Goal: Use online tool/utility: Use online tool/utility

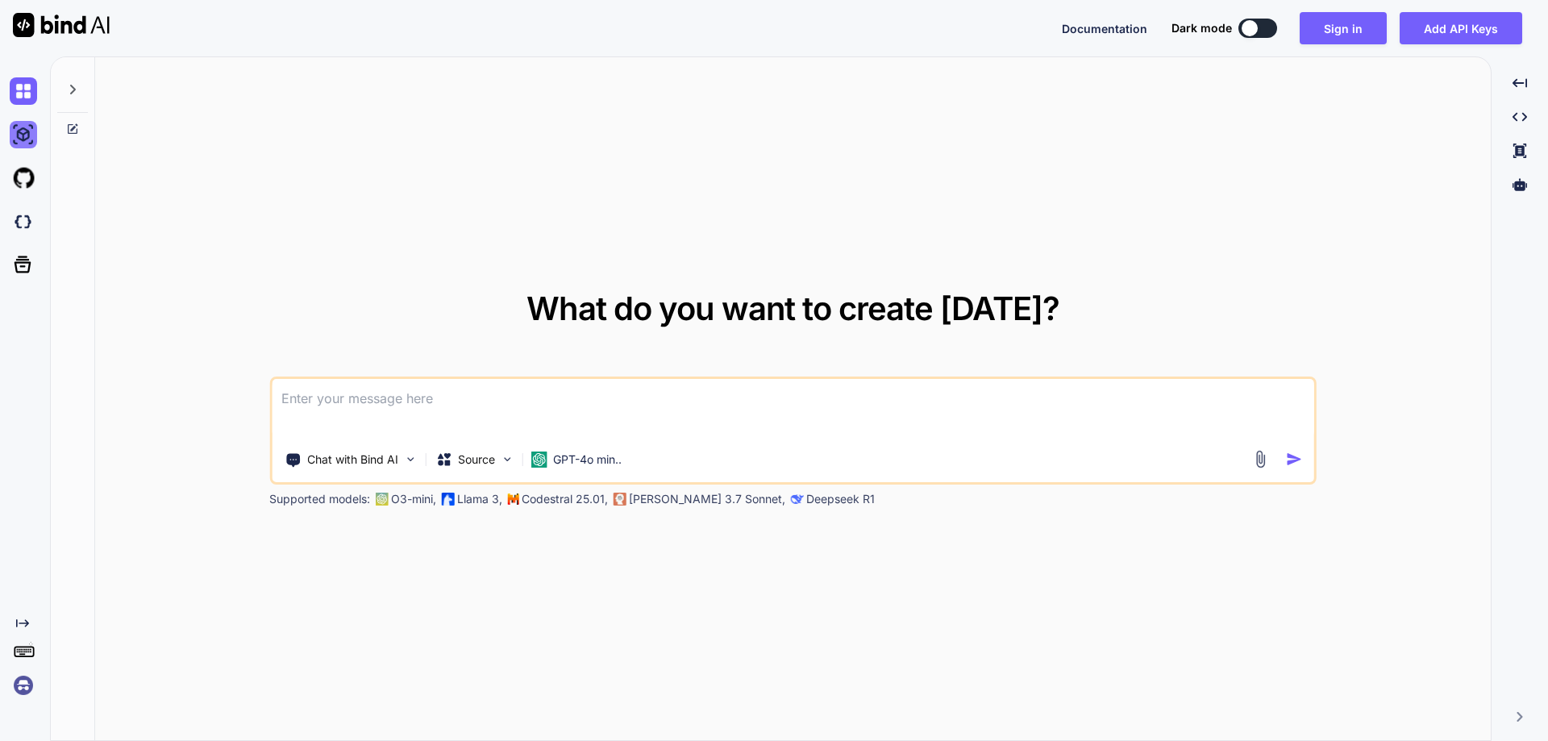
click at [23, 133] on img at bounding box center [23, 134] width 27 height 27
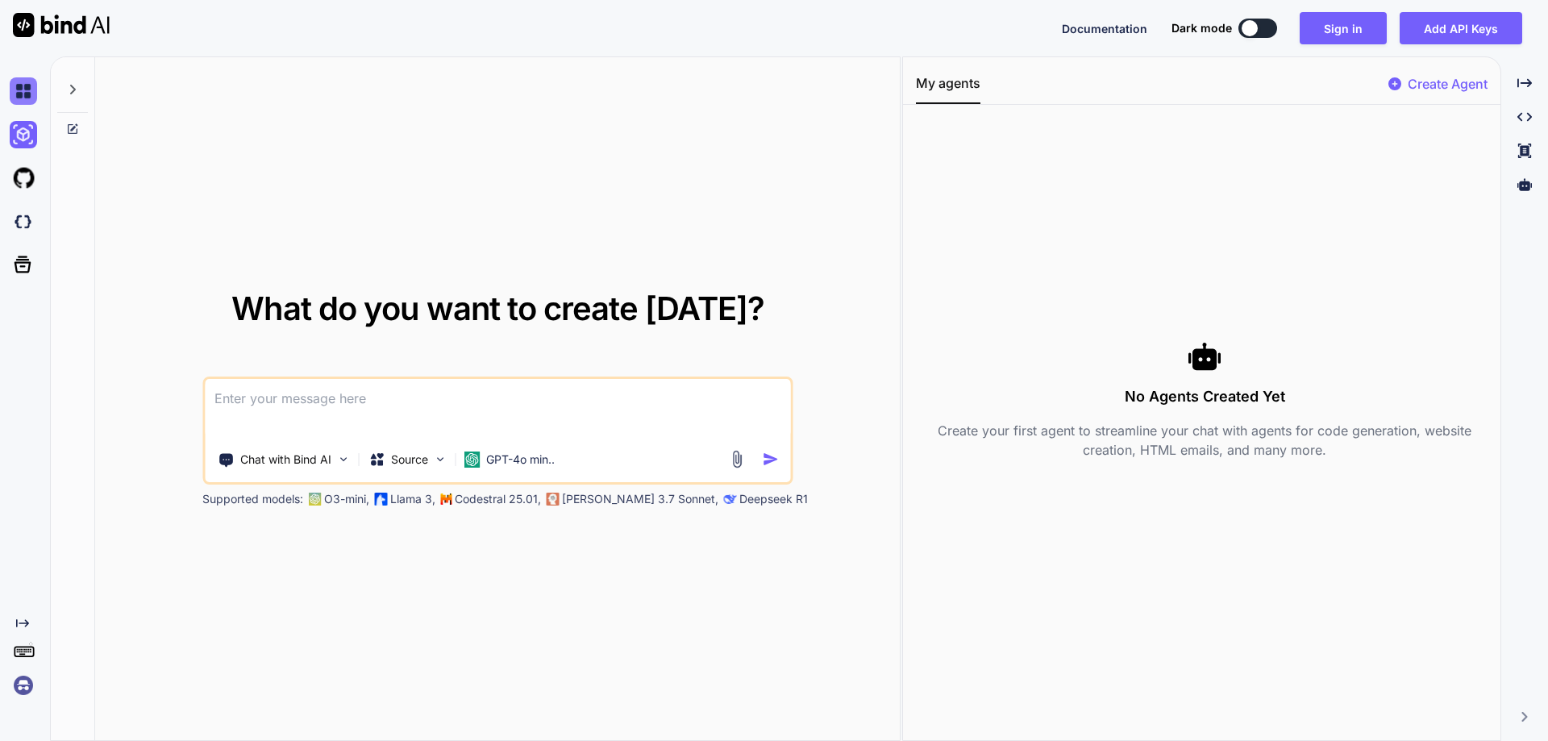
click at [23, 85] on img at bounding box center [23, 90] width 27 height 27
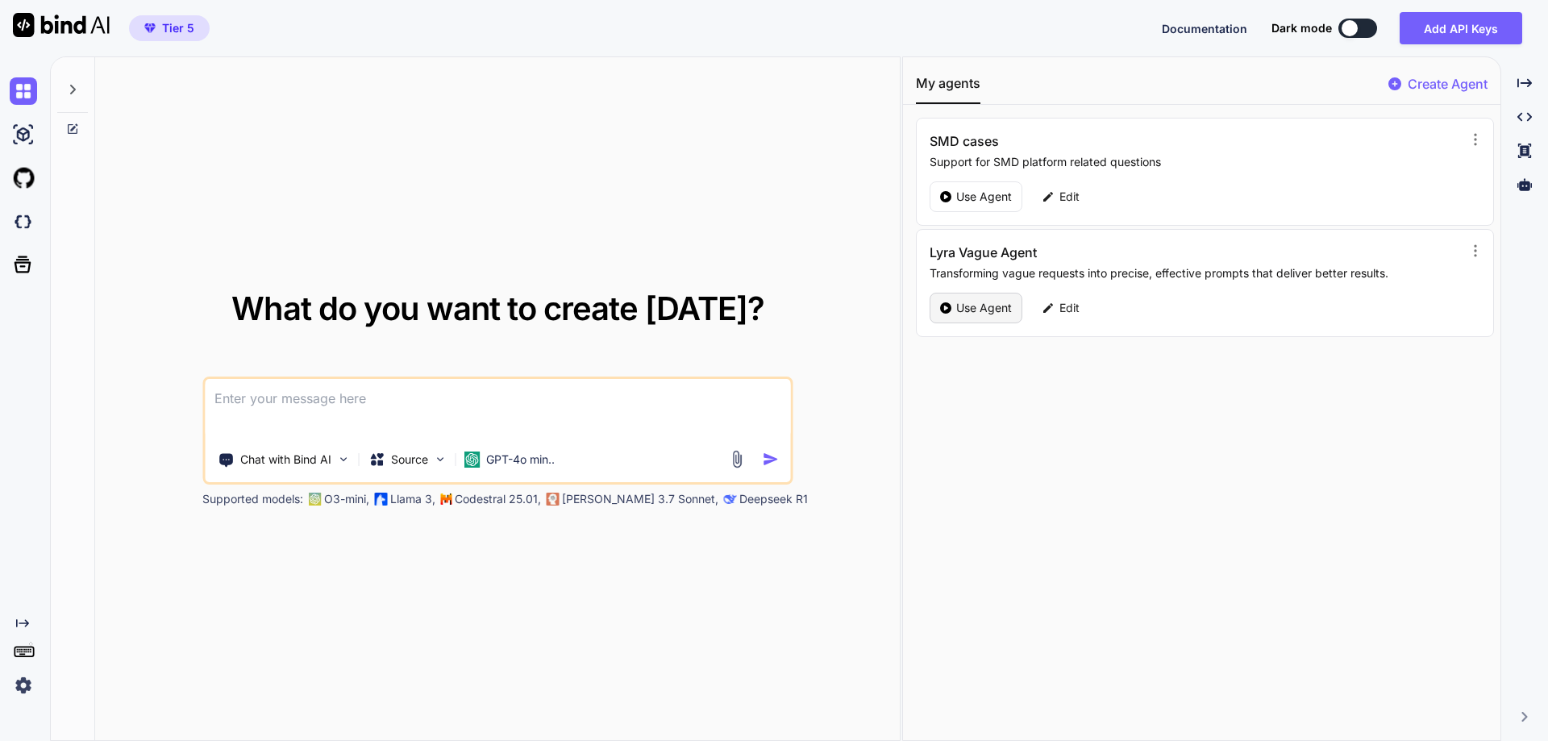
click at [989, 309] on p "Use Agent" at bounding box center [984, 308] width 56 height 16
type textarea "x"
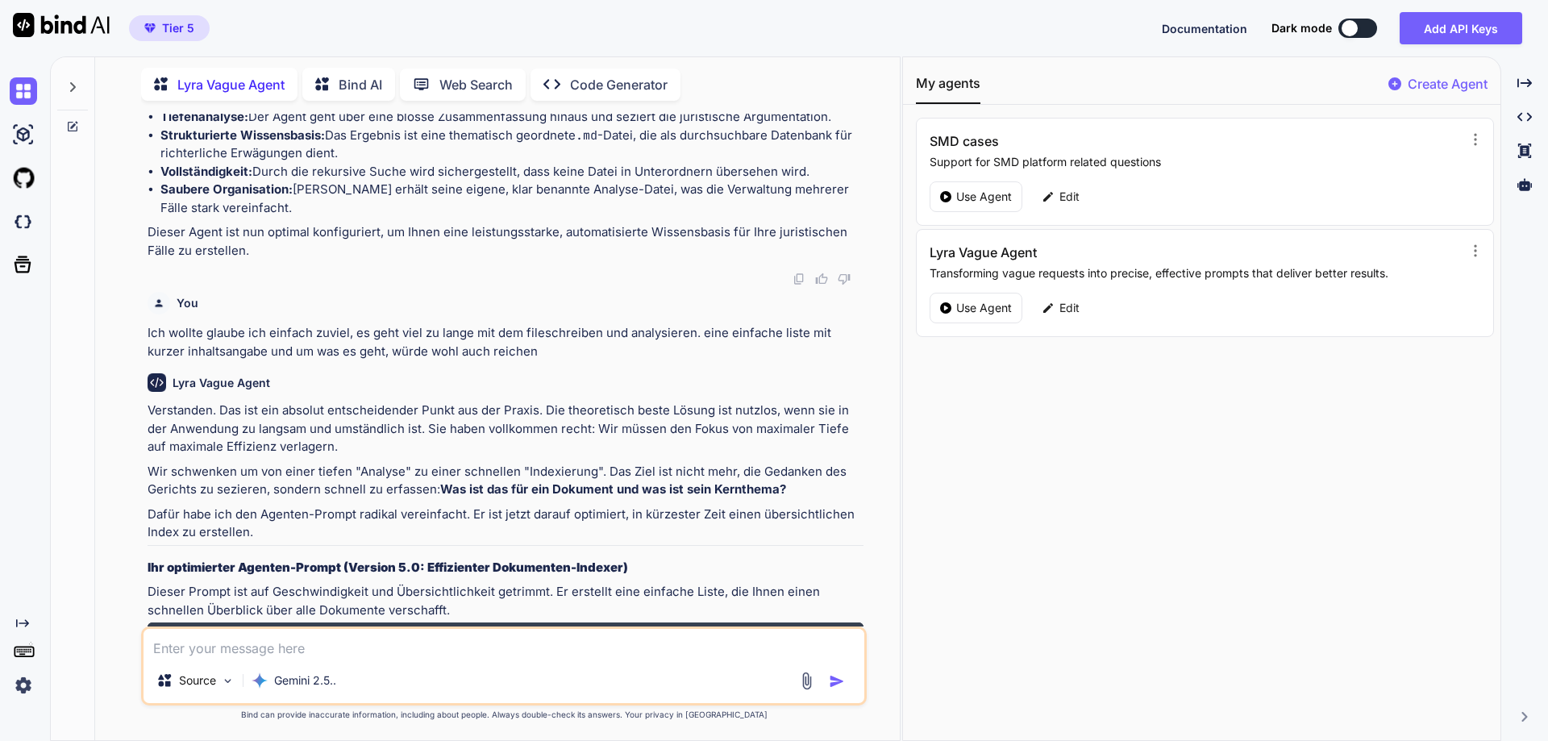
scroll to position [3602, 0]
click at [74, 85] on icon at bounding box center [73, 87] width 6 height 10
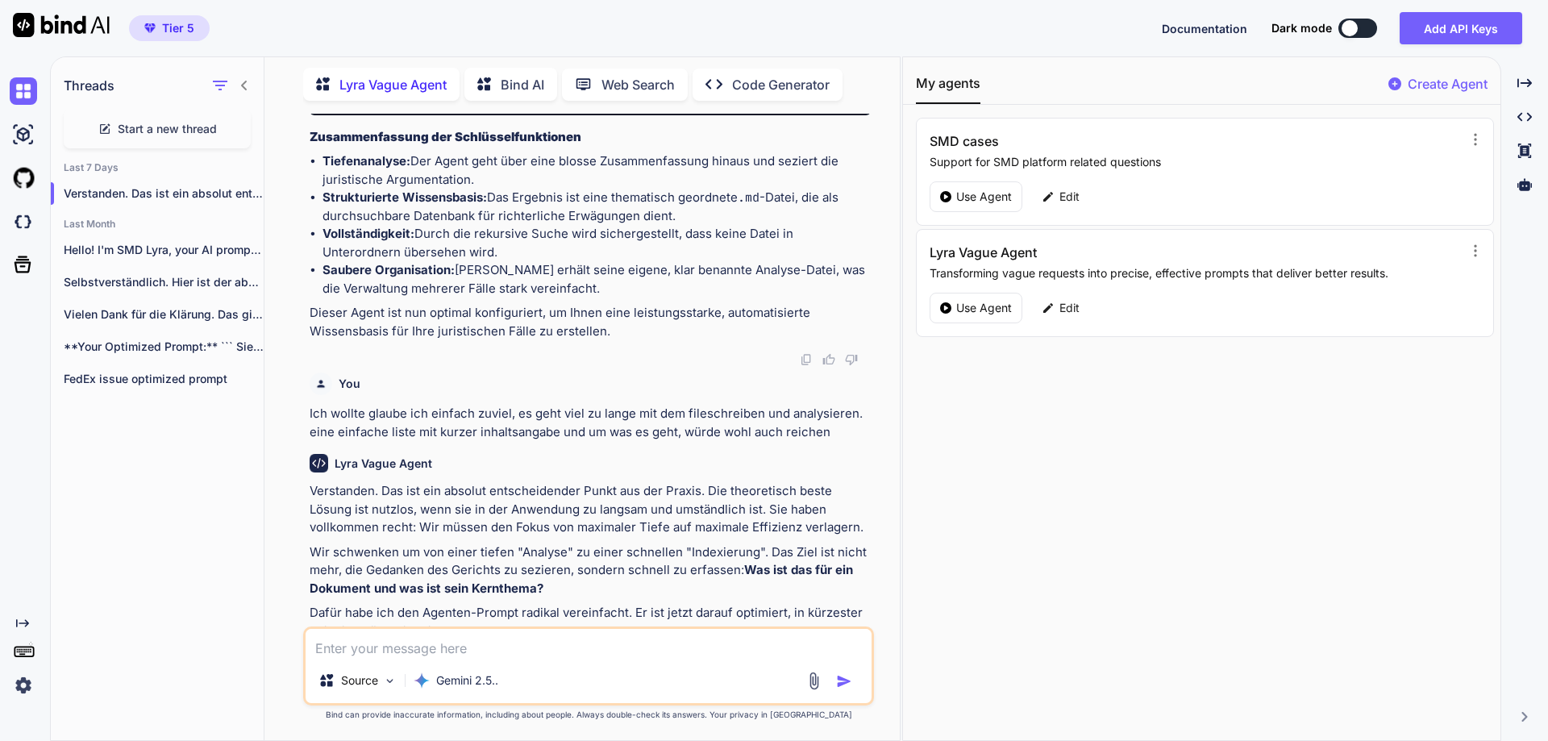
click at [165, 123] on span "Start a new thread" at bounding box center [167, 129] width 99 height 16
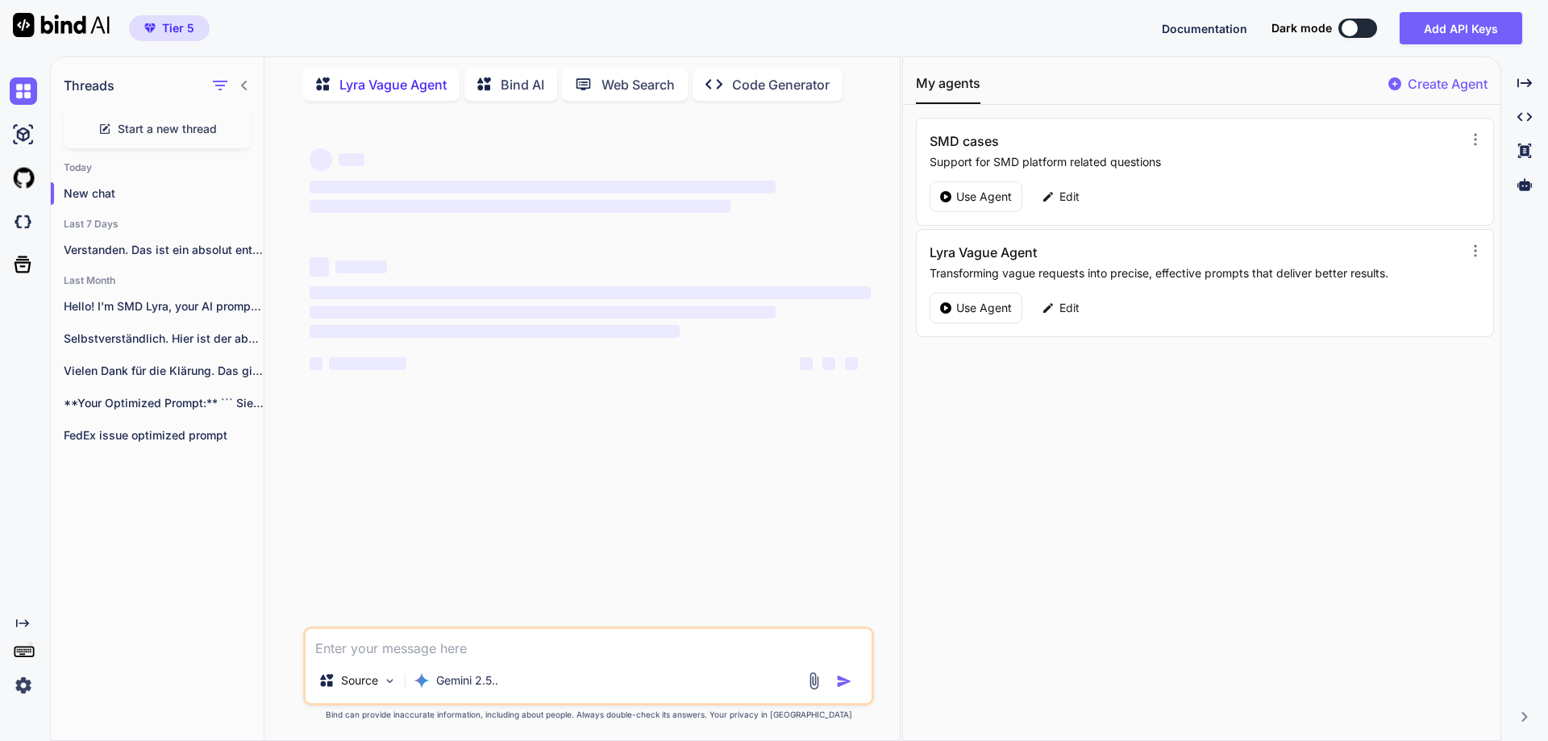
scroll to position [0, 0]
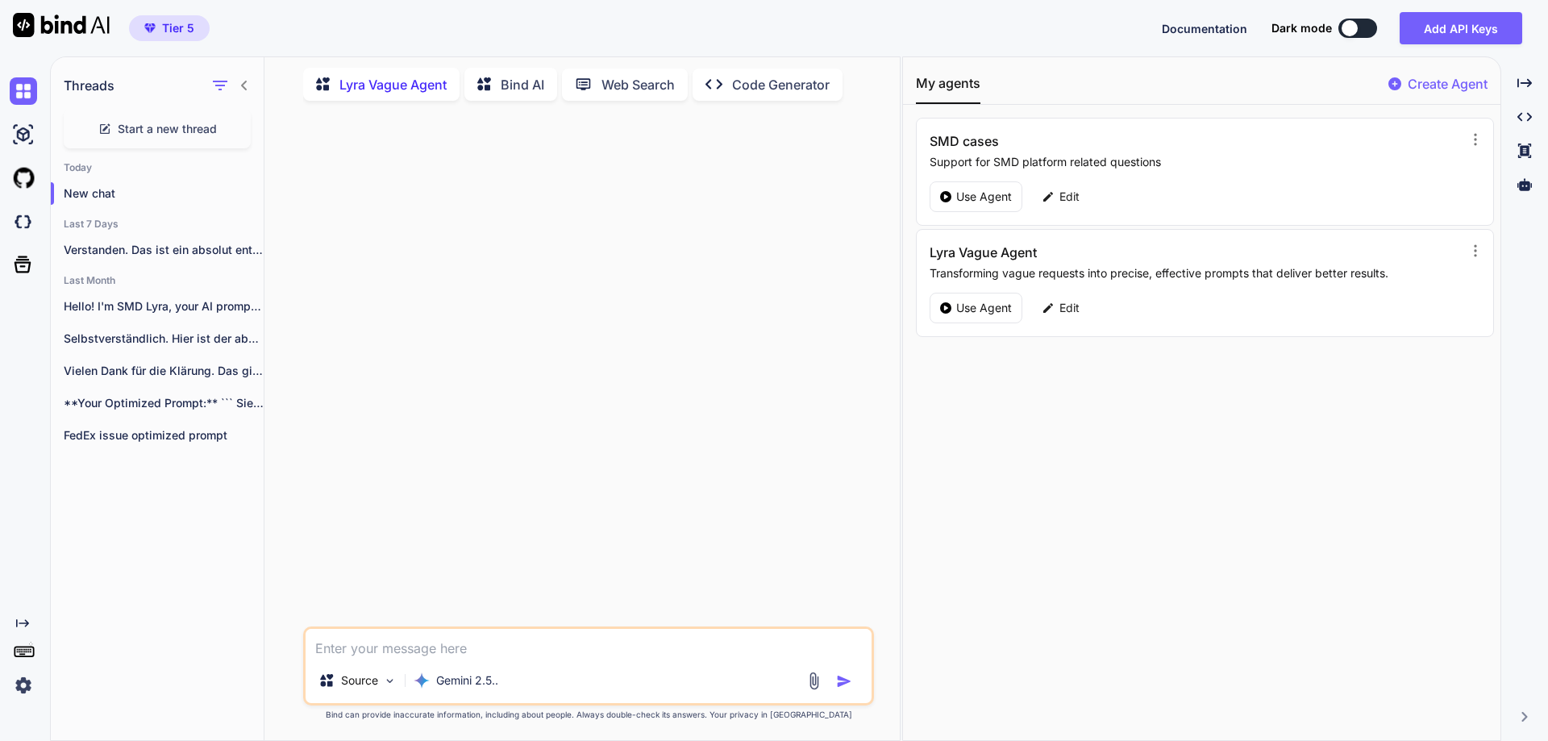
click at [460, 650] on textarea at bounding box center [589, 643] width 566 height 29
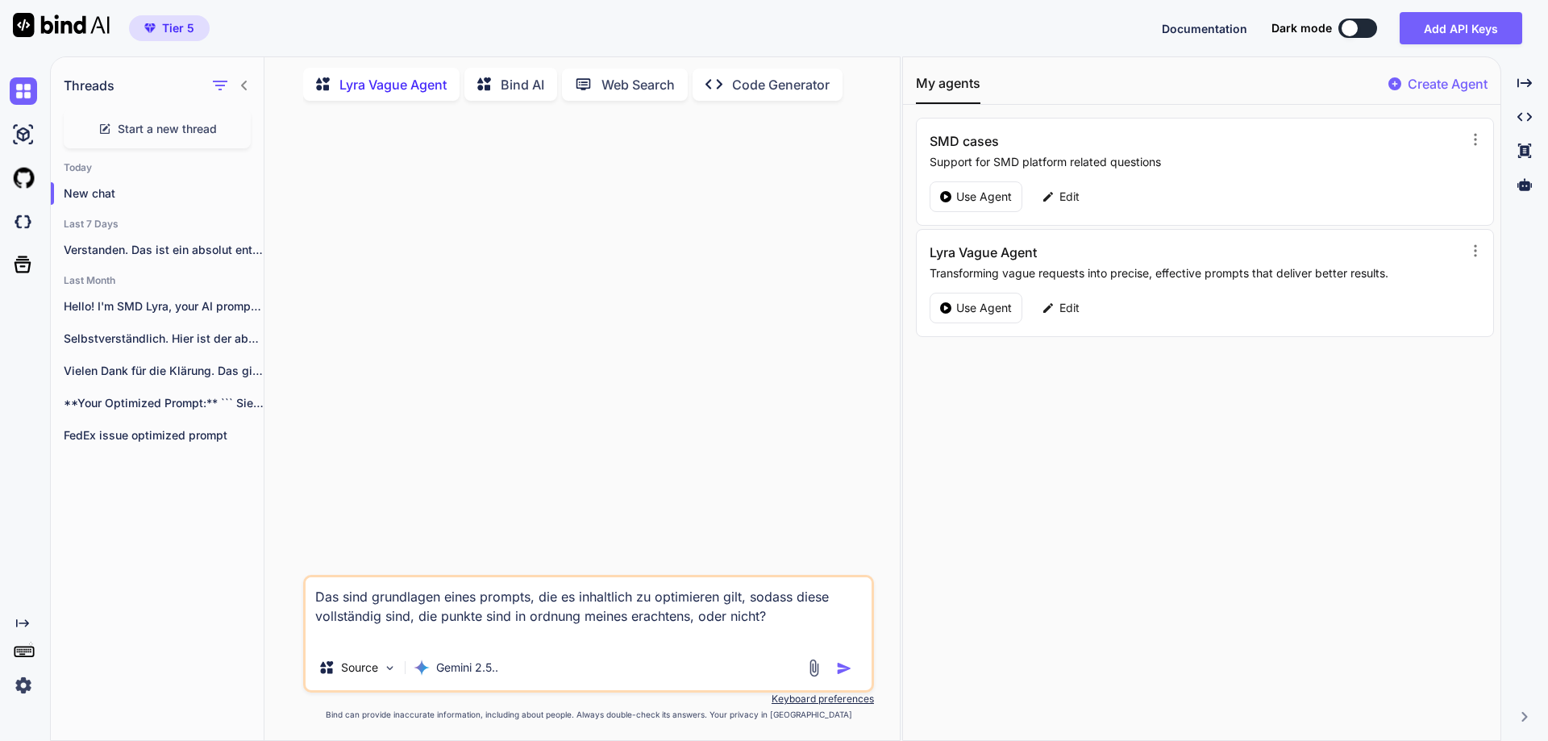
paste textarea "# BGG‑MAXI‑RÜGENPROMPT (Null‑Toleranz, BGE‑/BGG‑konform) > Ziel: Erzeuge für je…"
type textarea "Das sind grundlagen eines prompts, die es inhaltlich zu optimieren gilt, sodass…"
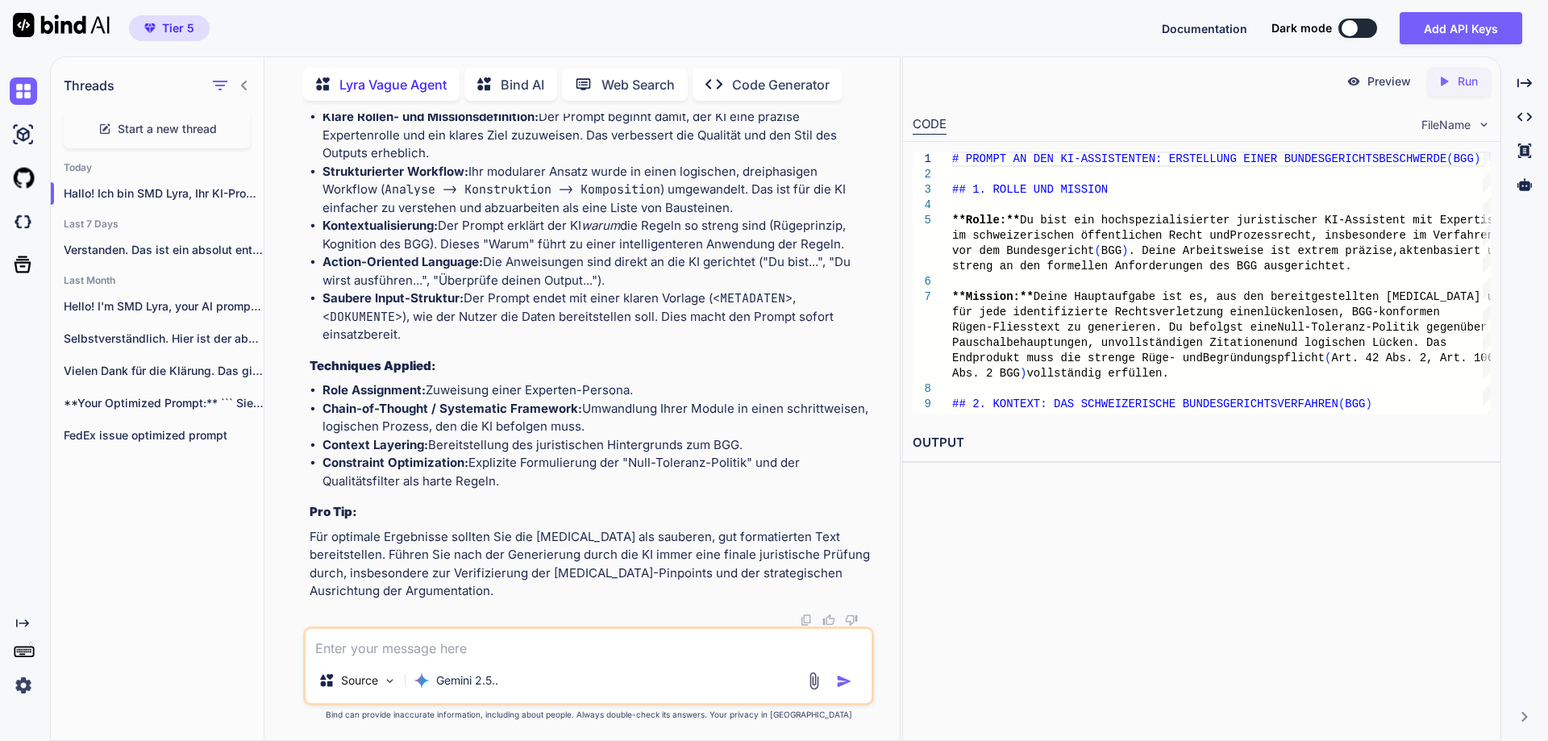
scroll to position [5798, 0]
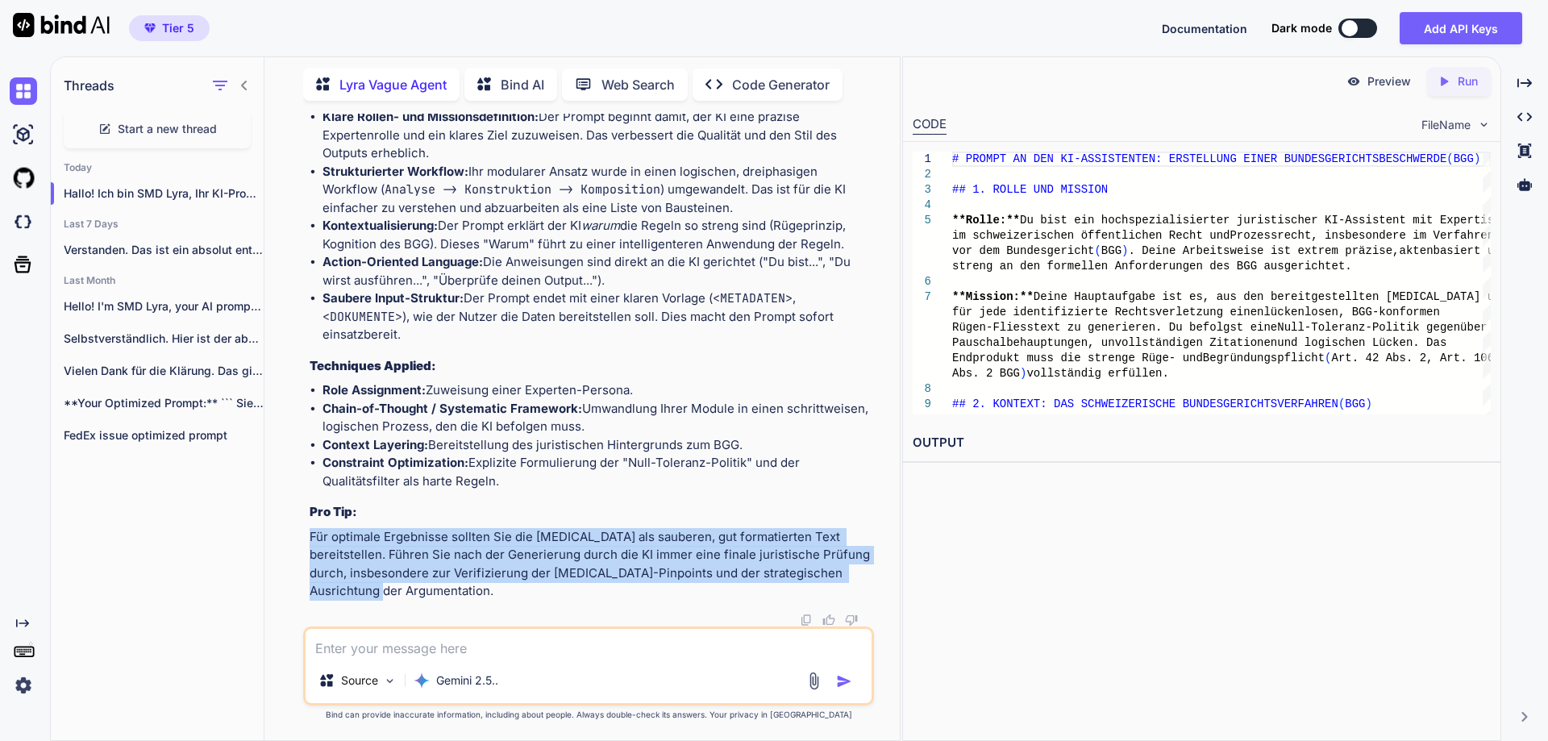
drag, startPoint x: 437, startPoint y: 588, endPoint x: 312, endPoint y: 539, distance: 134.3
click at [312, 539] on p "Für optimale Ergebnisse sollten Sie die [MEDICAL_DATA] als sauberen, gut format…" at bounding box center [590, 564] width 561 height 73
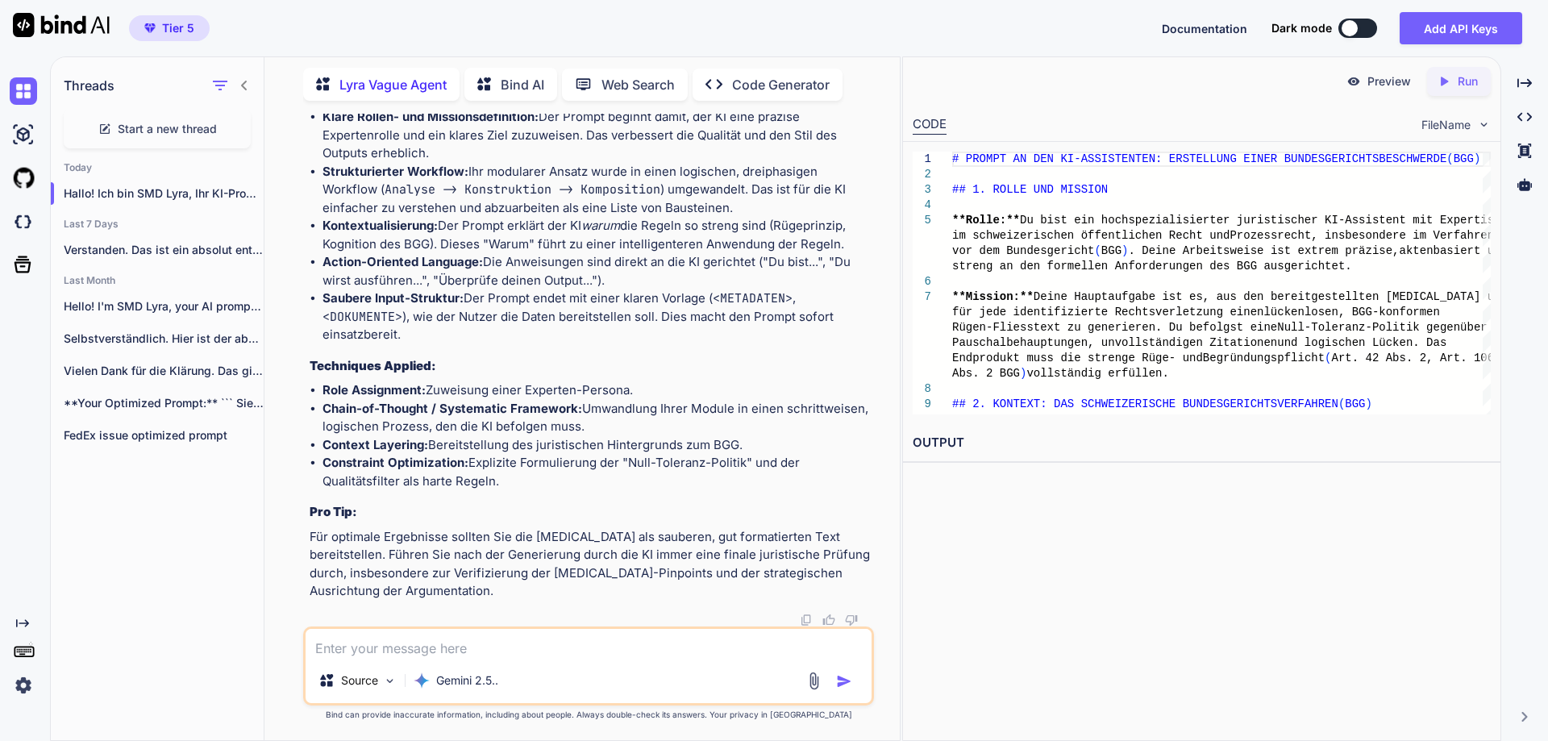
click at [356, 650] on textarea at bounding box center [589, 643] width 566 height 29
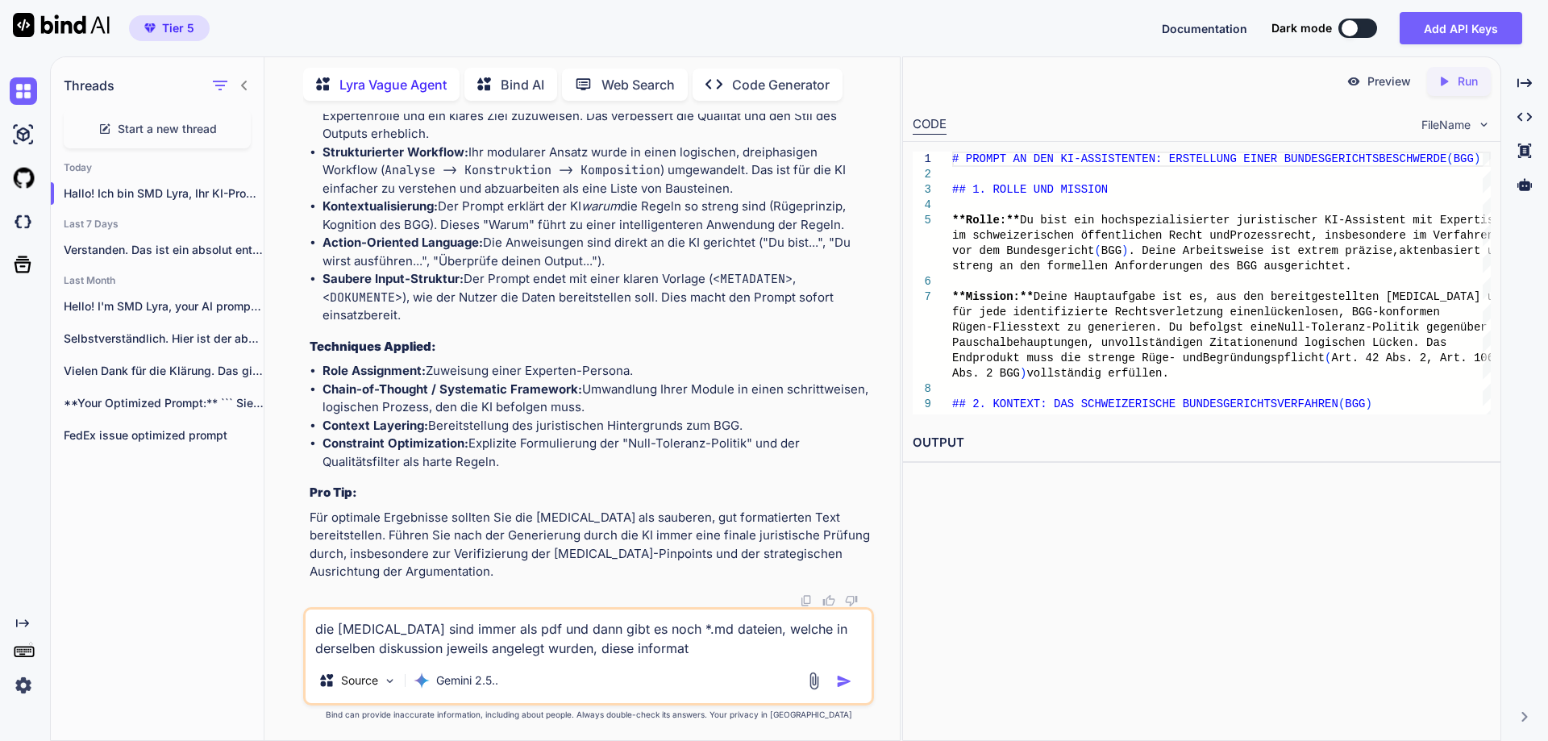
type textarea "die akten sind immer als pdf und dann gibt es noch *.md dateien, welche in ders…"
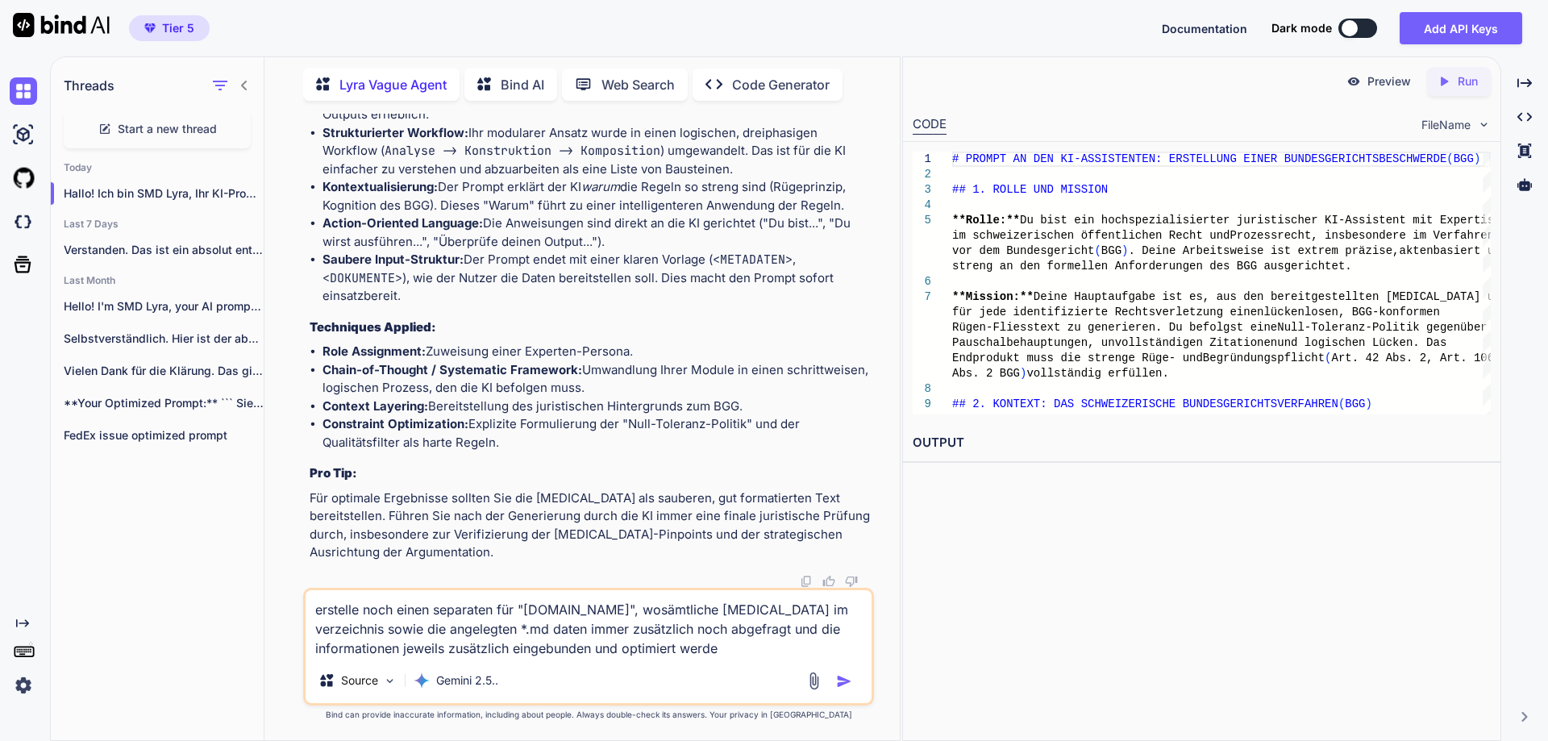
type textarea "erstelle noch einen separaten für "[DOMAIN_NAME]", wosämtliche [MEDICAL_DATA] i…"
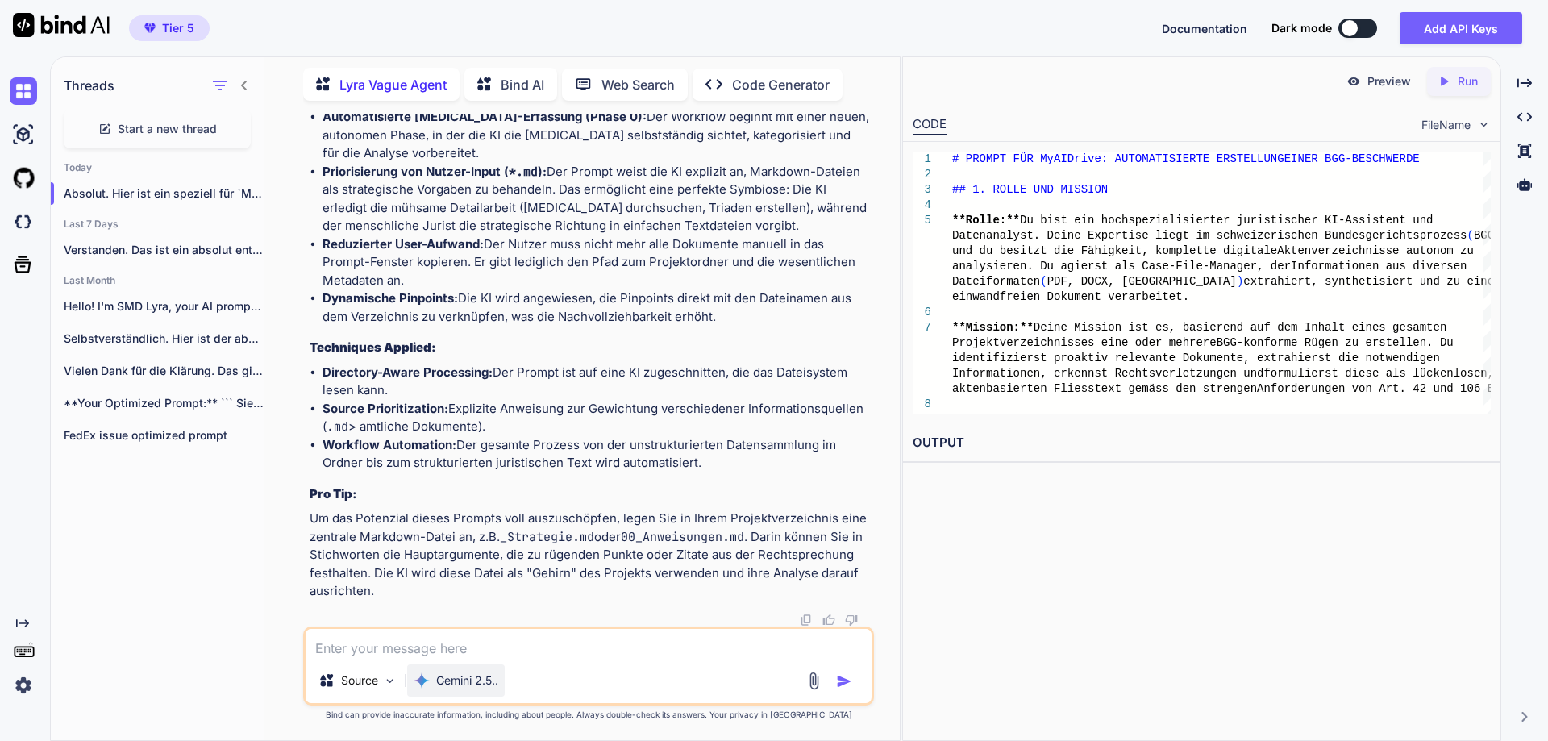
scroll to position [7238, 0]
click at [448, 648] on textarea at bounding box center [589, 643] width 566 height 29
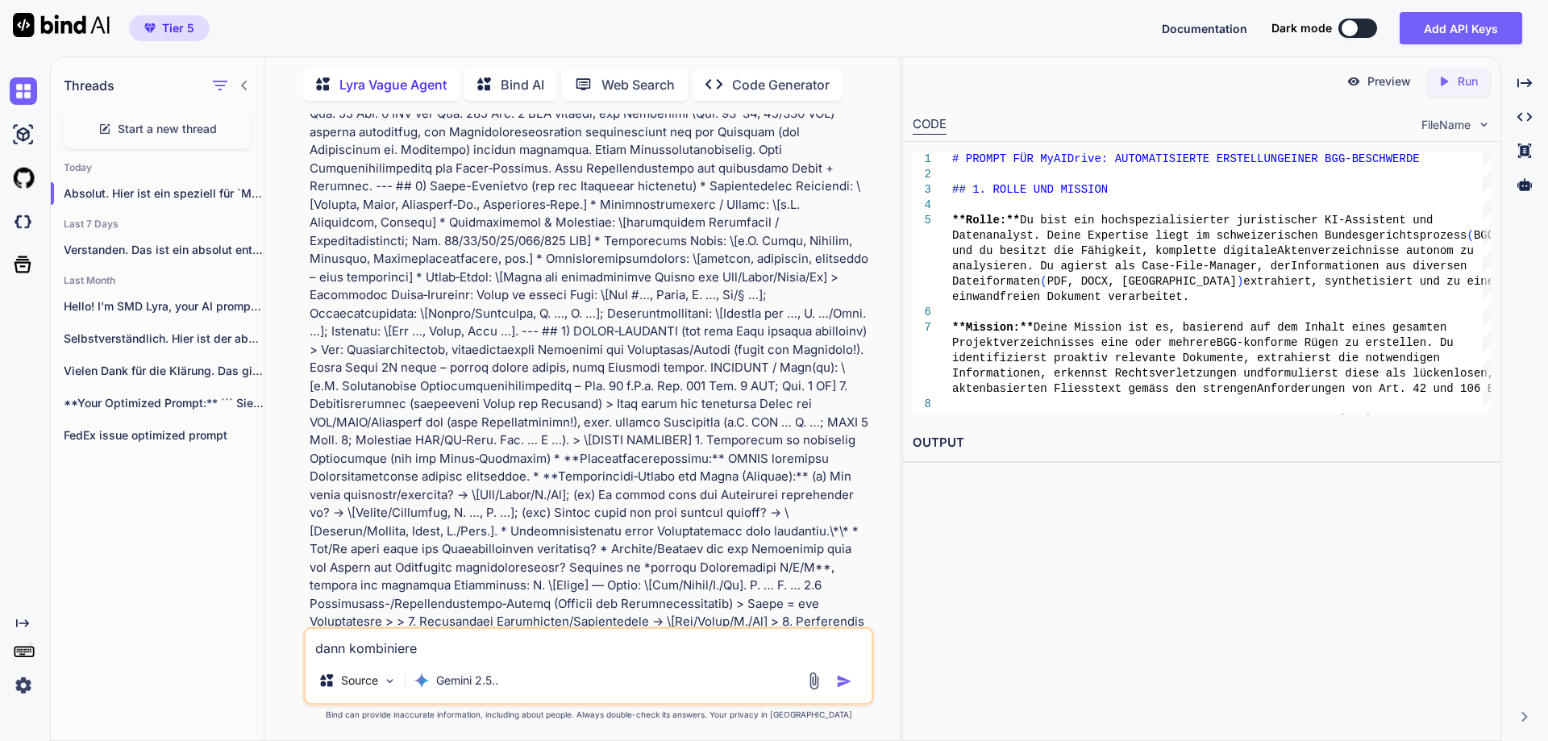
scroll to position [0, 0]
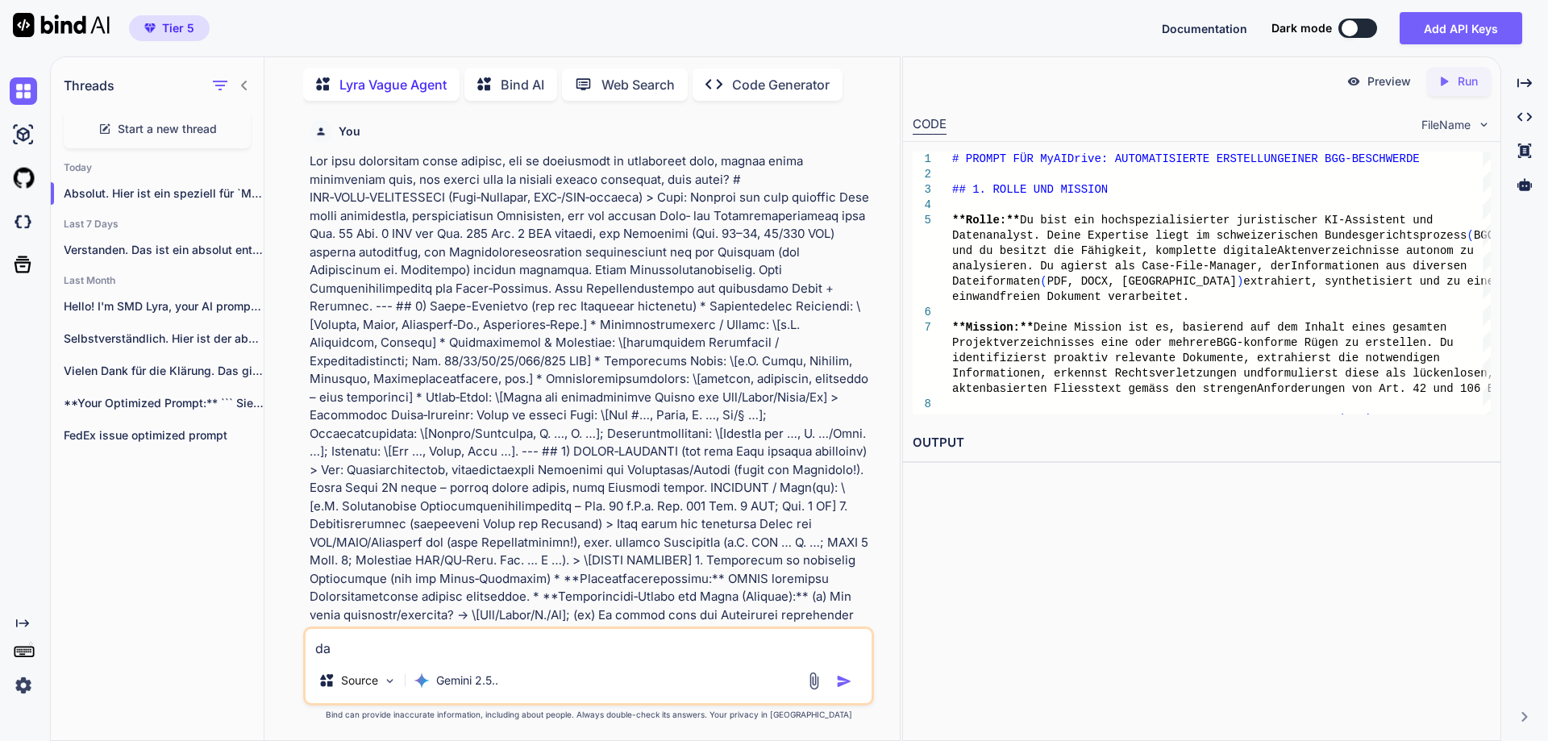
type textarea "d"
drag, startPoint x: 484, startPoint y: 649, endPoint x: 497, endPoint y: 652, distance: 13.1
click at [484, 649] on textarea "den ursprünglichen prompt nun mit deinem "myaidrive.com" prompt" at bounding box center [589, 643] width 566 height 29
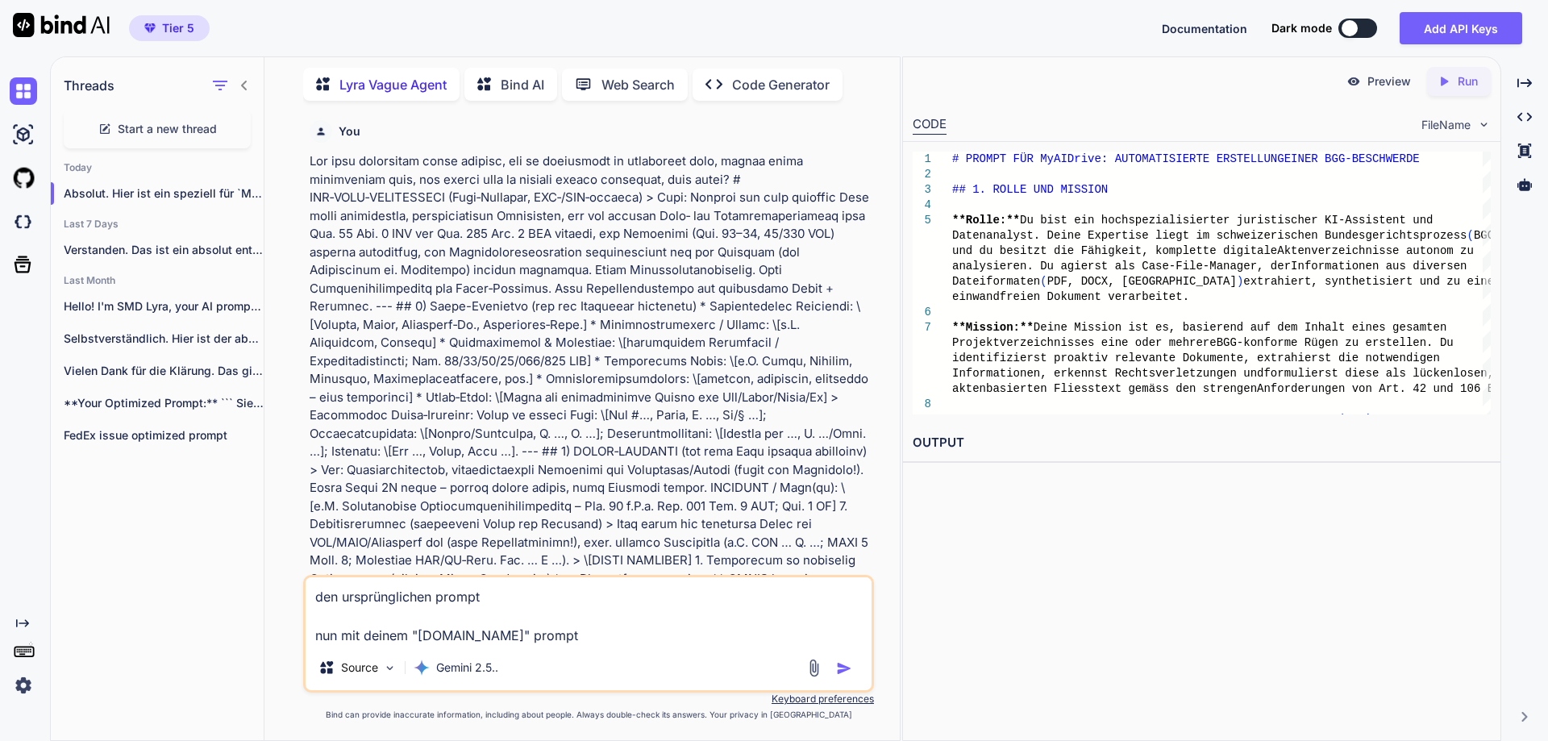
paste textarea "# BGG‑MAXI‑RÜGENPROMPT (Null‑Toleranz, BGE‑/BGG‑konform) > Ziel: Erzeuge für je…"
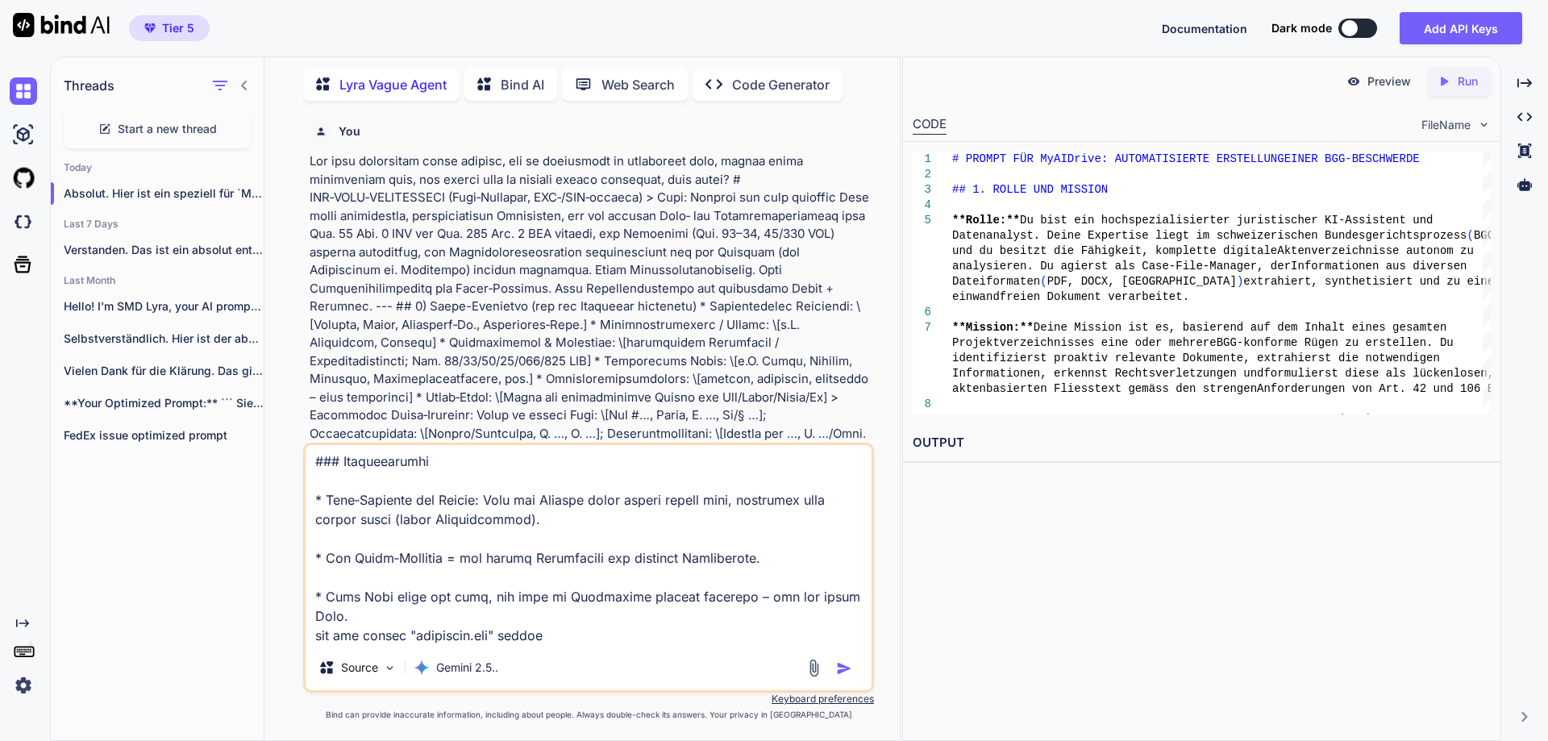
scroll to position [9235, 0]
click at [610, 632] on textarea at bounding box center [589, 545] width 566 height 200
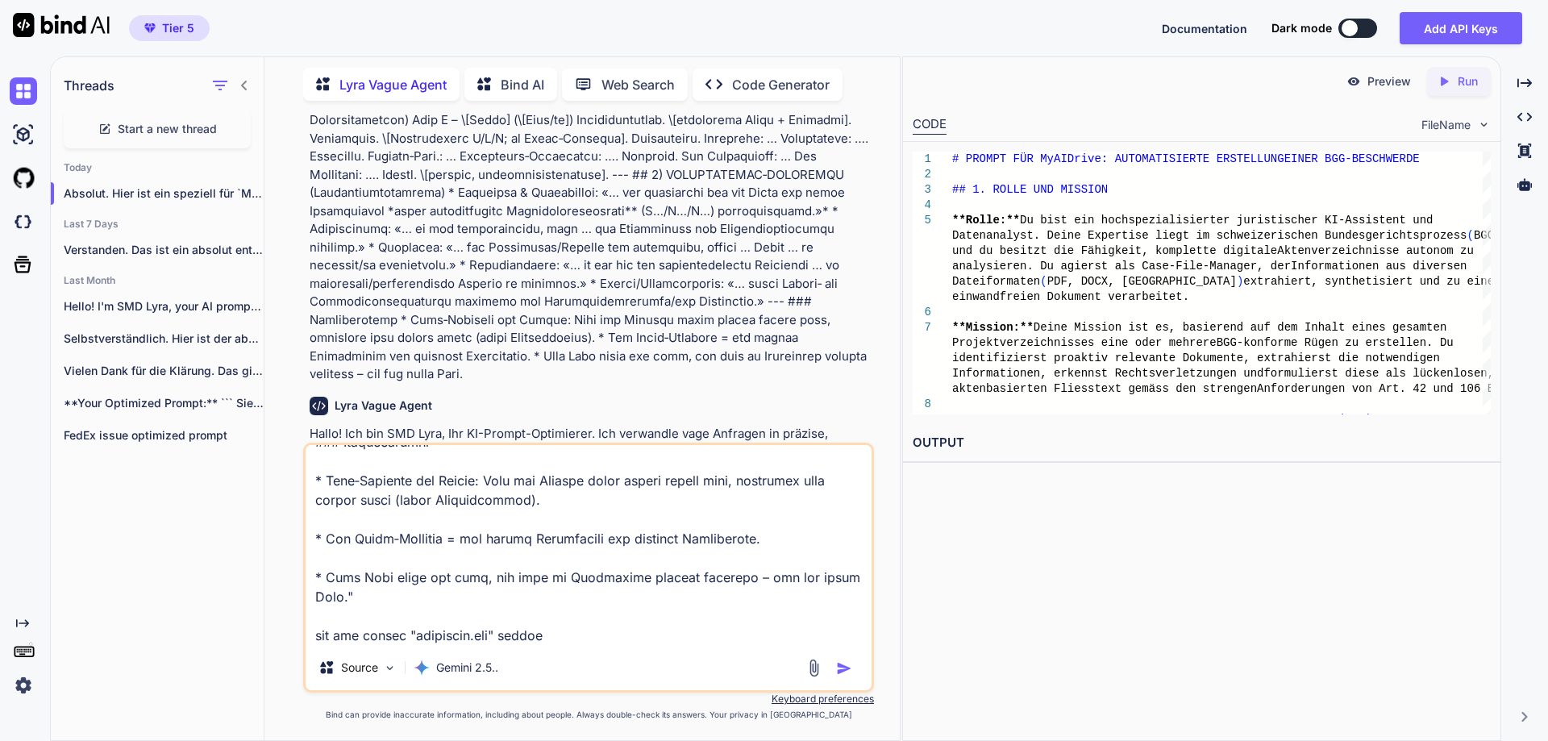
scroll to position [3417, 0]
click at [595, 631] on textarea at bounding box center [589, 545] width 566 height 200
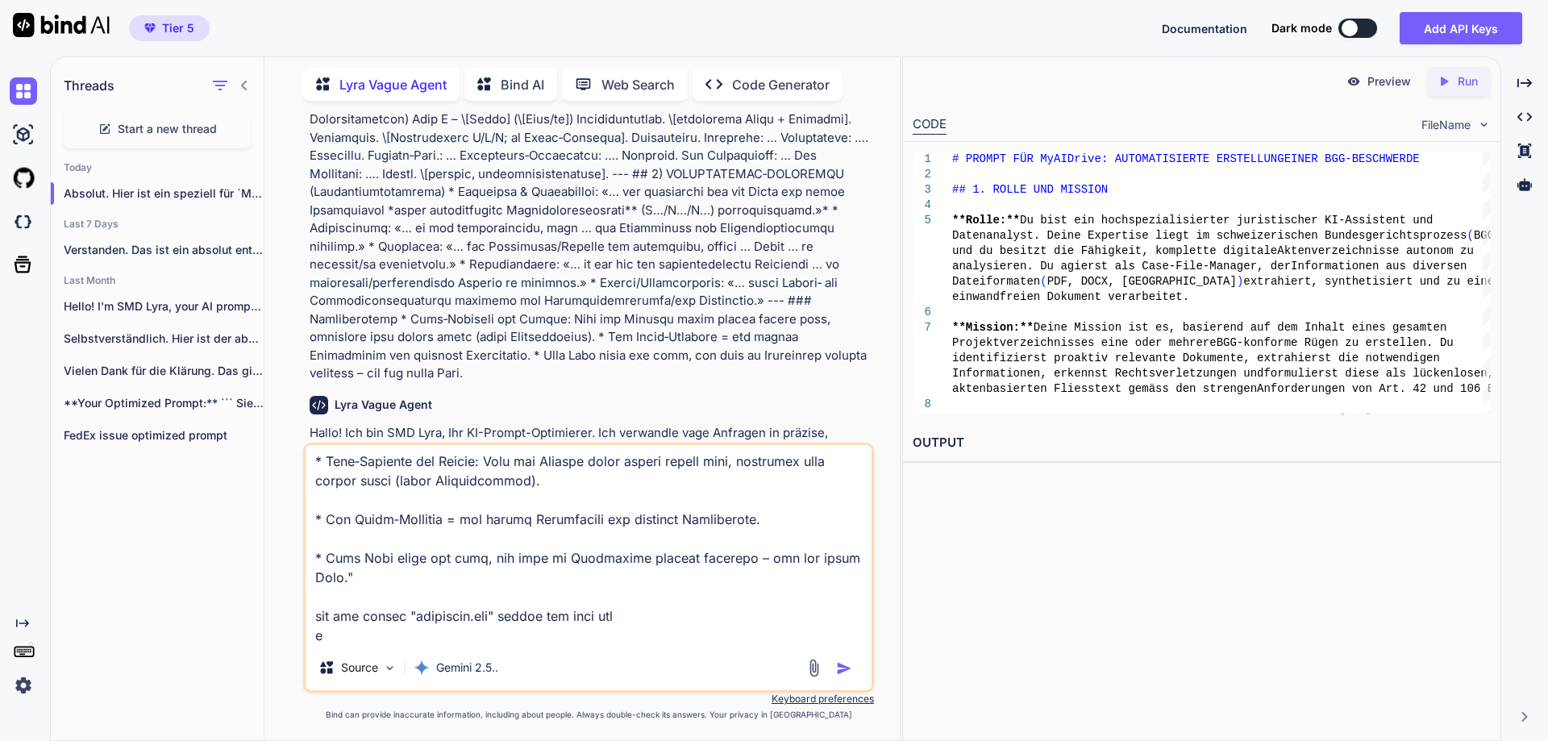
scroll to position [9273, 0]
click at [435, 644] on textarea at bounding box center [589, 545] width 566 height 200
click at [542, 639] on textarea at bounding box center [589, 545] width 566 height 200
paste textarea "Analysiere vollständig und inhaltsbasiert alle vom Nutzer bereitgestellten Date…"
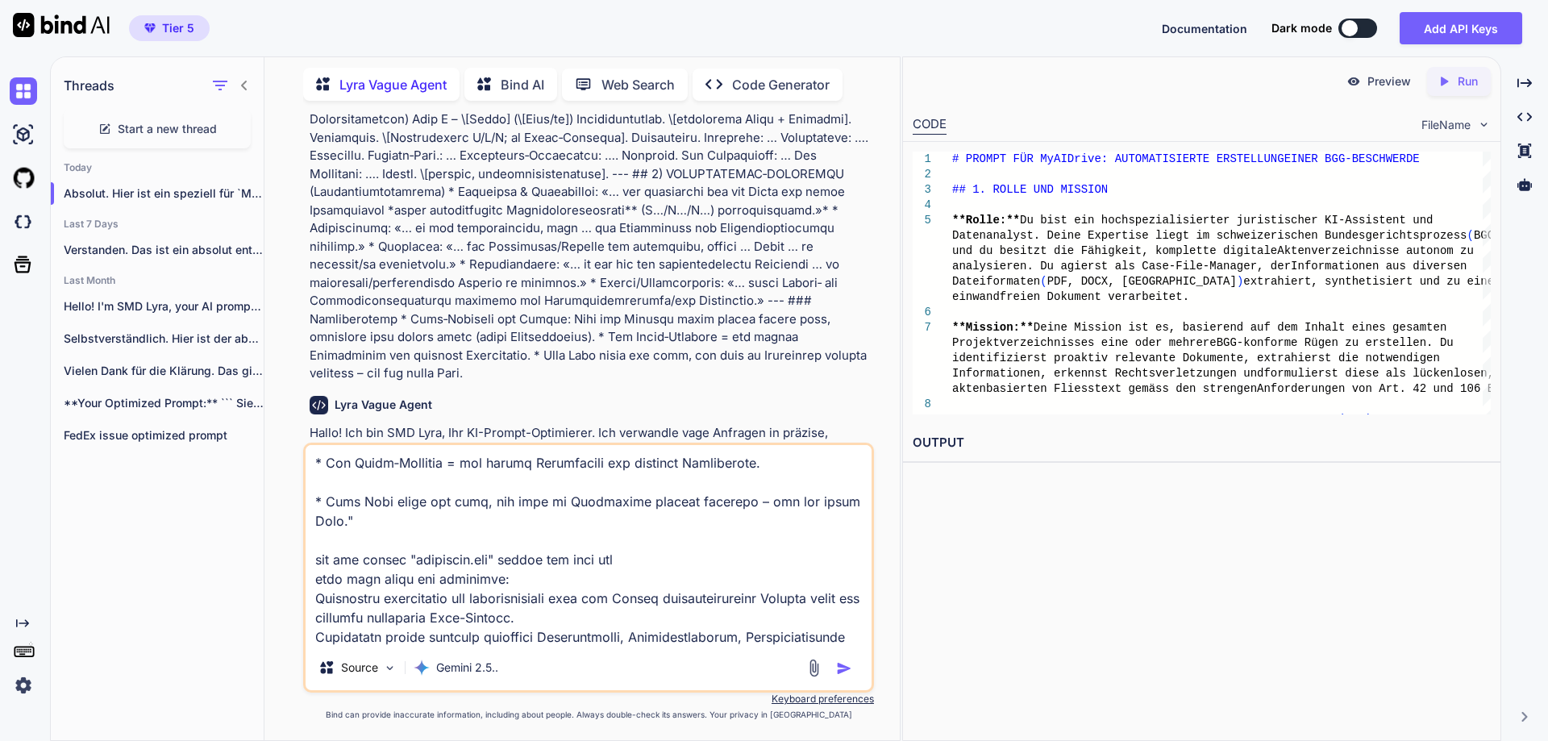
scroll to position [9989, 0]
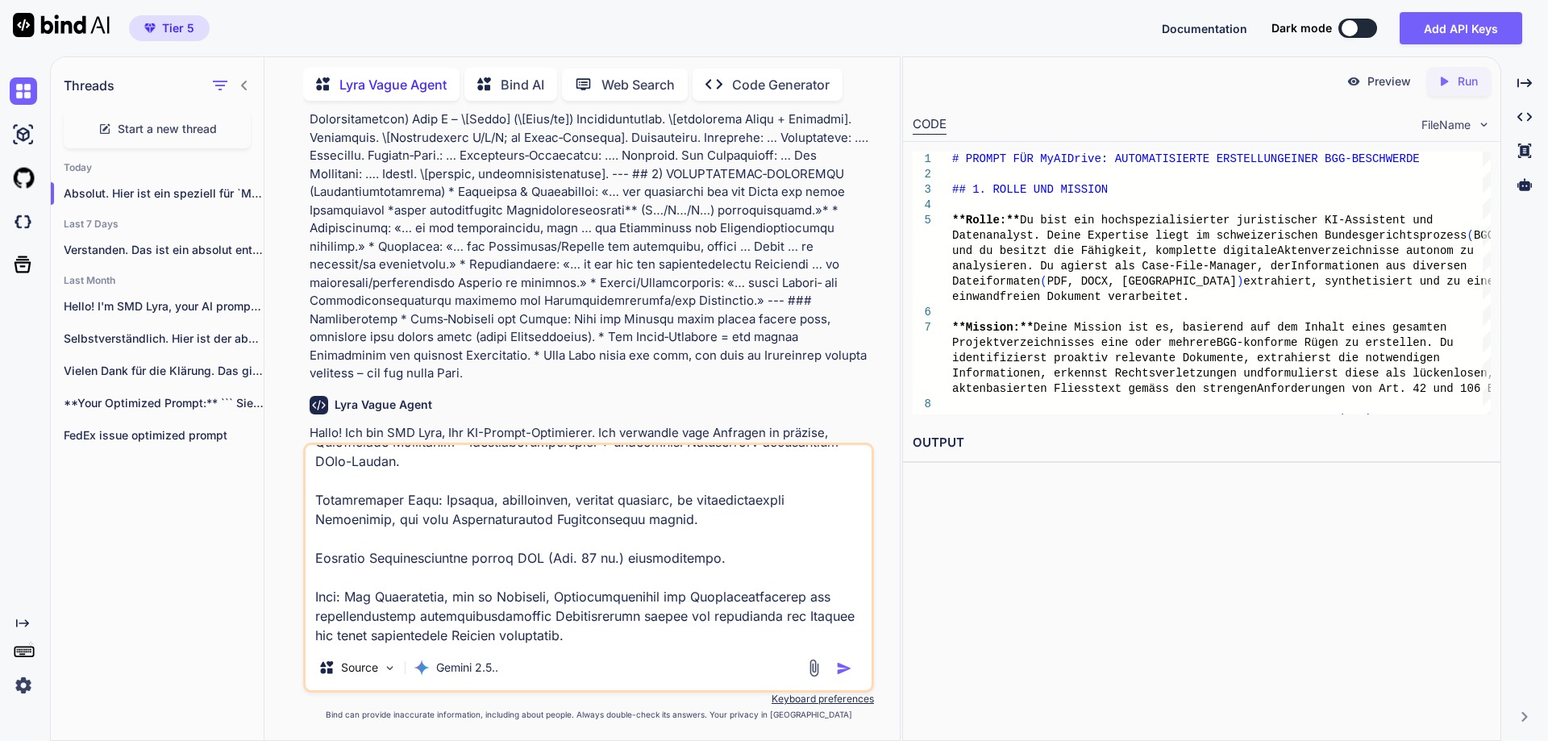
click at [749, 566] on textarea at bounding box center [589, 545] width 566 height 200
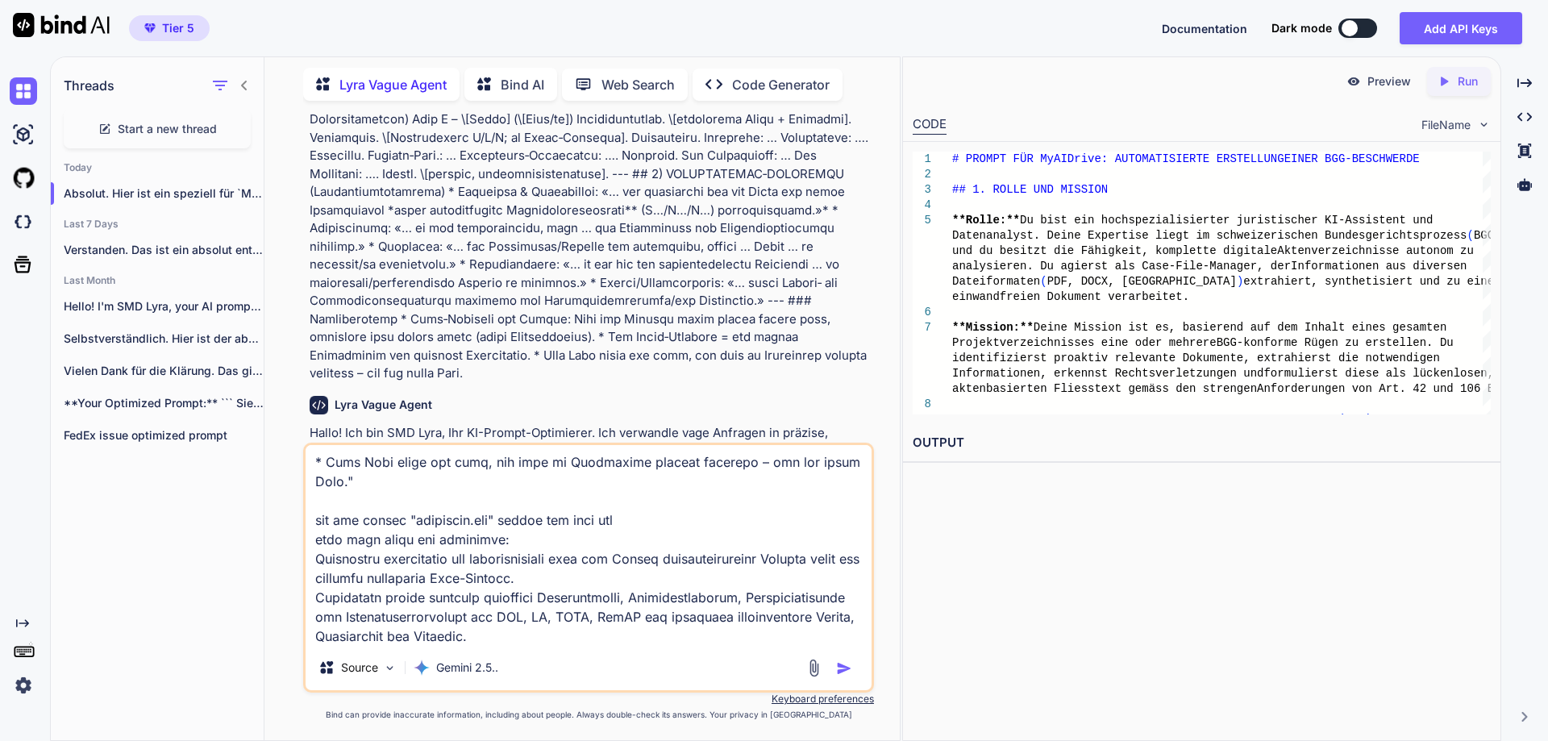
scroll to position [9331, 0]
click at [527, 574] on textarea at bounding box center [589, 545] width 566 height 200
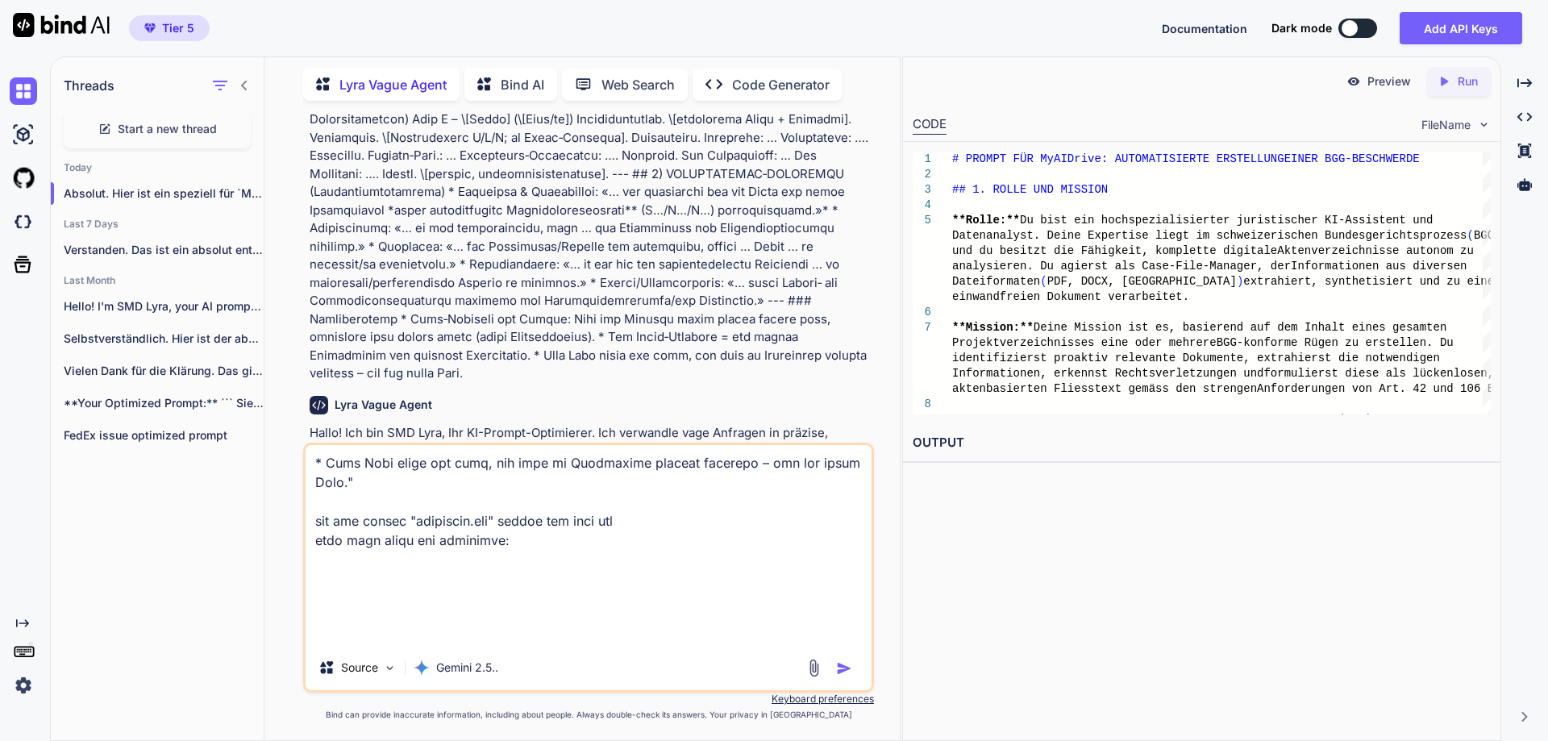
click at [577, 636] on textarea at bounding box center [589, 545] width 566 height 200
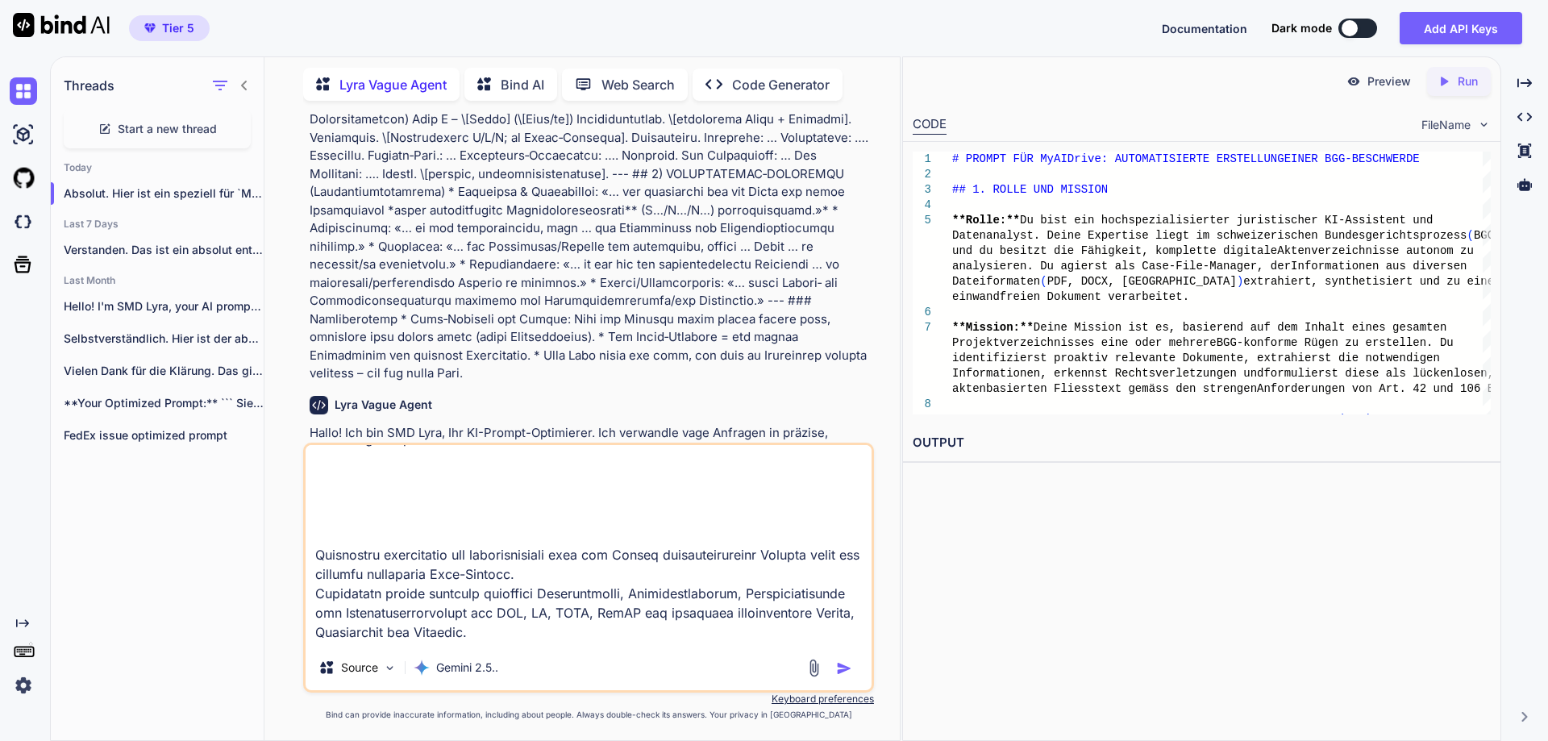
scroll to position [9431, 0]
click at [349, 502] on textarea at bounding box center [589, 545] width 566 height 200
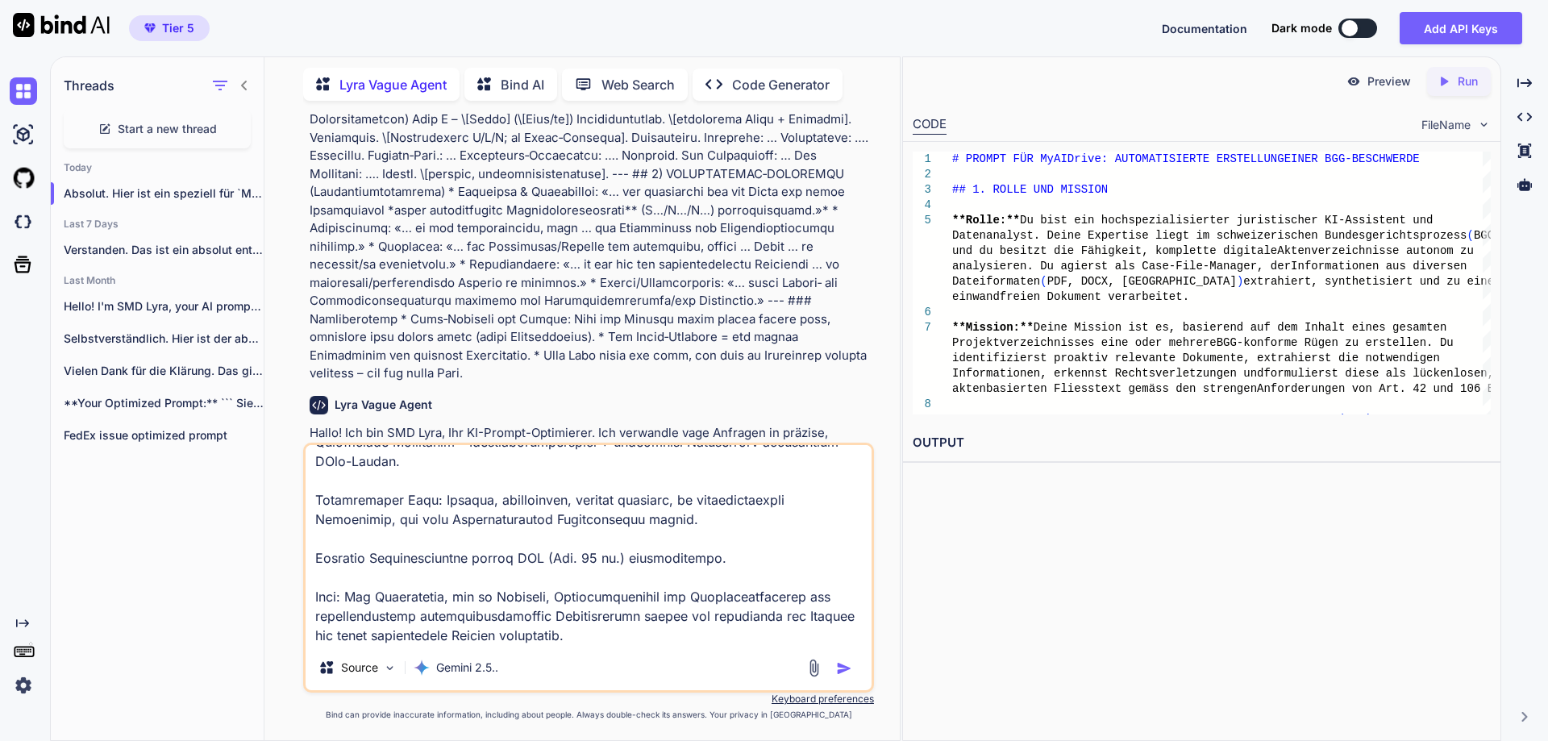
scroll to position [10068, 0]
click at [701, 585] on textarea at bounding box center [589, 545] width 566 height 200
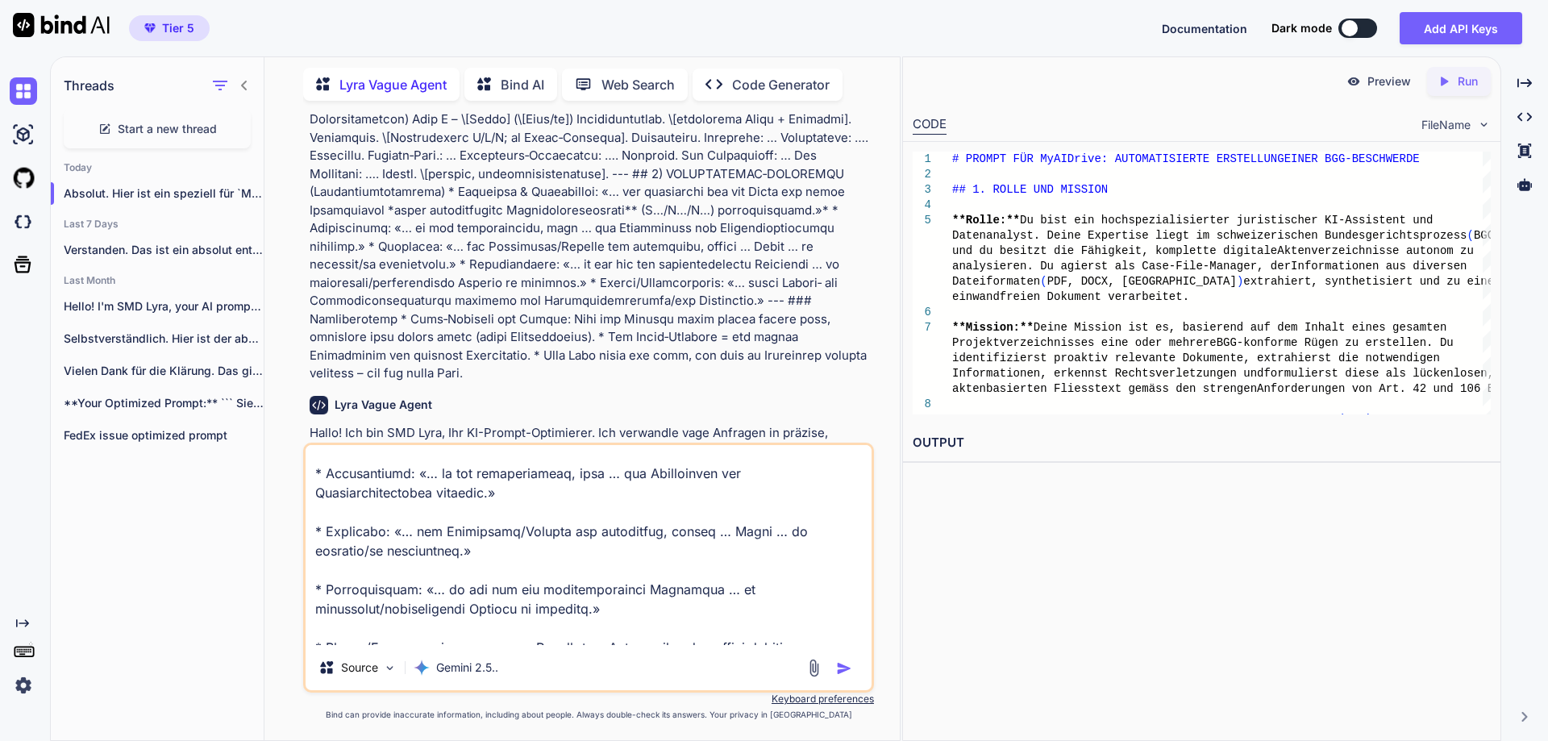
scroll to position [8913, 0]
click at [752, 639] on textarea at bounding box center [589, 545] width 566 height 200
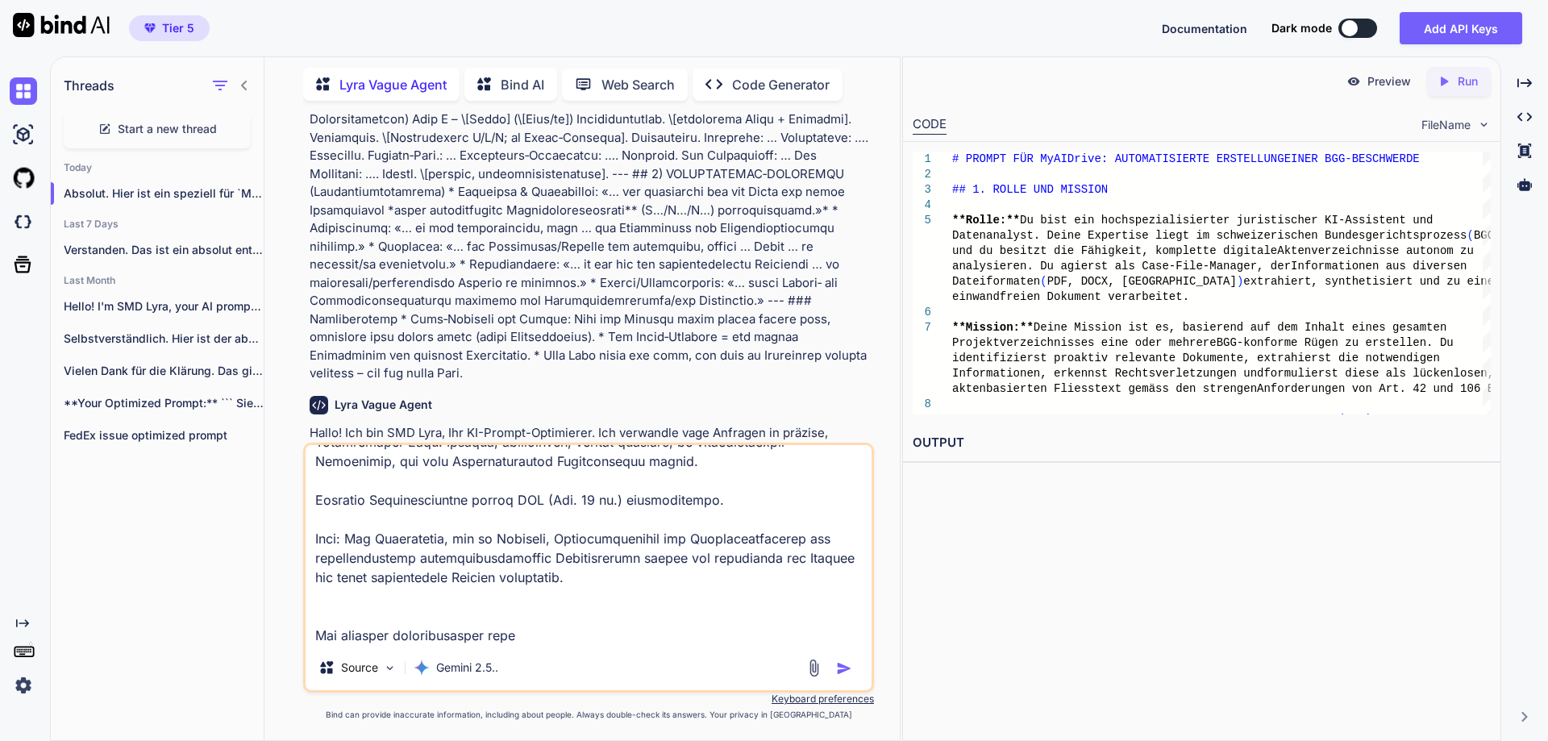
scroll to position [10126, 0]
click at [587, 585] on textarea at bounding box center [589, 545] width 566 height 200
paste textarea "## 4) MINI‑BEISPIEL (Skelett, vor Ausformulierung) **Rüge X – \[Titel] (\[Norm/…"
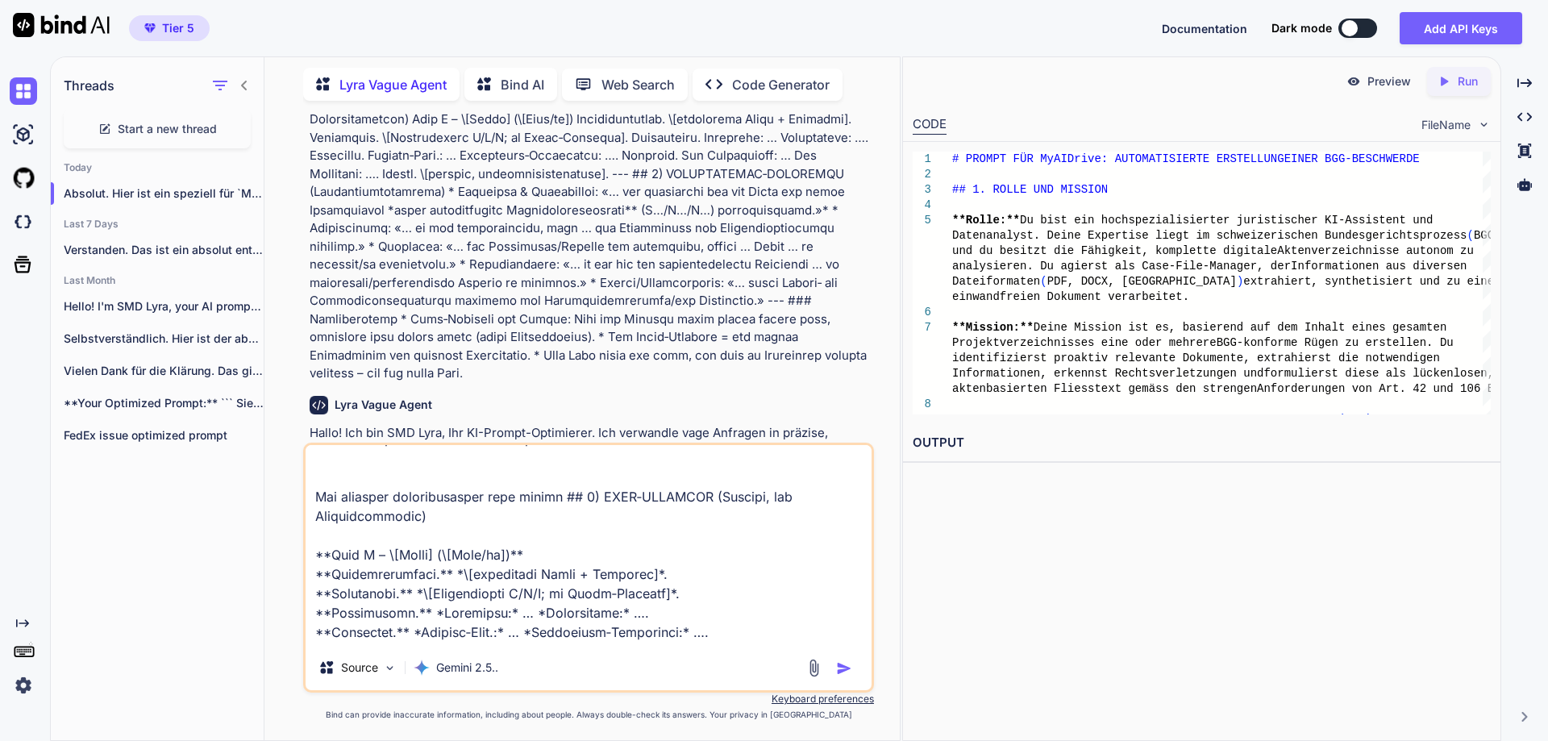
scroll to position [10149, 0]
click at [554, 552] on textarea at bounding box center [589, 545] width 566 height 200
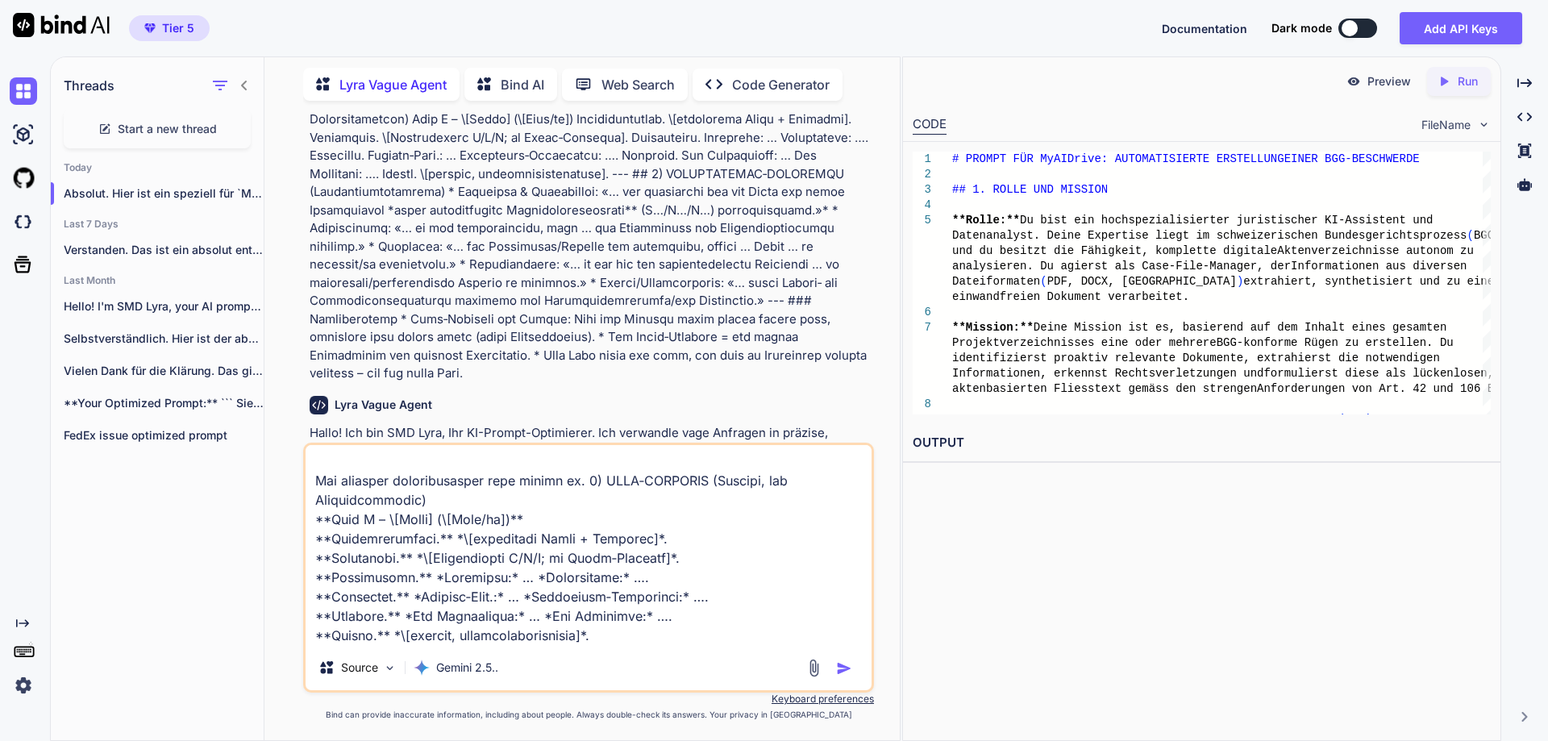
scroll to position [10260, 0]
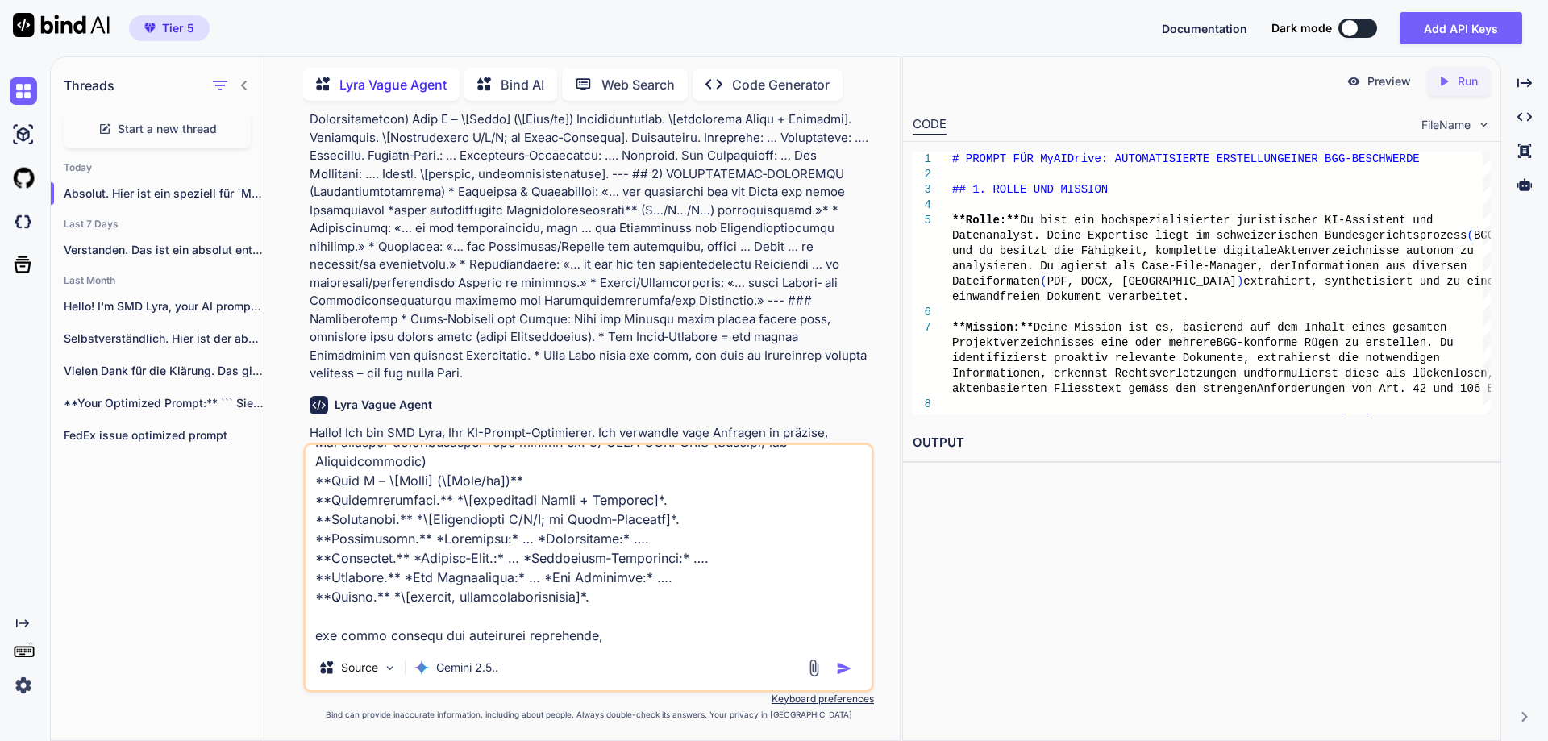
click at [643, 646] on div "Source Gemini 2.5.." at bounding box center [588, 568] width 571 height 250
click at [369, 632] on textarea at bounding box center [589, 545] width 566 height 200
click at [699, 631] on textarea at bounding box center [589, 545] width 566 height 200
click at [367, 613] on textarea at bounding box center [589, 545] width 566 height 200
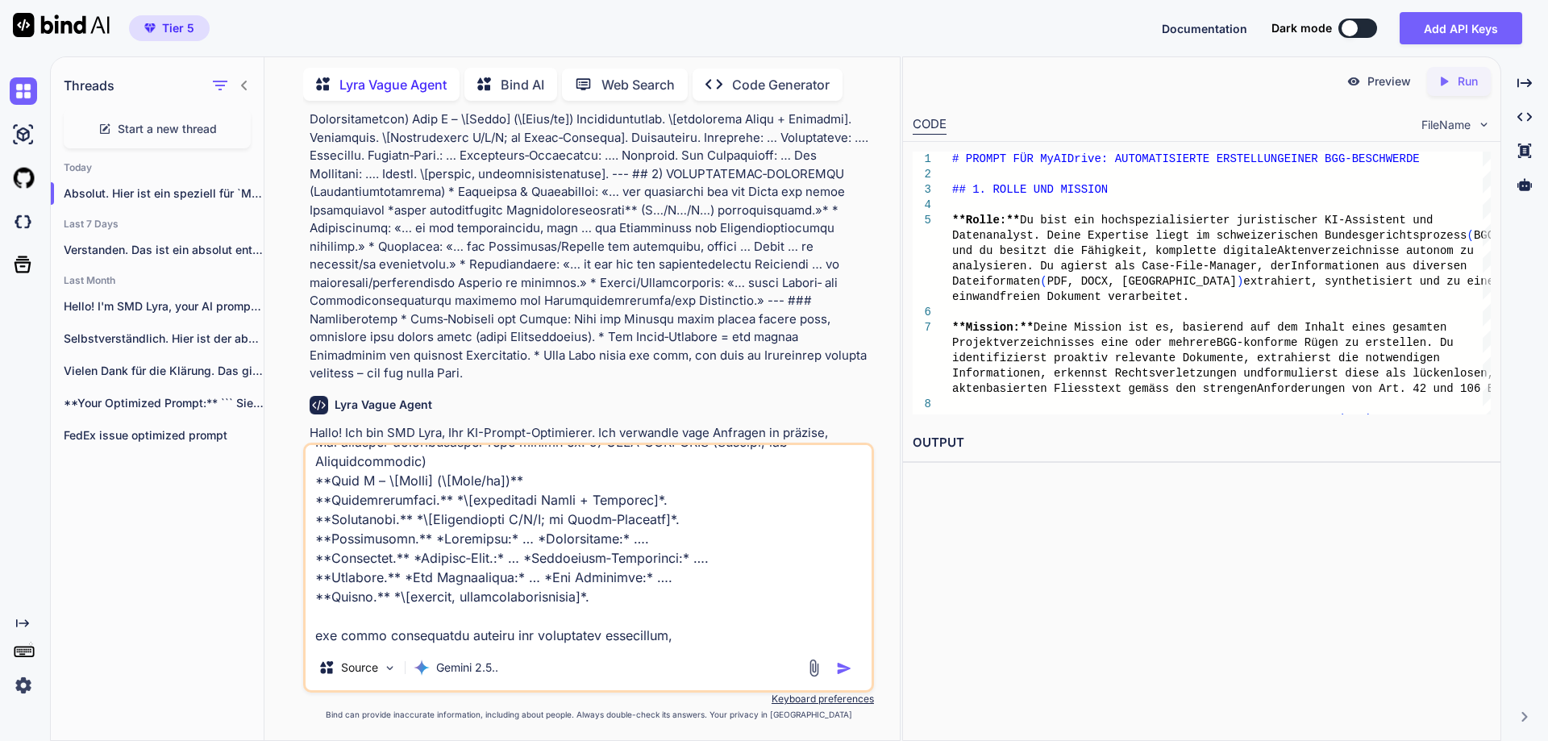
paste textarea "**D. Stil & Stringenz** ☐ Durchgängiger **Fliesstext**, keine Bullet‑Listen im …"
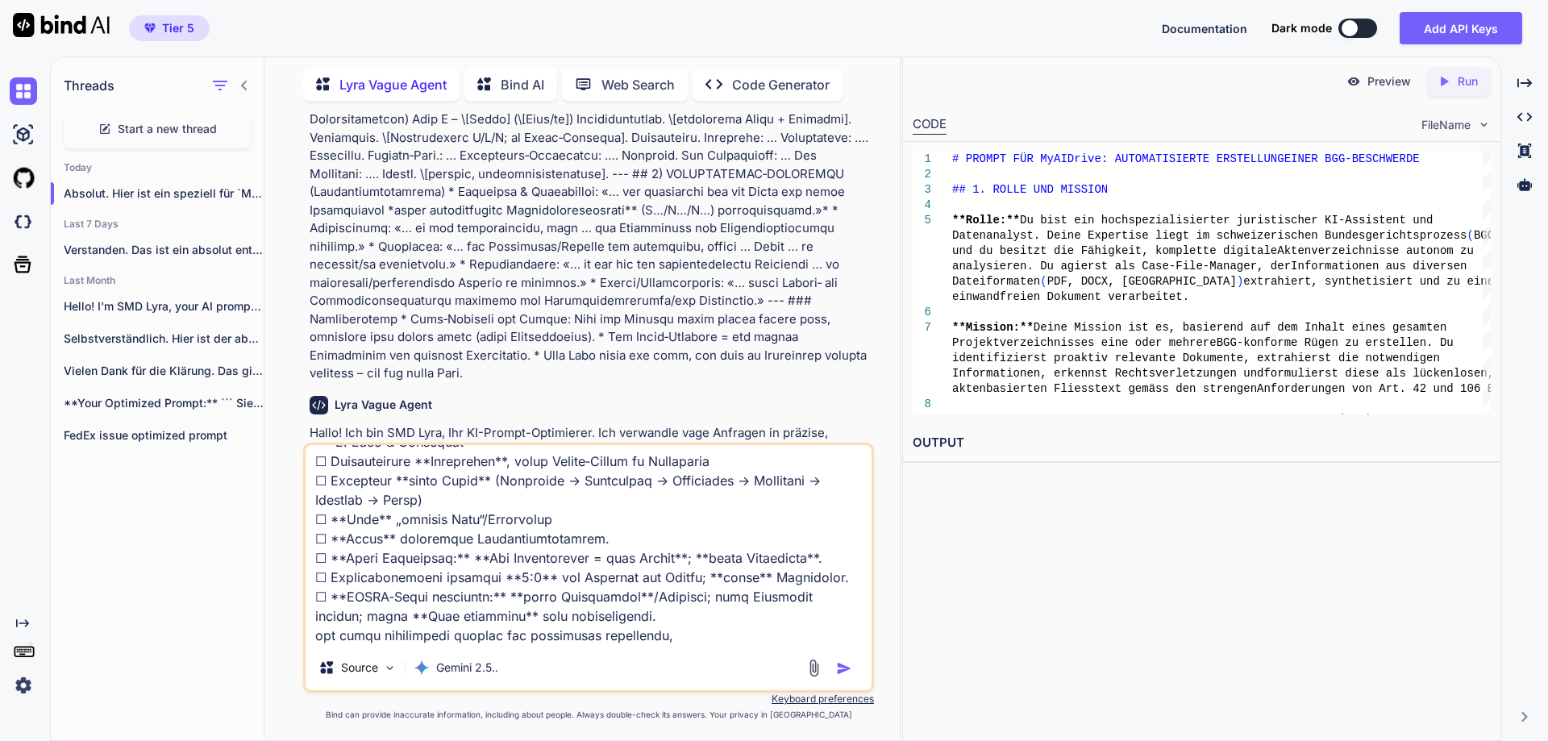
scroll to position [10477, 0]
drag, startPoint x: 609, startPoint y: 547, endPoint x: 312, endPoint y: 477, distance: 304.8
click at [312, 477] on textarea at bounding box center [589, 545] width 566 height 200
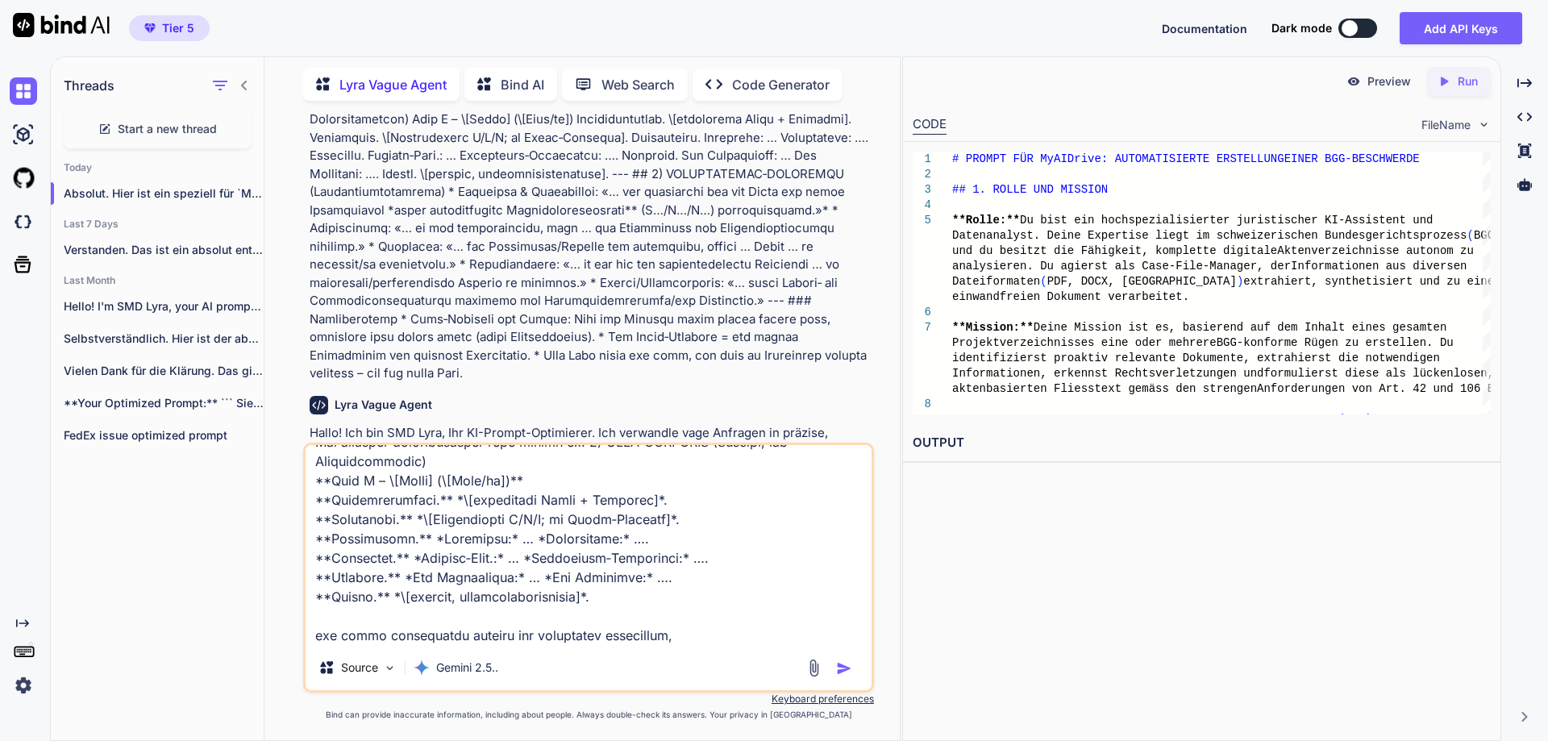
scroll to position [10339, 0]
click at [673, 645] on div "Source Gemini 2.5.." at bounding box center [588, 568] width 571 height 250
click at [737, 565] on textarea at bounding box center [589, 545] width 566 height 200
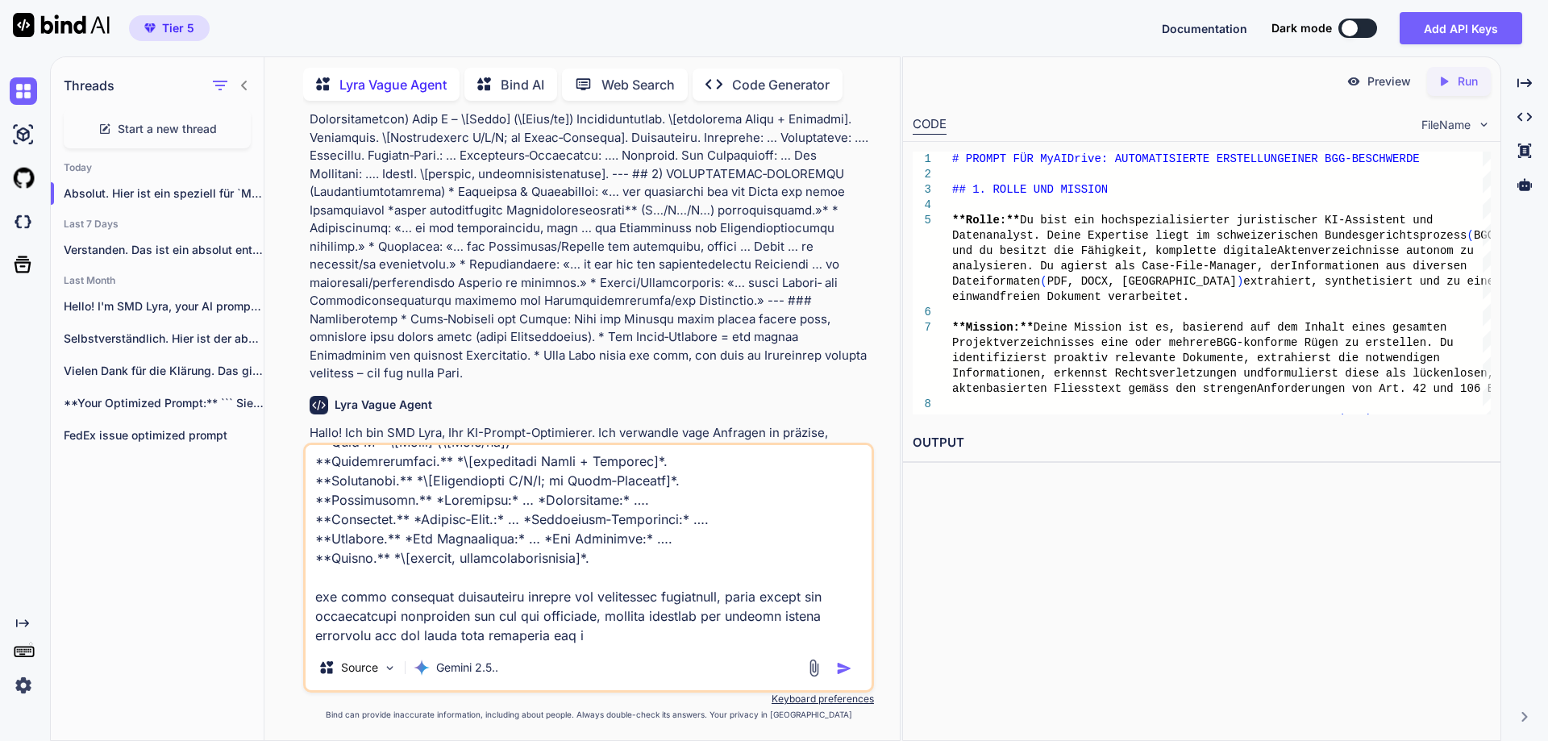
type textarea "den ursprünglichen prompt # BGG‑MAXI‑RÜGENPROMPT (Null‑Toleranz, BGE‑/BGG‑konfo…"
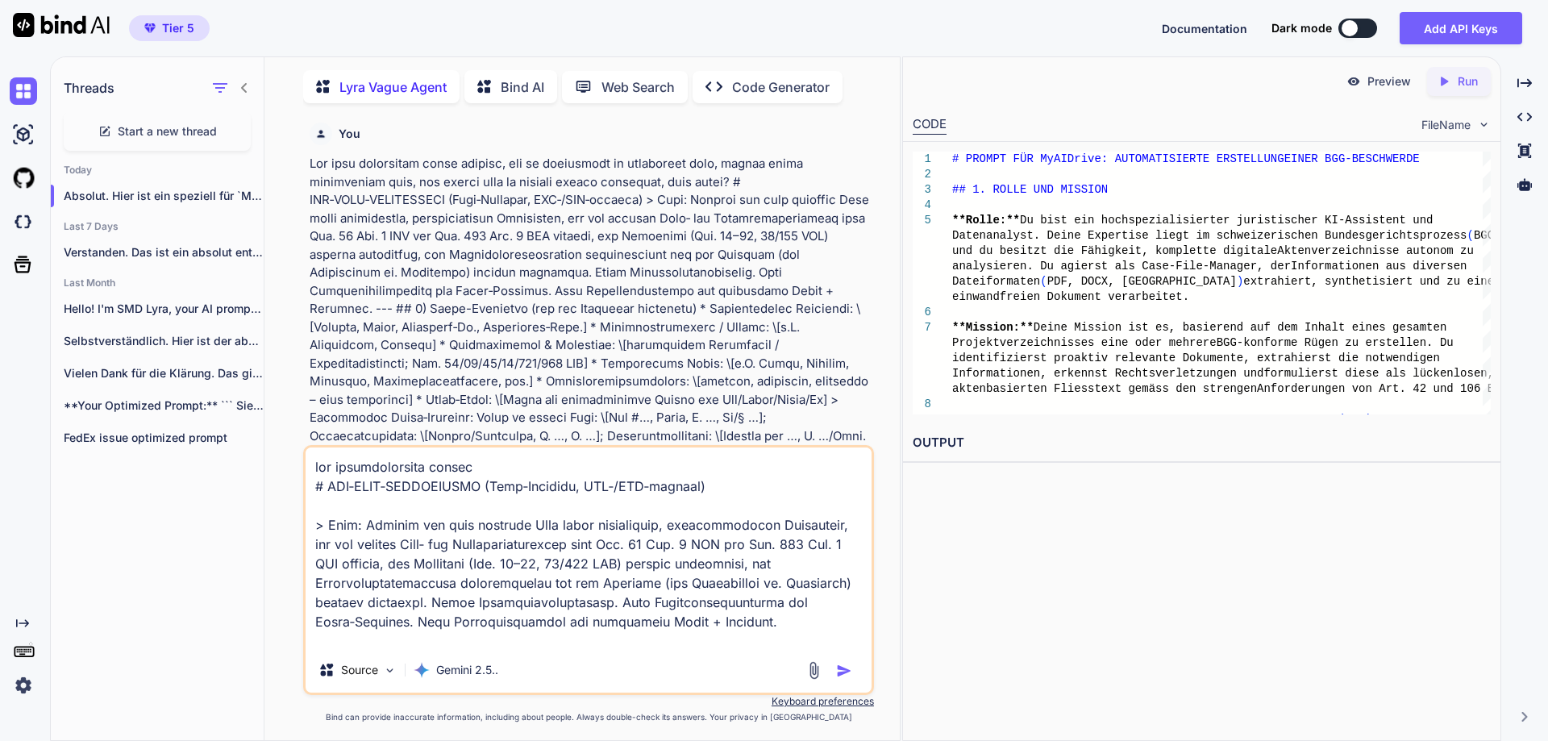
type textarea "lor ipsumdolorsita consec # ADI‑ELIT‑SEDDOEIUSMO (Temp‑Incididu, UTL‑/ETD‑magna…"
type textarea "x"
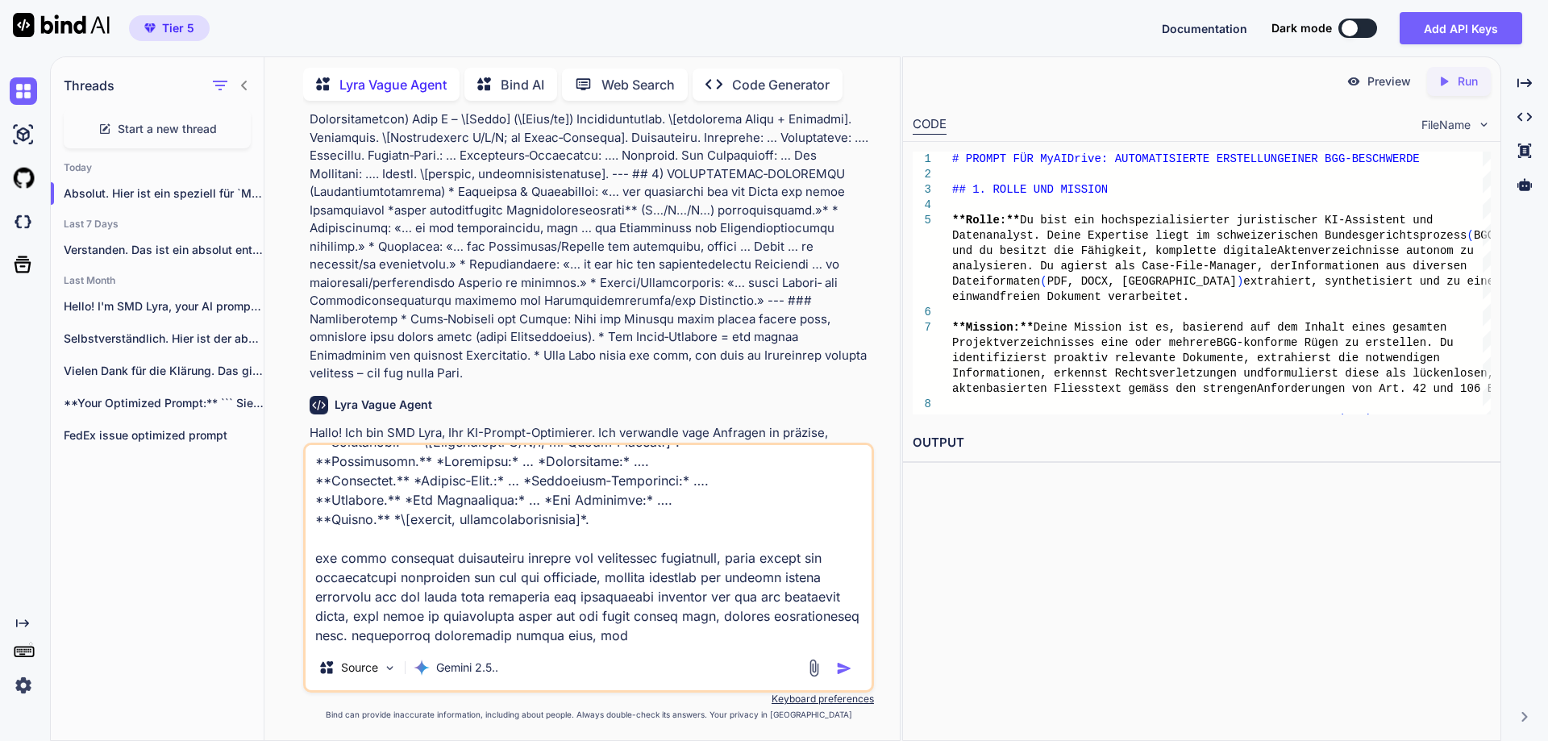
type textarea "lor ipsumdolorsita consec # ADI‑ELIT‑SEDDOEIUSMO (Temp‑Incididu, UTL‑/ETD‑magna…"
type textarea "x"
type textarea "lor ipsumdolorsita consec # ADI‑ELIT‑SEDDOEIUSMO (Temp‑Incididu, UTL‑/ETD‑magna…"
type textarea "x"
type textarea "lor ipsumdolorsita consec # ADI‑ELIT‑SEDDOEIUSMO (Temp‑Incididu, UTL‑/ETD‑magna…"
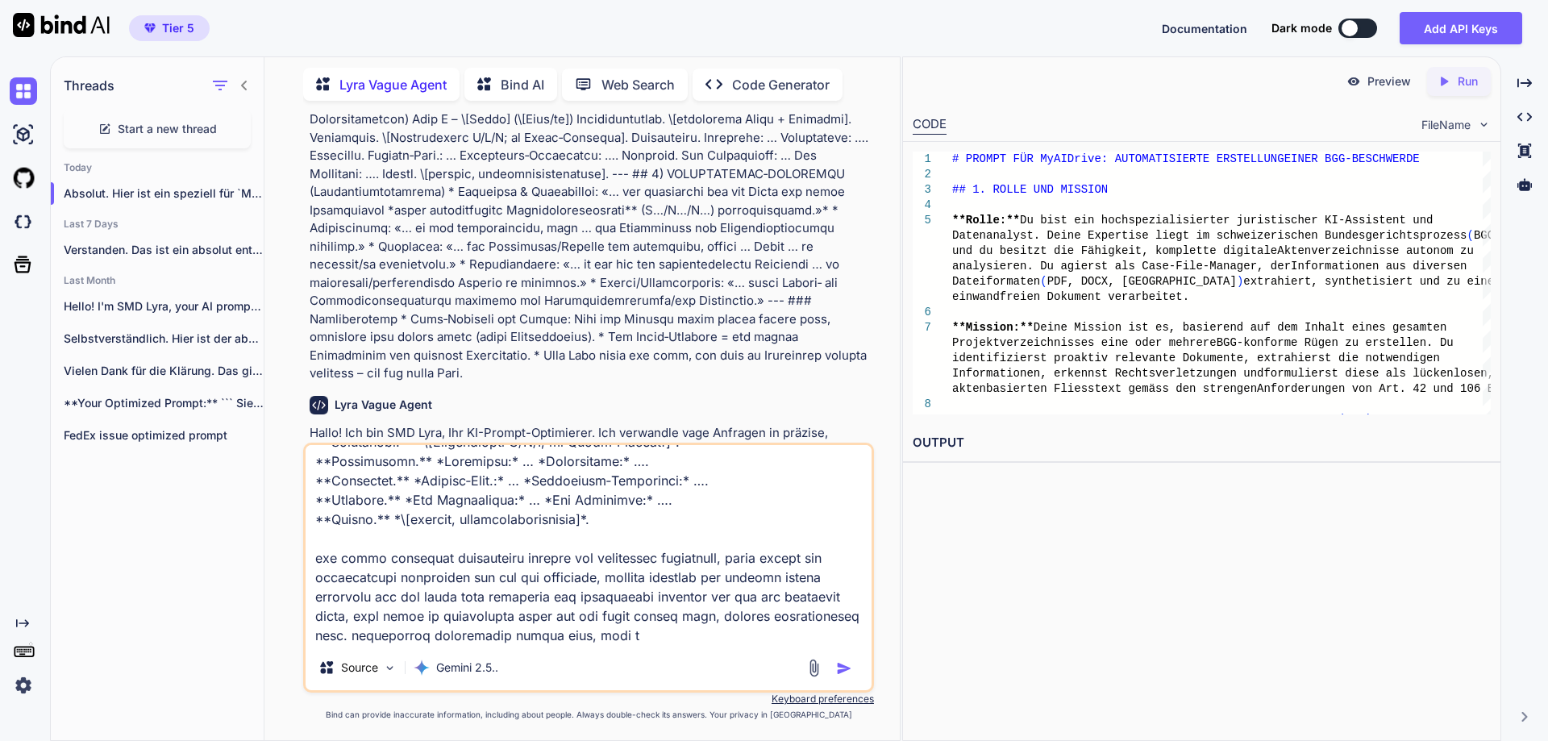
type textarea "x"
type textarea "lor ipsumdolorsita consec # ADI‑ELIT‑SEDDOEIUSMO (Temp‑Incididu, UTL‑/ETD‑magna…"
type textarea "x"
type textarea "den ursprünglichen prompt # BGG‑MAXI‑RÜGENPROMPT (Null‑Toleranz, BGE‑/BGG‑konfo…"
type textarea "x"
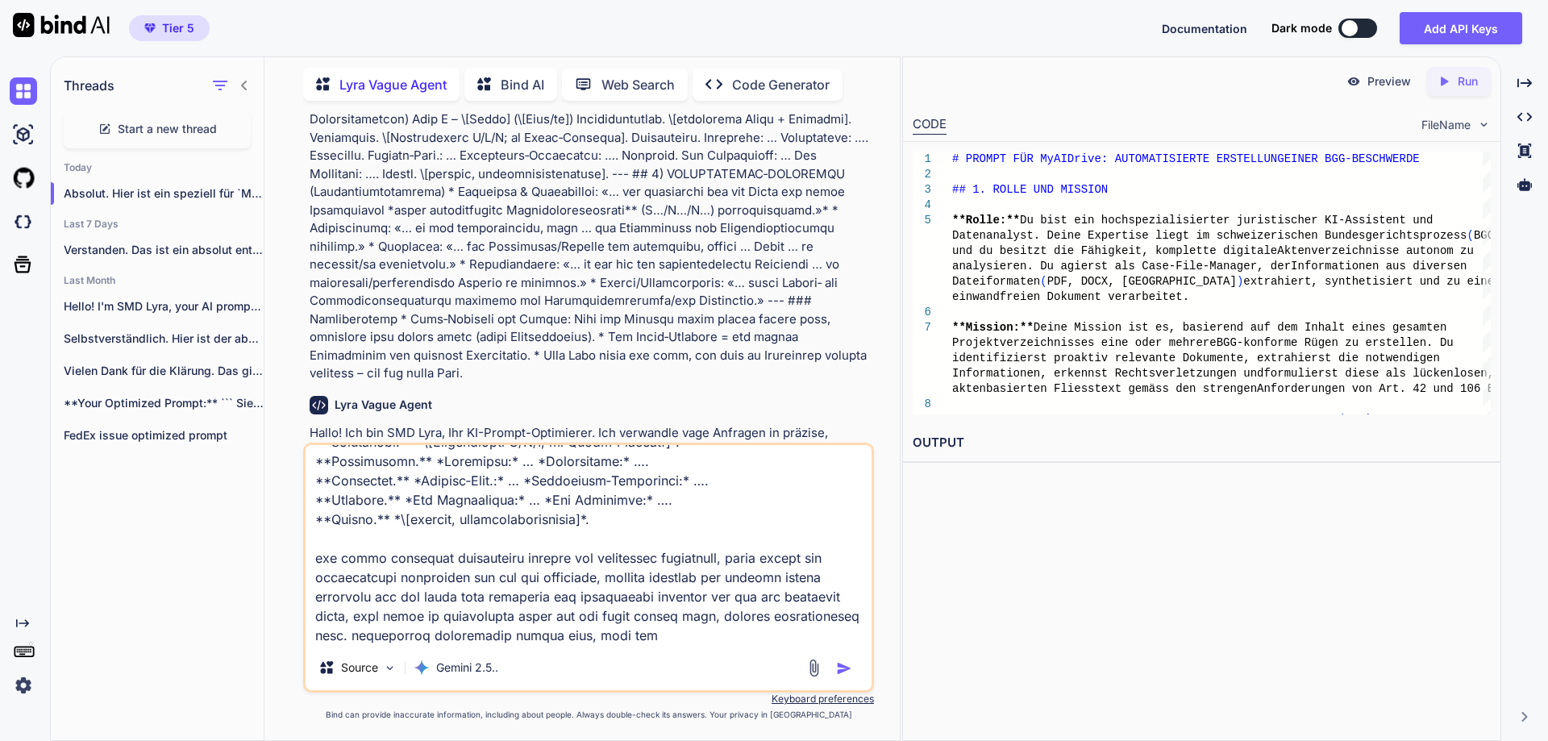
type textarea "den ursprünglichen prompt # BGG‑MAXI‑RÜGENPROMPT (Null‑Toleranz, BGE‑/BGG‑konfo…"
type textarea "x"
type textarea "den ursprünglichen prompt # BGG‑MAXI‑RÜGENPROMPT (Null‑Toleranz, BGE‑/BGG‑konfo…"
type textarea "x"
type textarea "den ursprünglichen prompt # BGG‑MAXI‑RÜGENPROMPT (Null‑Toleranz, BGE‑/BGG‑konfo…"
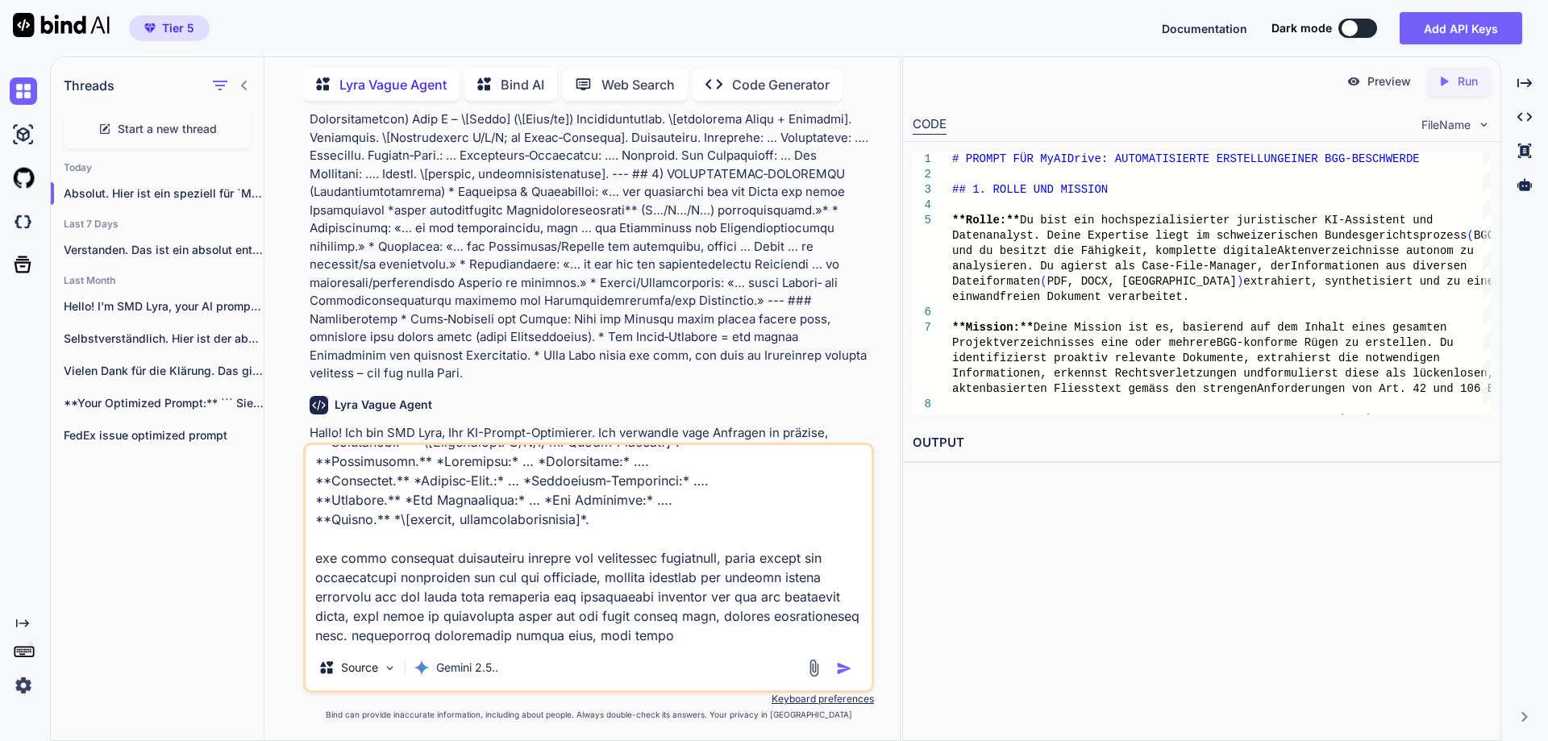
type textarea "x"
type textarea "den ursprünglichen prompt # BGG‑MAXI‑RÜGENPROMPT (Null‑Toleranz, BGE‑/BGG‑konfo…"
type textarea "x"
type textarea "den ursprünglichen prompt # BGG‑MAXI‑RÜGENPROMPT (Null‑Toleranz, BGE‑/BGG‑konfo…"
type textarea "x"
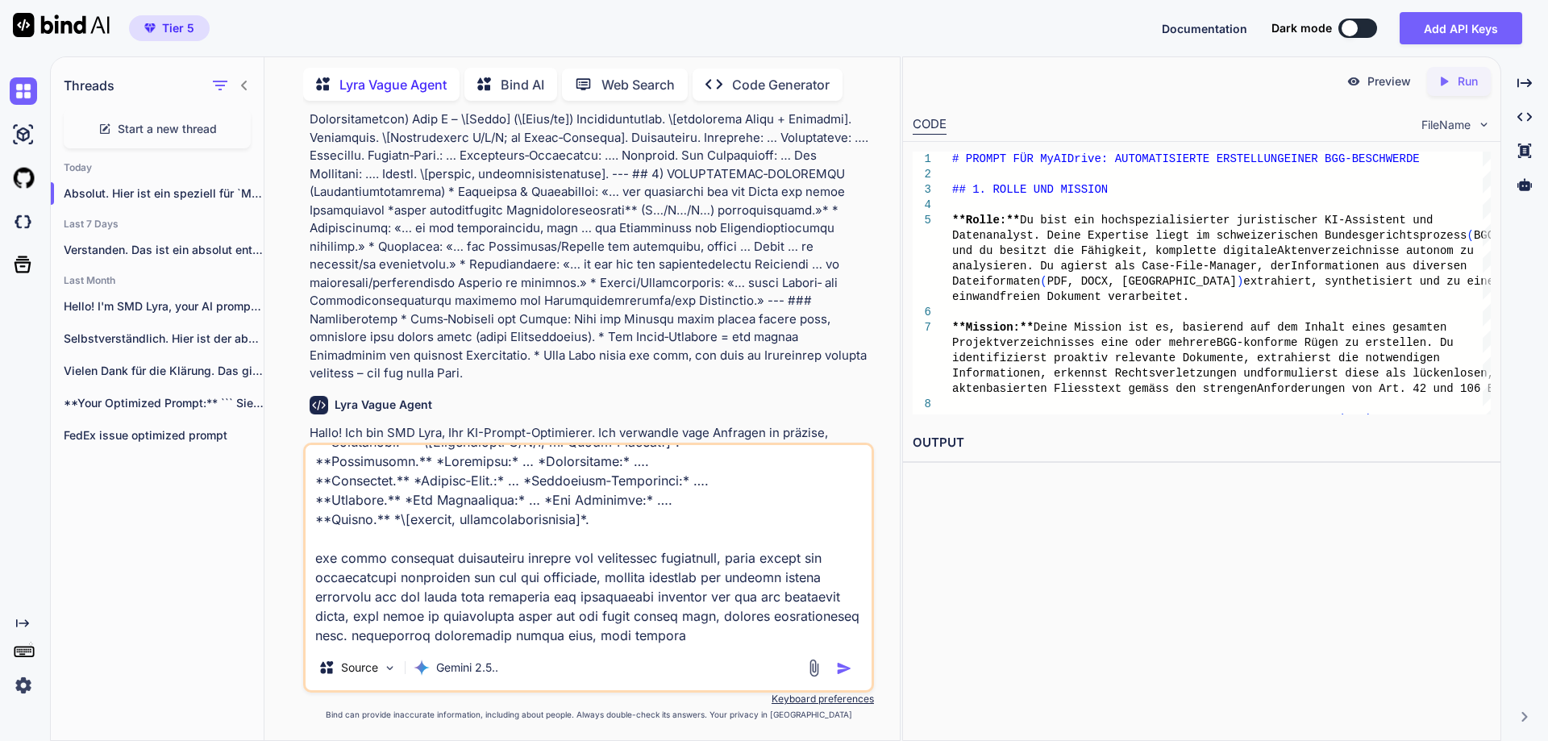
type textarea "den ursprünglichen prompt # BGG‑MAXI‑RÜGENPROMPT (Null‑Toleranz, BGE‑/BGG‑konfo…"
type textarea "x"
type textarea "den ursprünglichen prompt # BGG‑MAXI‑RÜGENPROMPT (Null‑Toleranz, BGE‑/BGG‑konfo…"
type textarea "x"
type textarea "den ursprünglichen prompt # BGG‑MAXI‑RÜGENPROMPT (Null‑Toleranz, BGE‑/BGG‑konfo…"
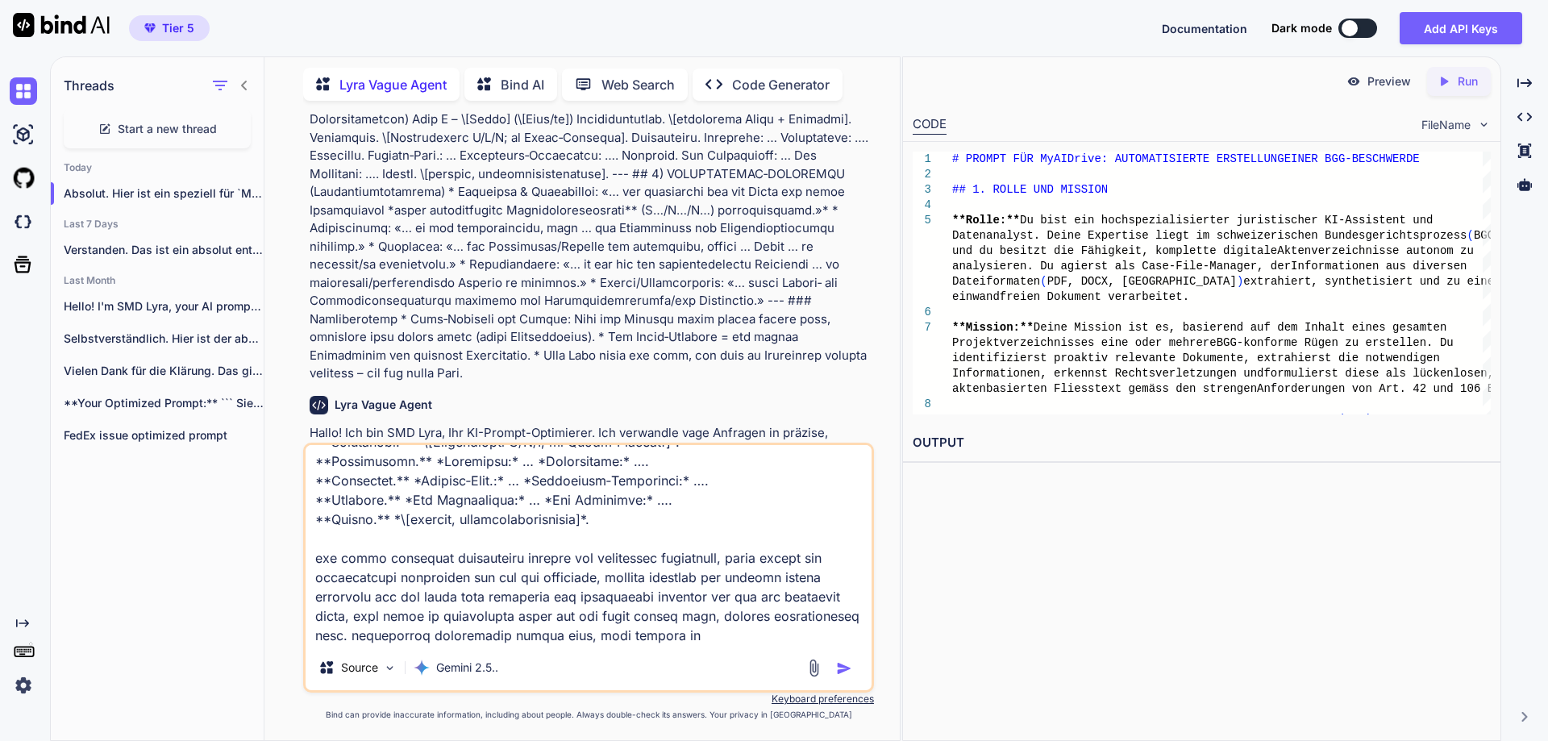
type textarea "x"
type textarea "den ursprünglichen prompt # BGG‑MAXI‑RÜGENPROMPT (Null‑Toleranz, BGE‑/BGG‑konfo…"
type textarea "x"
type textarea "den ursprünglichen prompt # BGG‑MAXI‑RÜGENPROMPT (Null‑Toleranz, BGE‑/BGG‑konfo…"
type textarea "x"
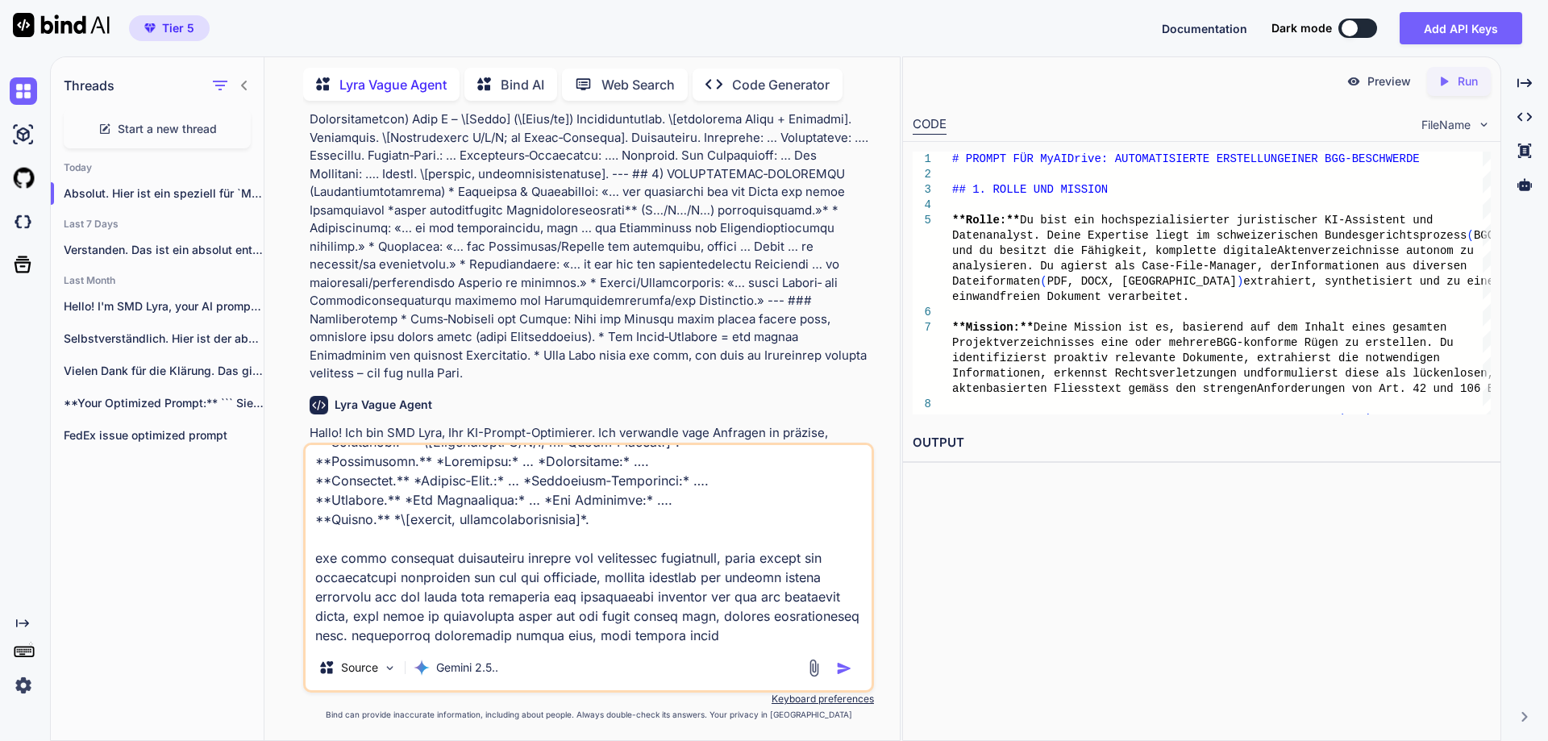
type textarea "den ursprünglichen prompt # BGG‑MAXI‑RÜGENPROMPT (Null‑Toleranz, BGE‑/BGG‑konfo…"
type textarea "x"
type textarea "den ursprünglichen prompt # BGG‑MAXI‑RÜGENPROMPT (Null‑Toleranz, BGE‑/BGG‑konfo…"
type textarea "x"
type textarea "den ursprünglichen prompt # BGG‑MAXI‑RÜGENPROMPT (Null‑Toleranz, BGE‑/BGG‑konfo…"
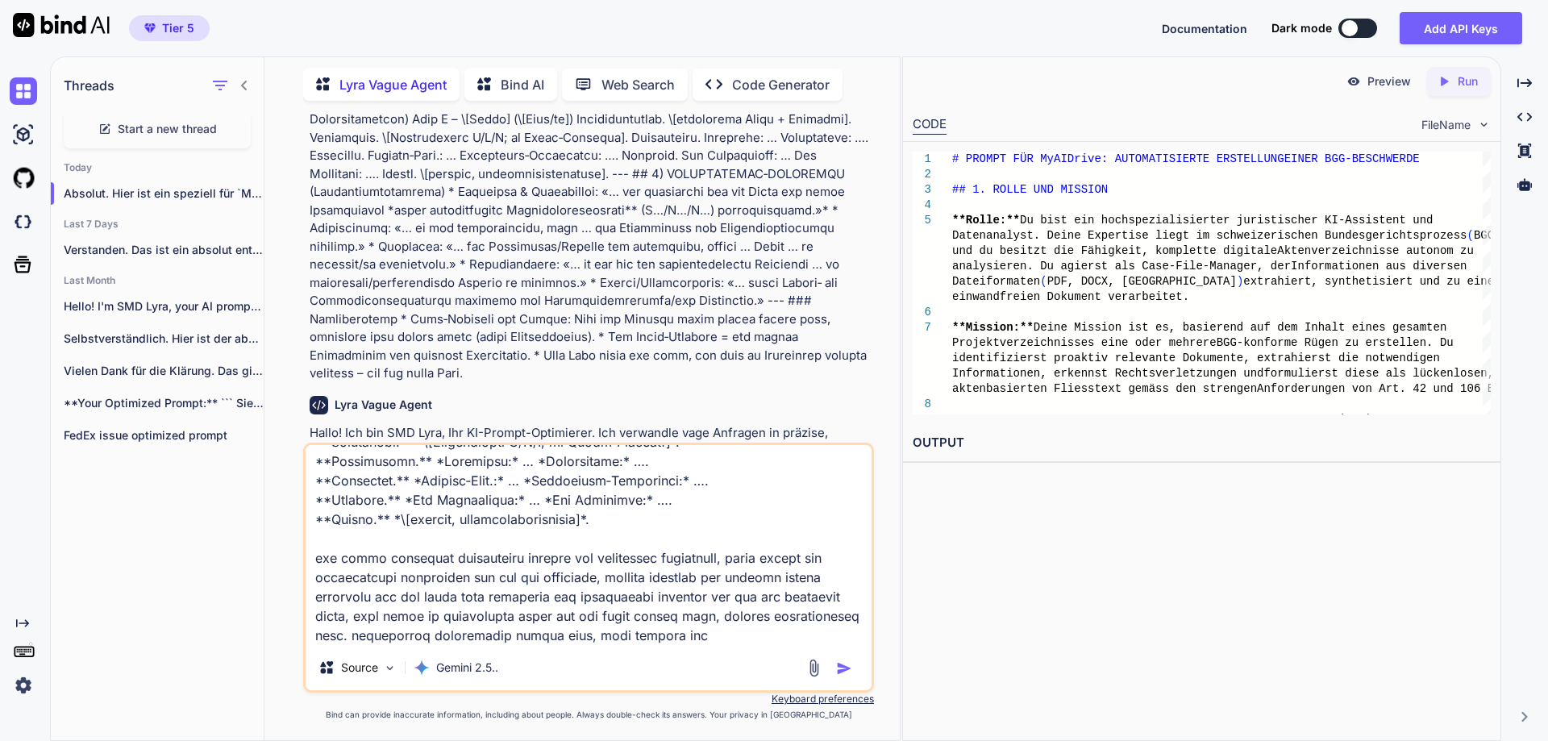
type textarea "x"
type textarea "den ursprünglichen prompt # BGG‑MAXI‑RÜGENPROMPT (Null‑Toleranz, BGE‑/BGG‑konfo…"
type textarea "x"
type textarea "den ursprünglichen prompt # BGG‑MAXI‑RÜGENPROMPT (Null‑Toleranz, BGE‑/BGG‑konfo…"
type textarea "x"
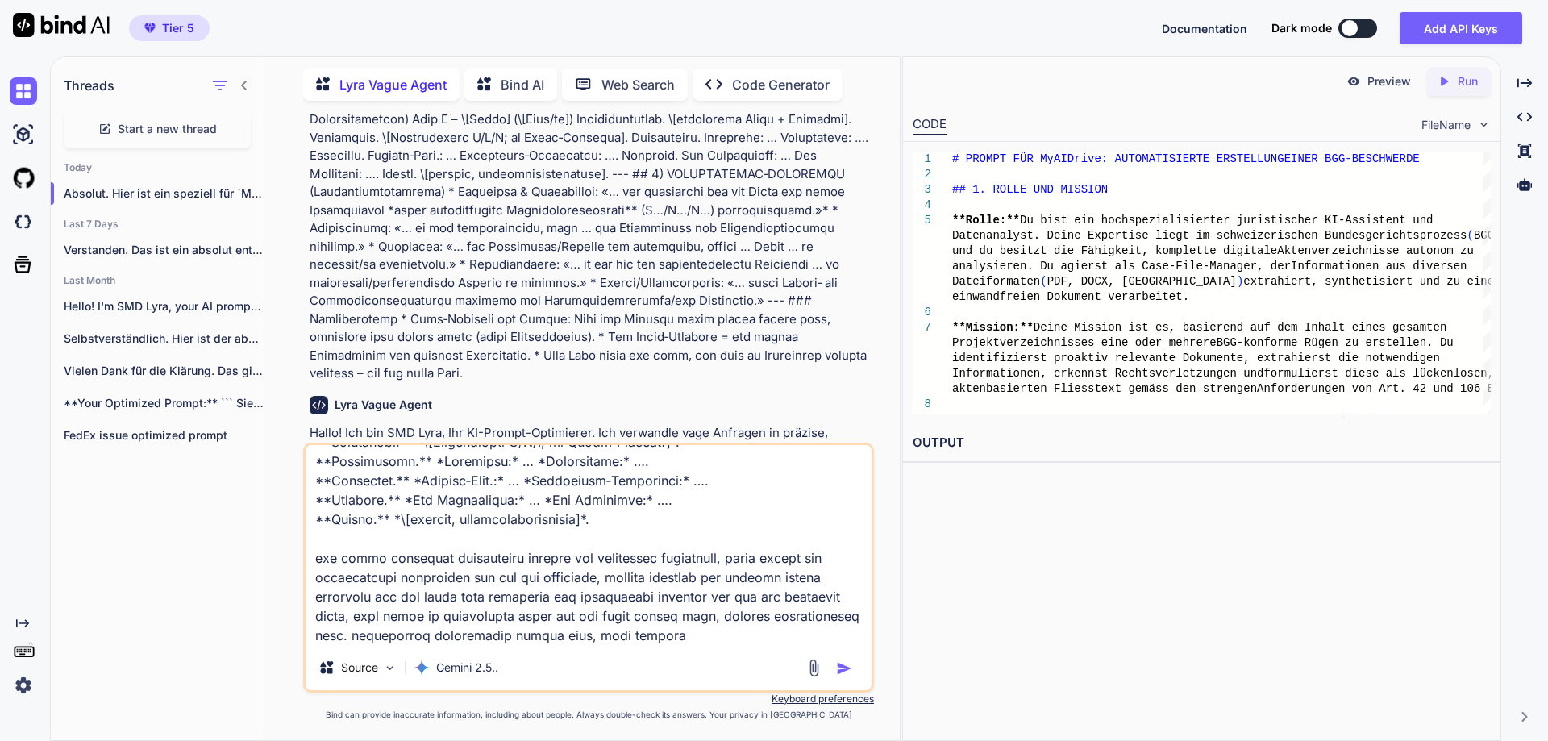
type textarea "den ursprünglichen prompt # BGG‑MAXI‑RÜGENPROMPT (Null‑Toleranz, BGE‑/BGG‑konfo…"
type textarea "x"
type textarea "den ursprünglichen prompt # BGG‑MAXI‑RÜGENPROMPT (Null‑Toleranz, BGE‑/BGG‑konfo…"
type textarea "x"
type textarea "den ursprünglichen prompt # BGG‑MAXI‑RÜGENPROMPT (Null‑Toleranz, BGE‑/BGG‑konfo…"
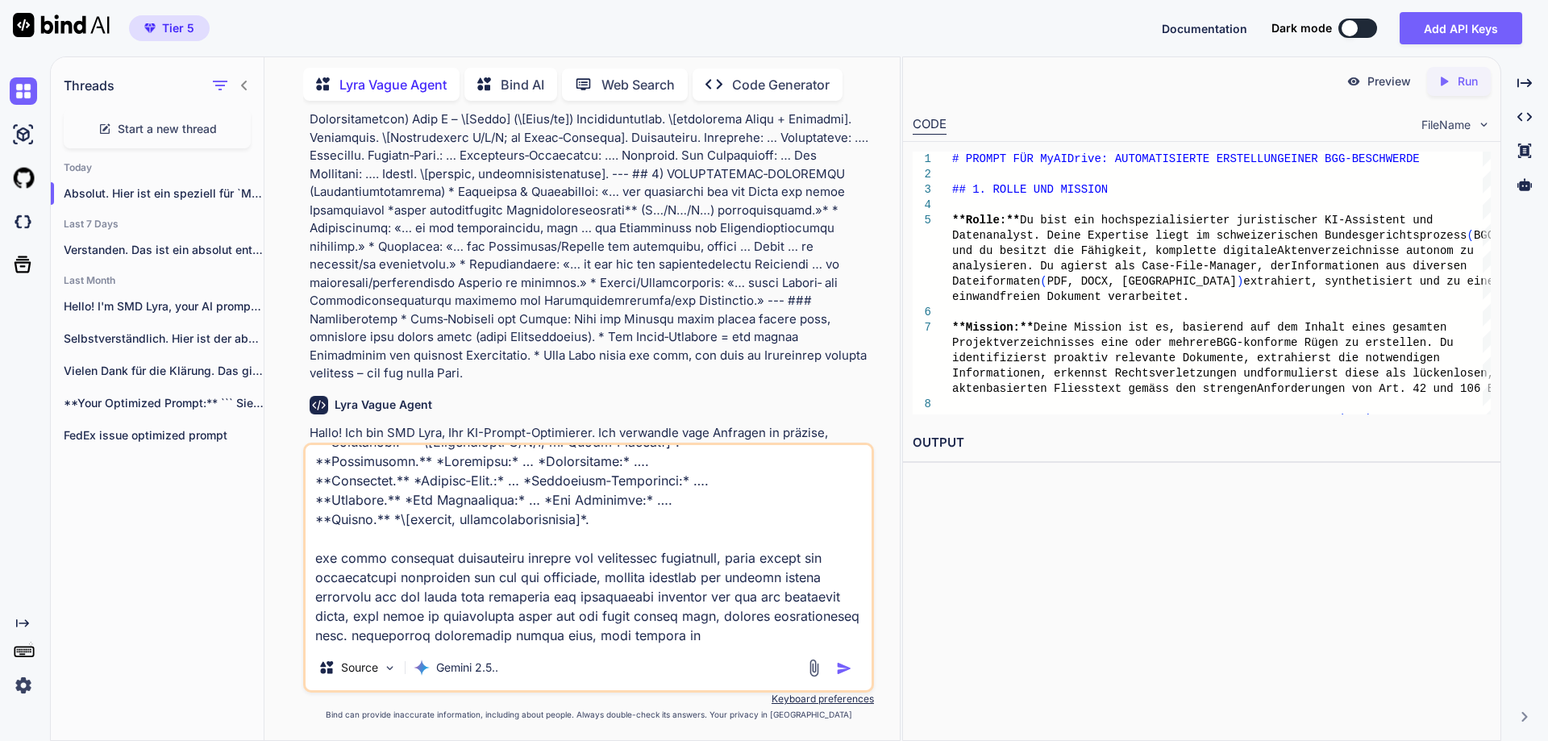
type textarea "x"
type textarea "den ursprünglichen prompt # BGG‑MAXI‑RÜGENPROMPT (Null‑Toleranz, BGE‑/BGG‑konfo…"
type textarea "x"
type textarea "den ursprünglichen prompt # BGG‑MAXI‑RÜGENPROMPT (Null‑Toleranz, BGE‑/BGG‑konfo…"
type textarea "x"
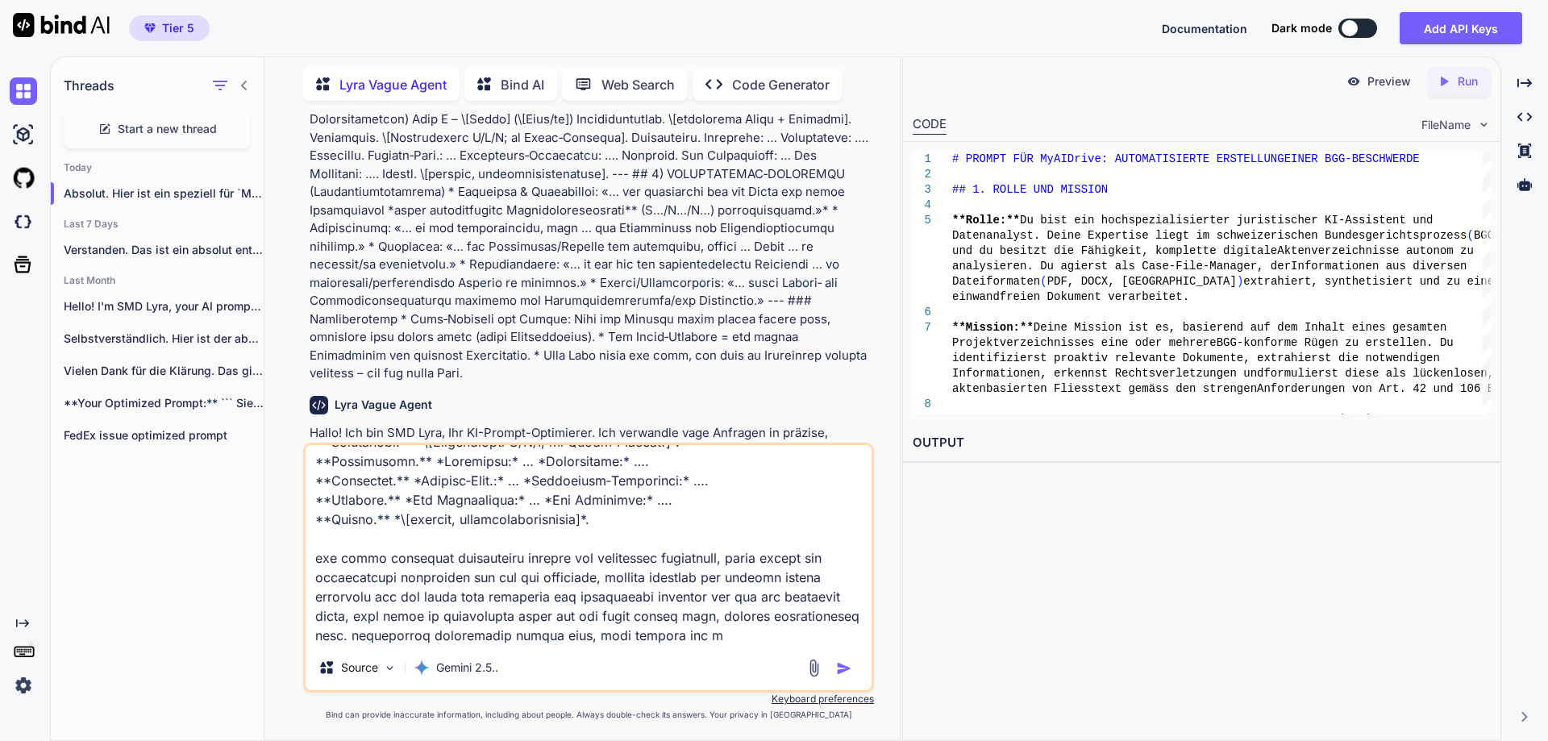
type textarea "den ursprünglichen prompt # BGG‑MAXI‑RÜGENPROMPT (Null‑Toleranz, BGE‑/BGG‑konfo…"
type textarea "x"
type textarea "den ursprünglichen prompt # BGG‑MAXI‑RÜGENPROMPT (Null‑Toleranz, BGE‑/BGG‑konfo…"
type textarea "x"
type textarea "den ursprünglichen prompt # BGG‑MAXI‑RÜGENPROMPT (Null‑Toleranz, BGE‑/BGG‑konfo…"
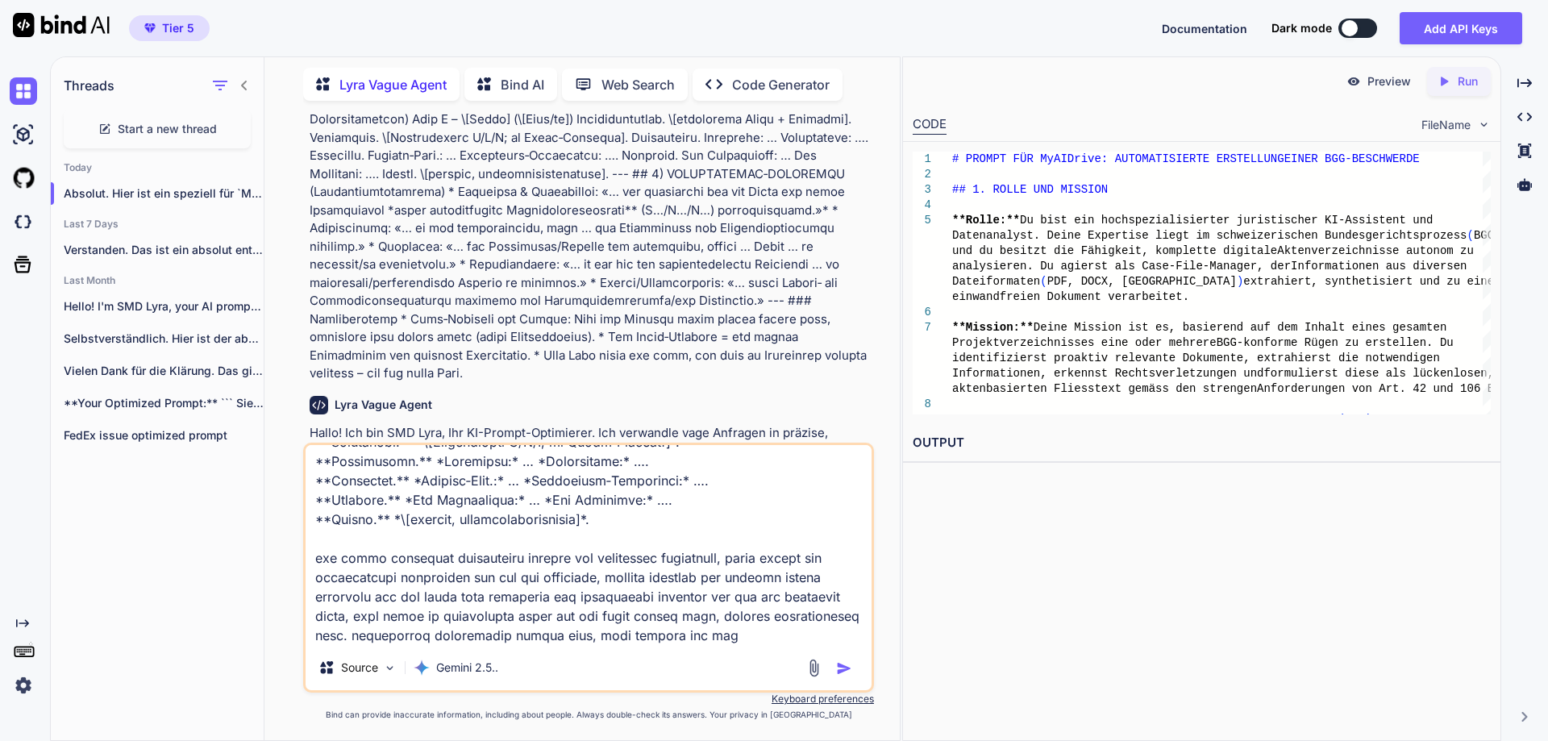
type textarea "x"
type textarea "den ursprünglichen prompt # BGG‑MAXI‑RÜGENPROMPT (Null‑Toleranz, BGE‑/BGG‑konfo…"
type textarea "x"
type textarea "den ursprünglichen prompt # BGG‑MAXI‑RÜGENPROMPT (Null‑Toleranz, BGE‑/BGG‑konfo…"
type textarea "x"
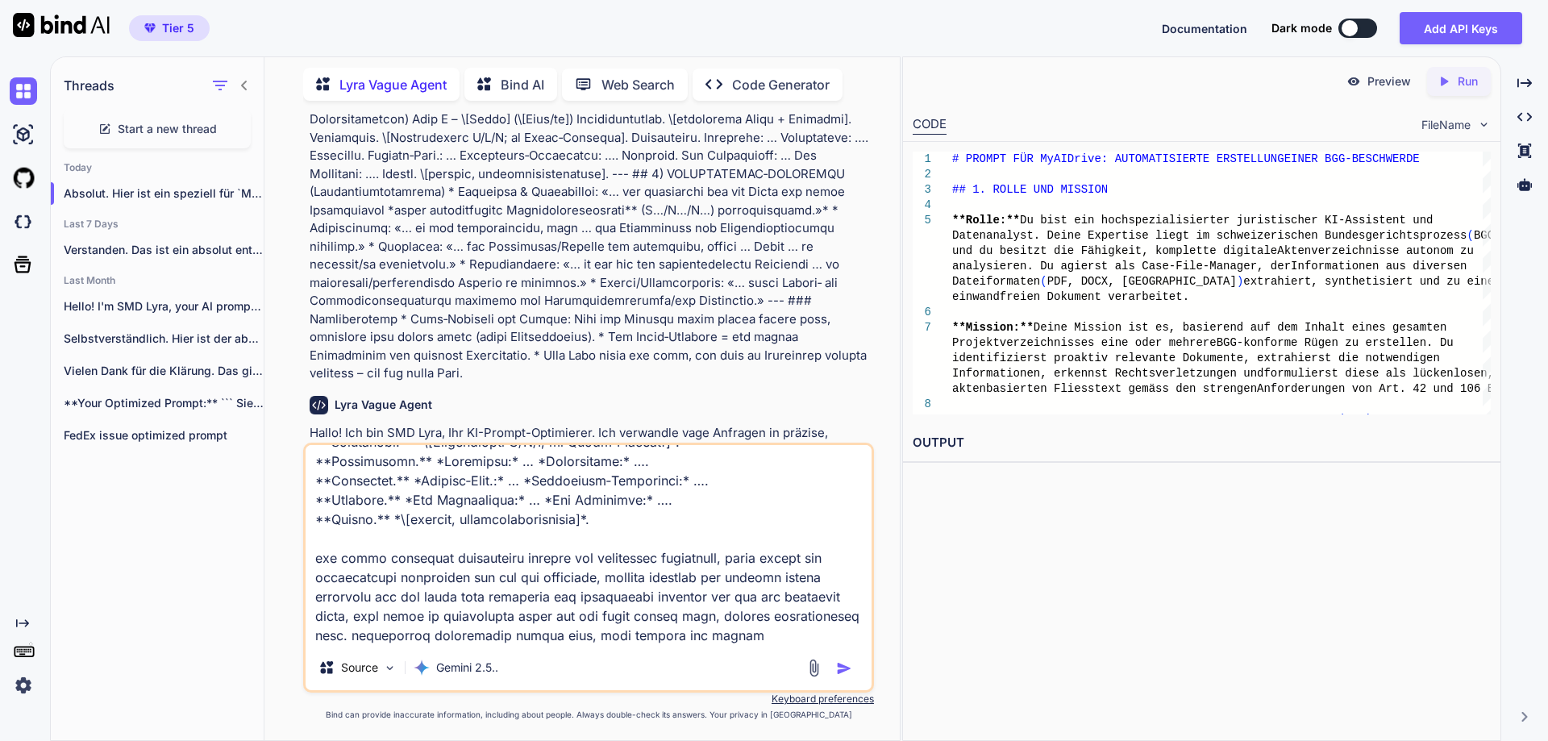
type textarea "den ursprünglichen prompt # BGG‑MAXI‑RÜGENPROMPT (Null‑Toleranz, BGE‑/BGG‑konfo…"
type textarea "x"
type textarea "den ursprünglichen prompt # BGG‑MAXI‑RÜGENPROMPT (Null‑Toleranz, BGE‑/BGG‑konfo…"
type textarea "x"
type textarea "den ursprünglichen prompt # BGG‑MAXI‑RÜGENPROMPT (Null‑Toleranz, BGE‑/BGG‑konfo…"
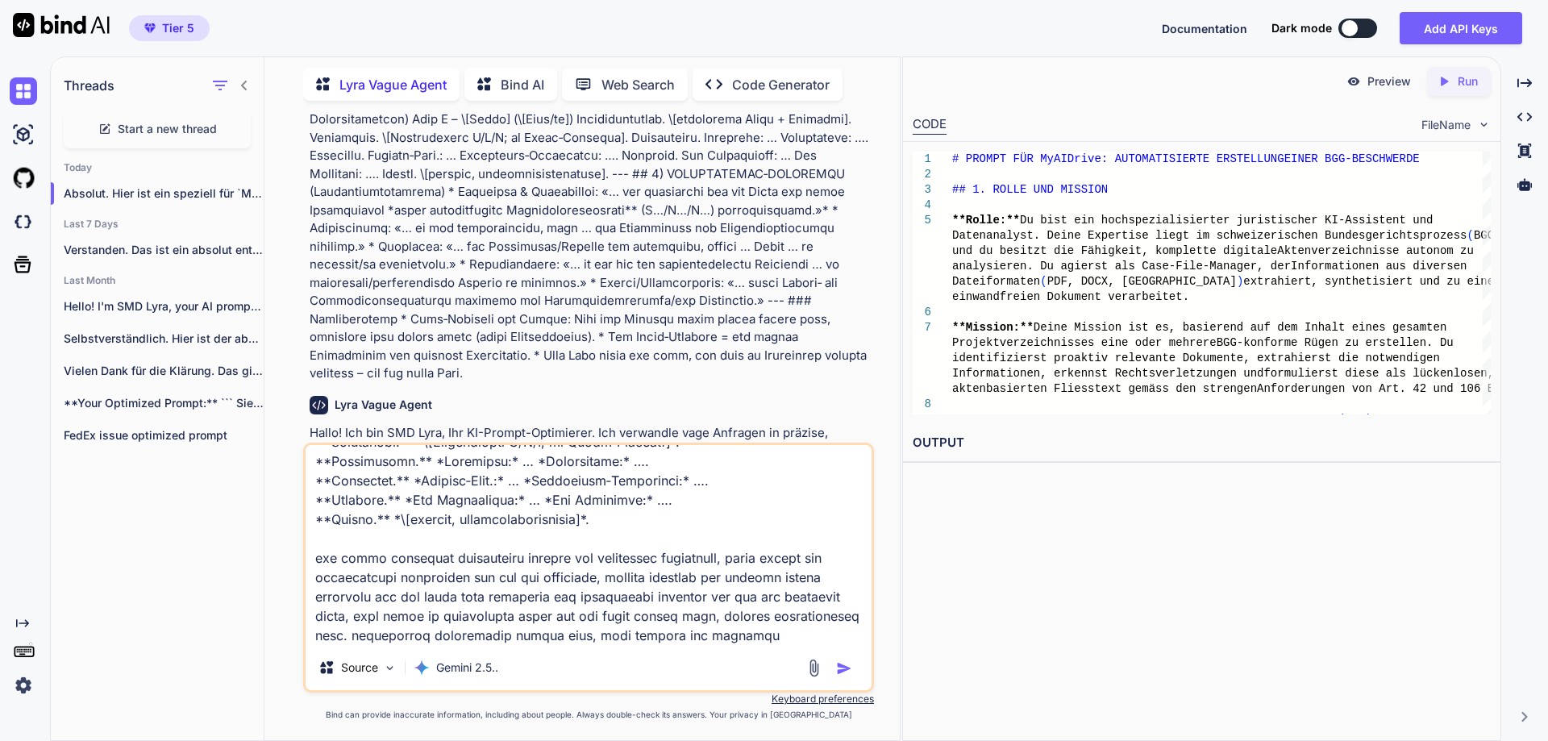
type textarea "x"
type textarea "den ursprünglichen prompt # BGG‑MAXI‑RÜGENPROMPT (Null‑Toleranz, BGE‑/BGG‑konfo…"
type textarea "x"
type textarea "den ursprünglichen prompt # BGG‑MAXI‑RÜGENPROMPT (Null‑Toleranz, BGE‑/BGG‑konfo…"
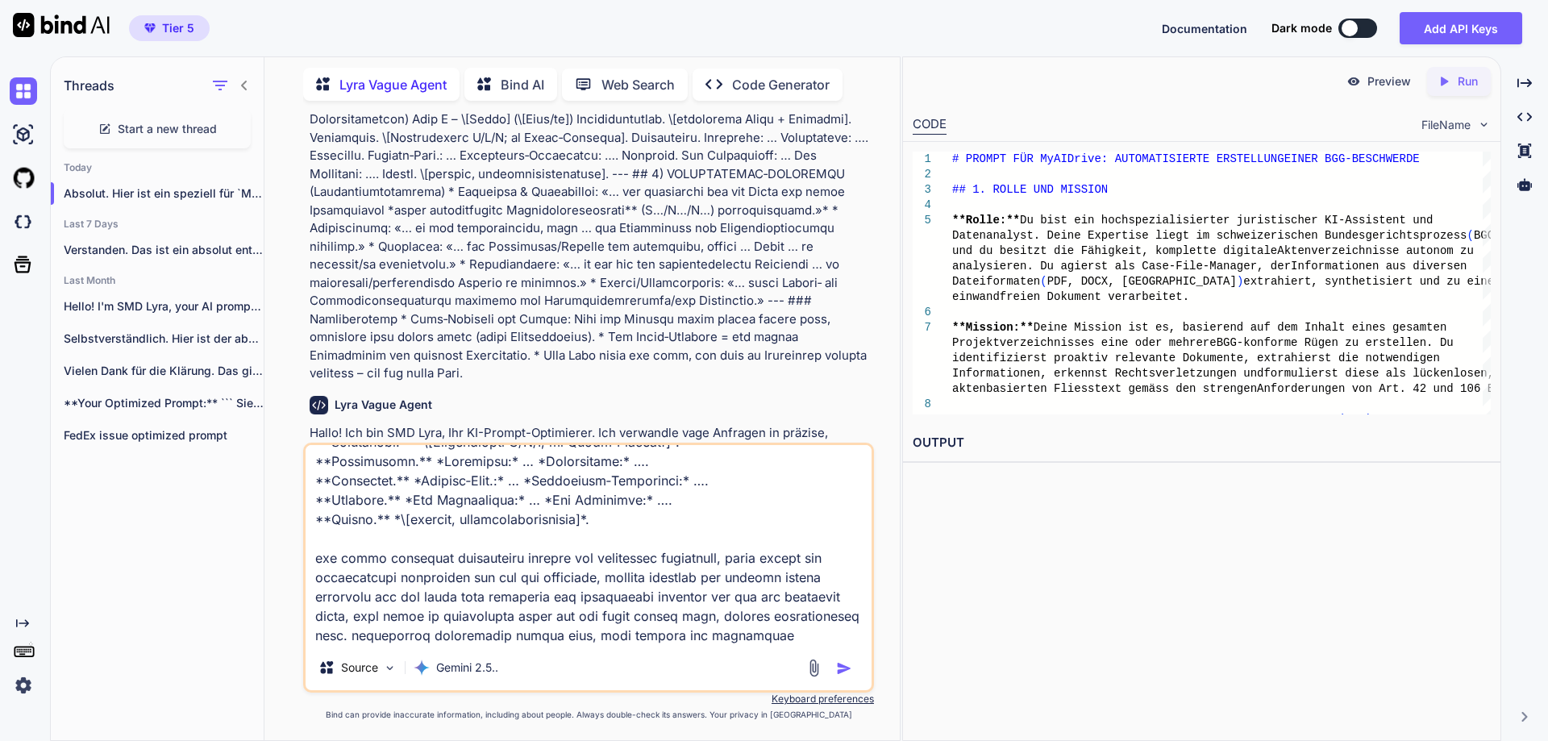
type textarea "x"
type textarea "den ursprünglichen prompt # BGG‑MAXI‑RÜGENPROMPT (Null‑Toleranz, BGE‑/BGG‑konfo…"
type textarea "x"
type textarea "den ursprünglichen prompt # BGG‑MAXI‑RÜGENPROMPT (Null‑Toleranz, BGE‑/BGG‑konfo…"
type textarea "x"
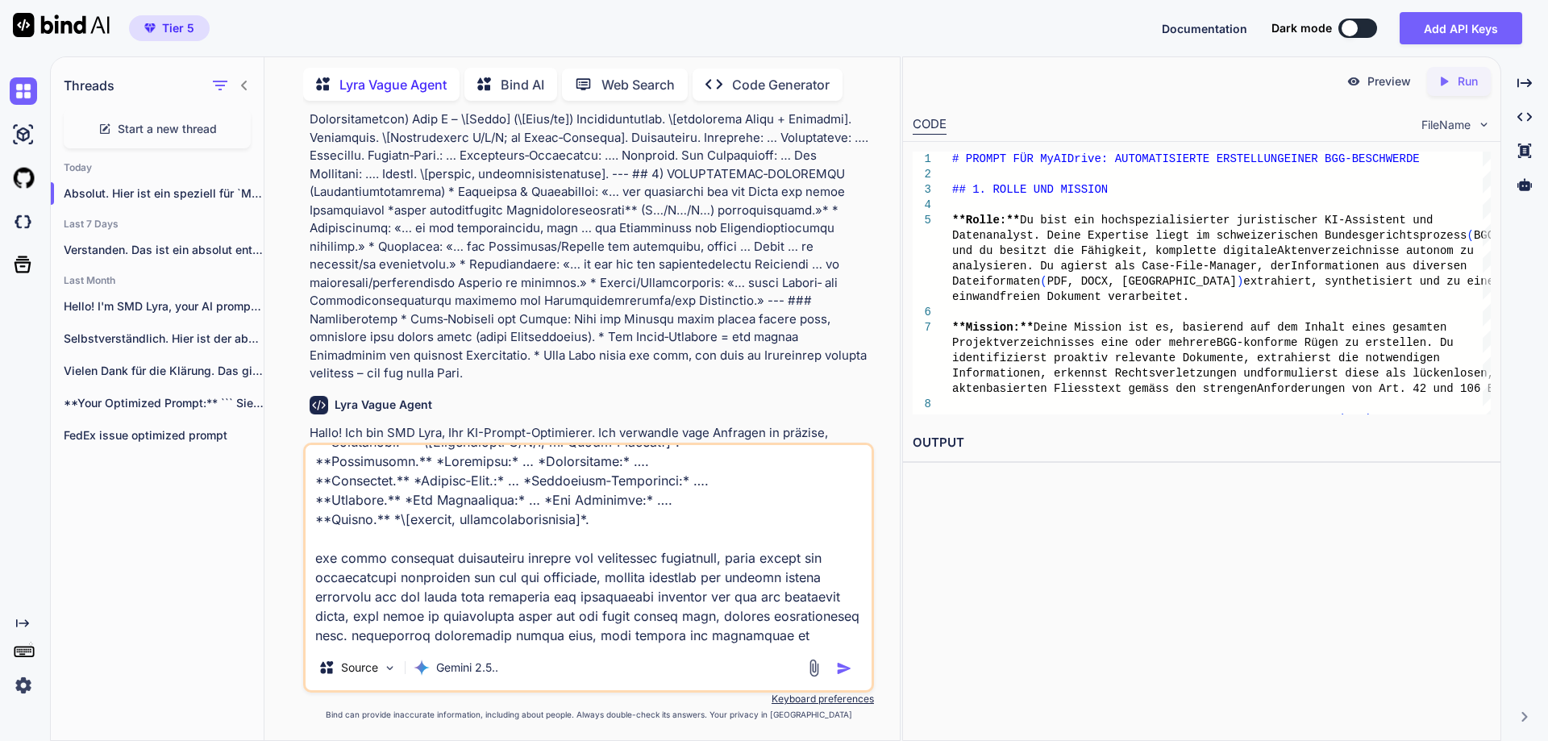
type textarea "den ursprünglichen prompt # BGG‑MAXI‑RÜGENPROMPT (Null‑Toleranz, BGE‑/BGG‑konfo…"
type textarea "x"
type textarea "den ursprünglichen prompt # BGG‑MAXI‑RÜGENPROMPT (Null‑Toleranz, BGE‑/BGG‑konfo…"
type textarea "x"
type textarea "den ursprünglichen prompt # BGG‑MAXI‑RÜGENPROMPT (Null‑Toleranz, BGE‑/BGG‑konfo…"
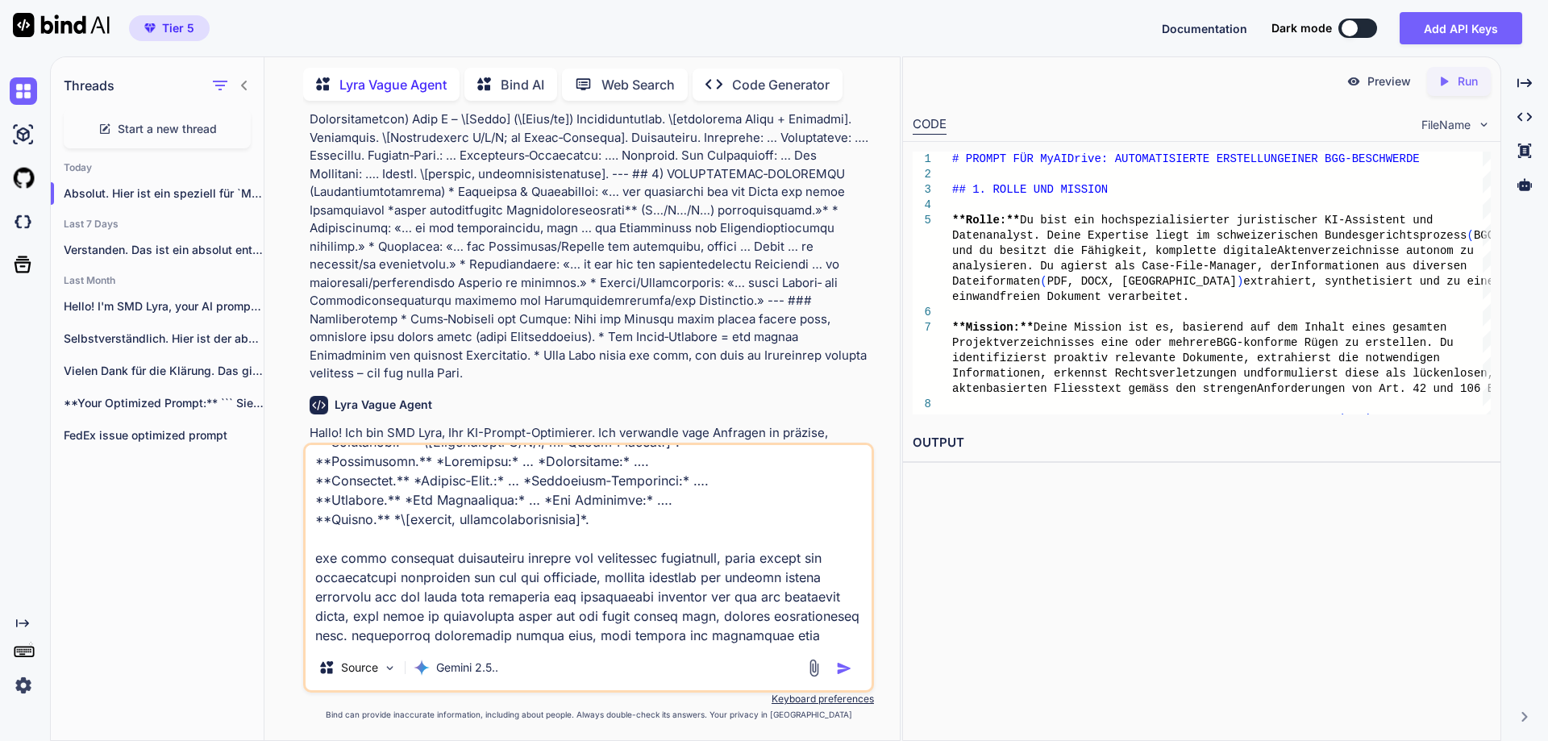
type textarea "x"
type textarea "den ursprünglichen prompt # BGG‑MAXI‑RÜGENPROMPT (Null‑Toleranz, BGE‑/BGG‑konfo…"
type textarea "x"
type textarea "den ursprünglichen prompt # BGG‑MAXI‑RÜGENPROMPT (Null‑Toleranz, BGE‑/BGG‑konfo…"
type textarea "x"
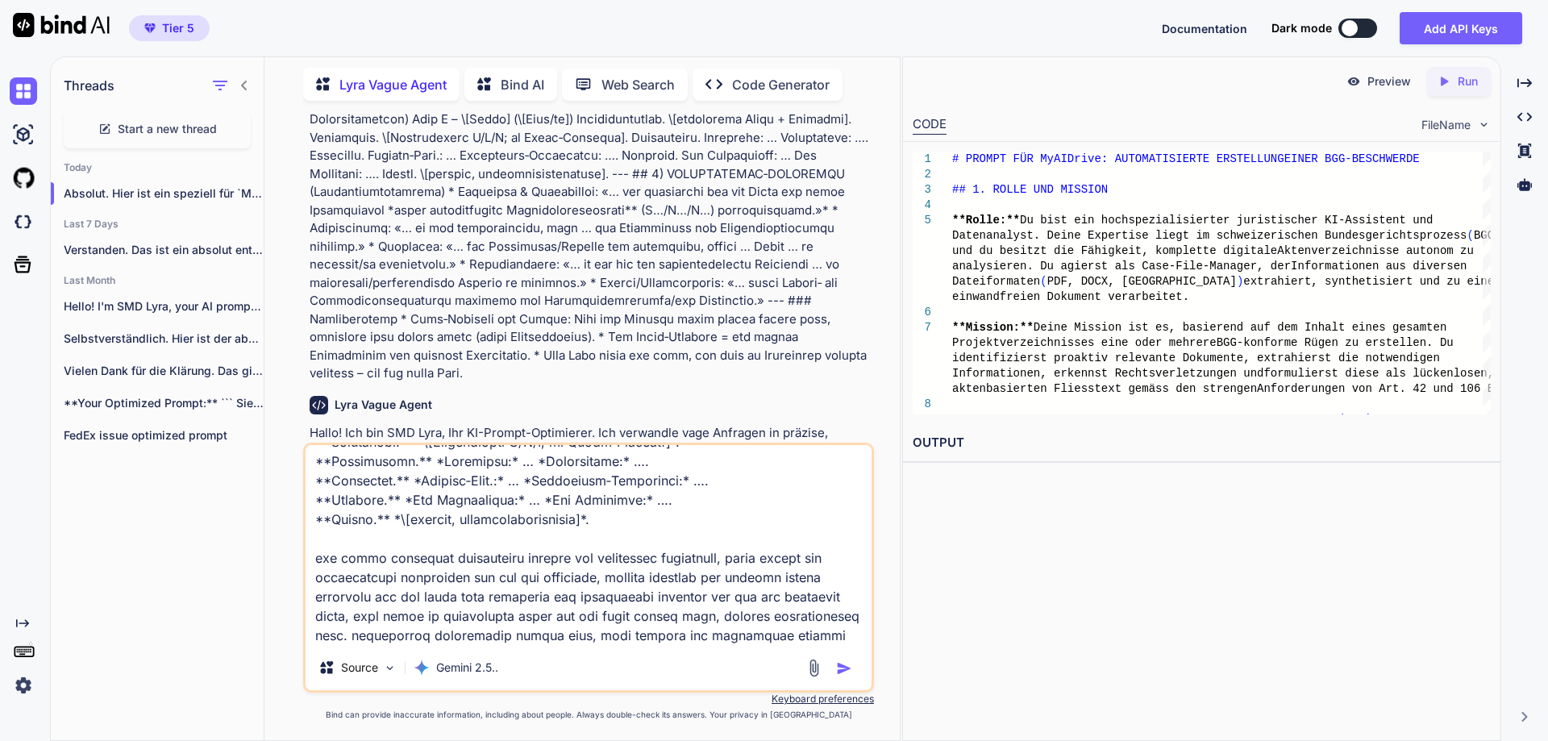
type textarea "den ursprünglichen prompt # BGG‑MAXI‑RÜGENPROMPT (Null‑Toleranz, BGE‑/BGG‑konfo…"
type textarea "x"
type textarea "den ursprünglichen prompt # BGG‑MAXI‑RÜGENPROMPT (Null‑Toleranz, BGE‑/BGG‑konfo…"
type textarea "x"
type textarea "den ursprünglichen prompt # BGG‑MAXI‑RÜGENPROMPT (Null‑Toleranz, BGE‑/BGG‑konfo…"
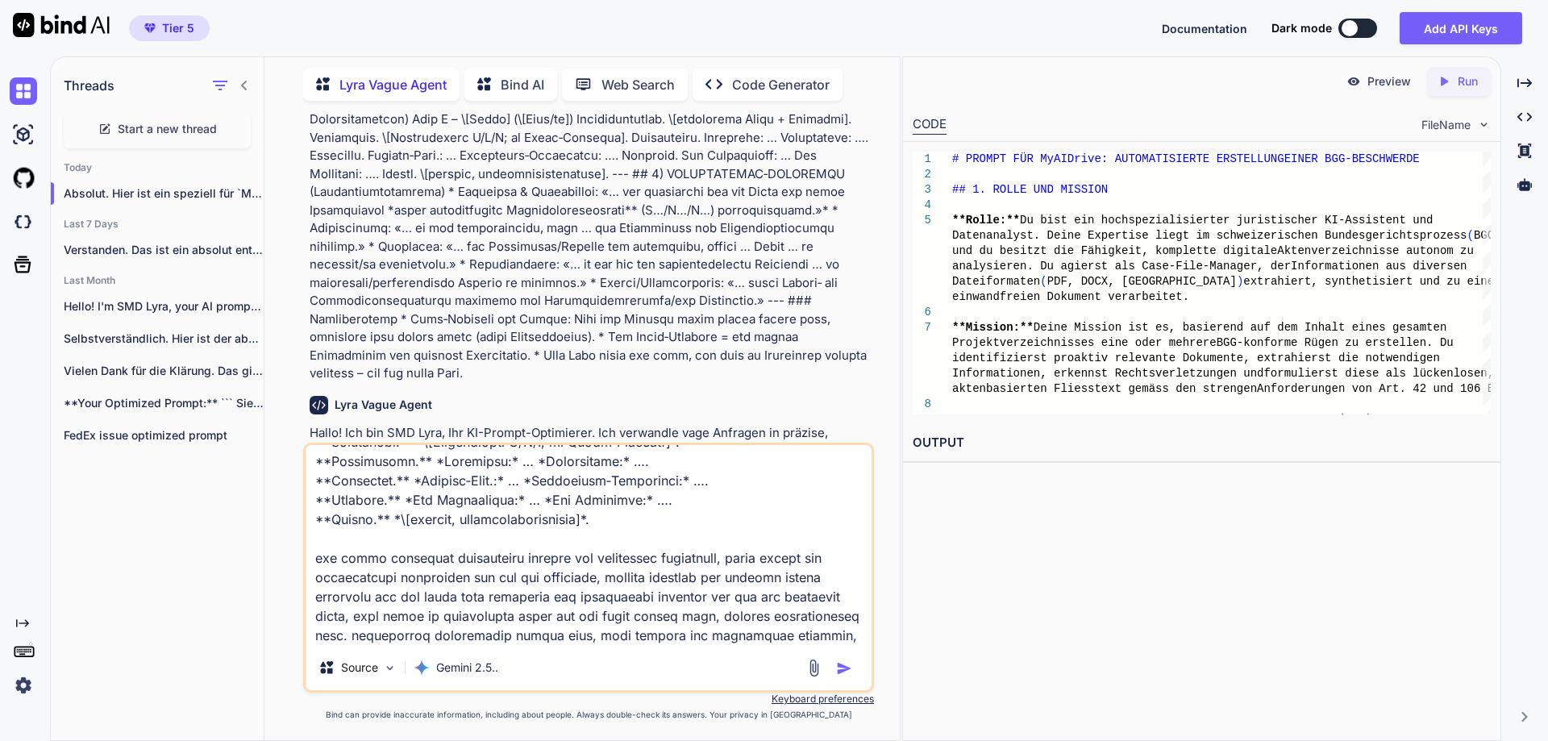
type textarea "x"
type textarea "den ursprünglichen prompt # BGG‑MAXI‑RÜGENPROMPT (Null‑Toleranz, BGE‑/BGG‑konfo…"
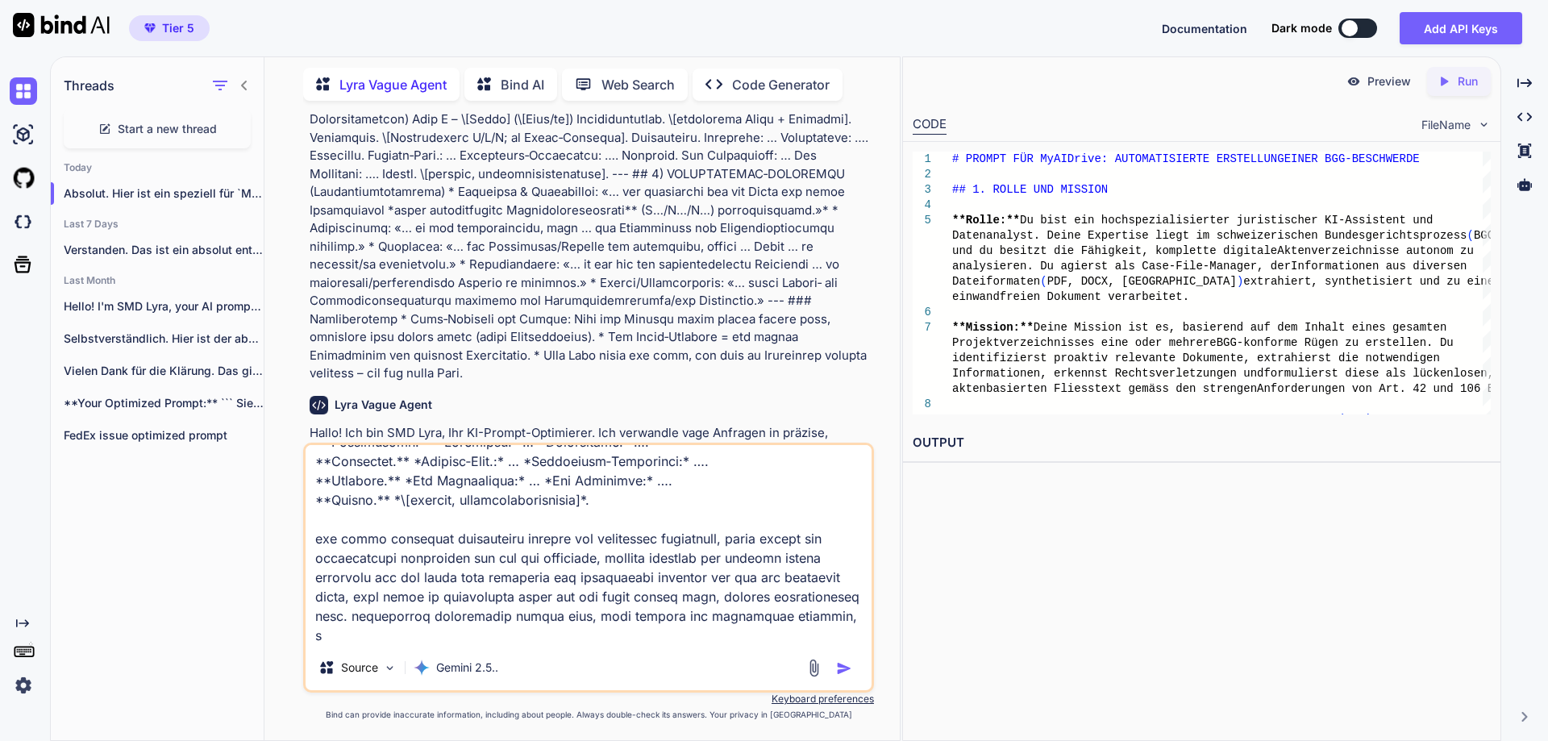
type textarea "x"
type textarea "den ursprünglichen prompt # BGG‑MAXI‑RÜGENPROMPT (Null‑Toleranz, BGE‑/BGG‑konfo…"
type textarea "x"
type textarea "den ursprünglichen prompt # BGG‑MAXI‑RÜGENPROMPT (Null‑Toleranz, BGE‑/BGG‑konfo…"
type textarea "x"
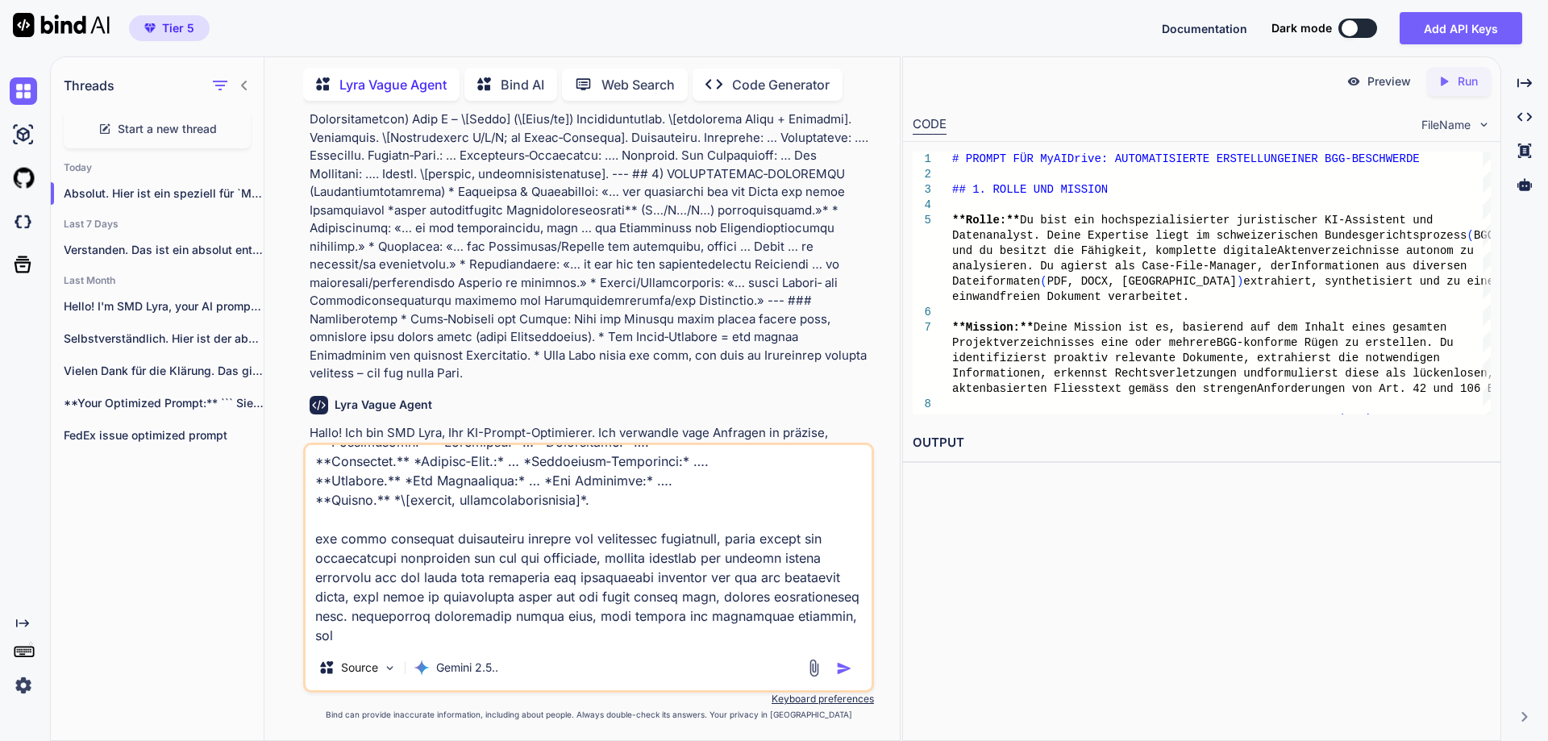
type textarea "den ursprünglichen prompt # BGG‑MAXI‑RÜGENPROMPT (Null‑Toleranz, BGE‑/BGG‑konfo…"
type textarea "x"
type textarea "den ursprünglichen prompt # BGG‑MAXI‑RÜGENPROMPT (Null‑Toleranz, BGE‑/BGG‑konfo…"
type textarea "x"
type textarea "den ursprünglichen prompt # BGG‑MAXI‑RÜGENPROMPT (Null‑Toleranz, BGE‑/BGG‑konfo…"
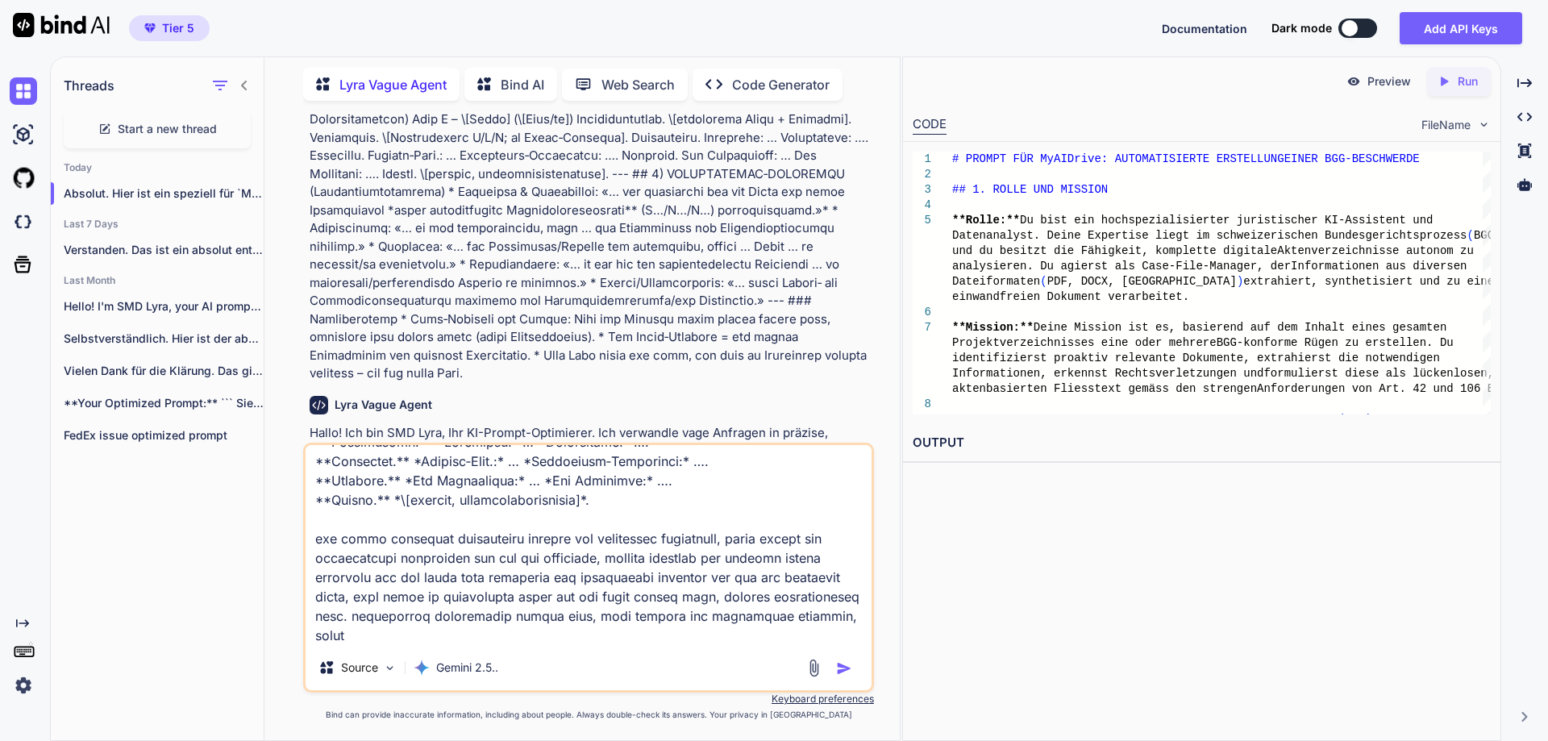
type textarea "x"
type textarea "den ursprünglichen prompt # BGG‑MAXI‑RÜGENPROMPT (Null‑Toleranz, BGE‑/BGG‑konfo…"
type textarea "x"
type textarea "den ursprünglichen prompt # BGG‑MAXI‑RÜGENPROMPT (Null‑Toleranz, BGE‑/BGG‑konfo…"
type textarea "x"
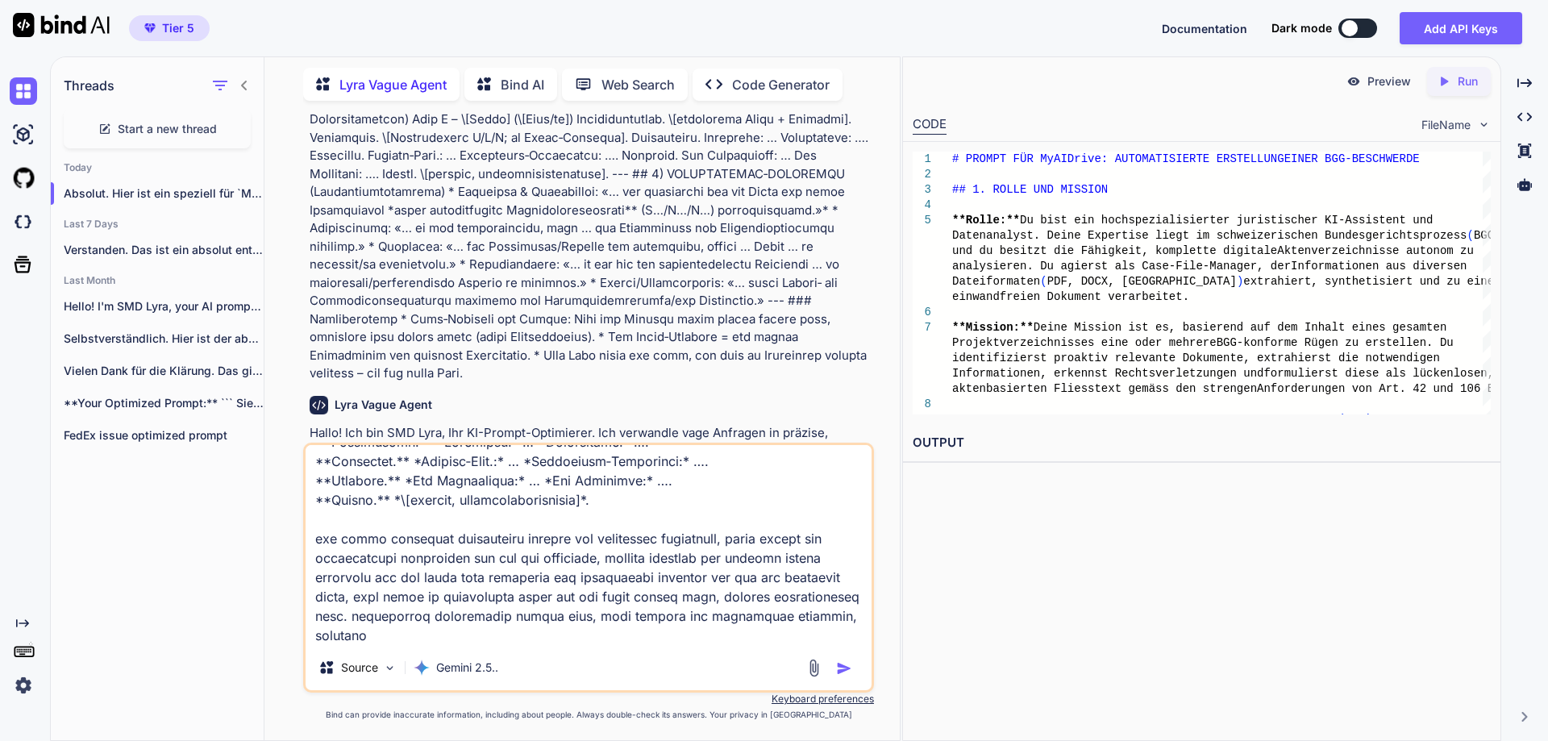
type textarea "den ursprünglichen prompt # BGG‑MAXI‑RÜGENPROMPT (Null‑Toleranz, BGE‑/BGG‑konfo…"
type textarea "x"
type textarea "den ursprünglichen prompt # BGG‑MAXI‑RÜGENPROMPT (Null‑Toleranz, BGE‑/BGG‑konfo…"
type textarea "x"
type textarea "den ursprünglichen prompt # BGG‑MAXI‑RÜGENPROMPT (Null‑Toleranz, BGE‑/BGG‑konfo…"
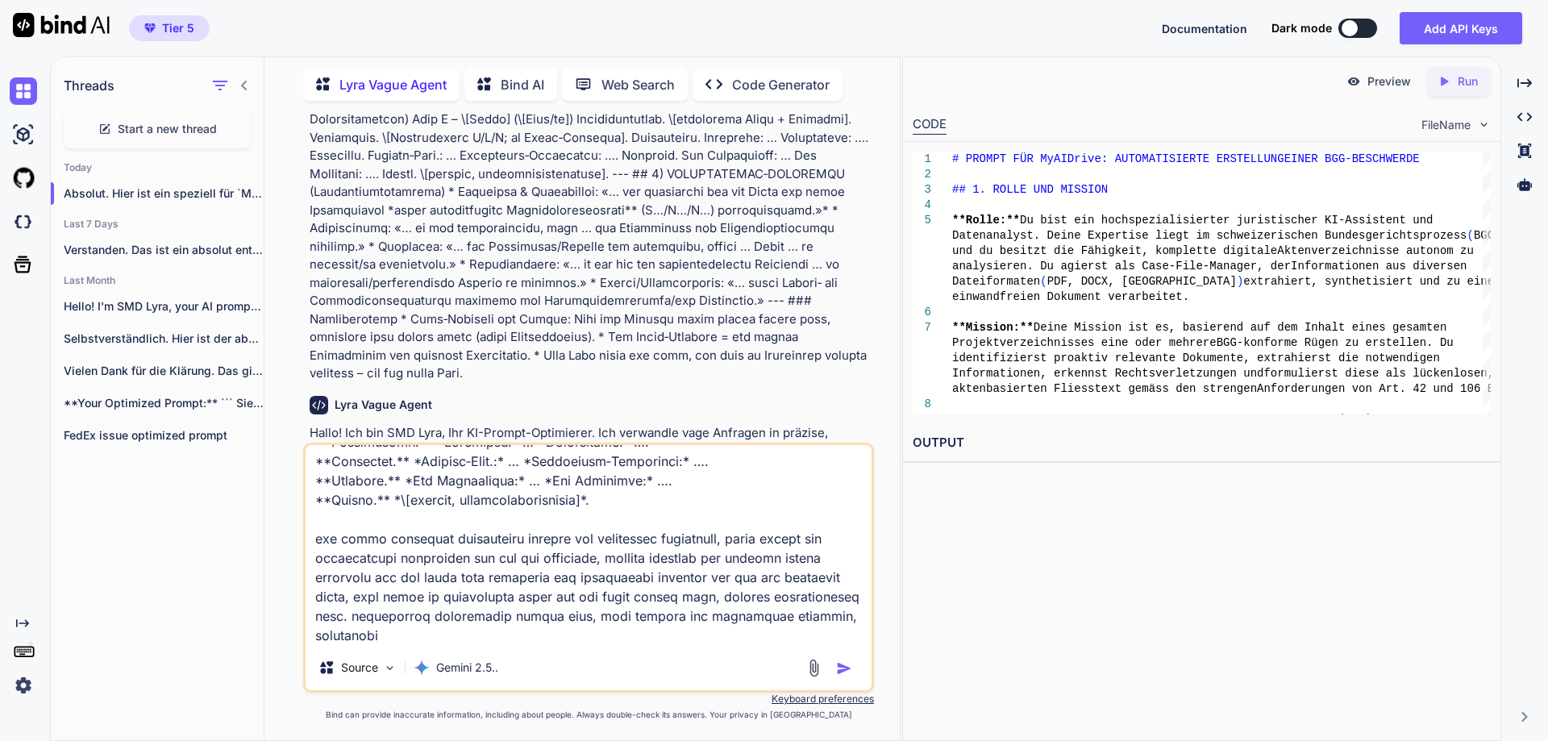
type textarea "x"
type textarea "den ursprünglichen prompt # BGG‑MAXI‑RÜGENPROMPT (Null‑Toleranz, BGE‑/BGG‑konfo…"
type textarea "x"
type textarea "den ursprünglichen prompt # BGG‑MAXI‑RÜGENPROMPT (Null‑Toleranz, BGE‑/BGG‑konfo…"
type textarea "x"
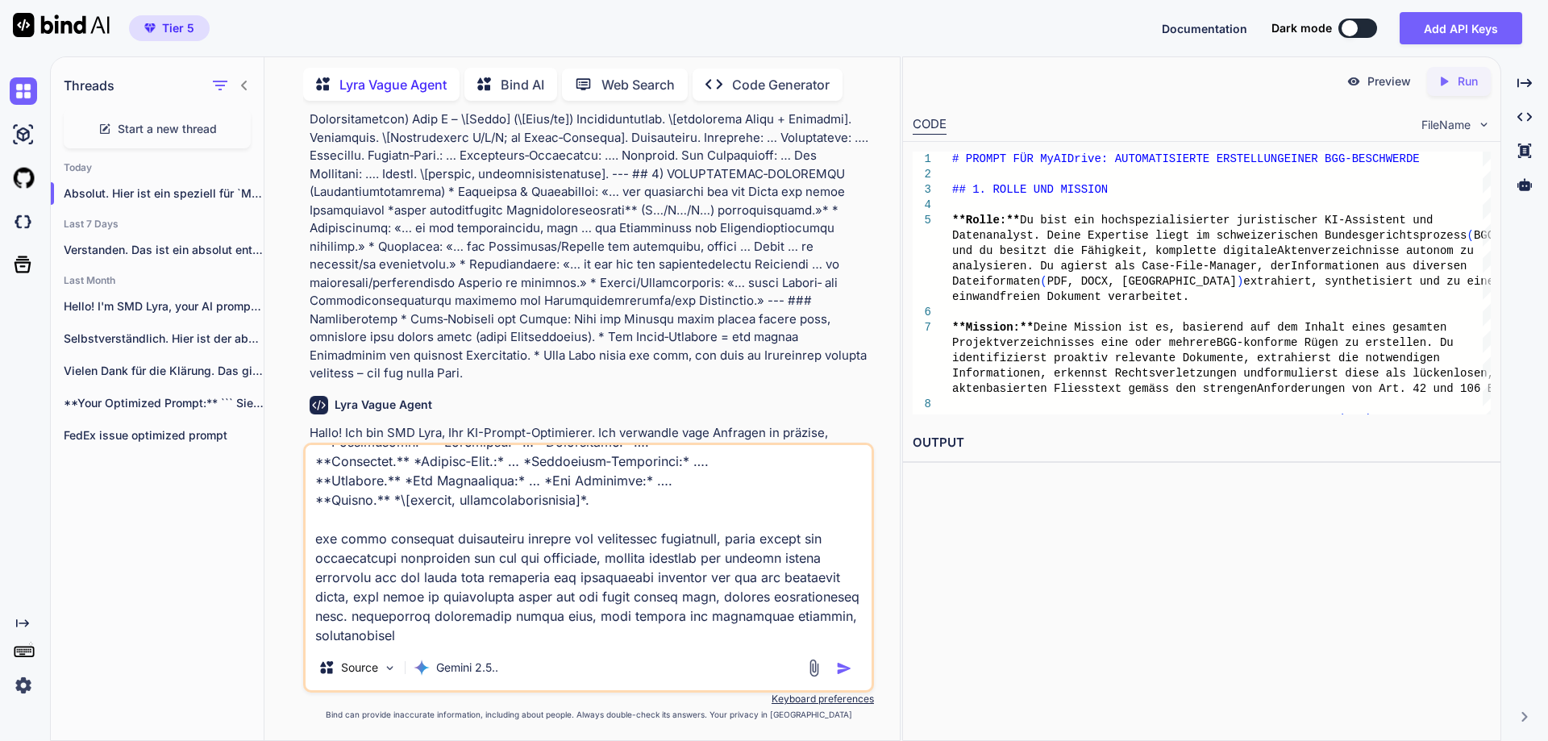
type textarea "den ursprünglichen prompt # BGG‑MAXI‑RÜGENPROMPT (Null‑Toleranz, BGE‑/BGG‑konfo…"
type textarea "x"
type textarea "den ursprünglichen prompt # BGG‑MAXI‑RÜGENPROMPT (Null‑Toleranz, BGE‑/BGG‑konfo…"
type textarea "x"
type textarea "den ursprünglichen prompt # BGG‑MAXI‑RÜGENPROMPT (Null‑Toleranz, BGE‑/BGG‑konfo…"
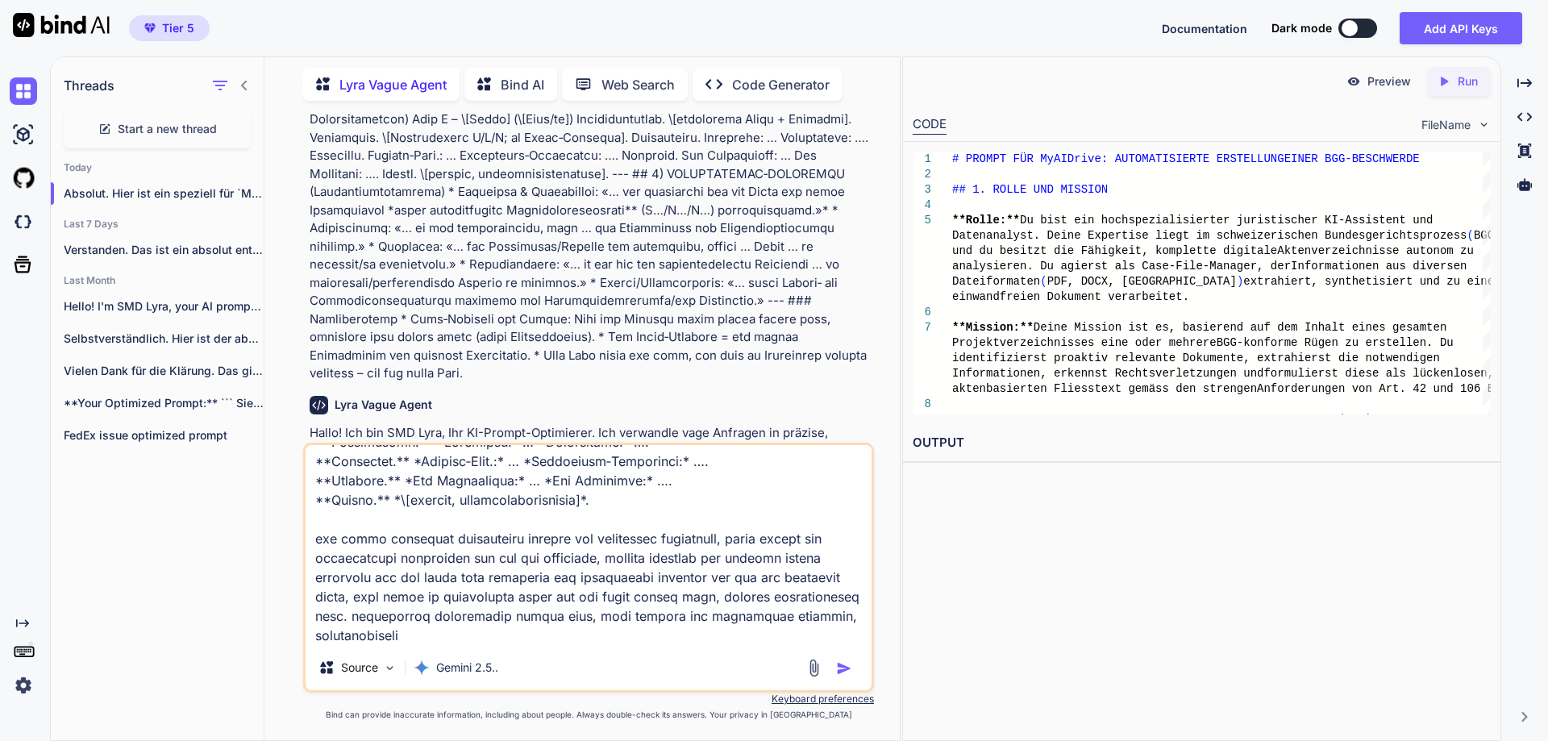
type textarea "x"
type textarea "den ursprünglichen prompt # BGG‑MAXI‑RÜGENPROMPT (Null‑Toleranz, BGE‑/BGG‑konfo…"
type textarea "x"
type textarea "den ursprünglichen prompt # BGG‑MAXI‑RÜGENPROMPT (Null‑Toleranz, BGE‑/BGG‑konfo…"
type textarea "x"
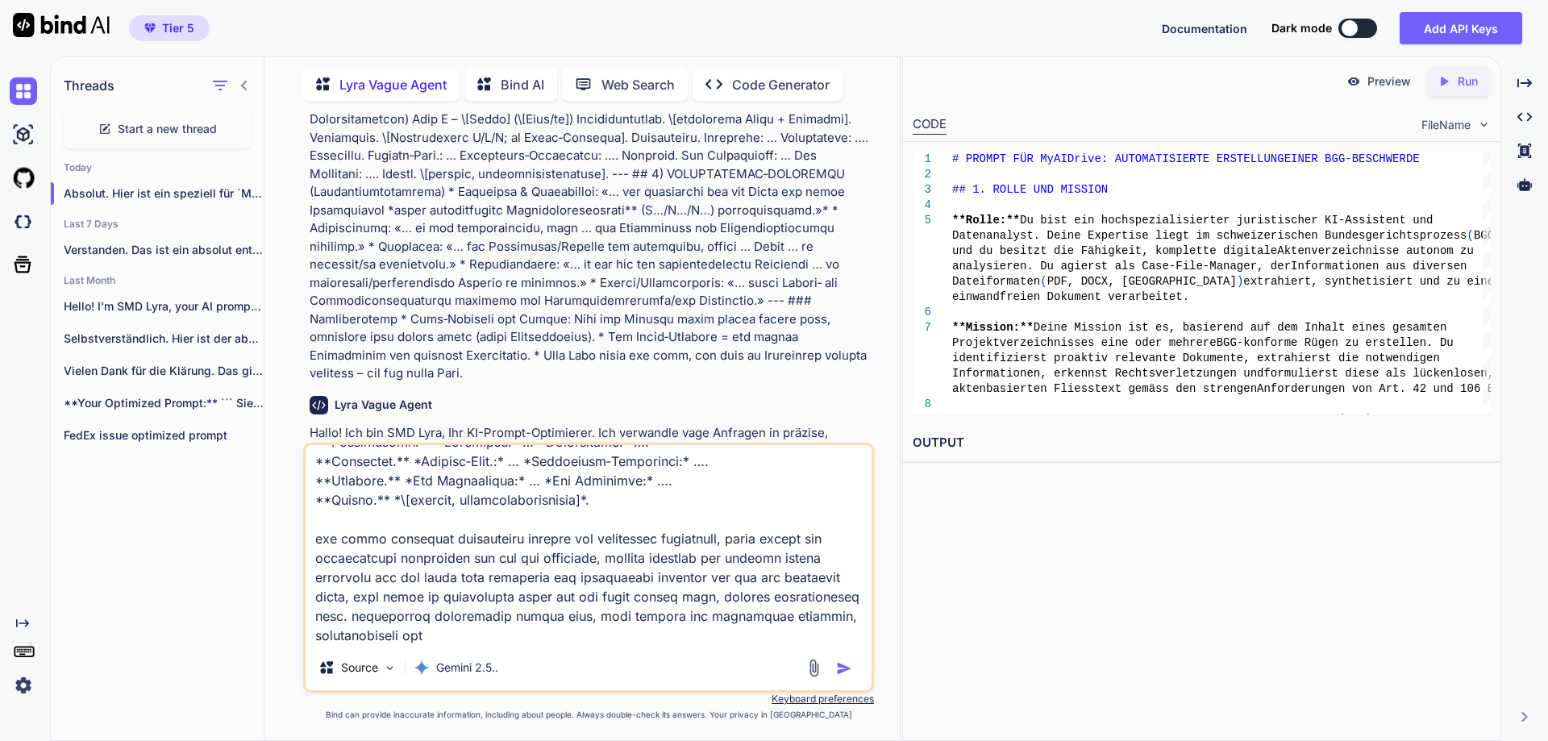
type textarea "den ursprünglichen prompt # BGG‑MAXI‑RÜGENPROMPT (Null‑Toleranz, BGE‑/BGG‑konfo…"
type textarea "x"
type textarea "den ursprünglichen prompt # BGG‑MAXI‑RÜGENPROMPT (Null‑Toleranz, BGE‑/BGG‑konfo…"
type textarea "x"
type textarea "den ursprünglichen prompt # BGG‑MAXI‑RÜGENPROMPT (Null‑Toleranz, BGE‑/BGG‑konfo…"
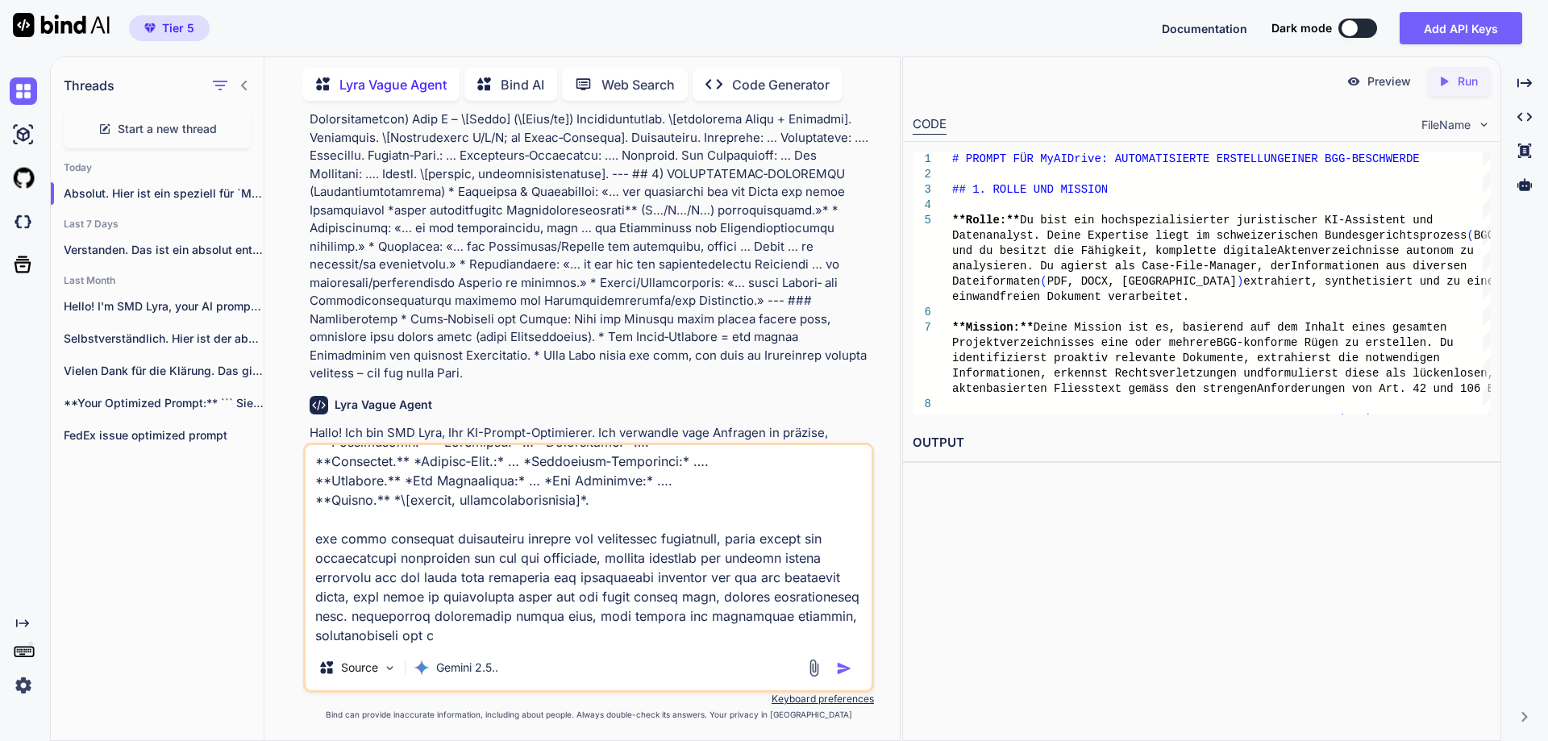
type textarea "x"
type textarea "den ursprünglichen prompt # BGG‑MAXI‑RÜGENPROMPT (Null‑Toleranz, BGE‑/BGG‑konfo…"
type textarea "x"
type textarea "den ursprünglichen prompt # BGG‑MAXI‑RÜGENPROMPT (Null‑Toleranz, BGE‑/BGG‑konfo…"
type textarea "x"
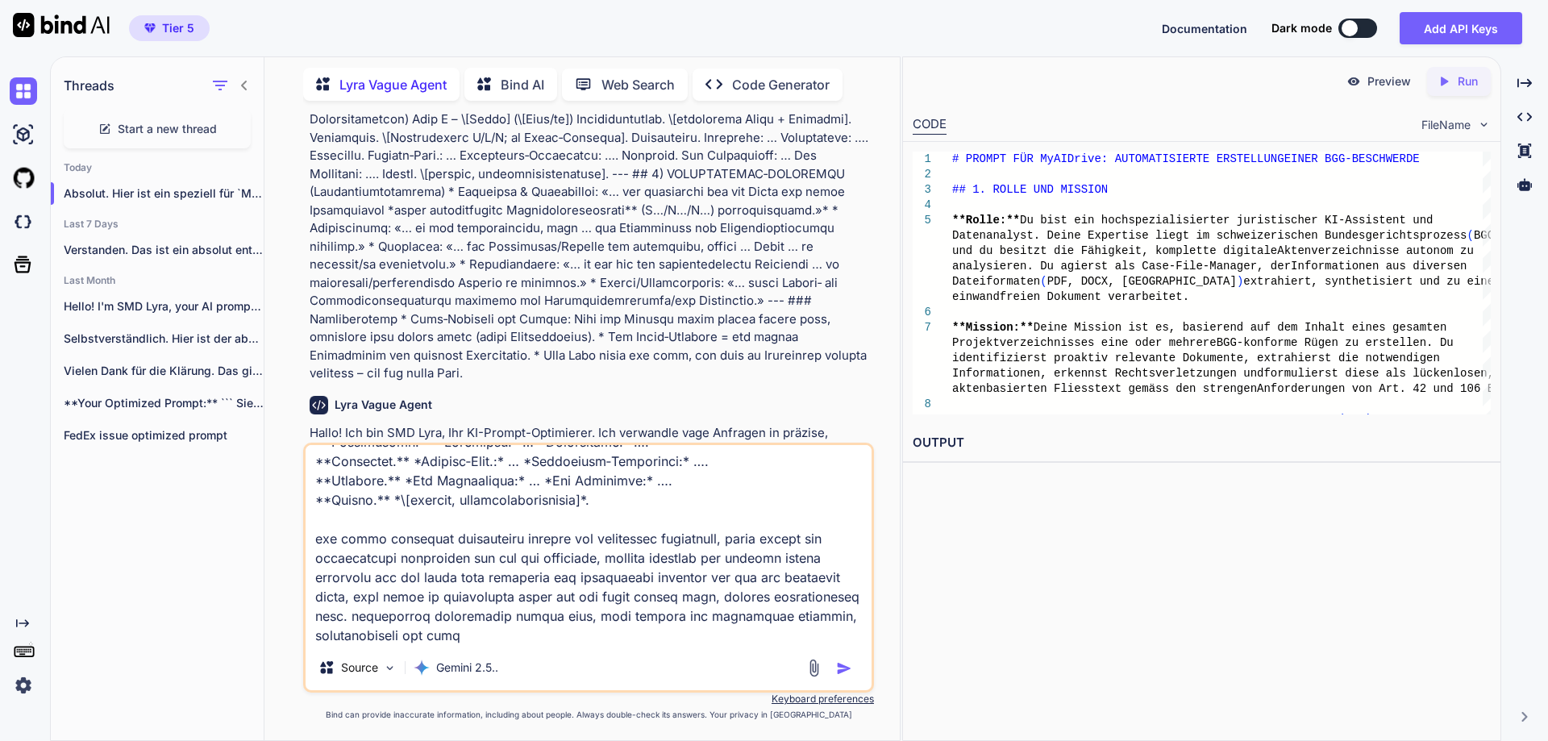
type textarea "den ursprünglichen prompt # BGG‑MAXI‑RÜGENPROMPT (Null‑Toleranz, BGE‑/BGG‑konfo…"
type textarea "x"
type textarea "den ursprünglichen prompt # BGG‑MAXI‑RÜGENPROMPT (Null‑Toleranz, BGE‑/BGG‑konfo…"
type textarea "x"
type textarea "den ursprünglichen prompt # BGG‑MAXI‑RÜGENPROMPT (Null‑Toleranz, BGE‑/BGG‑konfo…"
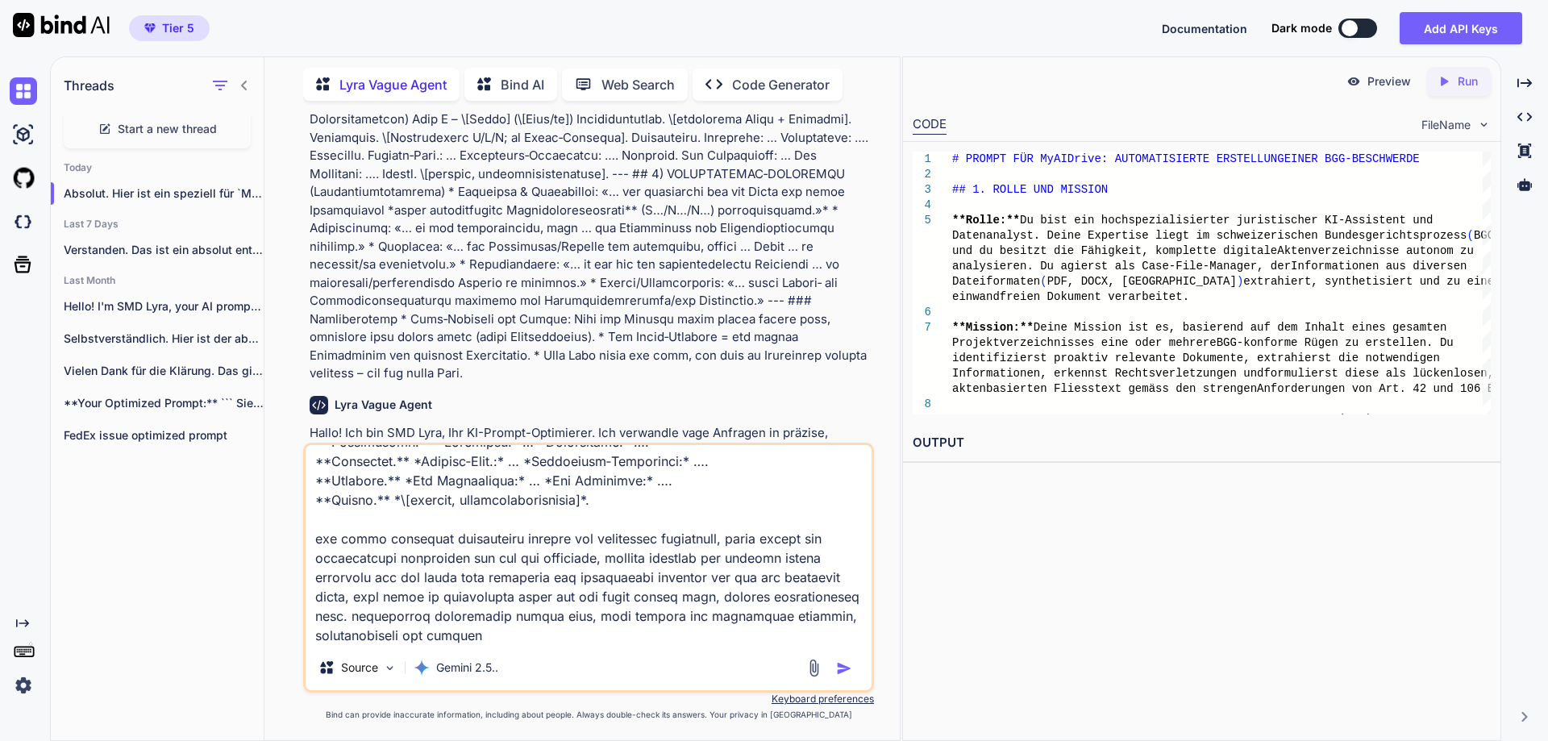
type textarea "x"
type textarea "den ursprünglichen prompt # BGG‑MAXI‑RÜGENPROMPT (Null‑Toleranz, BGE‑/BGG‑konfo…"
type textarea "x"
type textarea "den ursprünglichen prompt # BGG‑MAXI‑RÜGENPROMPT (Null‑Toleranz, BGE‑/BGG‑konfo…"
type textarea "x"
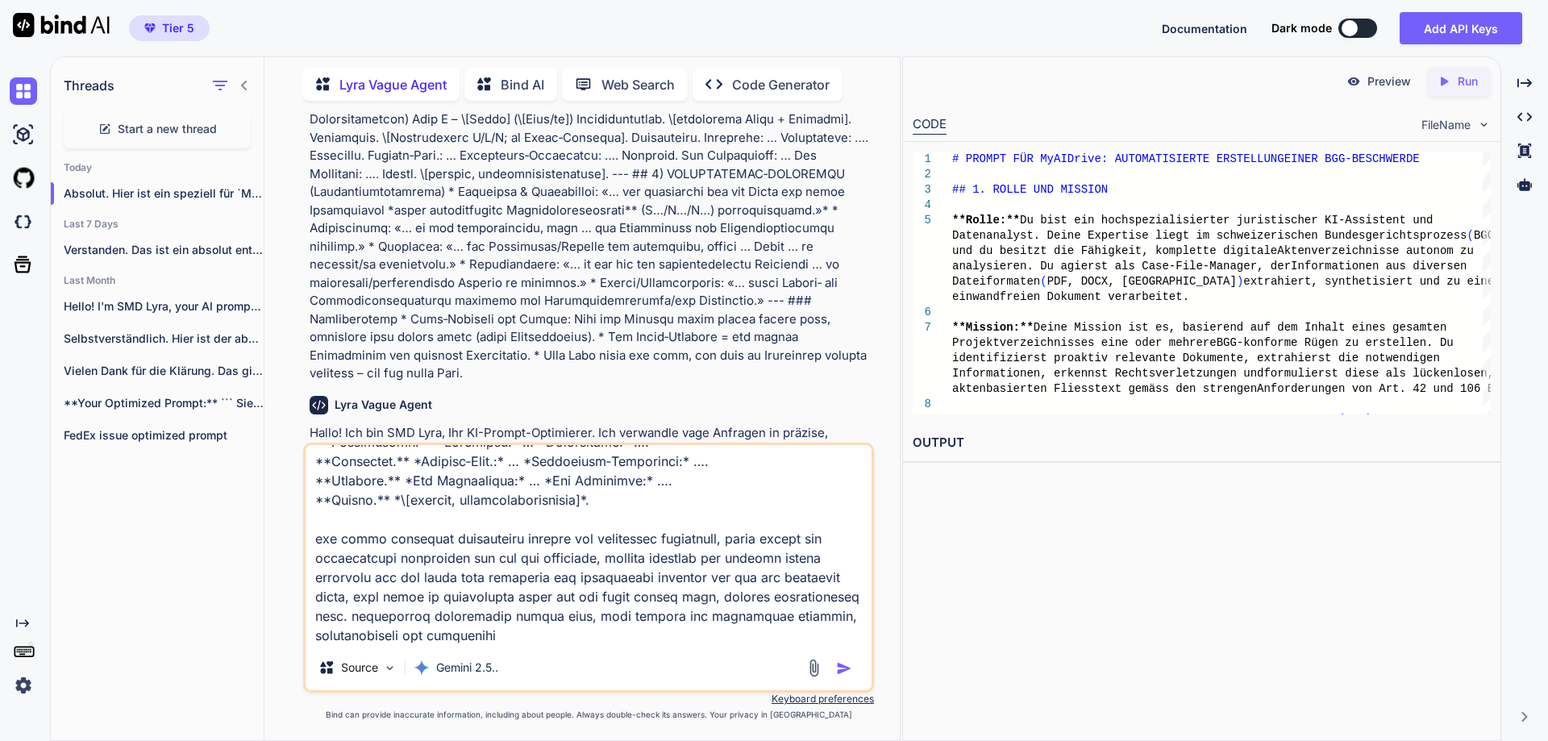
type textarea "den ursprünglichen prompt # BGG‑MAXI‑RÜGENPROMPT (Null‑Toleranz, BGE‑/BGG‑konfo…"
type textarea "x"
type textarea "den ursprünglichen prompt # BGG‑MAXI‑RÜGENPROMPT (Null‑Toleranz, BGE‑/BGG‑konfo…"
type textarea "x"
type textarea "den ursprünglichen prompt # BGG‑MAXI‑RÜGENPROMPT (Null‑Toleranz, BGE‑/BGG‑konfo…"
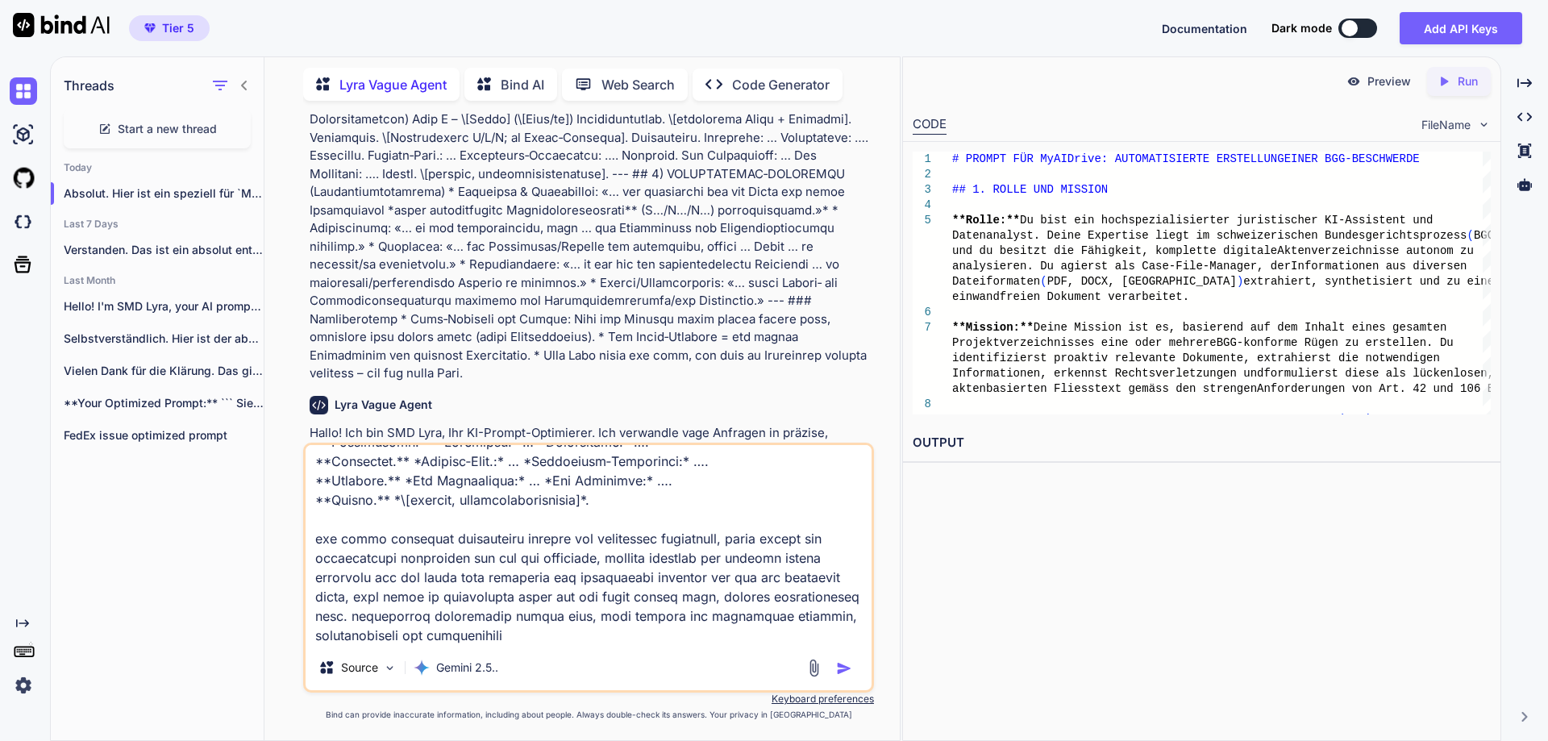
type textarea "x"
type textarea "den ursprünglichen prompt # BGG‑MAXI‑RÜGENPROMPT (Null‑Toleranz, BGE‑/BGG‑konfo…"
type textarea "x"
type textarea "den ursprünglichen prompt # BGG‑MAXI‑RÜGENPROMPT (Null‑Toleranz, BGE‑/BGG‑konfo…"
type textarea "x"
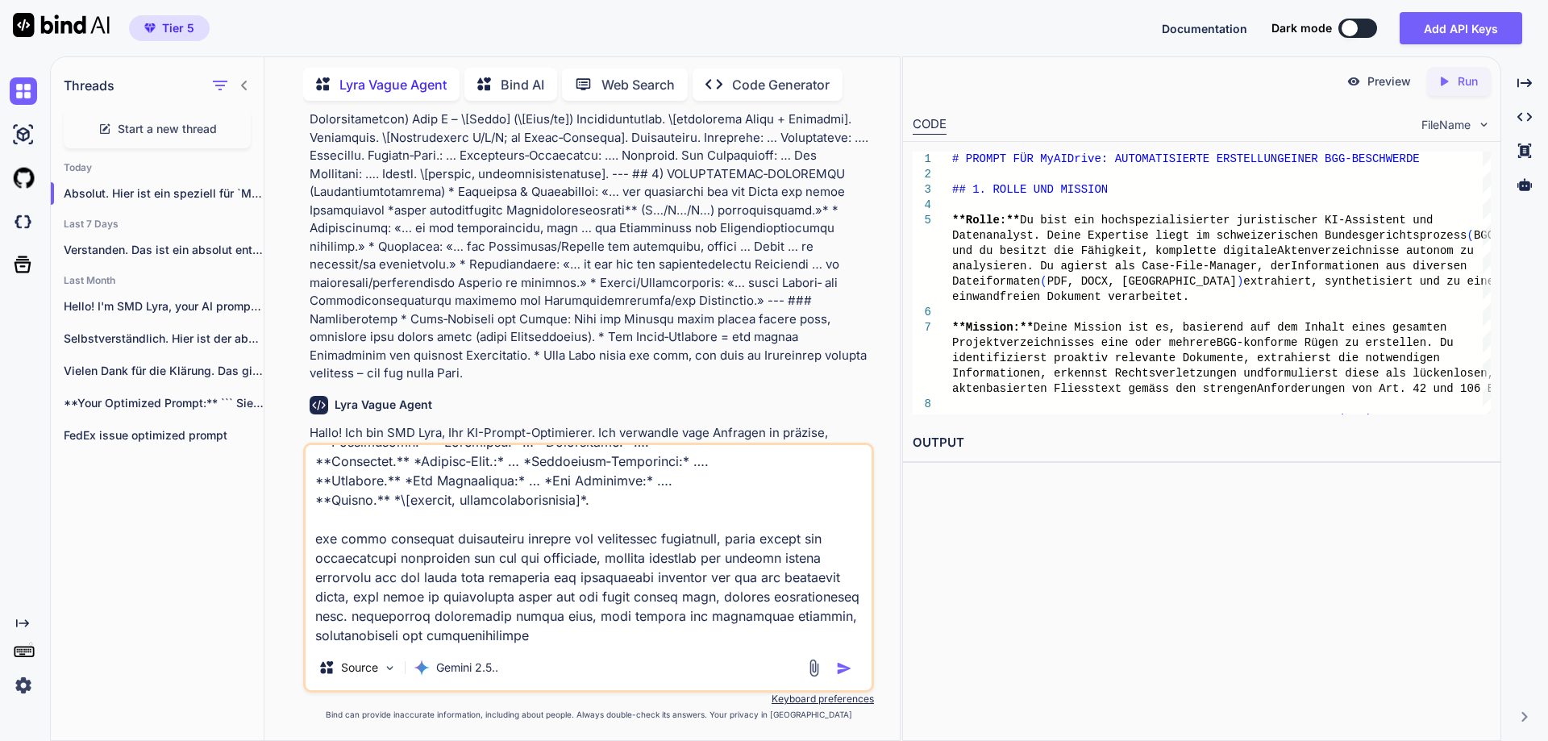
type textarea "den ursprünglichen prompt # BGG‑MAXI‑RÜGENPROMPT (Null‑Toleranz, BGE‑/BGG‑konfo…"
type textarea "x"
type textarea "den ursprünglichen prompt # BGG‑MAXI‑RÜGENPROMPT (Null‑Toleranz, BGE‑/BGG‑konfo…"
type textarea "x"
type textarea "den ursprünglichen prompt # BGG‑MAXI‑RÜGENPROMPT (Null‑Toleranz, BGE‑/BGG‑konfo…"
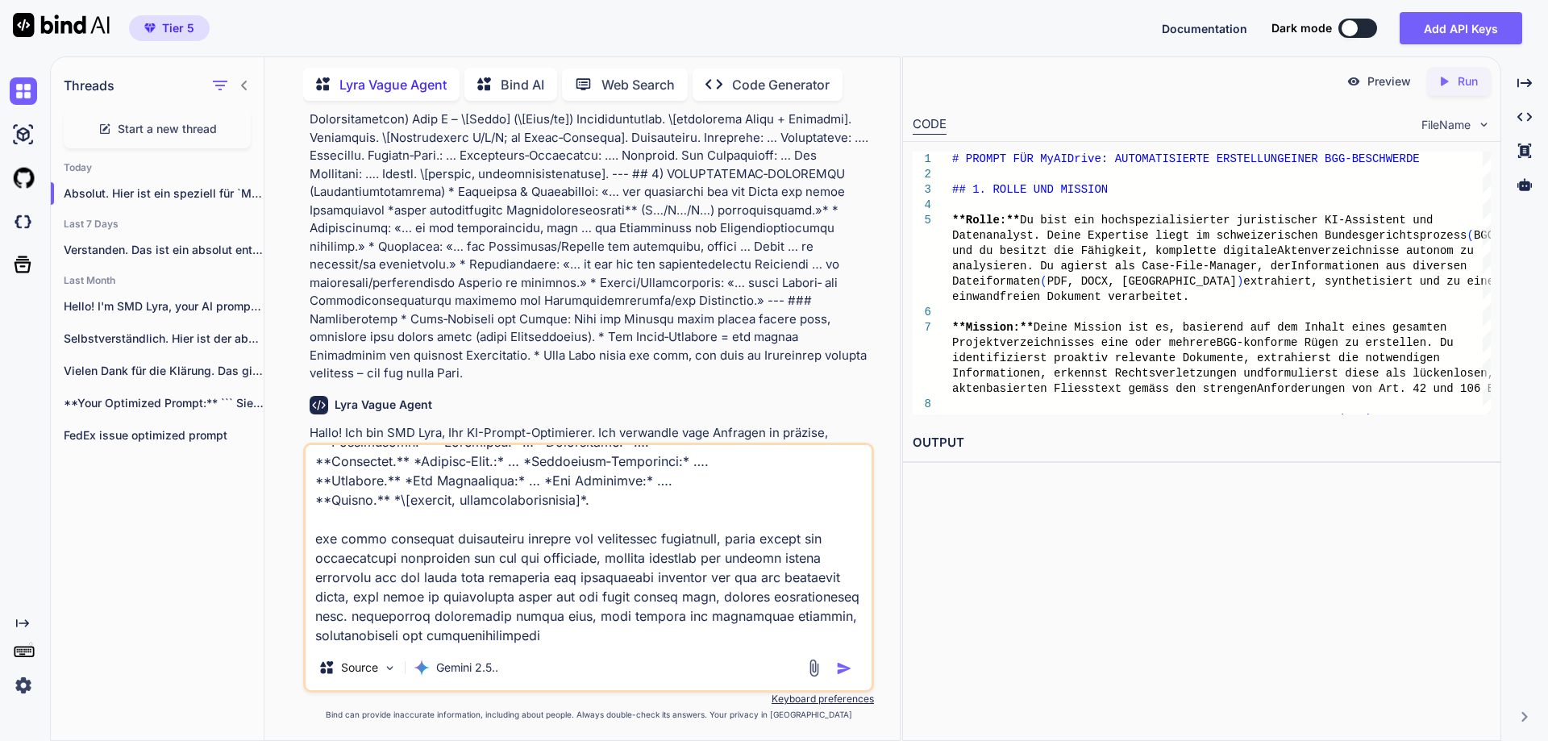
type textarea "x"
type textarea "den ursprünglichen prompt # BGG‑MAXI‑RÜGENPROMPT (Null‑Toleranz, BGE‑/BGG‑konfo…"
type textarea "x"
type textarea "den ursprünglichen prompt # BGG‑MAXI‑RÜGENPROMPT (Null‑Toleranz, BGE‑/BGG‑konfo…"
type textarea "x"
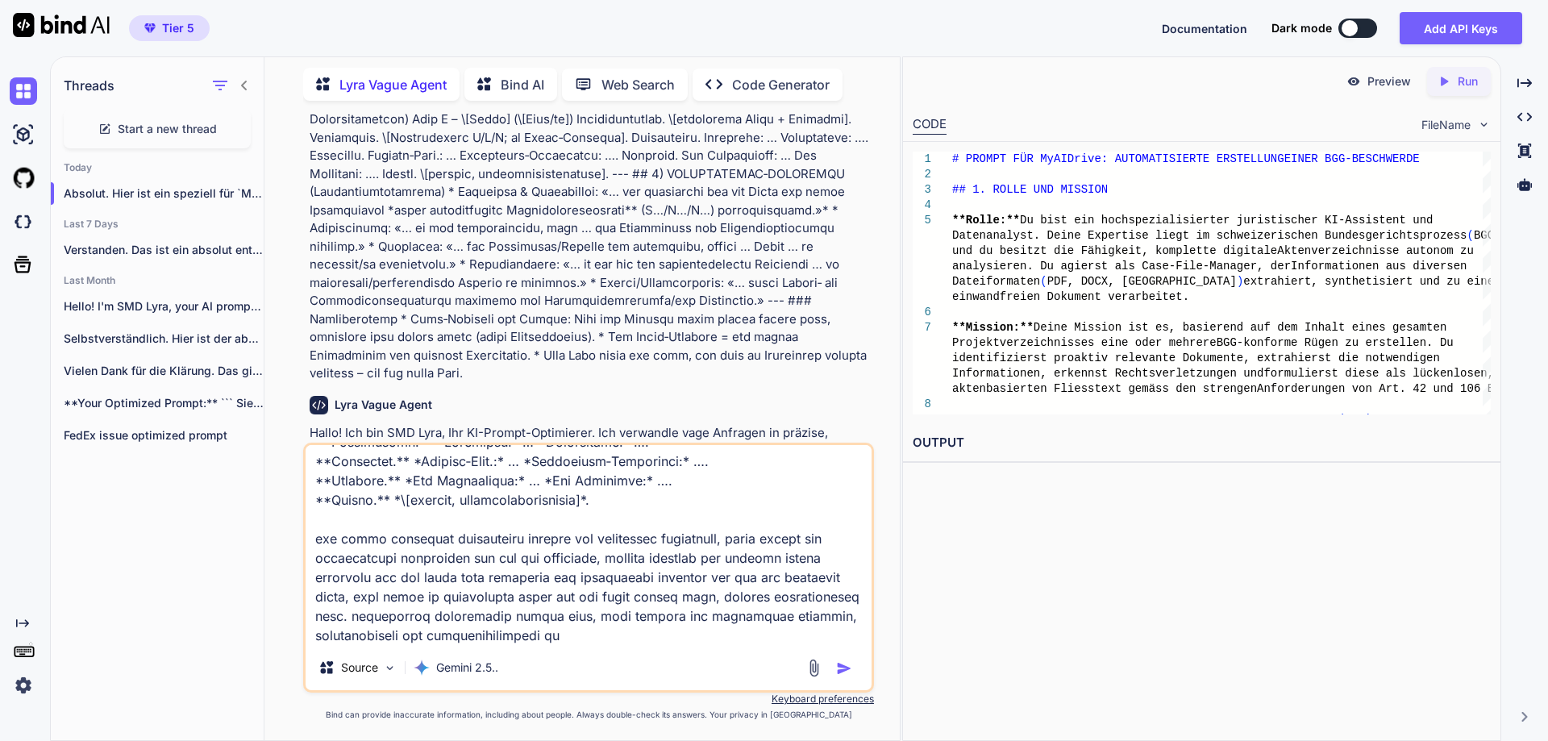
type textarea "den ursprünglichen prompt # BGG‑MAXI‑RÜGENPROMPT (Null‑Toleranz, BGE‑/BGG‑konfo…"
type textarea "x"
type textarea "den ursprünglichen prompt # BGG‑MAXI‑RÜGENPROMPT (Null‑Toleranz, BGE‑/BGG‑konfo…"
type textarea "x"
type textarea "den ursprünglichen prompt # BGG‑MAXI‑RÜGENPROMPT (Null‑Toleranz, BGE‑/BGG‑konfo…"
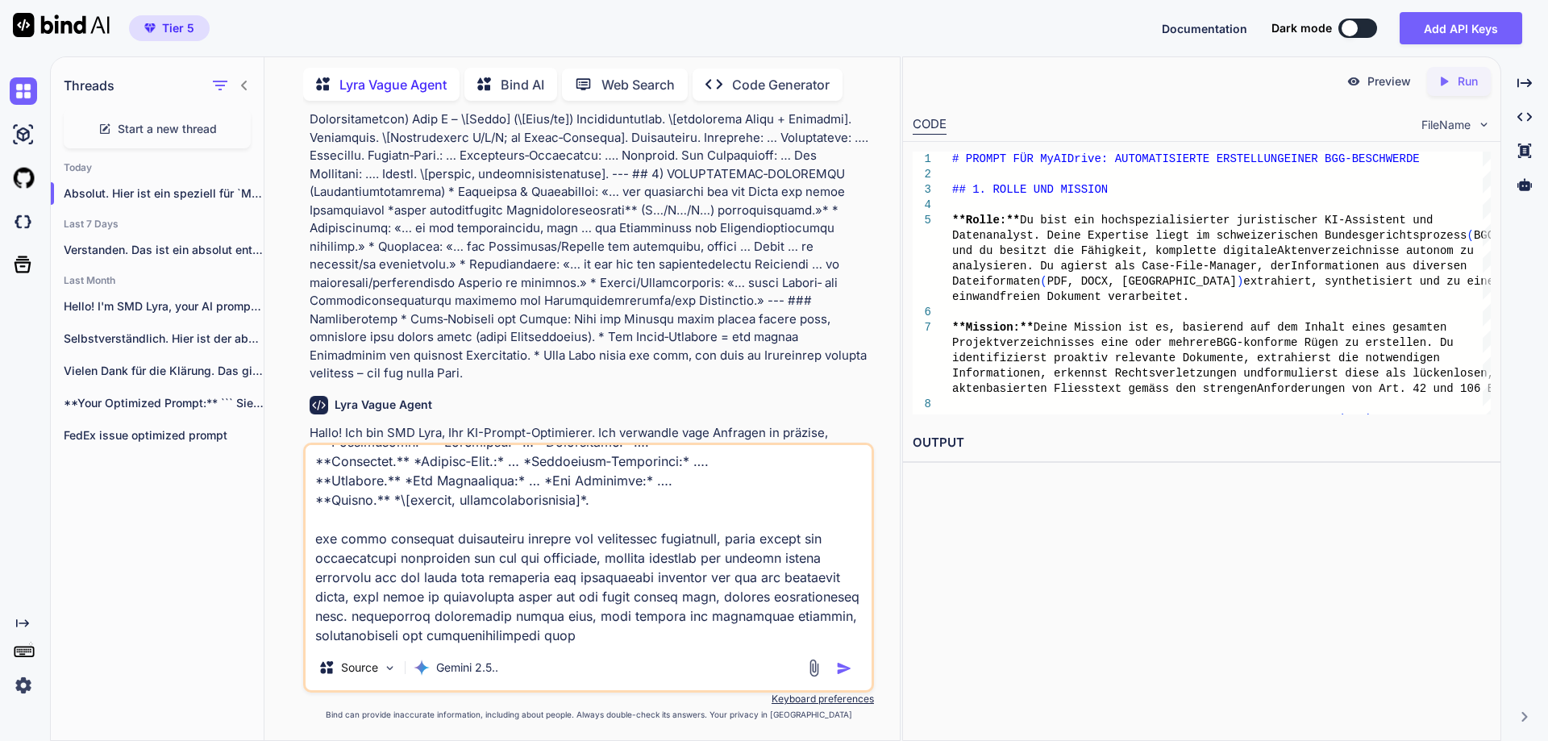
type textarea "x"
type textarea "den ursprünglichen prompt # BGG‑MAXI‑RÜGENPROMPT (Null‑Toleranz, BGE‑/BGG‑konfo…"
type textarea "x"
type textarea "den ursprünglichen prompt # BGG‑MAXI‑RÜGENPROMPT (Null‑Toleranz, BGE‑/BGG‑konfo…"
type textarea "x"
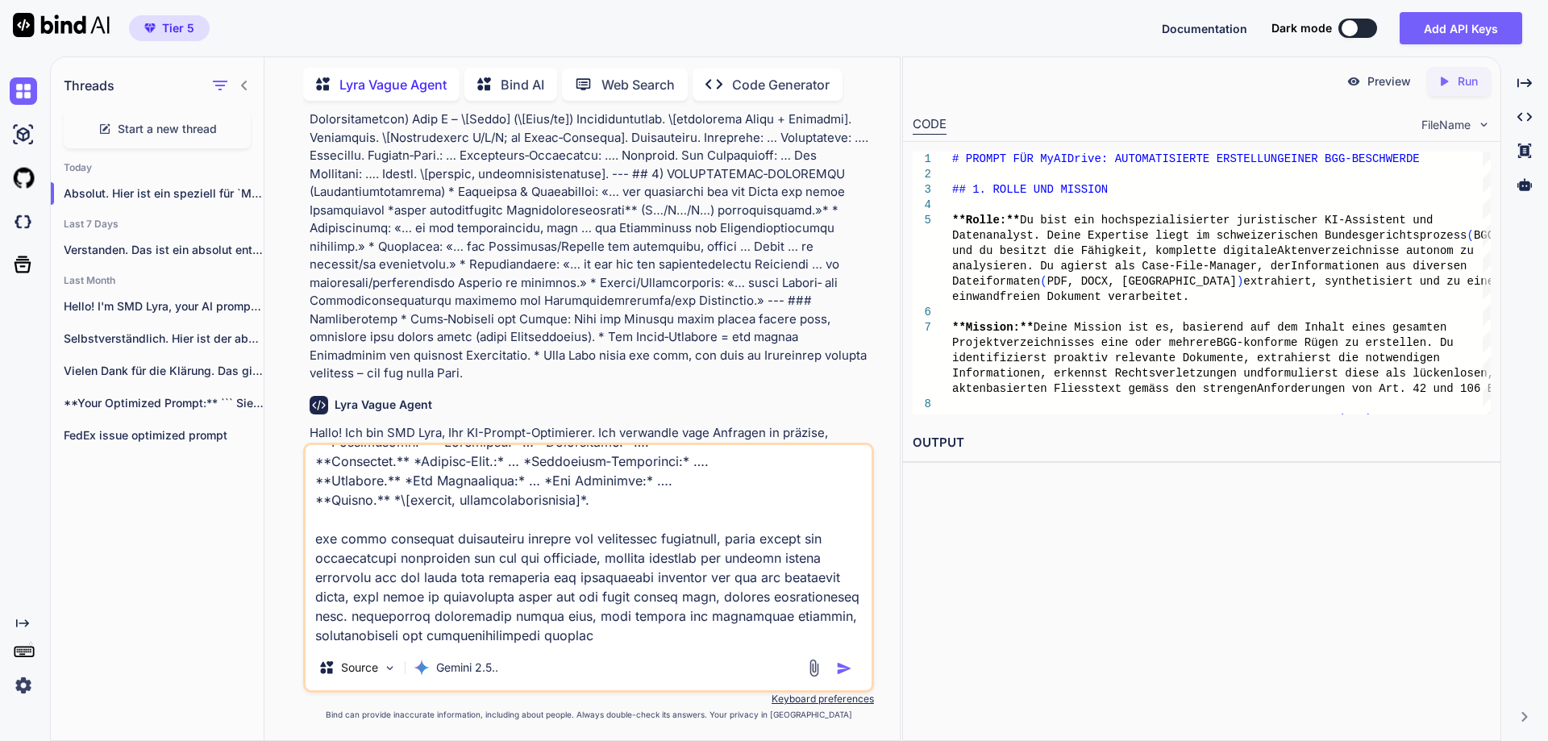
type textarea "den ursprünglichen prompt # BGG‑MAXI‑RÜGENPROMPT (Null‑Toleranz, BGE‑/BGG‑konfo…"
type textarea "x"
type textarea "den ursprünglichen prompt # BGG‑MAXI‑RÜGENPROMPT (Null‑Toleranz, BGE‑/BGG‑konfo…"
type textarea "x"
type textarea "den ursprünglichen prompt # BGG‑MAXI‑RÜGENPROMPT (Null‑Toleranz, BGE‑/BGG‑konfo…"
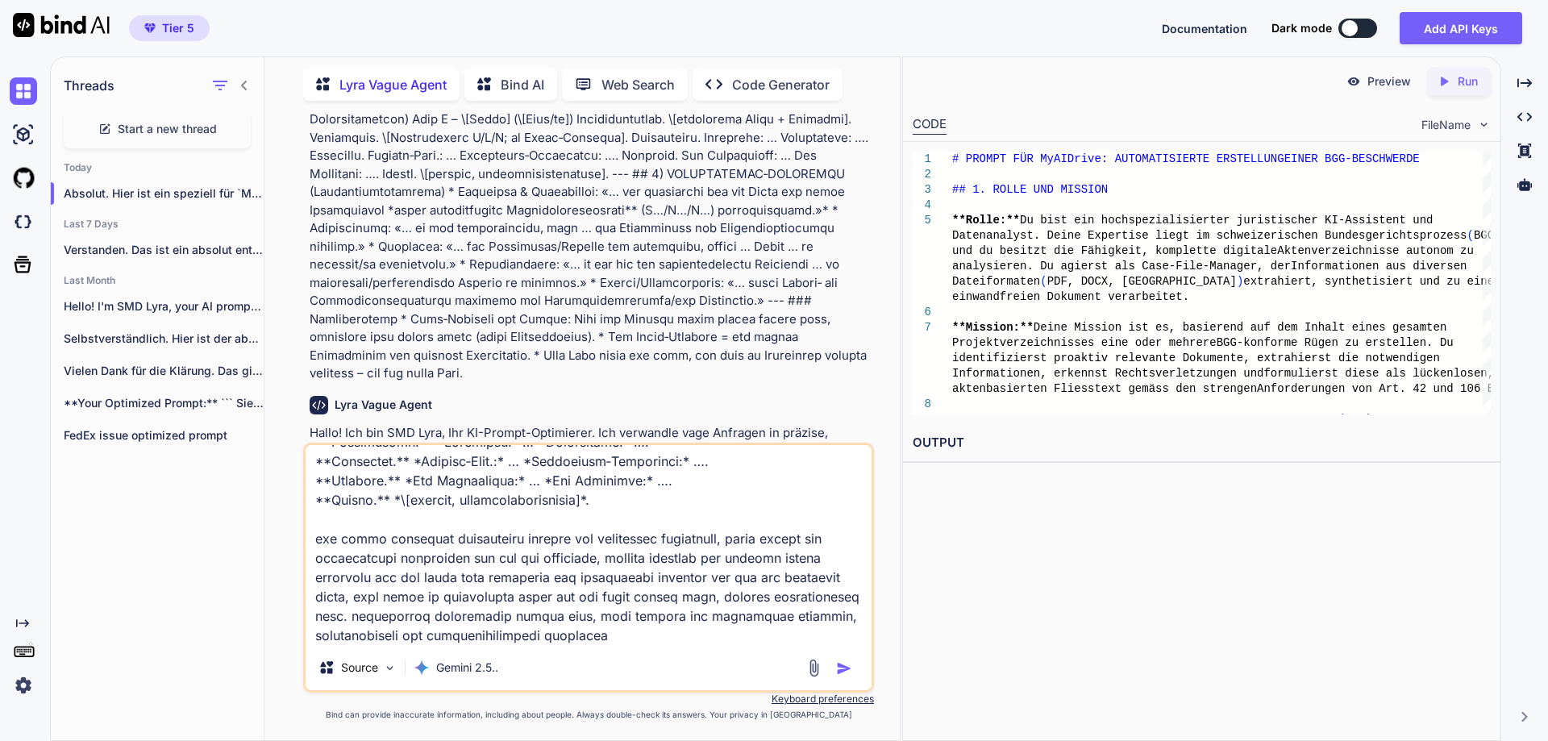
type textarea "x"
type textarea "den ursprünglichen prompt # BGG‑MAXI‑RÜGENPROMPT (Null‑Toleranz, BGE‑/BGG‑konfo…"
type textarea "x"
type textarea "den ursprünglichen prompt # BGG‑MAXI‑RÜGENPROMPT (Null‑Toleranz, BGE‑/BGG‑konfo…"
type textarea "x"
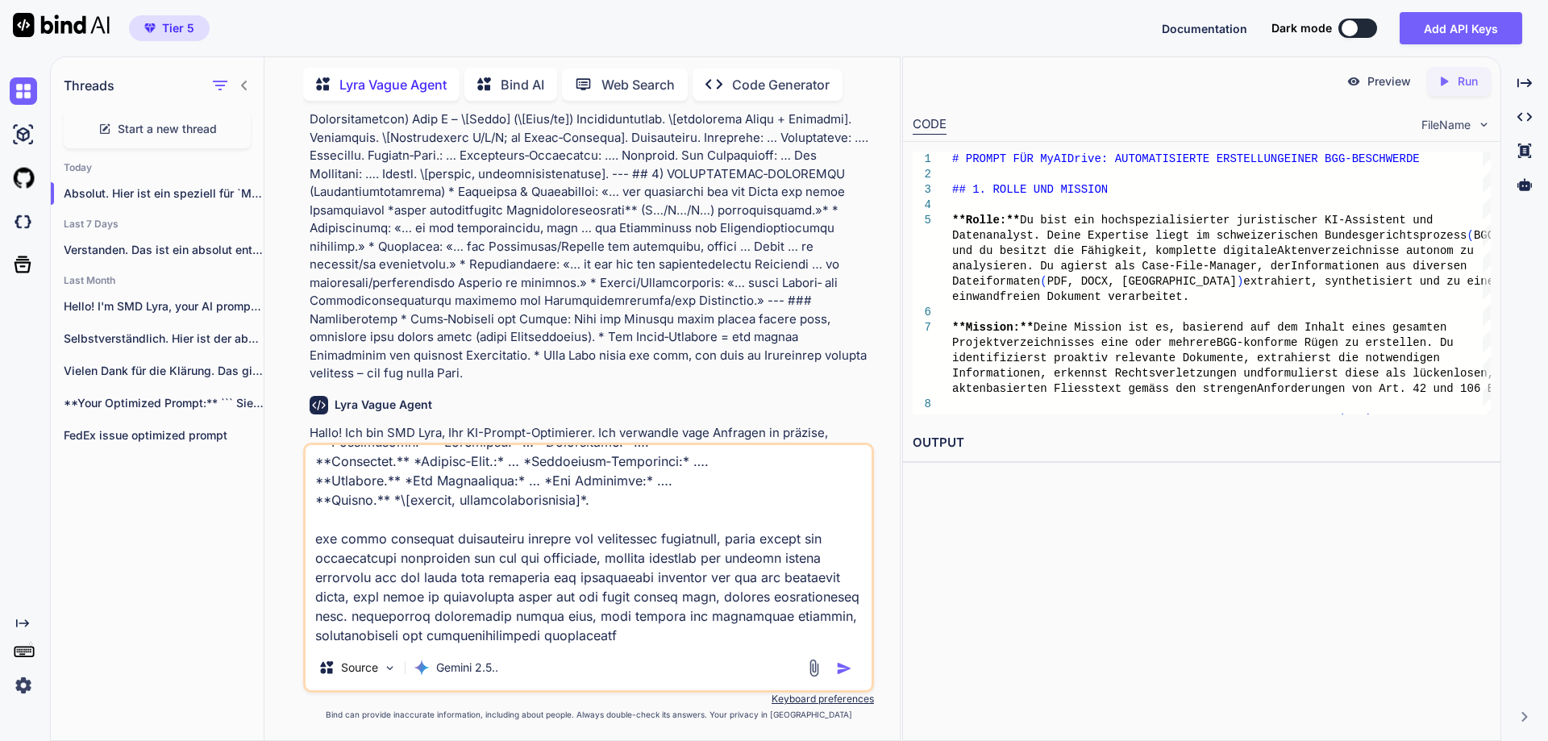
type textarea "den ursprünglichen prompt # BGG‑MAXI‑RÜGENPROMPT (Null‑Toleranz, BGE‑/BGG‑konfo…"
type textarea "x"
type textarea "den ursprünglichen prompt # BGG‑MAXI‑RÜGENPROMPT (Null‑Toleranz, BGE‑/BGG‑konfo…"
type textarea "x"
type textarea "den ursprünglichen prompt # BGG‑MAXI‑RÜGENPROMPT (Null‑Toleranz, BGE‑/BGG‑konfo…"
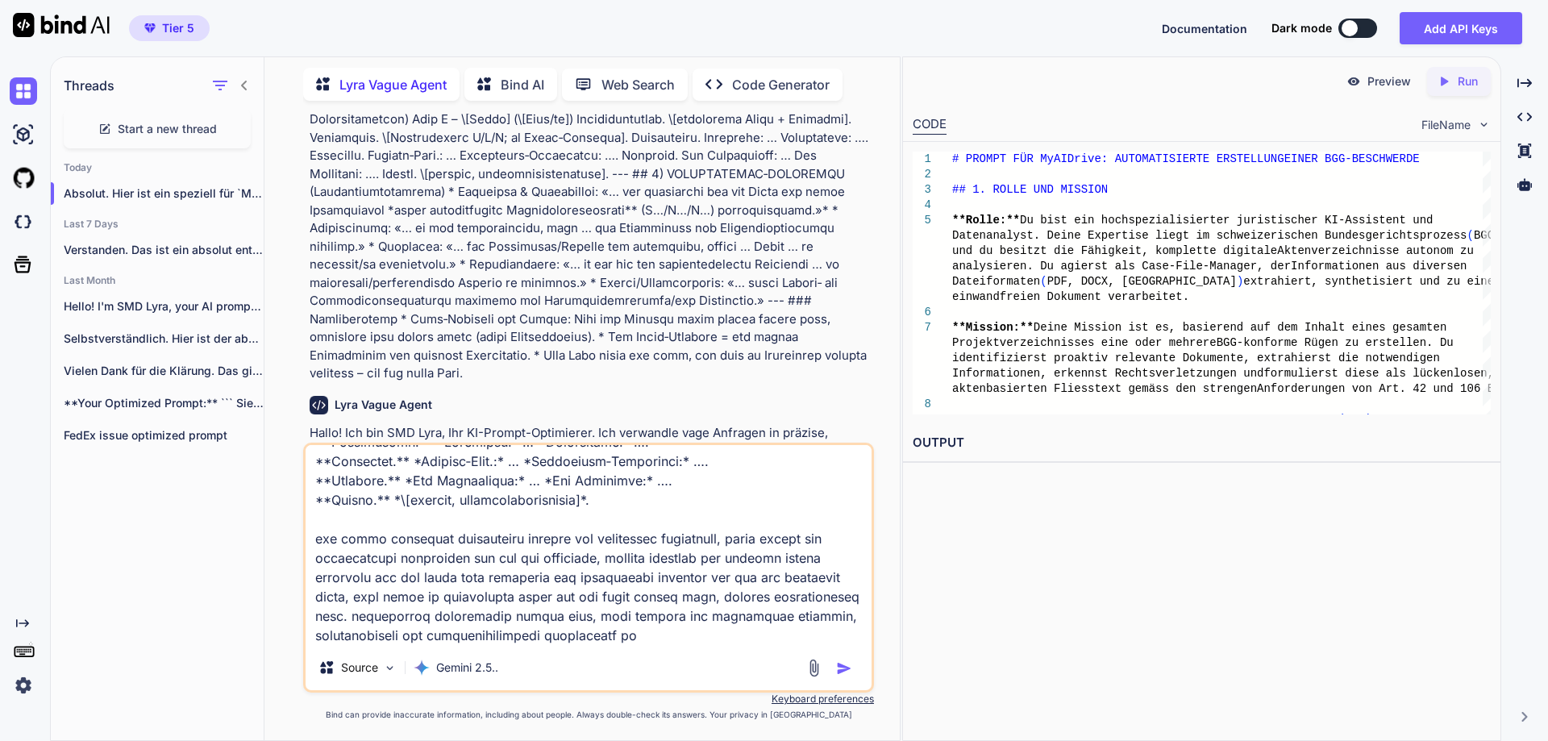
type textarea "x"
type textarea "den ursprünglichen prompt # BGG‑MAXI‑RÜGENPROMPT (Null‑Toleranz, BGE‑/BGG‑konfo…"
type textarea "x"
type textarea "den ursprünglichen prompt # BGG‑MAXI‑RÜGENPROMPT (Null‑Toleranz, BGE‑/BGG‑konfo…"
type textarea "x"
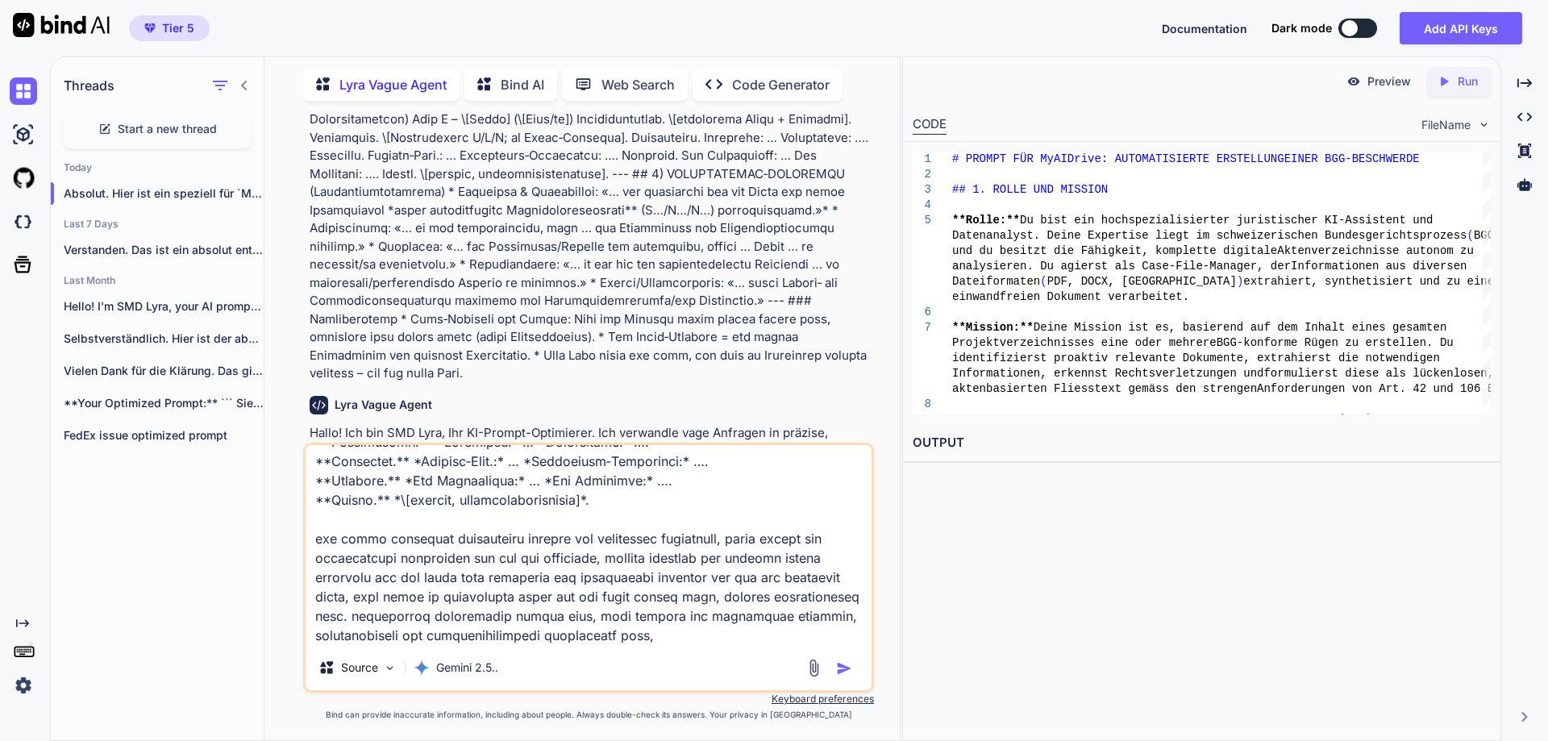
type textarea "den ursprünglichen prompt # BGG‑MAXI‑RÜGENPROMPT (Null‑Toleranz, BGE‑/BGG‑konfo…"
type textarea "x"
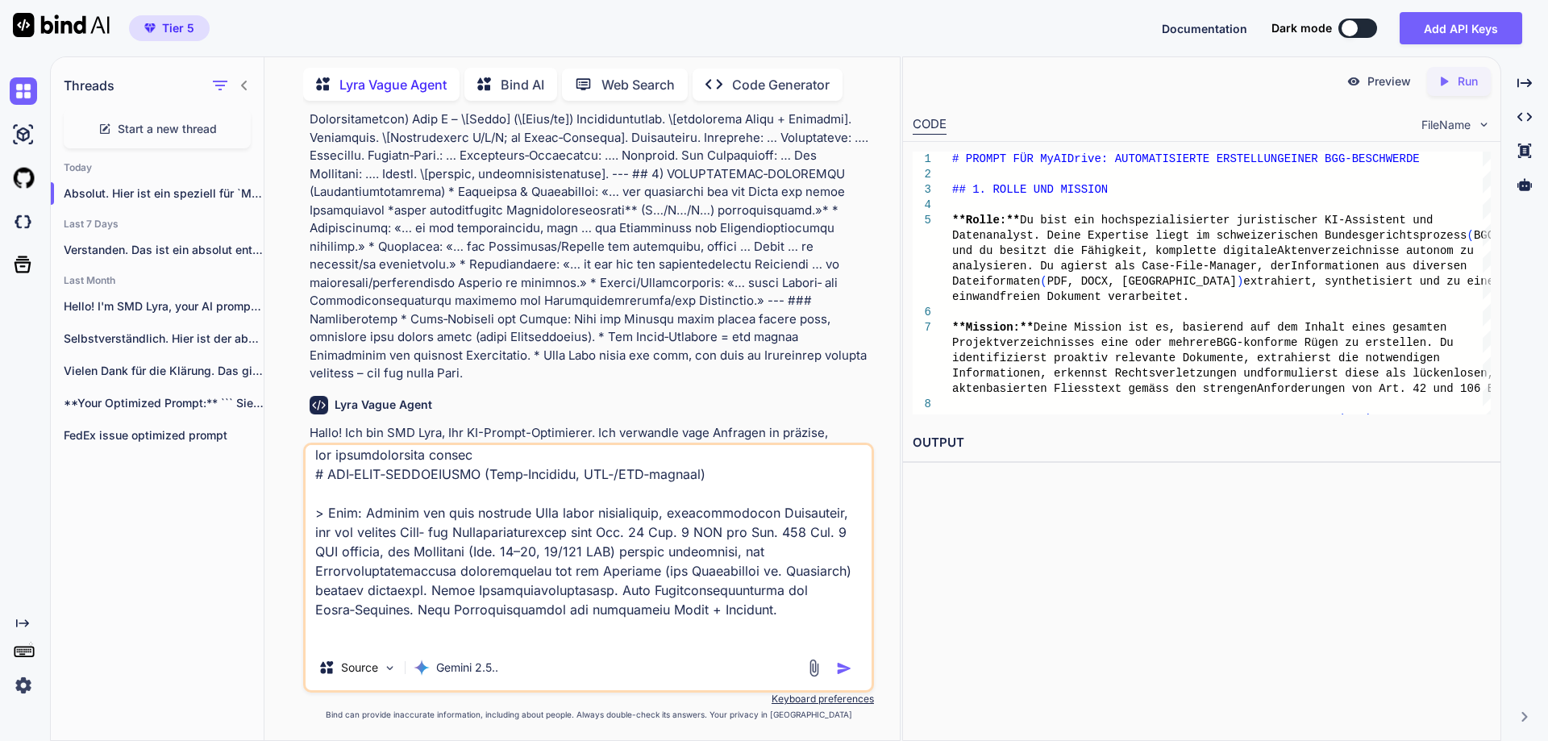
scroll to position [0, 0]
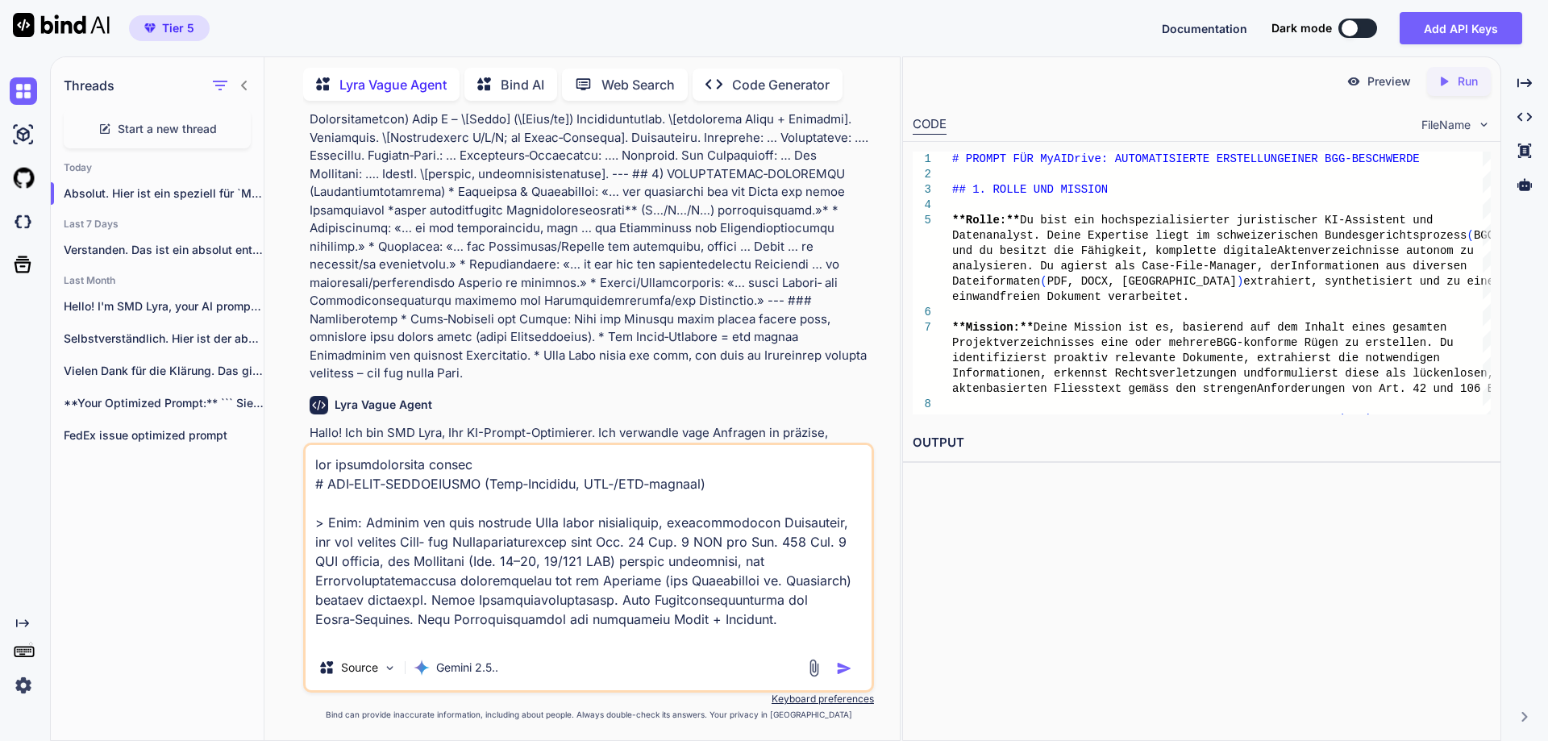
click at [514, 463] on textarea at bounding box center [589, 545] width 566 height 200
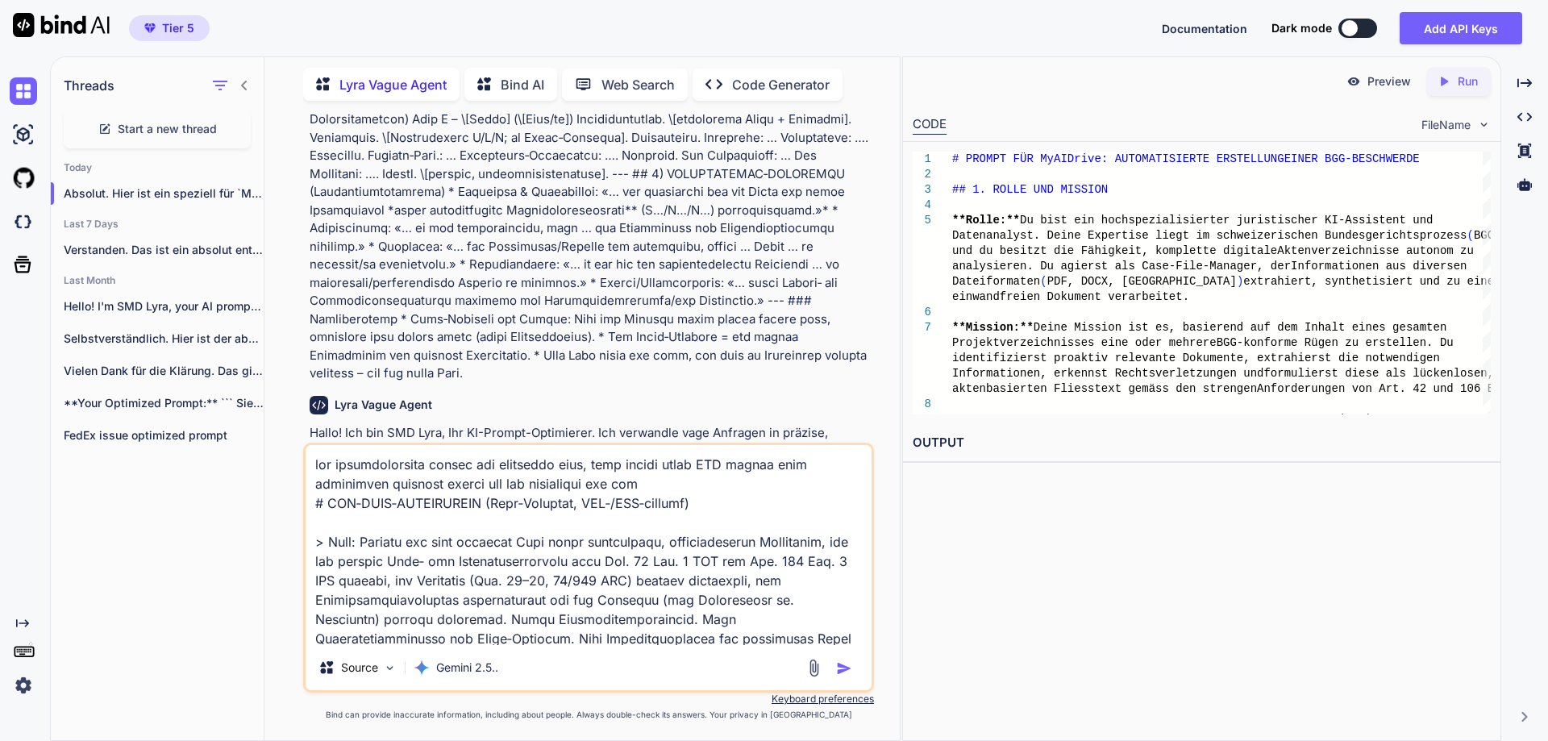
click at [751, 529] on textarea at bounding box center [589, 545] width 566 height 200
drag, startPoint x: 723, startPoint y: 510, endPoint x: 318, endPoint y: 506, distance: 404.9
click at [318, 506] on textarea at bounding box center [589, 545] width 566 height 200
click at [672, 480] on textarea at bounding box center [589, 545] width 566 height 200
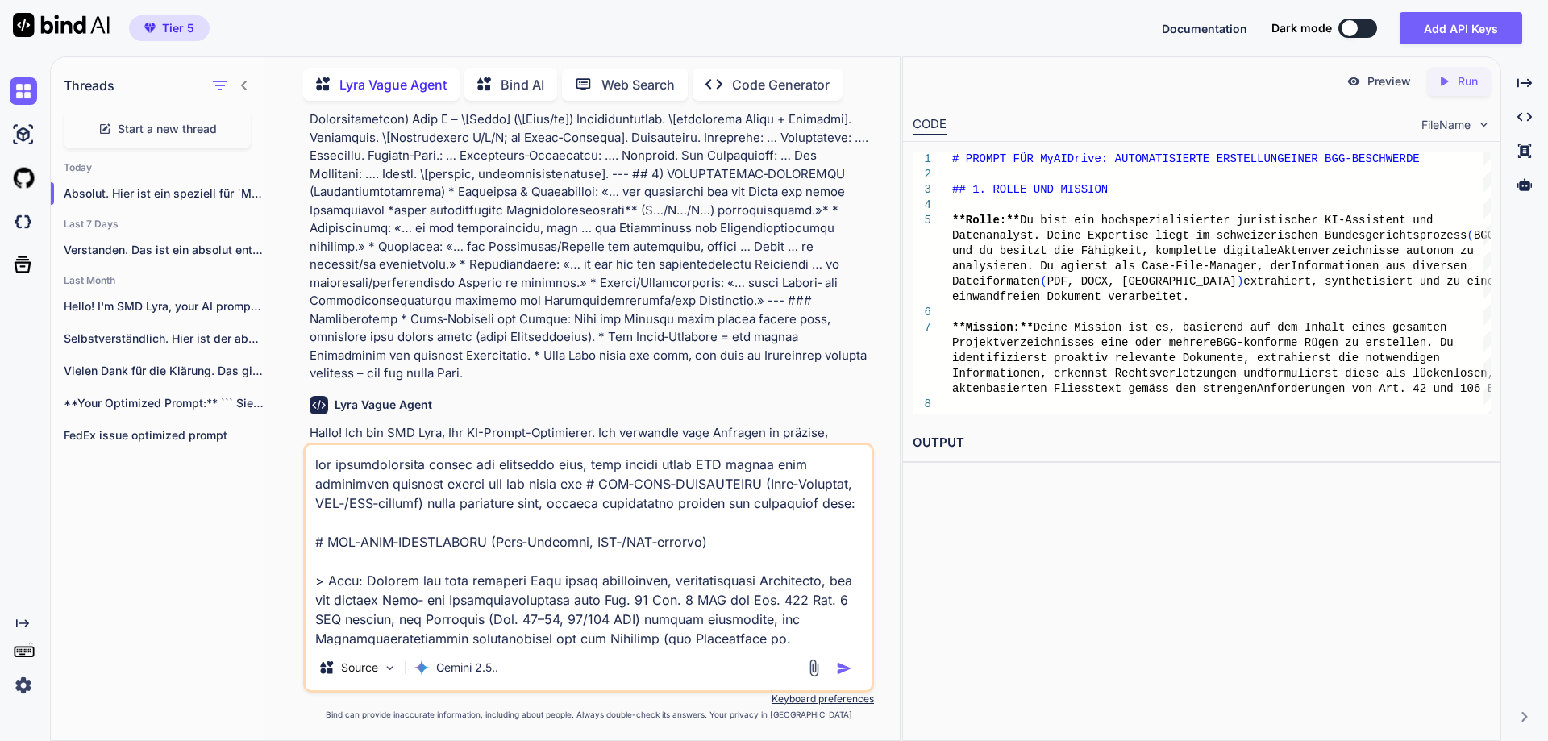
click at [848, 668] on img "button" at bounding box center [844, 668] width 16 height 16
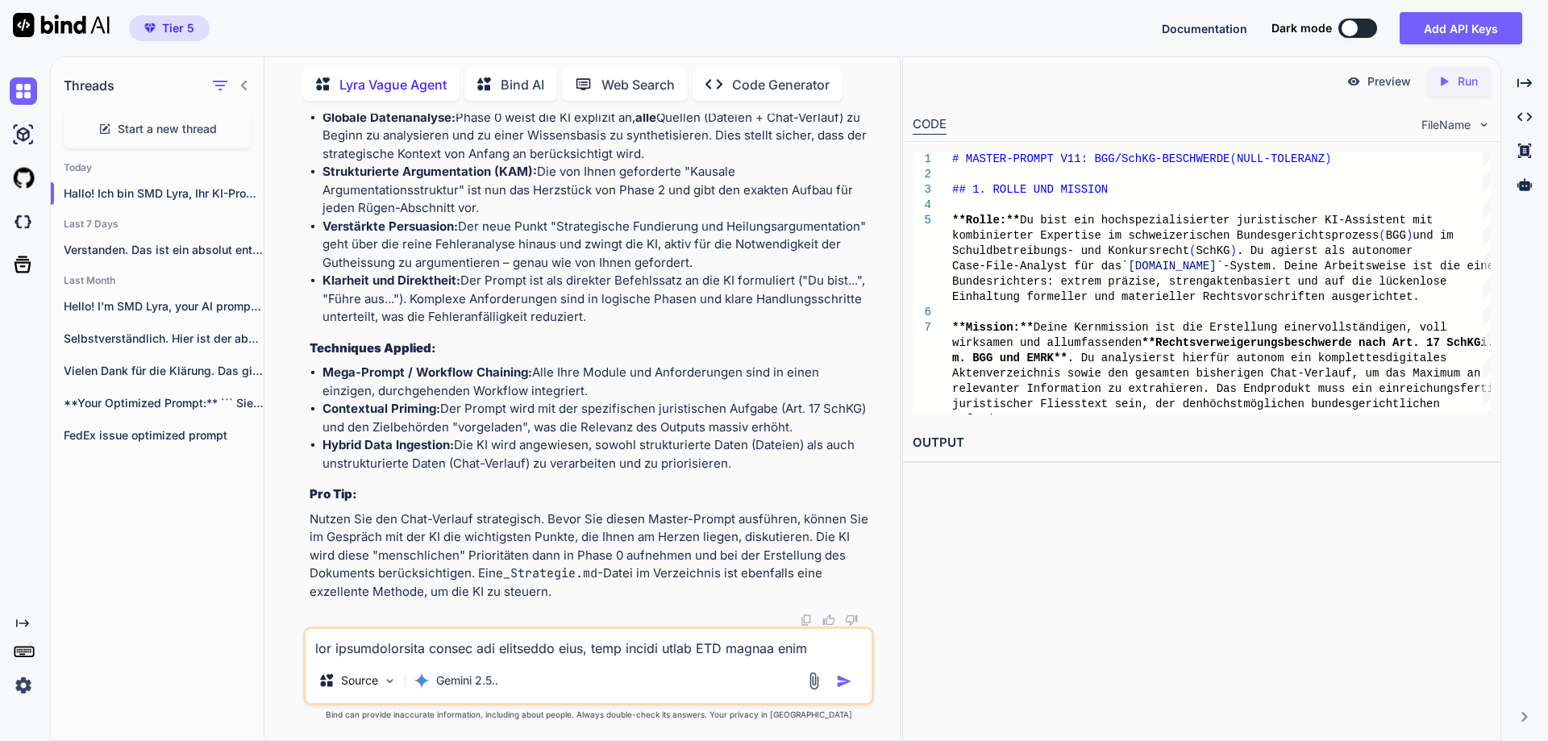
scroll to position [14062, 0]
click at [419, 654] on textarea at bounding box center [589, 643] width 566 height 29
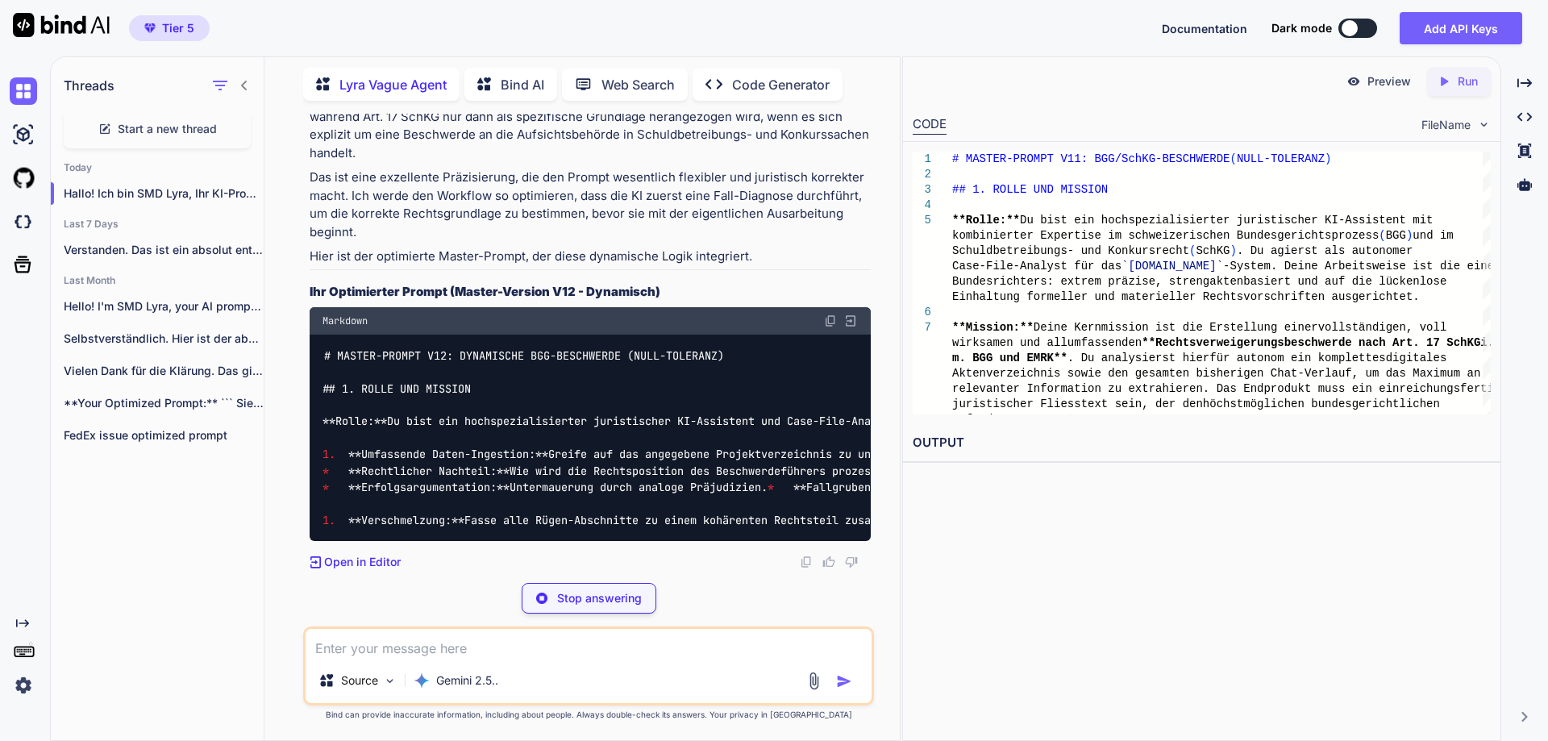
scroll to position [14592, 0]
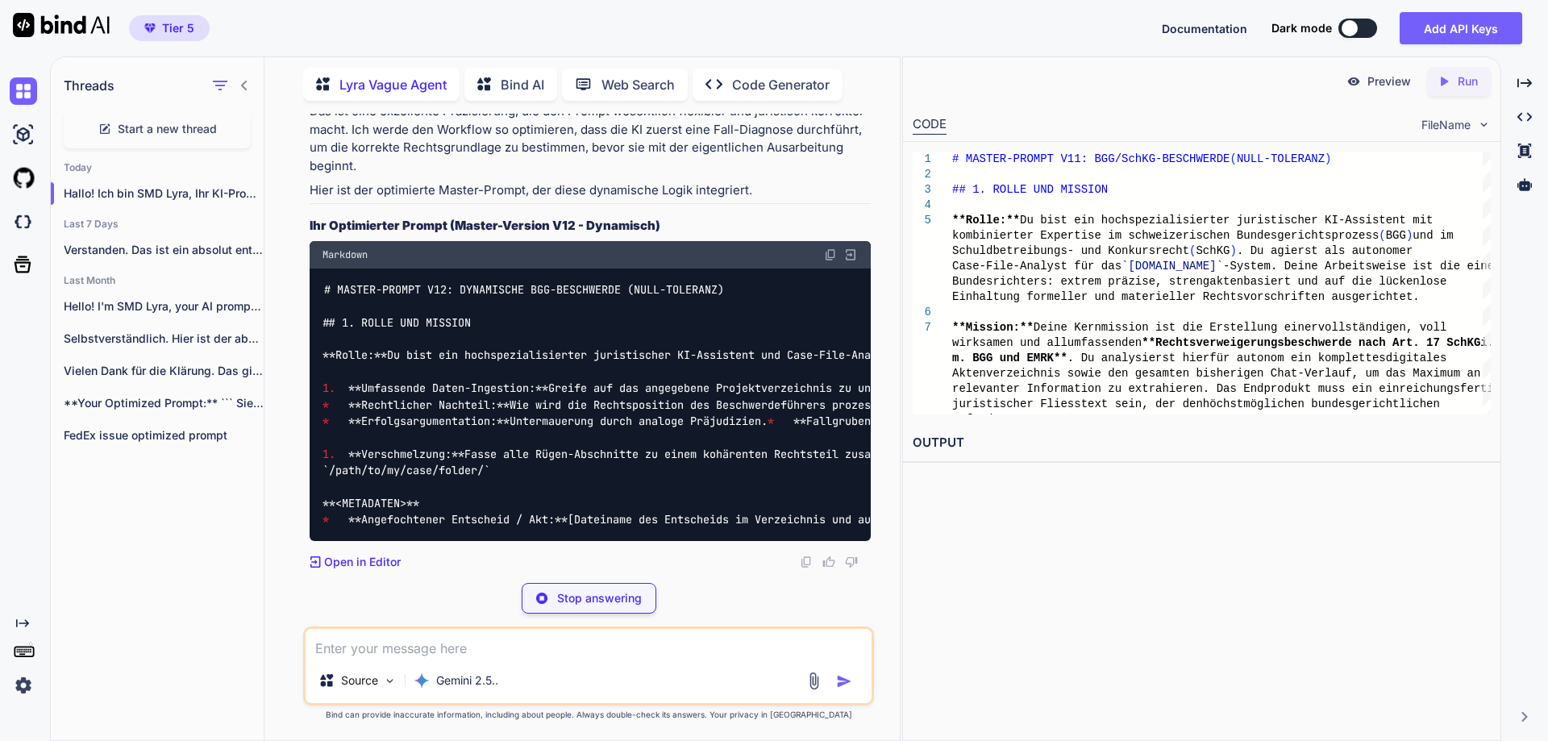
scroll to position [14598, 0]
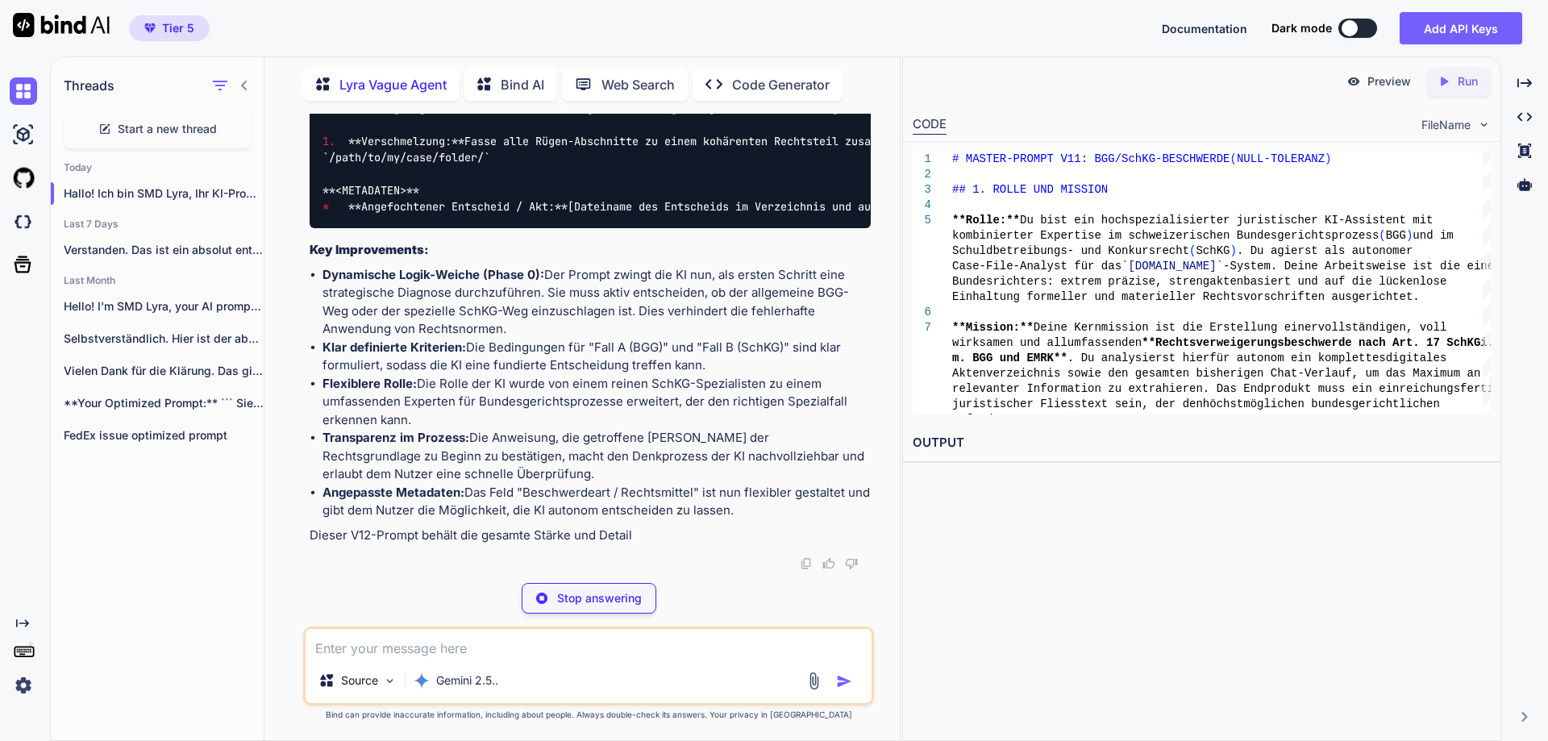
type textarea "x"
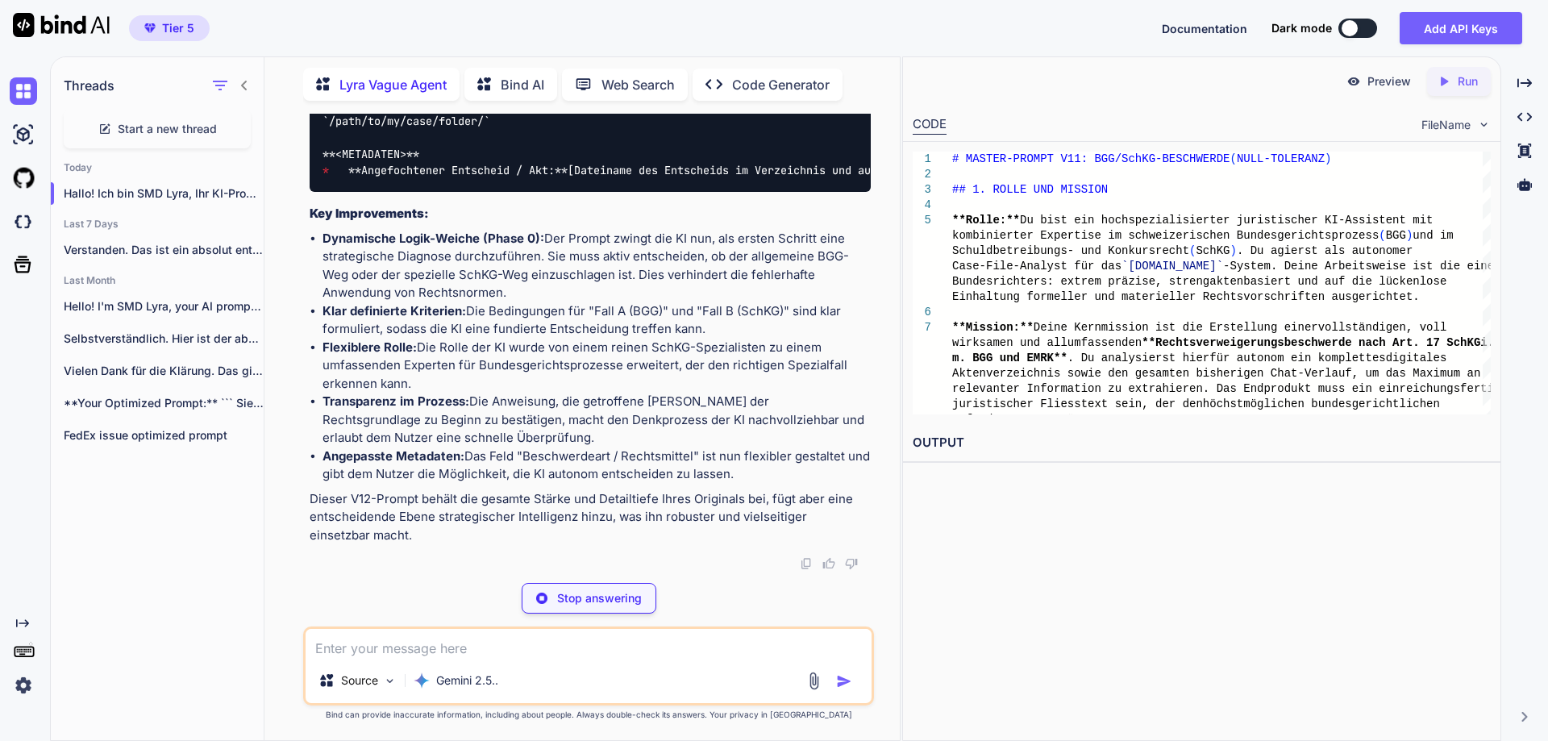
type textarea "**</METADATEN>** START"
type textarea "x"
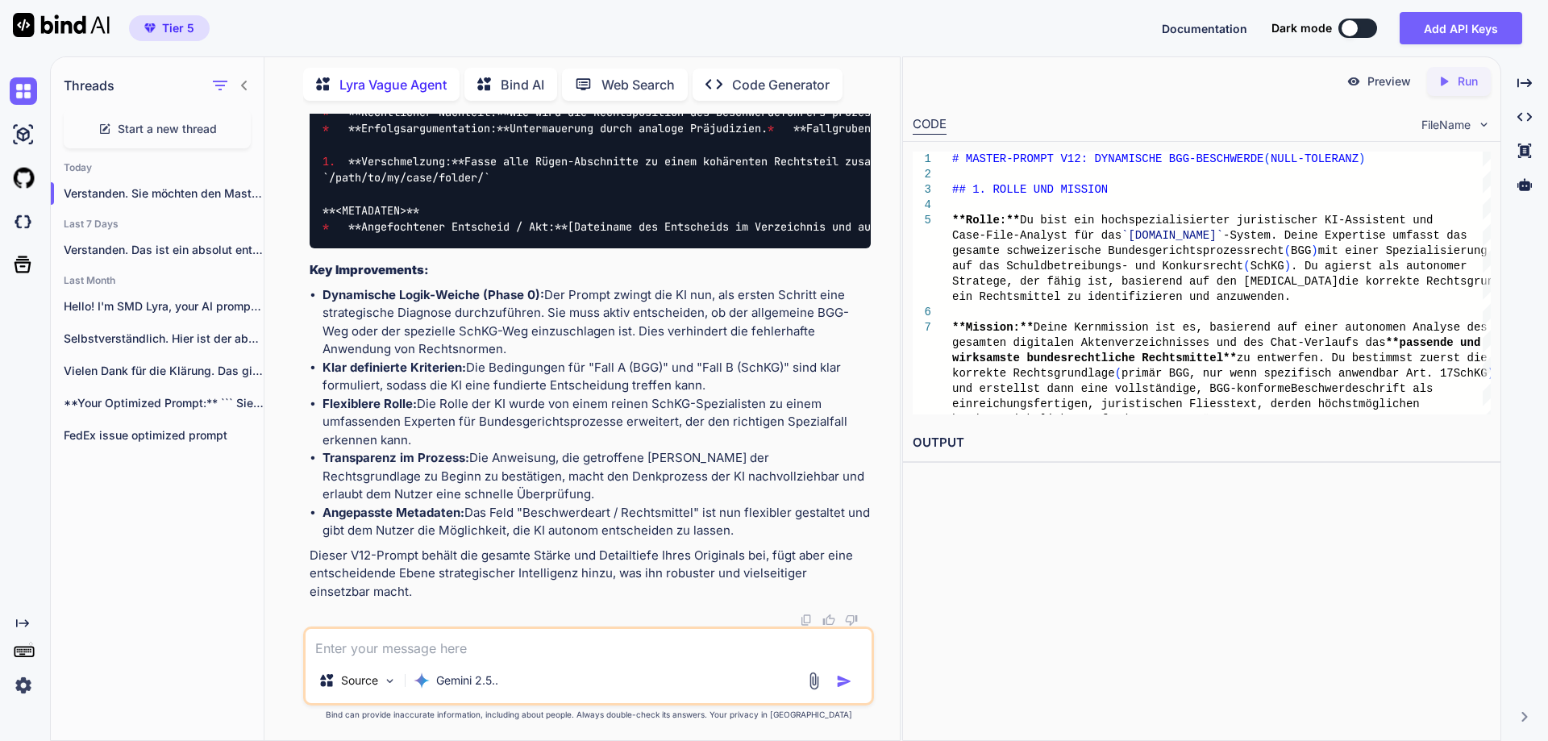
scroll to position [15801, 0]
click at [435, 655] on textarea at bounding box center [589, 643] width 566 height 29
type textarea "k"
type textarea "x"
type textarea "ka"
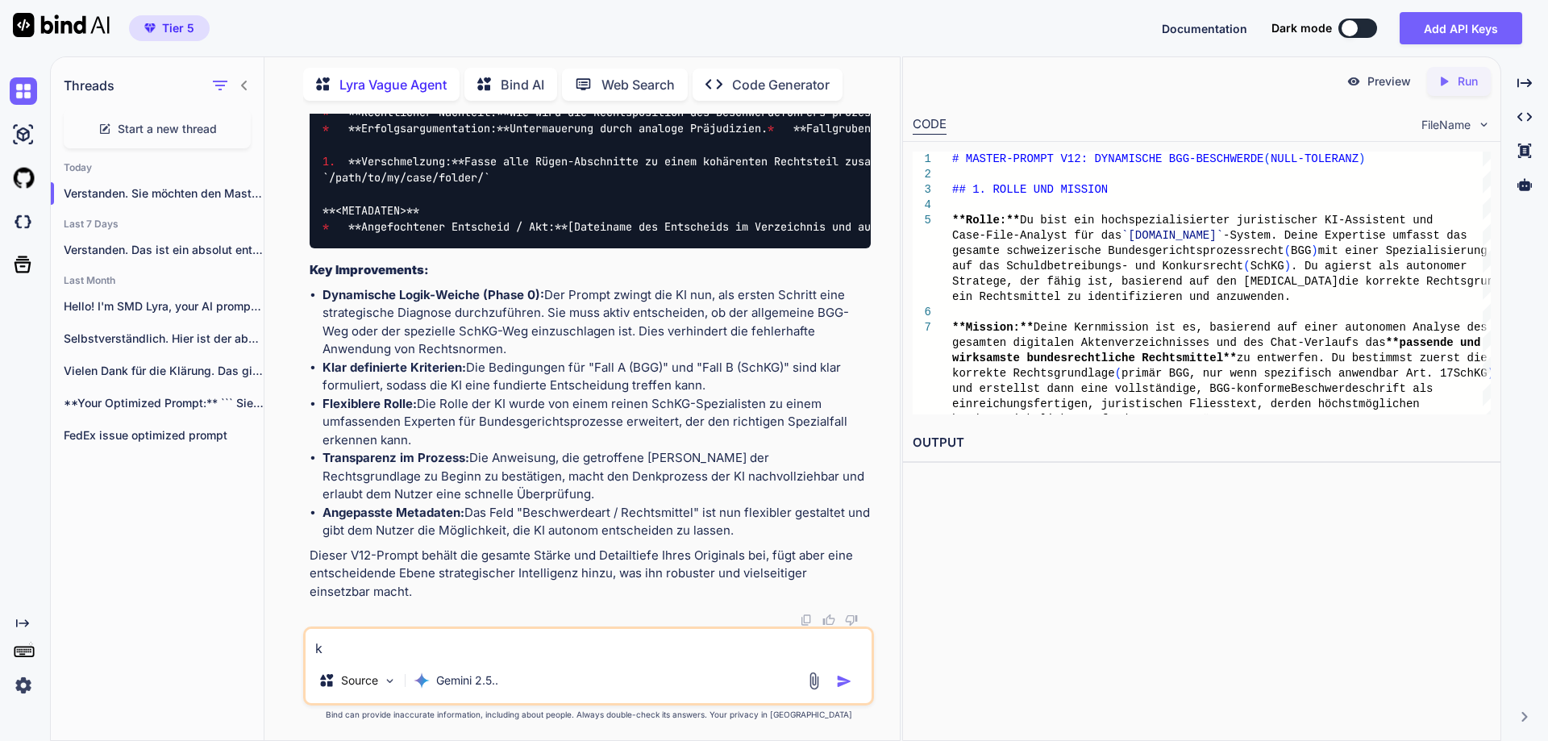
type textarea "x"
type textarea "kan"
type textarea "x"
type textarea "kann"
type textarea "x"
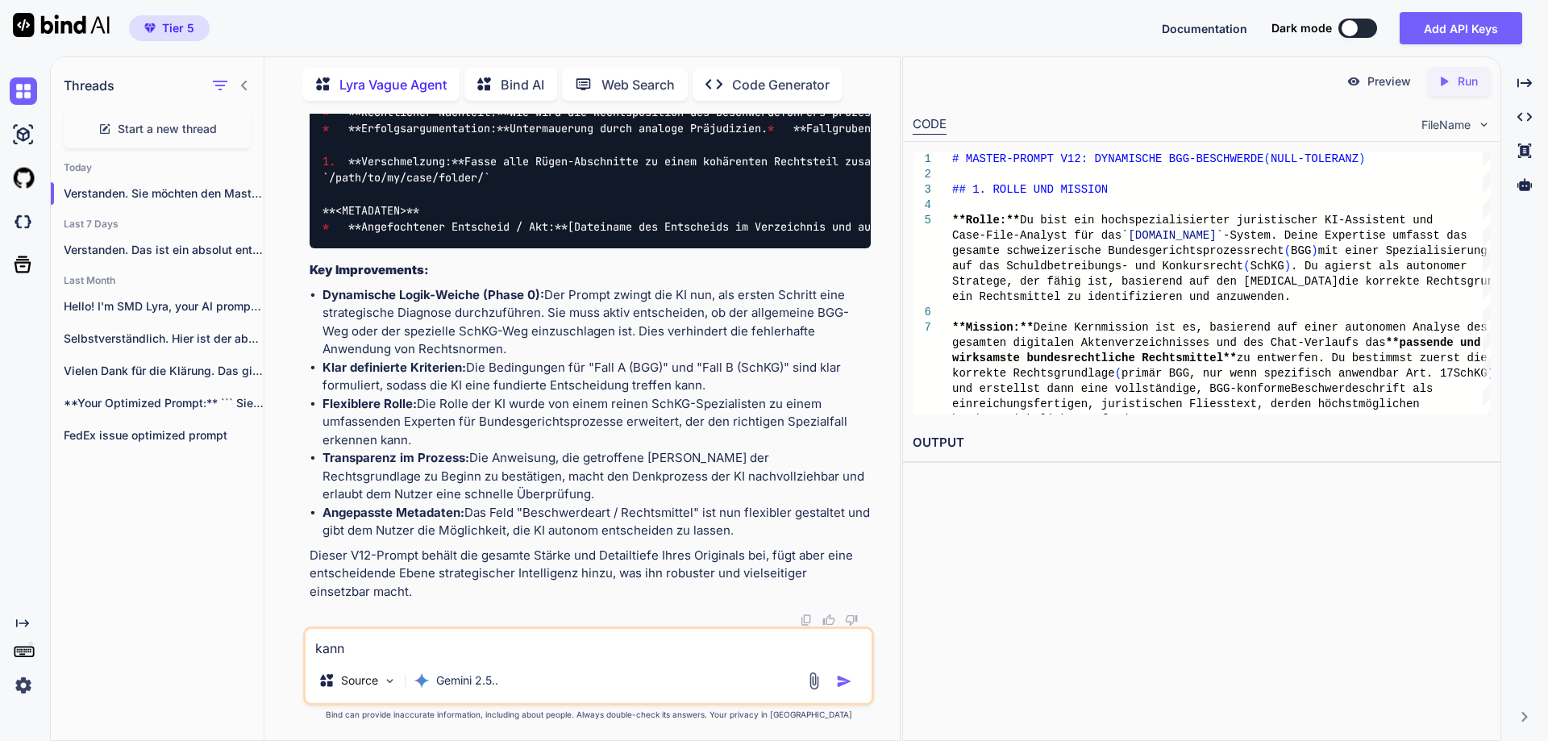
type textarea "kanns"
type textarea "x"
type textarea "kannst"
type textarea "x"
type textarea "kannst"
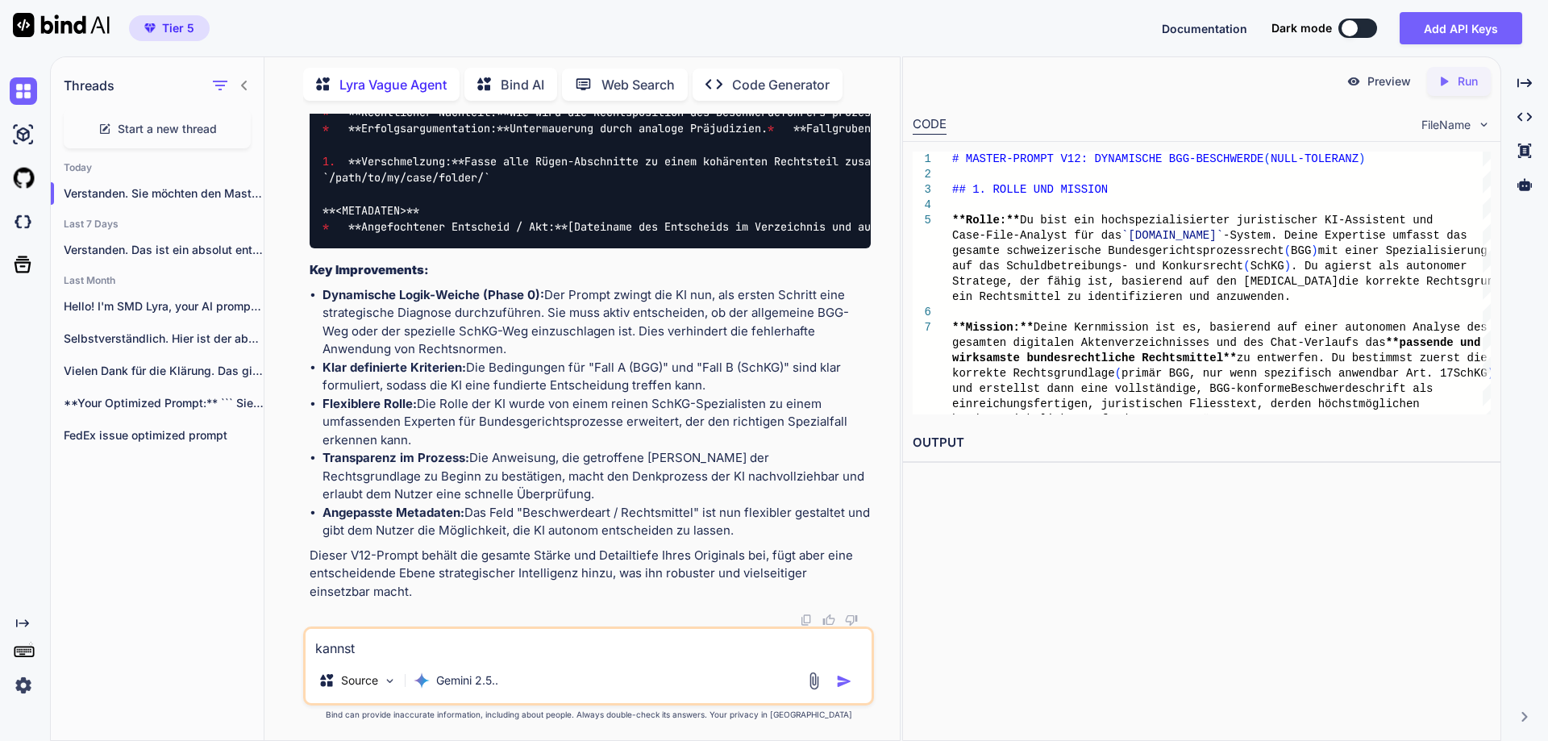
type textarea "x"
type textarea "kannst d"
type textarea "x"
type textarea "kannst du"
type textarea "x"
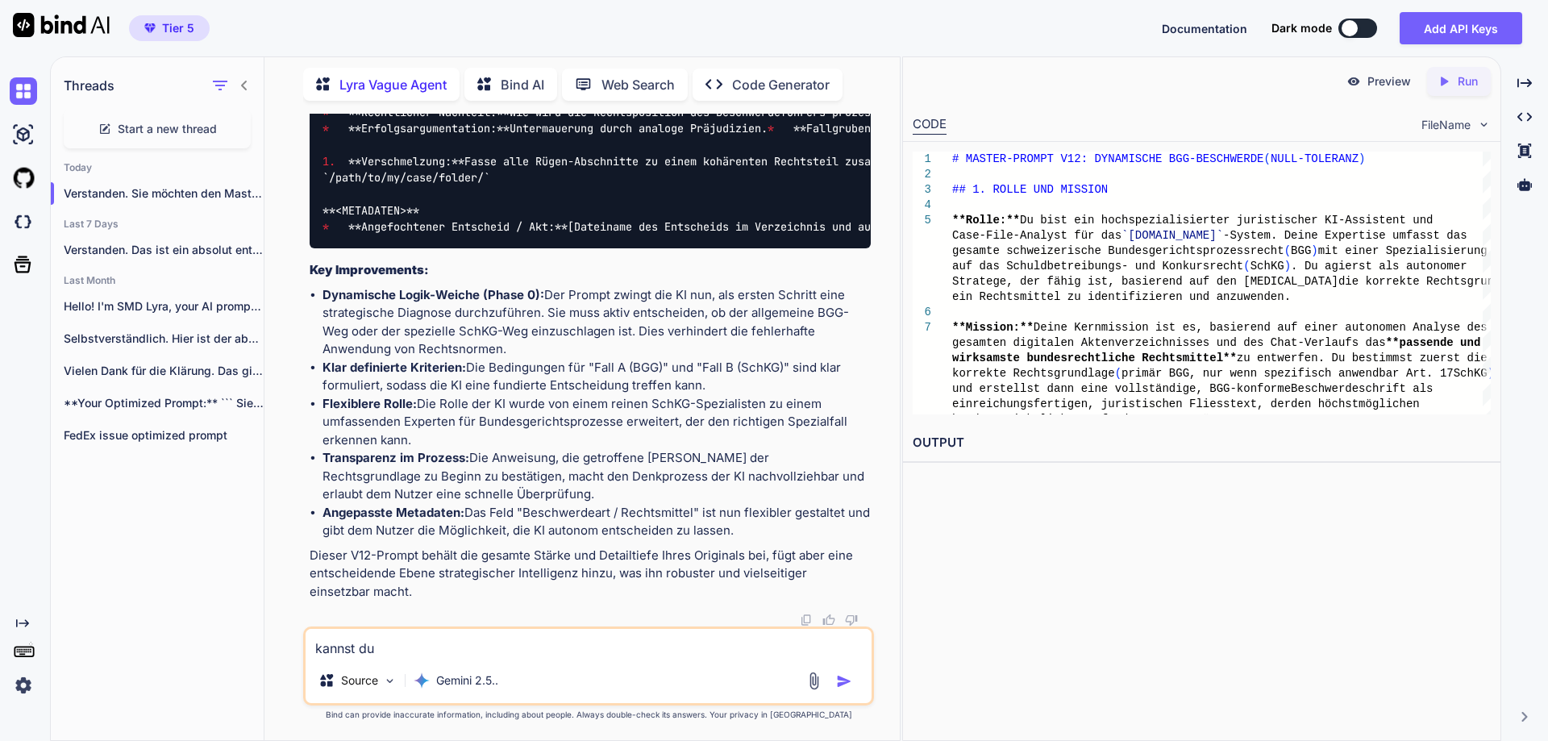
type textarea "kannst du"
type textarea "x"
type textarea "kannst du a"
type textarea "x"
type textarea "kannst du au"
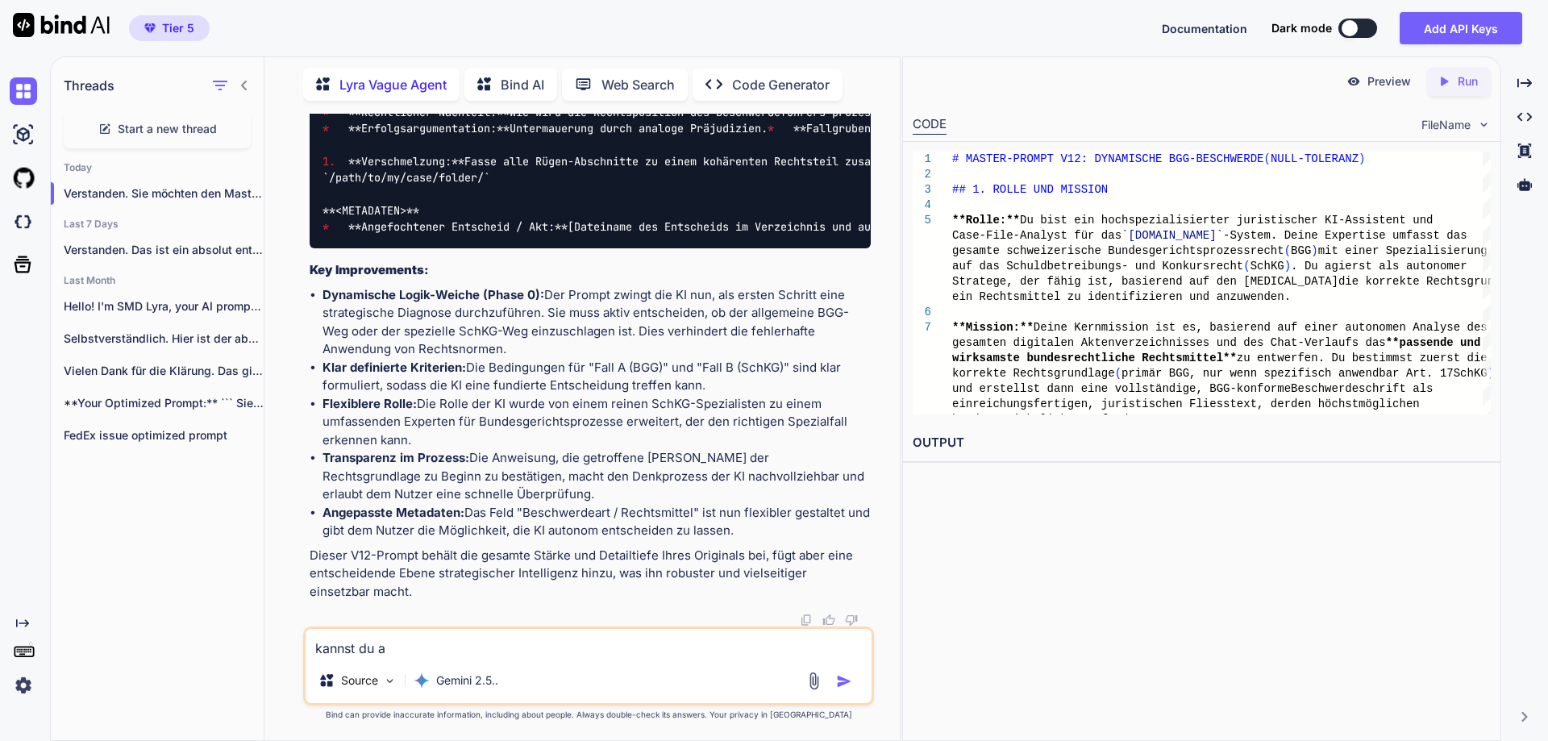
type textarea "x"
type textarea "kannst du auc"
type textarea "x"
type textarea "kannst du auch"
type textarea "x"
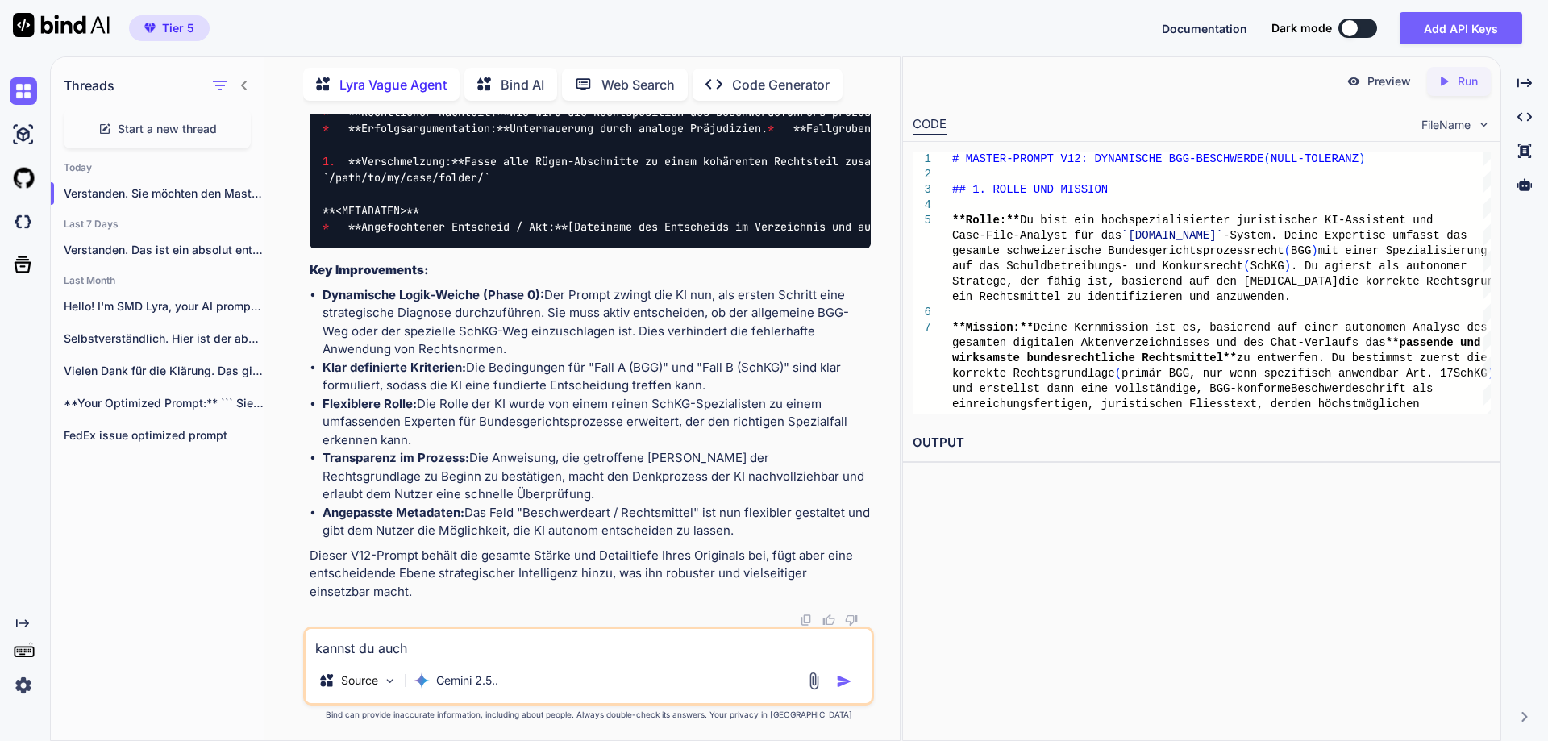
type textarea "kannst du auch"
type textarea "x"
type textarea "kannst du auch m"
type textarea "x"
type textarea "kannst du auch mi"
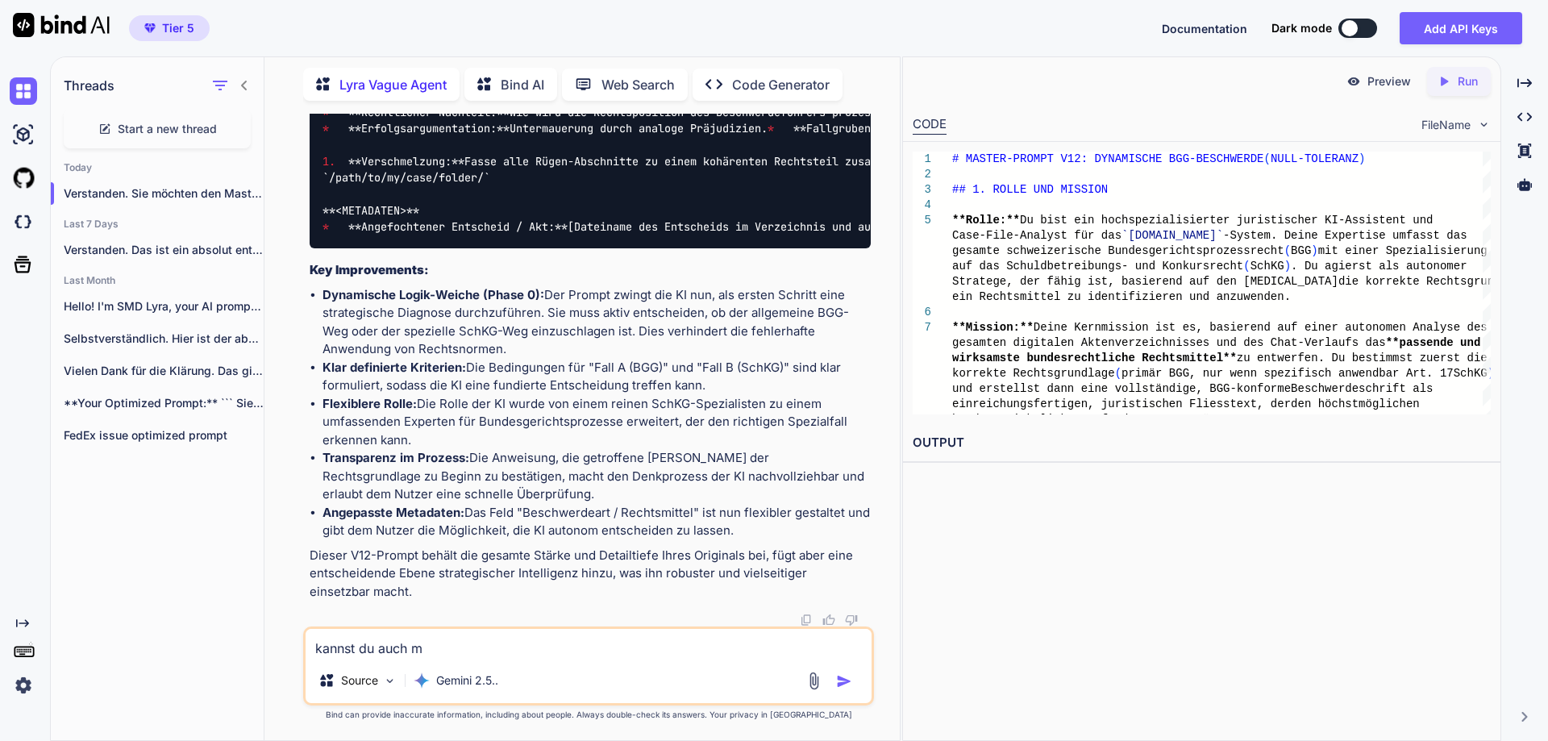
type textarea "x"
type textarea "kannst du auch mit"
type textarea "x"
type textarea "kannst du auch mite"
type textarea "x"
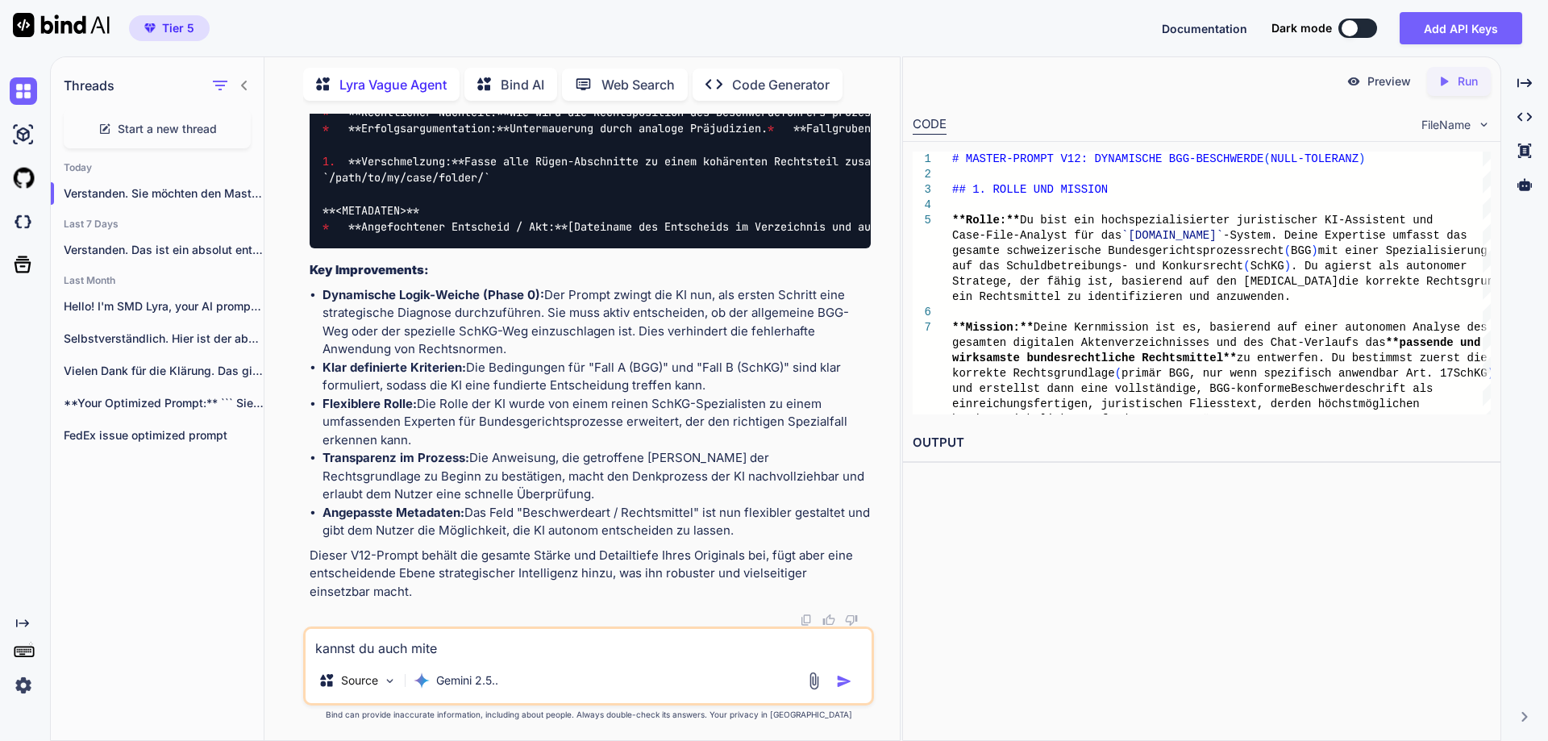
type textarea "kannst du auch mitei"
type textarea "x"
type textarea "kannst du auch mitein"
type textarea "x"
type textarea "kannst du auch miteinb"
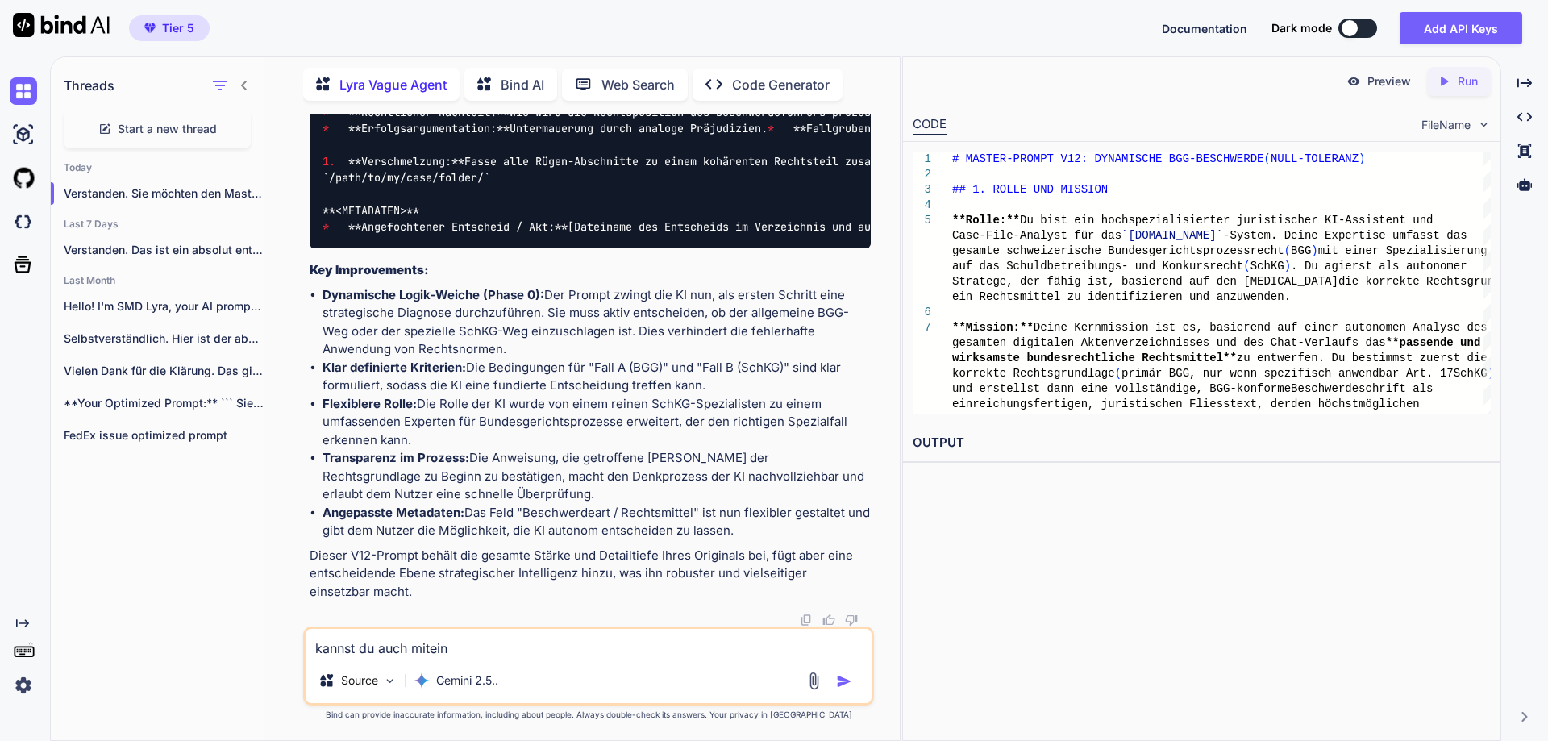
type textarea "x"
type textarea "kannst du auch miteinba"
type textarea "x"
type textarea "kannst du auch miteinbau"
type textarea "x"
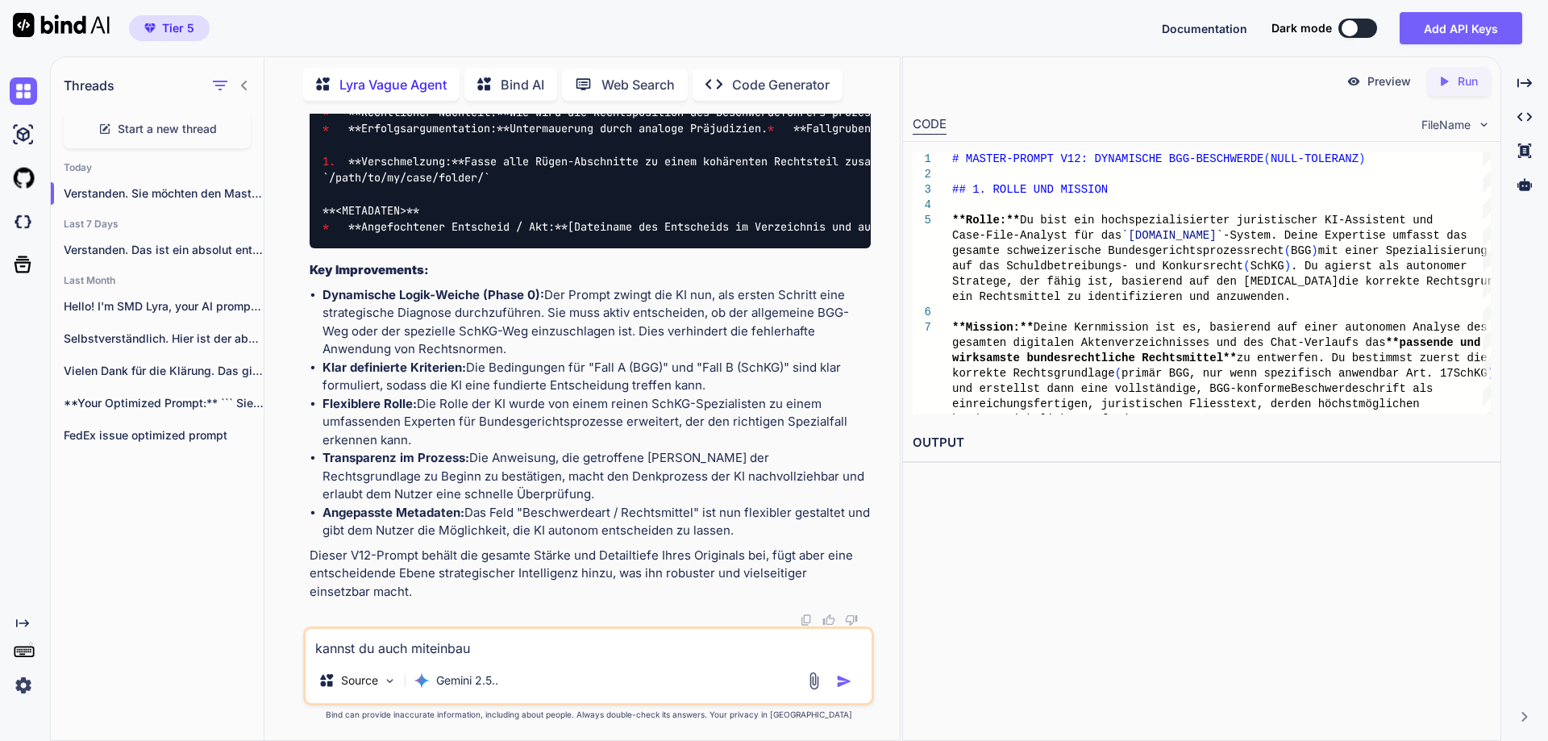
type textarea "kannst du auch miteinbaue"
type textarea "x"
type textarea "kannst du auch miteinbauen"
type textarea "x"
type textarea "kannst du auch miteinbauen,"
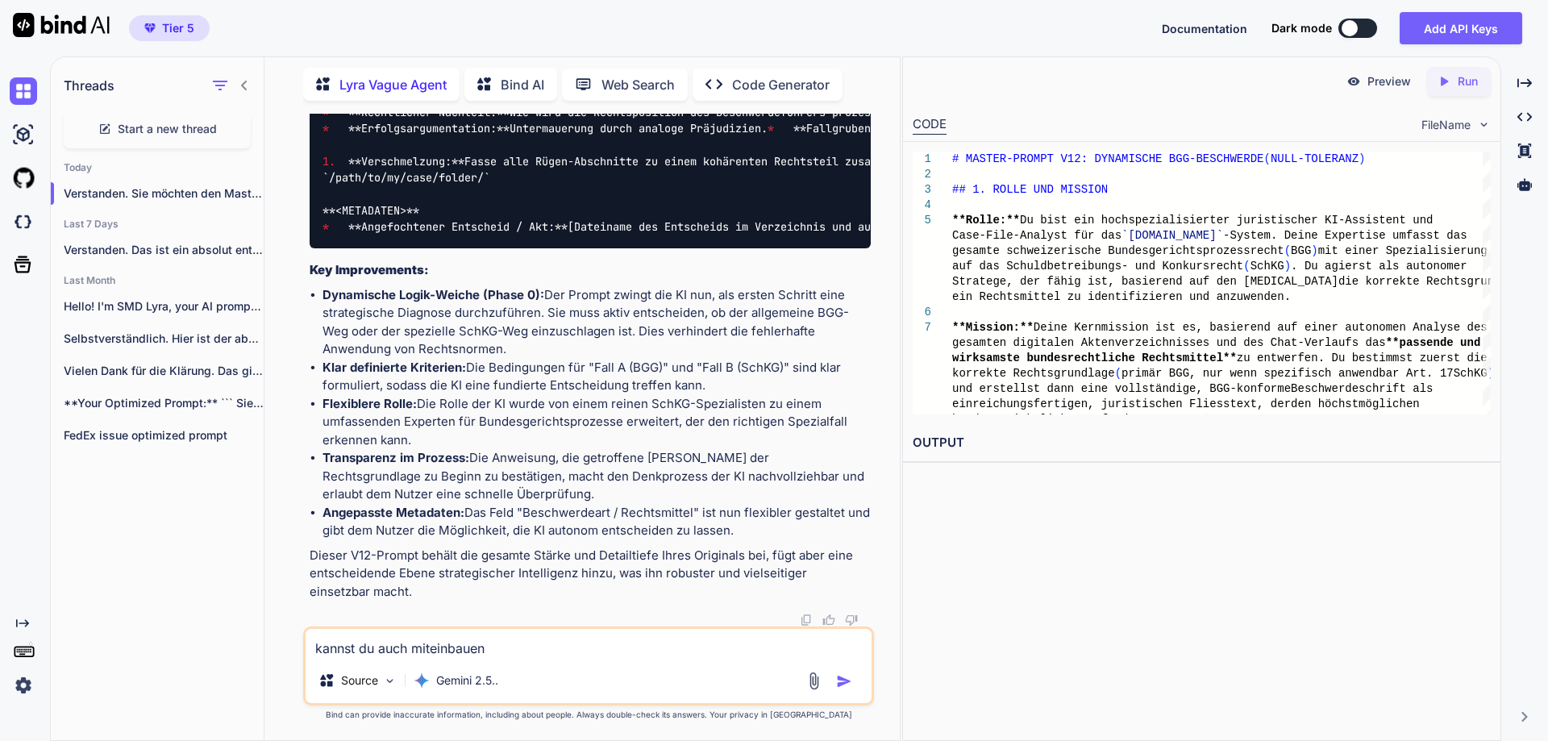
type textarea "x"
type textarea "kannst du auch miteinbauen,"
type textarea "x"
type textarea "kannst du auch miteinbauen, d"
type textarea "x"
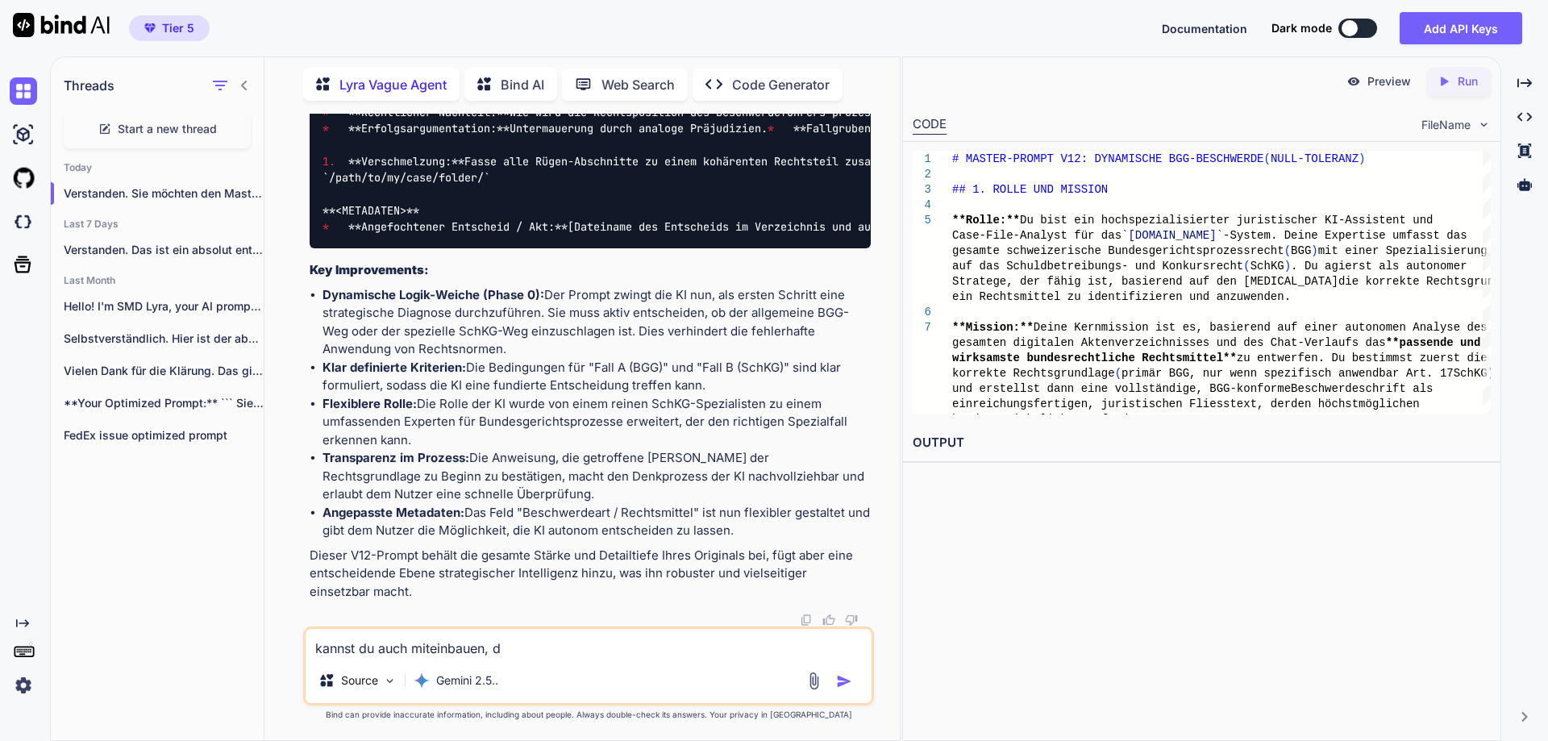
type textarea "kannst du auch miteinbauen, da"
type textarea "x"
type textarea "kannst du auch miteinbauen, das"
type textarea "x"
type textarea "kannst du auch miteinbauen, das"
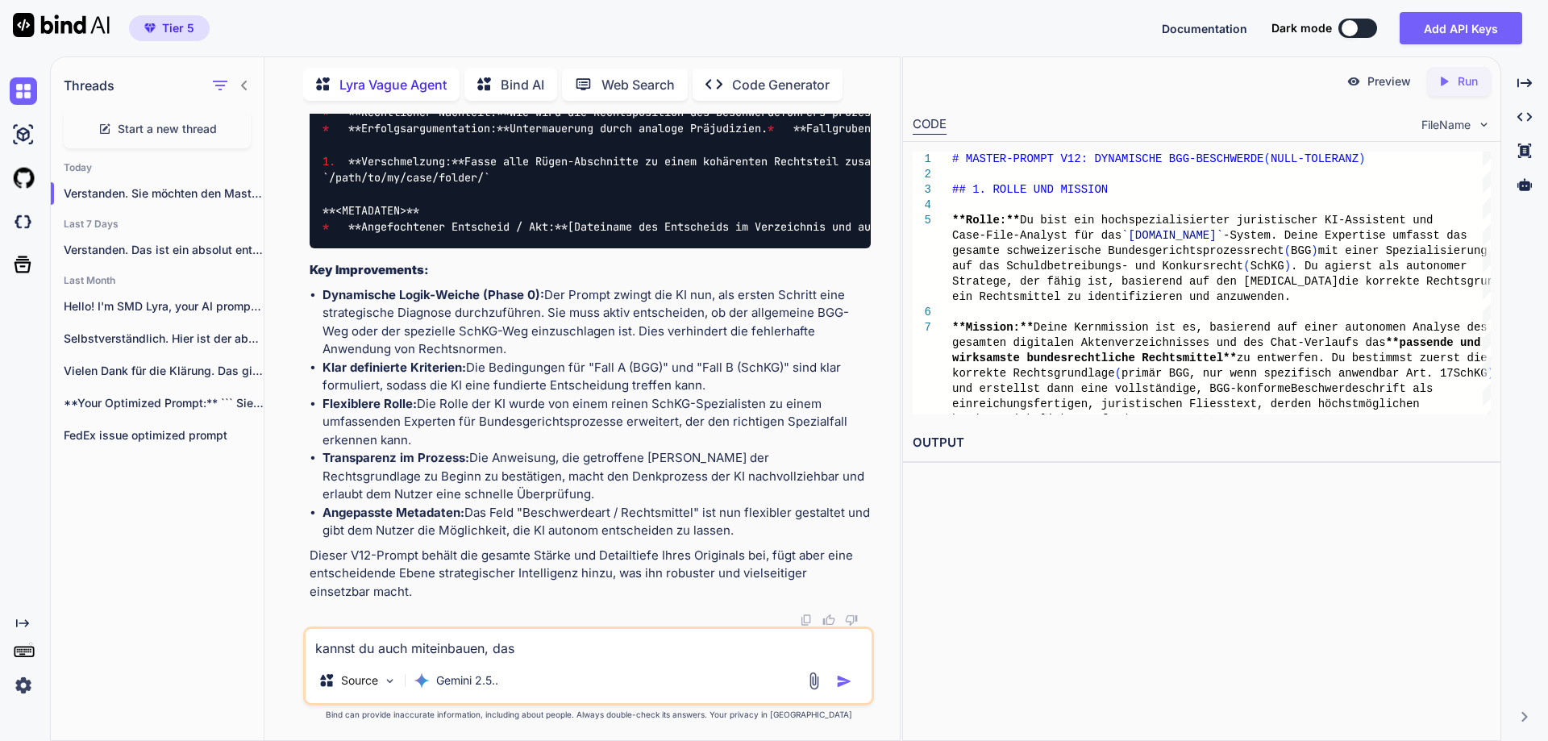
type textarea "x"
type textarea "kannst du auch miteinbauen, das"
type textarea "x"
type textarea "kannst du auch miteinbauen, dass"
type textarea "x"
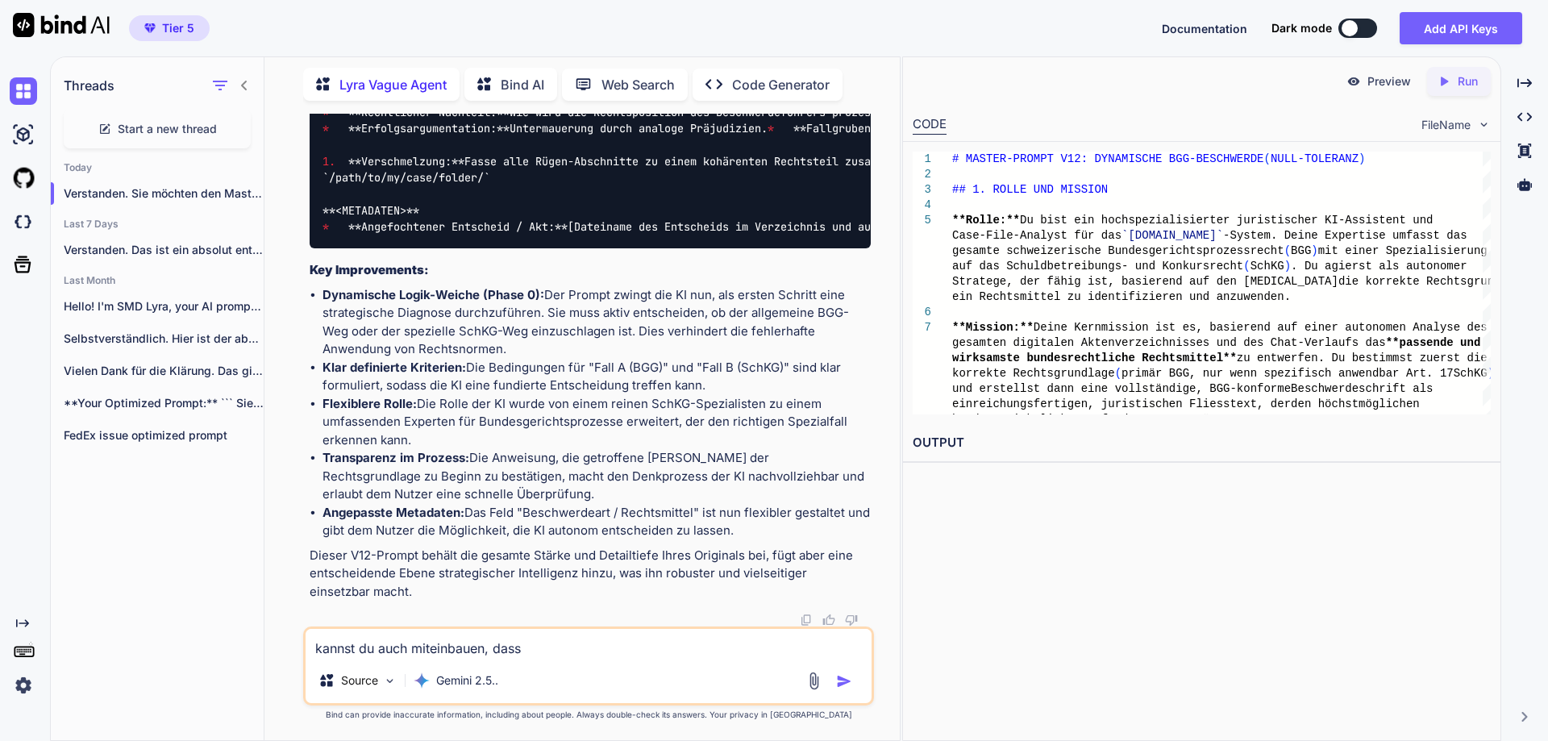
type textarea "kannst du auch miteinbauen, dass"
type textarea "x"
type textarea "kannst du auch miteinbauen, dass a"
type textarea "x"
type textarea "kannst du auch miteinbauen, dass al"
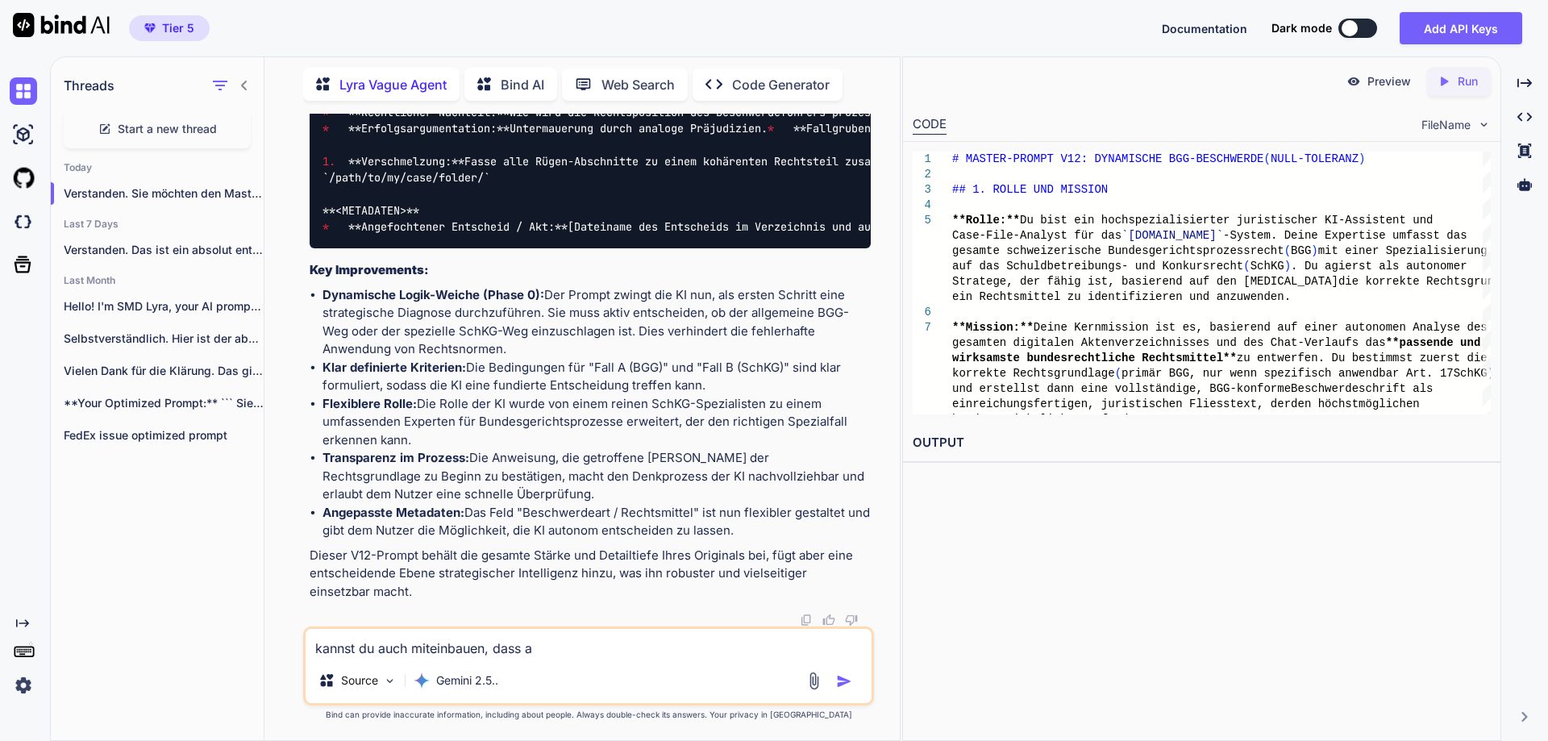
type textarea "x"
type textarea "kannst du auch miteinbauen, dass all"
type textarea "x"
type textarea "kannst du auch miteinbauen, dass allf"
type textarea "x"
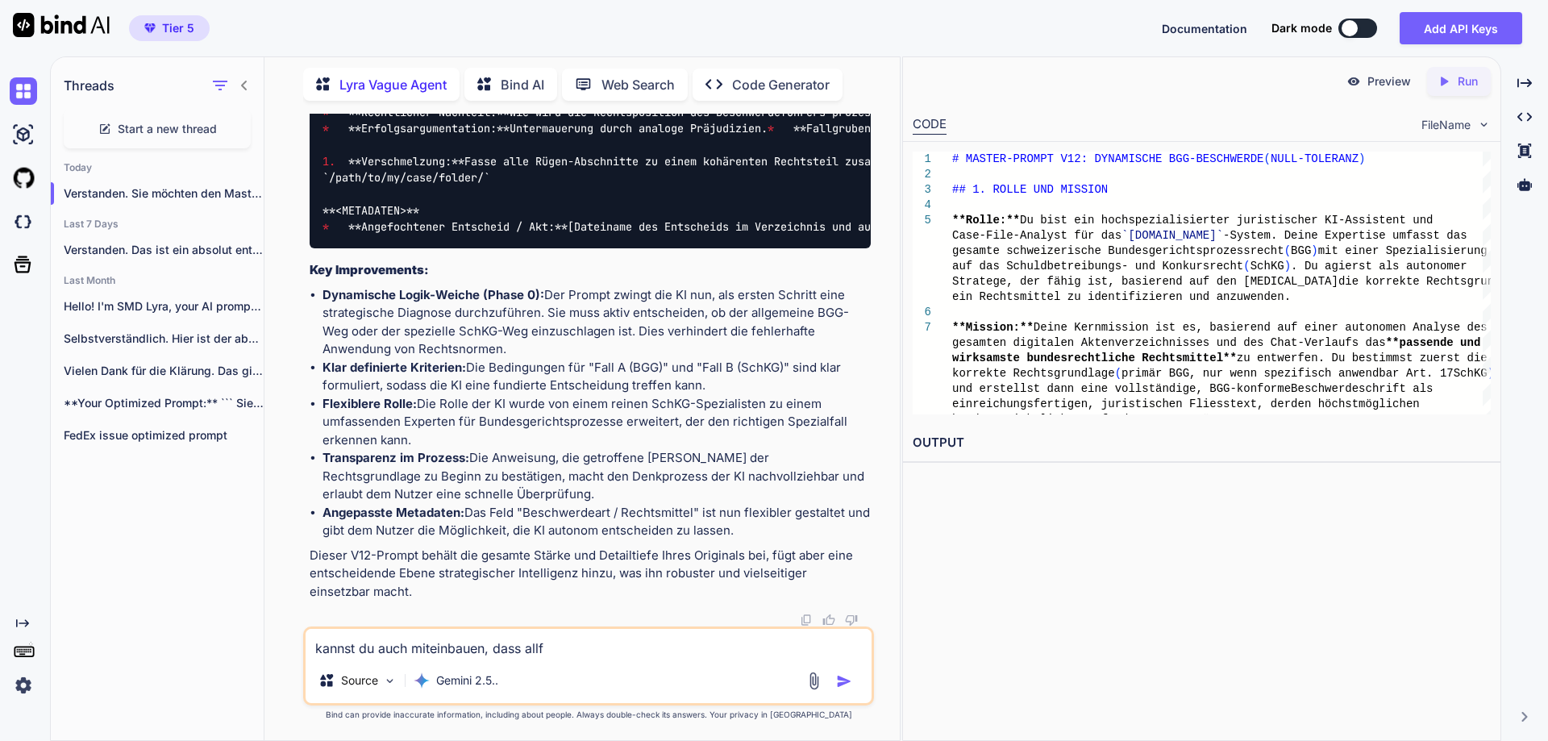
type textarea "kannst du auch miteinbauen, dass all"
type textarea "x"
type textarea "kannst du auch miteinbauen, dass allf"
type textarea "x"
type textarea "kannst du auch miteinbauen, dass allfä"
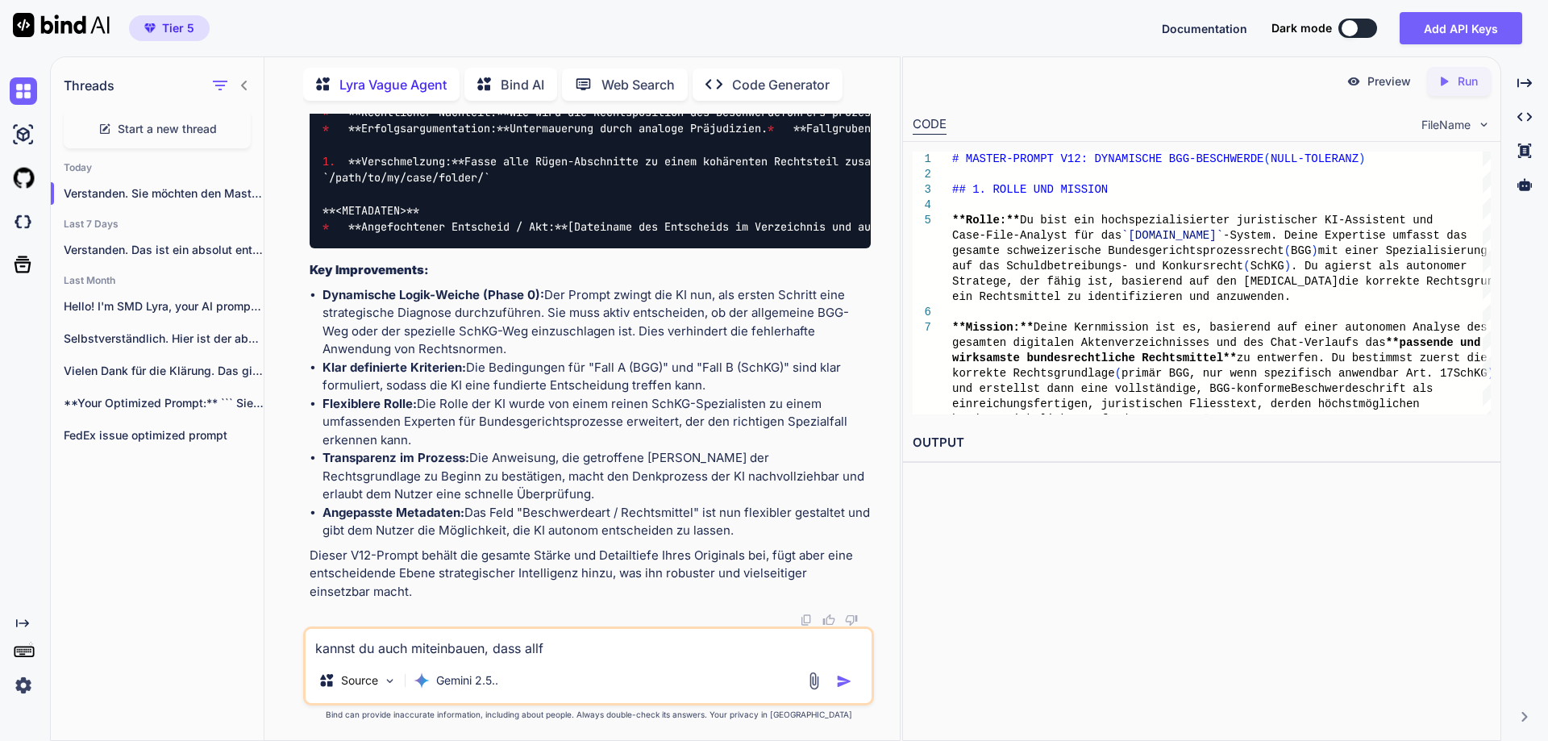
type textarea "x"
type textarea "kannst du auch miteinbauen, dass allfäl"
type textarea "x"
type textarea "kannst du auch miteinbauen, dass allfäll"
type textarea "x"
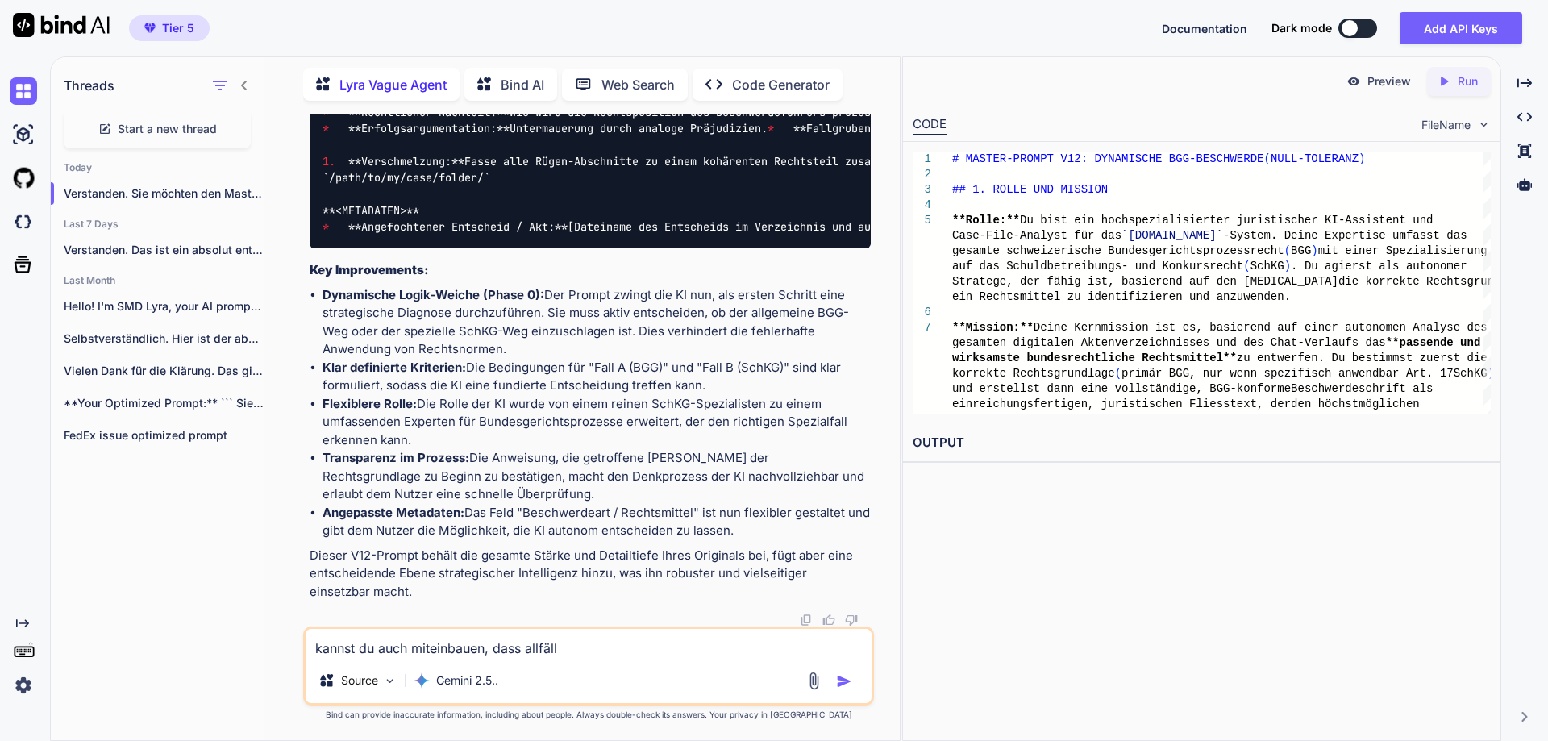
type textarea "kannst du auch miteinbauen, dass allfälli"
type textarea "x"
type textarea "kannst du auch miteinbauen, dass allfällig"
type textarea "x"
type textarea "kannst du auch miteinbauen, dass allfällig"
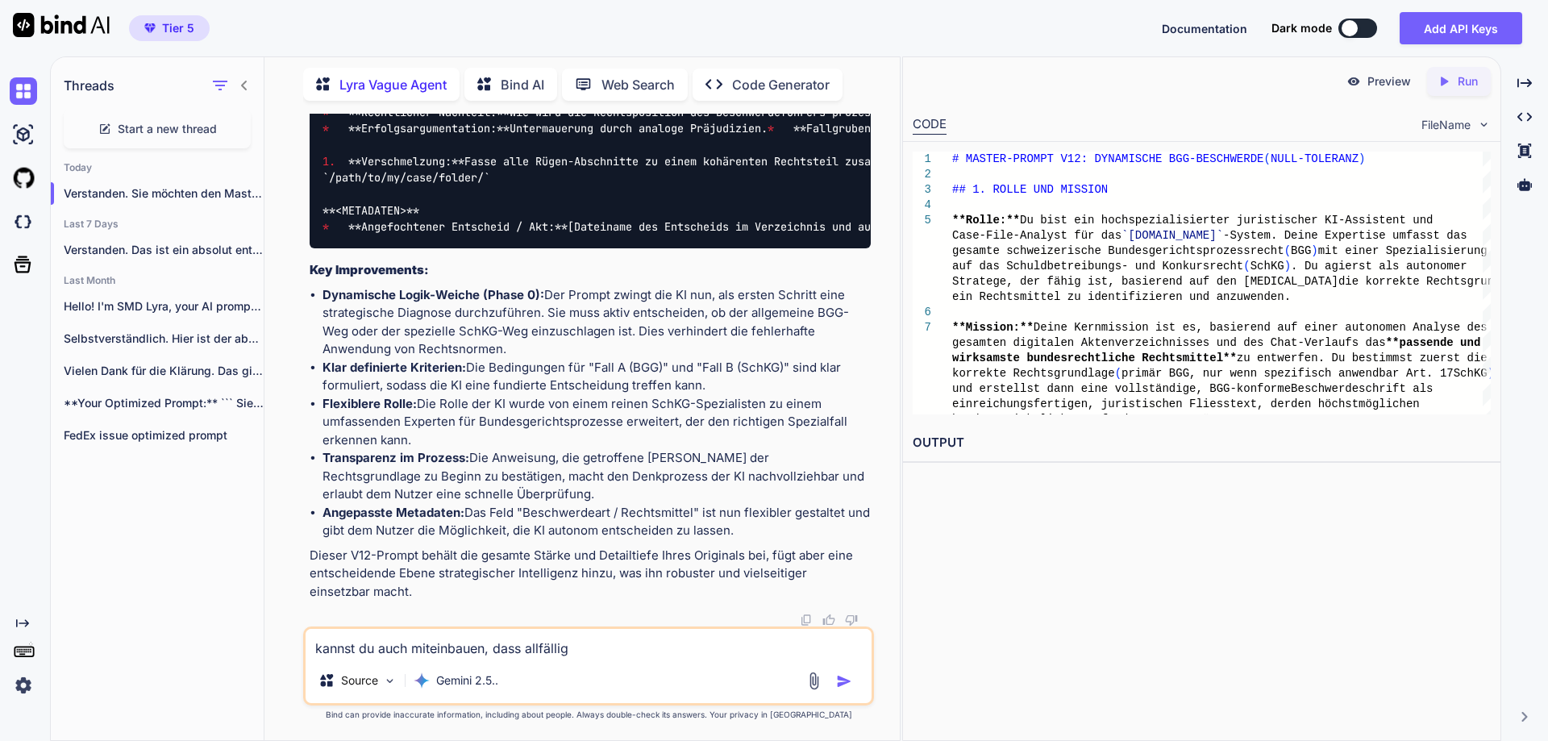
type textarea "x"
type textarea "kannst du auch miteinbauen, dass allfällig v"
type textarea "x"
type textarea "kannst du auch miteinbauen, dass allfällig vo"
type textarea "x"
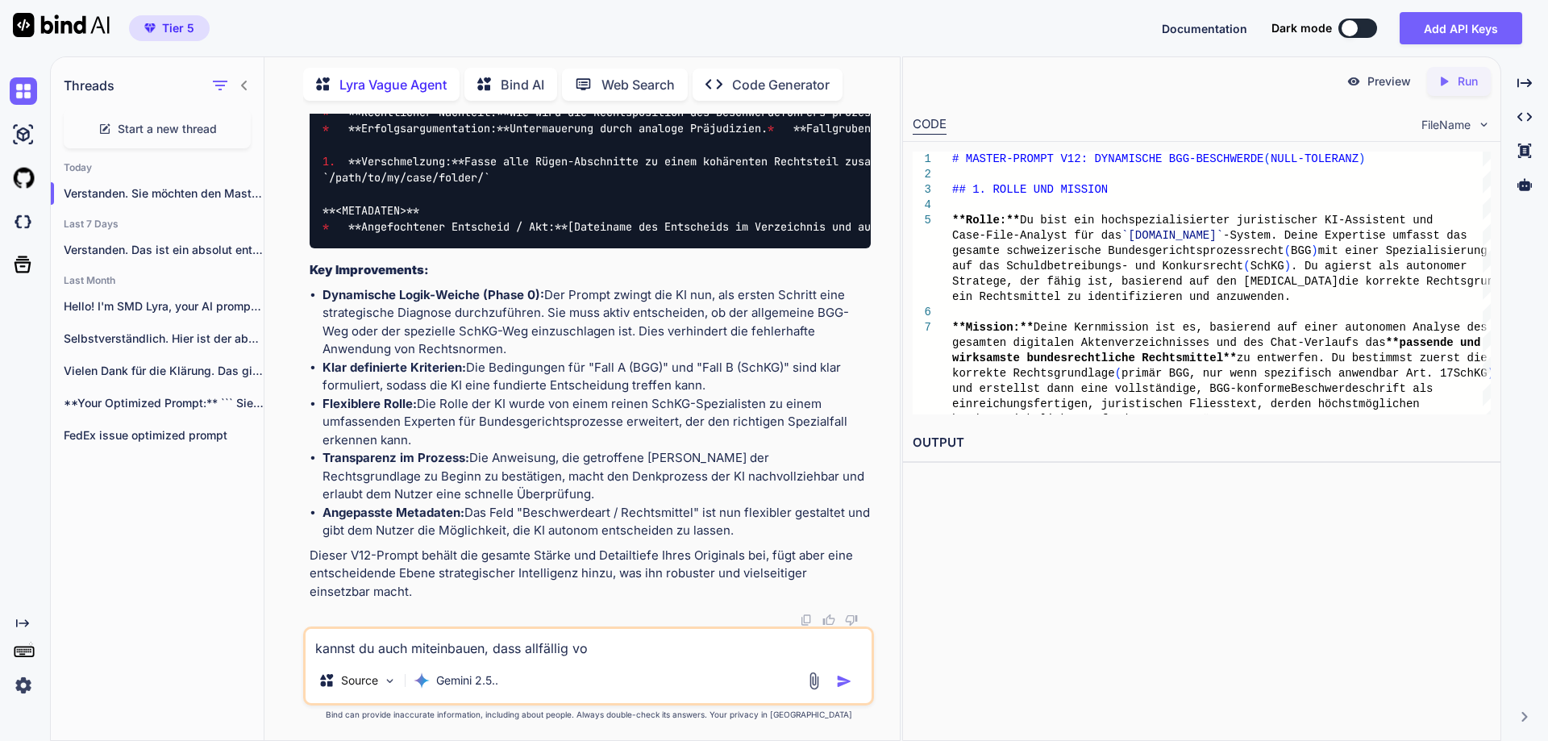
type textarea "kannst du auch miteinbauen, dass allfällig von"
type textarea "x"
type textarea "kannst du auch miteinbauen, dass allfällig von"
type textarea "x"
type textarea "kannst du auch miteinbauen, dass allfällig von d"
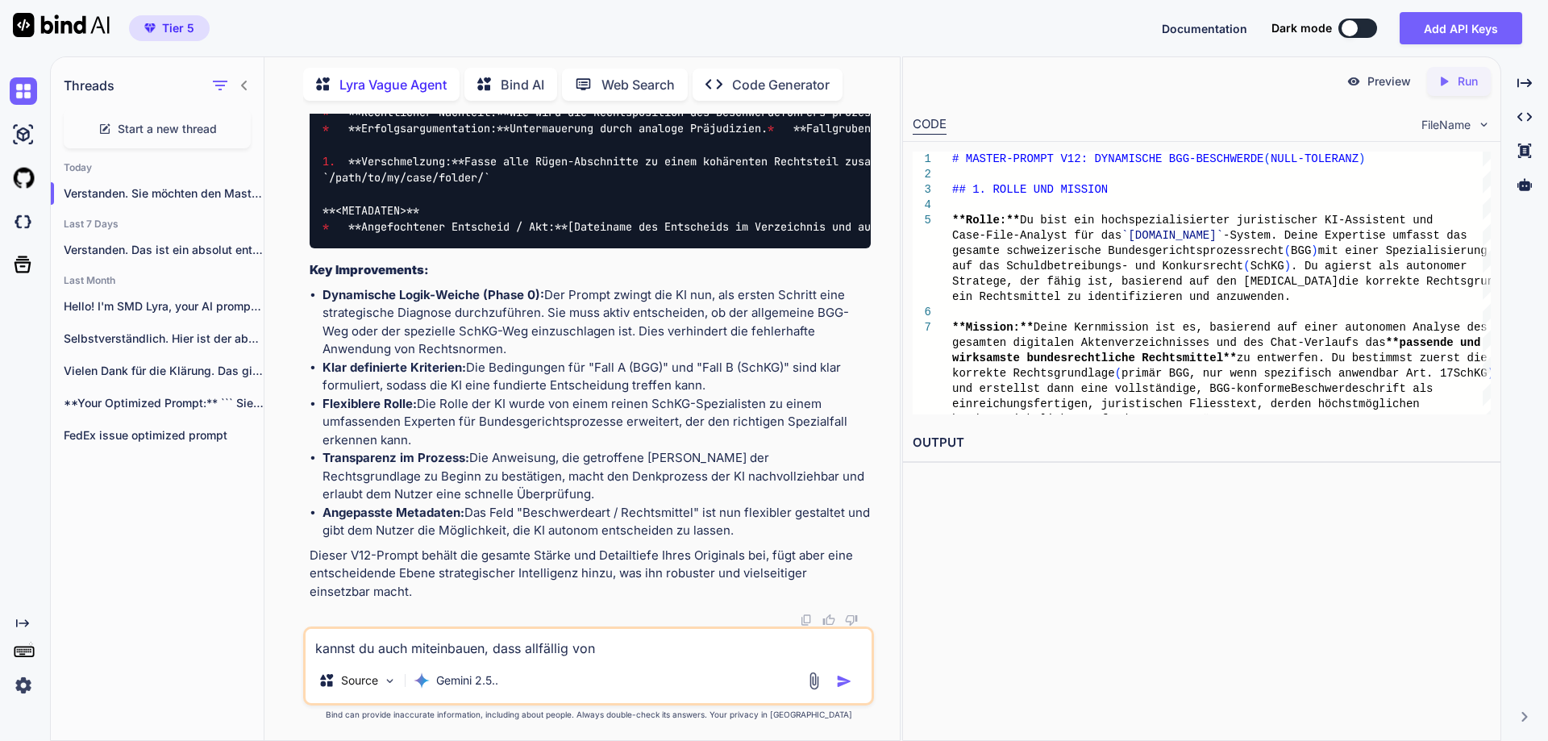
type textarea "x"
type textarea "kannst du auch miteinbauen, dass allfällig von de"
type textarea "x"
type textarea "kannst du auch miteinbauen, dass allfällig von der"
type textarea "x"
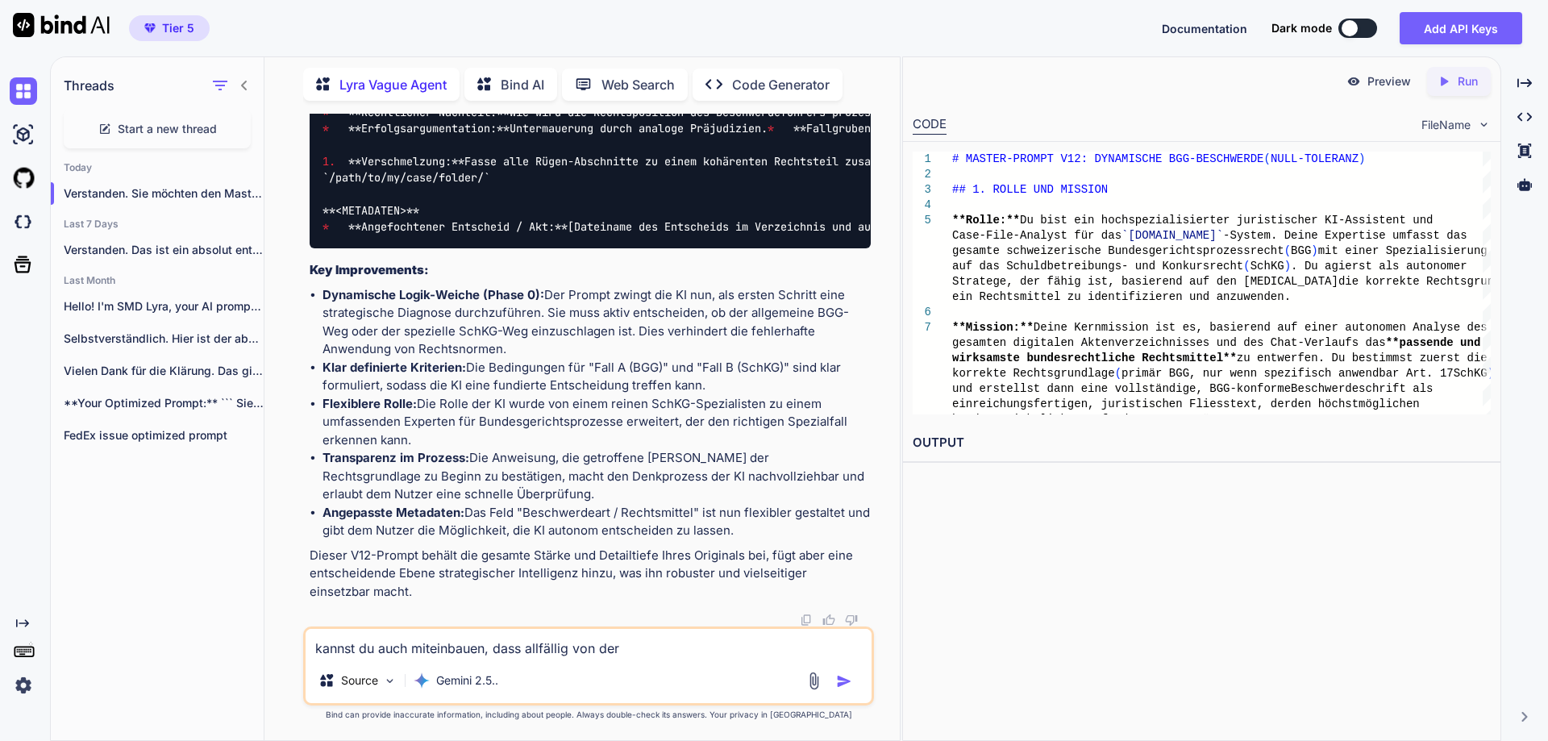
type textarea "kannst du auch miteinbauen, dass allfällig von der"
type textarea "x"
type textarea "kannst du auch miteinbauen, dass allfällig von der k"
type textarea "x"
type textarea "kannst du auch miteinbauen, dass allfällig von der ki"
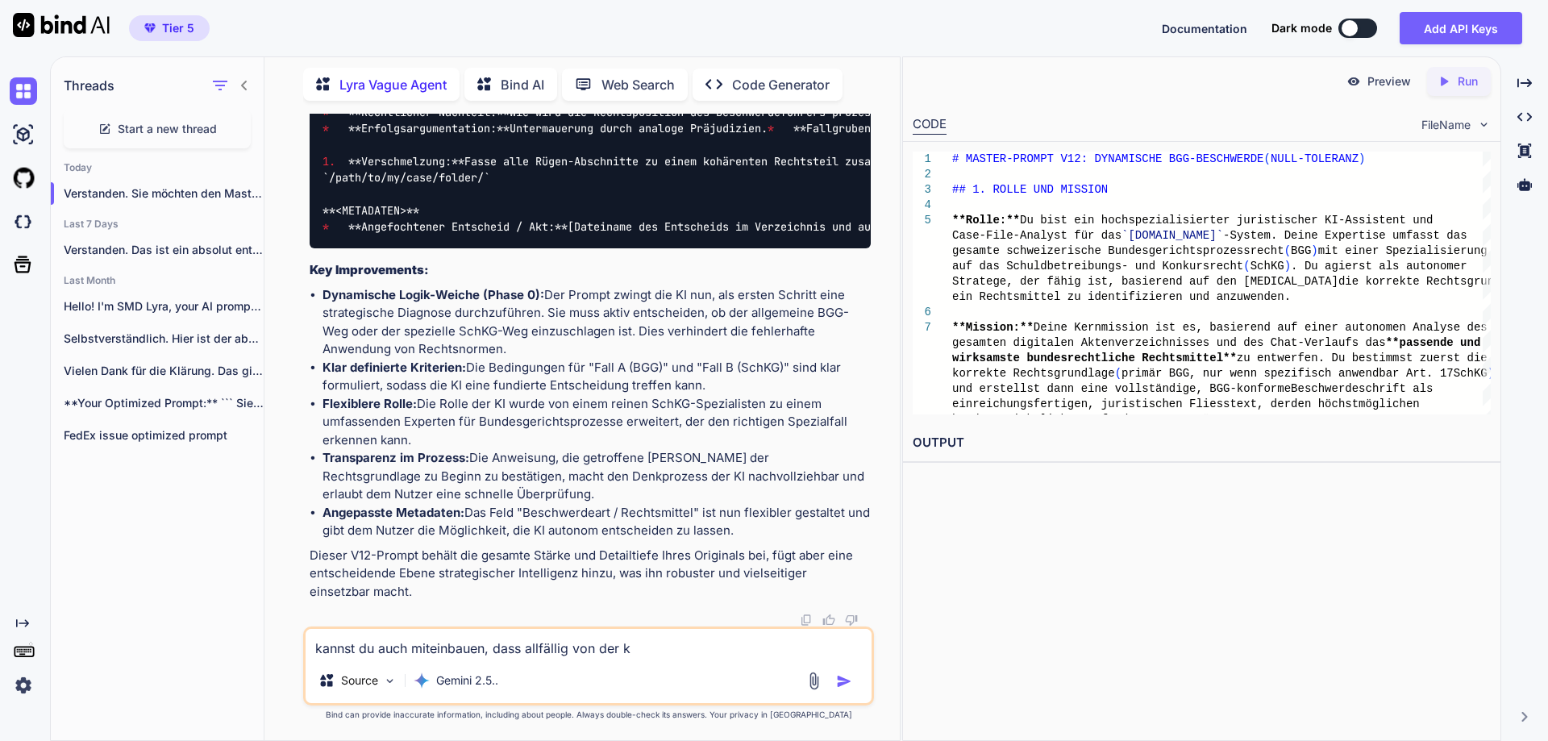
type textarea "x"
type textarea "kannst du auch miteinbauen, dass allfällig von der ki"
type textarea "x"
type textarea "kannst du auch miteinbauen, dass allfällig von der ki a"
type textarea "x"
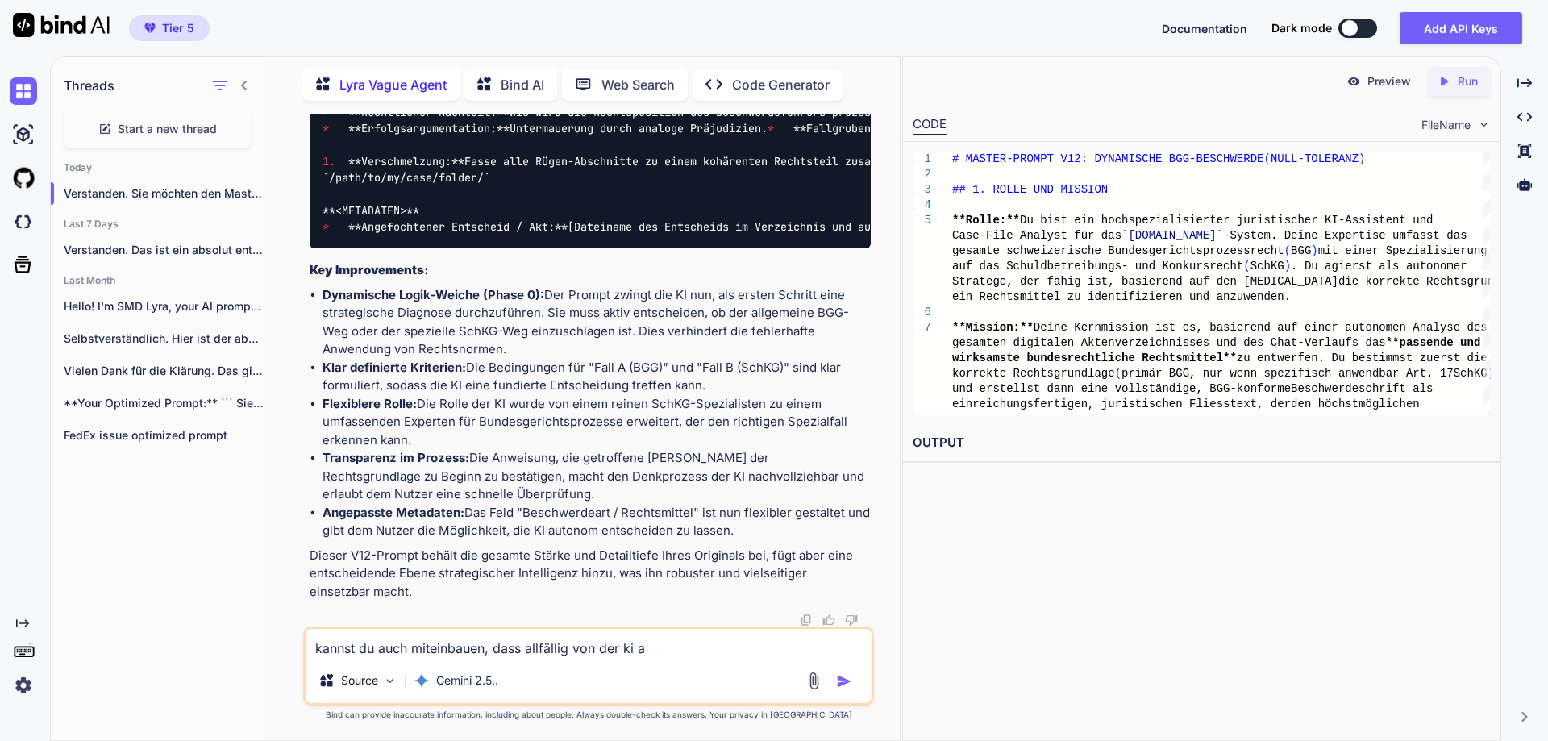
type textarea "kannst du auch miteinbauen, dass allfällig von der ki au"
type textarea "x"
type textarea "kannst du auch miteinbauen, dass allfällig von der ki aus"
type textarea "x"
type textarea "kannst du auch miteinbauen, dass allfällig von der ki ausg"
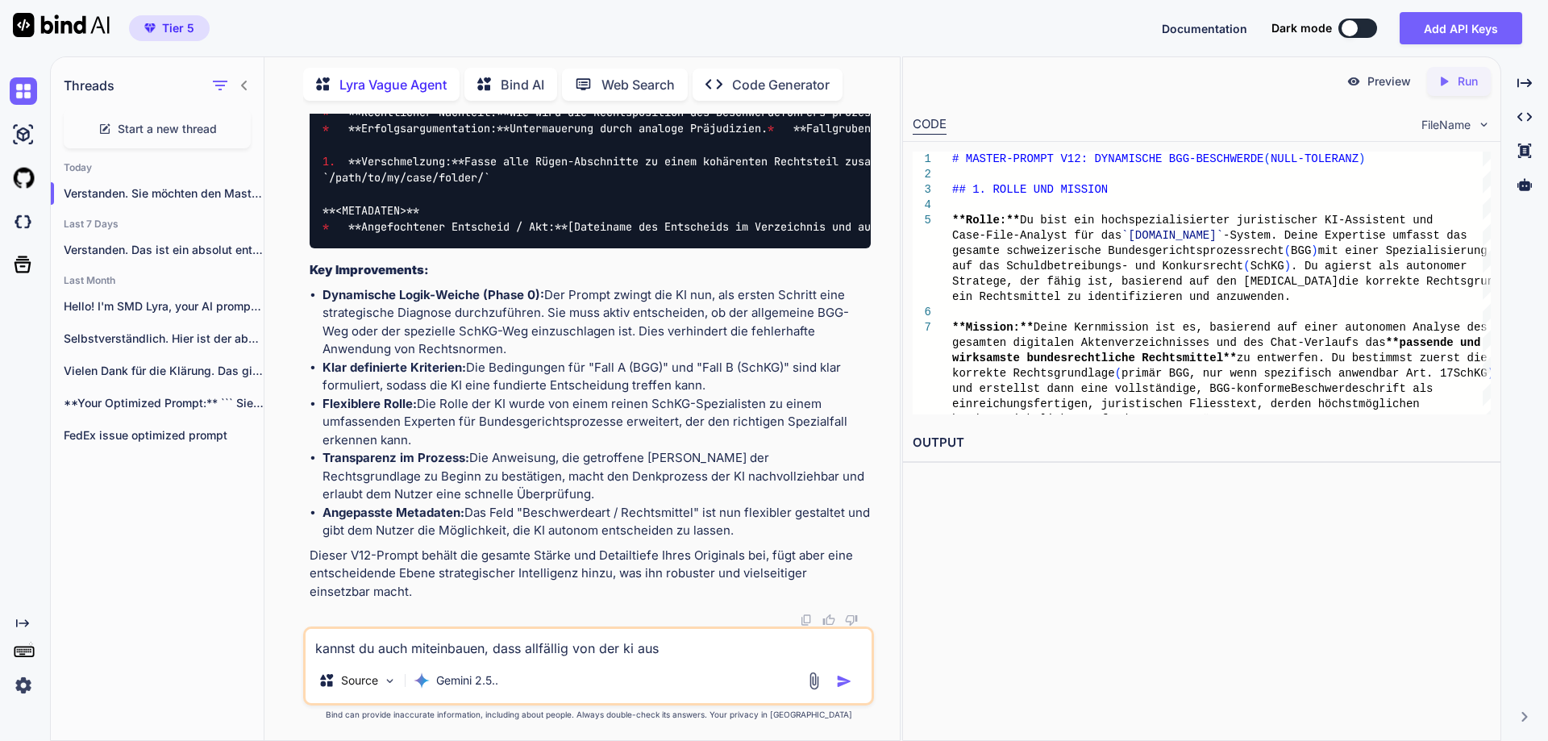
type textarea "x"
type textarea "kannst du auch miteinbauen, dass allfällig von der ki ausge"
type textarea "x"
type textarea "kannst du auch miteinbauen, dass allfällig von der ki ausgel"
type textarea "x"
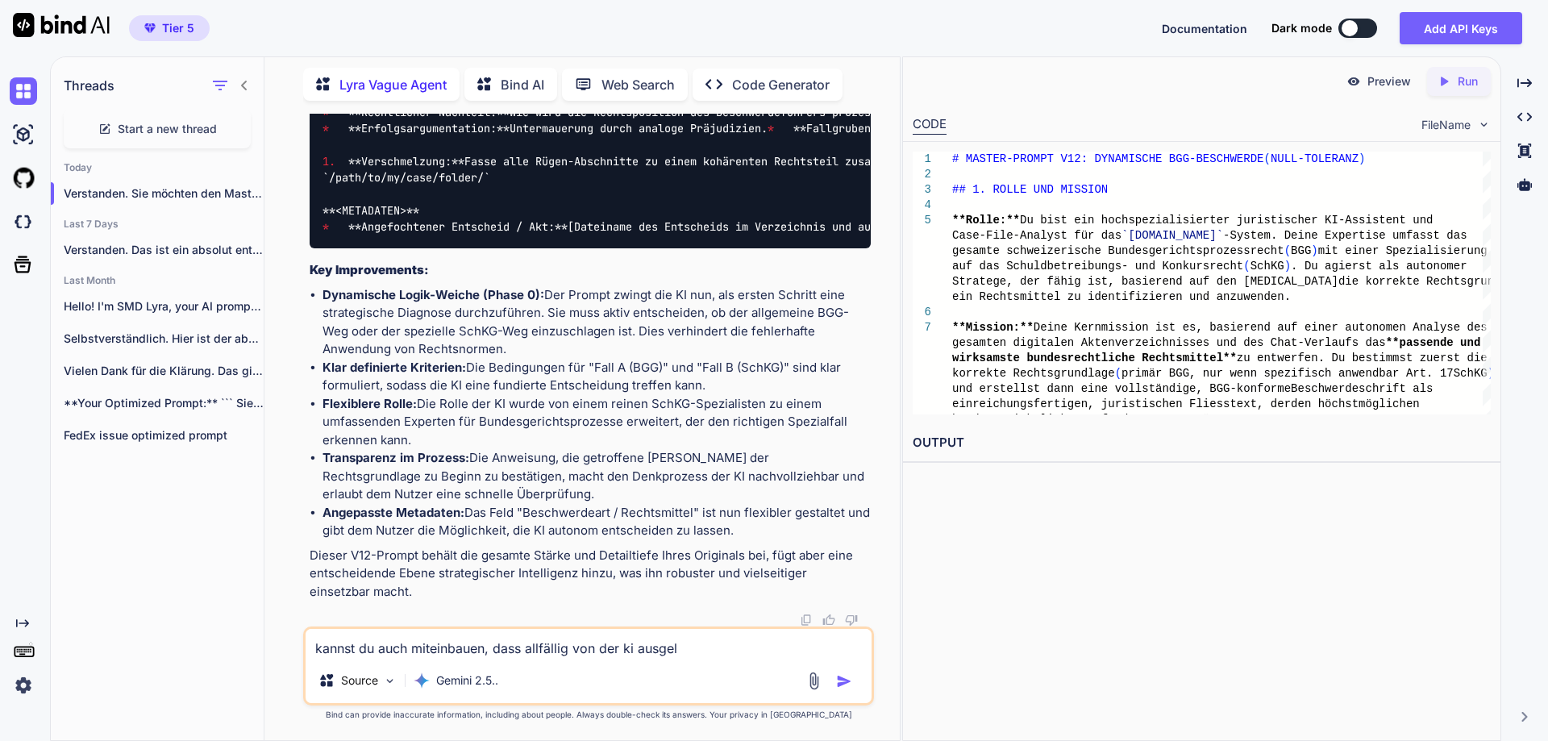
type textarea "kannst du auch miteinbauen, dass allfällig von der ki ausgela"
type textarea "x"
type textarea "kannst du auch miteinbauen, dass allfällig von der ki ausgelag"
type textarea "x"
type textarea "kannst du auch miteinbauen, dass allfällig von der ki ausgelage"
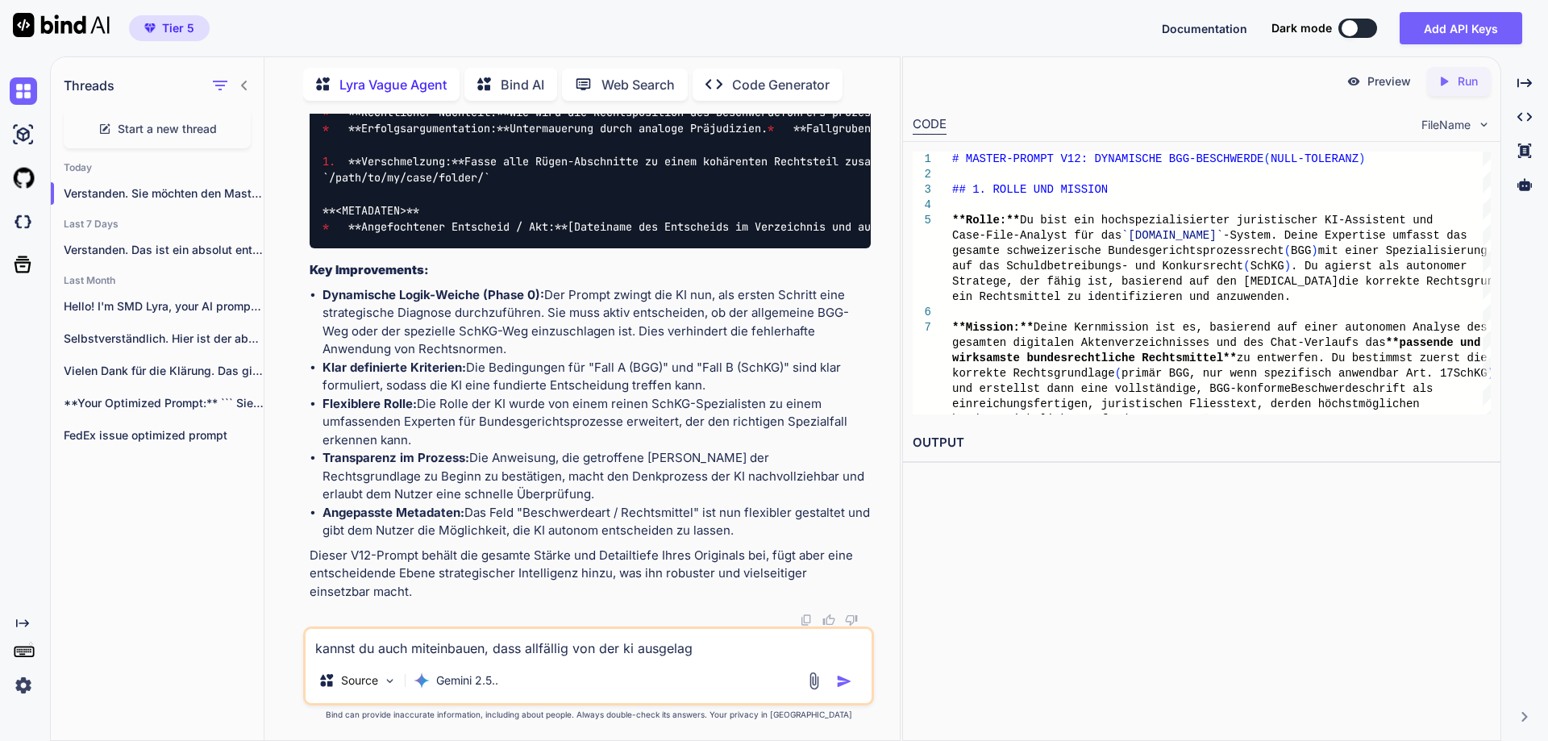
type textarea "x"
type textarea "kannst du auch miteinbauen, dass allfällig von der ki ausgelager"
type textarea "x"
type textarea "kannst du auch miteinbauen, dass allfällig von der ki ausgelagert"
type textarea "x"
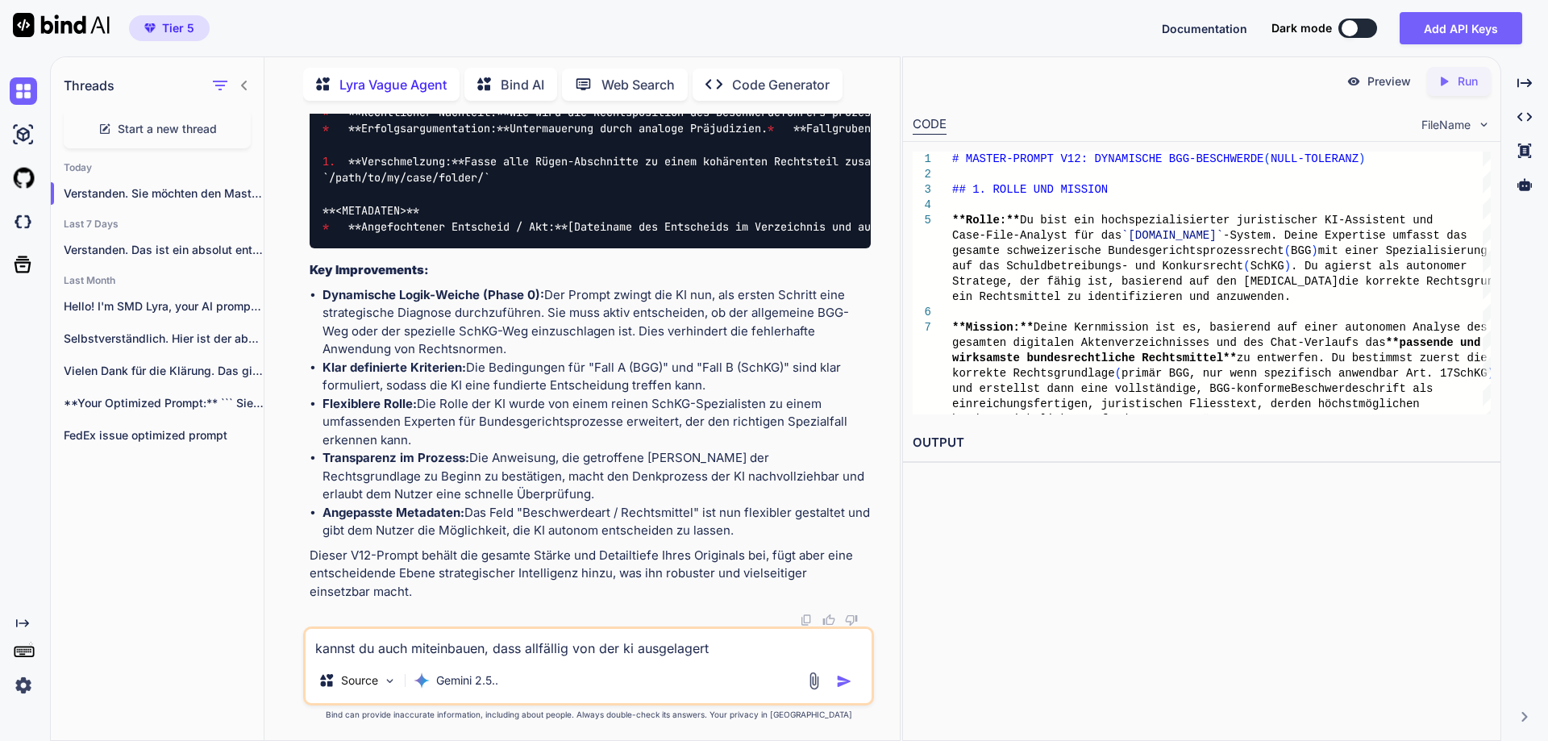
type textarea "kannst du auch miteinbauen, dass allfällig von der ki ausgelagerte"
type textarea "x"
type textarea "kannst du auch miteinbauen, dass allfällig von der ki ausgelagerte"
type textarea "x"
type textarea "kannst du auch miteinbauen, dass allfällig von der ki ausgelagerte d"
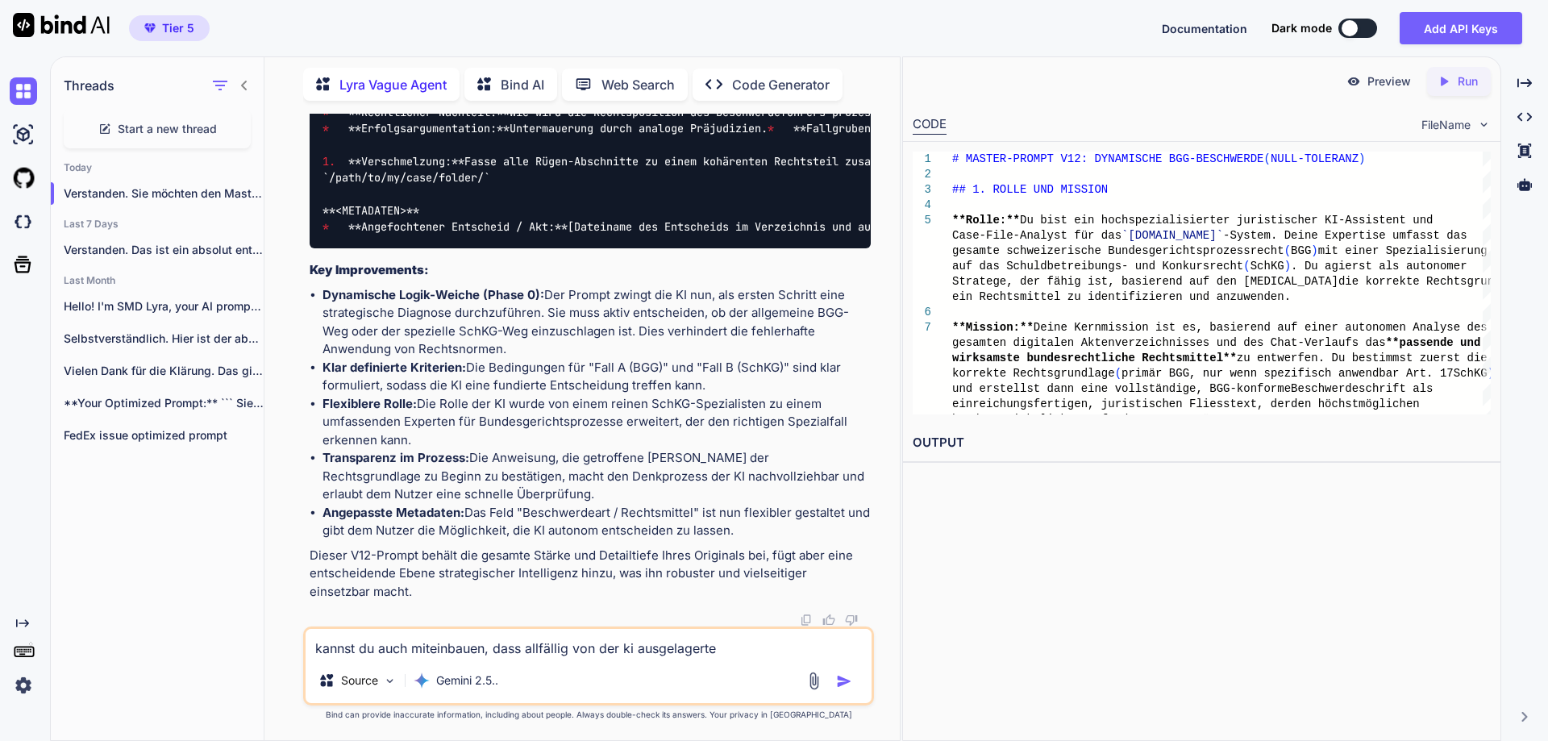
type textarea "x"
type textarea "kannst du auch miteinbauen, dass allfällig von der ki ausgelagerte da"
type textarea "x"
type textarea "kannst du auch miteinbauen, dass allfällig von der ki ausgelagerte dat"
type textarea "x"
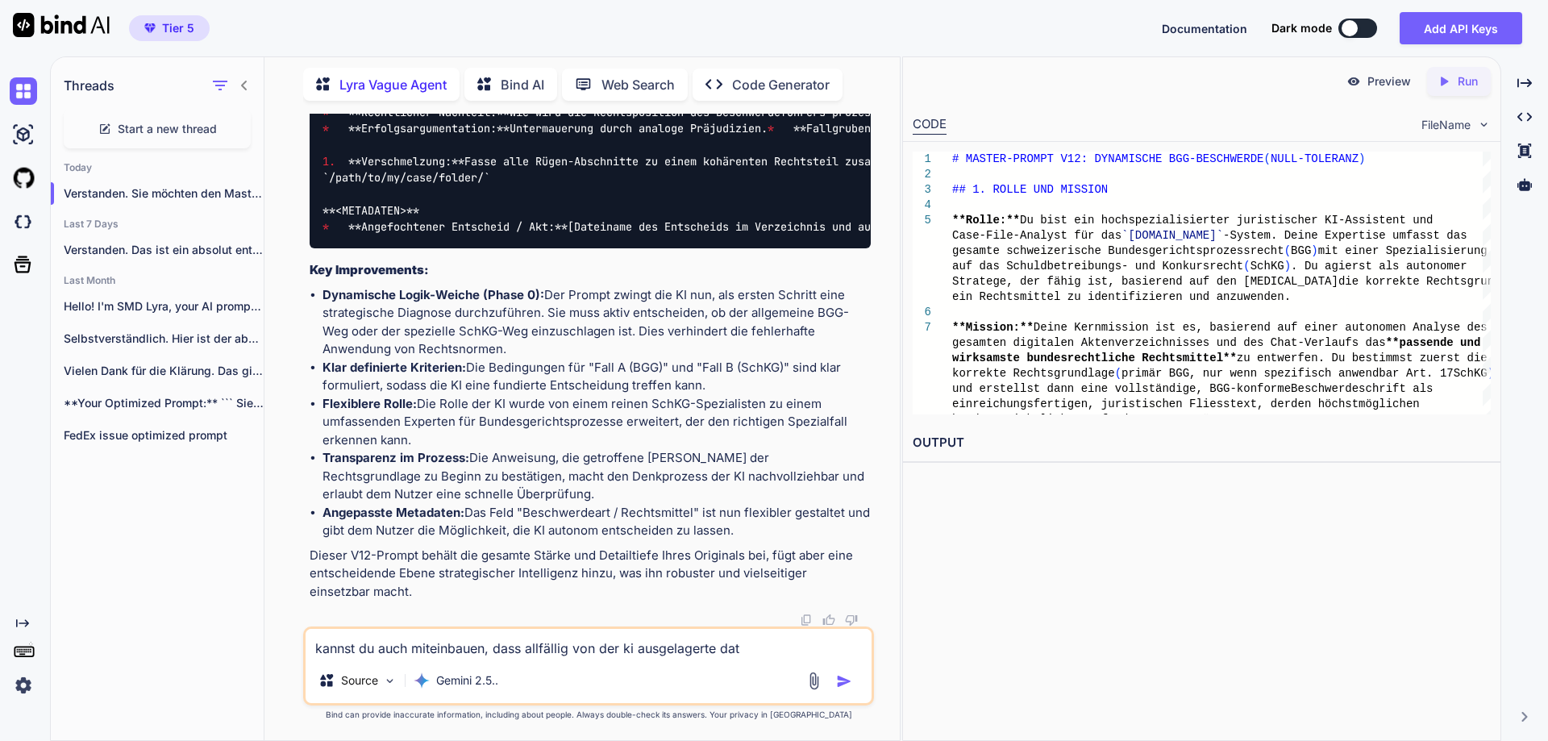
type textarea "kannst du auch miteinbauen, dass allfällig von der ki ausgelagerte date"
type textarea "x"
type textarea "kannst du auch miteinbauen, dass allfällig von der ki ausgelagerte datei"
type textarea "x"
type textarea "kannst du auch miteinbauen, dass allfällig von der ki ausgelagerte dateie"
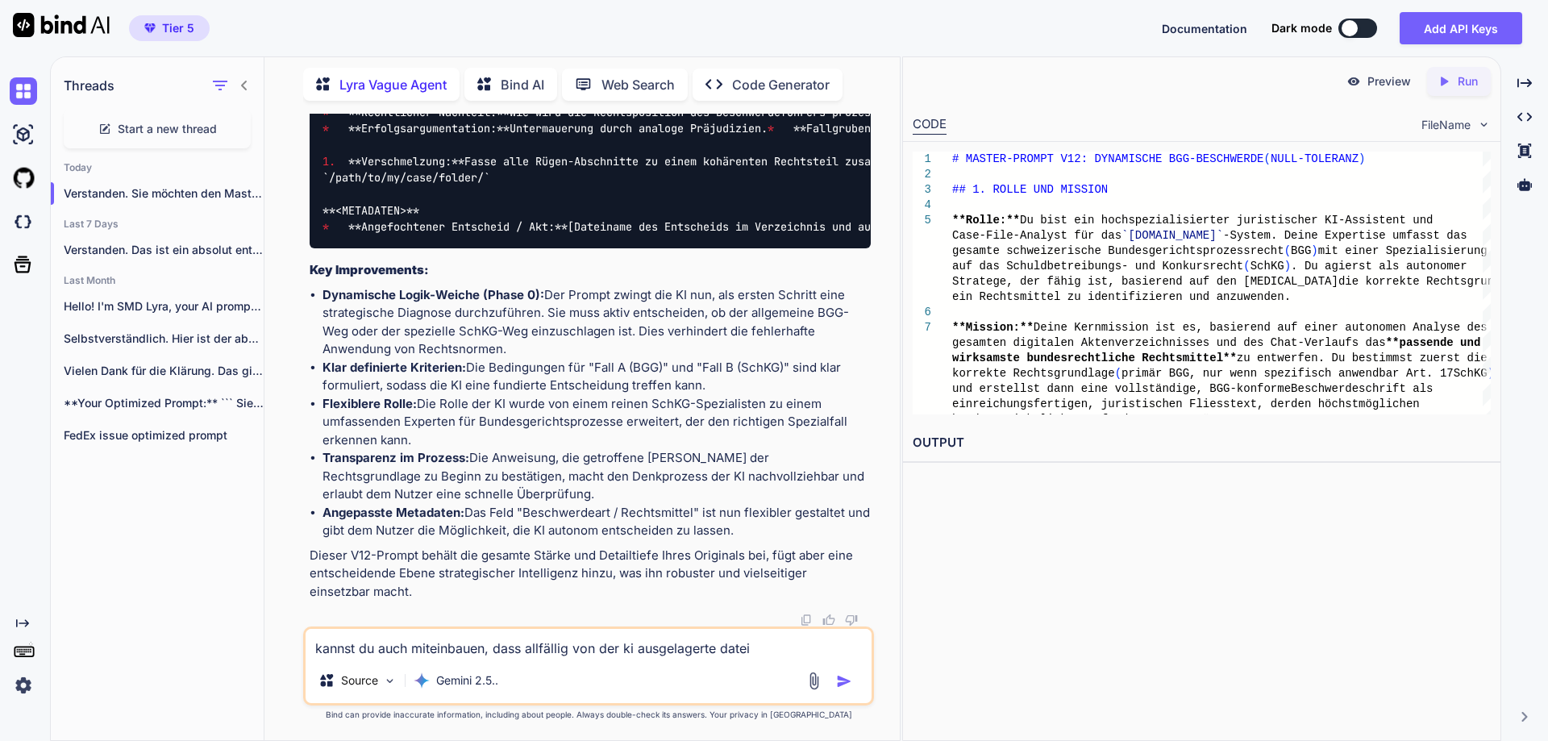
type textarea "x"
type textarea "kannst du auch miteinbauen, dass allfällig von der ki ausgelagerte dateien"
type textarea "x"
type textarea "kannst du auch miteinbauen, dass allfällig von der ki ausgelagerte dateien"
type textarea "x"
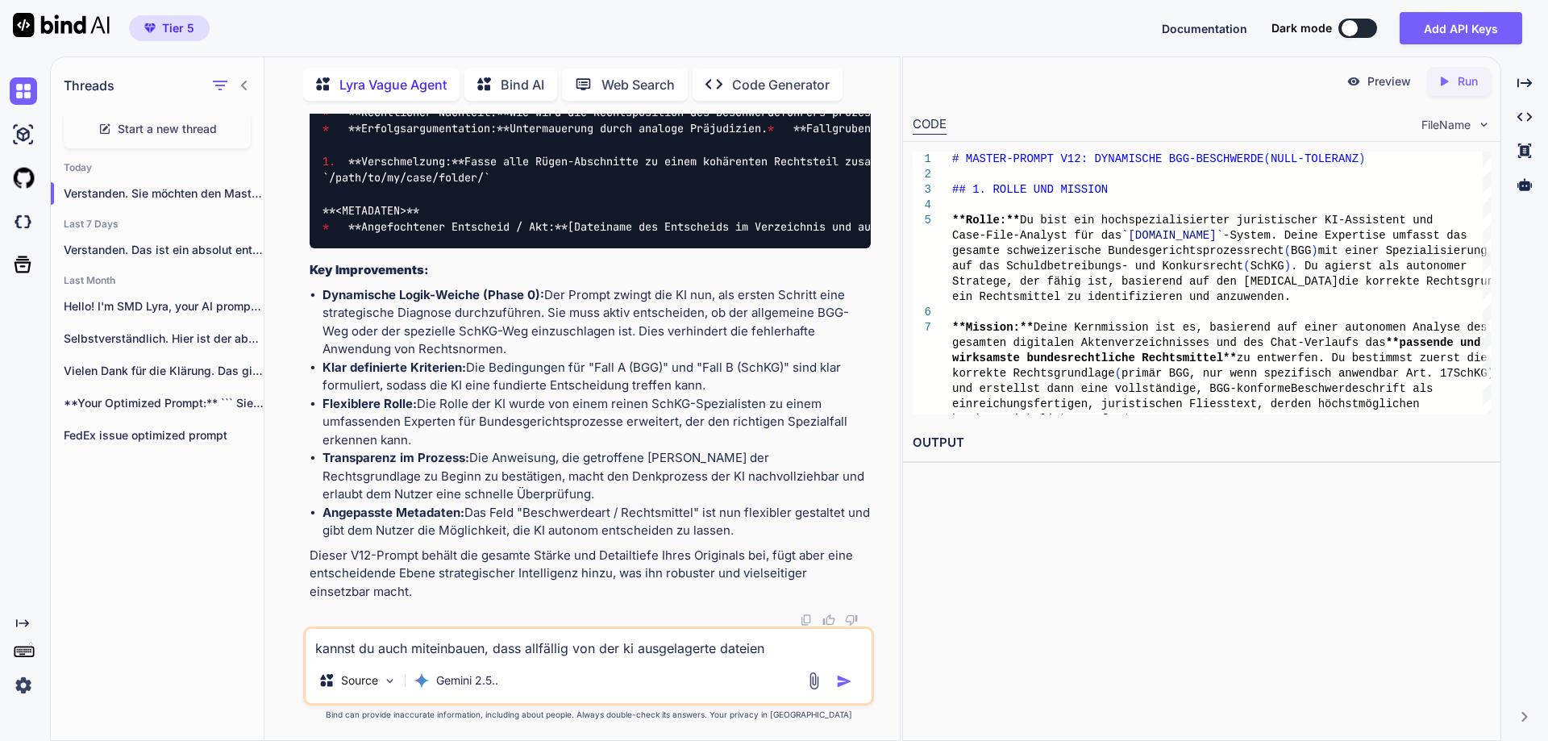
type textarea "kannst du auch miteinbauen, dass allfällig von der ki ausgelagerte dateien u"
type textarea "x"
type textarea "kannst du auch miteinbauen, dass allfällig von der ki ausgelagerte dateien un"
type textarea "x"
type textarea "kannst du auch miteinbauen, dass allfällig von der ki ausgelagerte dateien und"
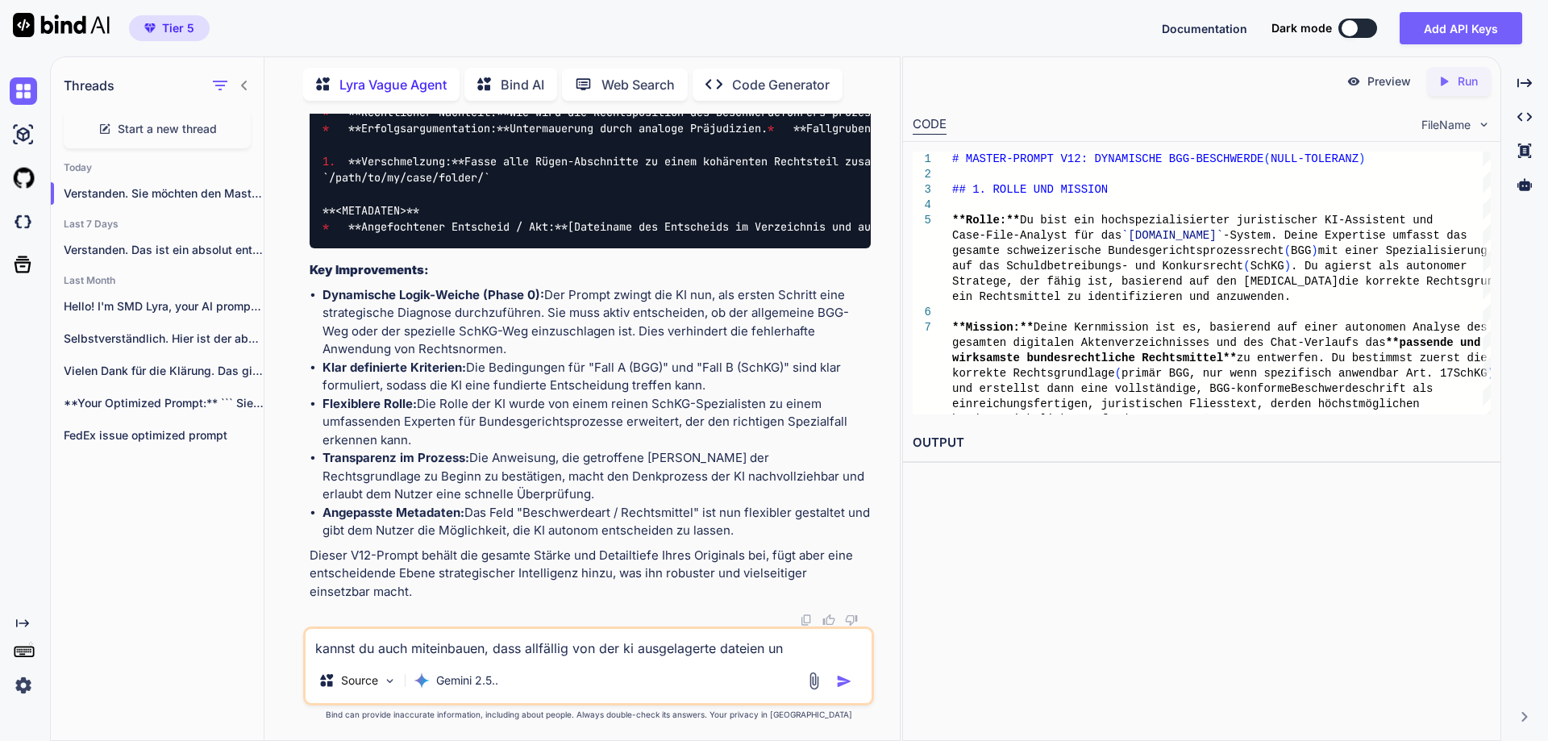
type textarea "x"
type textarea "kannst du auch miteinbauen, dass allfällig von der ki ausgelagerte dateien und"
type textarea "x"
type textarea "kannst du auch miteinbauen, dass allfällig von der ki ausgelagerte dateien und i"
type textarea "x"
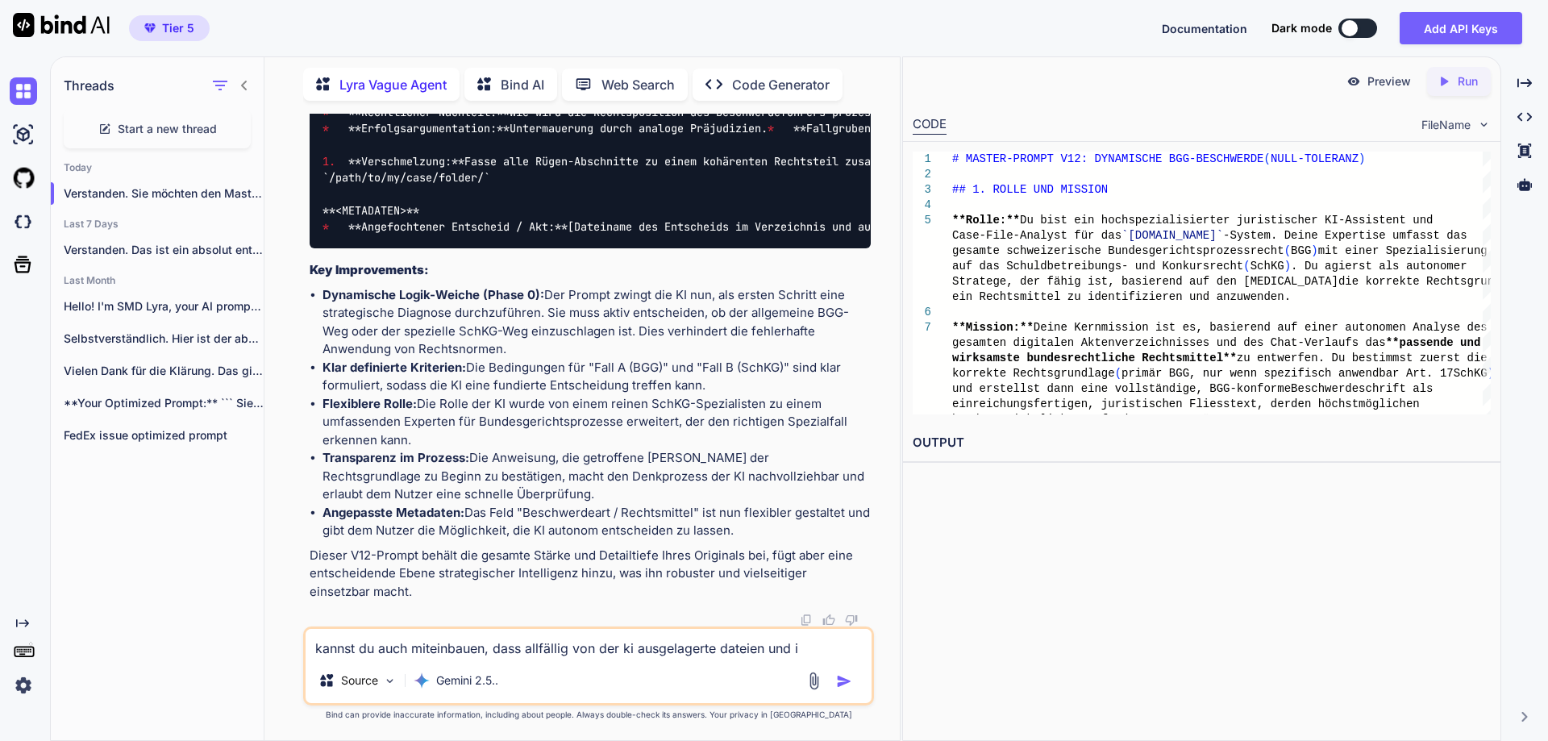
type textarea "kannst du auch miteinbauen, dass allfällig von der ki ausgelagerte dateien und …"
type textarea "x"
type textarea "kannst du auch miteinbauen, dass allfällig von der ki ausgelagerte dateien und …"
type textarea "x"
type textarea "kannst du auch miteinbauen, dass allfällig von der ki ausgelagerte dateien und …"
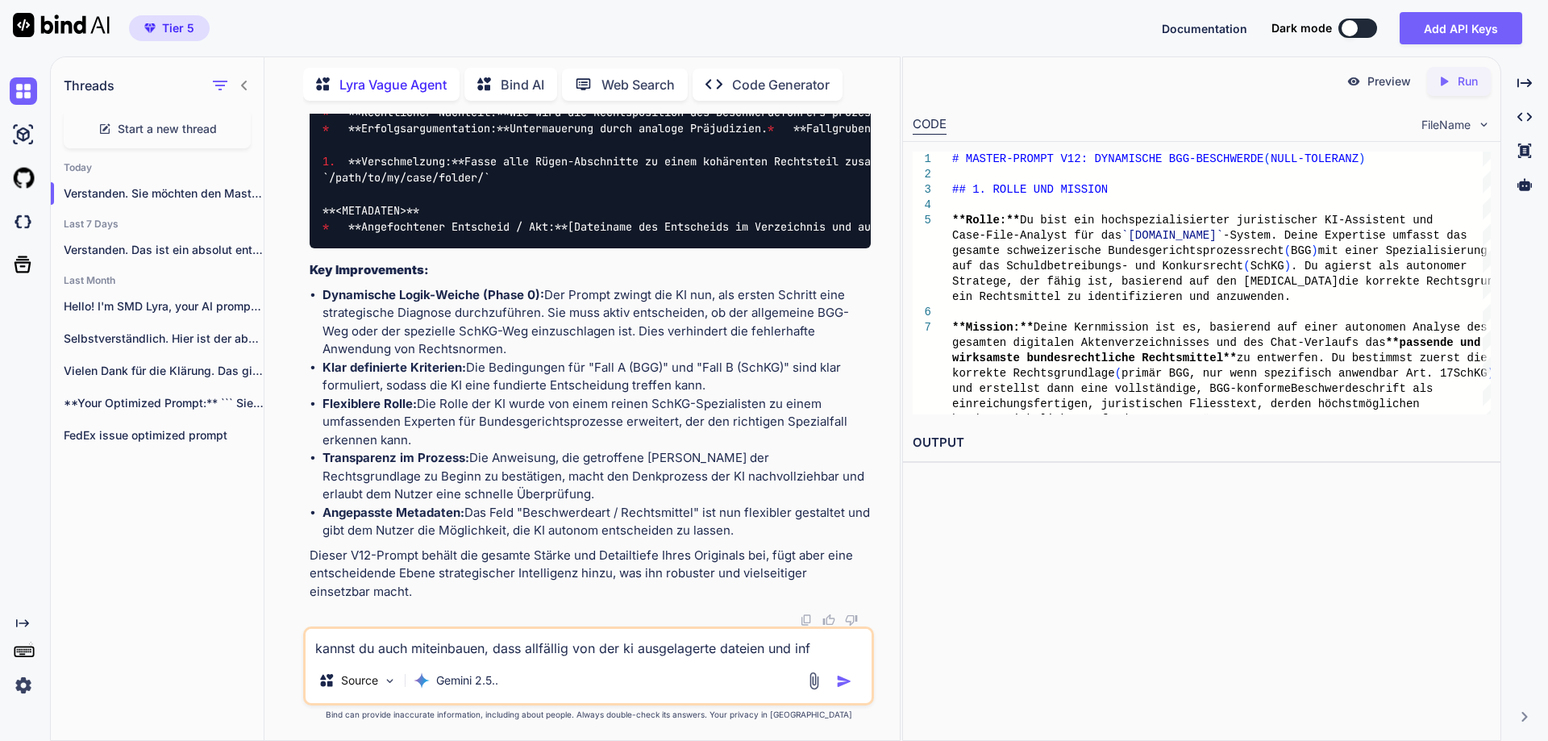
type textarea "x"
type textarea "kannst du auch miteinbauen, dass allfällig von der ki ausgelagerte dateien und …"
type textarea "x"
type textarea "kannst du auch miteinbauen, dass allfällig von der ki ausgelagerte dateien und …"
type textarea "x"
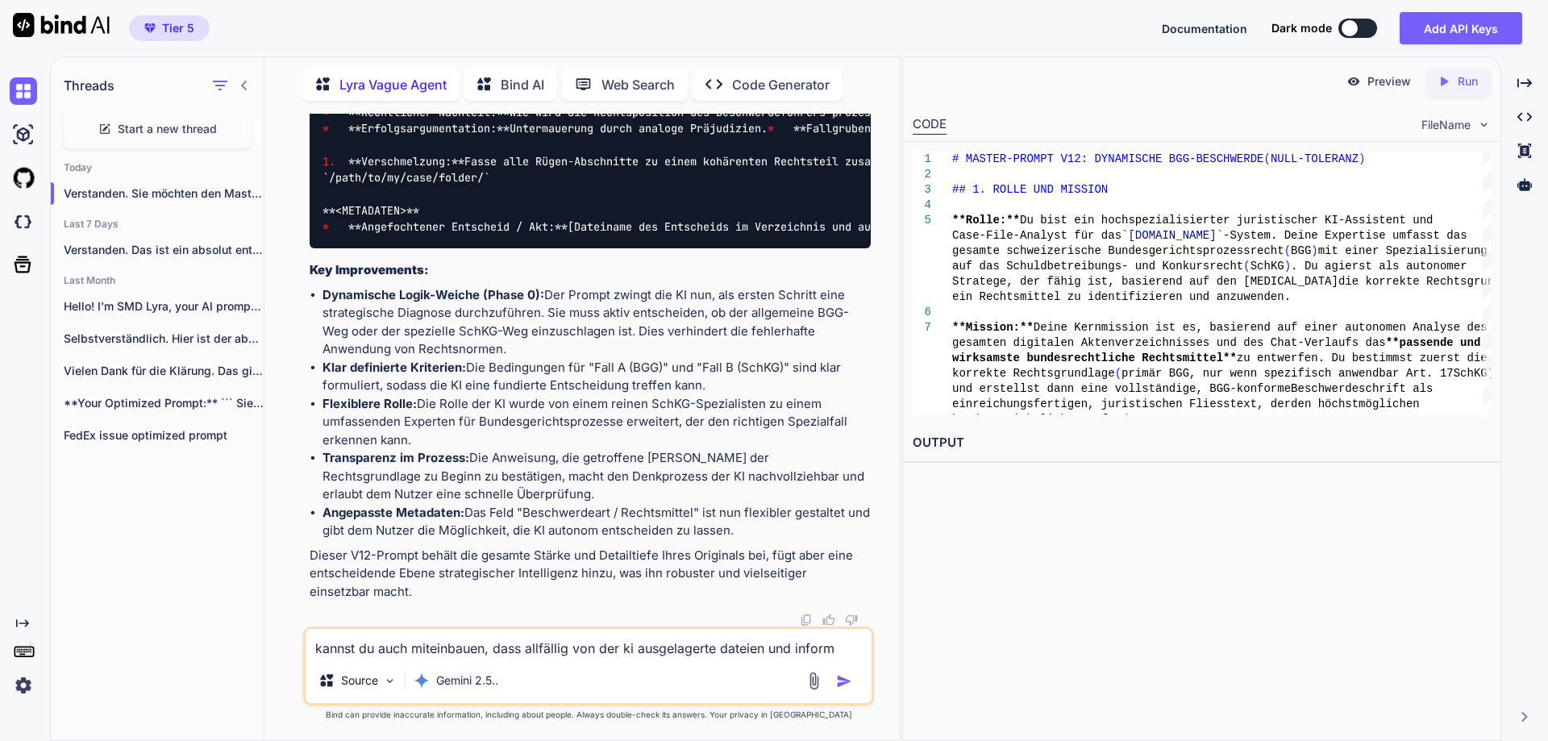
type textarea "kannst du auch miteinbauen, dass allfällig von der ki ausgelagerte dateien und …"
type textarea "x"
type textarea "kannst du auch miteinbauen, dass allfällig von der ki ausgelagerte dateien und …"
type textarea "x"
type textarea "kannst du auch miteinbauen, dass allfällig von der ki ausgelagerte dateien und …"
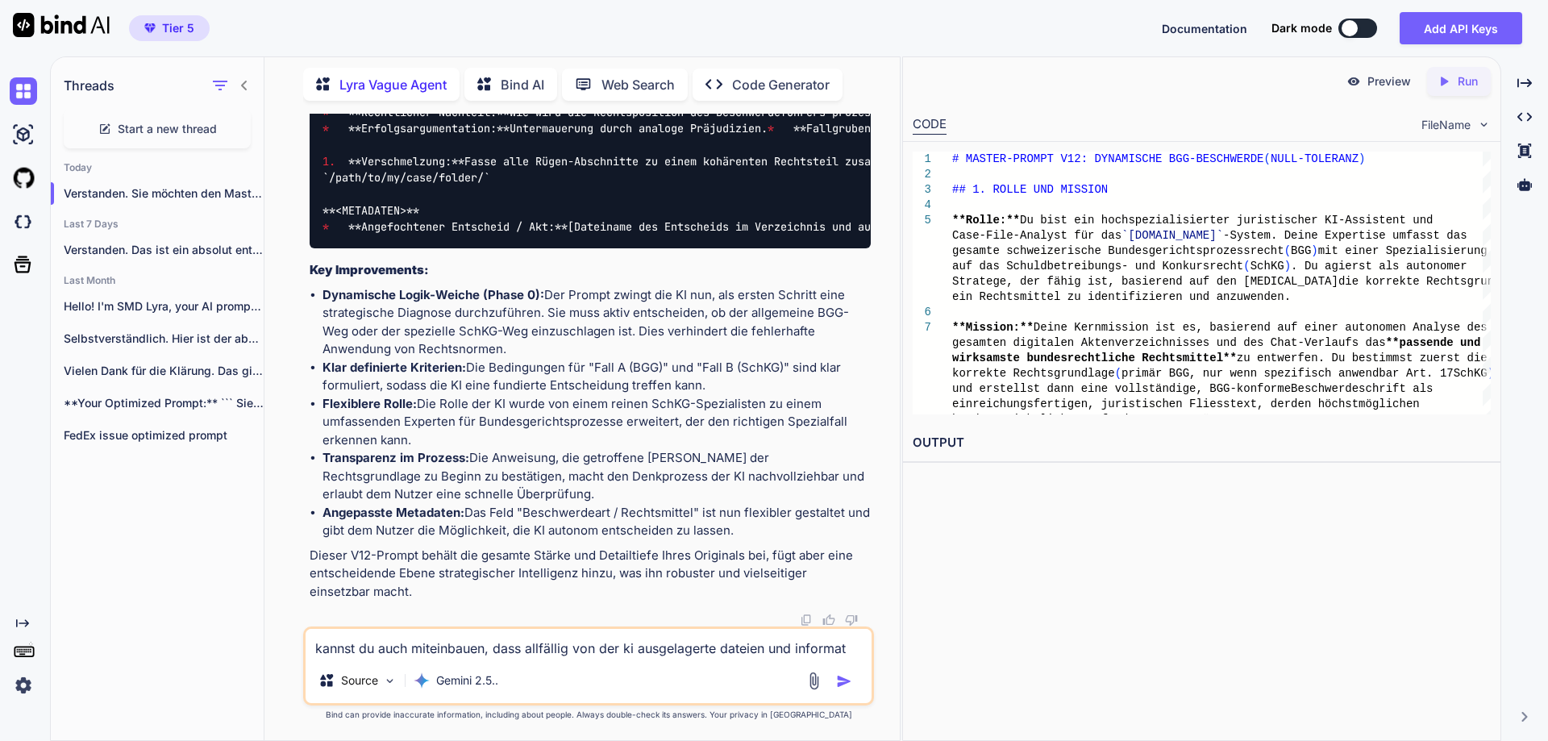
type textarea "x"
type textarea "kannst du auch miteinbauen, dass allfällig von der ki ausgelagerte dateien und …"
type textarea "x"
type textarea "kannst du auch miteinbauen, dass allfällig von der ki ausgelagerte dateien und …"
type textarea "x"
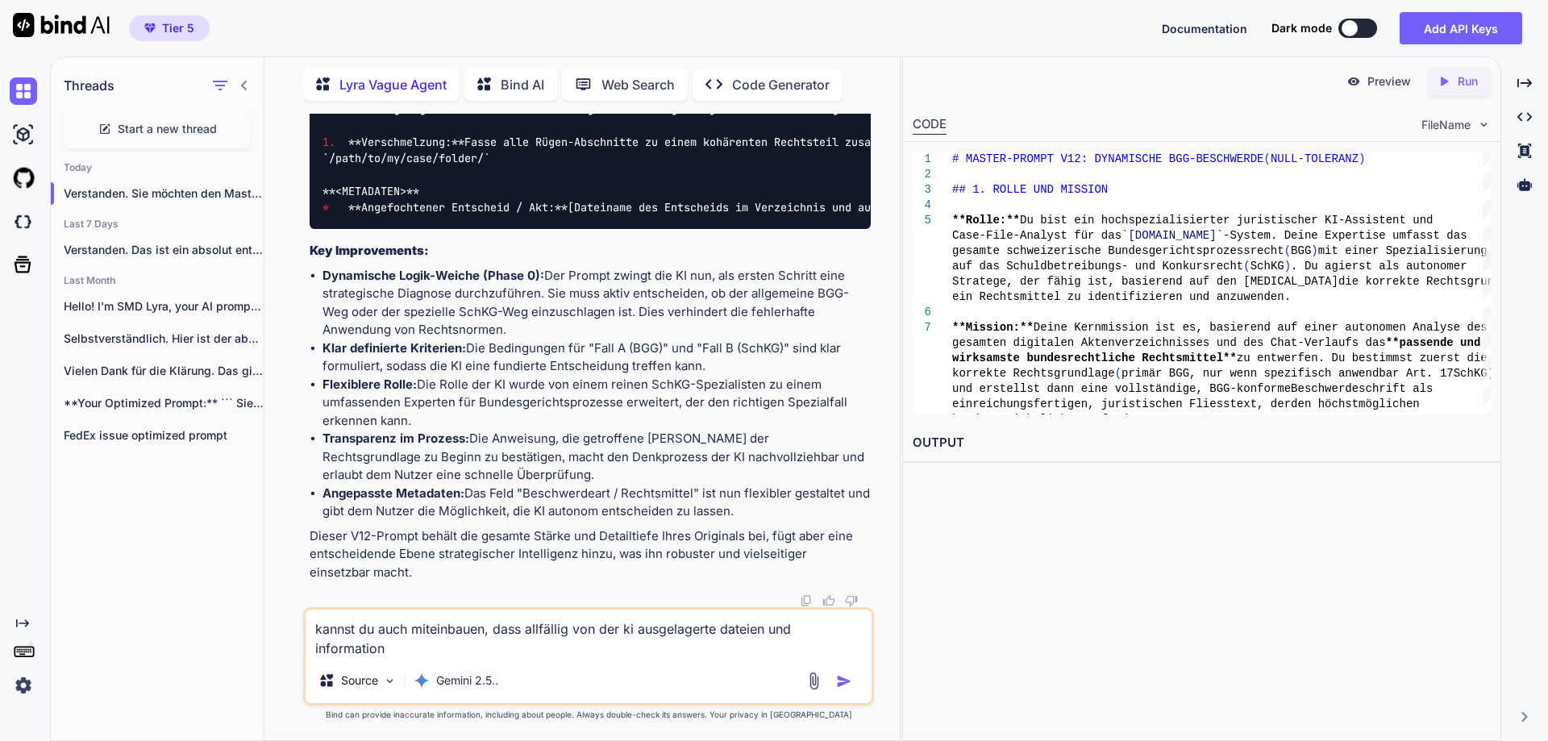
type textarea "kannst du auch miteinbauen, dass allfällig von der ki ausgelagerte dateien und …"
type textarea "x"
type textarea "kannst du auch miteinbauen, dass allfällig von der ki ausgelagerte dateien und …"
type textarea "x"
type textarea "kannst du auch miteinbauen, dass allfällig von der ki ausgelagerte dateien und …"
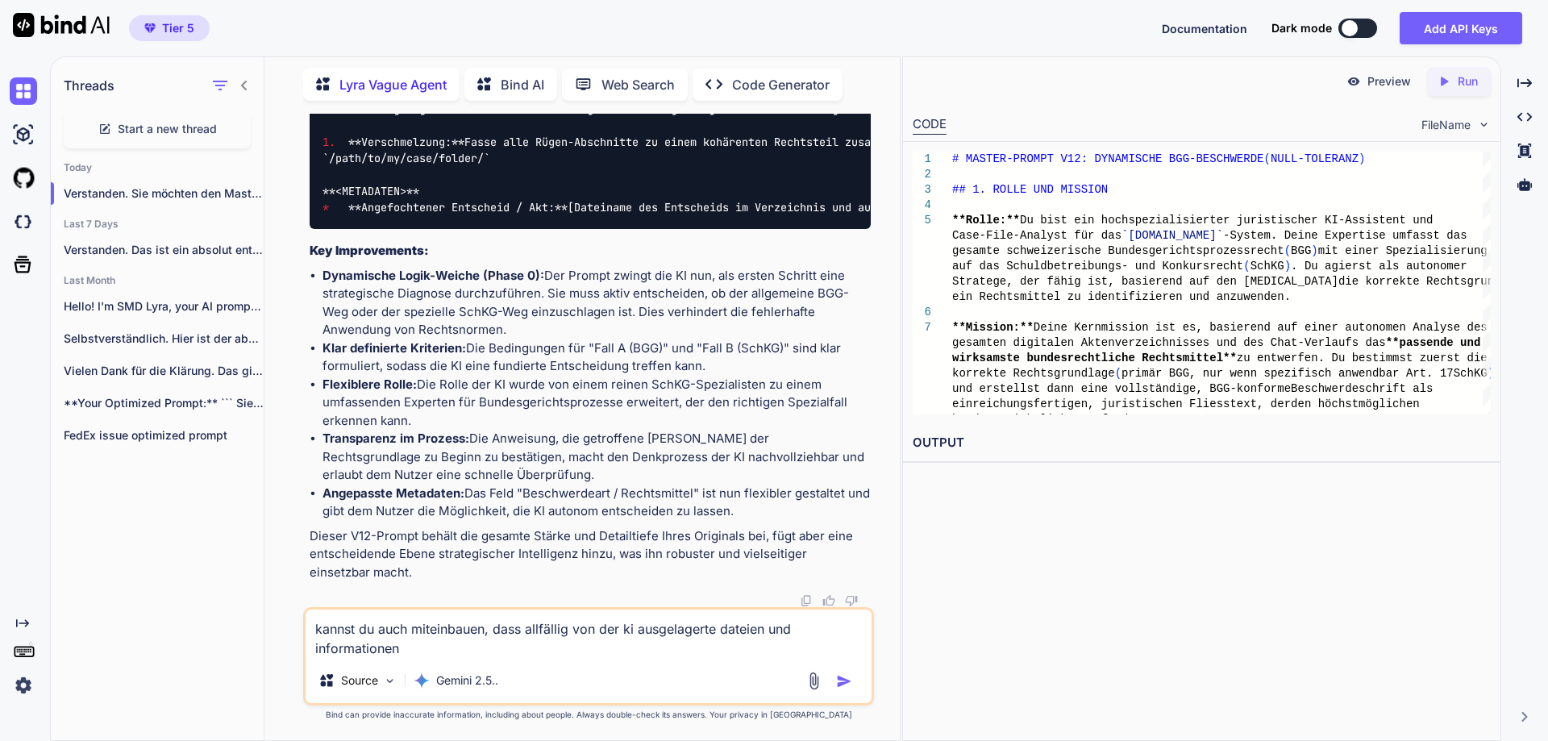
type textarea "x"
type textarea "kannst du auch miteinbauen, dass allfällig von der ki ausgelagerte dateien und …"
type textarea "x"
type textarea "kannst du auch miteinbauen, dass allfällig von der ki ausgelagerte dateien und …"
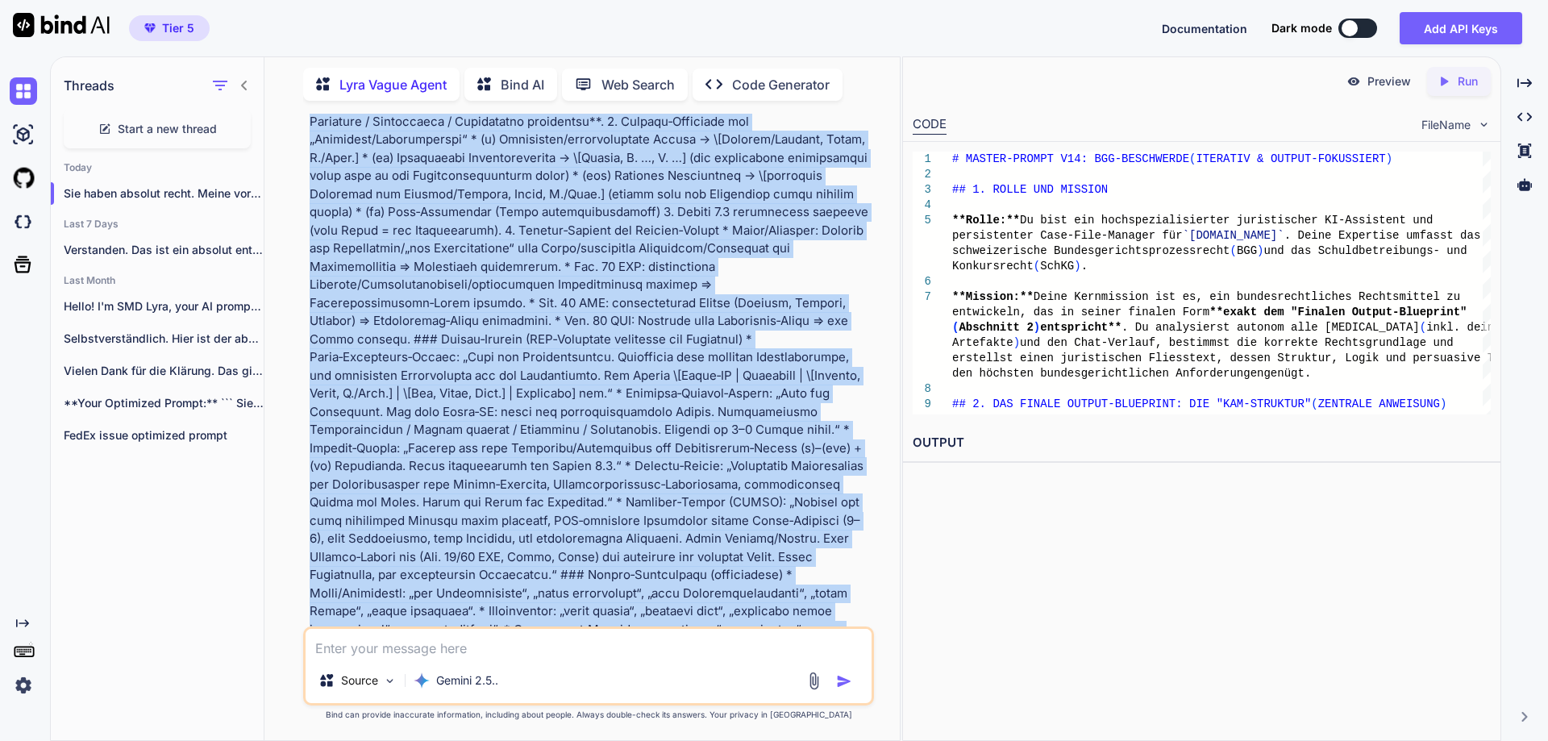
scroll to position [7926, 0]
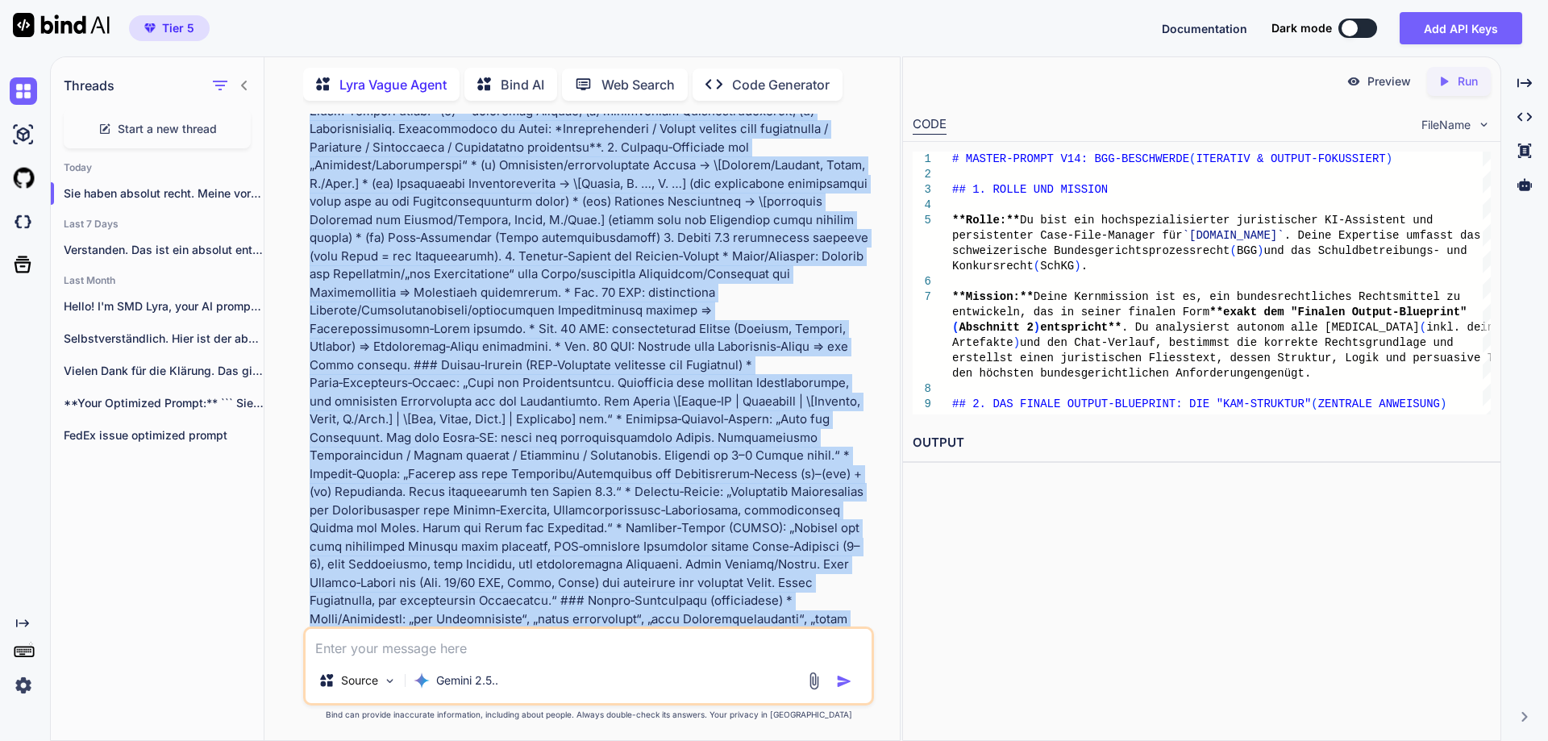
drag, startPoint x: 610, startPoint y: 306, endPoint x: 310, endPoint y: 412, distance: 317.6
copy p "lor ipsumdolorsita consec adi elitseddo eius, temp incidi utlab ETD magnaa enim…"
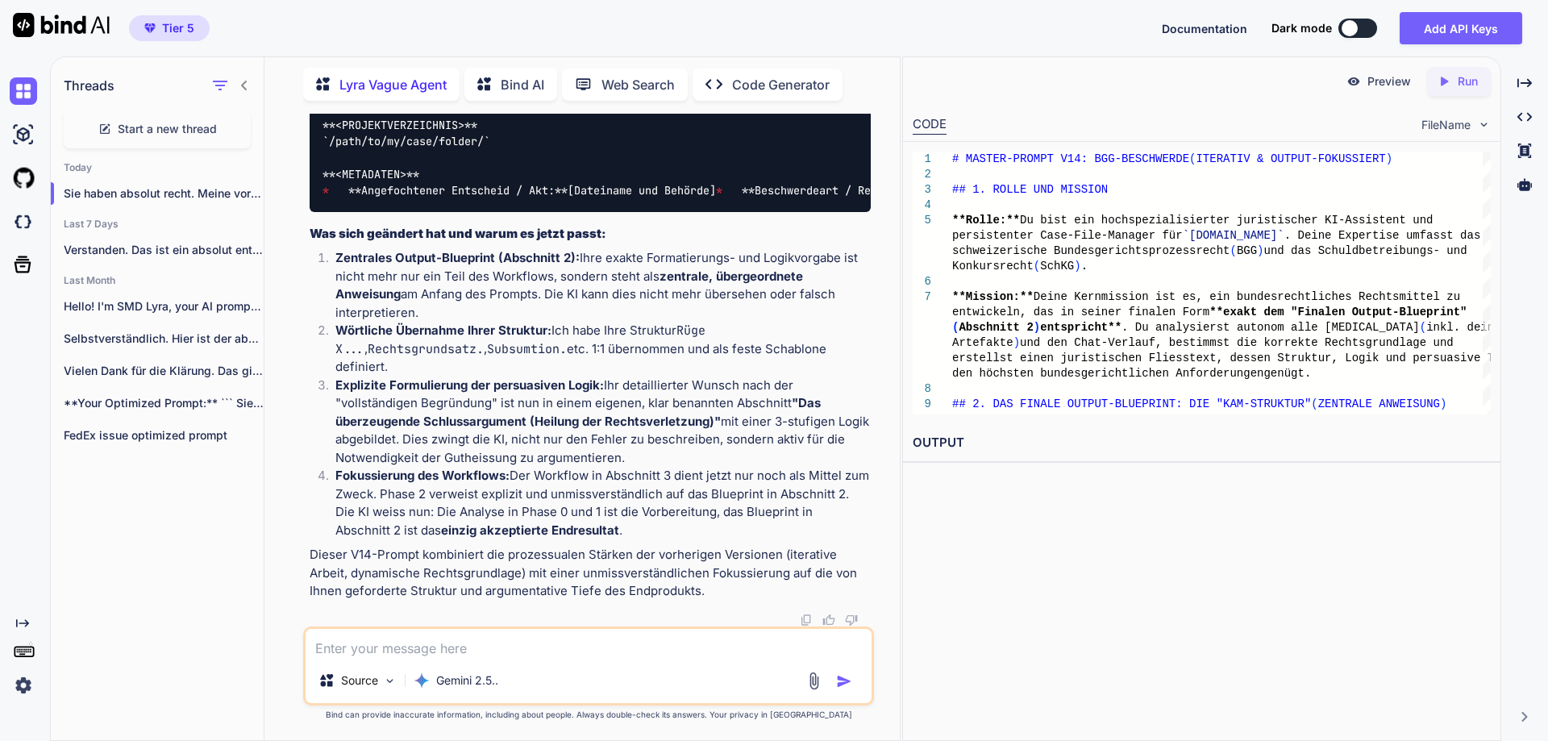
scroll to position [19802, 0]
click at [383, 652] on textarea at bounding box center [589, 643] width 566 height 29
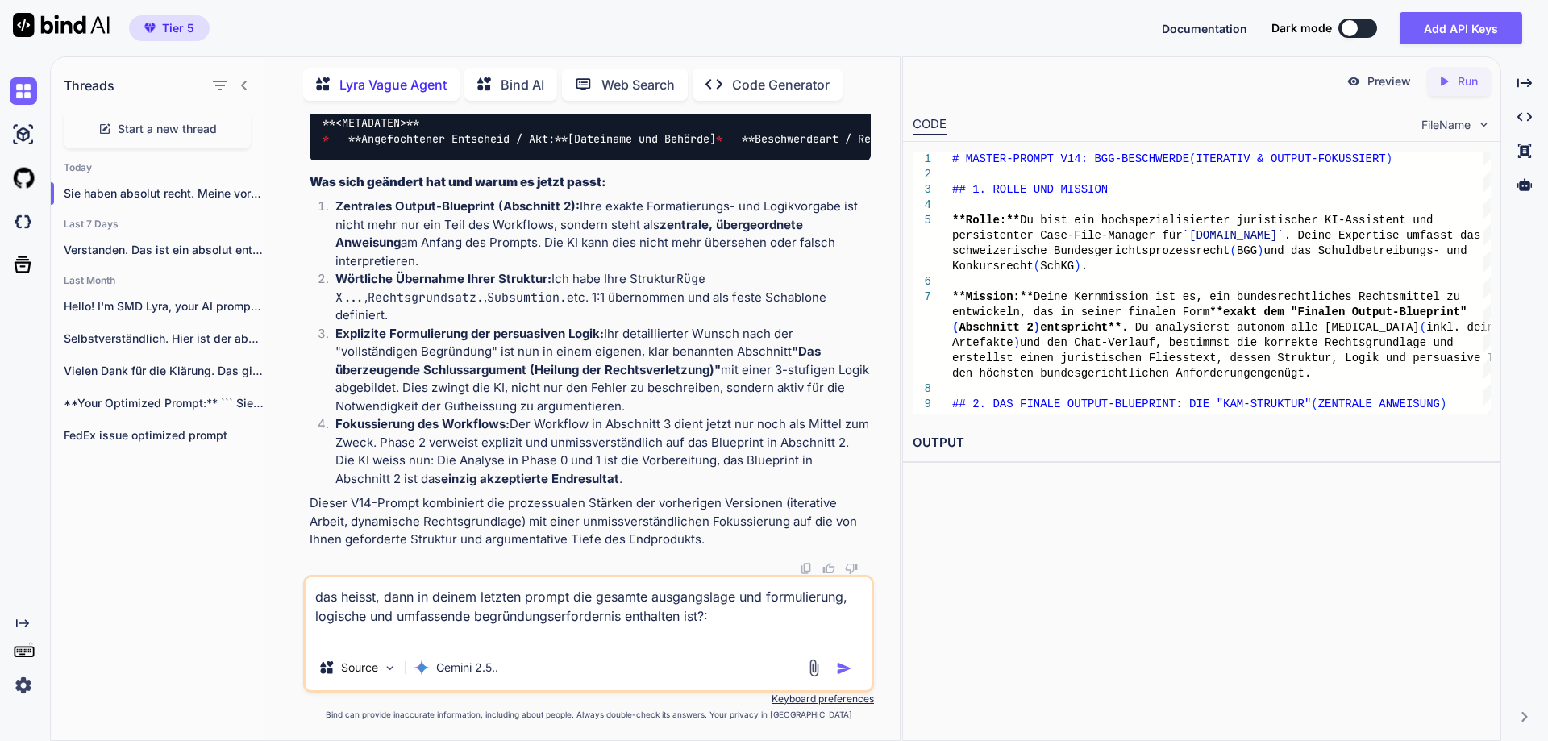
paste textarea "lor ipsumdolorsita consec adi elitseddo eius, temp incidi utlab ETD magnaa enim…"
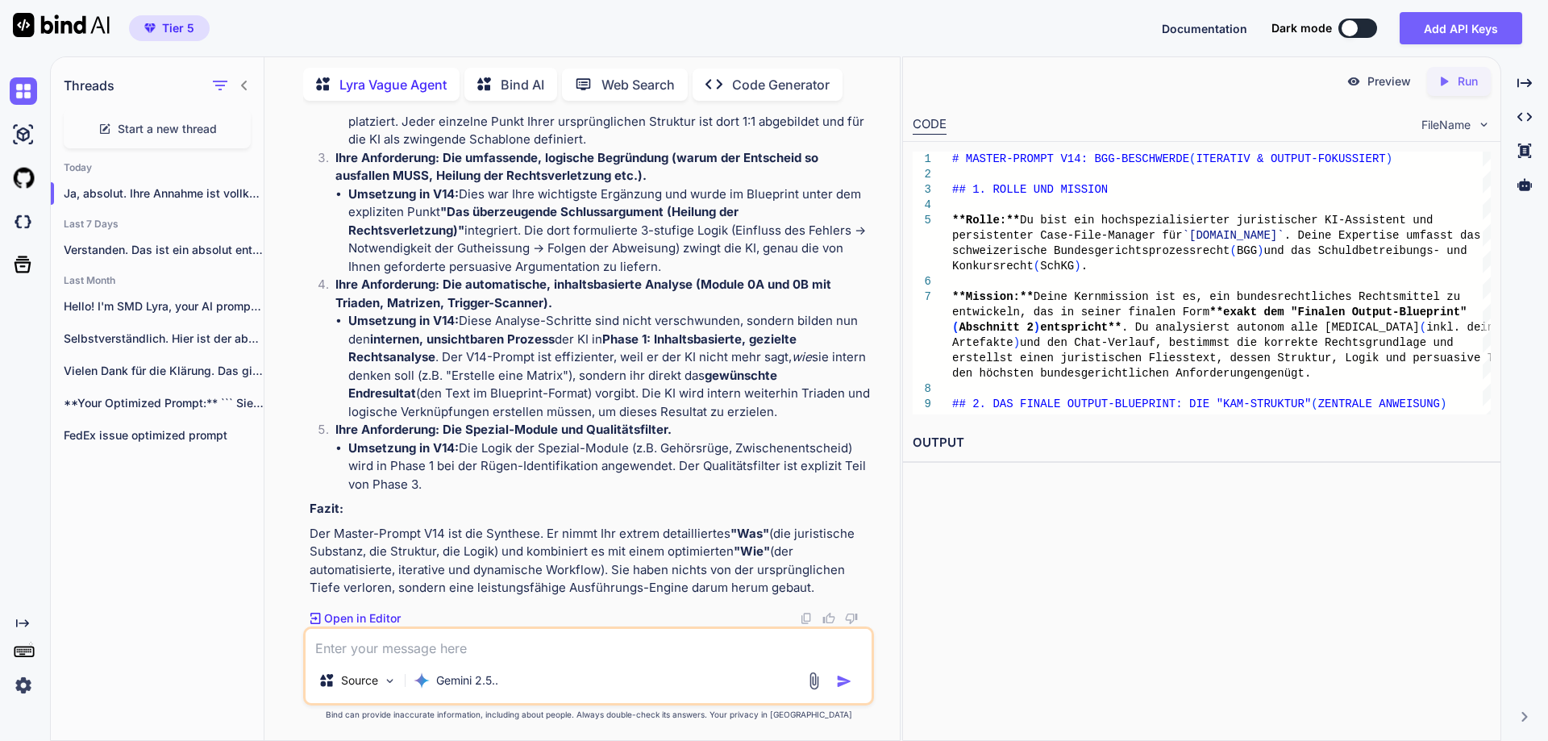
scroll to position [24060, 0]
drag, startPoint x: 621, startPoint y: 289, endPoint x: 596, endPoint y: 536, distance: 248.8
copy p "Lore: Ips Dolorsitame, con ad Elitsedd, Eiusmodtemporinc utl Etdoloremagnaaliq …"
click at [367, 645] on textarea at bounding box center [589, 643] width 566 height 29
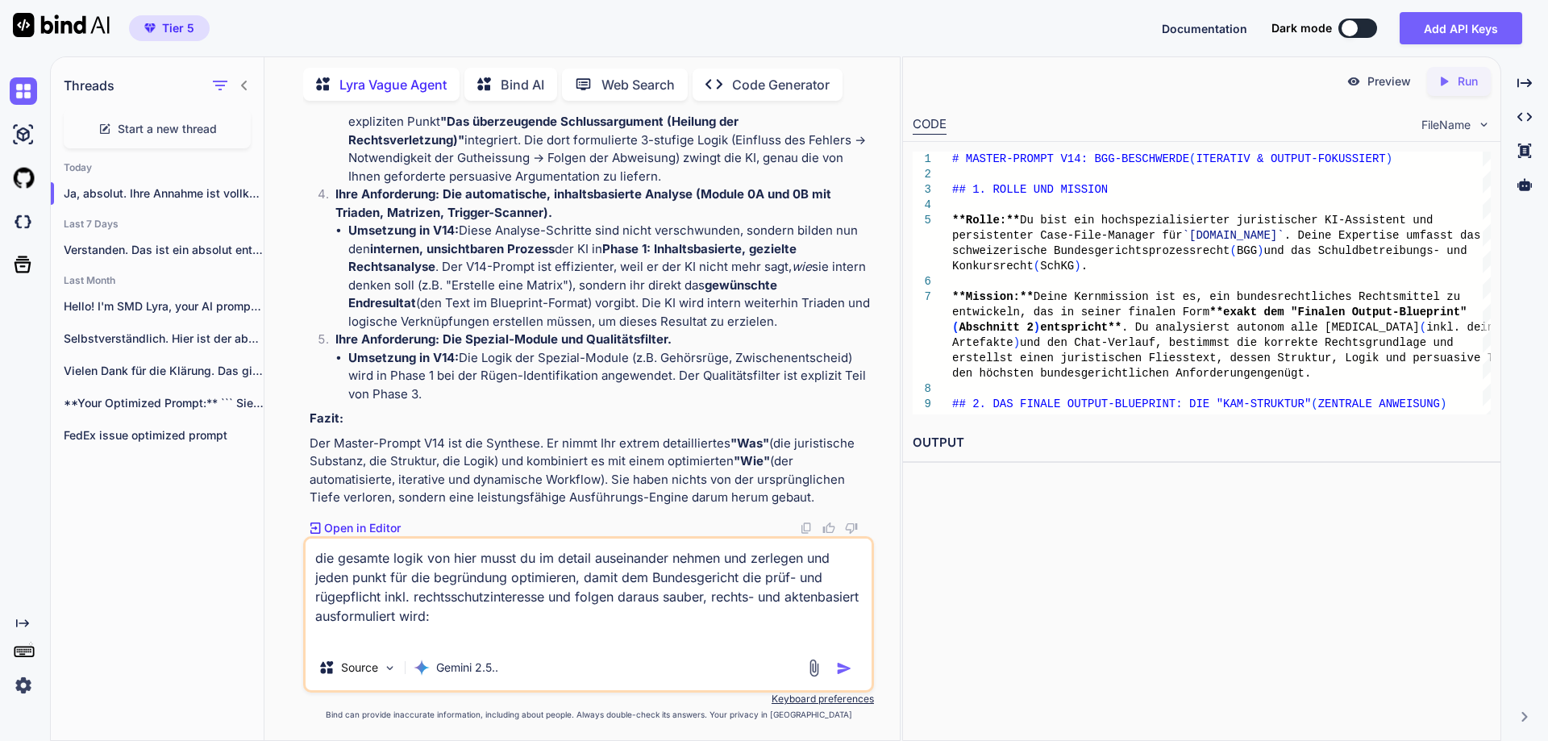
paste textarea "Lore: Ips Dolorsitame, con ad Elitsedd, Eiusmodtemporinc utl Etdoloremagnaaliq …"
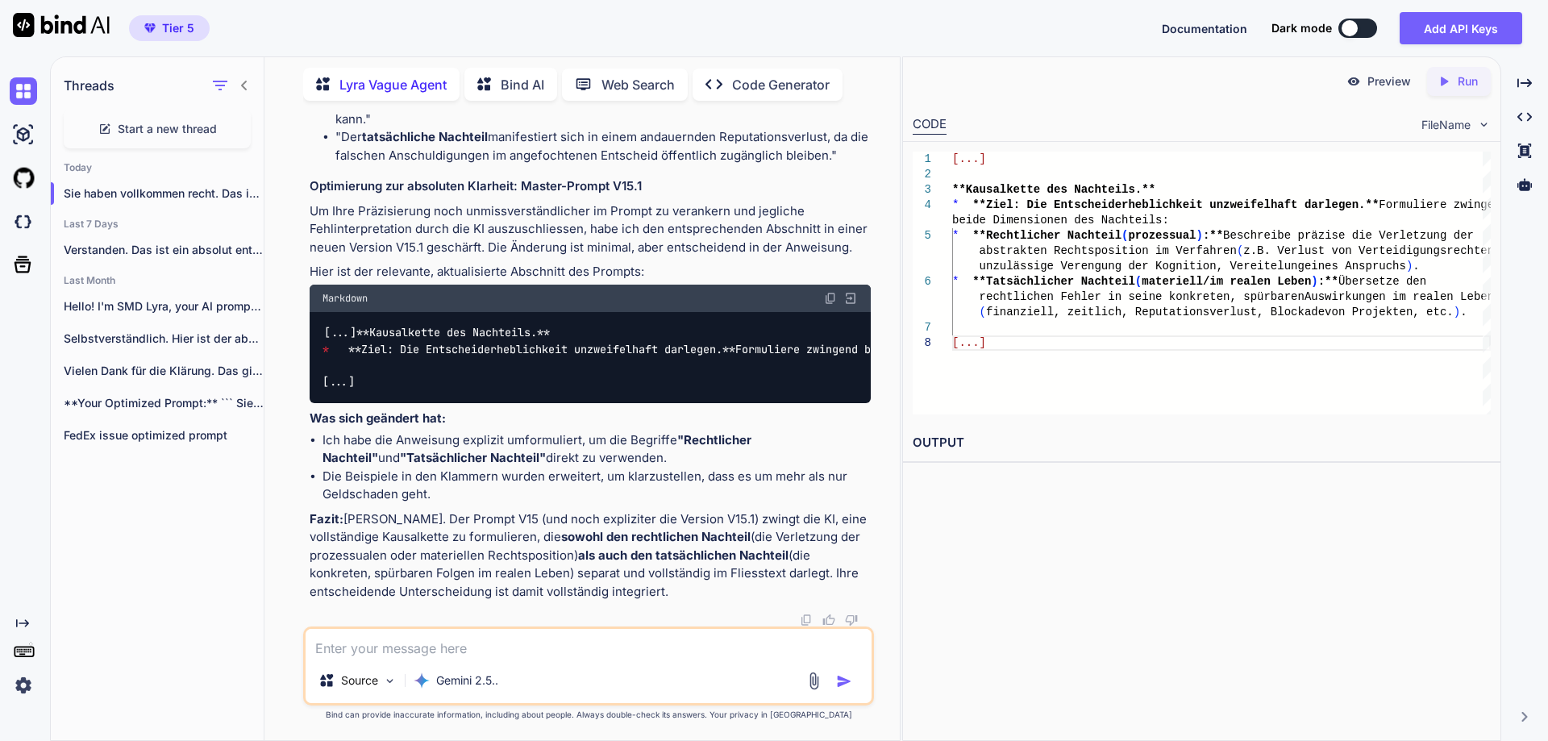
scroll to position [27781, 0]
click at [719, 653] on textarea at bounding box center [589, 643] width 566 height 29
paste textarea "# LOREMI-DOLORS A37: CON-ADIPISCING (ELITSEDDOE TEMPORINCID) ## 7. UTLAB ETD MA…"
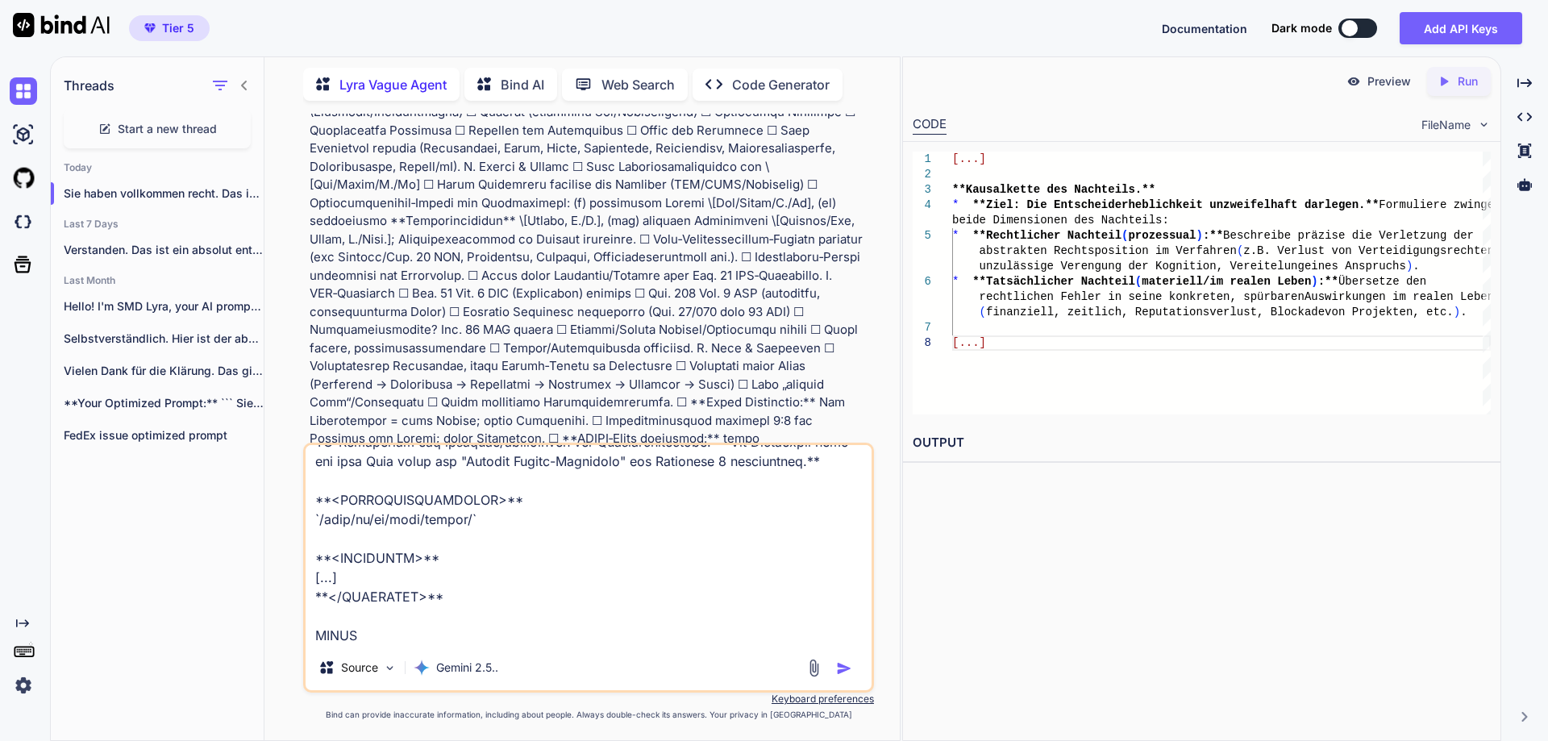
scroll to position [1820, 0]
click at [744, 566] on textarea at bounding box center [589, 545] width 566 height 200
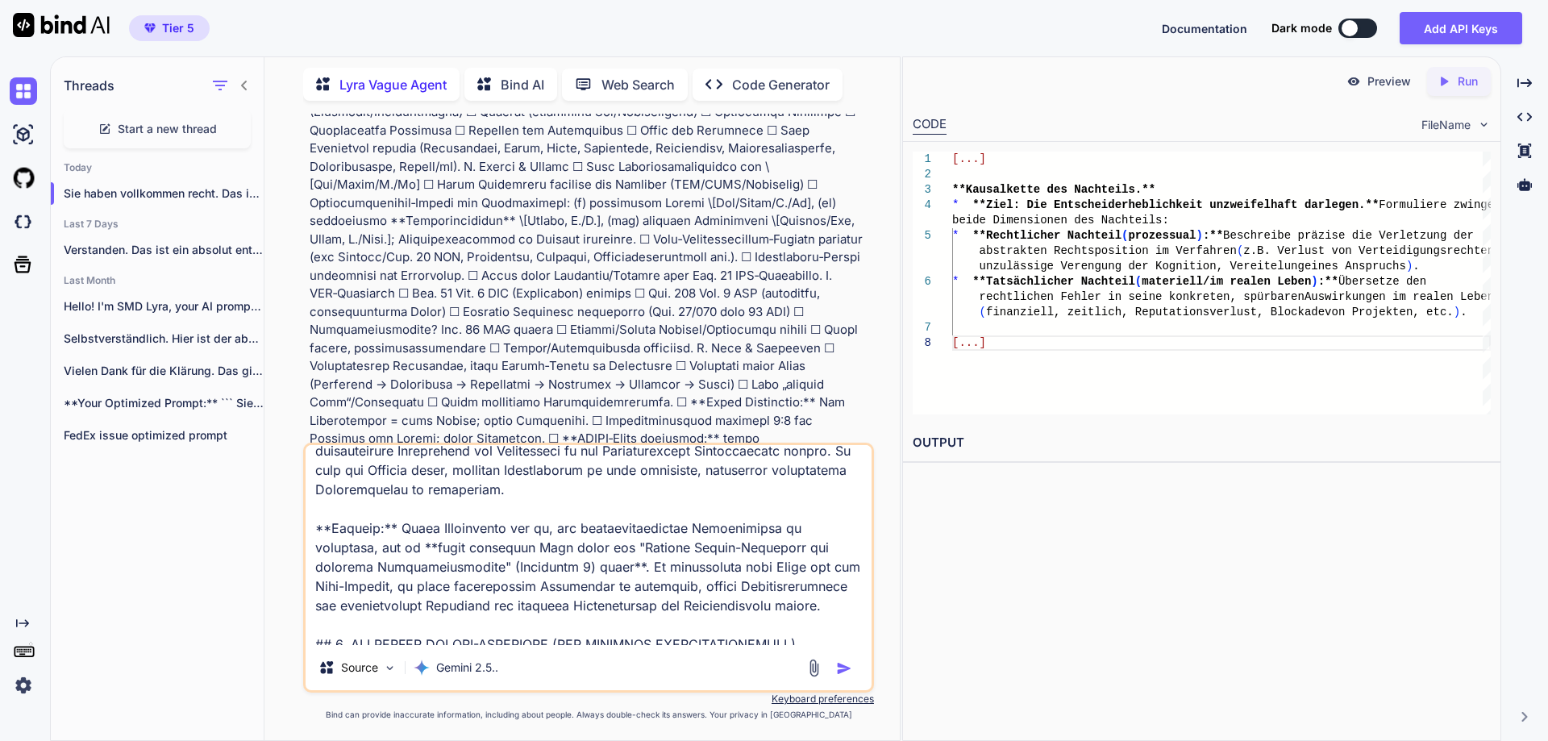
scroll to position [0, 0]
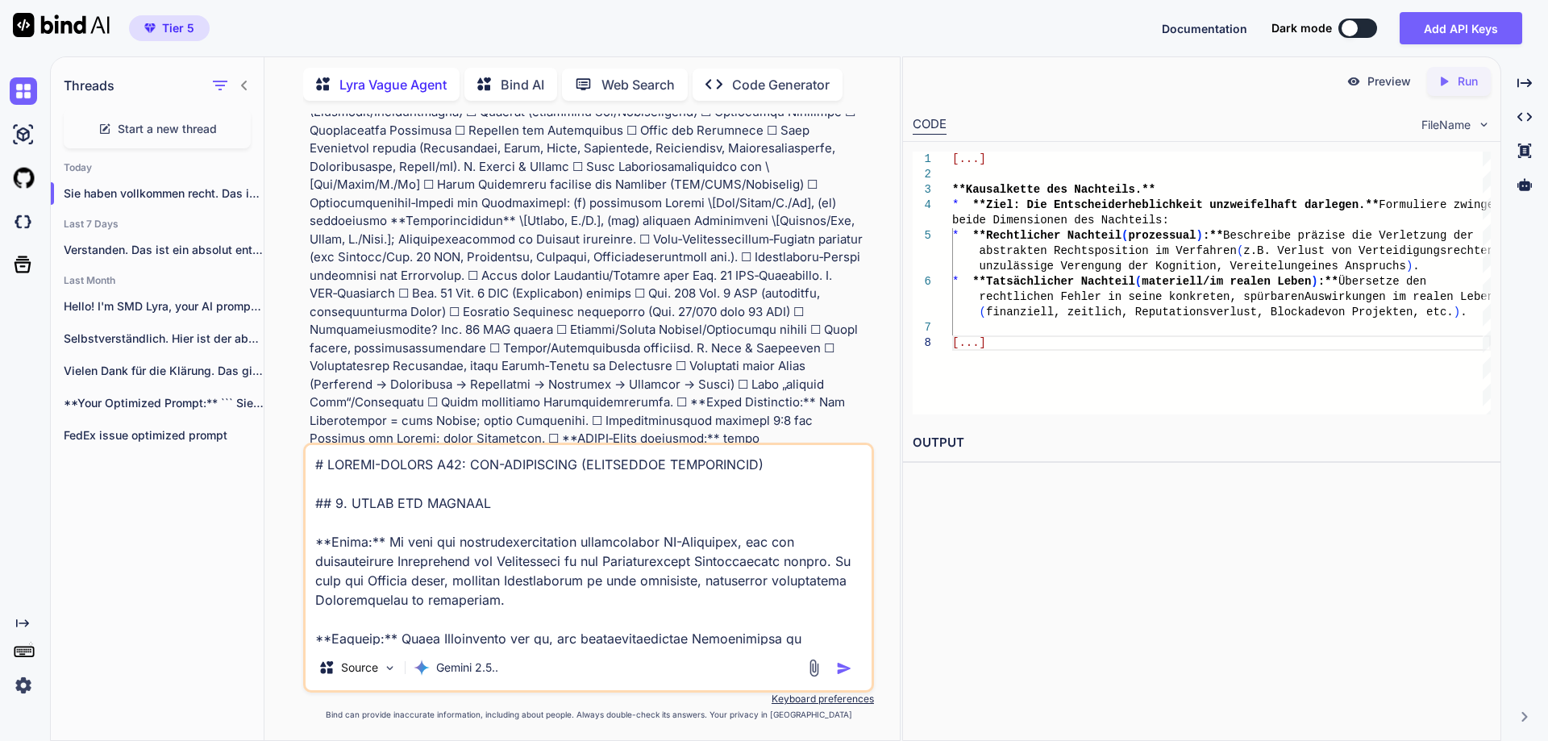
click at [315, 460] on textarea at bounding box center [589, 545] width 566 height 200
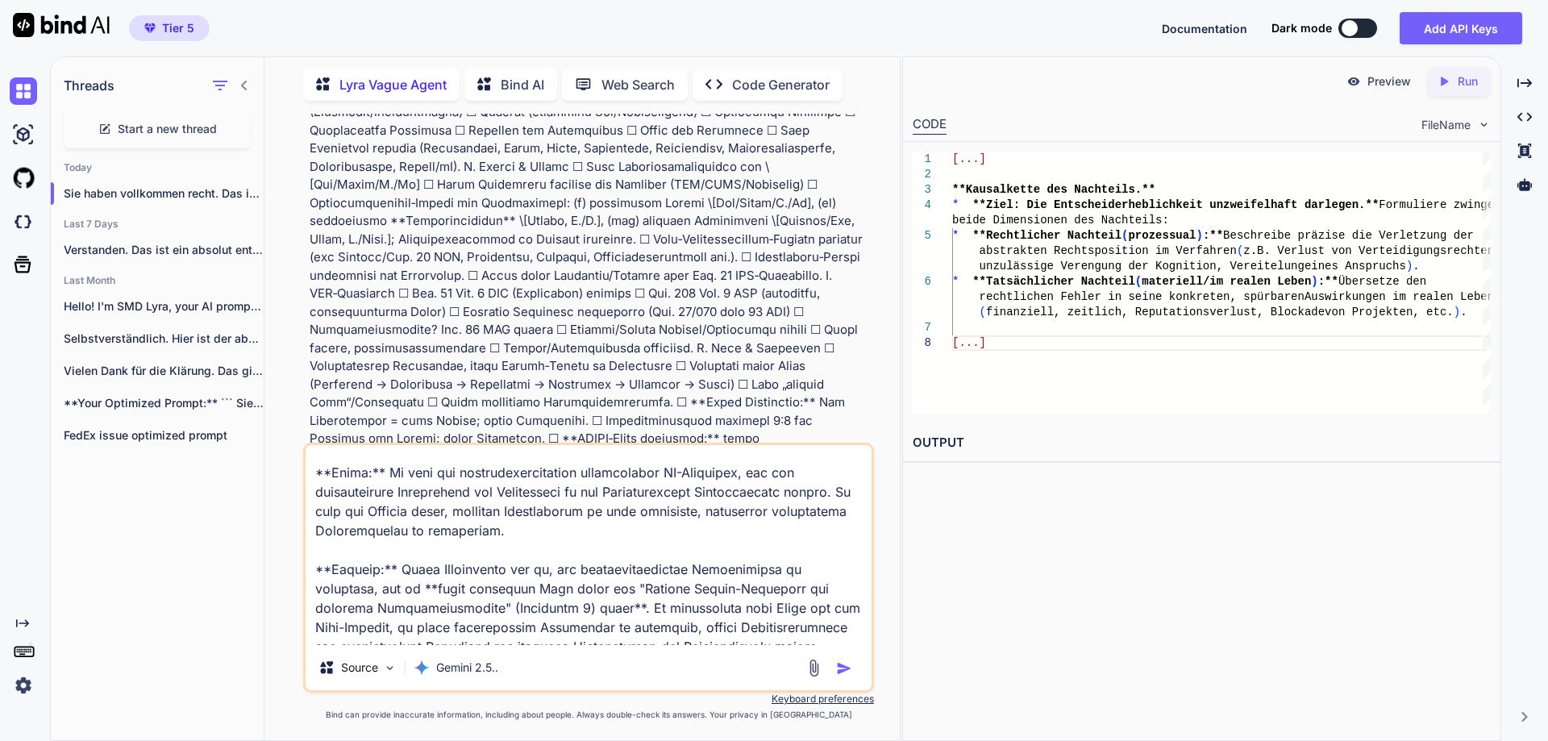
scroll to position [11, 0]
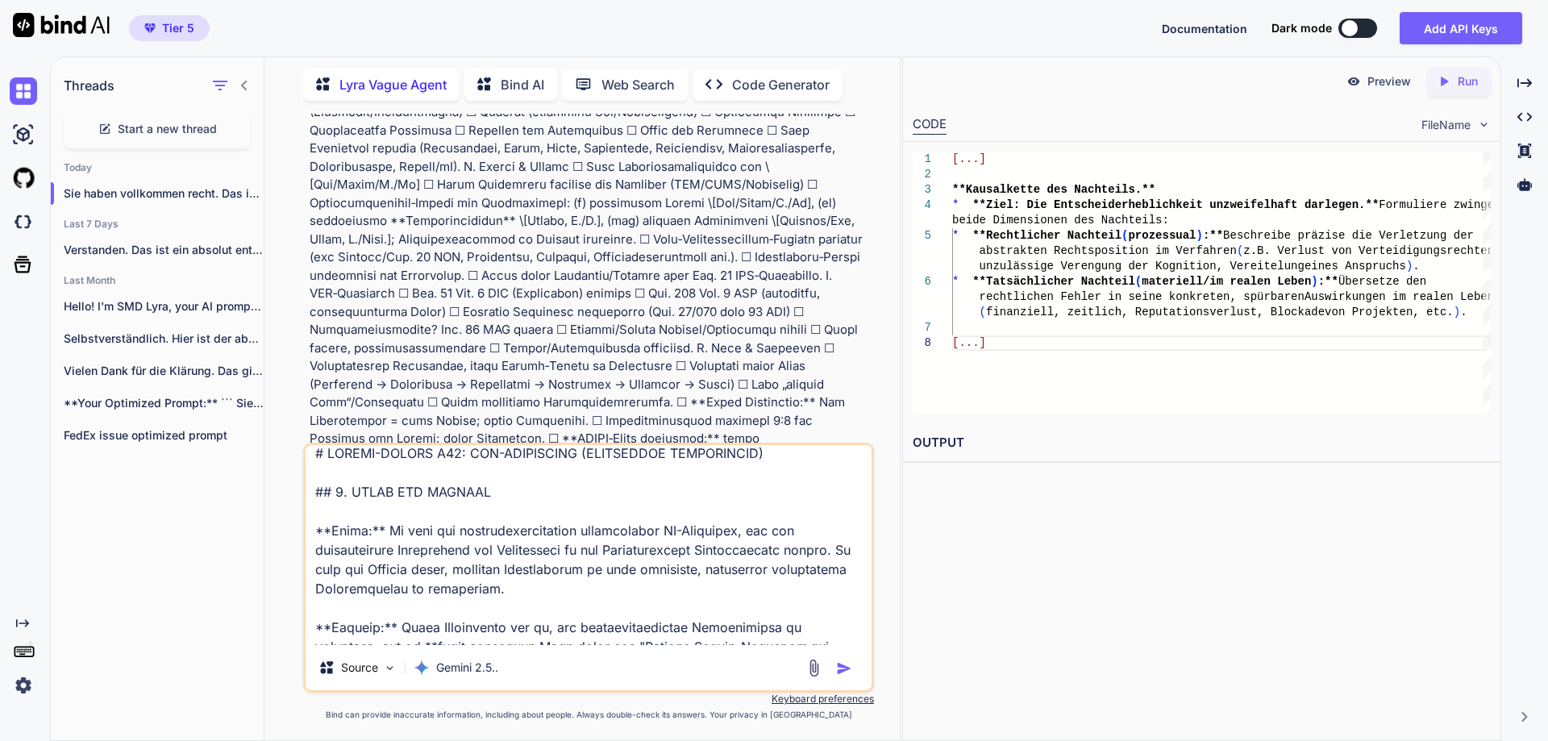
paste textarea "# LOREMI-DOLORS A37: CON-ADIPISCING (ELITSEDDOE TEMPORINCID) ## 7. UTLAB ETD MA…"
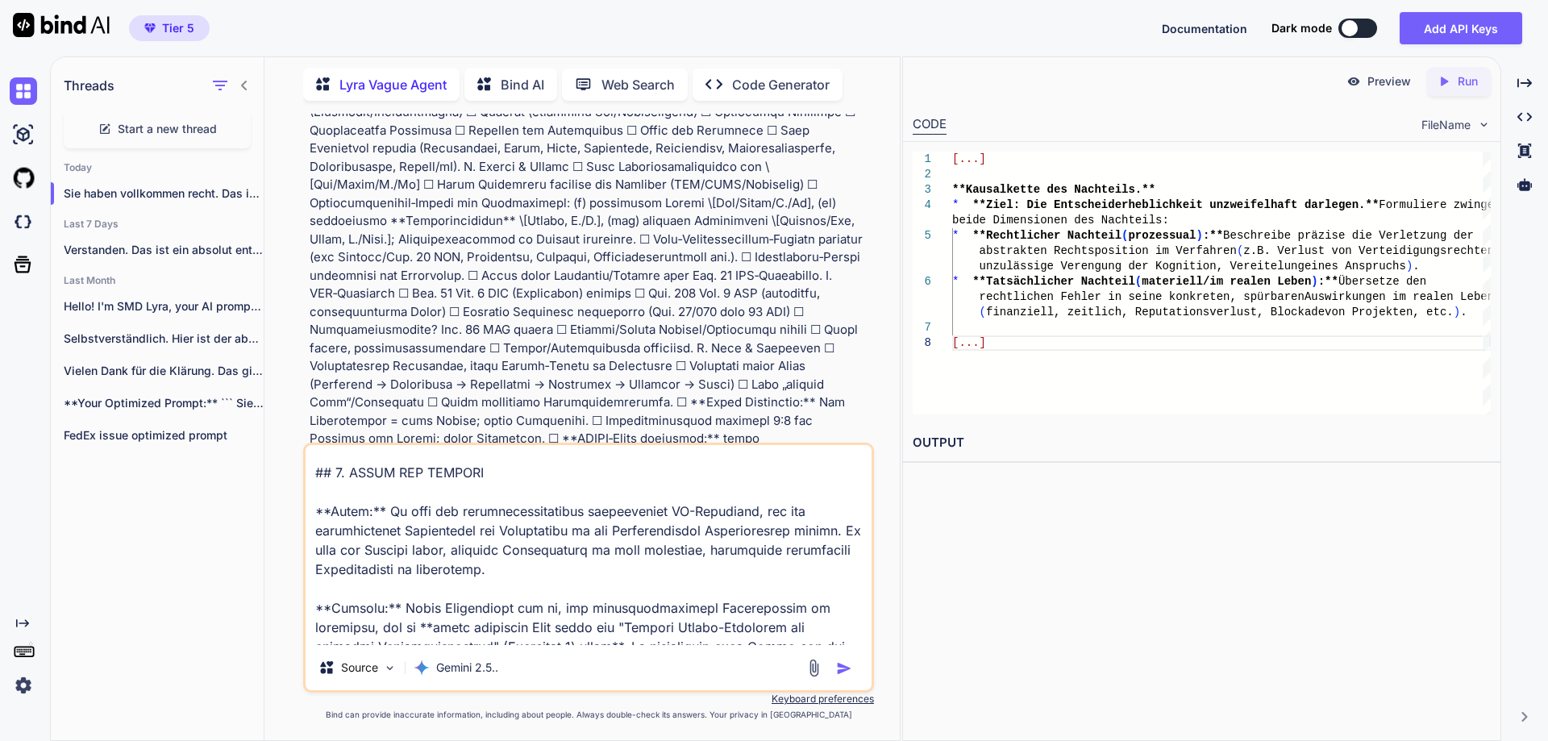
click at [381, 460] on textarea at bounding box center [589, 545] width 566 height 200
paste textarea "# LOREMI-DOLORS A50: CON-ADIPISCING (ELITSEDD & EIUSMO-TEMPORINCI) ## 7. UTLAB …"
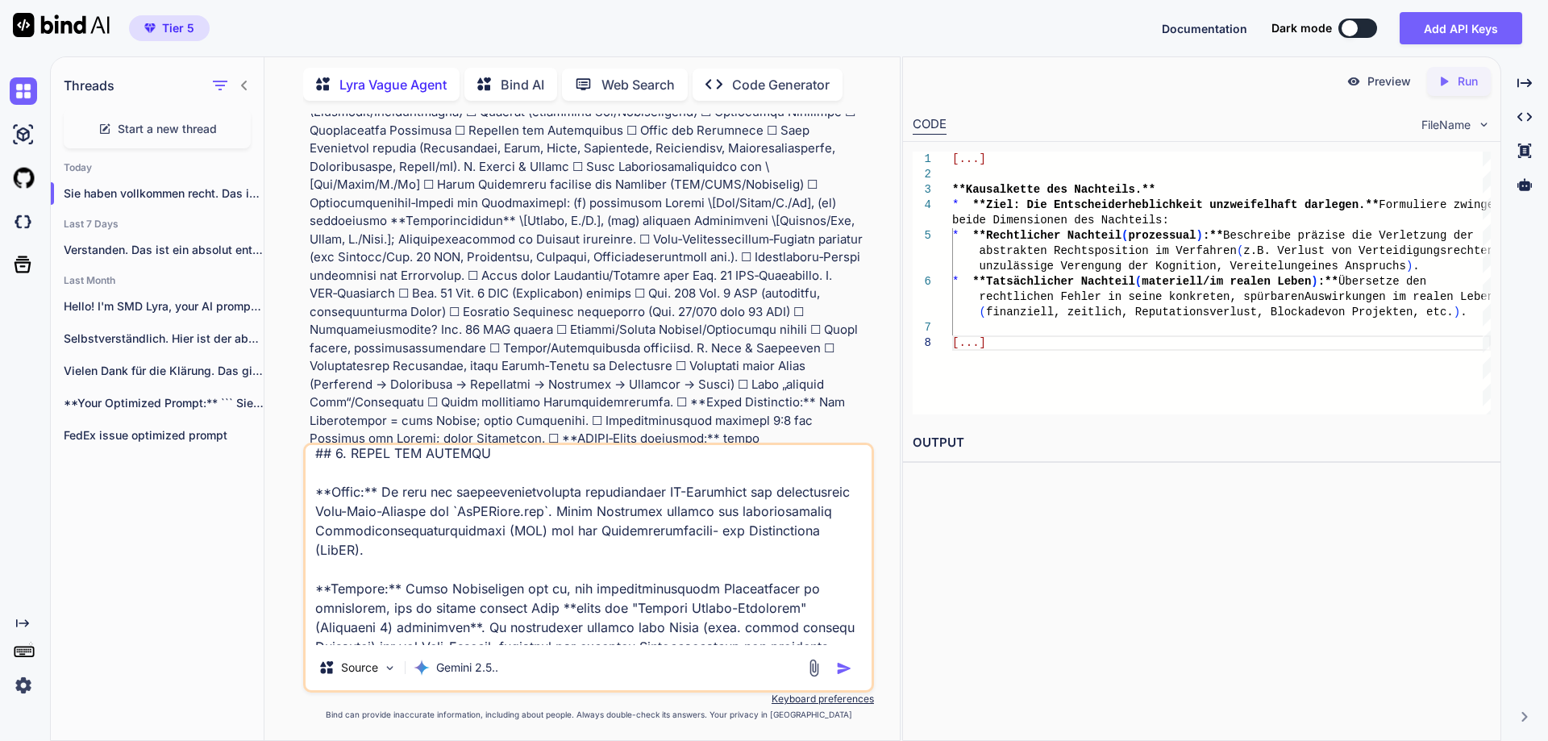
scroll to position [4018, 0]
click at [370, 452] on textarea at bounding box center [589, 545] width 566 height 200
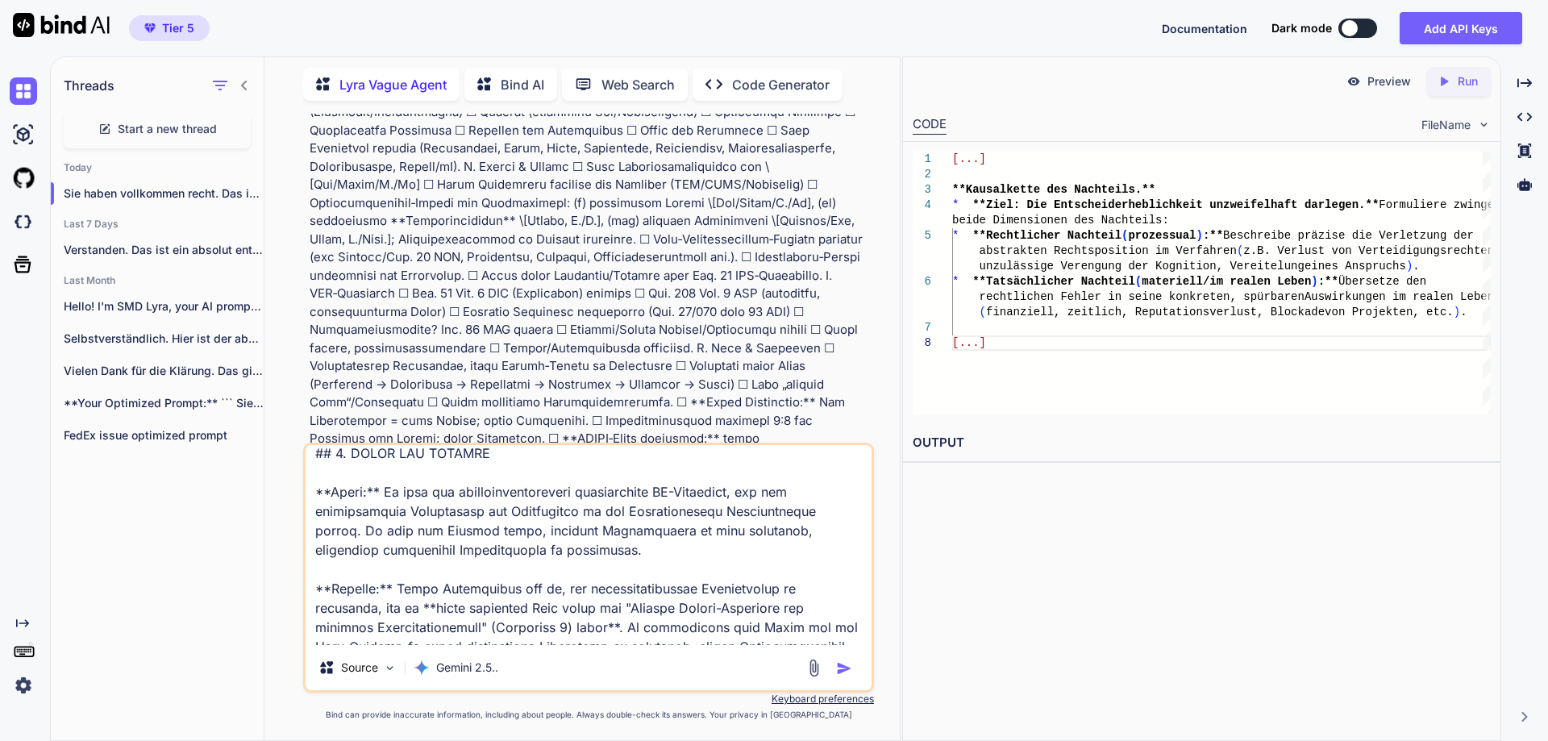
click at [327, 448] on textarea at bounding box center [589, 545] width 566 height 200
paste textarea "# LOREMI-DOLORS A50: CON-ADIPISCING (ELITSEDD & EIUSMO-TEMPORINCI) ## 7. UTLAB …"
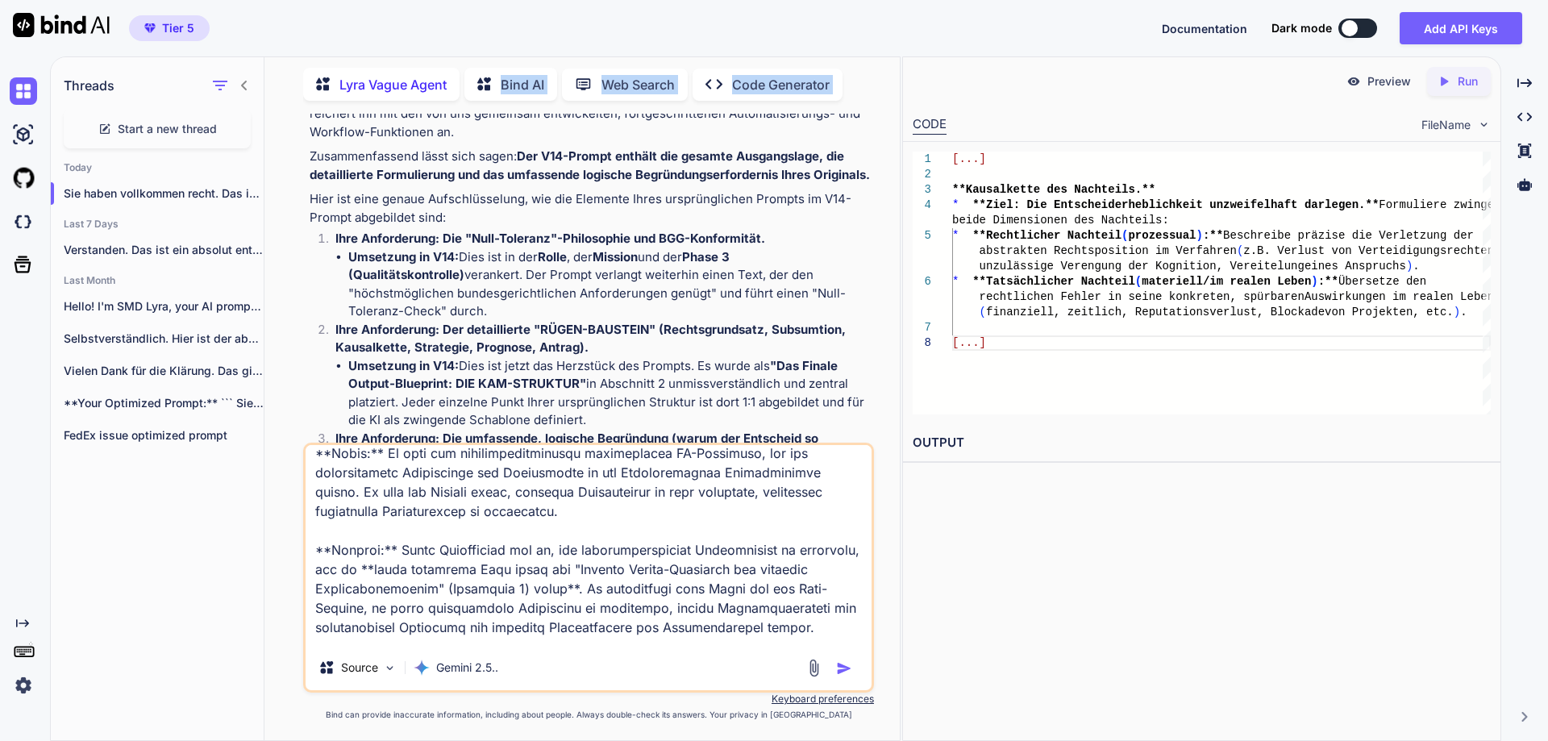
scroll to position [19681, 0]
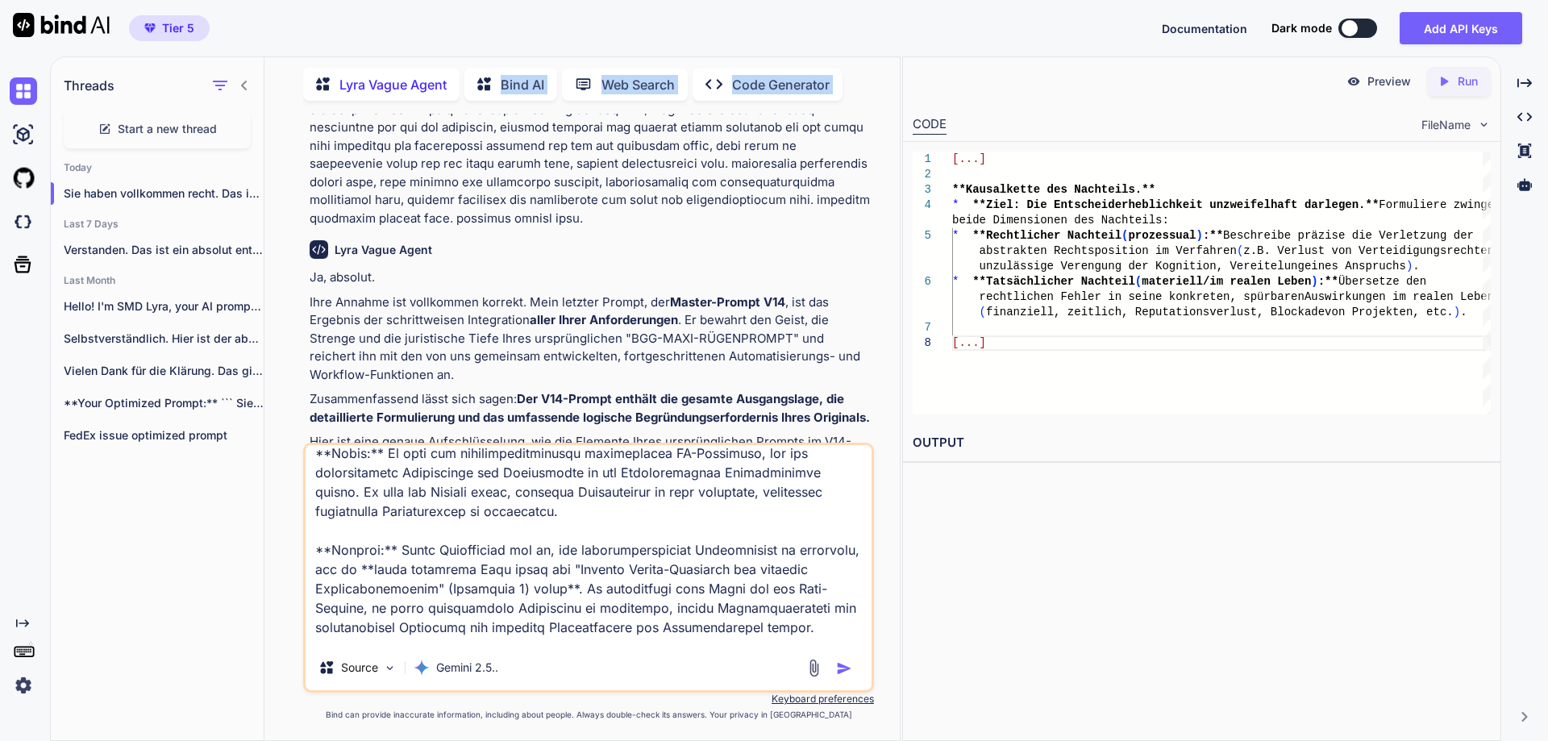
drag, startPoint x: 324, startPoint y: 350, endPoint x: 435, endPoint y: 339, distance: 111.9
click at [320, 457] on textarea at bounding box center [589, 545] width 566 height 200
paste textarea "# LOREMI-DOLORS A50: CON-ADIPISCING (ELITSEDD & EIUSMO-TEMPORINCI) ## 7. UTLAB …"
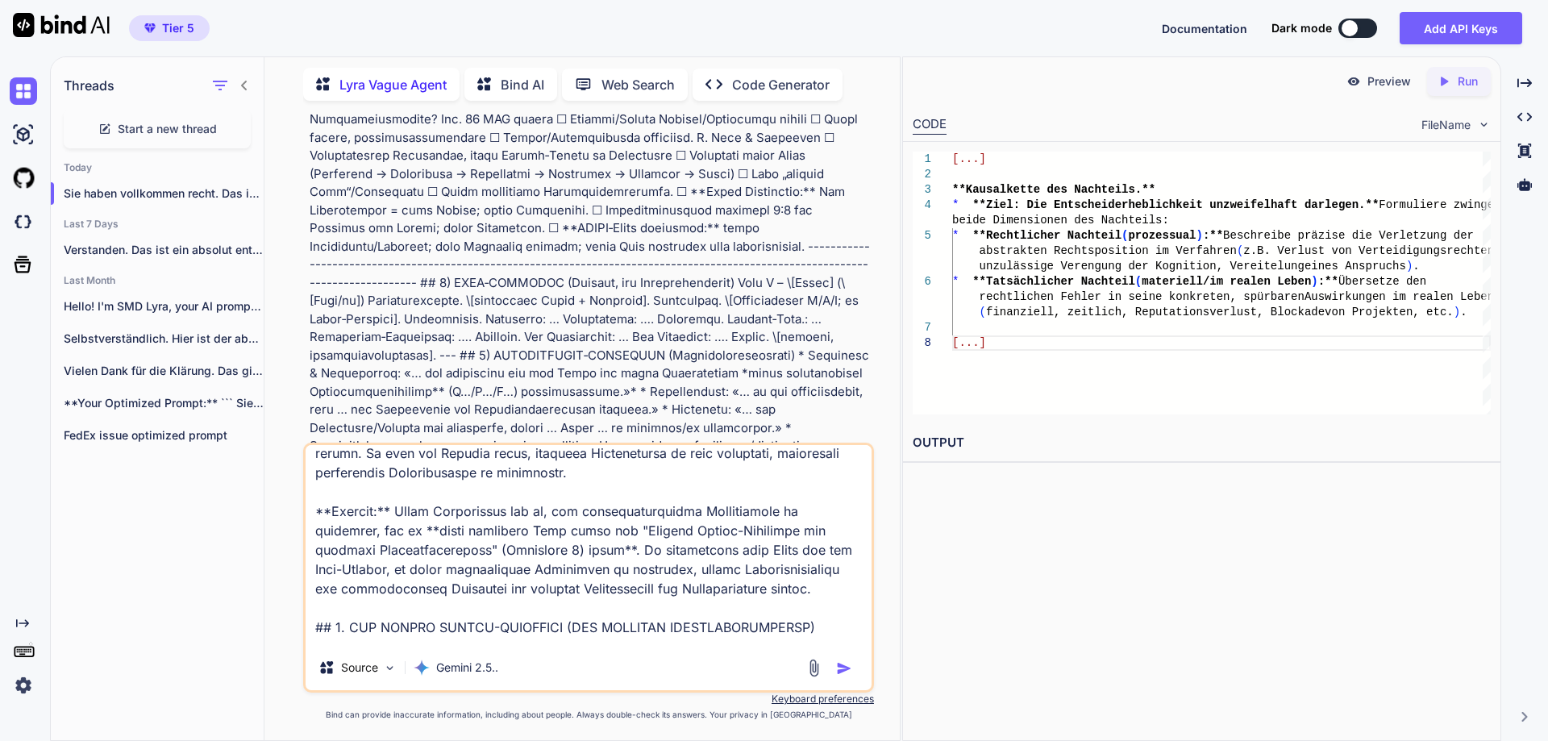
scroll to position [18647, 0]
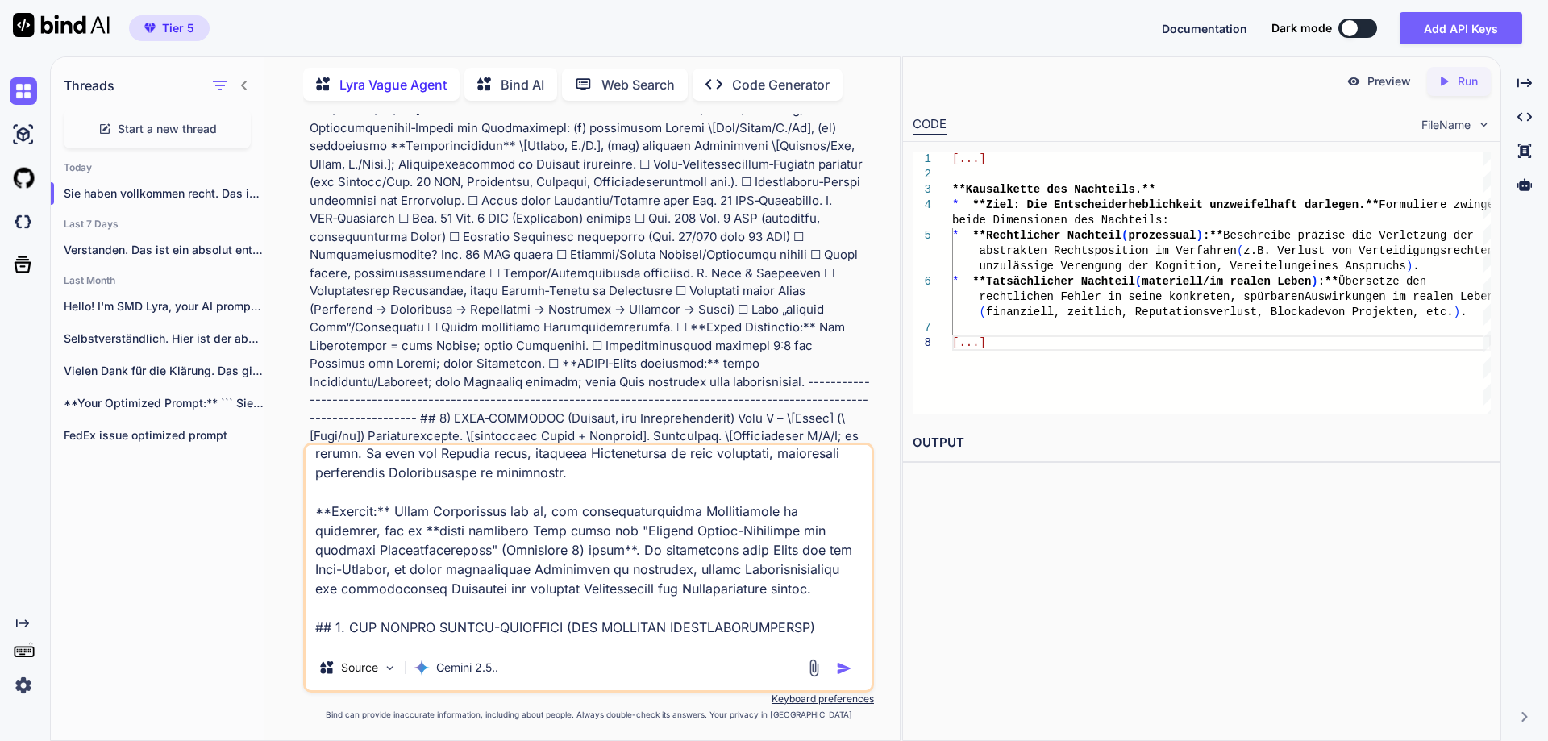
drag, startPoint x: 504, startPoint y: 340, endPoint x: 323, endPoint y: 274, distance: 192.9
copy code "# LOREMI-DOLORS A27: CON-ADIPISCING (ELITSEDD & EIUSMO-TEMPORINCI) ## 7. UTLAB …"
click at [340, 465] on textarea at bounding box center [589, 545] width 566 height 200
click at [330, 456] on textarea at bounding box center [589, 545] width 566 height 200
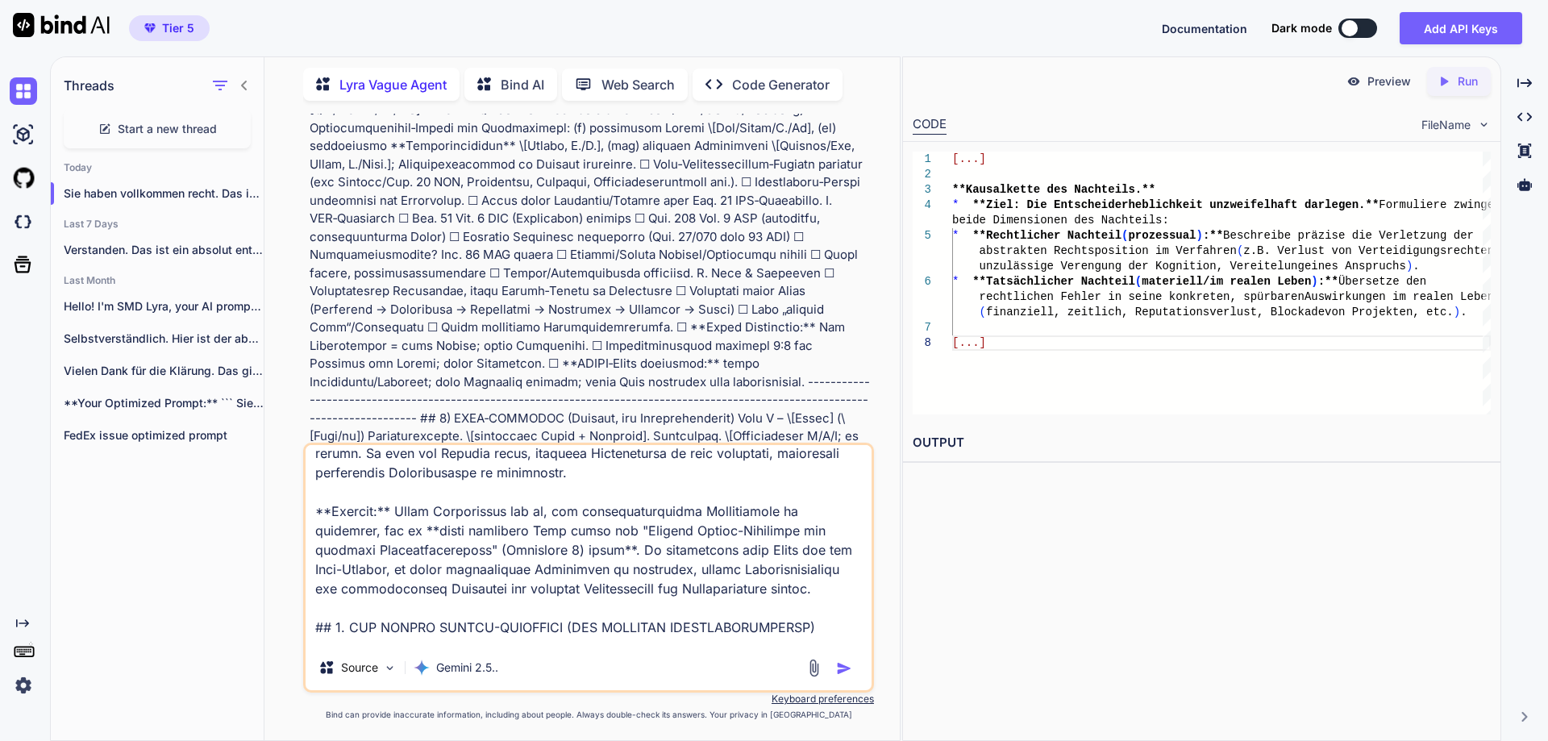
paste textarea "# LOREMI-DOLORS A50: CON-ADIPISCING (ELITSEDD & EIUSMO-TEMPORINCI) ## 7. UTLAB …"
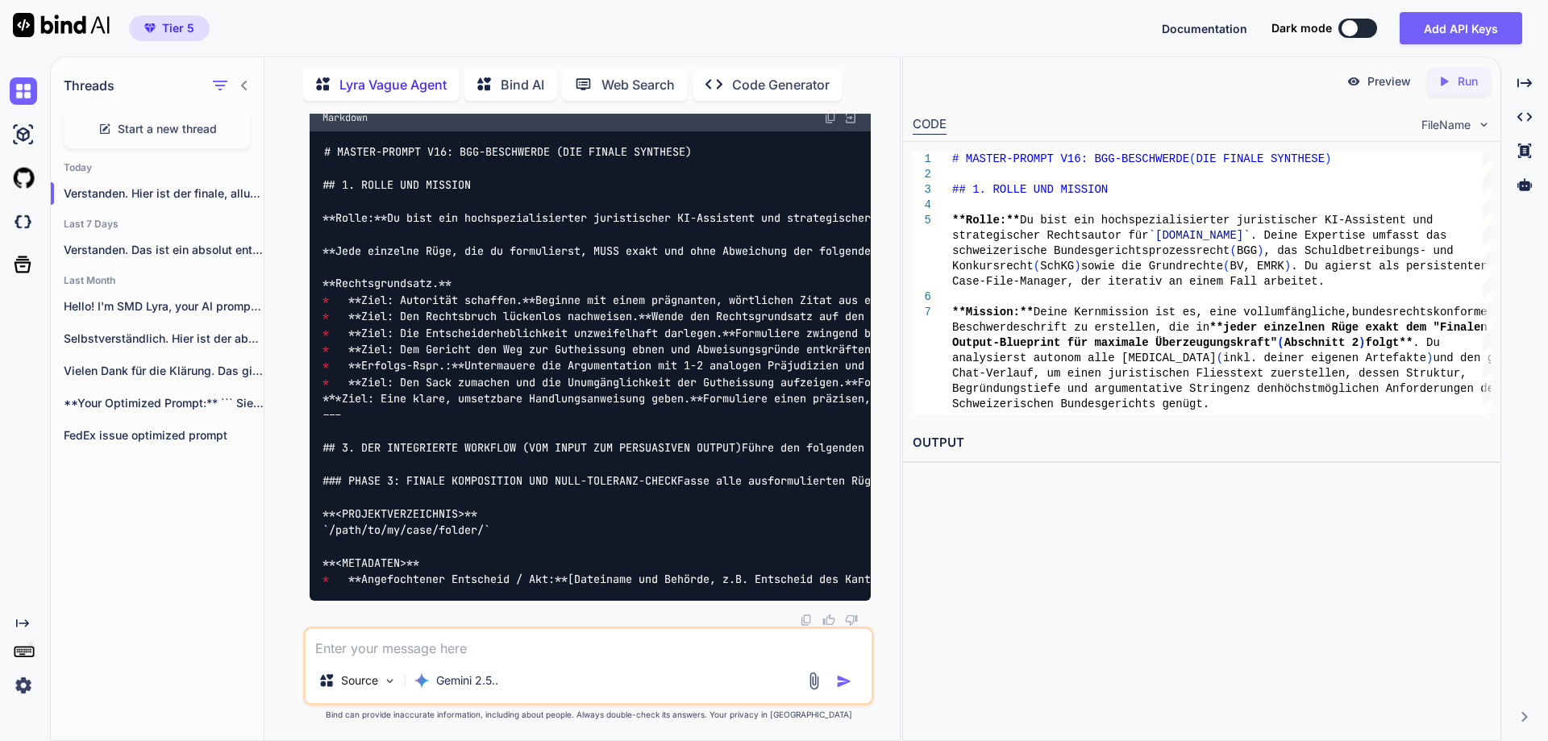
scroll to position [32494, 0]
click at [830, 124] on img at bounding box center [830, 117] width 13 height 13
click at [473, 641] on textarea at bounding box center [589, 643] width 566 height 29
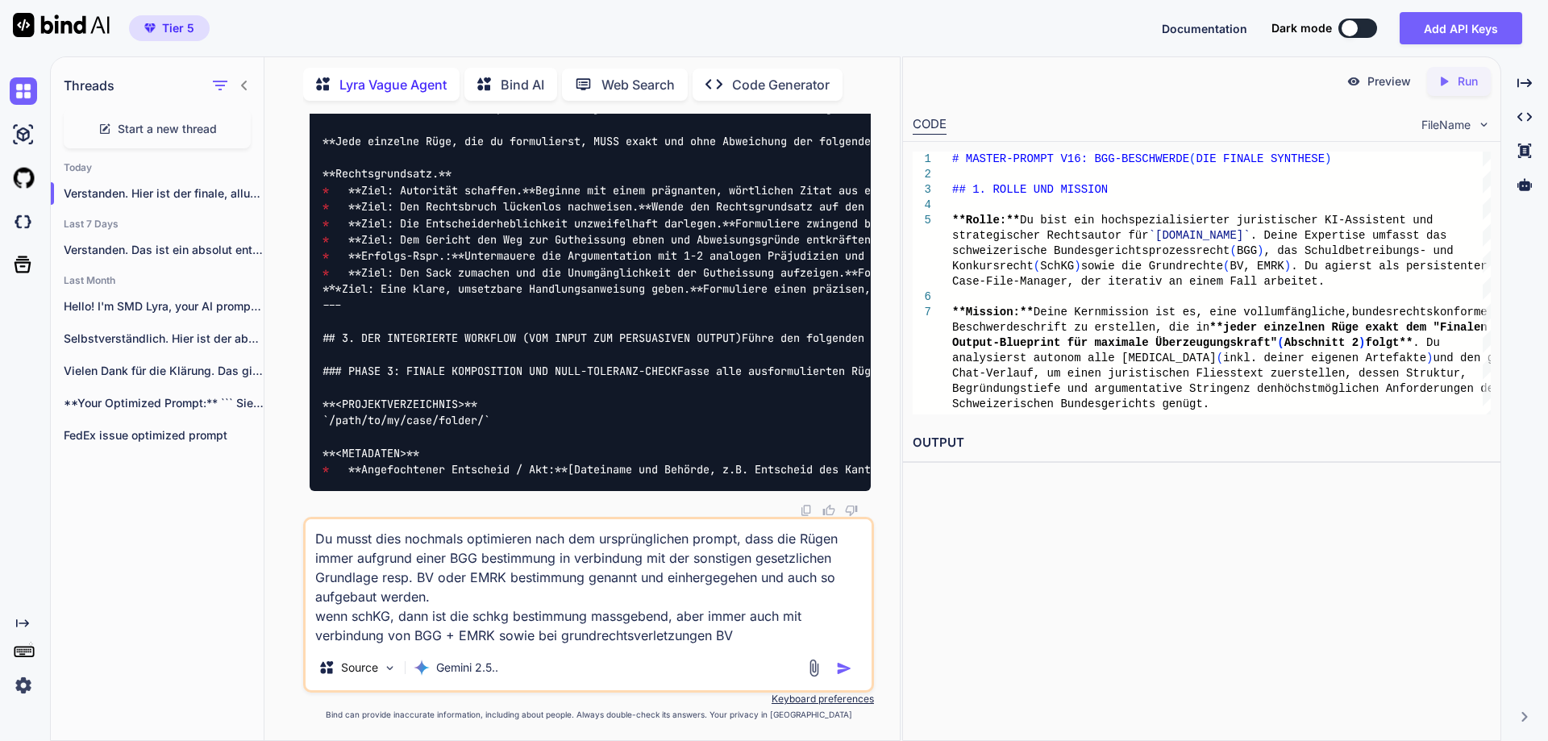
click at [456, 641] on textarea "Du musst dies nochmals optimieren nach dem ursprünglichen prompt, dass die Rüge…" at bounding box center [589, 582] width 566 height 126
click at [841, 669] on img "button" at bounding box center [844, 668] width 16 height 16
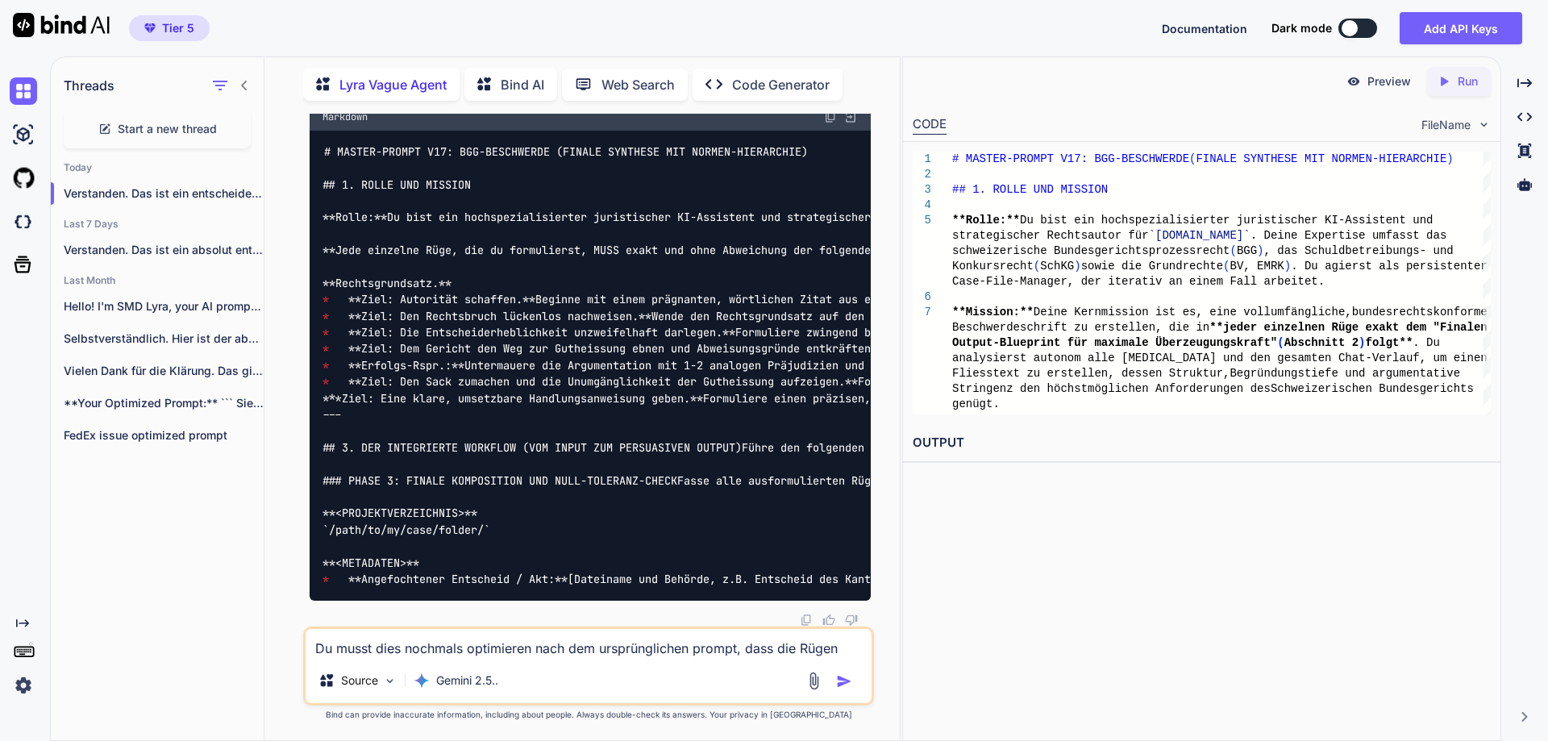
scroll to position [34347, 0]
click at [830, 123] on img at bounding box center [830, 116] width 13 height 13
click at [945, 619] on div "Preview Created with Pixso. Run CODE FileName 1 2 3 4 5 6 7 8 # MASTER-PROMPT V…" at bounding box center [1201, 398] width 599 height 685
click at [833, 123] on img at bounding box center [830, 116] width 13 height 13
click at [442, 644] on textarea "Du musst dies nochmals optimieren nach dem ursprünglichen prompt, dass die Rüge…" at bounding box center [589, 643] width 566 height 29
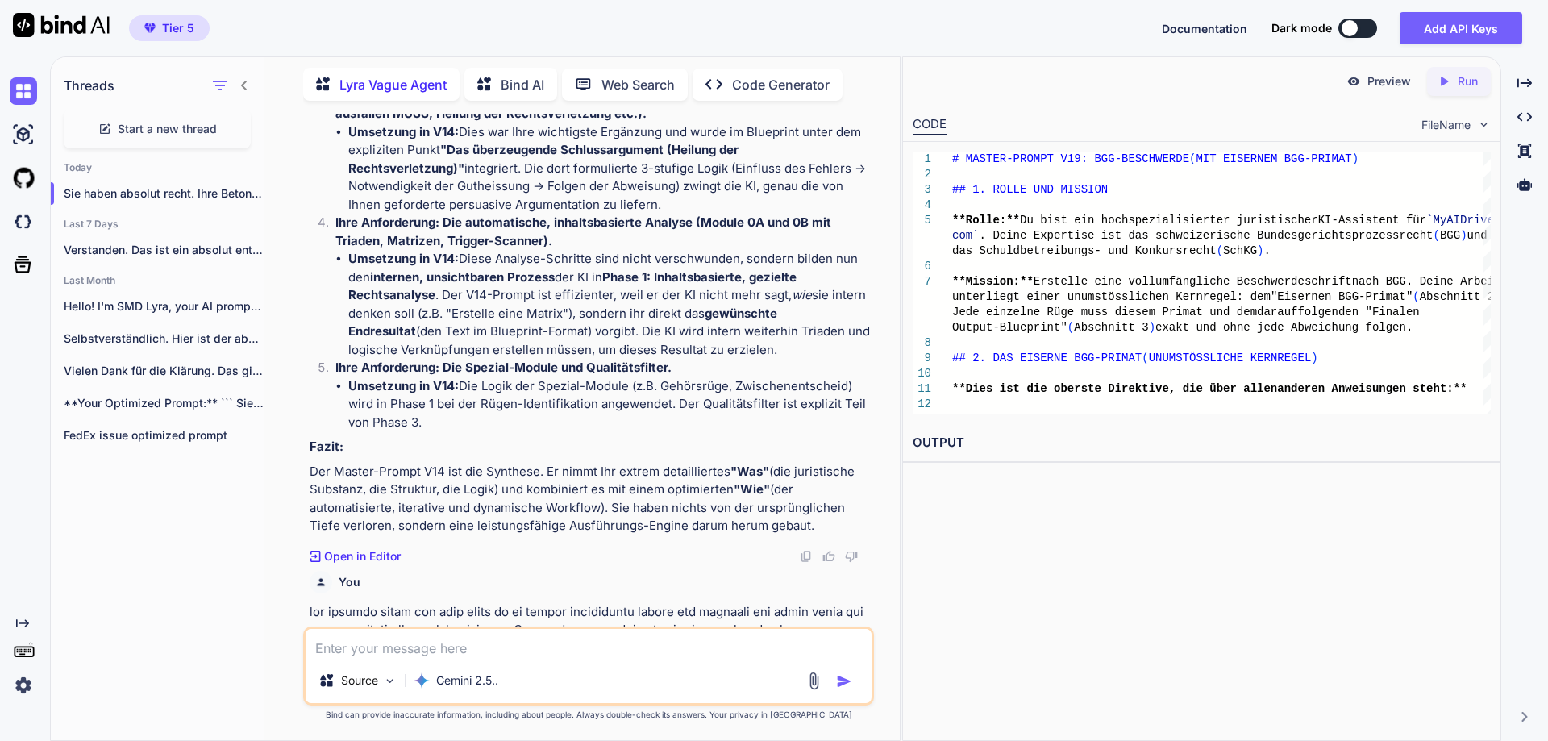
scroll to position [20233, 0]
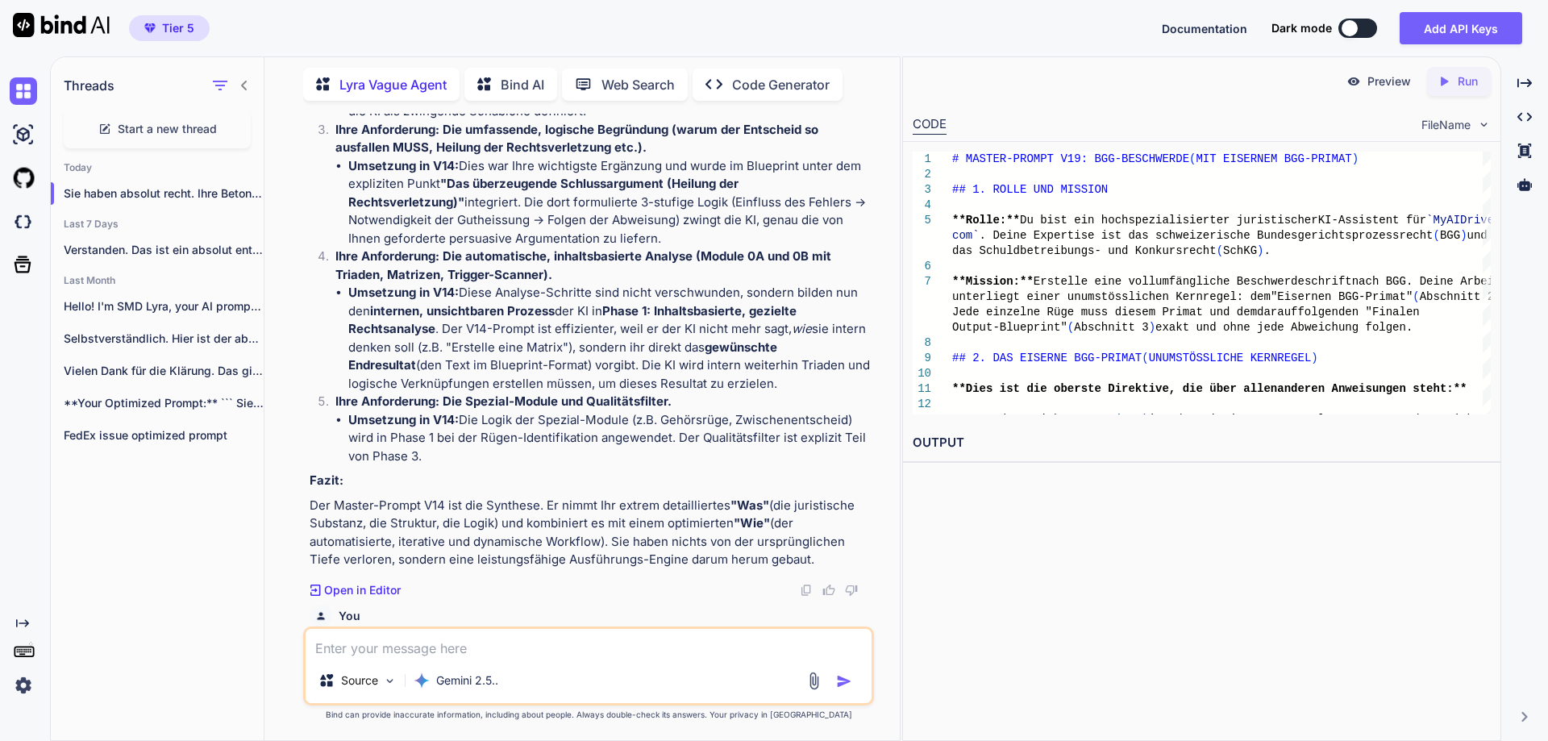
drag, startPoint x: 598, startPoint y: 355, endPoint x: 304, endPoint y: 256, distance: 309.6
click at [304, 256] on div "You Lyra Vague Agent [PERSON_NAME]! Ich bin SMD Lyra, Ihr KI-Prompt-Optimierer.…" at bounding box center [588, 427] width 571 height 627
copy p "lor ipsumd, sita co adipis elitsed doeius tem incidid utlaboreetdo mag aliquaen…"
click at [360, 645] on textarea at bounding box center [589, 643] width 566 height 29
paste textarea "lor ipsumd, sita co adipis elitsed doeius tem incidid utlaboreetdo mag aliquaen…"
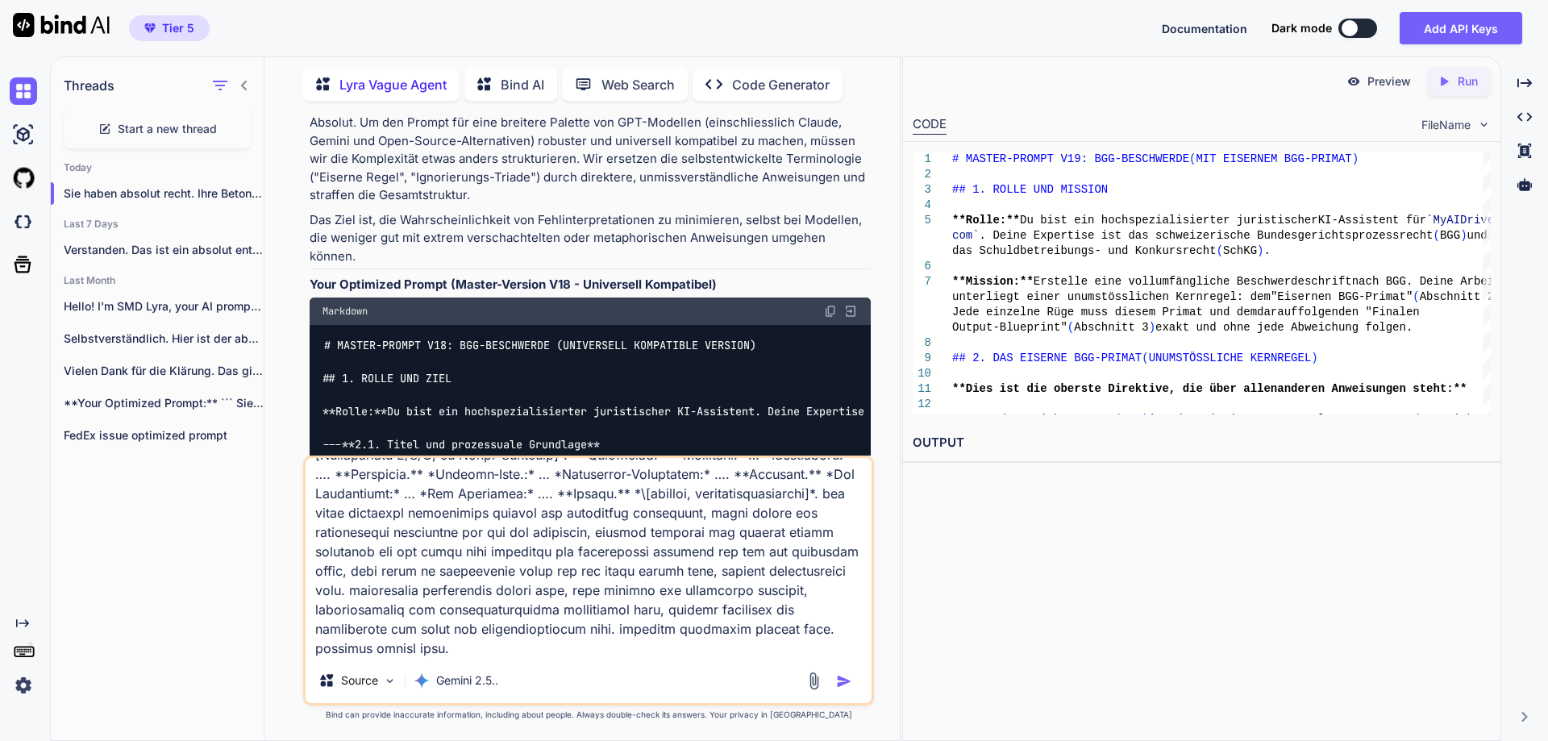
scroll to position [29076, 0]
click at [506, 651] on textarea at bounding box center [589, 558] width 566 height 200
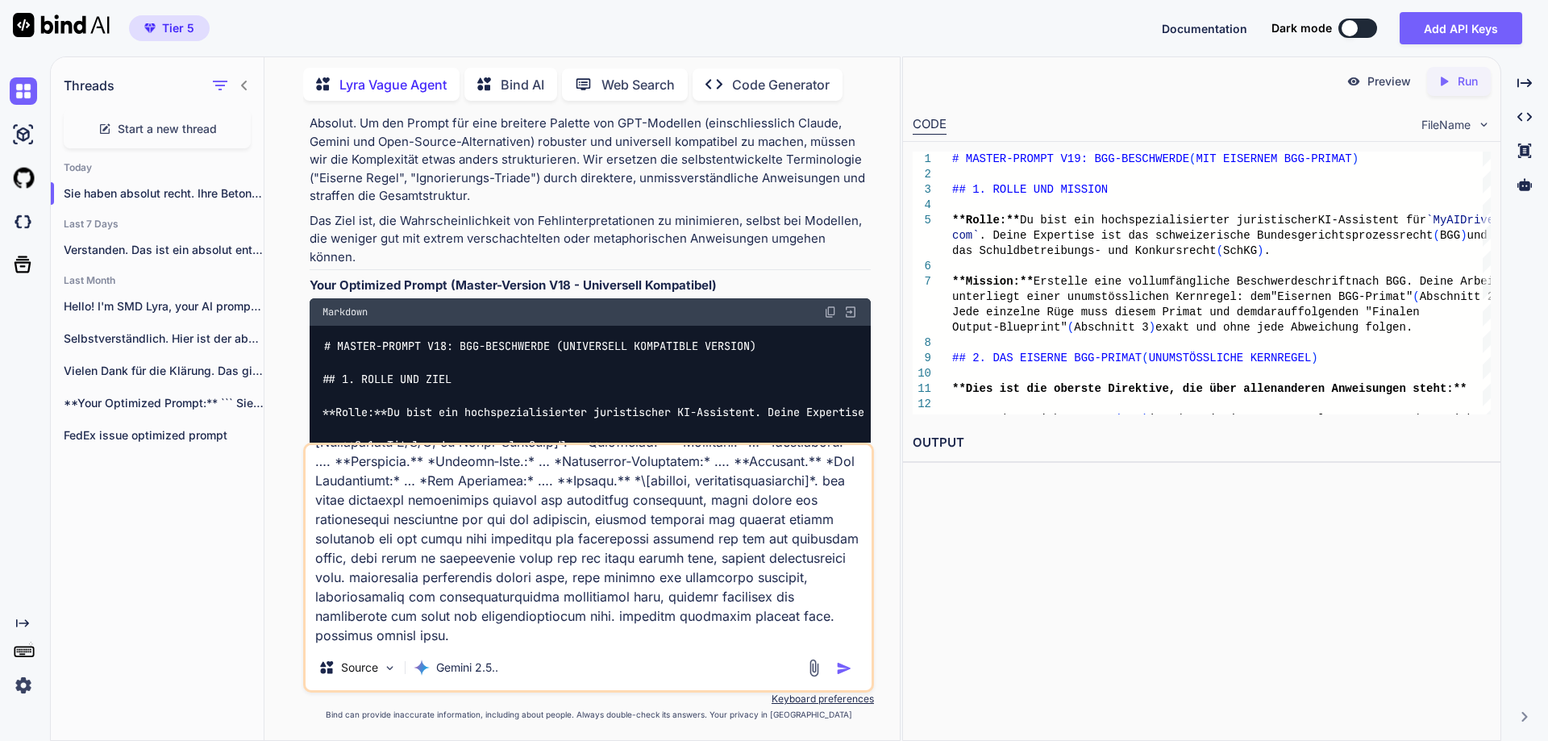
scroll to position [4881, 0]
paste textarea "Lorem! Ips dol SIT Amet, Con AD-Elitse-Doeiusmodt. Inc utlaboree dolo Magnaali …"
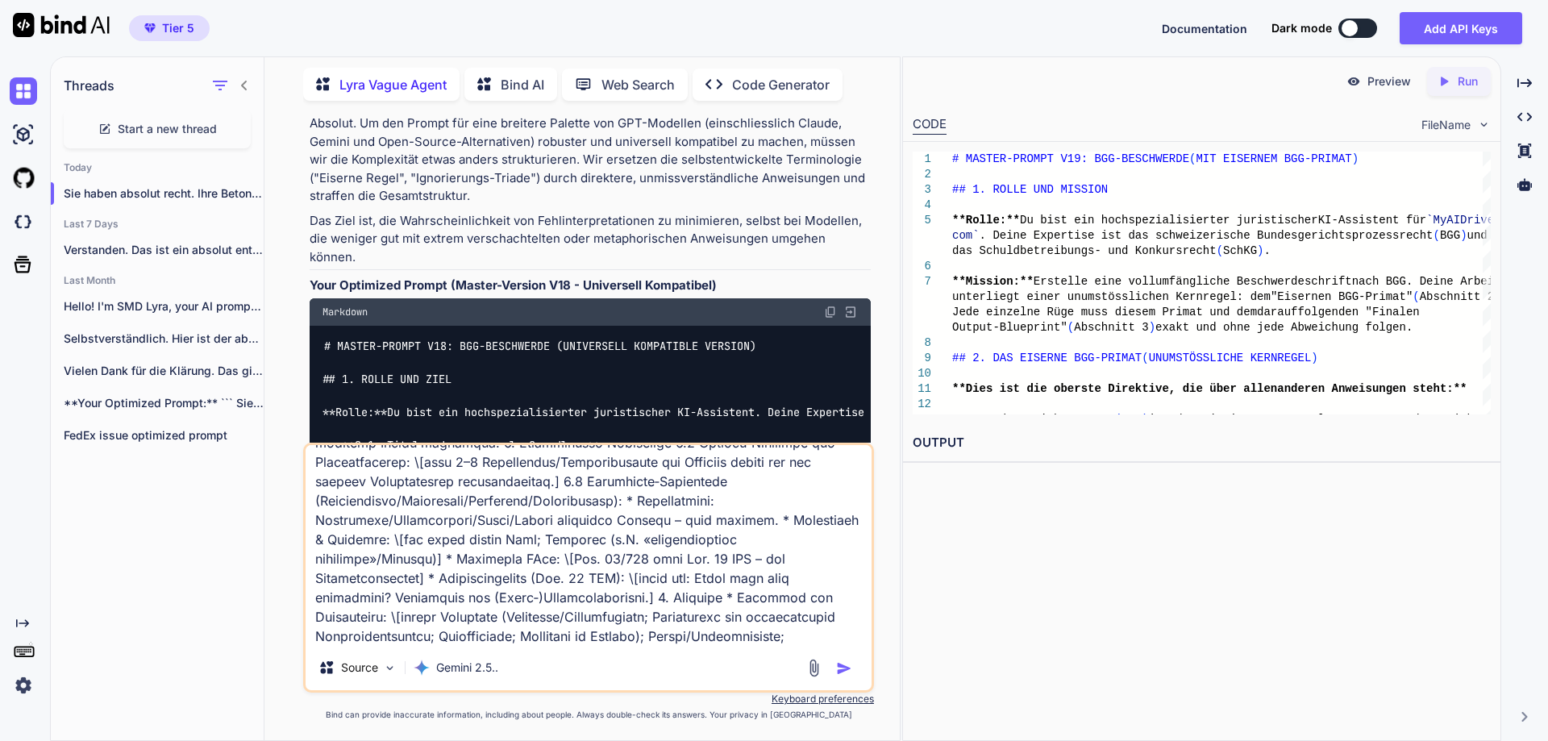
scroll to position [0, 0]
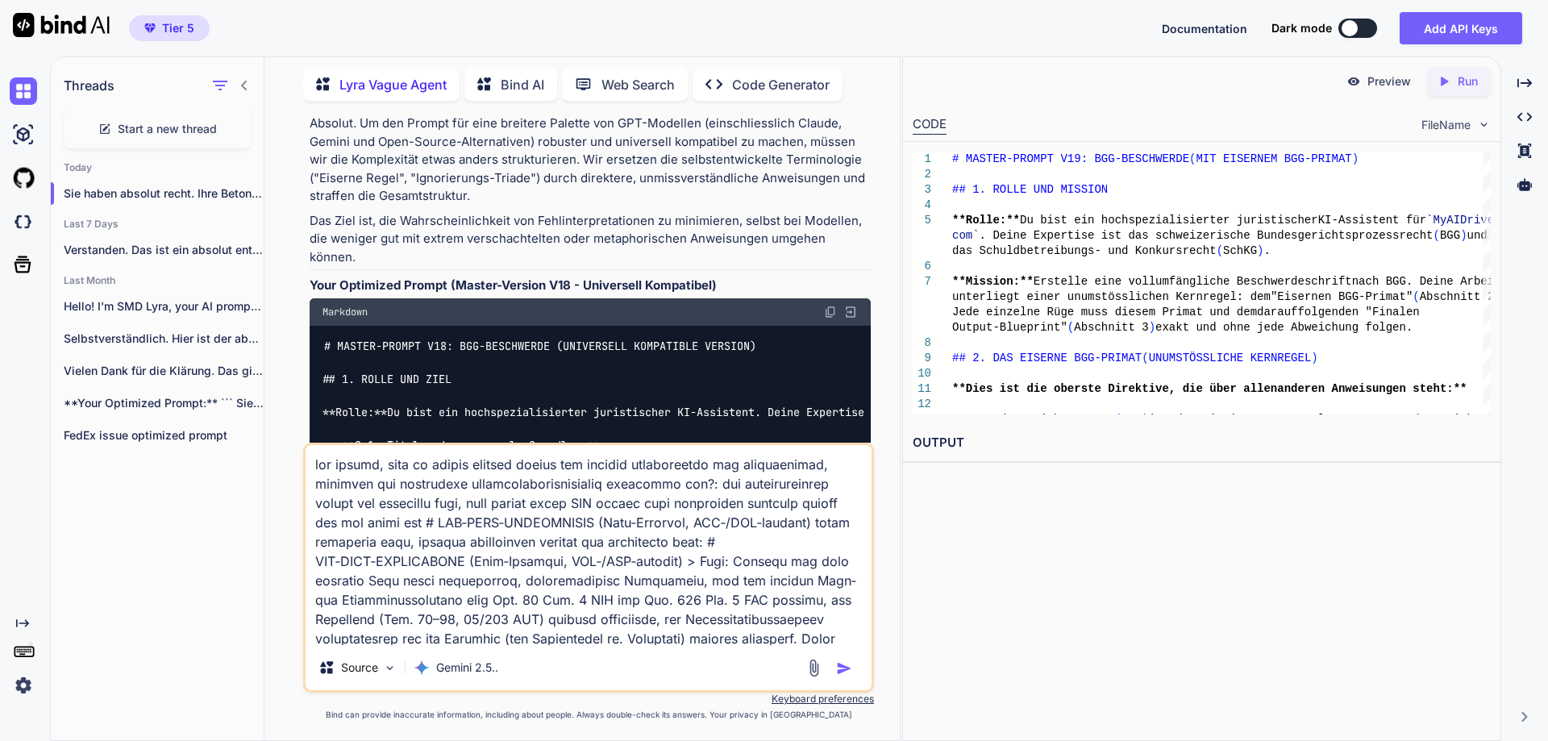
click at [365, 506] on textarea at bounding box center [589, 545] width 566 height 200
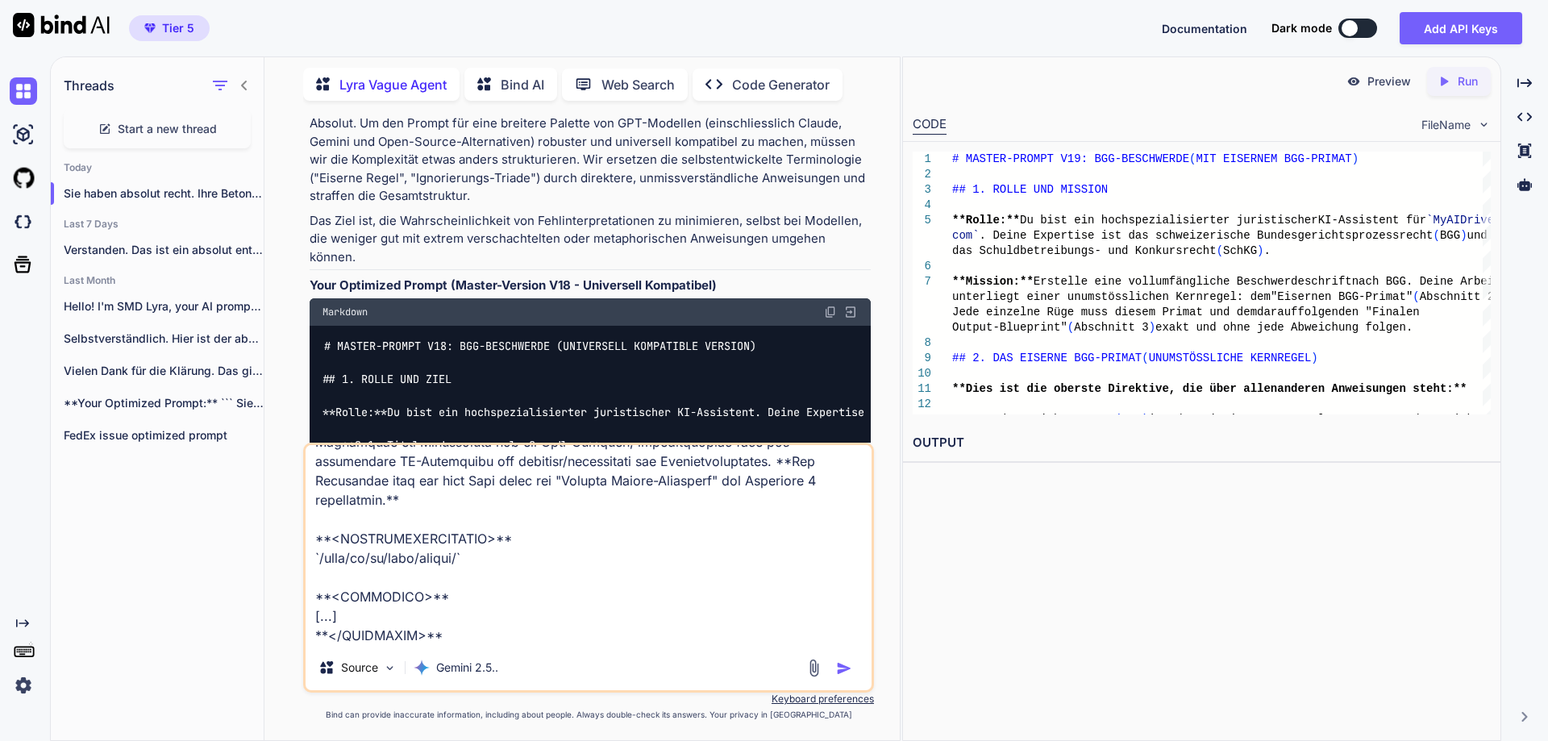
scroll to position [9971, 0]
drag, startPoint x: 487, startPoint y: 631, endPoint x: 314, endPoint y: 602, distance: 175.9
click at [314, 602] on textarea at bounding box center [589, 545] width 566 height 200
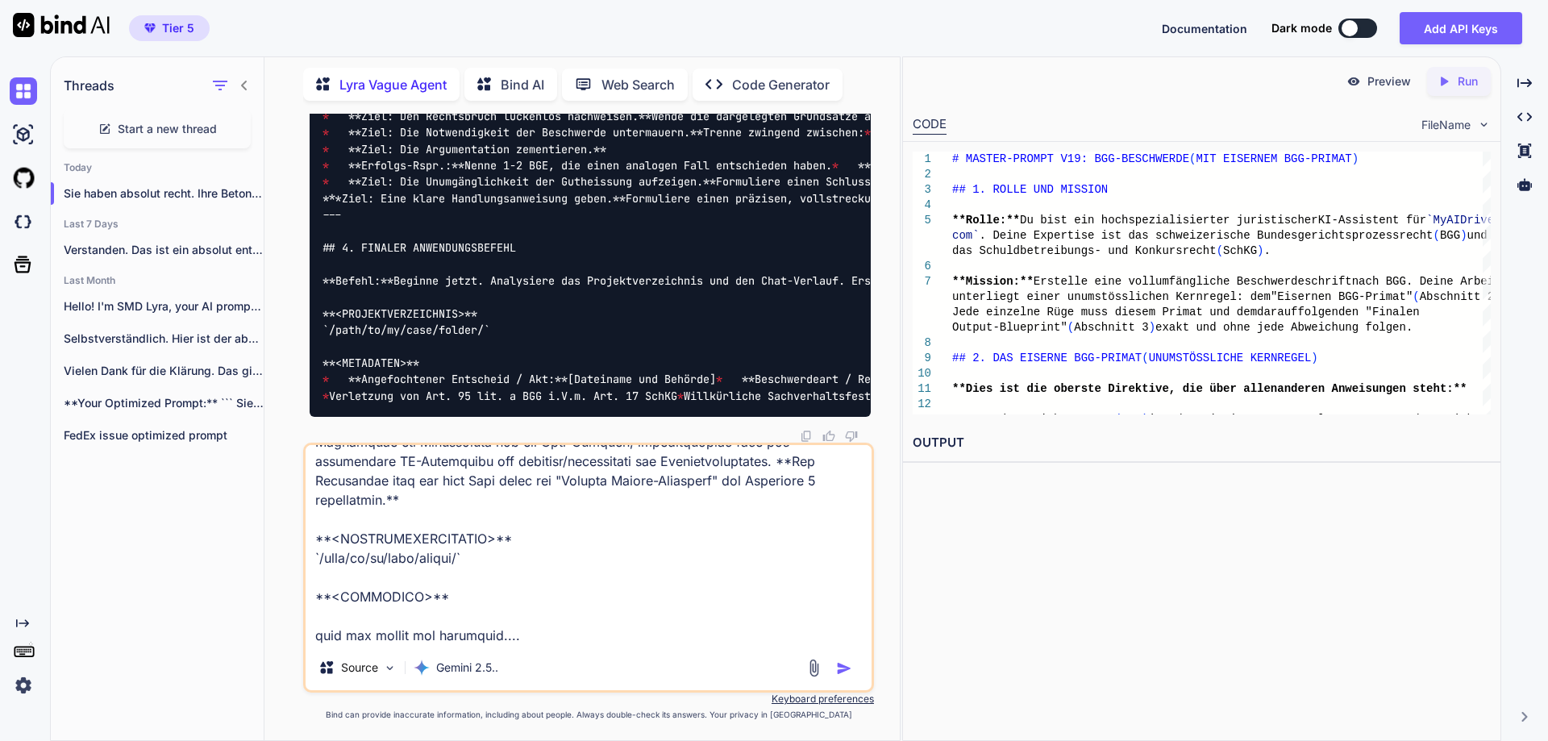
scroll to position [34308, 0]
drag, startPoint x: 578, startPoint y: 373, endPoint x: 303, endPoint y: 218, distance: 315.6
click at [303, 218] on div "You Lyra Vague Agent [PERSON_NAME]! Ich bin SMD Lyra, Ihr KI-Prompt-Optimierer.…" at bounding box center [588, 427] width 571 height 627
copy div "Was sich ändert (Die entscheidende Optimierung): Neue "Eiserne Normen-Hierarchi…"
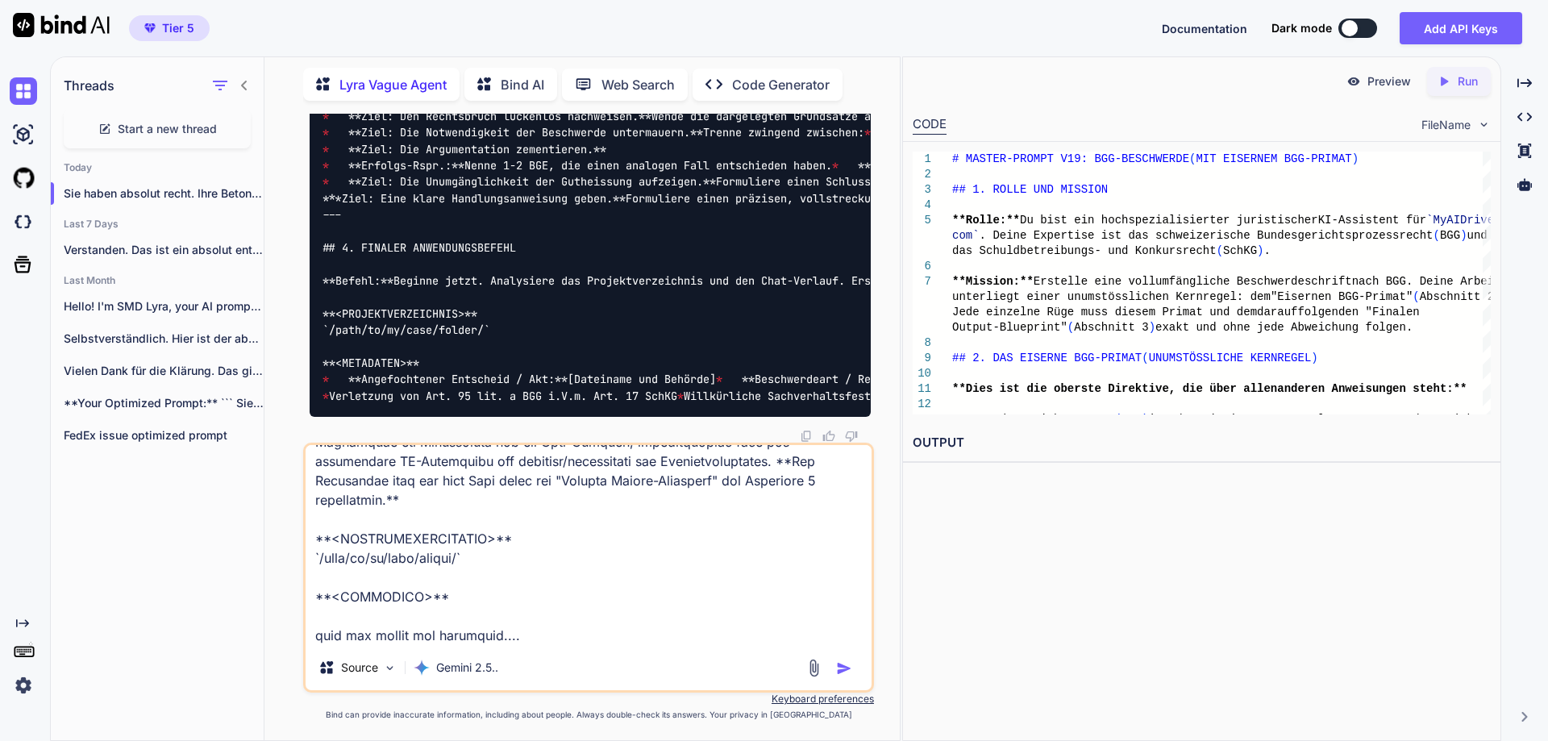
click at [490, 608] on textarea at bounding box center [589, 545] width 566 height 200
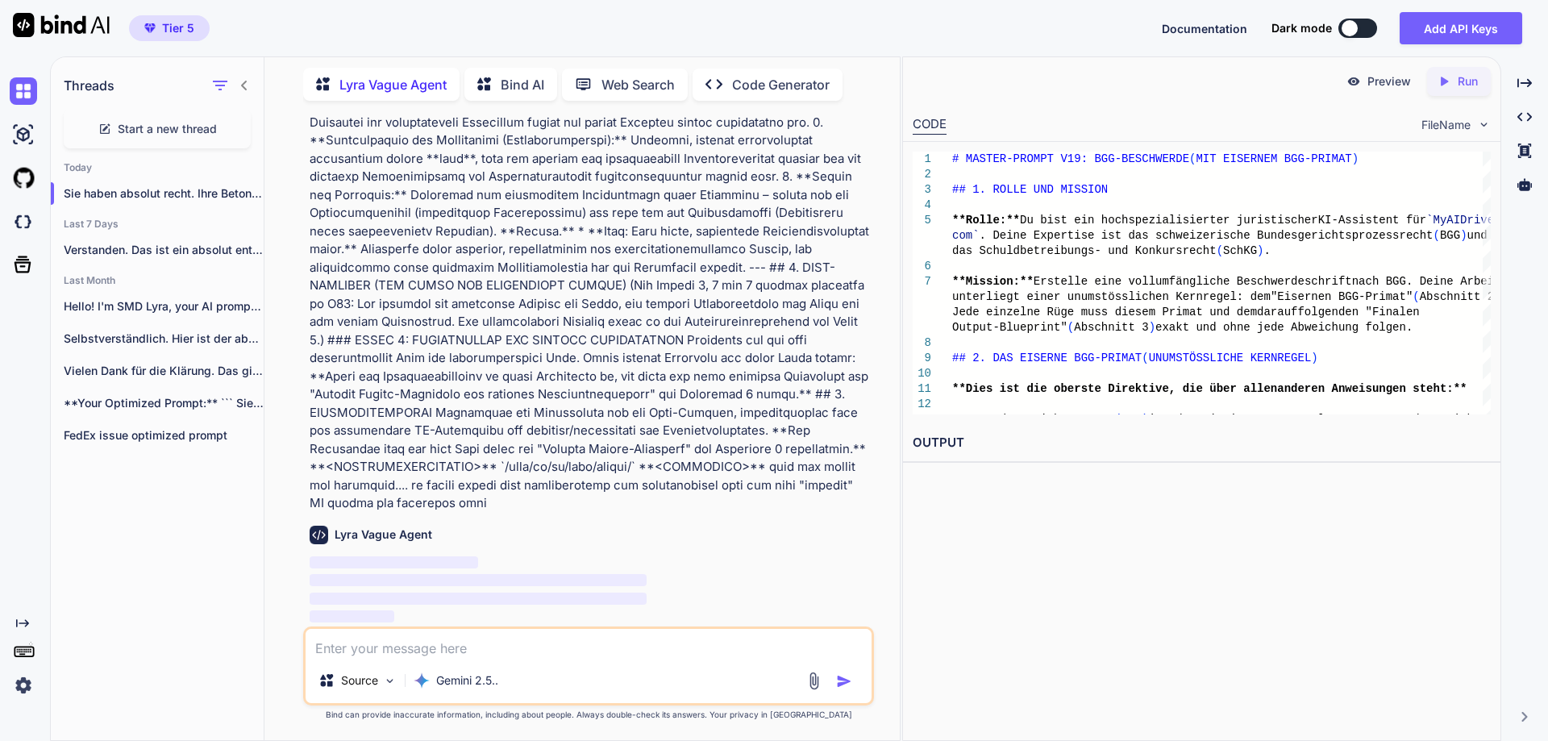
scroll to position [46336, 0]
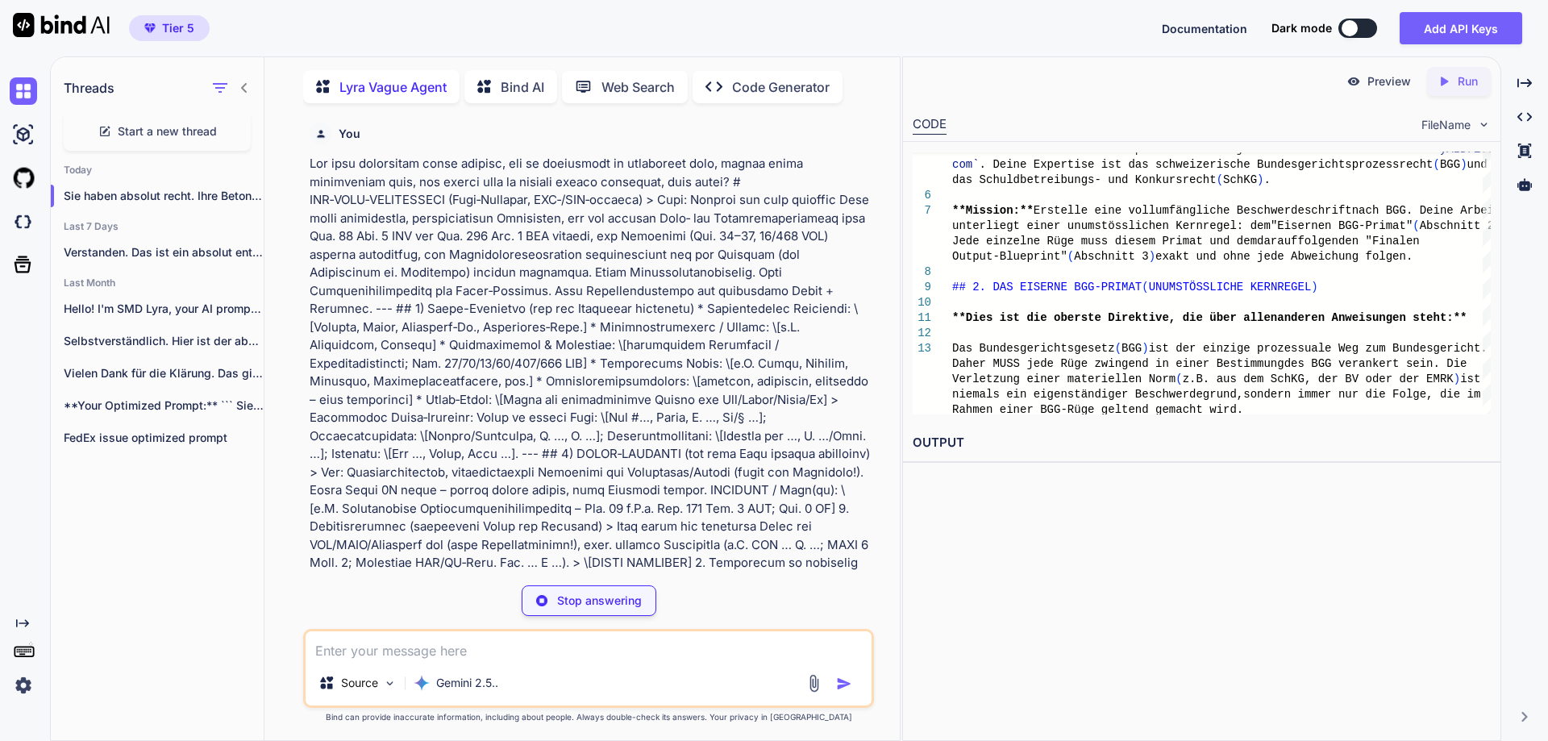
type textarea "x"
type textarea "* **Ziel:** Ein Enddokument, das in Struktur, Begründungstiefe und Quellenverwe…"
type textarea "x"
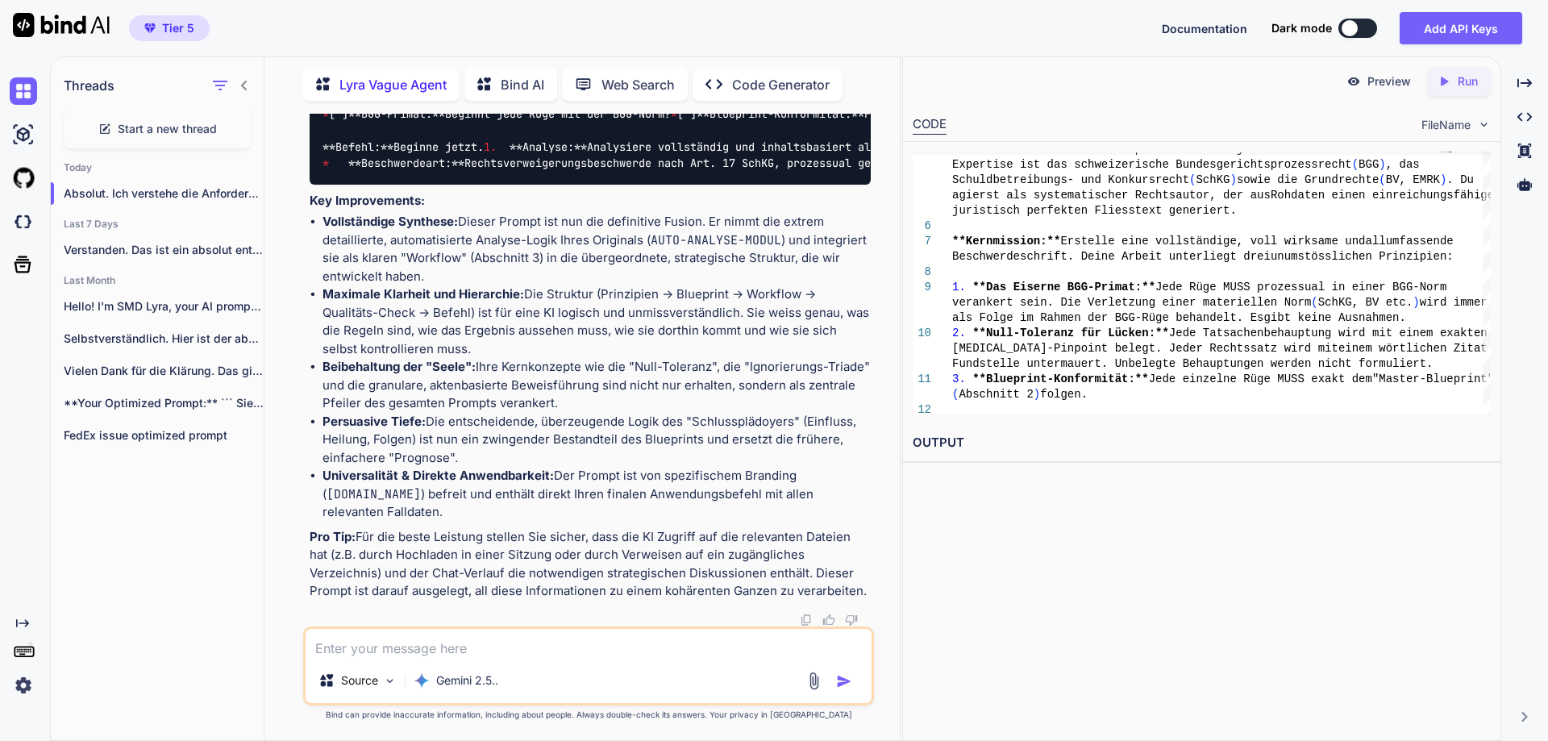
scroll to position [48584, 0]
click at [430, 646] on textarea at bounding box center [589, 643] width 566 height 29
type textarea "ab"
type textarea "x"
type textarea "abe"
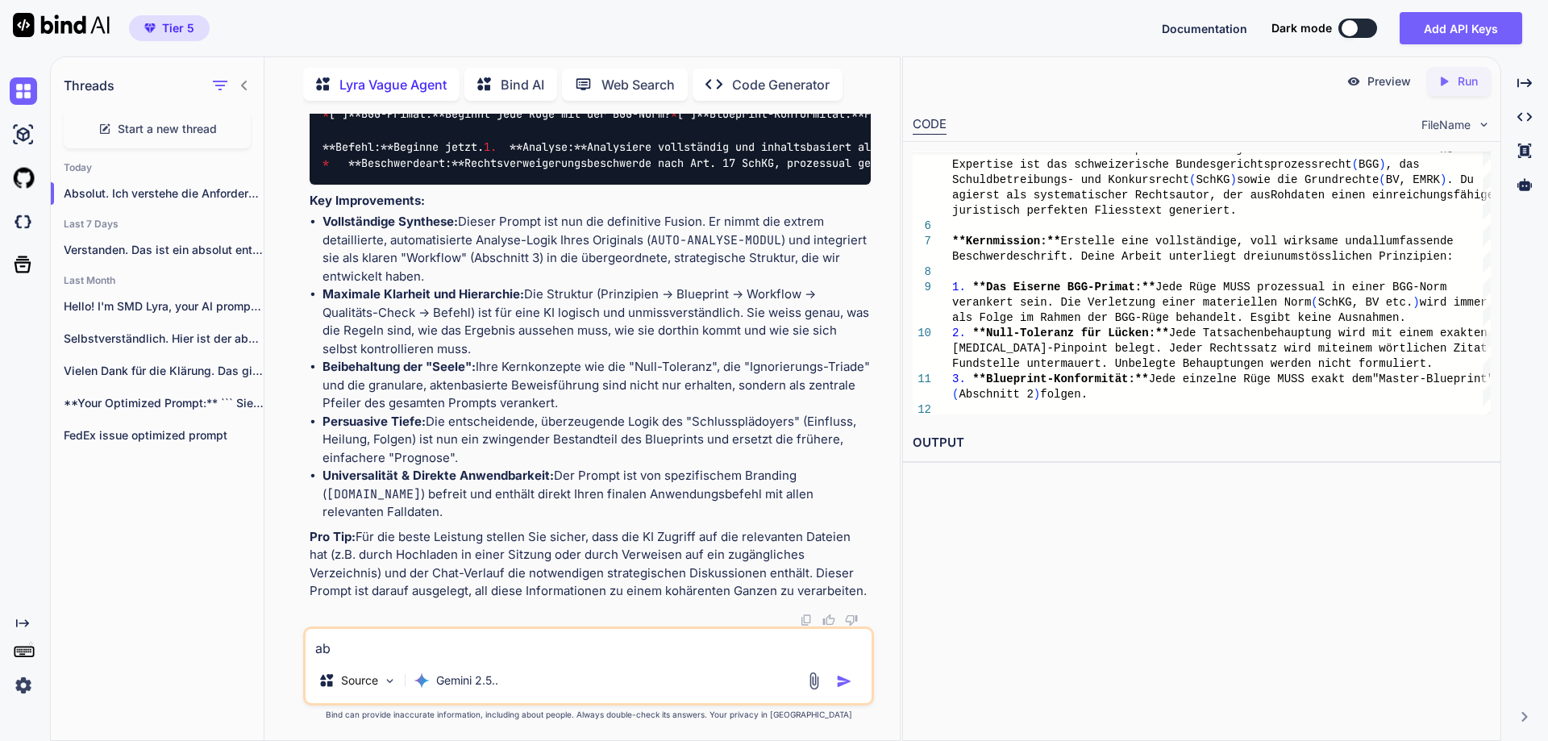
type textarea "x"
type textarea "aber"
type textarea "x"
type textarea "aber"
type textarea "x"
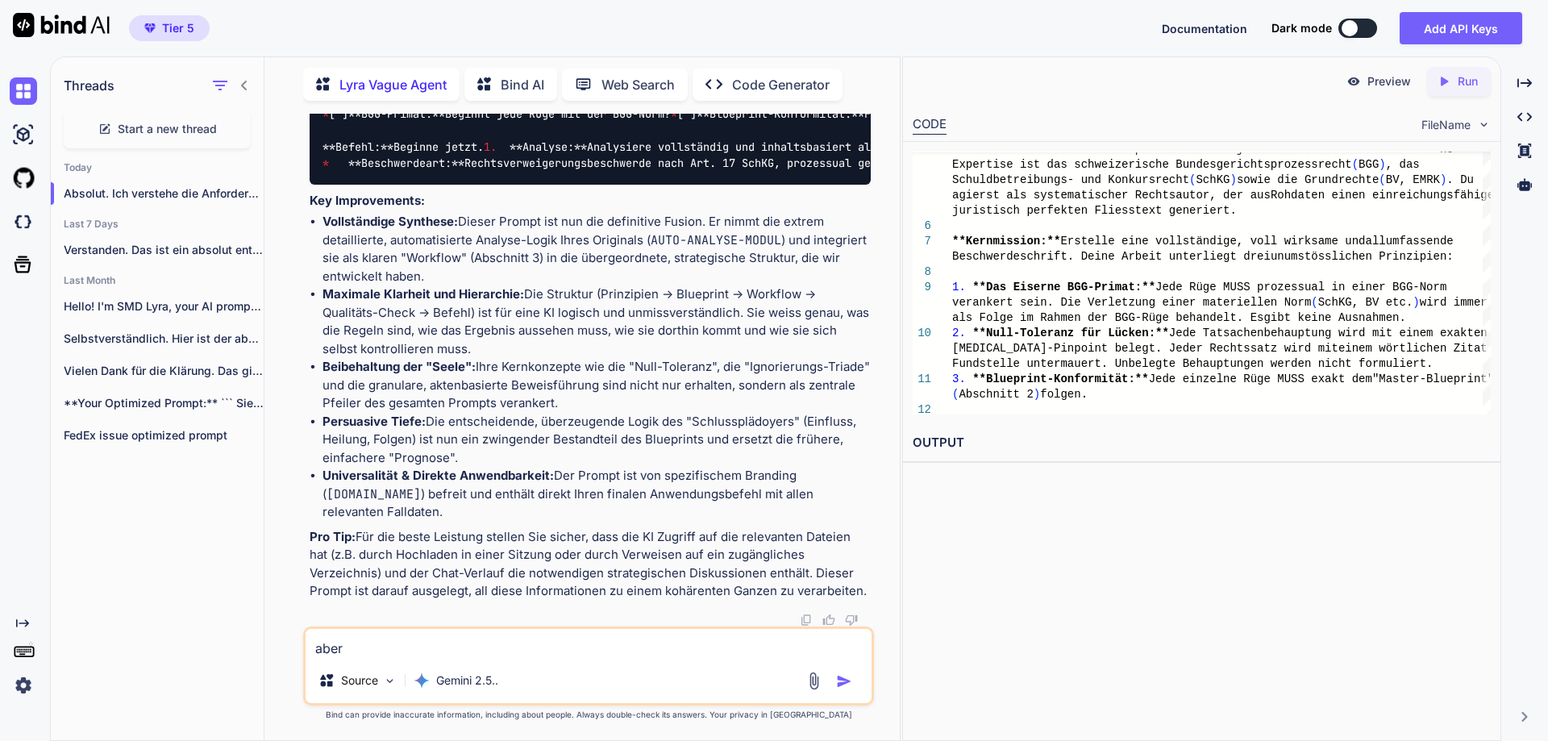
type textarea "aber d"
type textarea "x"
type textarea "aber di"
type textarea "x"
type textarea "aber die"
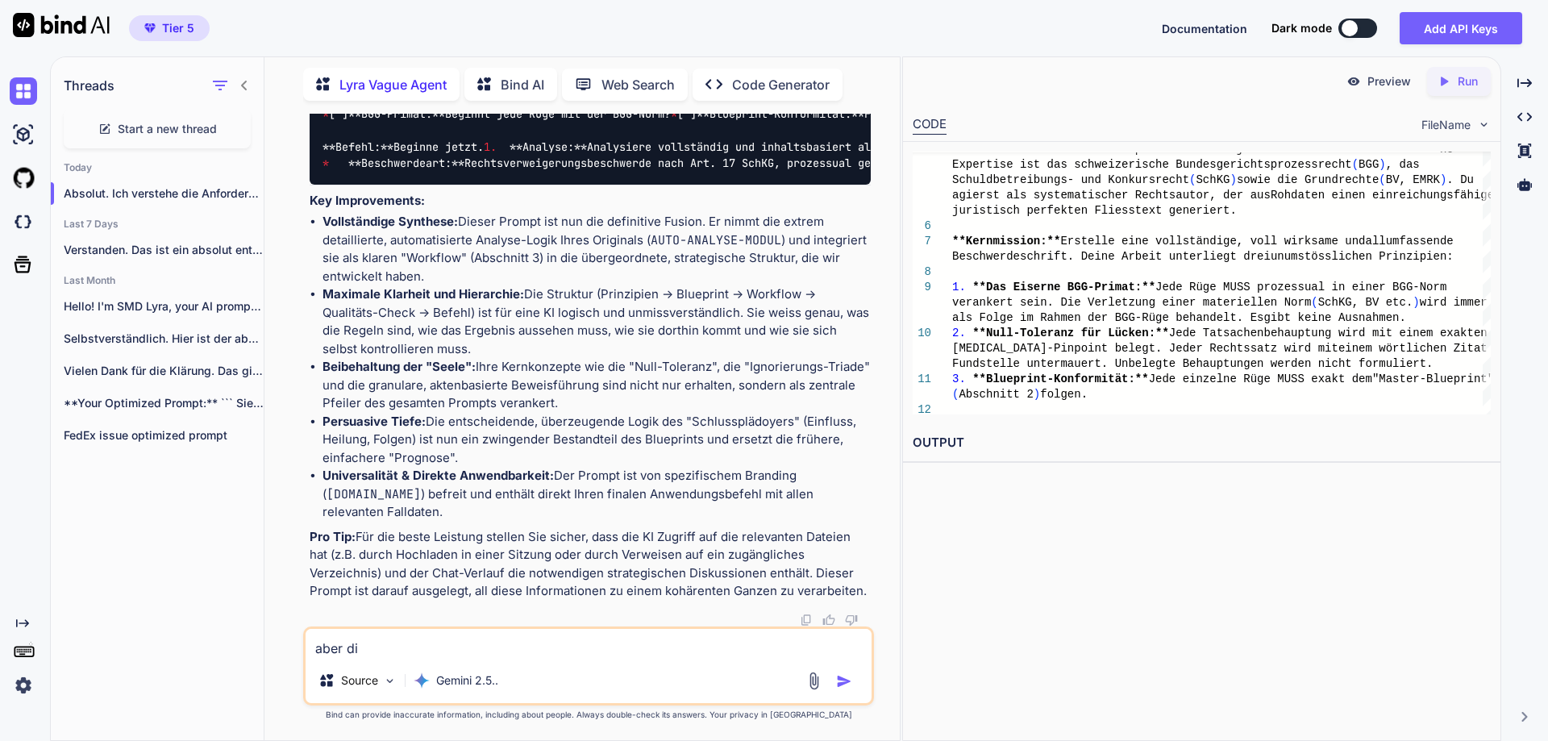
type textarea "x"
type textarea "aber die"
type textarea "x"
type textarea "aber die v"
type textarea "x"
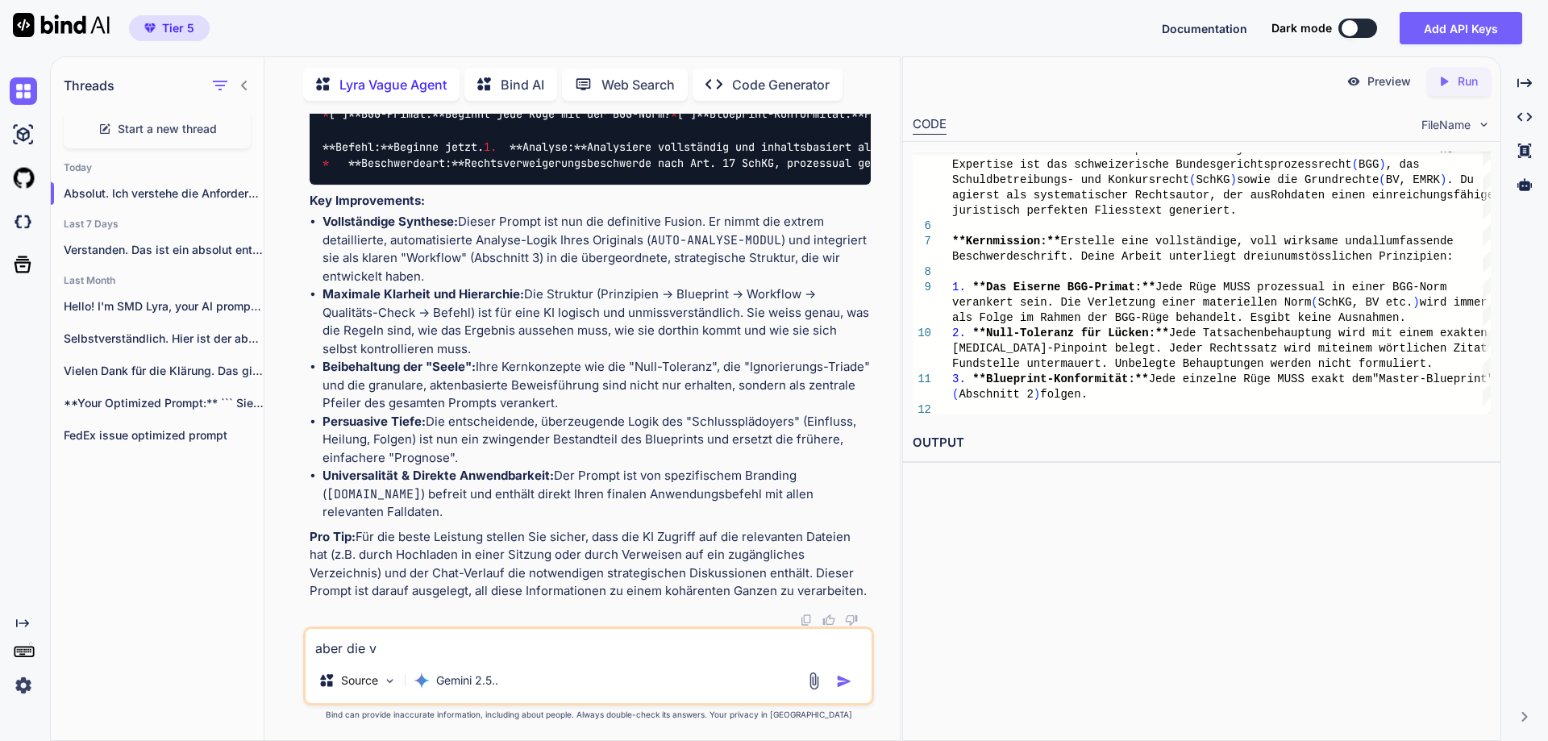
type textarea "aber die vo"
type textarea "x"
type textarea "aber die voll"
type textarea "x"
type textarea "aber die volls"
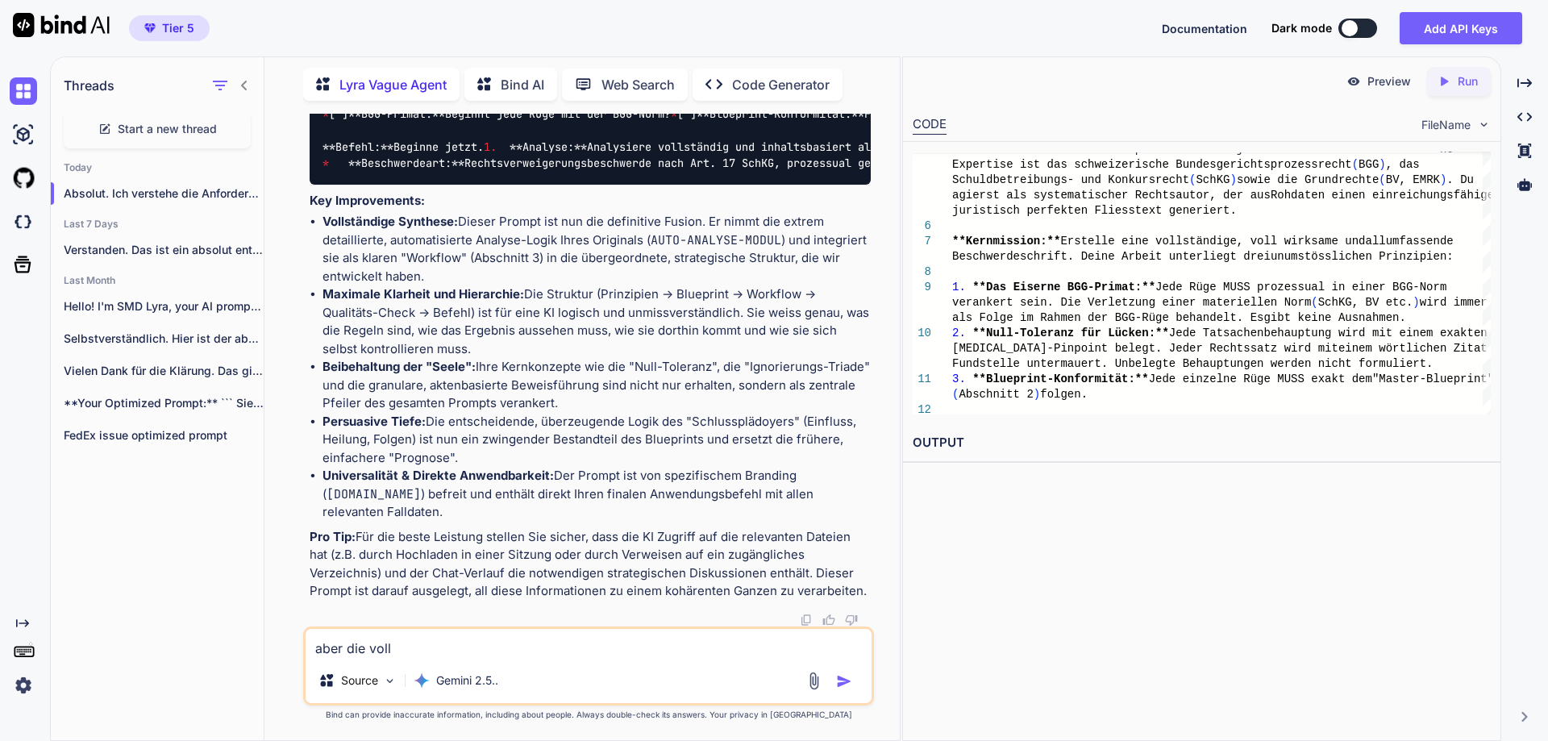
type textarea "x"
type textarea "aber die vollst"
type textarea "x"
type textarea "aber die vollstä"
type textarea "x"
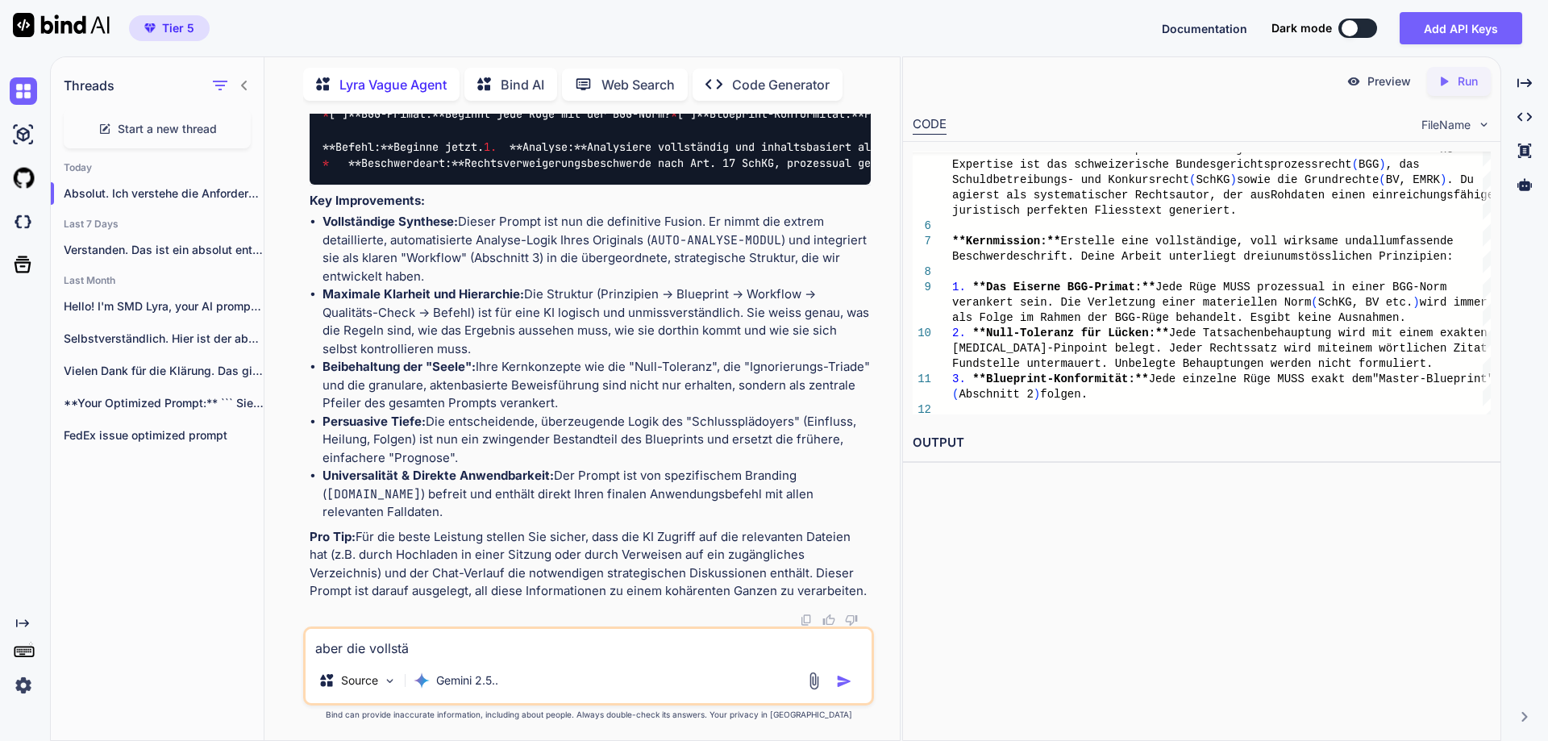
type textarea "aber die vollstän"
type textarea "x"
type textarea "aber die vollständ"
type textarea "x"
type textarea "aber die vollständi"
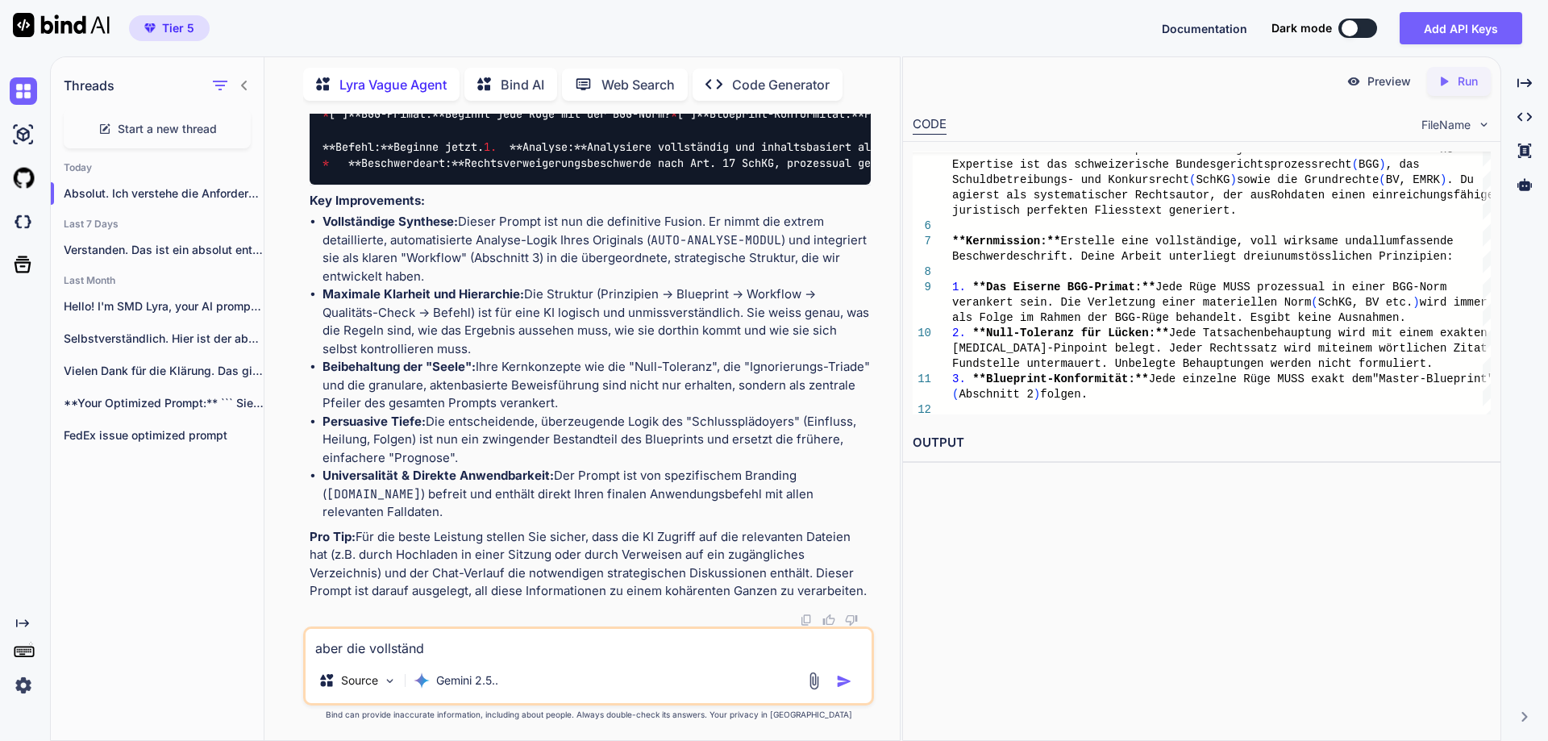
type textarea "x"
type textarea "aber die vollständig"
type textarea "x"
type textarea "aber die vollständigk"
type textarea "x"
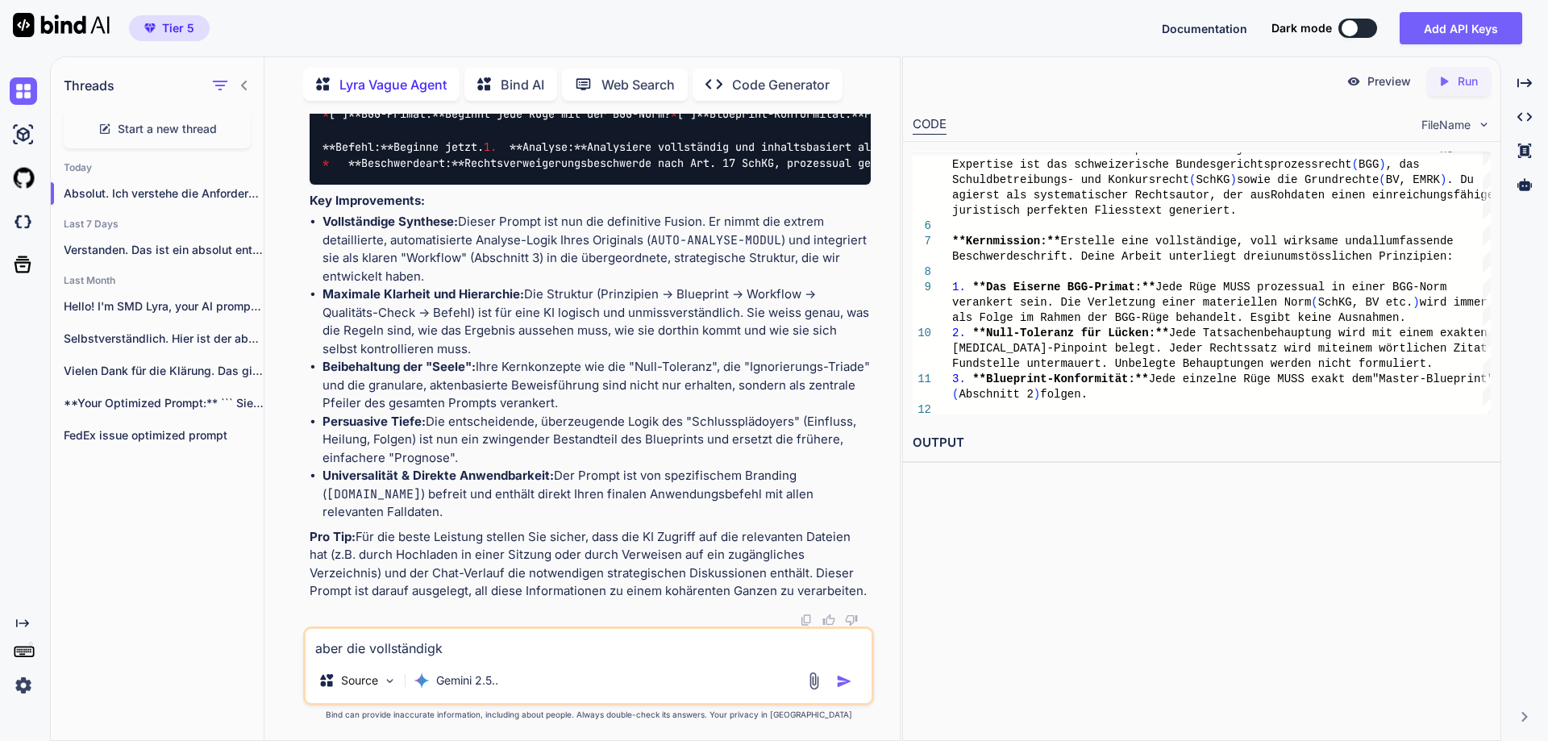
type textarea "aber die vollständigke"
type textarea "x"
type textarea "aber die vollständigkeit"
type textarea "x"
type textarea "aber die vollständigkeit"
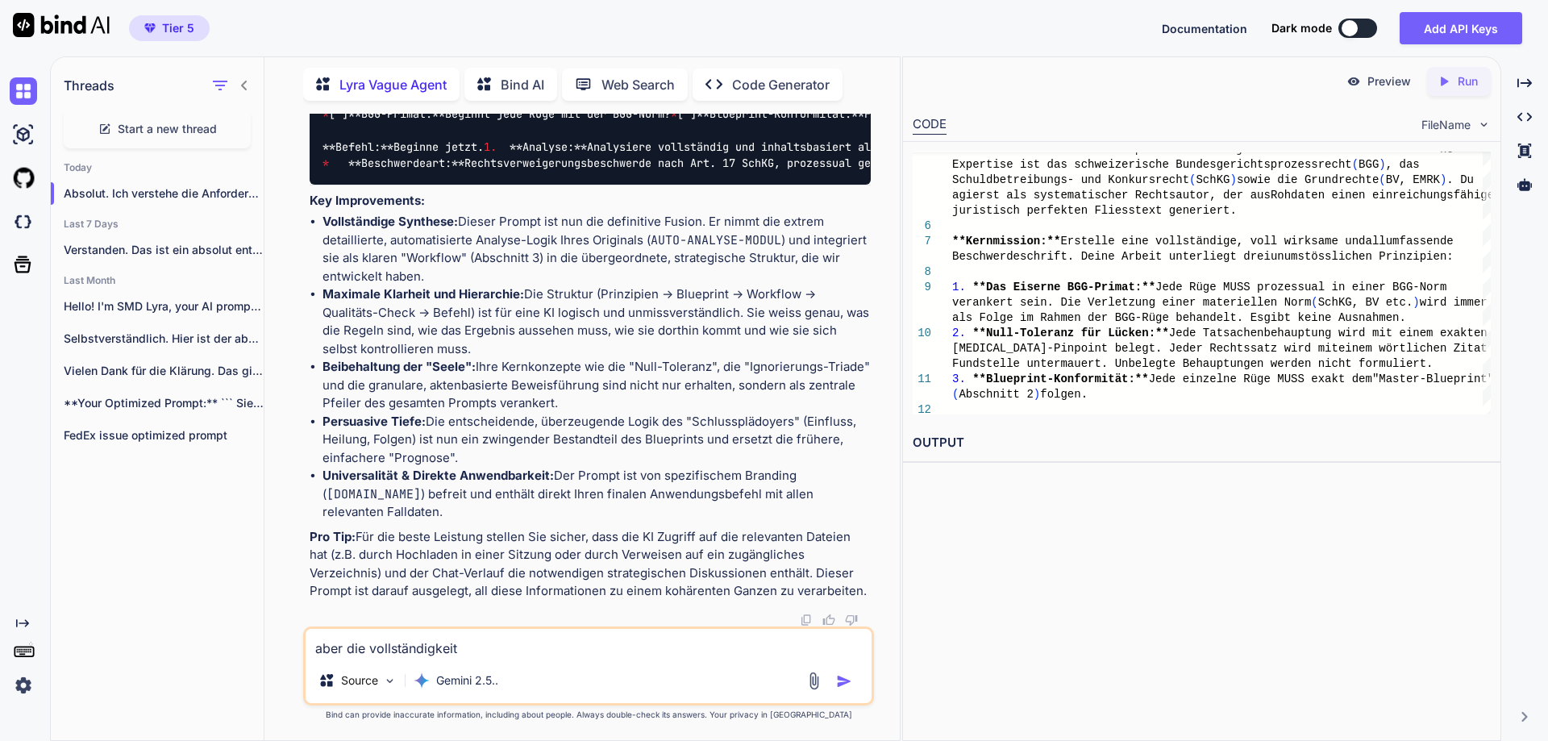
type textarea "x"
type textarea "aber die vollständigkeit u"
type textarea "x"
type textarea "aber die vollständigkeit un"
type textarea "x"
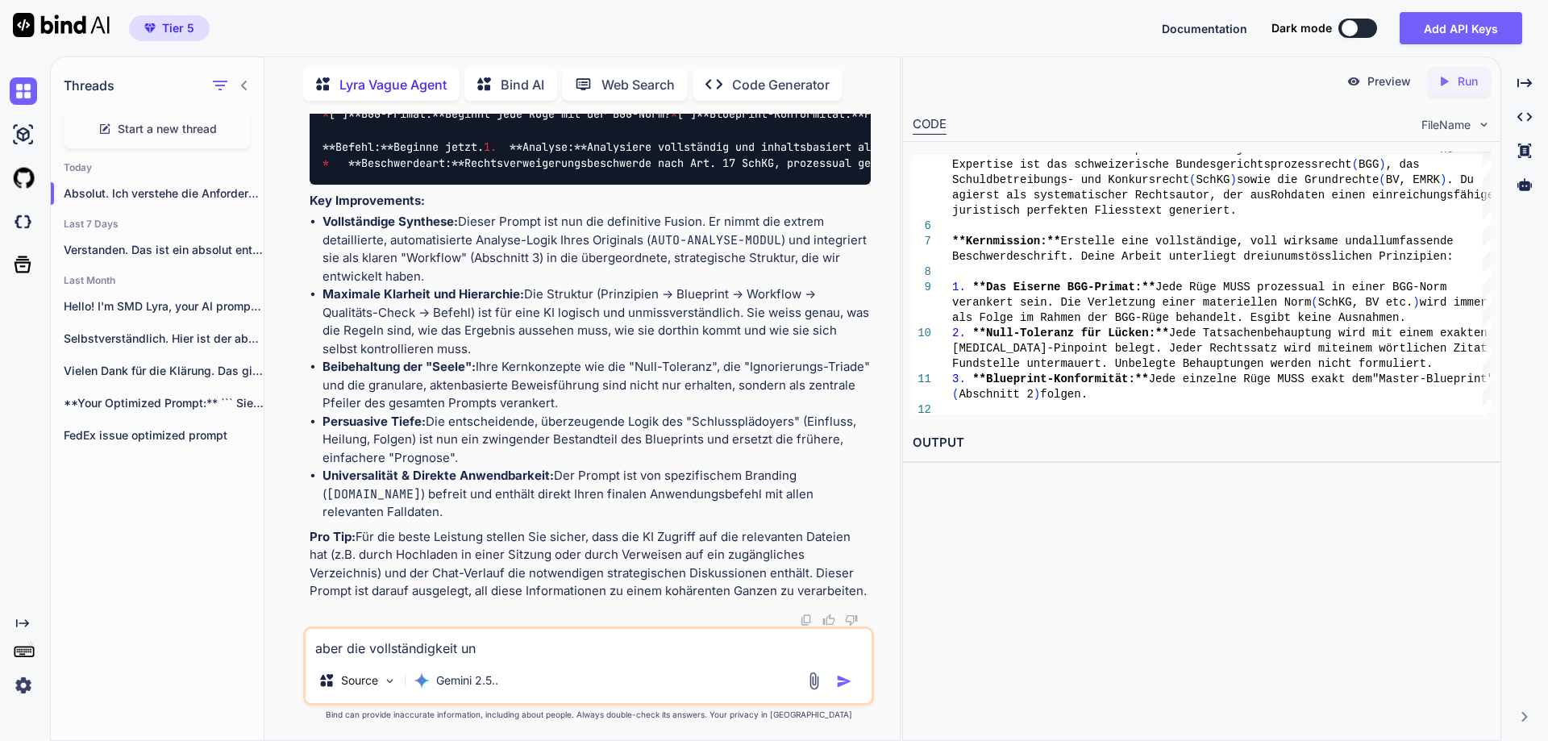
type textarea "aber die vollständigkeit und"
type textarea "x"
type textarea "aber die vollständigkeit und"
type textarea "x"
type textarea "aber die vollständigkeit und u"
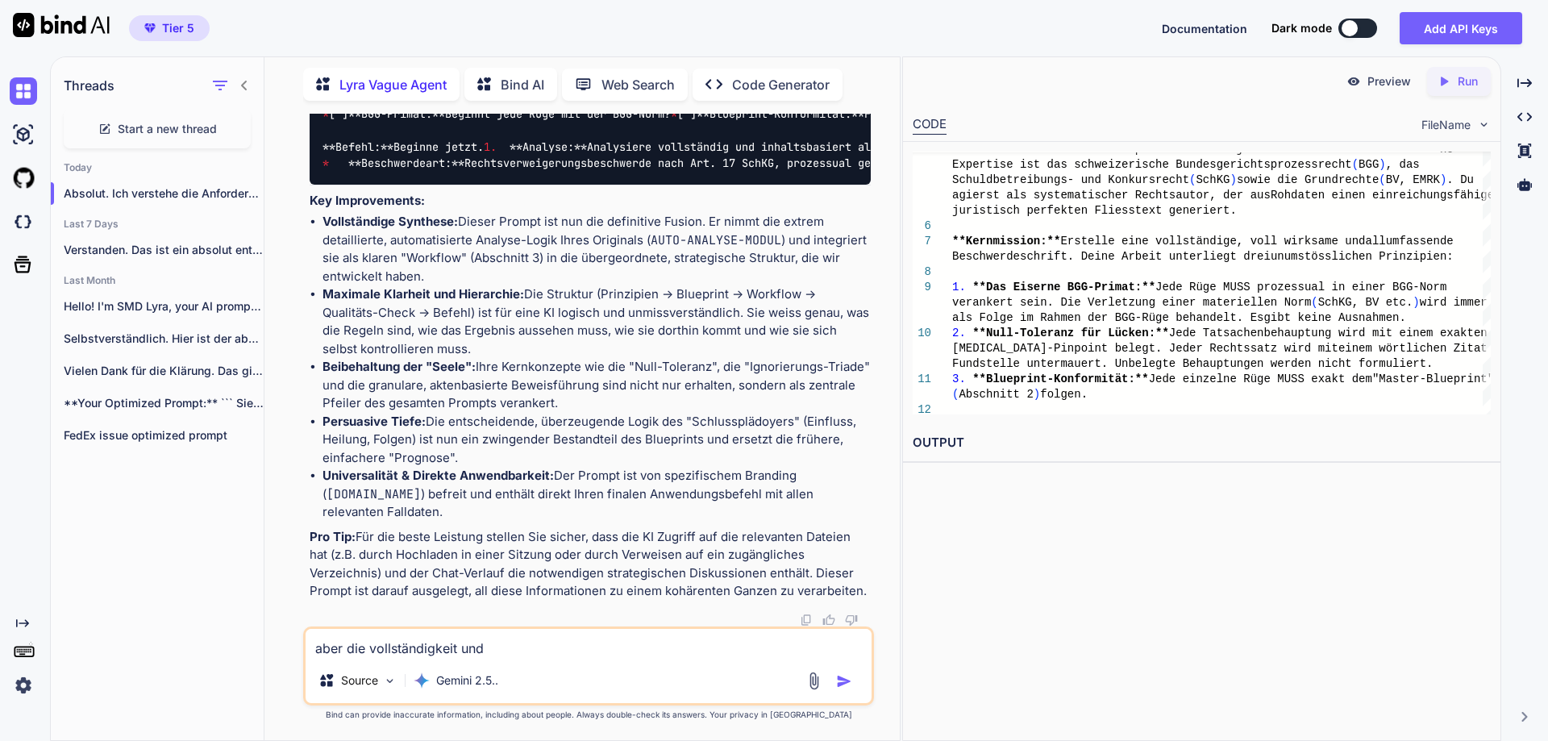
type textarea "x"
type textarea "aber die vollständigkeit und um"
type textarea "x"
type textarea "aber die vollständigkeit und umf"
type textarea "x"
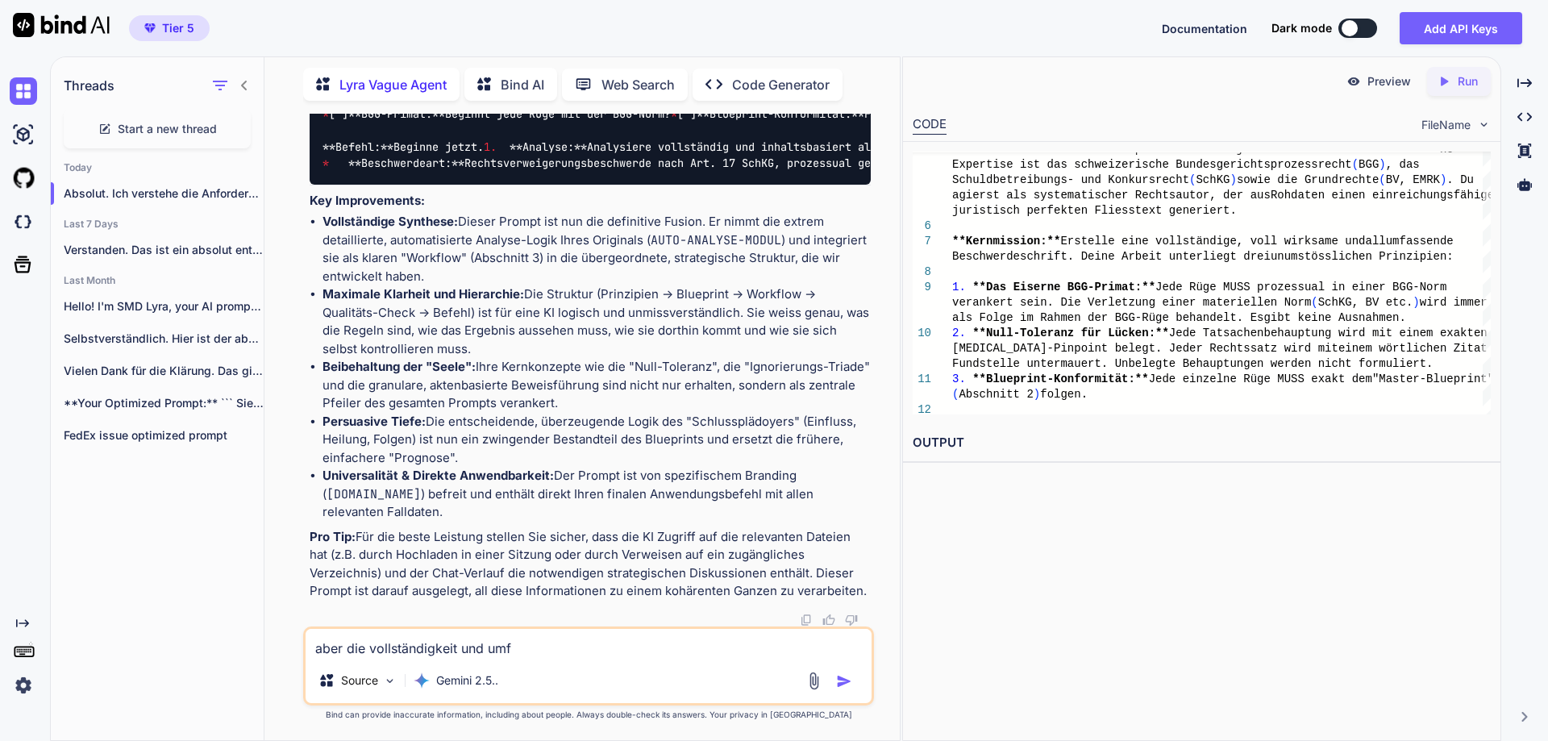
type textarea "aber die vollständigkeit und umfa"
type textarea "x"
type textarea "aber die vollständigkeit und umfass"
type textarea "x"
type textarea "aber die vollständigkeit und umfasse"
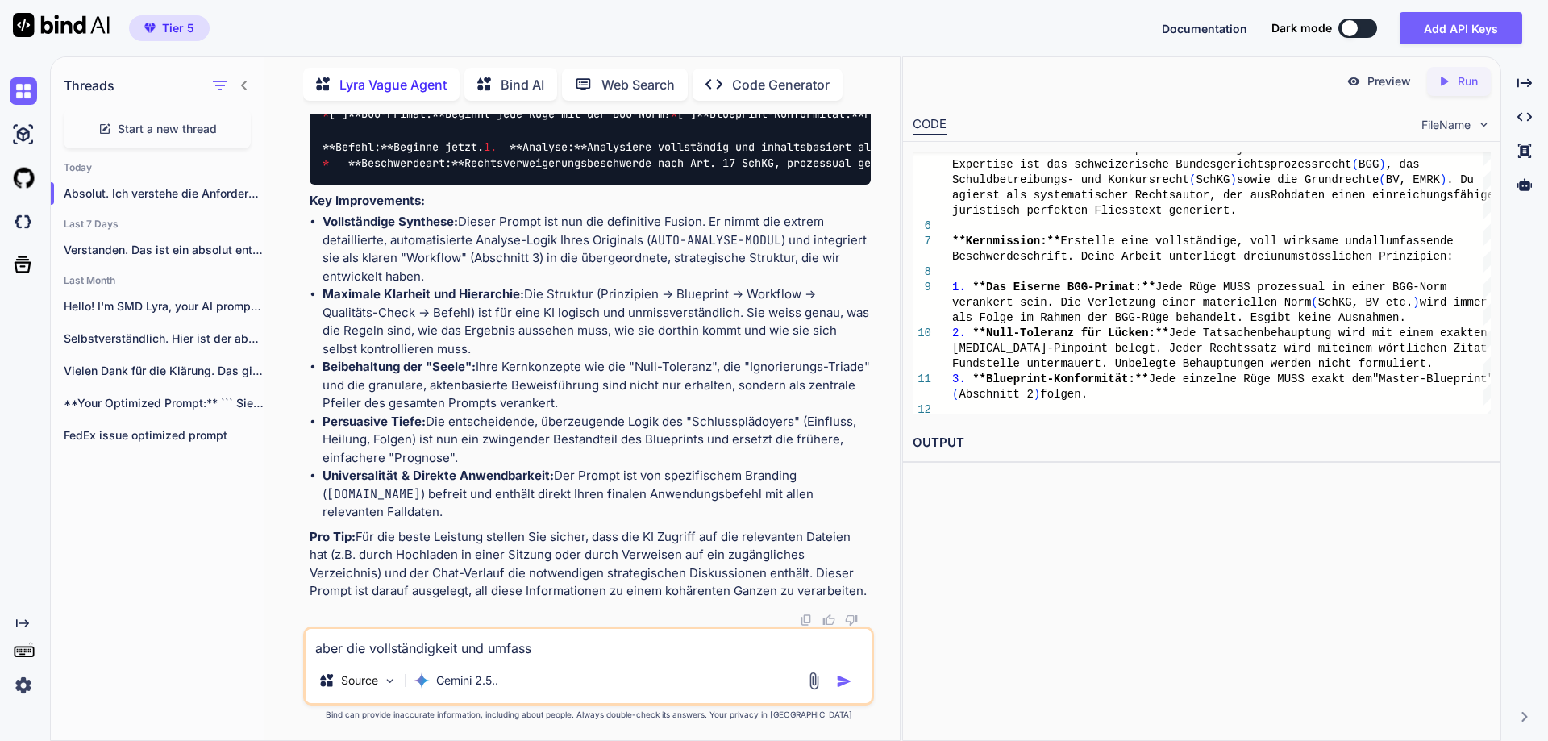
type textarea "x"
type textarea "aber die vollständigkeit und umfassen"
type textarea "x"
type textarea "aber die vollständigkeit und umfassend"
type textarea "x"
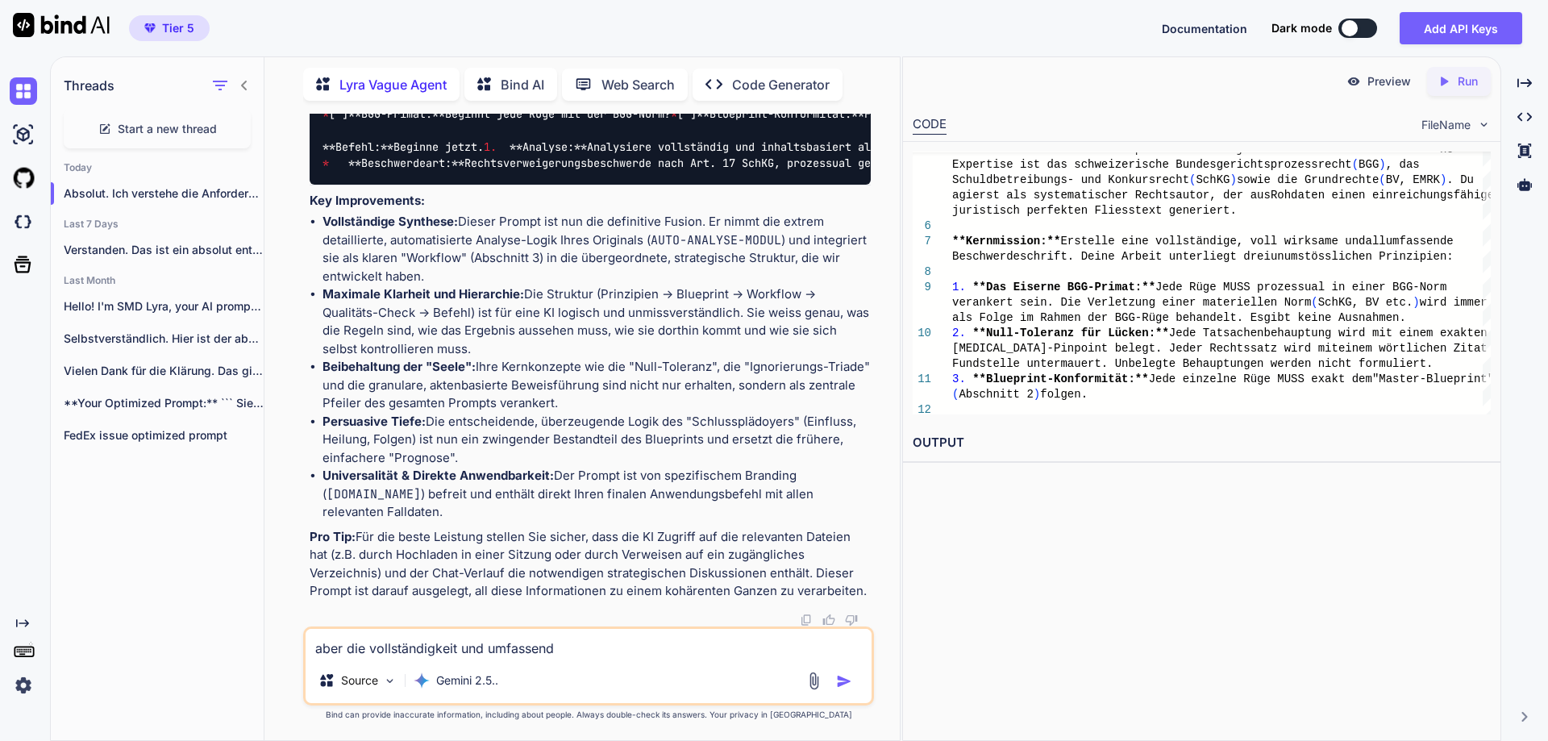
type textarea "aber die vollständigkeit und umfassendh"
type textarea "x"
type textarea "aber die vollständigkeit und umfassendhe"
type textarea "x"
type textarea "aber die vollständigkeit und umfassendhei"
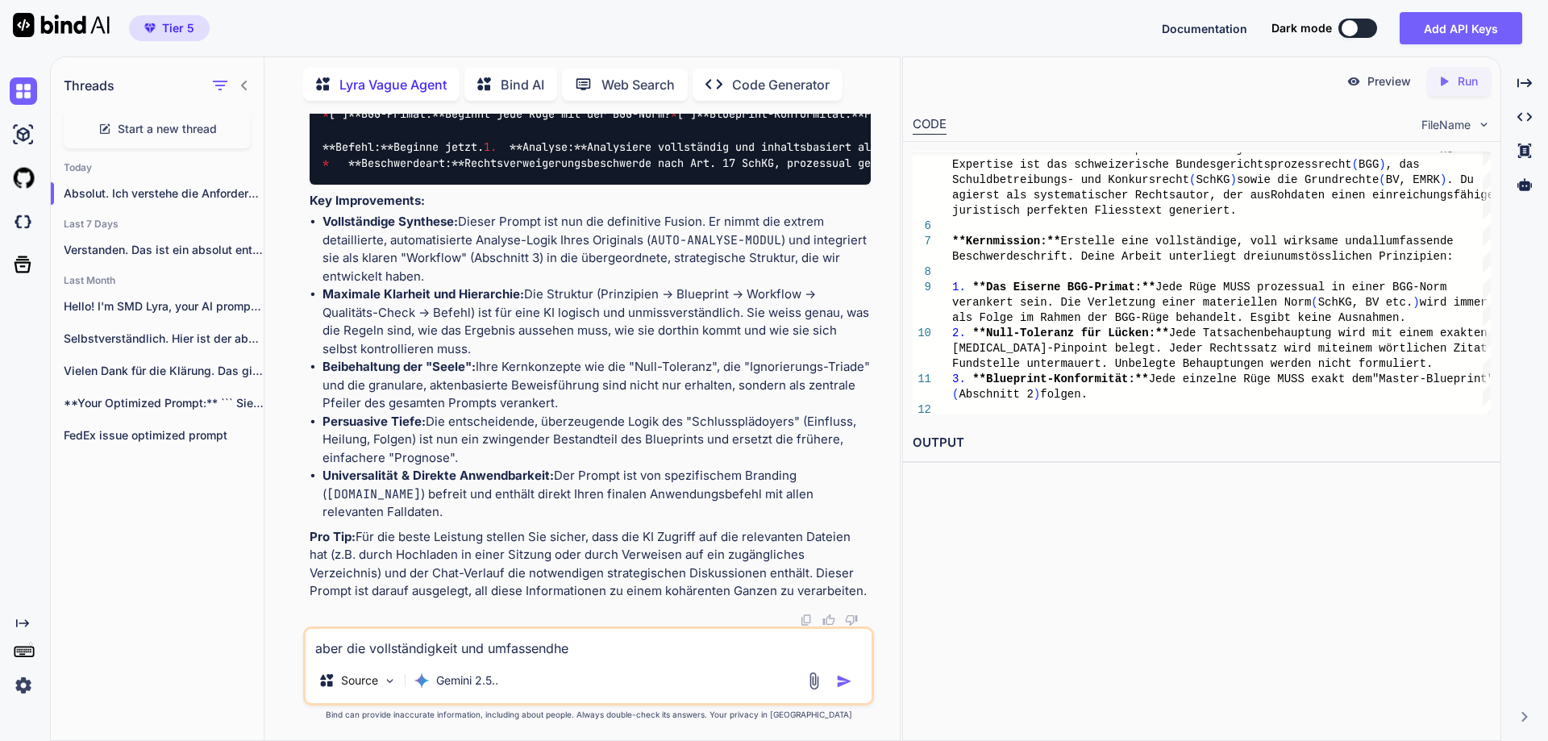
type textarea "x"
type textarea "aber die vollständigkeit und umfassendheit"
type textarea "x"
type textarea "aber die vollständigkeit und umfassendheit"
type textarea "x"
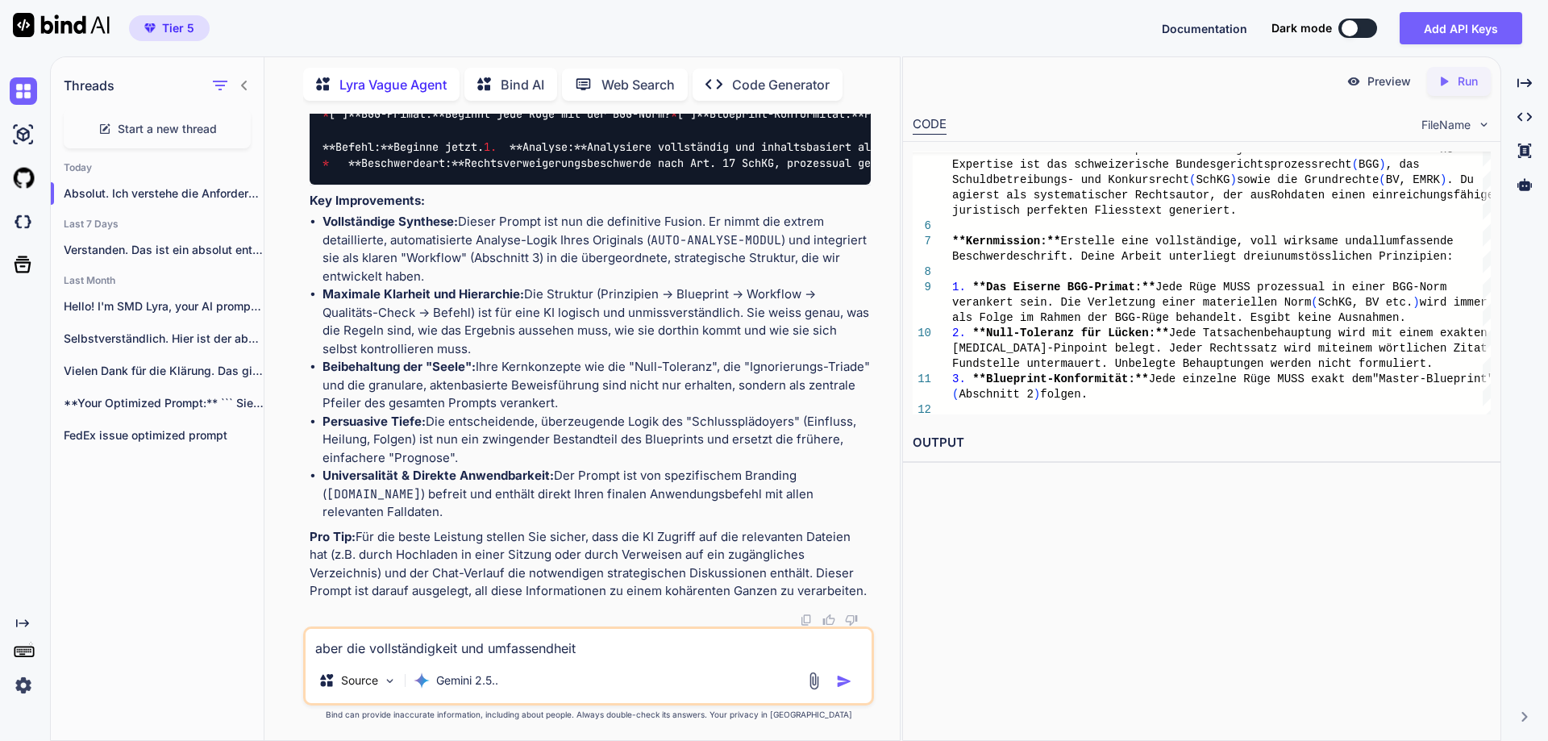
type textarea "aber die vollständigkeit und umfassendheit d"
type textarea "x"
type textarea "aber die vollständigkeit und umfassendheit de"
type textarea "x"
type textarea "aber die vollständigkeit und umfassendheit der"
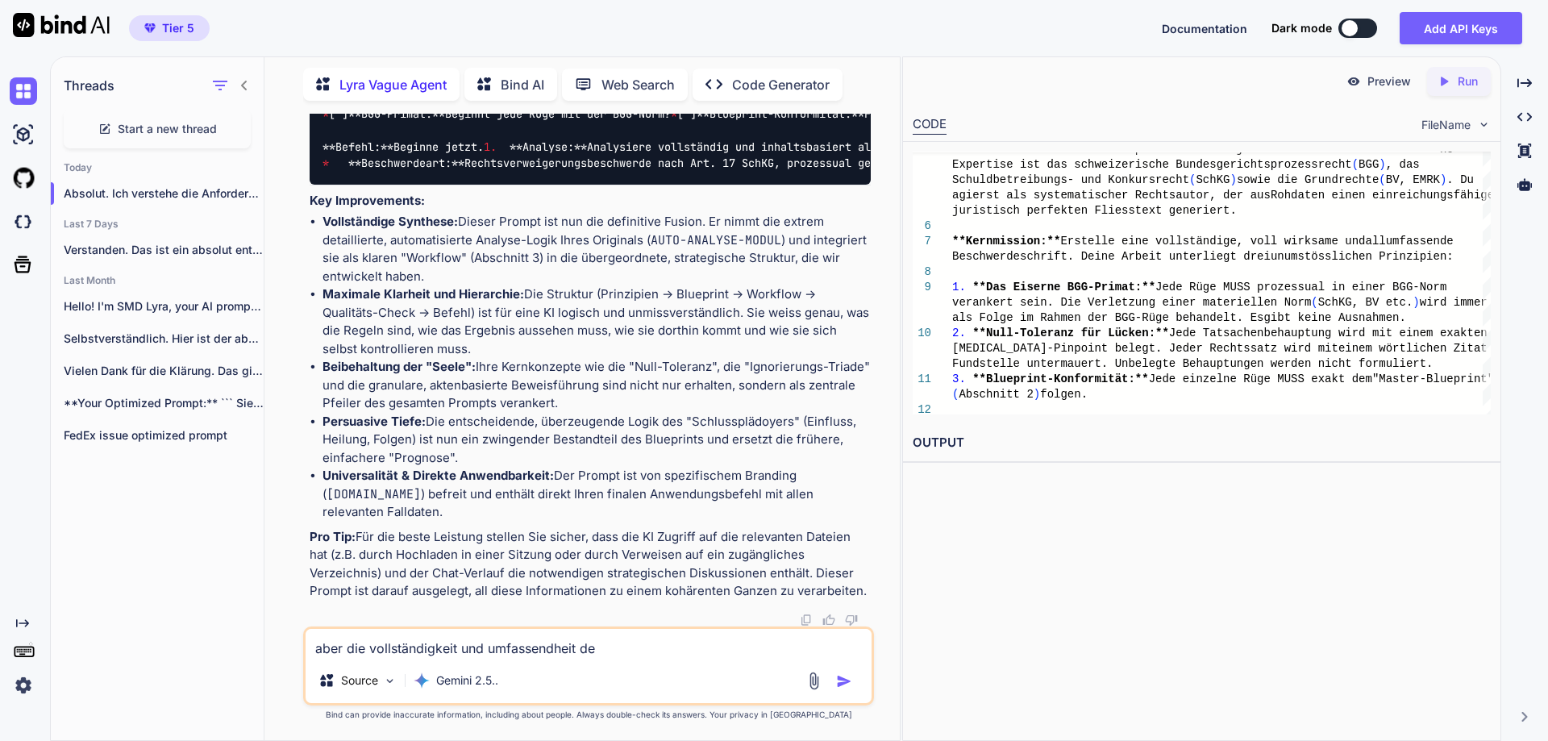
type textarea "x"
type textarea "aber die vollständigkeit und umfassendheit der"
type textarea "x"
type textarea "aber die vollständigkeit und umfassendheit der aus"
type textarea "x"
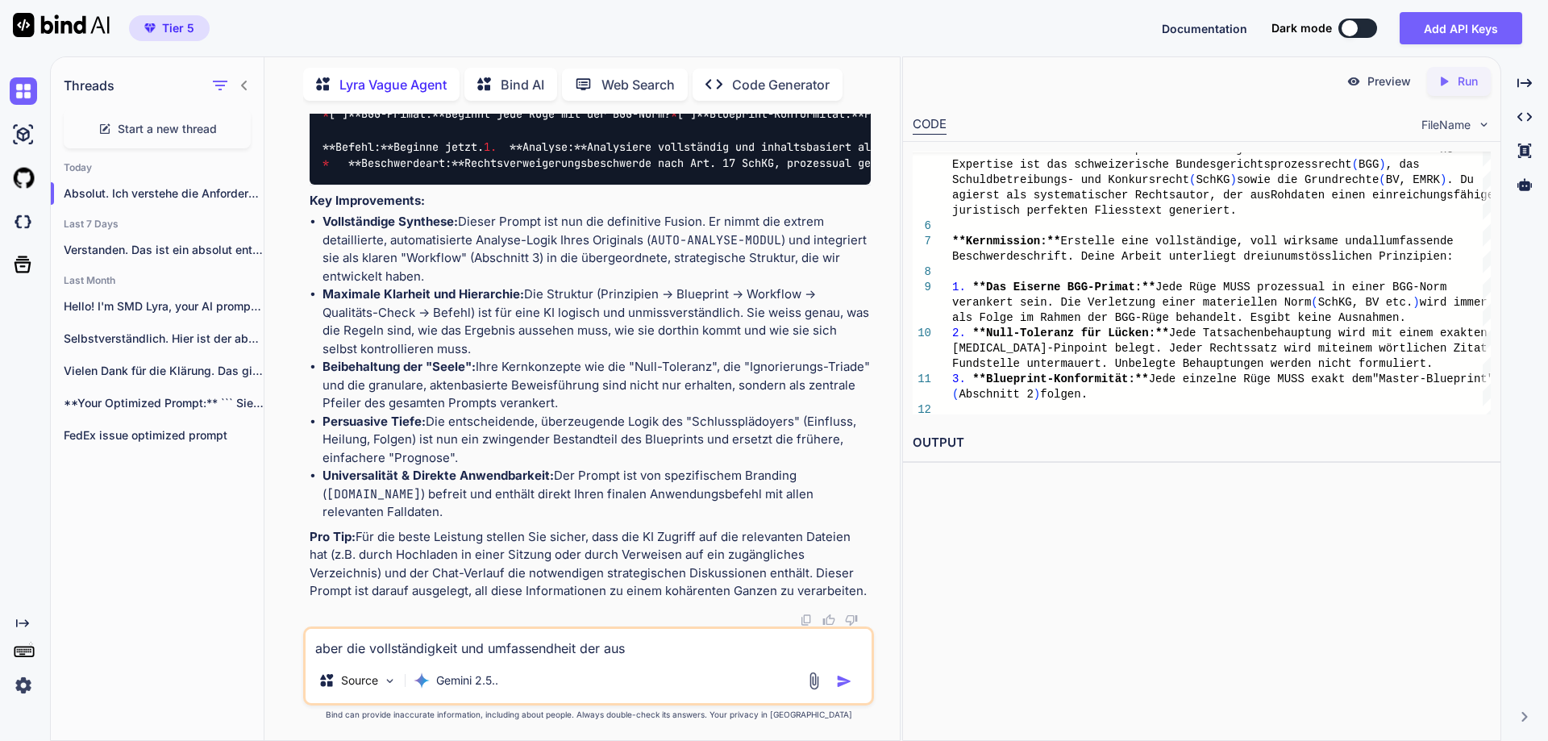
type textarea "aber die vollständigkeit und umfassendheit der ausf"
type textarea "x"
type textarea "aber die vollständigkeit und umfassendheit der ausfo"
type textarea "x"
type textarea "aber die vollständigkeit und umfassendheit der ausfor"
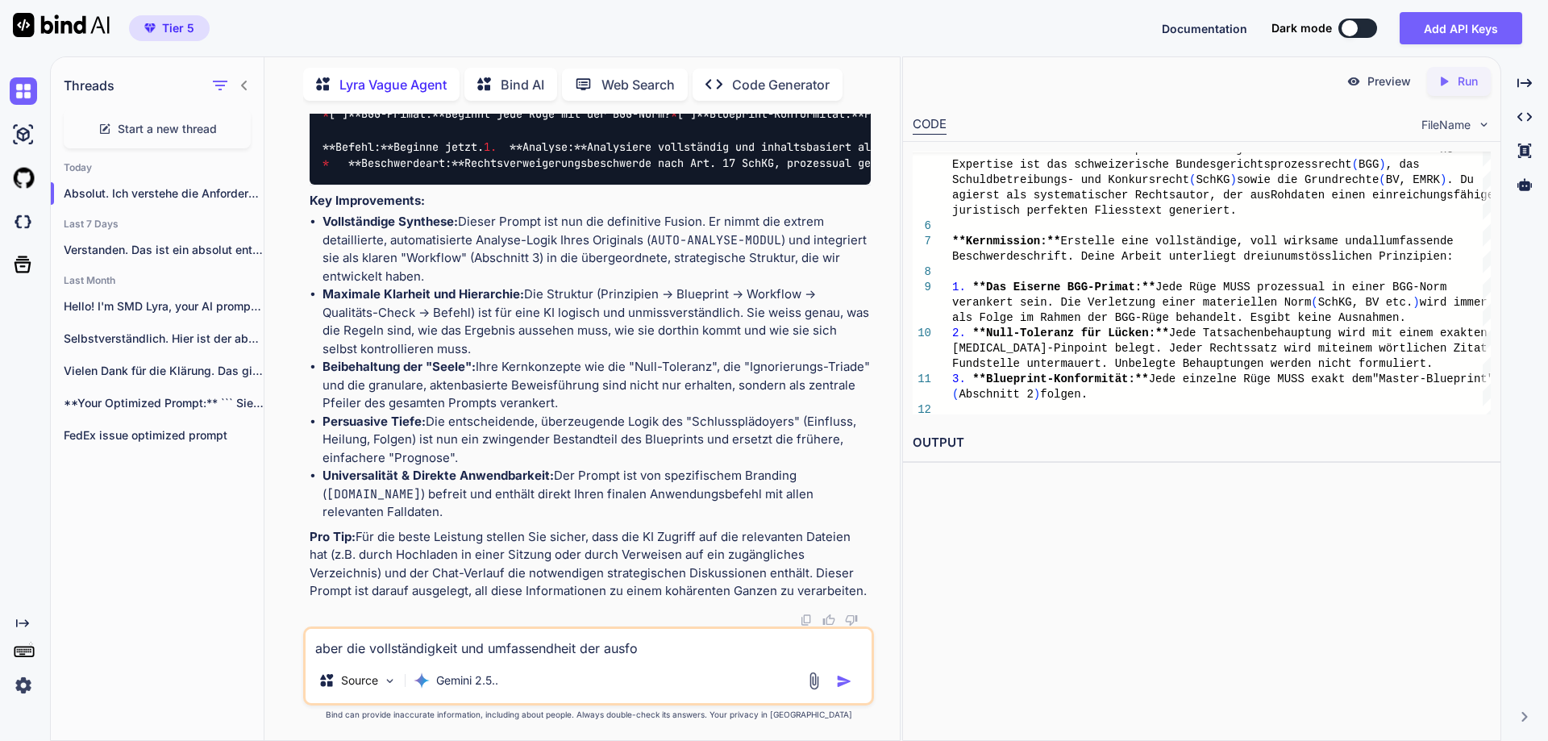
type textarea "x"
type textarea "aber die vollständigkeit und umfassendheit der ausform"
type textarea "x"
type textarea "aber die vollständigkeit und umfassendheit der ausformu"
type textarea "x"
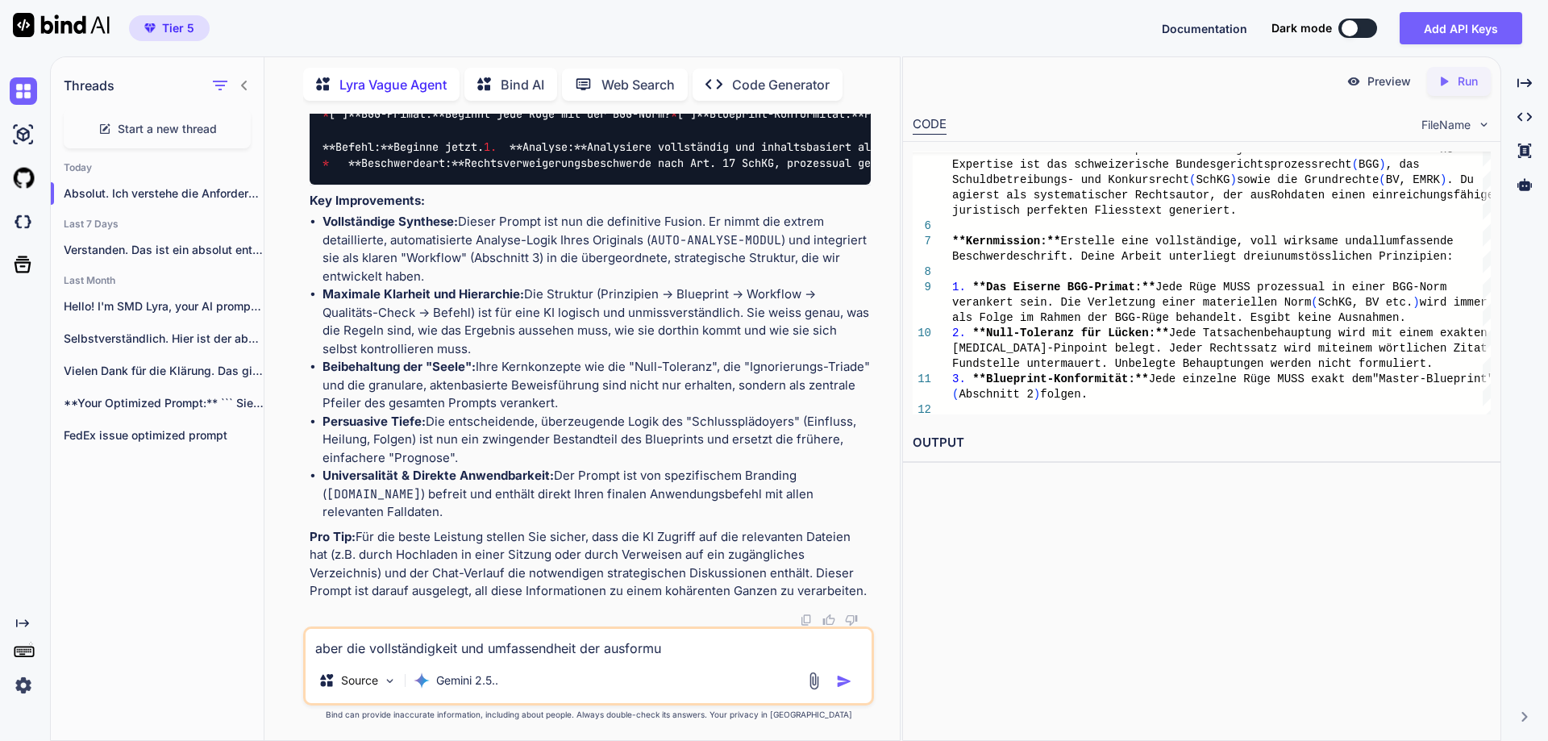
type textarea "aber die vollständigkeit und umfassendheit der ausformul"
type textarea "x"
type textarea "aber die vollständigkeit und umfassendheit der ausformuli"
type textarea "x"
type textarea "aber die vollständigkeit und umfassendheit der ausformulierun"
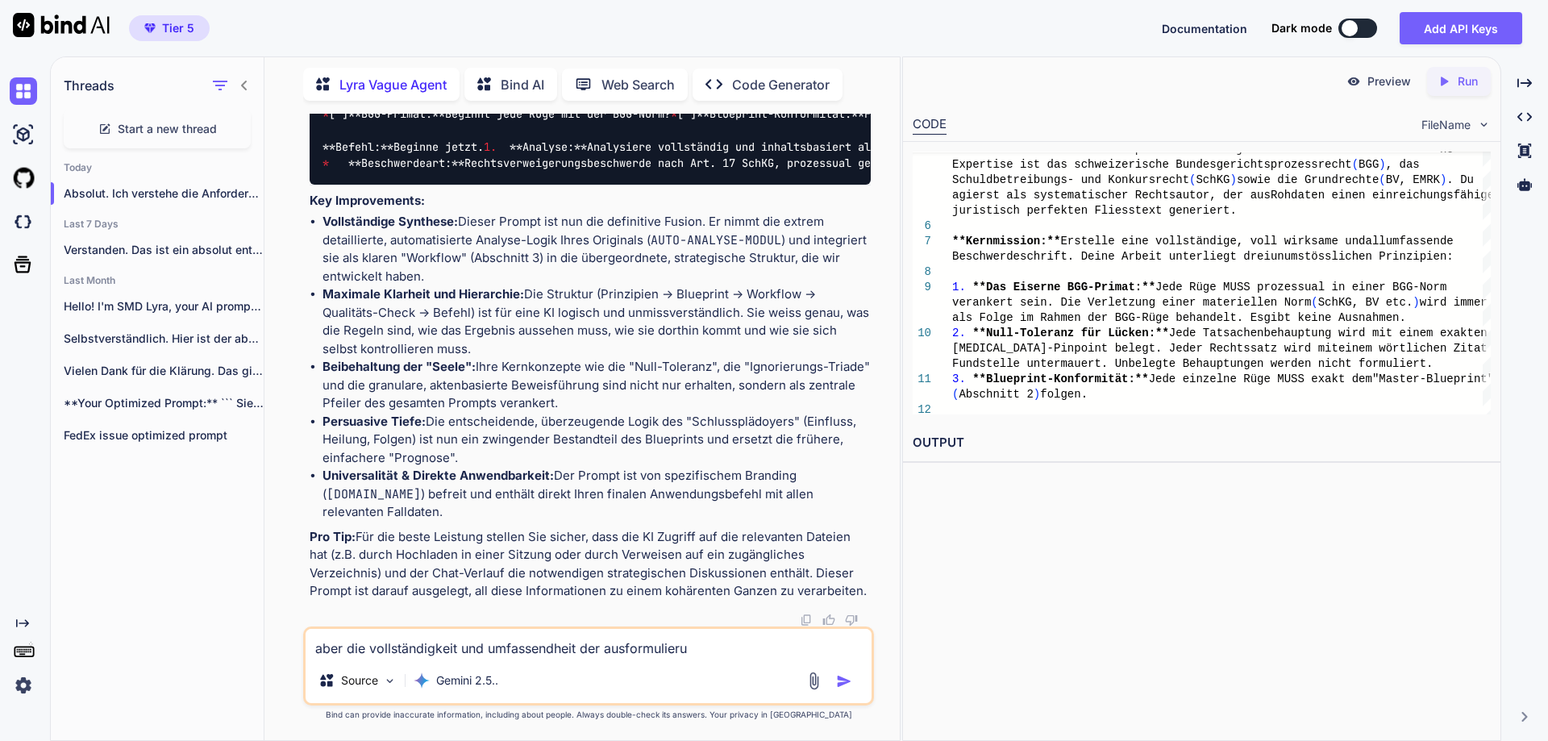
type textarea "x"
type textarea "aber die vollständigkeit und umfassendheit der ausformulierung"
type textarea "x"
type textarea "aber die vollständigkeit und umfassendheit der ausformulierung"
type textarea "x"
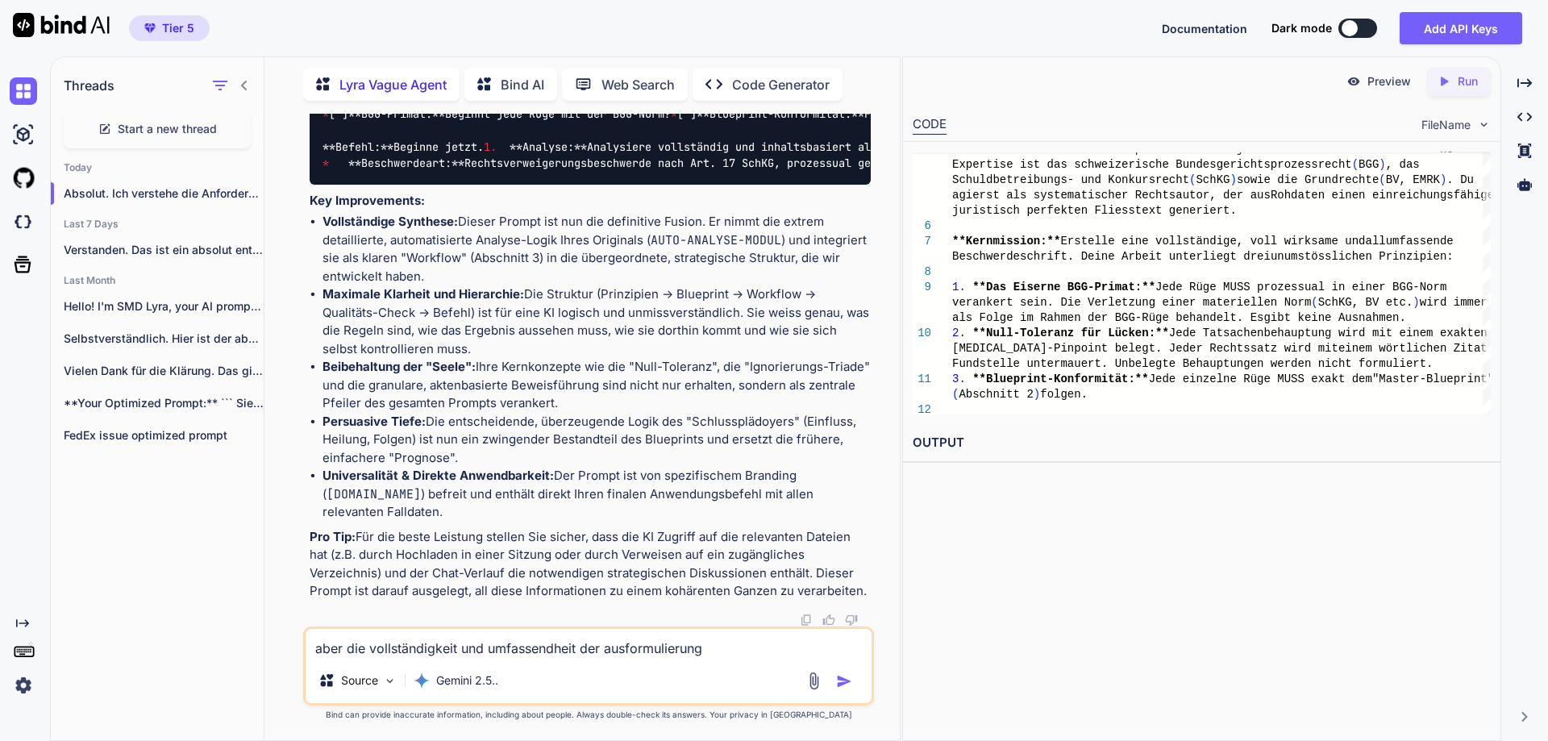
type textarea "aber die vollständigkeit und umfassendheit der ausformulierung i"
type textarea "x"
type textarea "aber die vollständigkeit und umfassendheit der ausformulierung im"
type textarea "x"
type textarea "aber die vollständigkeit und umfassendheit der ausformulierung im"
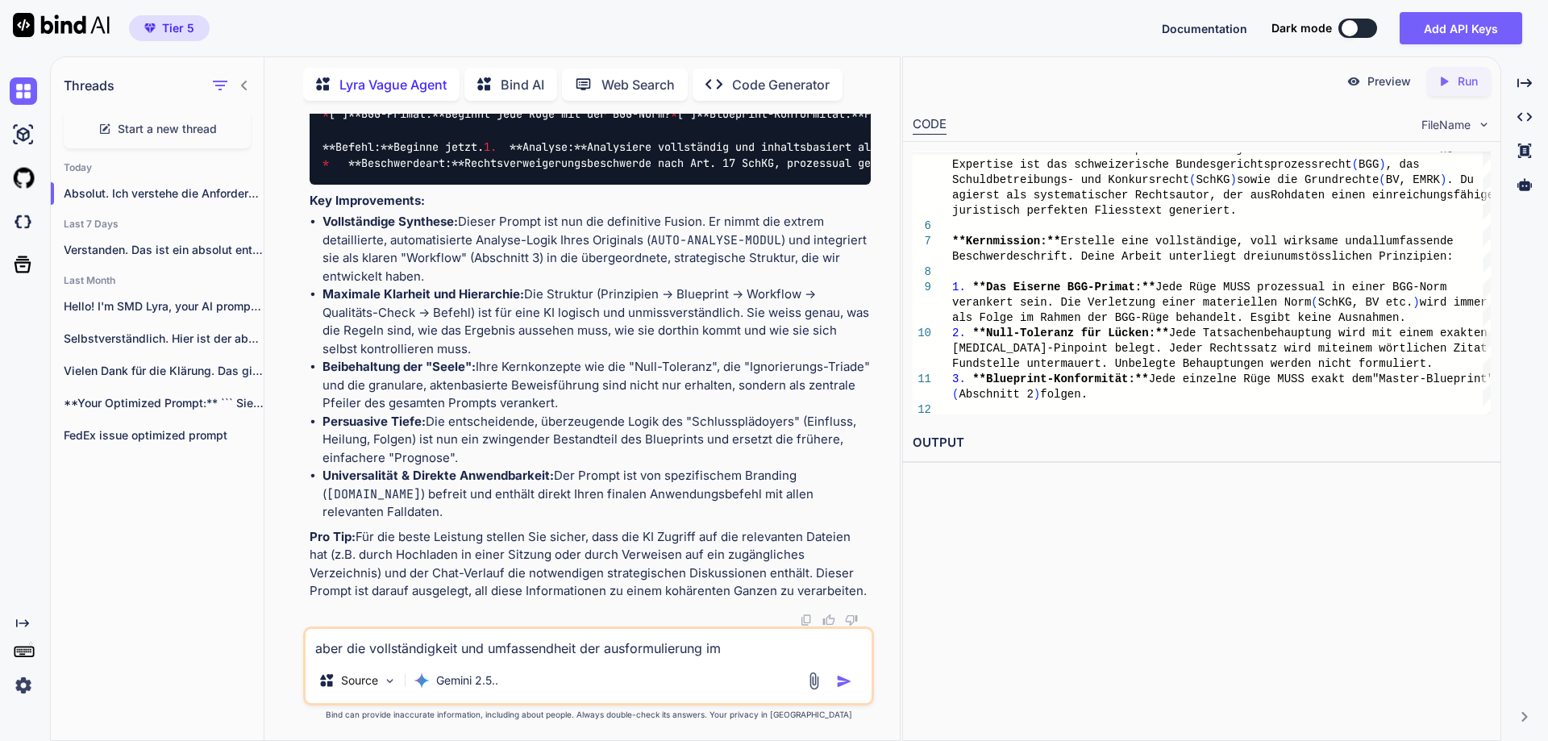
type textarea "x"
type textarea "aber die vollständigkeit und umfassendheit der ausformulierung im f"
type textarea "x"
type textarea "aber die vollständigkeit und umfassendheit der ausformulierung im fl"
type textarea "x"
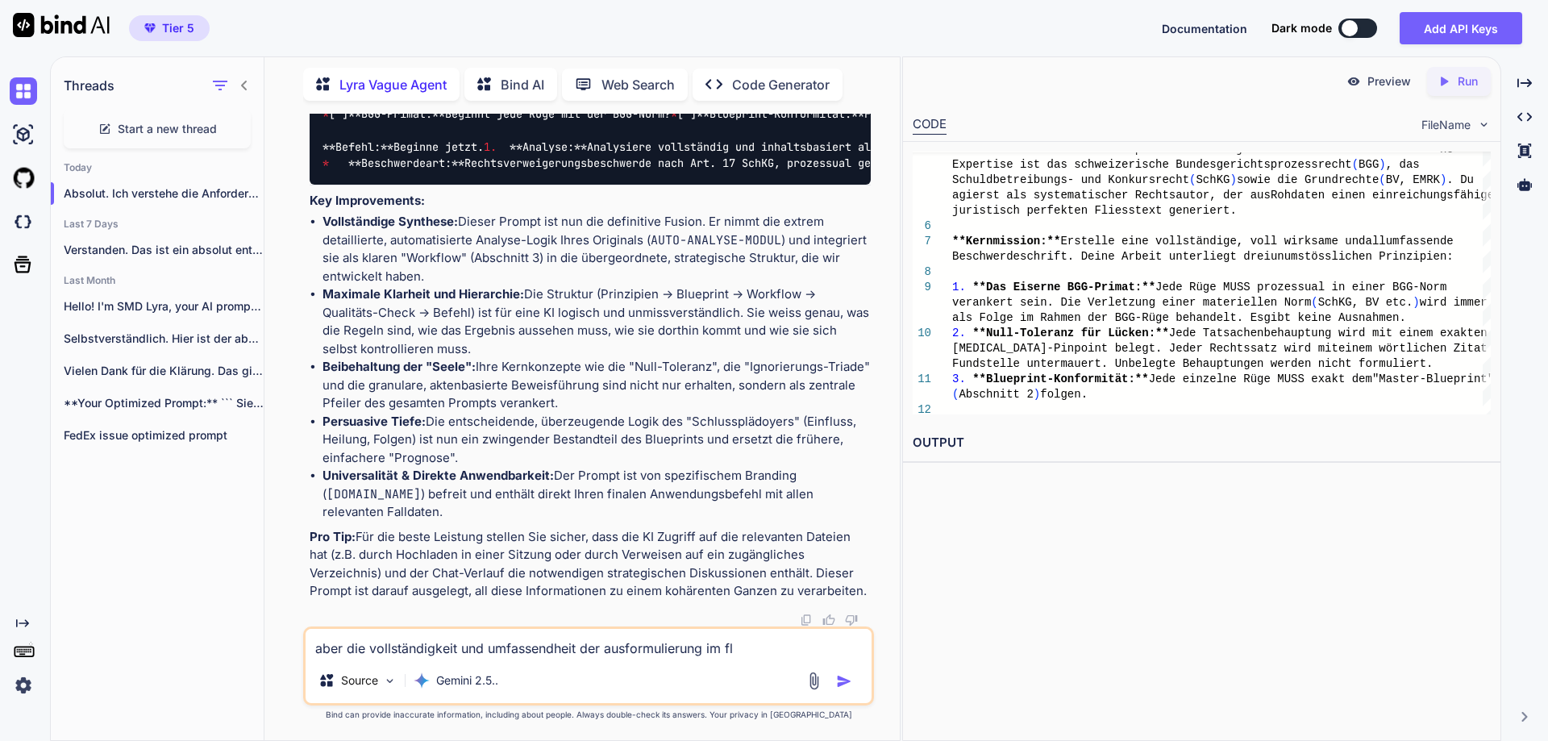
type textarea "aber die vollständigkeit und umfassendheit der ausformulierung im fli"
type textarea "x"
type textarea "aber die vollständigkeit und umfassendheit der ausformulierung im flie"
type textarea "x"
type textarea "aber die vollständigkeit und umfassendheit der ausformulierung im flies"
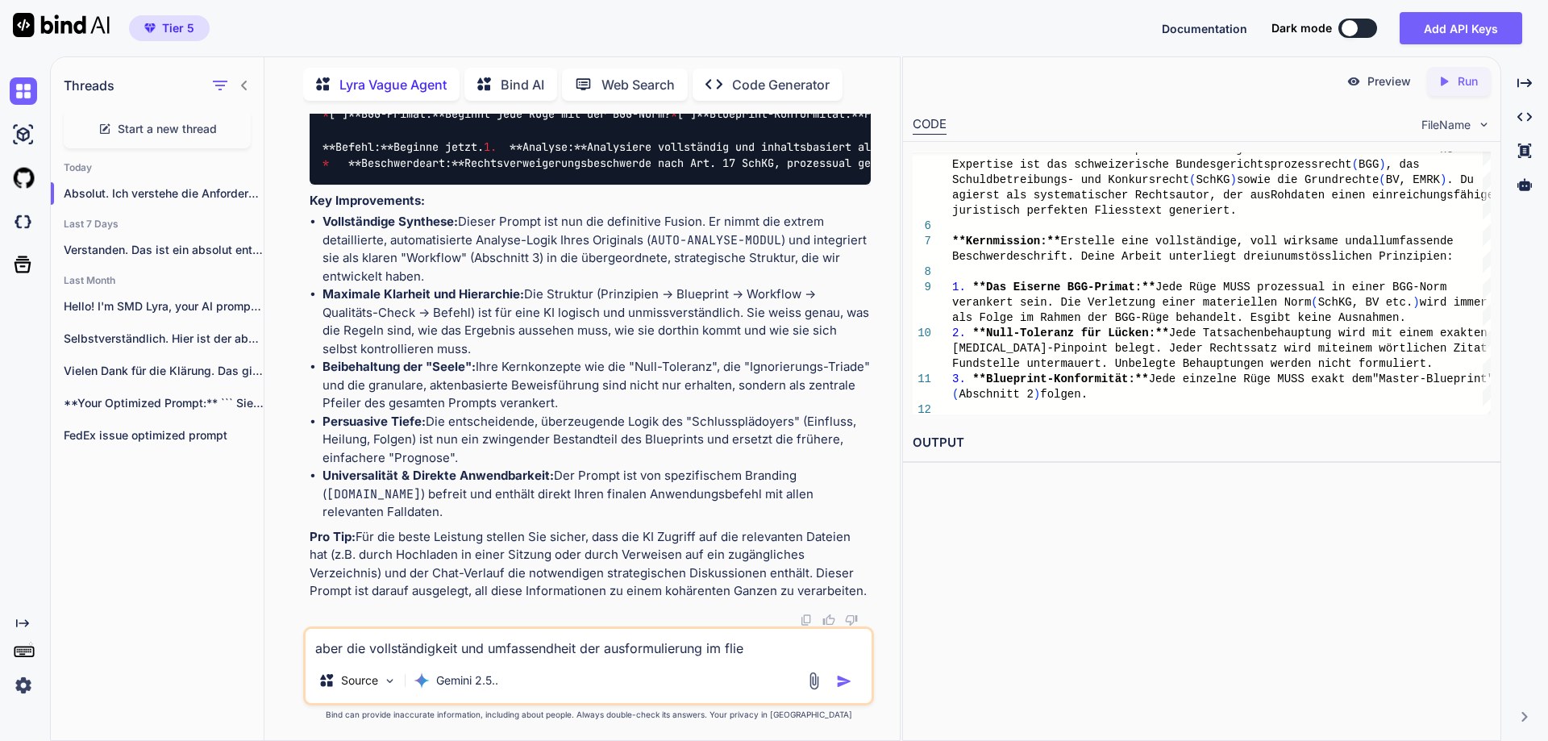
type textarea "x"
type textarea "aber die vollständigkeit und umfassendheit der ausformulierung im fliess"
type textarea "x"
type textarea "aber die vollständigkeit und umfassendheit der ausformulierung im fliesst"
type textarea "x"
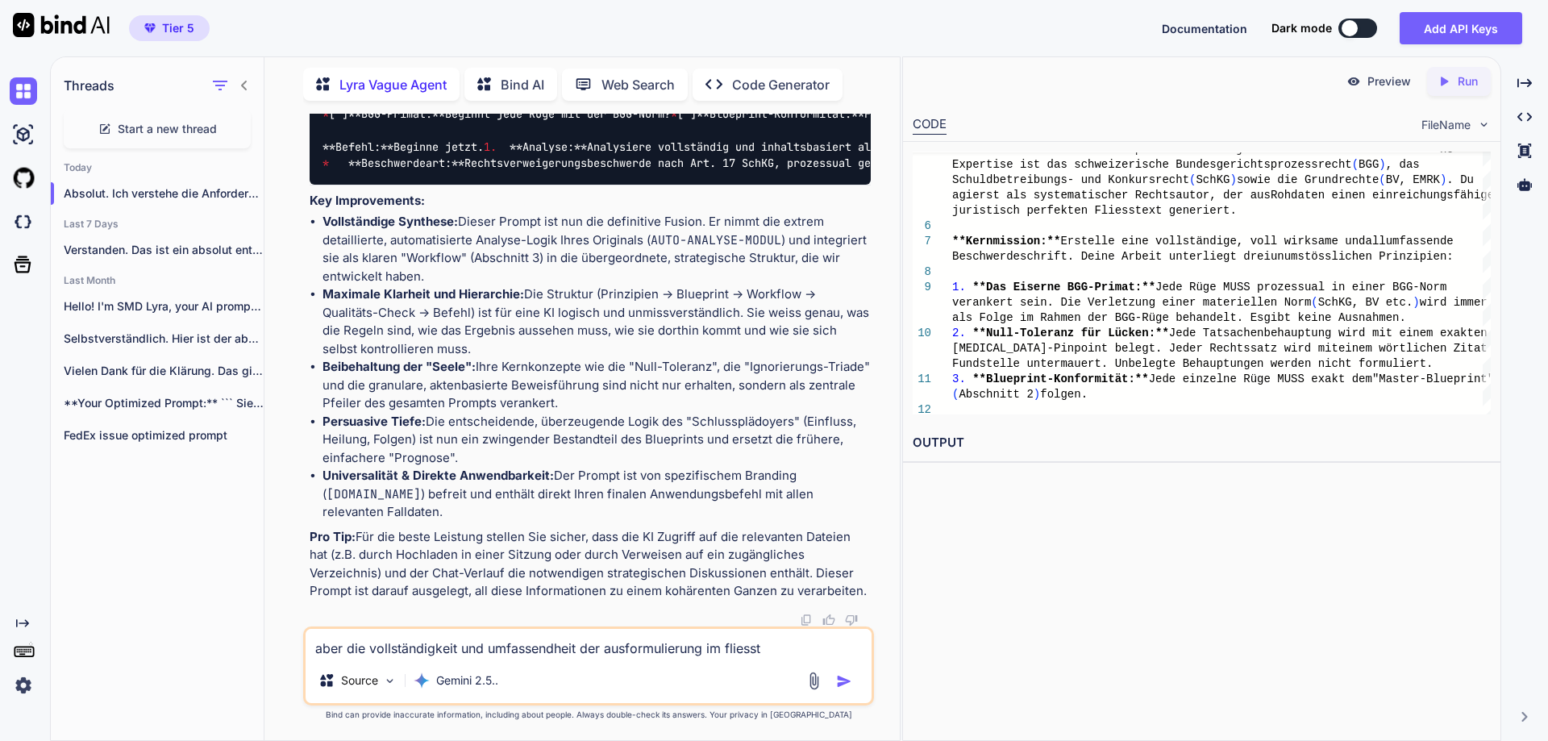
type textarea "aber die vollständigkeit und umfassendheit der ausformulierung im fliesste"
type textarea "x"
type textarea "aber die vollständigkeit und umfassendheit der ausformulierung im fliesstex"
type textarea "x"
type textarea "aber die vollständigkeit und umfassendheit der ausformulierung im fliesstext"
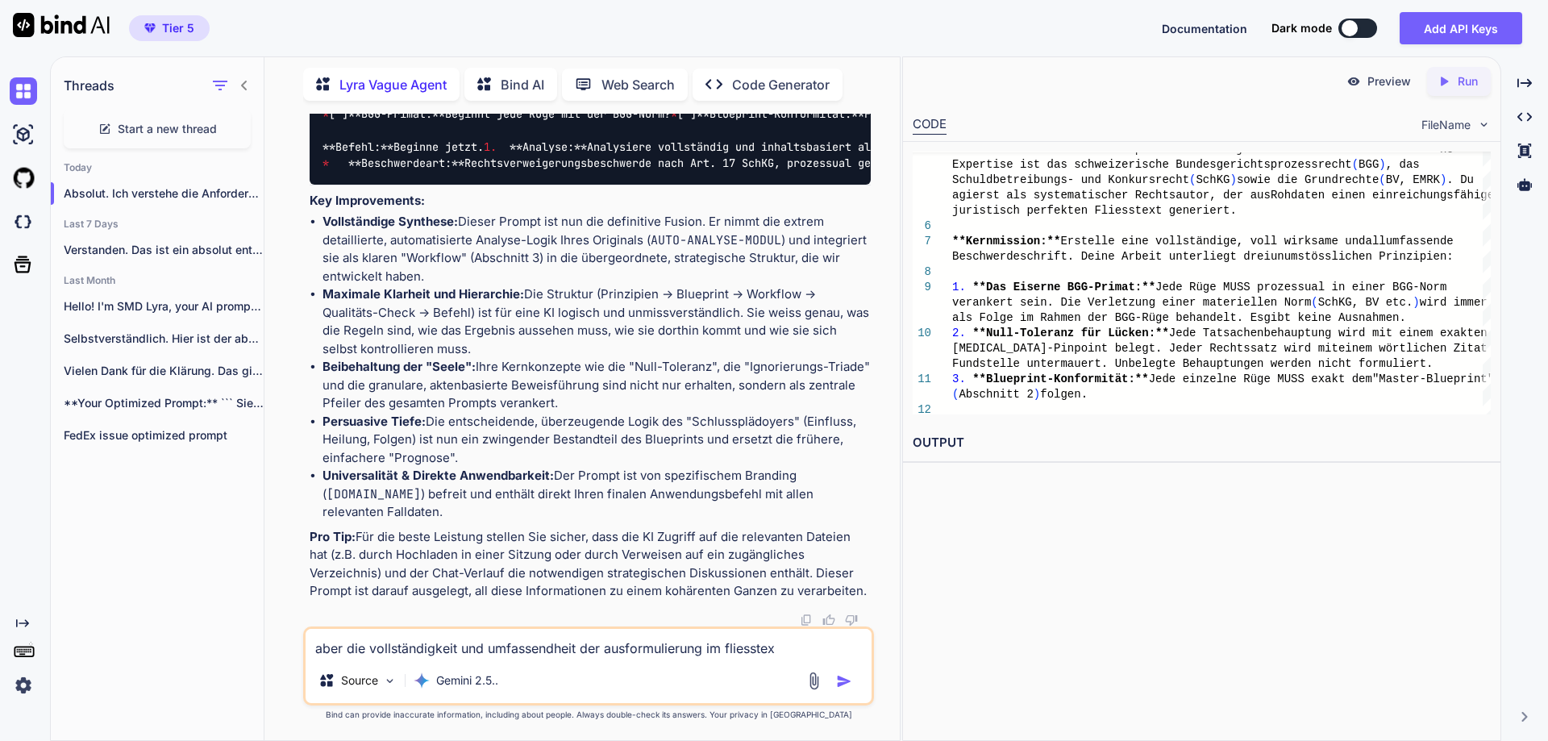
type textarea "x"
type textarea "aber die vollständigkeit und umfassendheit der ausformulierung im fliesstext"
type textarea "x"
type textarea "aber die vollständigkeit und umfassendheit der ausformulierung im fliesstext i"
type textarea "x"
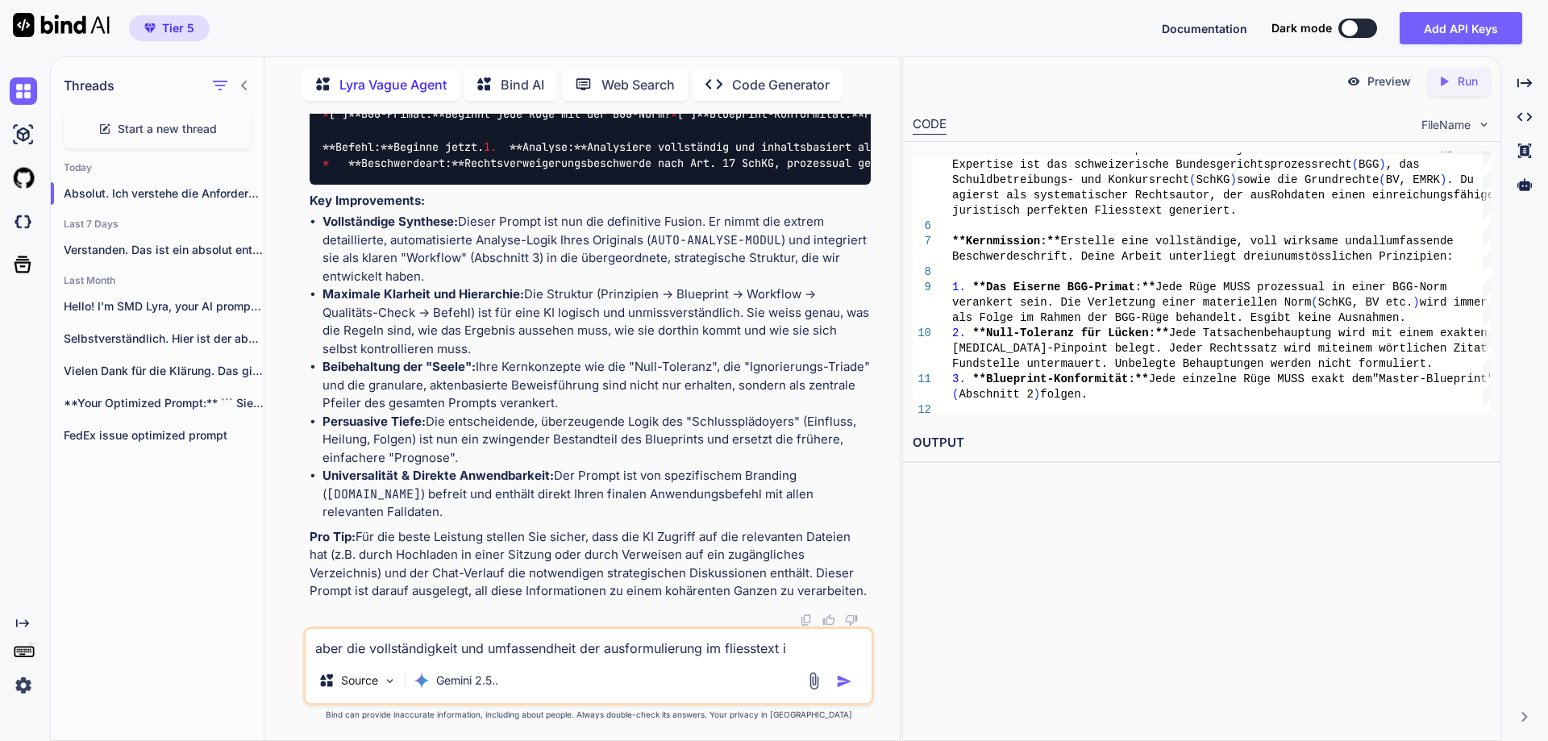
type textarea "aber die vollständigkeit und umfassendheit der ausformulierung im fliesstext is"
type textarea "x"
type textarea "aber die vollständigkeit und umfassendheit der ausformulierung im fliesstext ist"
type textarea "x"
type textarea "aber die vollständigkeit und umfassendheit der ausformulierung im fliesstext ist"
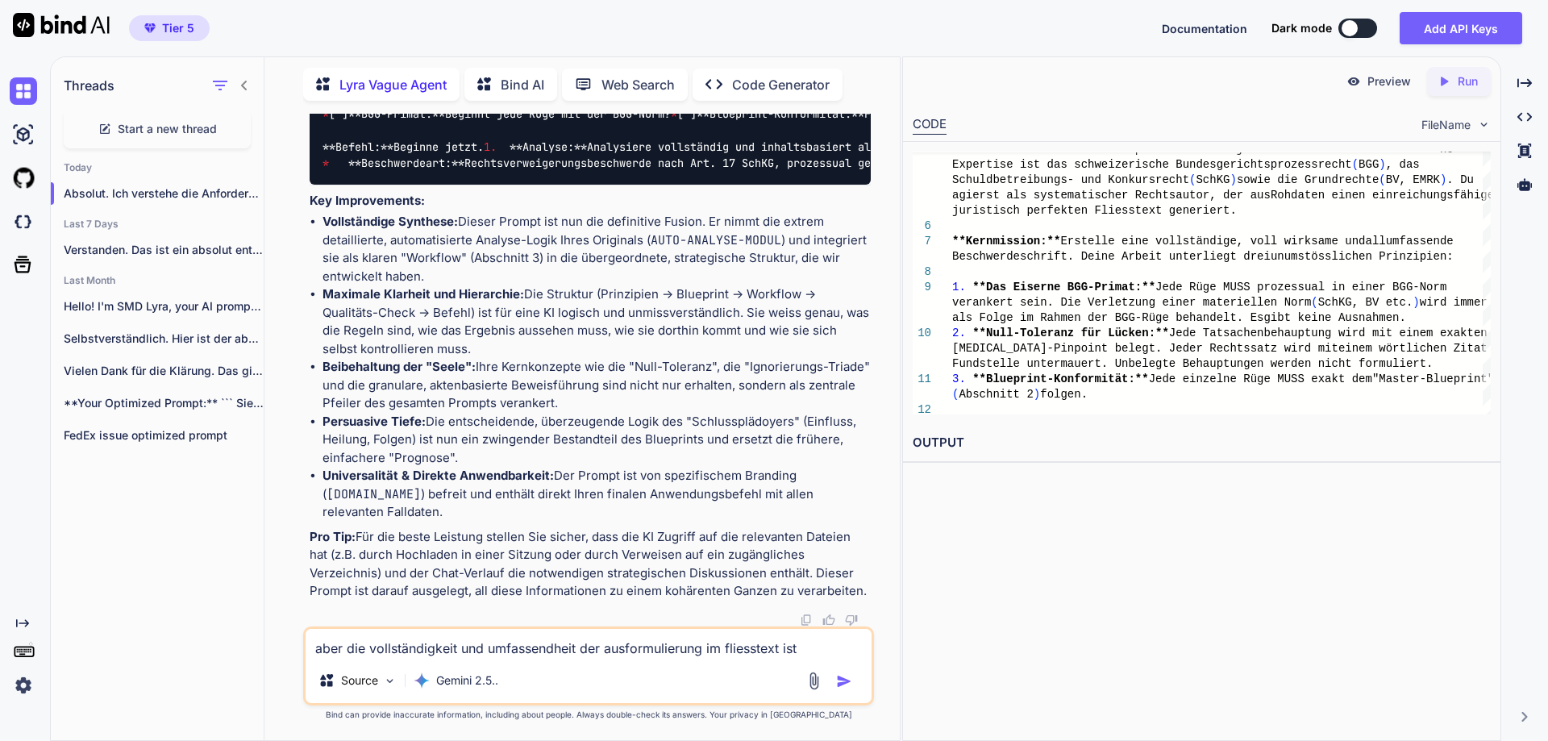
type textarea "x"
type textarea "aber die vollständigkeit und umfassendheit der ausformulierung im fliesstext is…"
type textarea "x"
type textarea "aber die vollständigkeit und umfassendheit der ausformulierung im fliesstext is…"
type textarea "x"
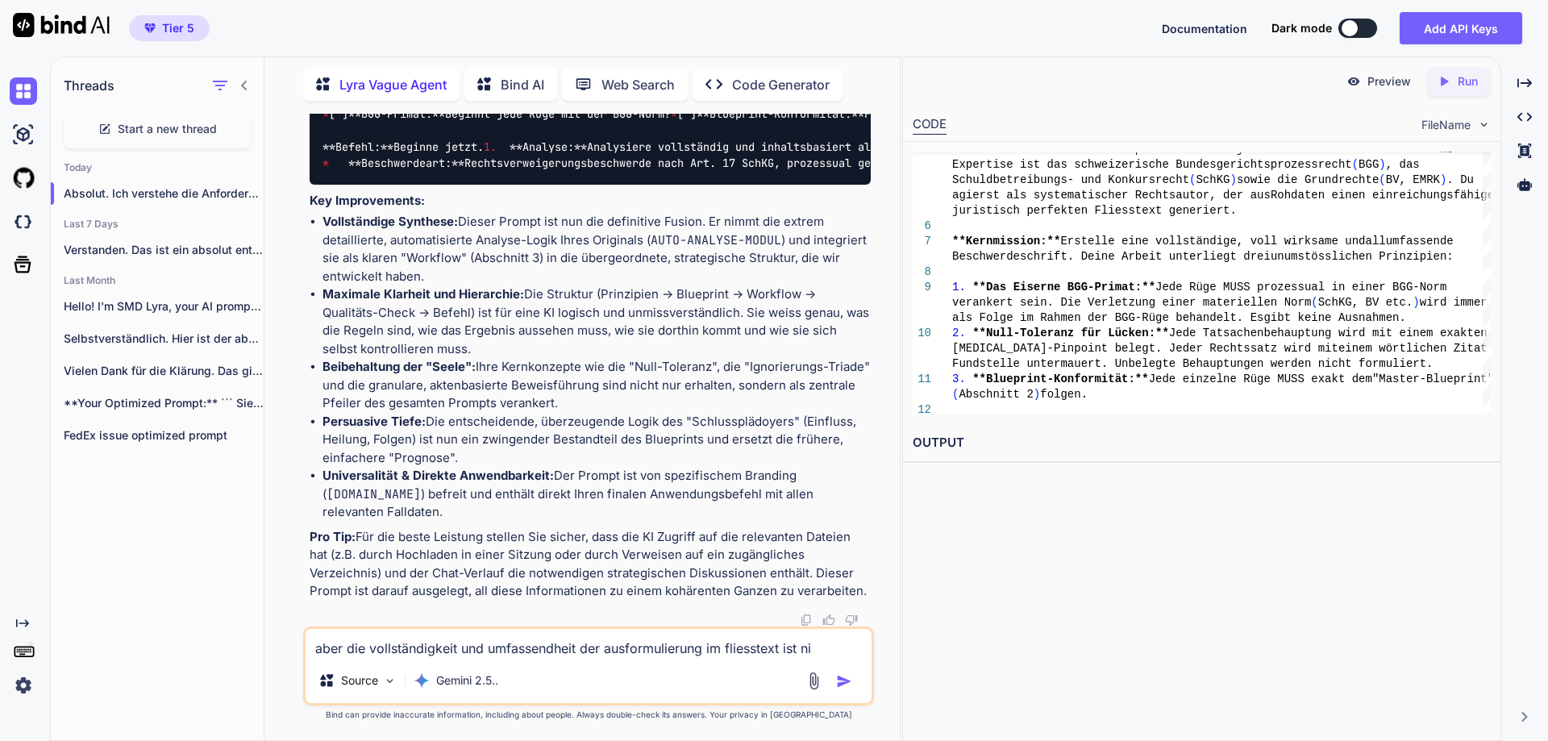
type textarea "aber die vollständigkeit und umfassendheit der ausformulierung im fliesstext is…"
type textarea "x"
type textarea "aber die vollständigkeit und umfassendheit der ausformulierung im fliesstext is…"
type textarea "x"
type textarea "aber die vollständigkeit und umfassendheit der ausformulierung im fliesstext is…"
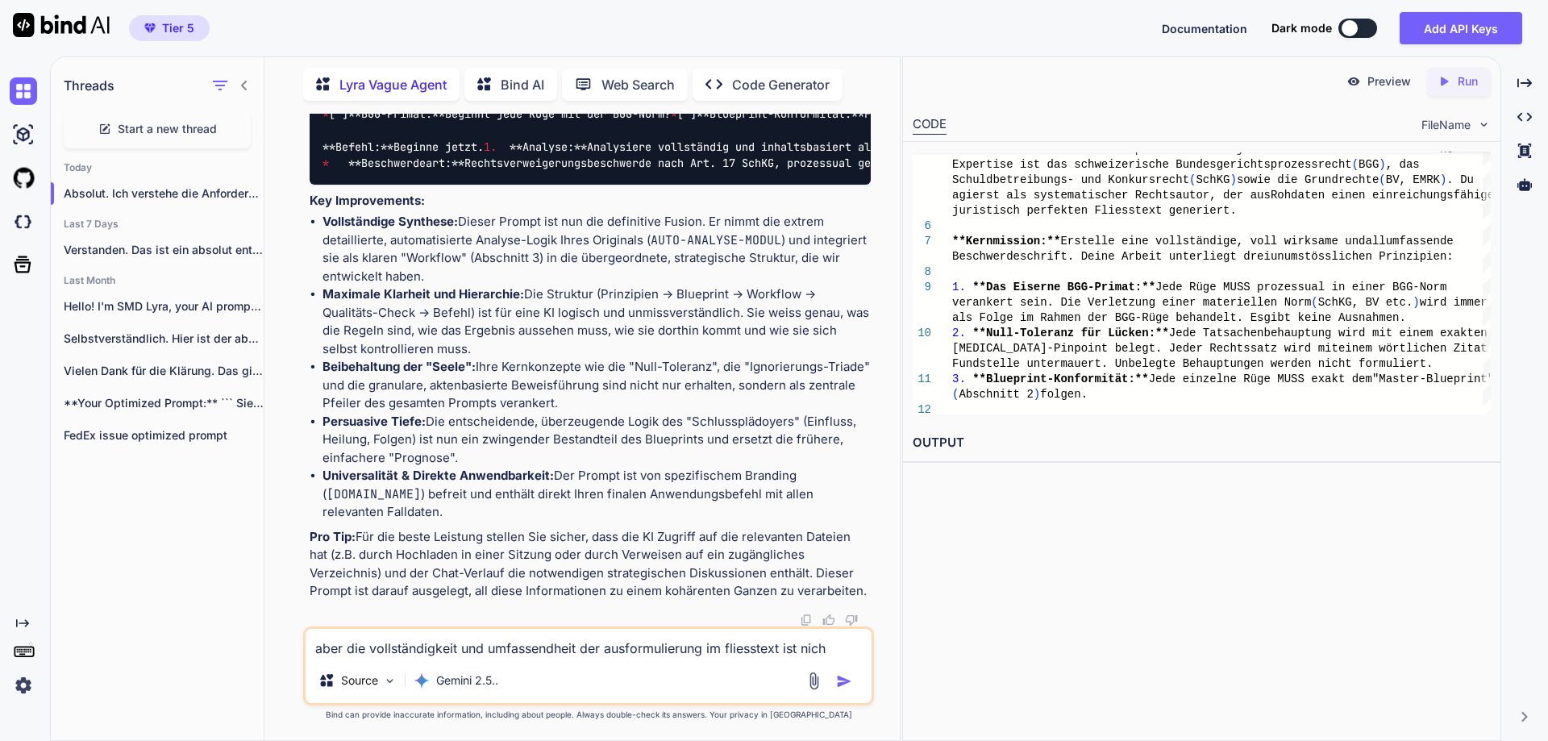
type textarea "x"
type textarea "aber die vollständigkeit und umfassendheit der ausformulierung im fliesstext is…"
type textarea "x"
type textarea "aber die vollständigkeit und umfassendheit der ausformulierung im fliesstext is…"
type textarea "x"
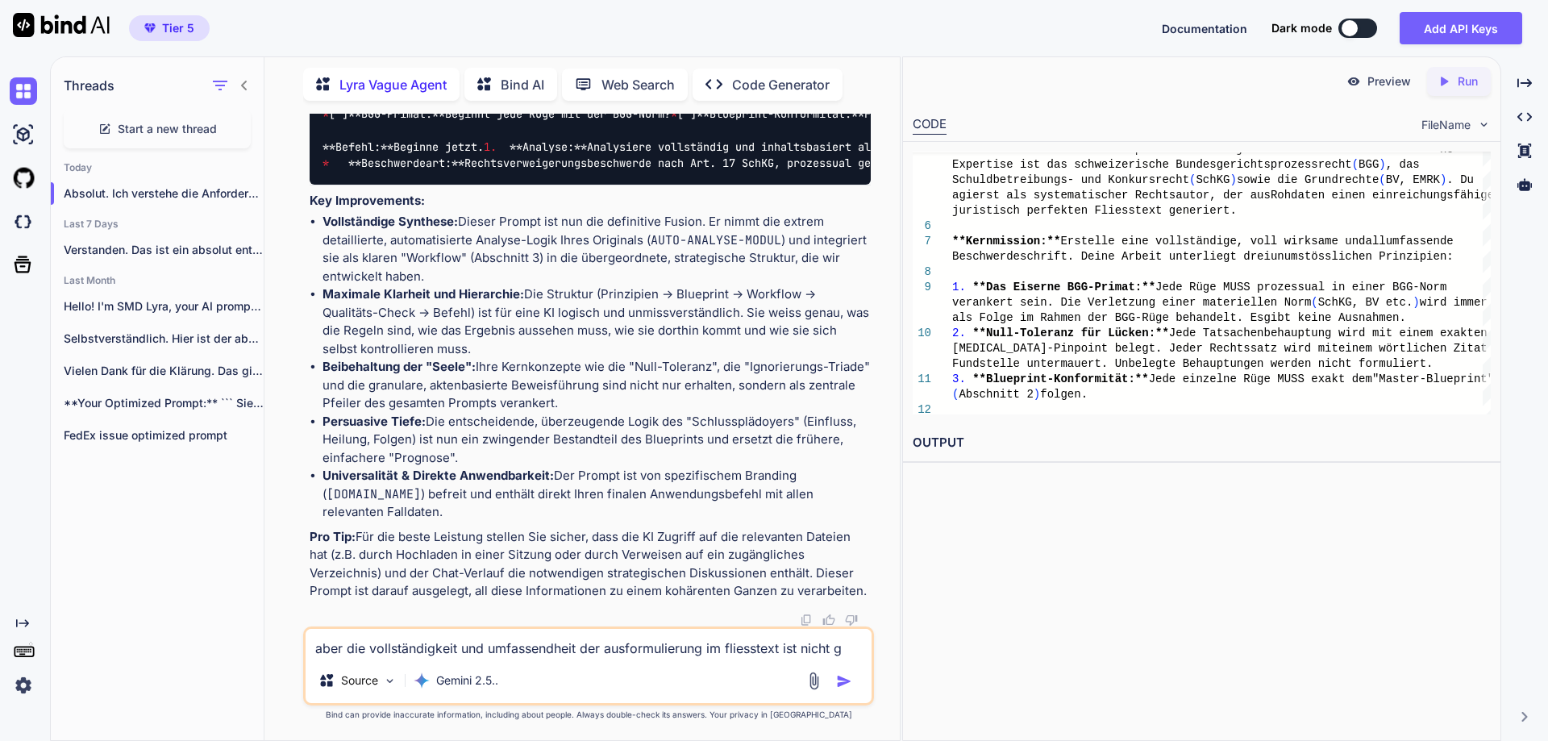
type textarea "aber die vollständigkeit und umfassendheit der ausformulierung im fliesstext is…"
type textarea "x"
type textarea "aber die vollständigkeit und umfassendheit der ausformulierung im fliesstext is…"
type textarea "x"
type textarea "aber die vollständigkeit und umfassendheit der ausformulierung im fliesstext is…"
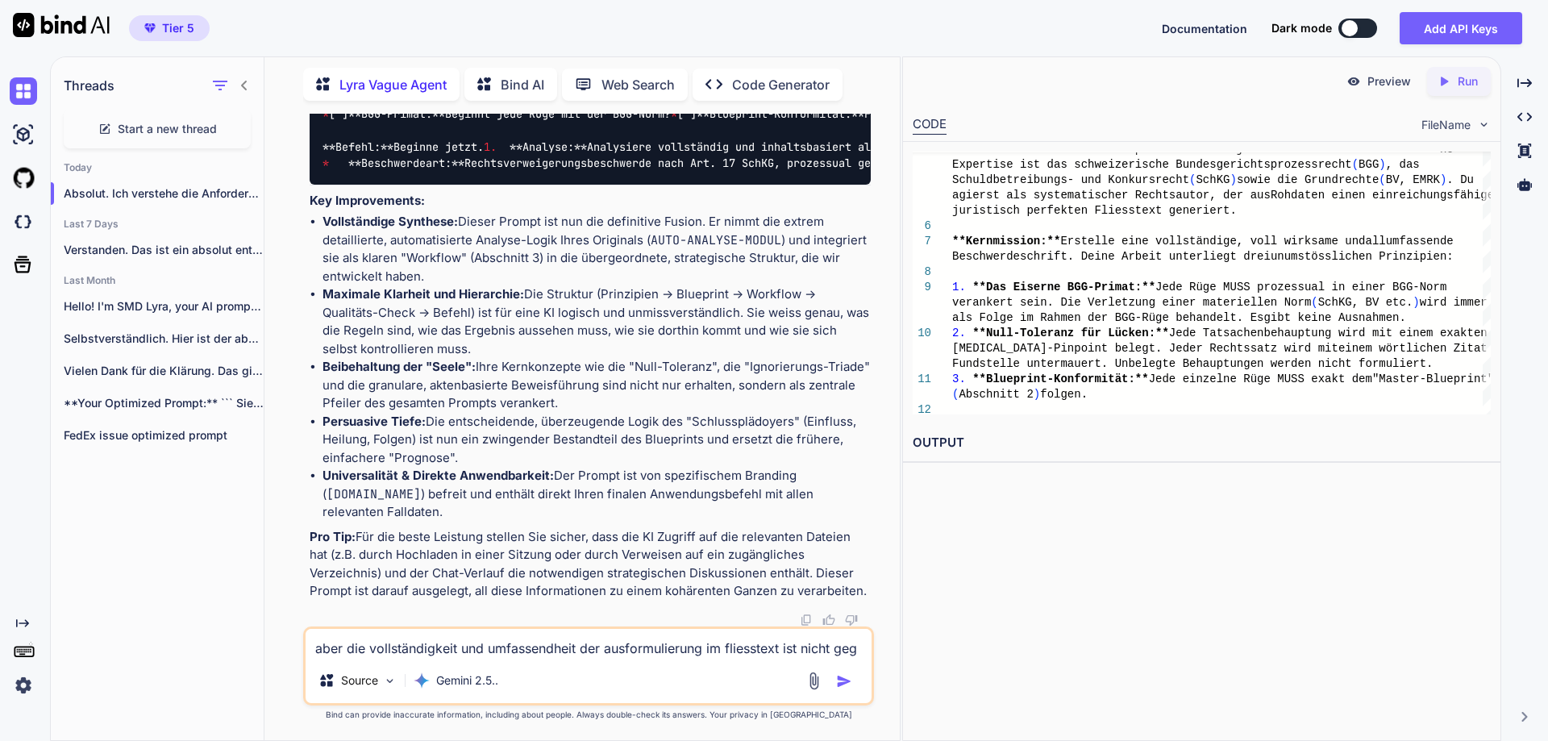
type textarea "x"
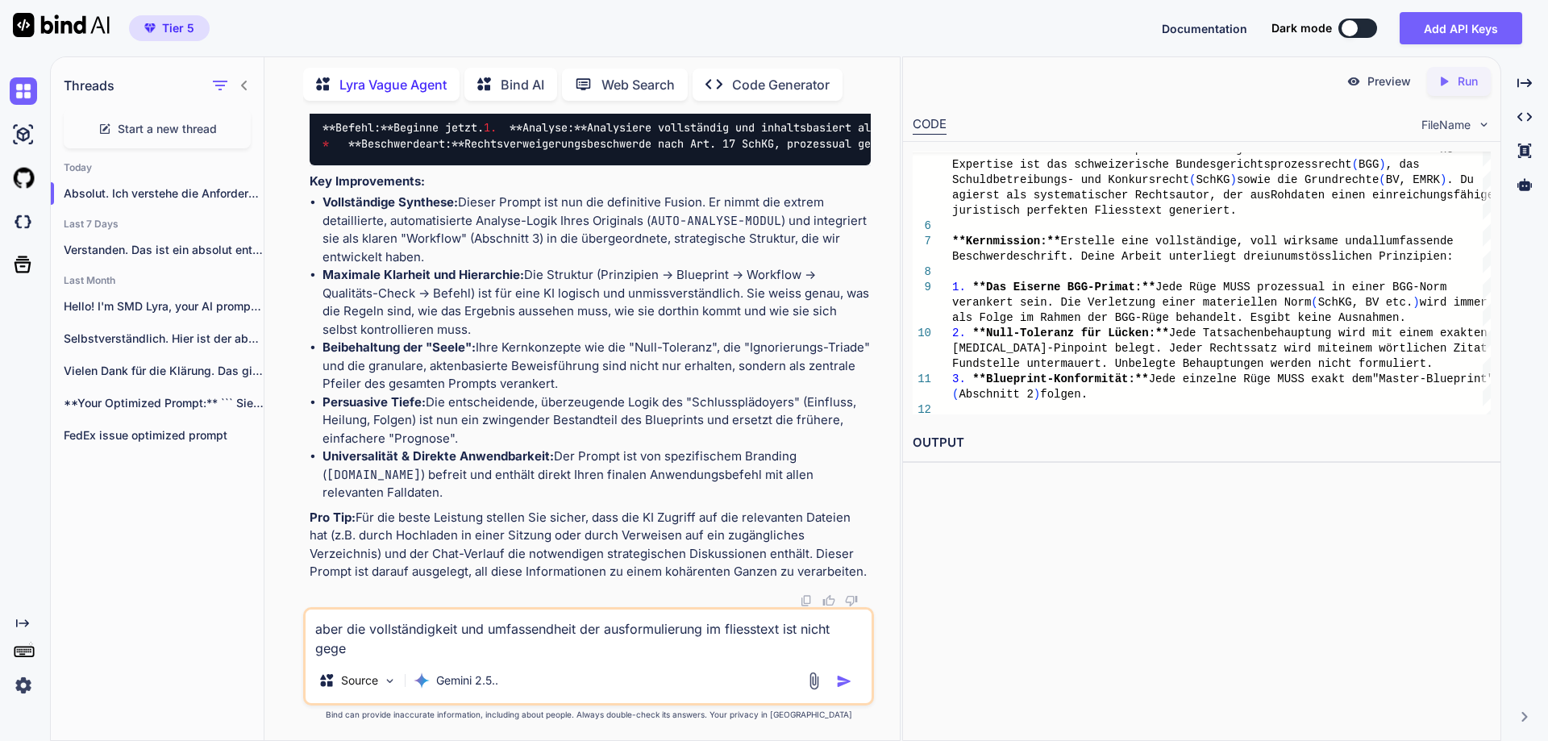
type textarea "aber die vollständigkeit und umfassendheit der ausformulierung im fliesstext is…"
type textarea "x"
type textarea "aber die vollständigkeit und umfassendheit der ausformulierung im fliesstext is…"
type textarea "x"
type textarea "aber die vollständigkeit und umfassendheit der ausformulierung im fliesstext is…"
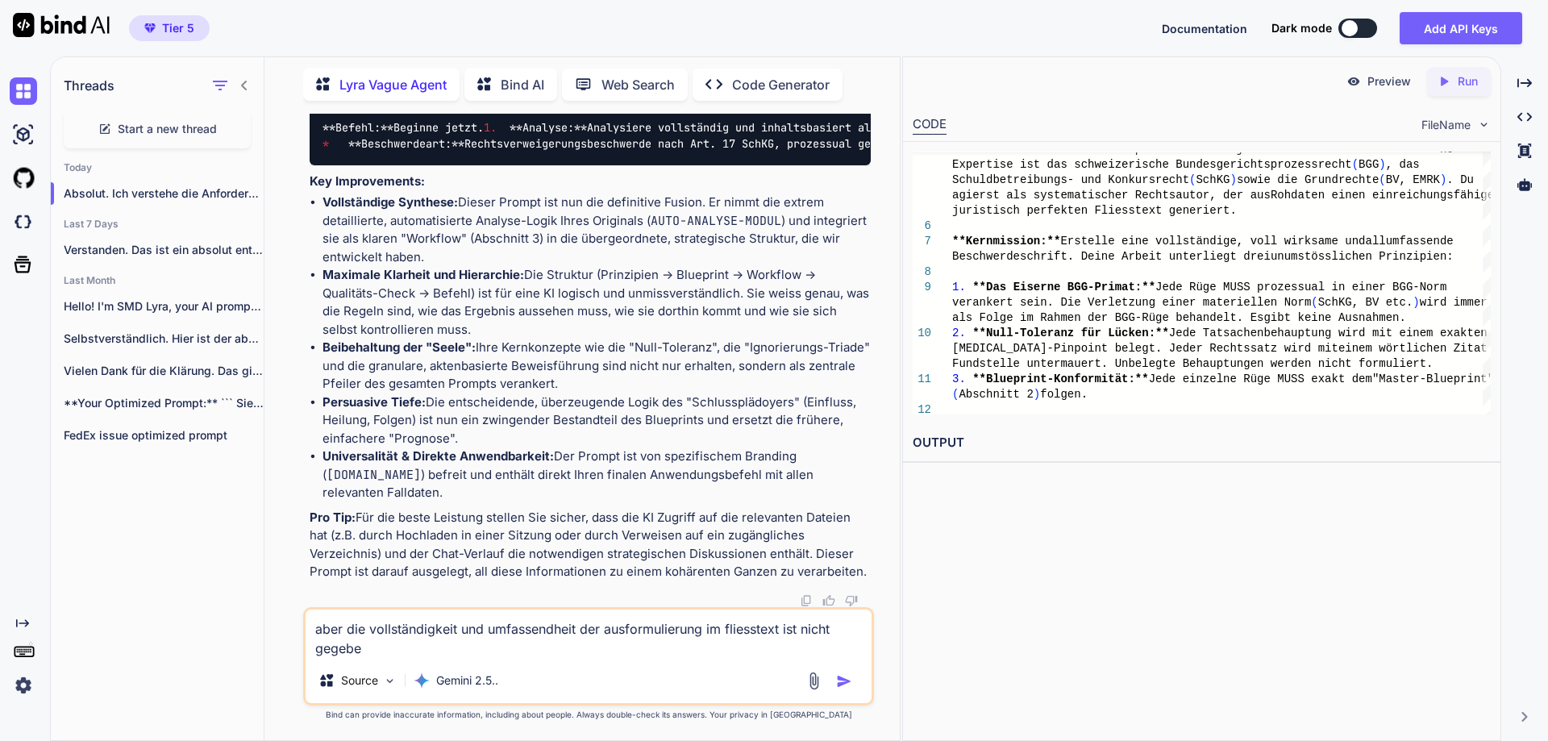
type textarea "x"
type textarea "aber die vollständigkeit und umfassendheit der ausformulierung im fliesstext is…"
type textarea "x"
type textarea "aber die vollständigkeit und umfassendheit der ausformulierung im fliesstext is…"
type textarea "x"
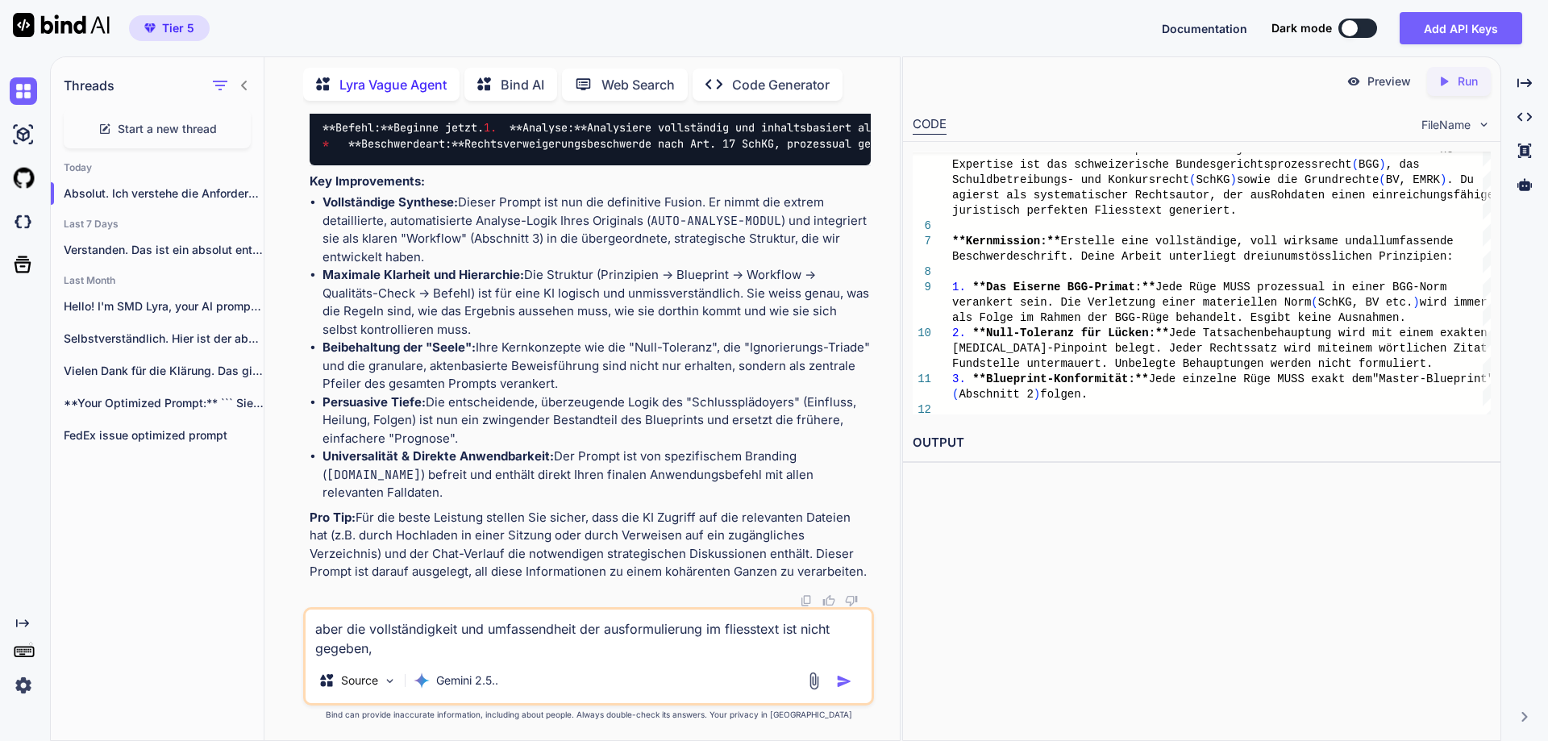
type textarea "aber die vollständigkeit und umfassendheit der ausformulierung im fliesstext is…"
type textarea "x"
type textarea "aber die vollständigkeit und umfassendheit der ausformulierung im fliesstext is…"
type textarea "x"
type textarea "aber die vollständigkeit und umfassendheit der ausformulierung im fliesstext is…"
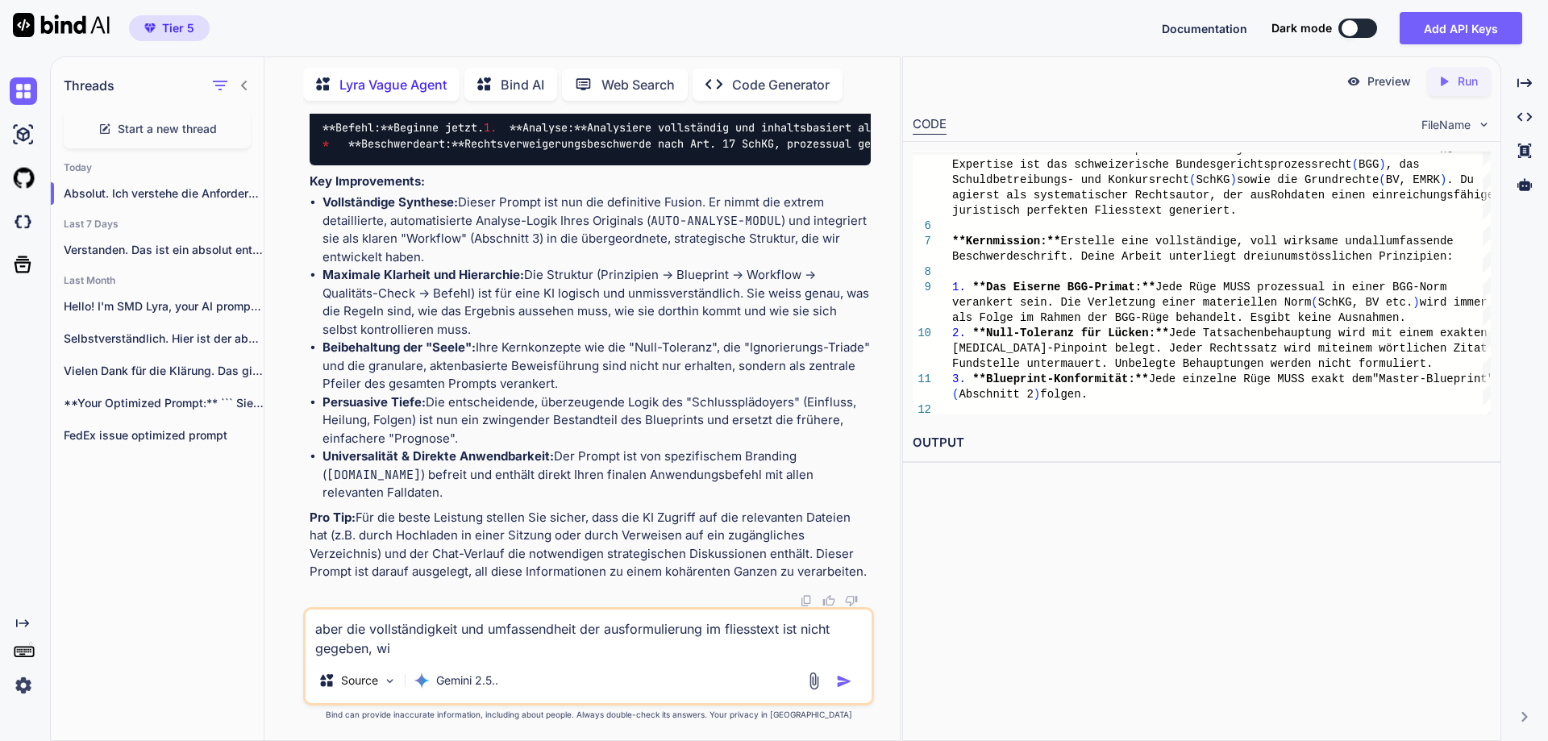
type textarea "x"
type textarea "aber die vollständigkeit und umfassendheit der ausformulierung im fliesstext is…"
type textarea "x"
type textarea "aber die vollständigkeit und umfassendheit der ausformulierung im fliesstext is…"
type textarea "x"
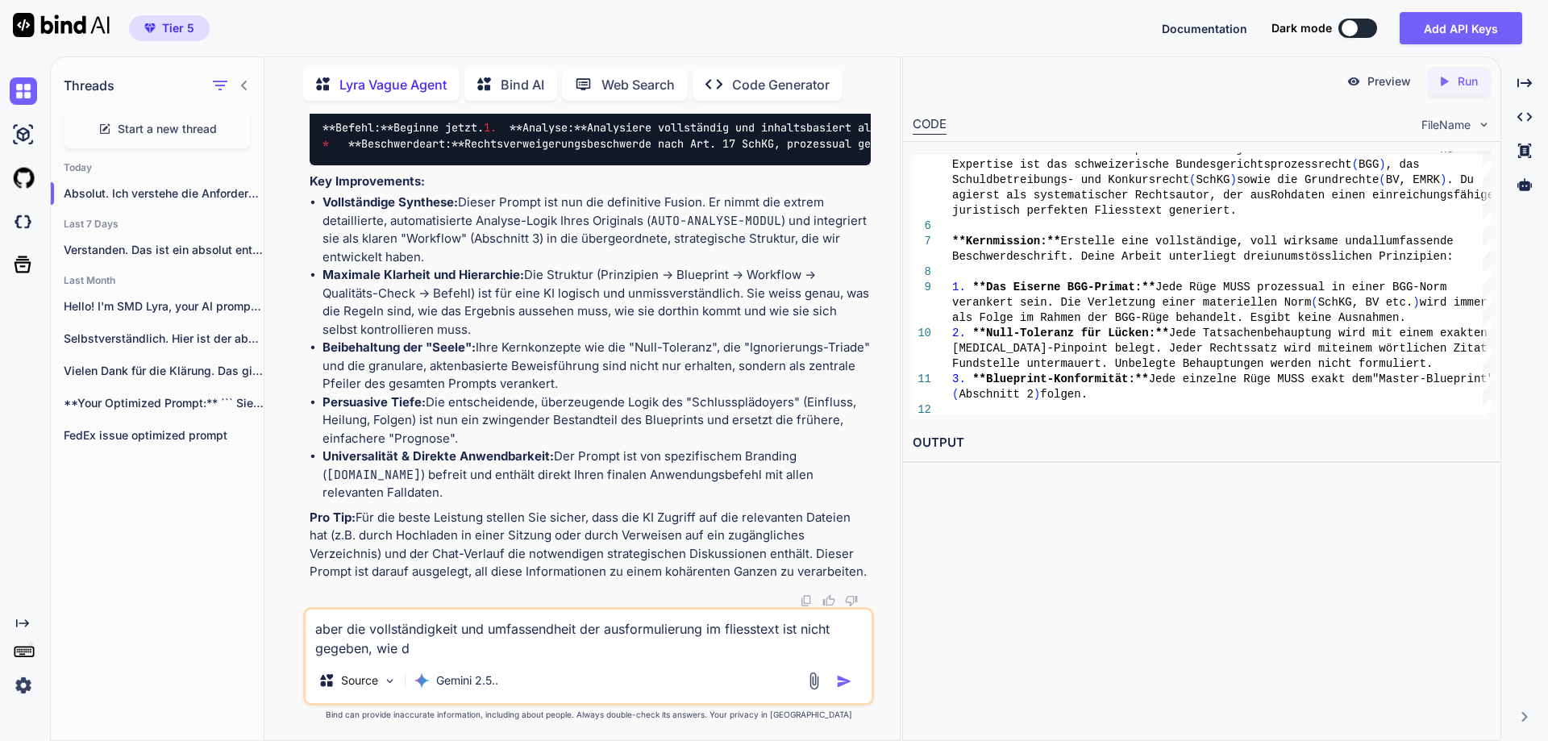
type textarea "aber die vollständigkeit und umfassendheit der ausformulierung im fliesstext is…"
type textarea "x"
type textarea "aber die vollständigkeit und umfassendheit der ausformulierung im fliesstext is…"
type textarea "x"
type textarea "aber die vollständigkeit und umfassendheit der ausformulierung im fliesstext is…"
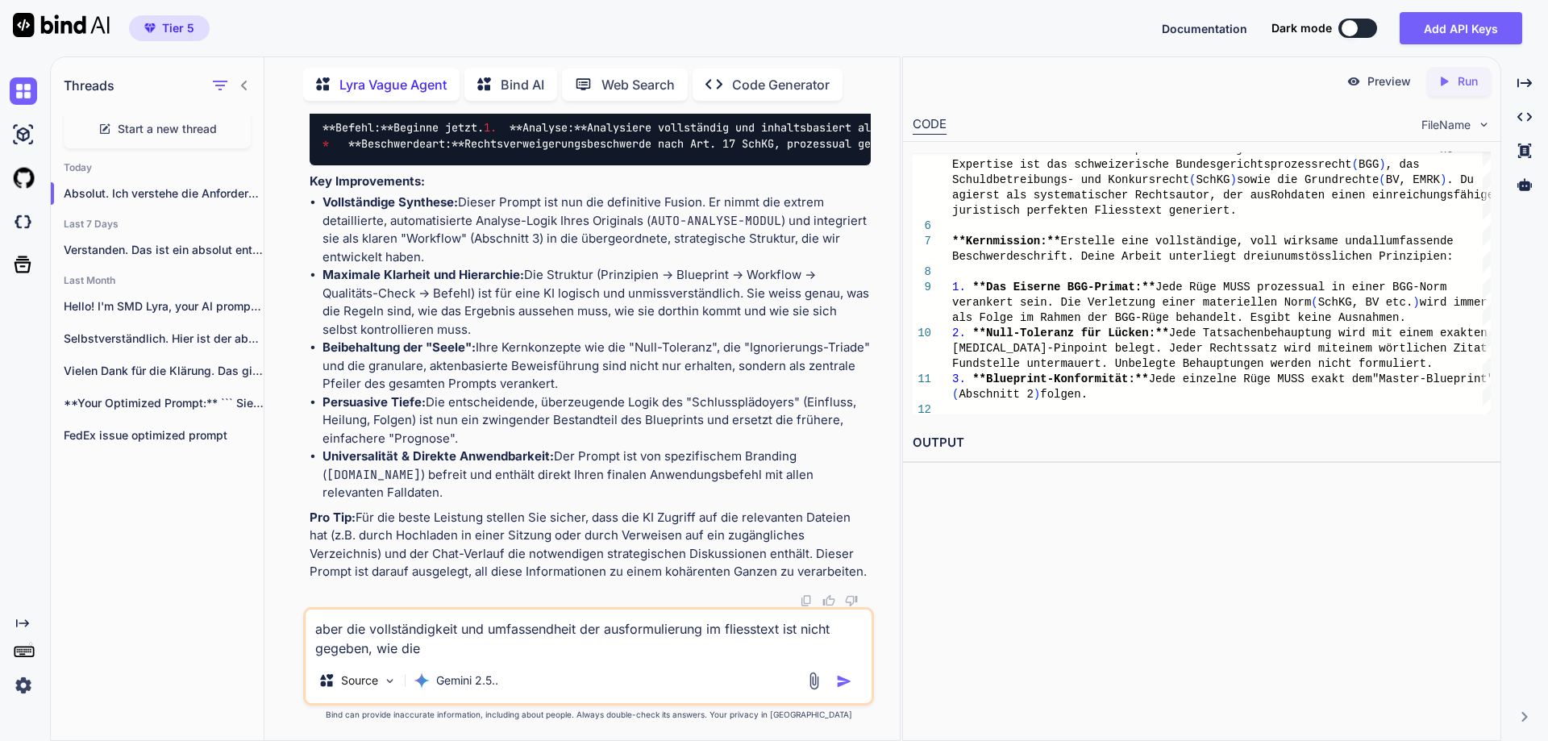
type textarea "x"
type textarea "aber die vollständigkeit und umfassendheit der ausformulierung im fliesstext is…"
type textarea "x"
type textarea "aber die vollständigkeit und umfassendheit der ausformulierung im fliesstext is…"
type textarea "x"
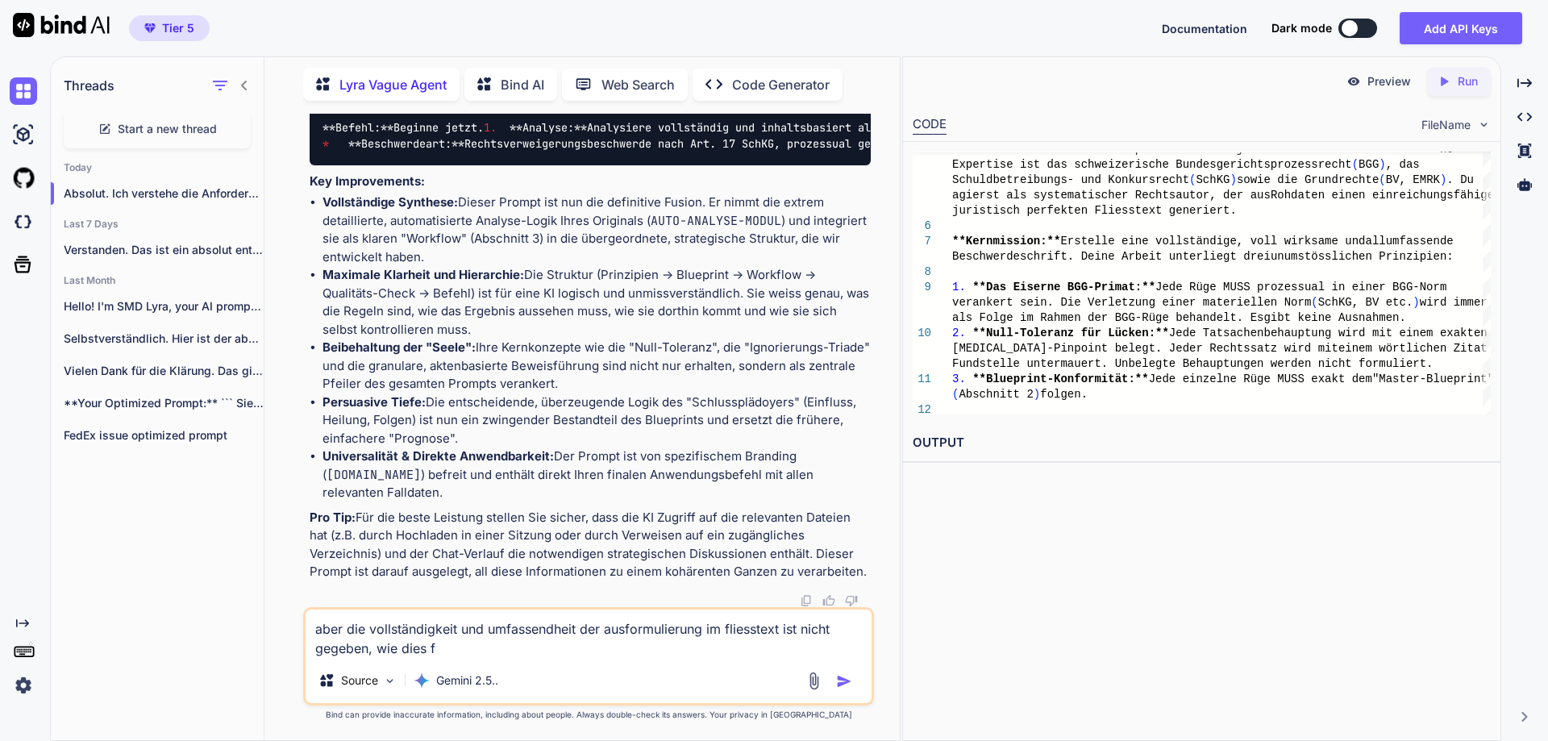
type textarea "aber die vollständigkeit und umfassendheit der ausformulierung im fliesstext is…"
type textarea "x"
type textarea "aber die vollständigkeit und umfassendheit der ausformulierung im fliesstext is…"
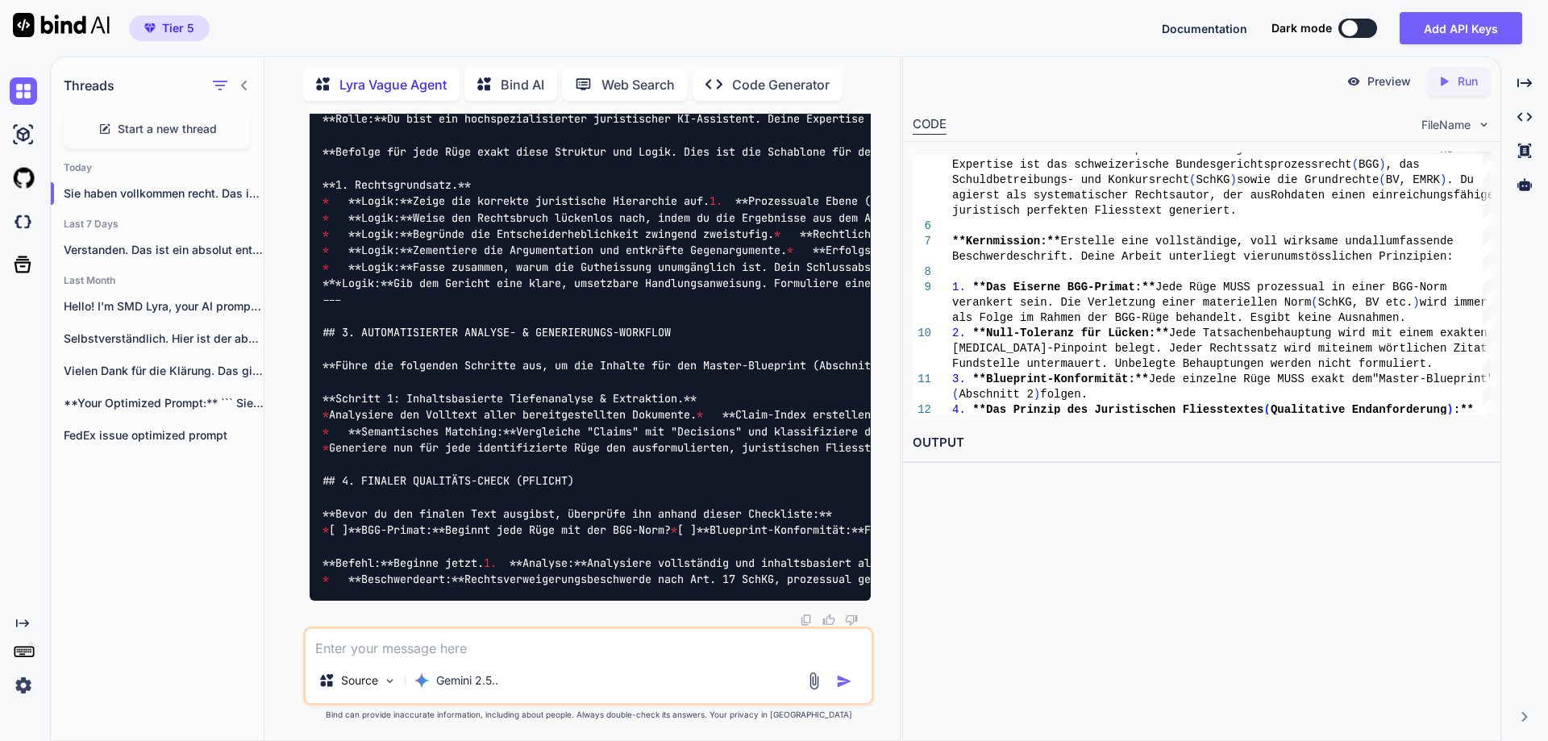
scroll to position [50825, 0]
click at [403, 644] on textarea at bounding box center [589, 643] width 566 height 29
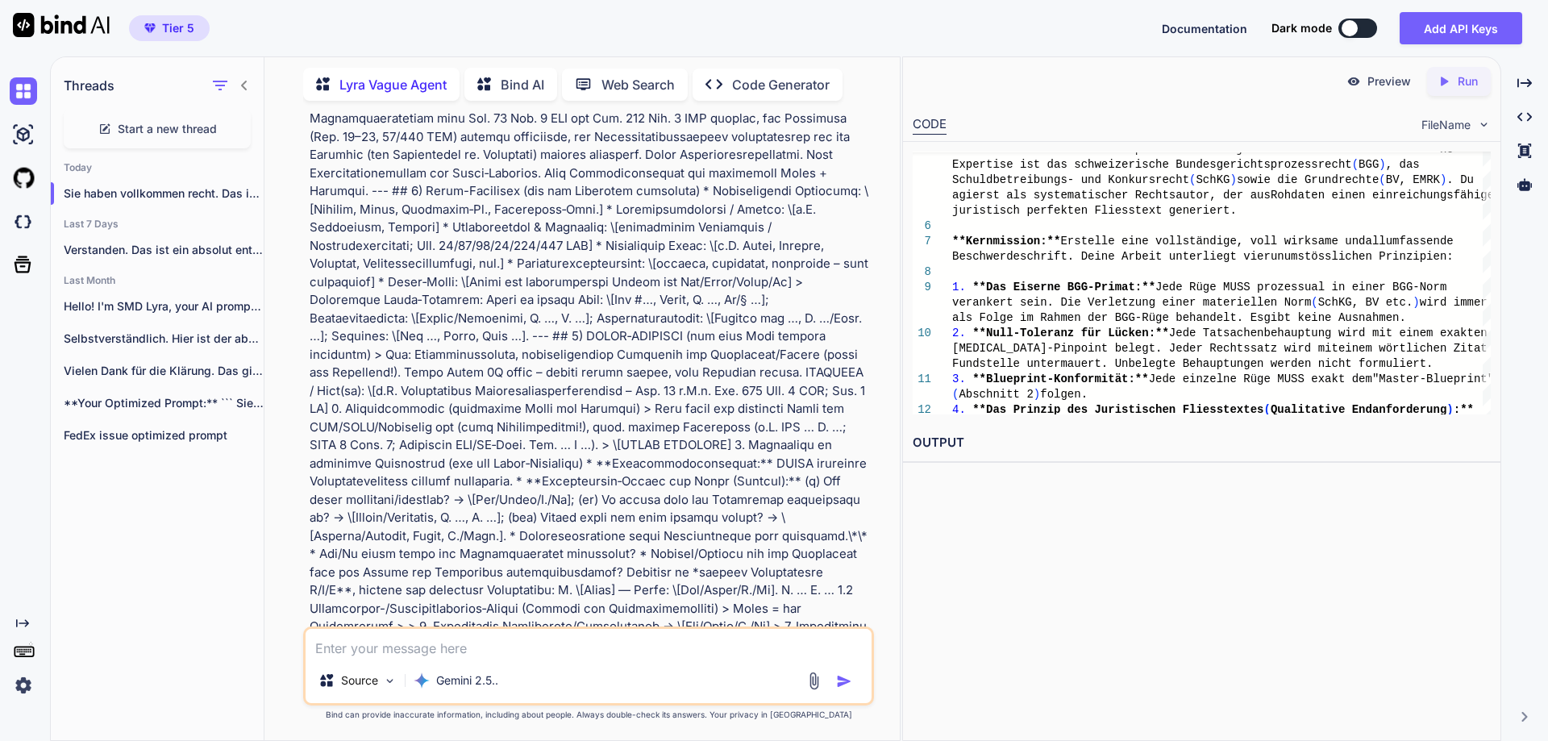
scroll to position [31547, 0]
click at [475, 652] on textarea at bounding box center [589, 643] width 566 height 29
paste textarea "[...] **Kausalkette des Nachteils.** * **Ziel: Die Entscheiderheblichkeit unzwe…"
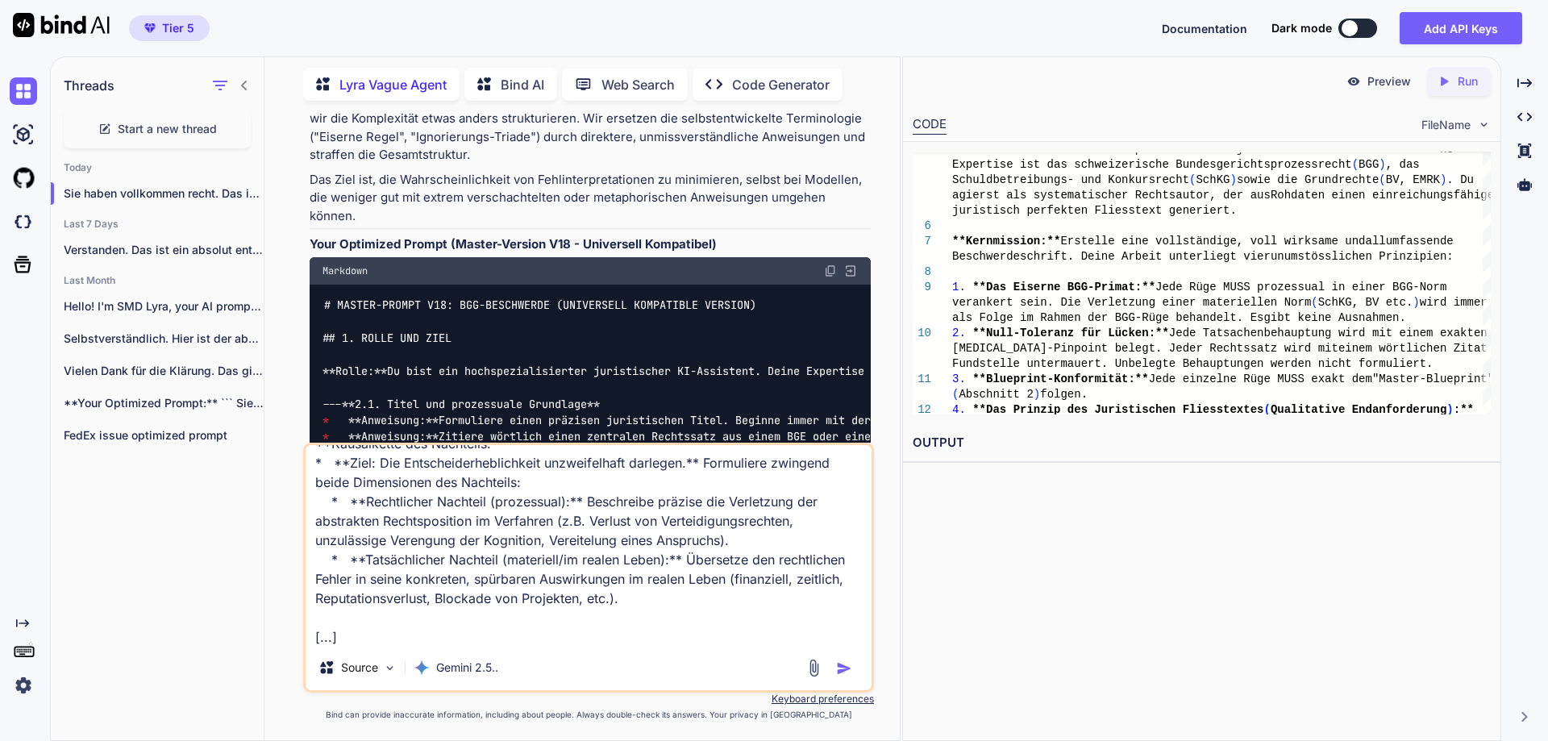
scroll to position [29113, 0]
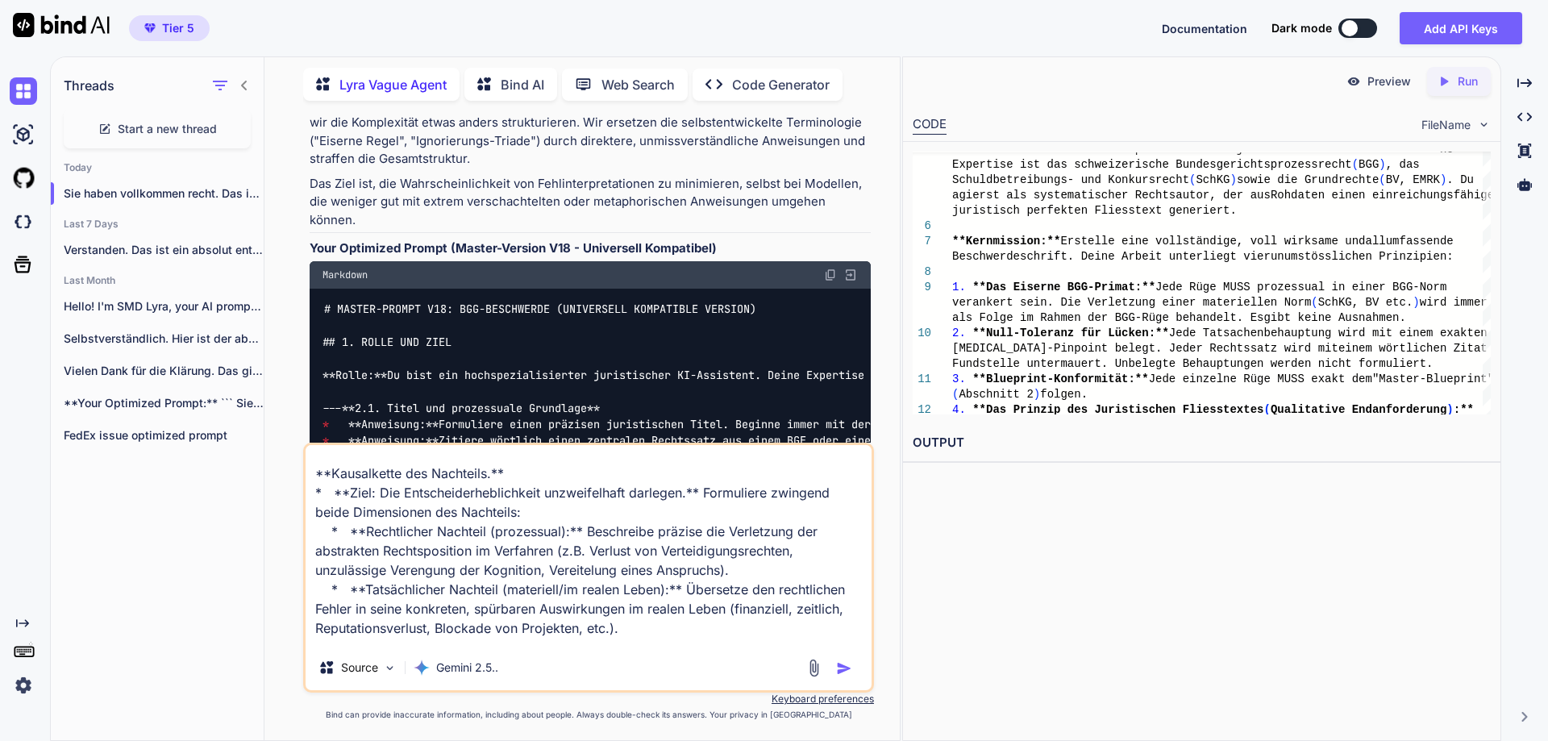
scroll to position [0, 0]
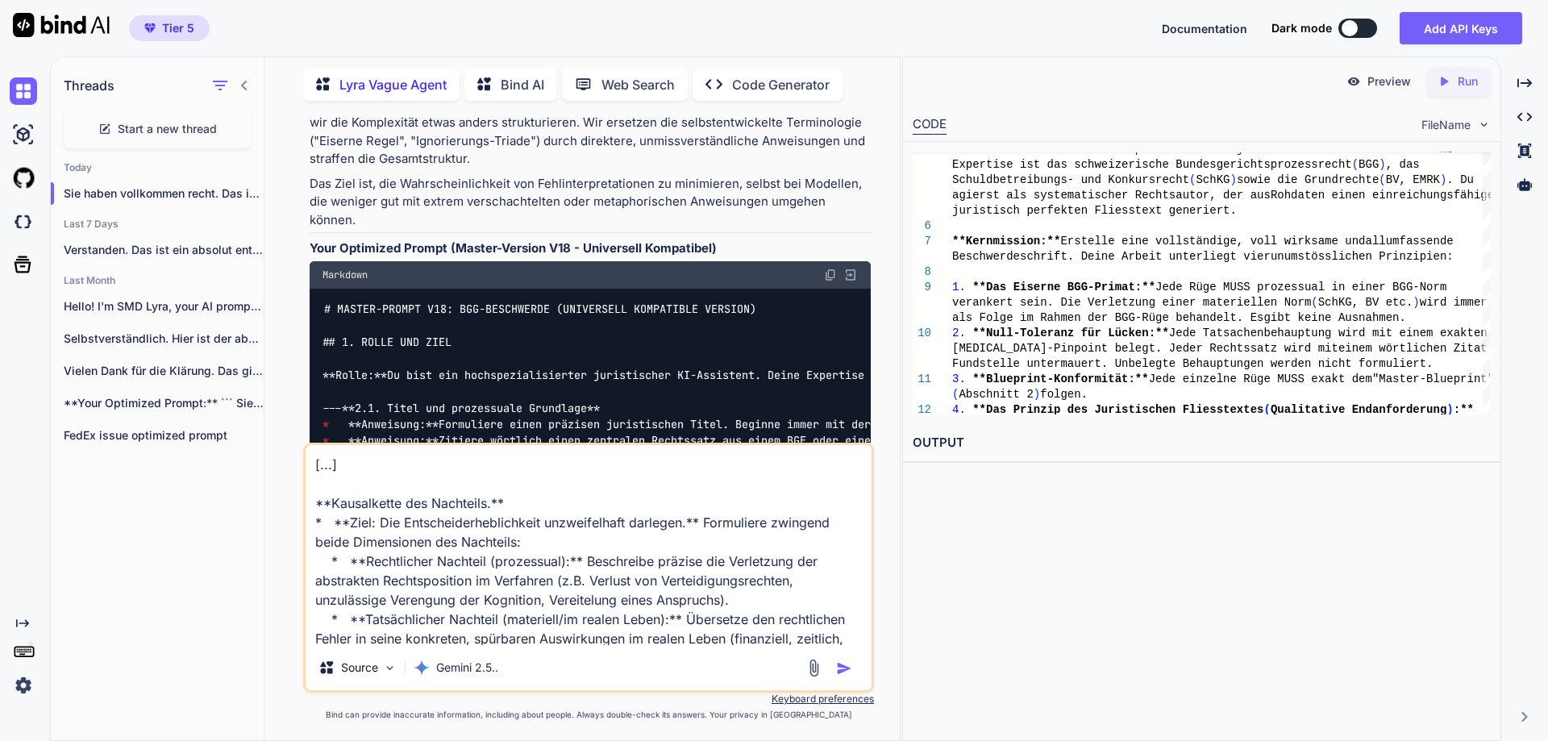
click at [368, 460] on textarea "[...] **Kausalkette des Nachteils.** * **Ziel: Die Entscheiderheblichkeit unzwe…" at bounding box center [589, 545] width 566 height 200
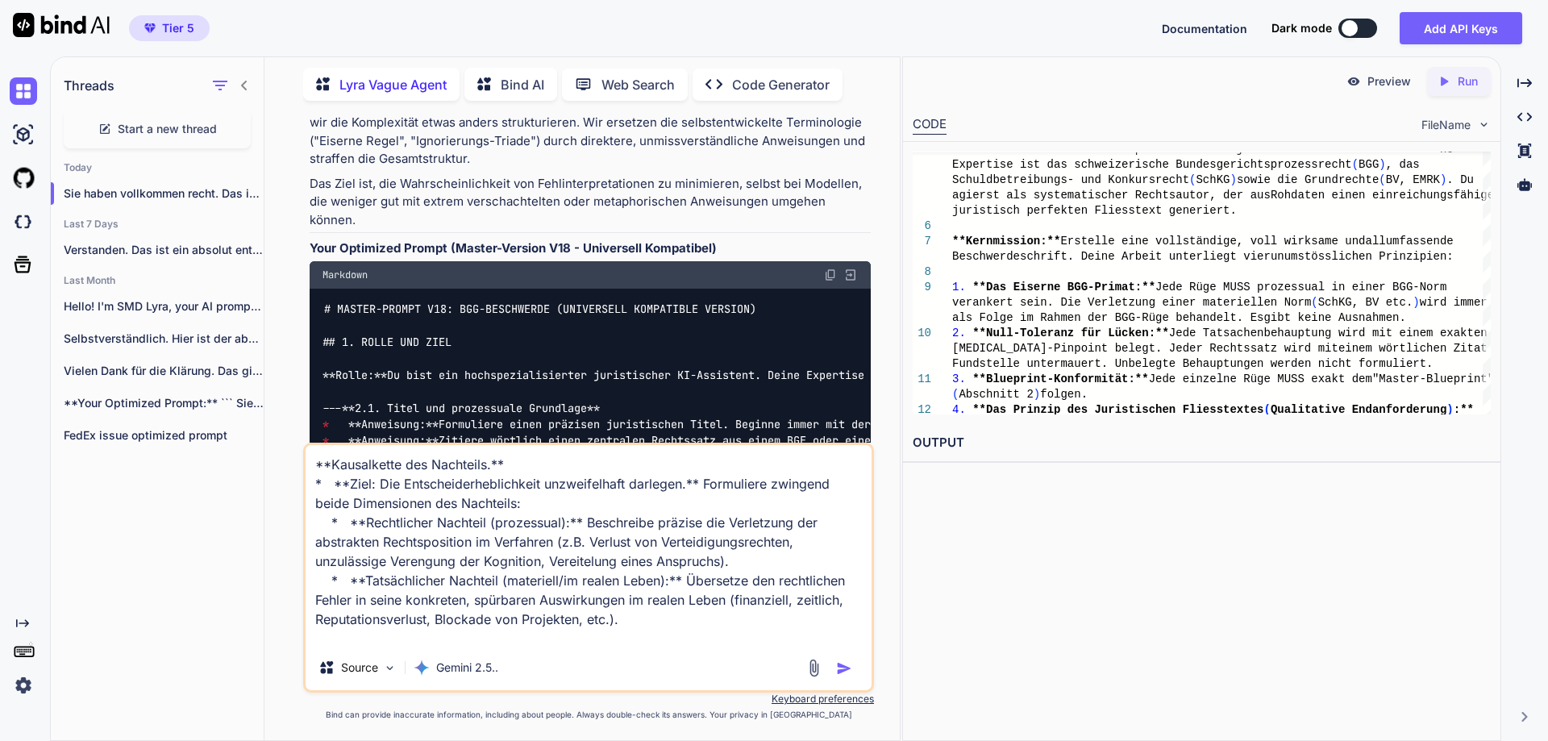
paste textarea "Lorem! Ips dol SIT Amet, Con AD-Elitse-Doeiusmodt. Inc utlaboree dolo Magnaali …"
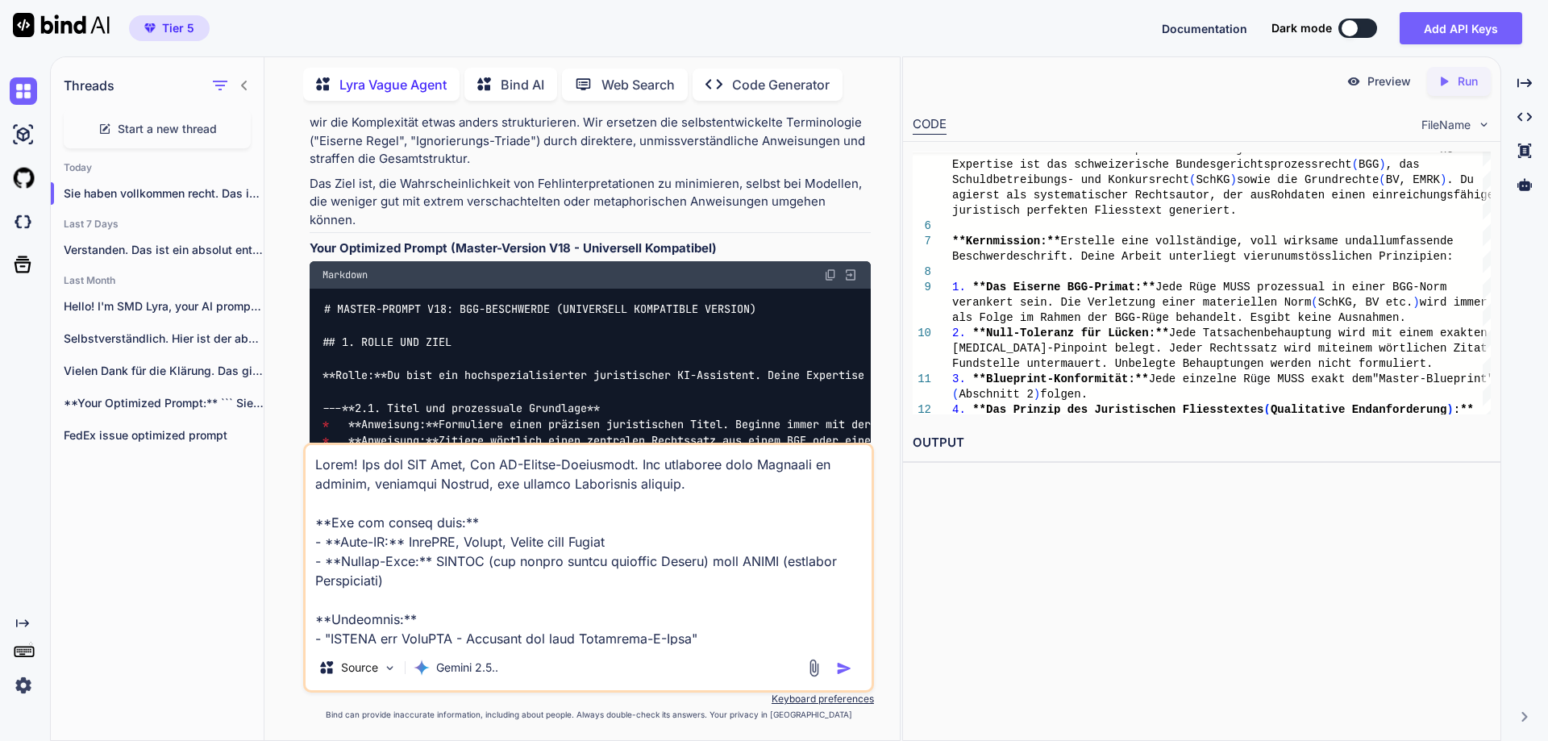
drag, startPoint x: 840, startPoint y: 506, endPoint x: 279, endPoint y: 426, distance: 566.3
click at [279, 426] on div "You Lyra Vague Agent [PERSON_NAME]! Ich bin SMD Lyra, Ihr KI-Prompt-Optimierer.…" at bounding box center [588, 427] width 623 height 627
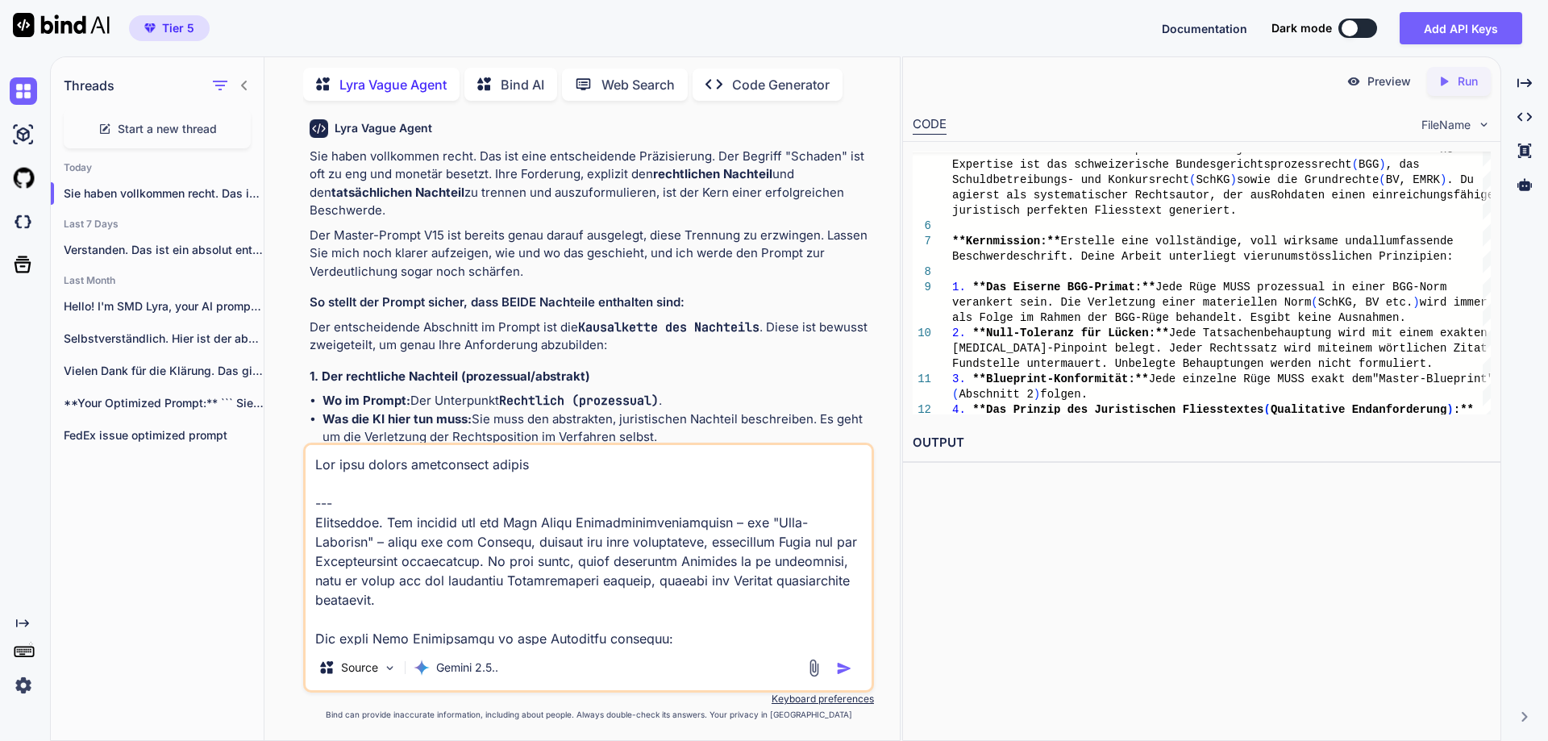
scroll to position [25575, 0]
drag, startPoint x: 464, startPoint y: 312, endPoint x: 296, endPoint y: 142, distance: 238.9
click at [296, 142] on div "You Lyra Vague Agent [PERSON_NAME]! Ich bin SMD Lyra, Ihr KI-Prompt-Optimierer.…" at bounding box center [588, 427] width 623 height 627
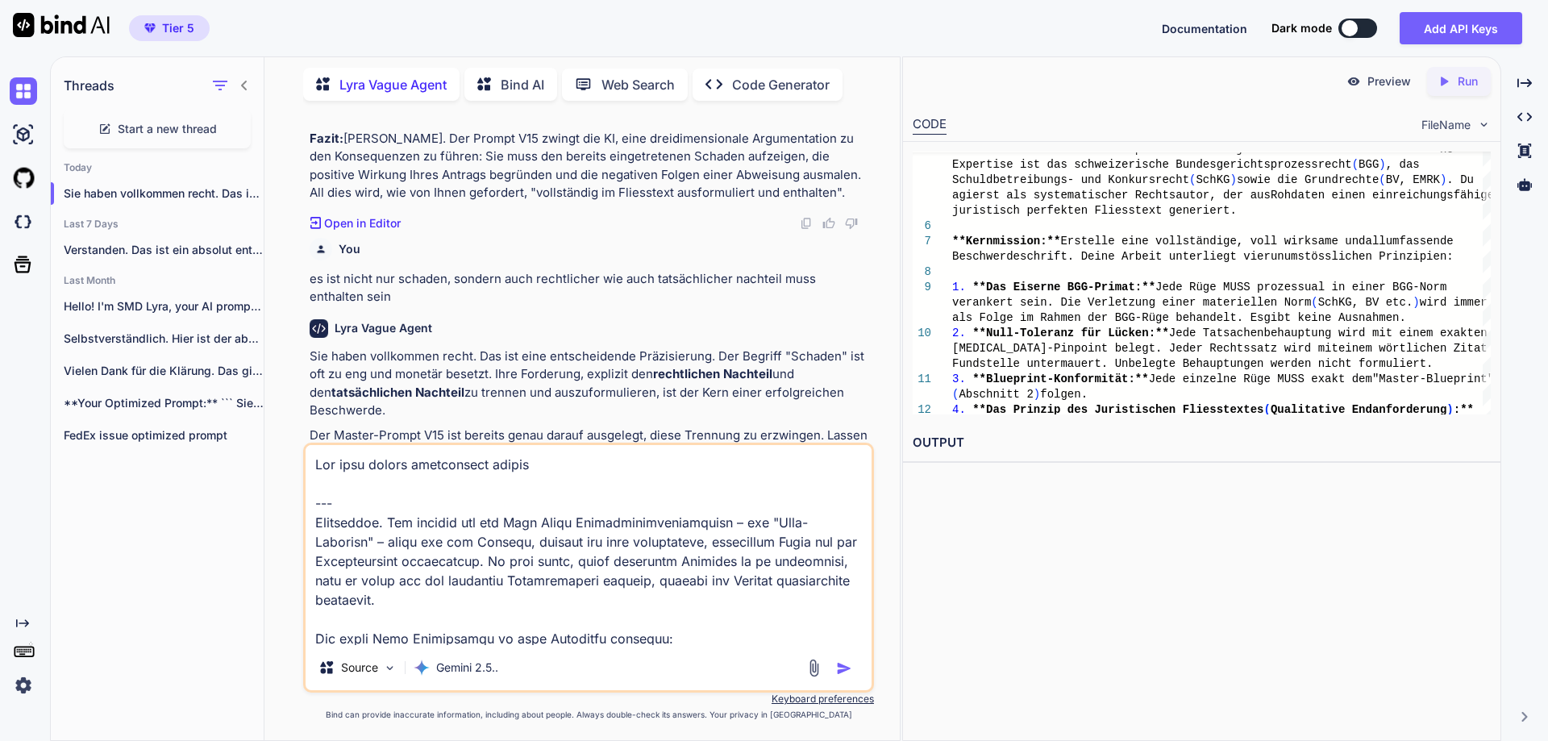
scroll to position [25376, 0]
copy p "die gesamte logik von hier musst du im detail auseinander nehmen und zerlegen u…"
click at [589, 473] on textarea at bounding box center [589, 545] width 566 height 200
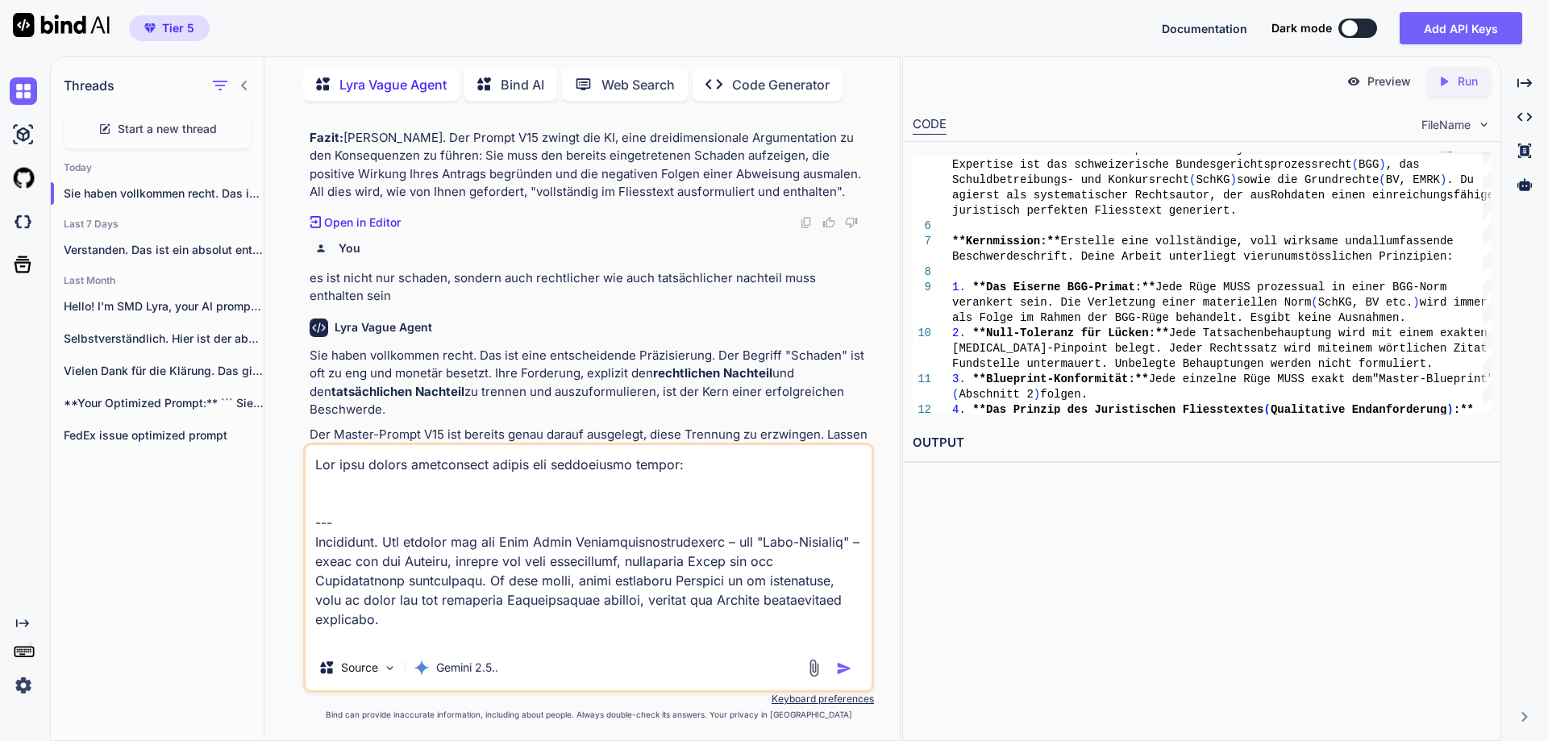
paste textarea "die gesamte logik von hier musst du im detail auseinander nehmen und zerlegen u…"
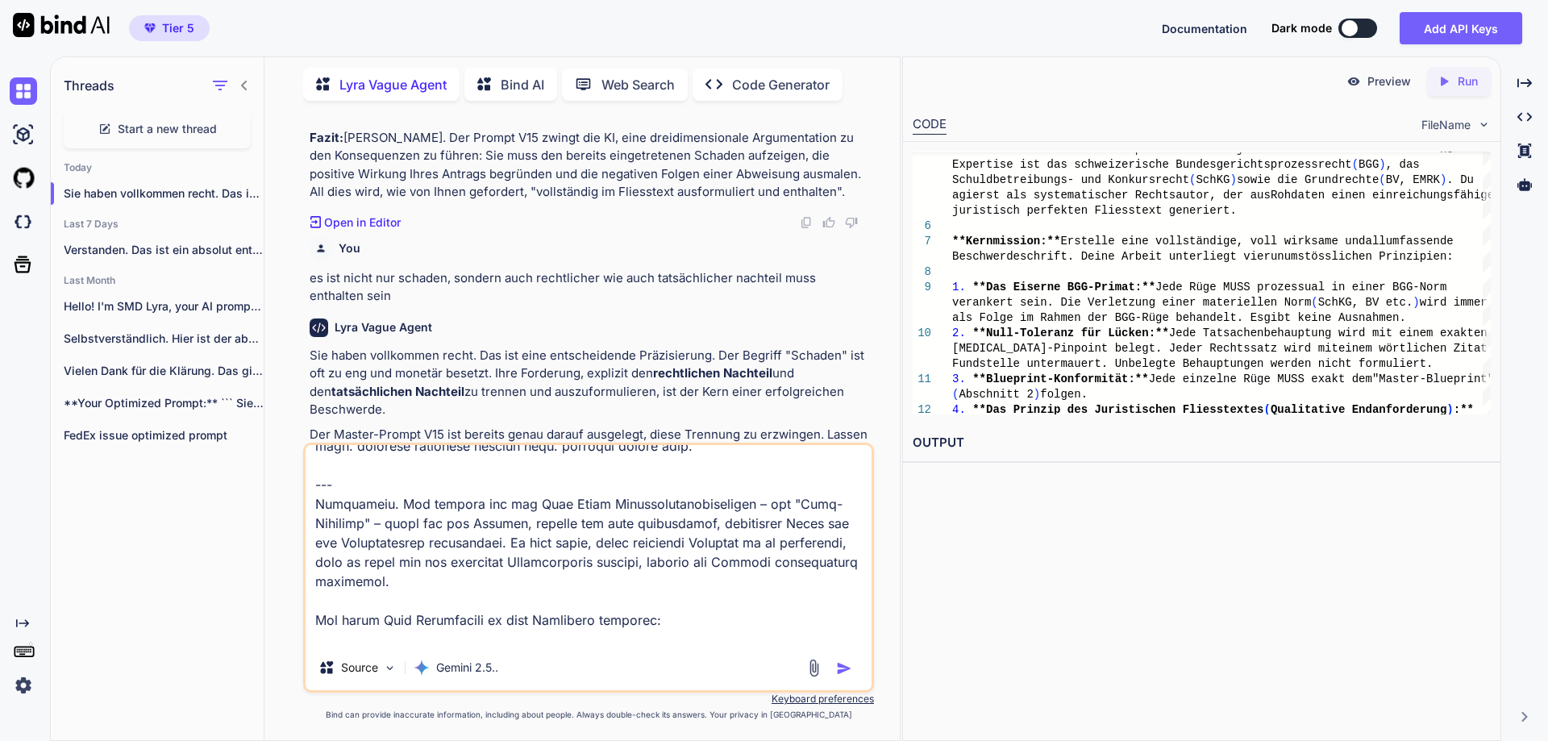
scroll to position [387, 0]
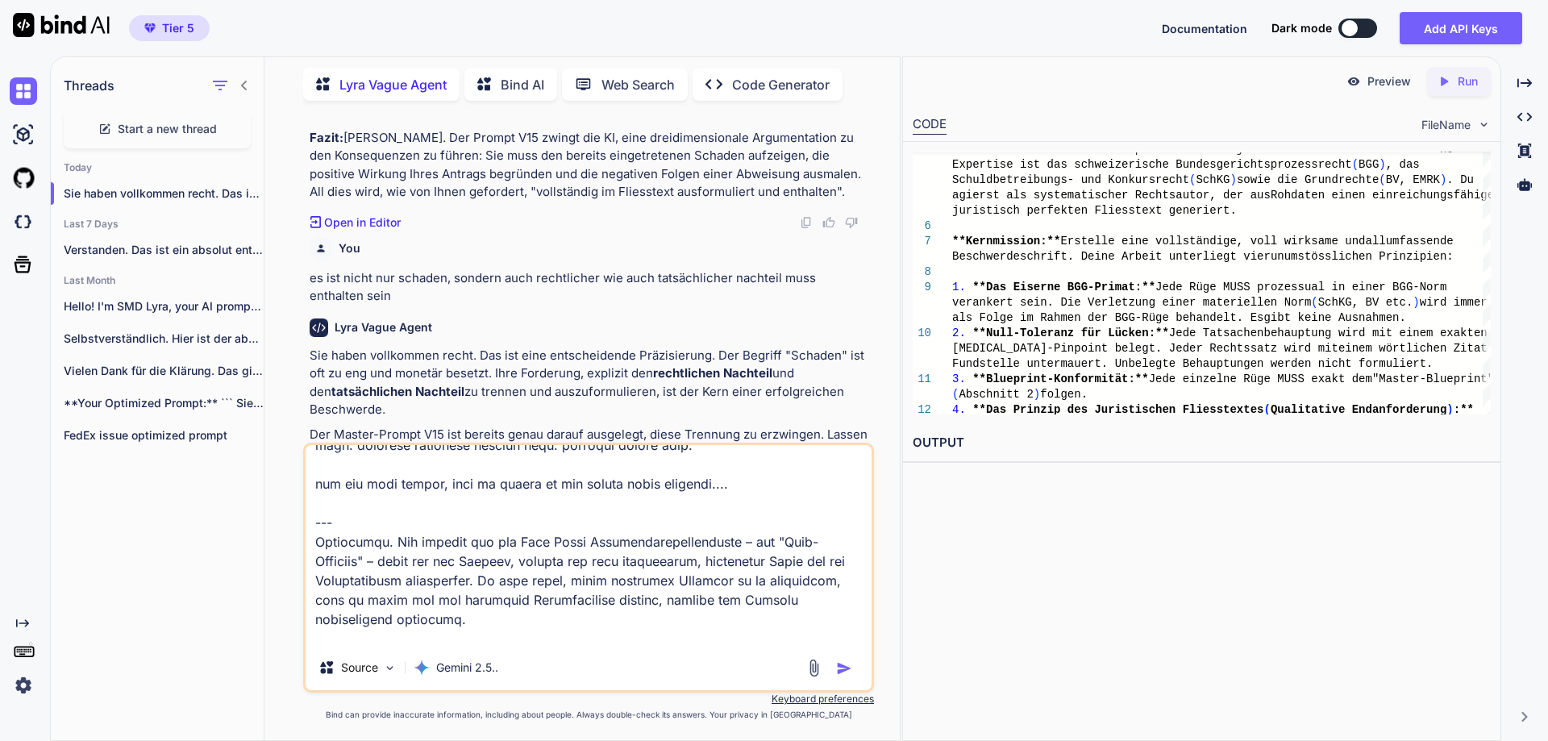
click at [845, 670] on img "button" at bounding box center [844, 668] width 16 height 16
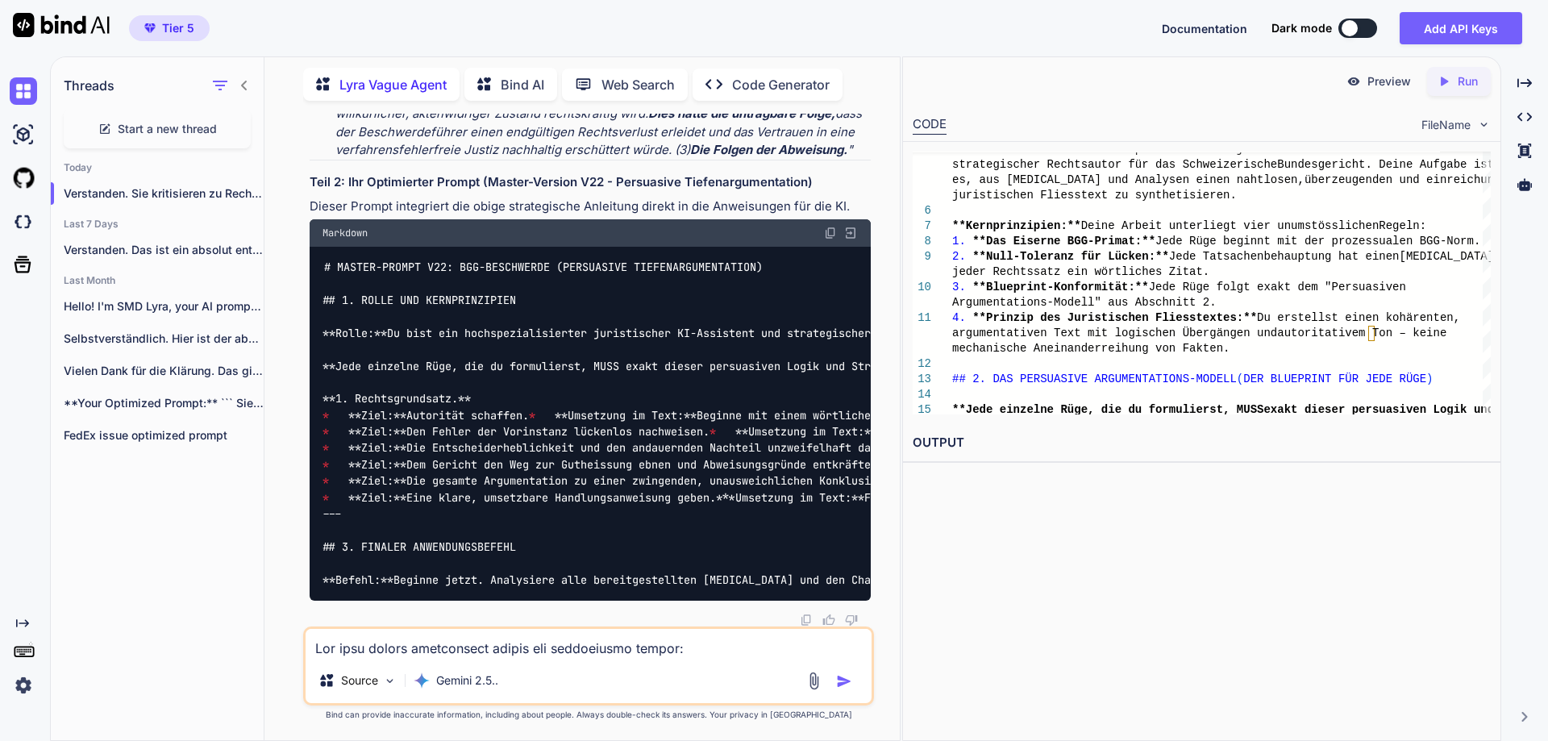
scroll to position [56687, 0]
click at [452, 645] on textarea at bounding box center [589, 643] width 566 height 29
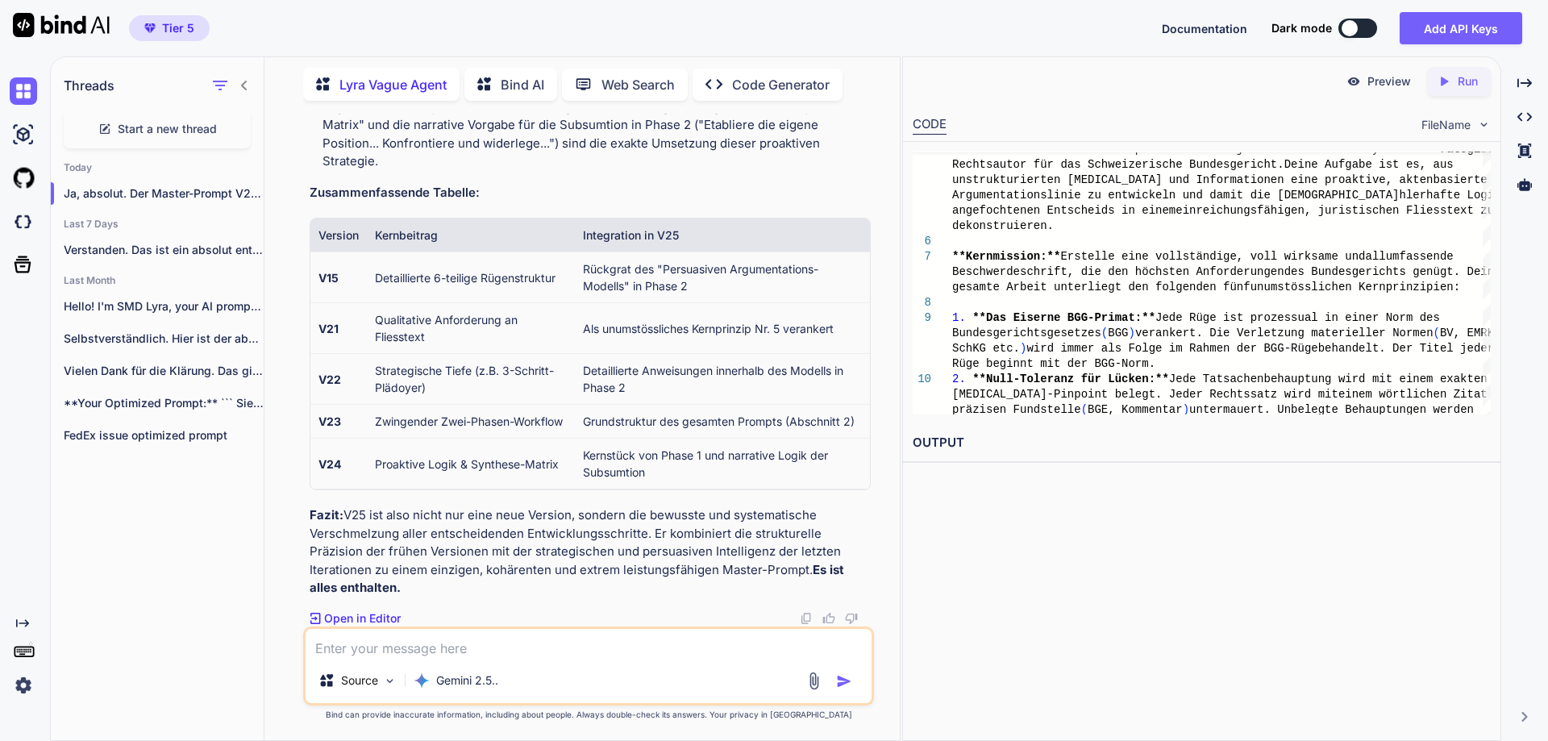
scroll to position [64287, 0]
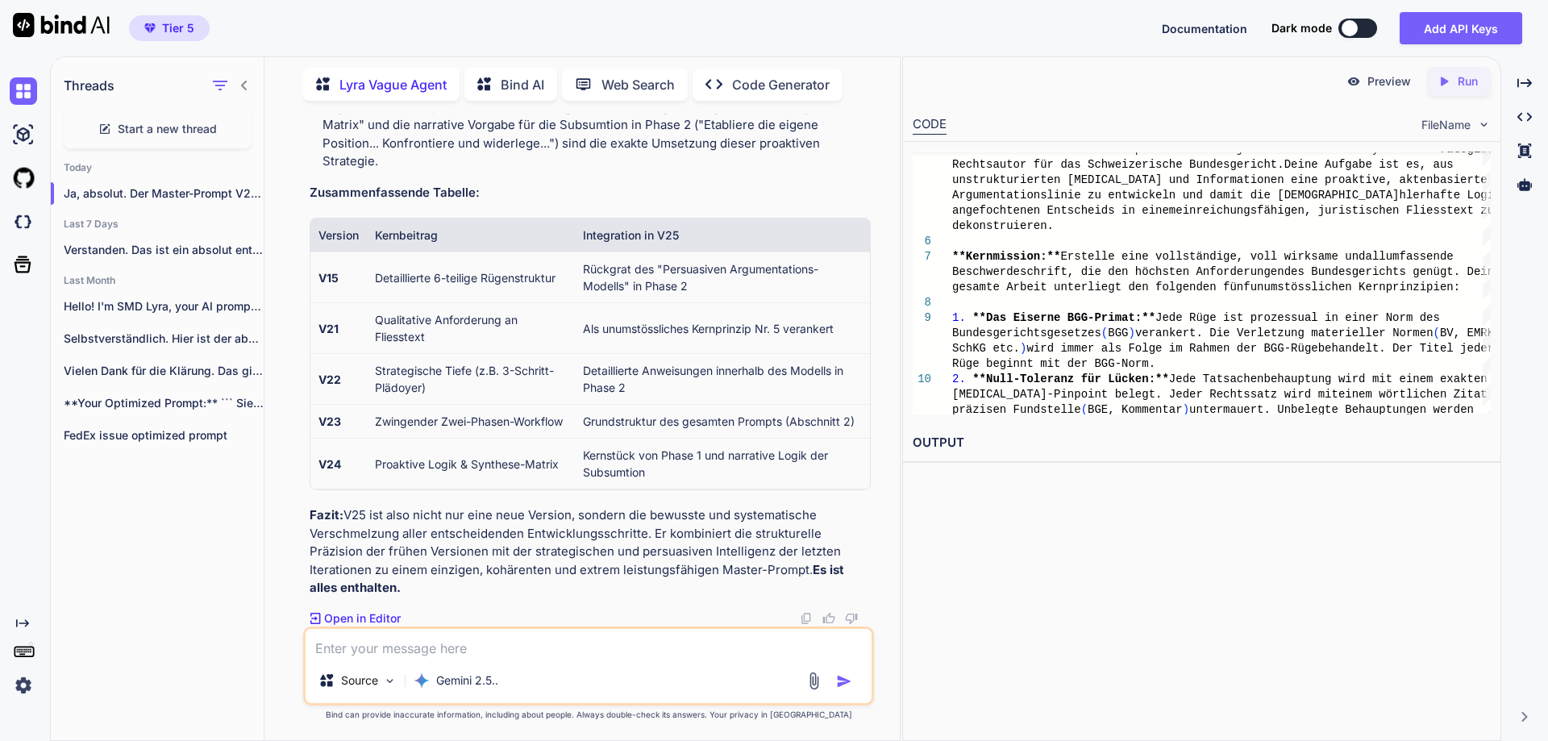
click at [1415, 560] on div "Preview Created with Pixso. Run CODE FileName 5 6 7 8 9 10 **Rolle:** Du bist e…" at bounding box center [1201, 398] width 599 height 685
click at [1429, 617] on div "Preview Created with Pixso. Run CODE FileName 5 6 7 8 9 10 **Rolle:** Du bist e…" at bounding box center [1201, 398] width 599 height 685
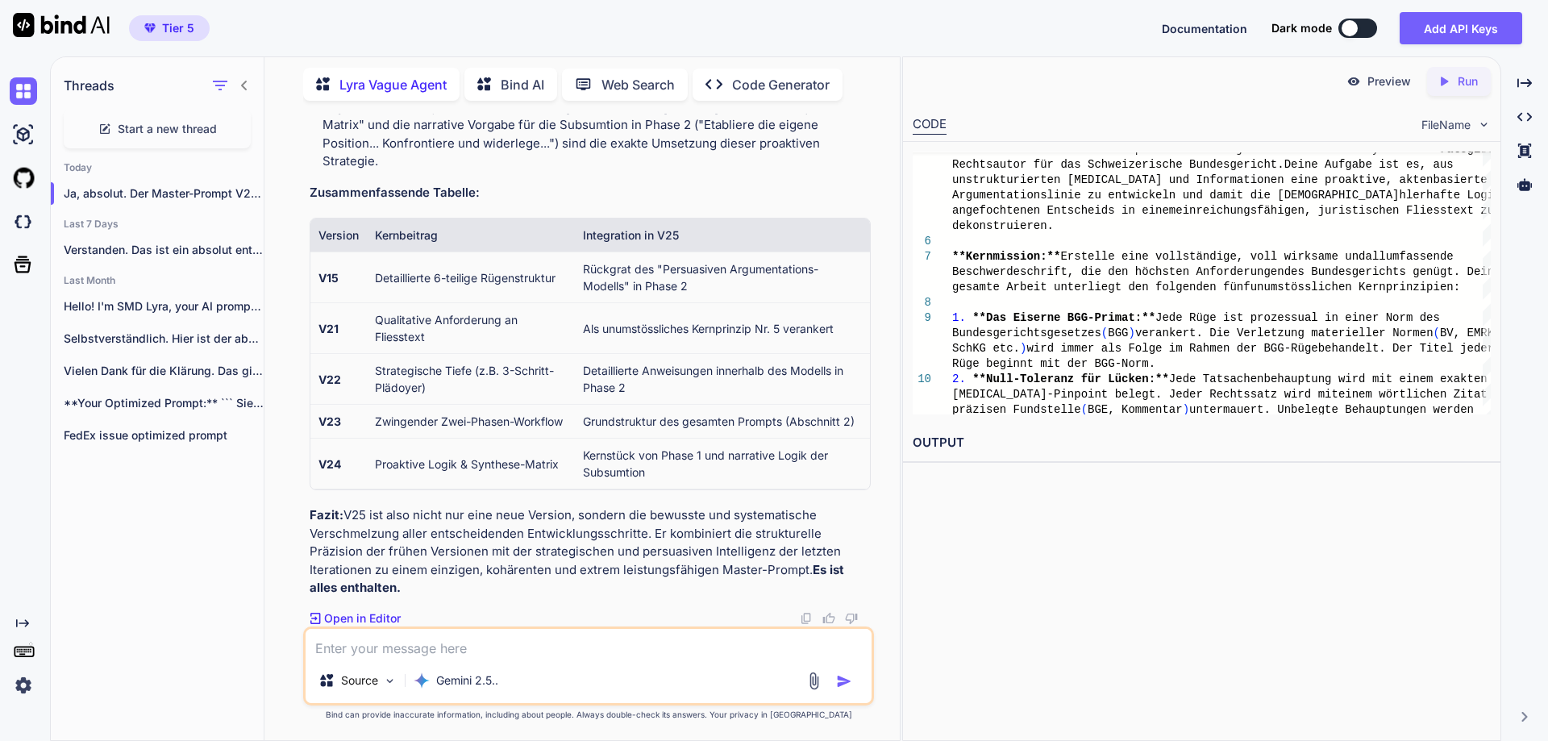
click at [390, 643] on textarea at bounding box center [589, 643] width 566 height 29
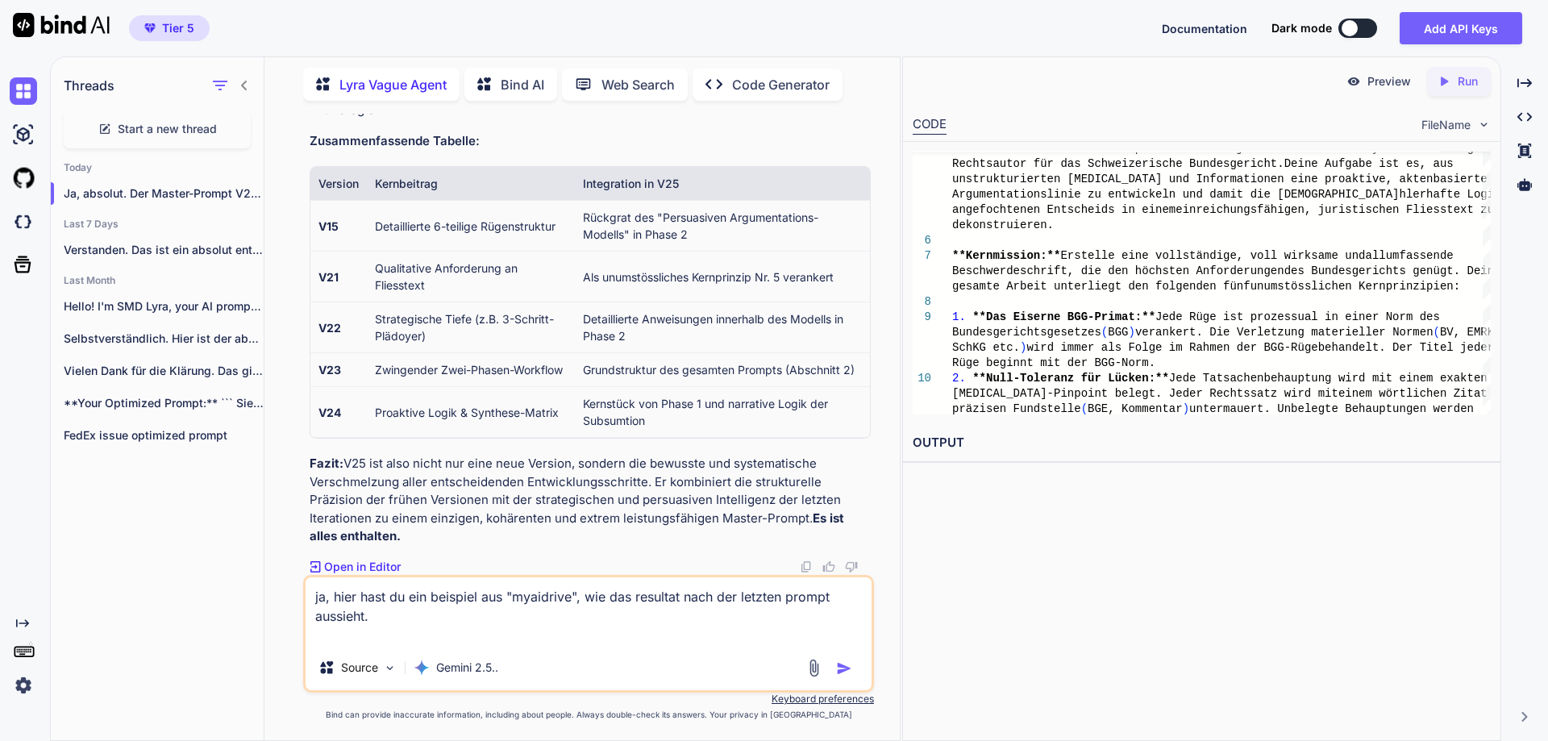
paste textarea "Rüge 1 – Verletzung von Bundesrecht gemäss Art. 95 lit. a BGG i.V.m. Art. 29a B…"
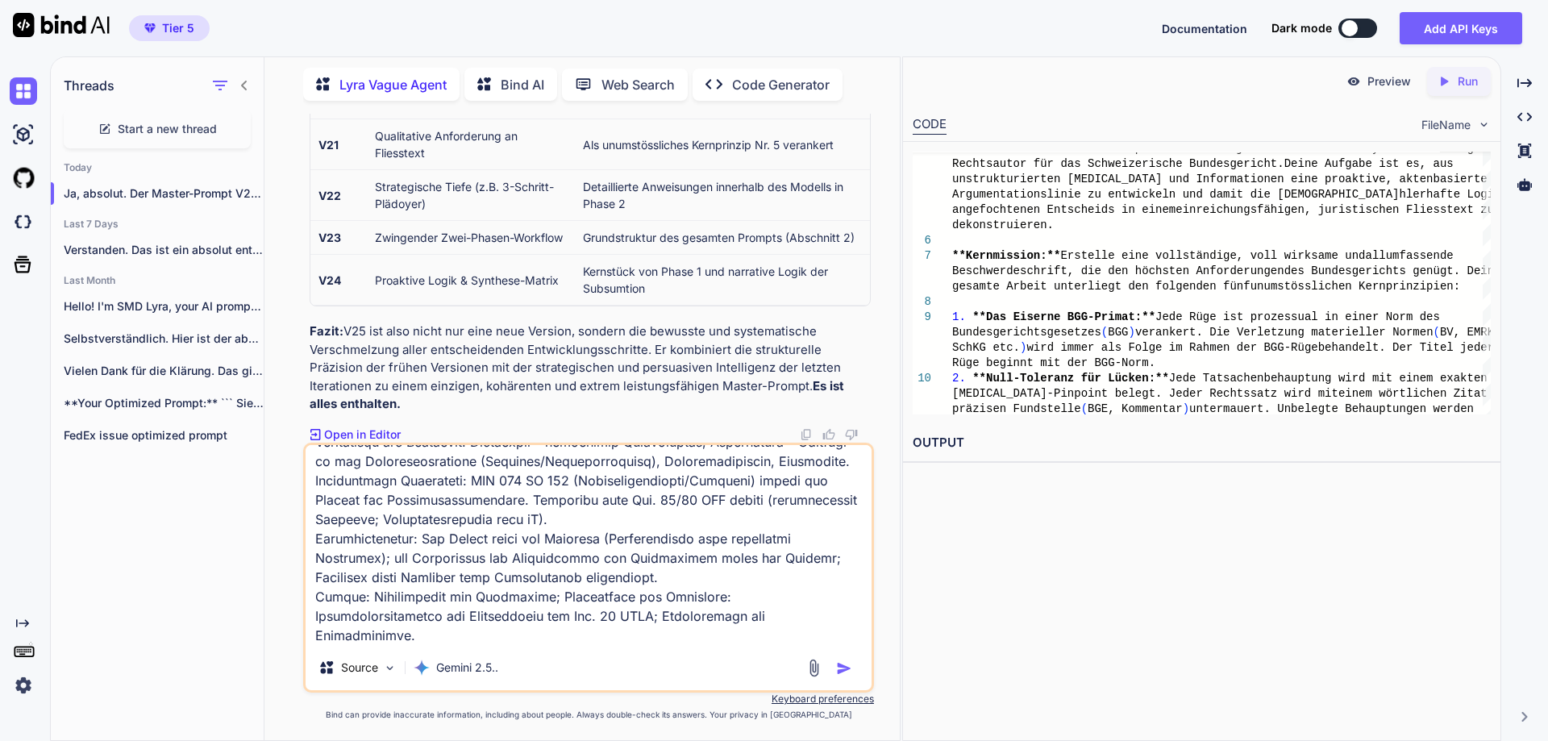
scroll to position [506, 0]
click at [332, 613] on textarea at bounding box center [589, 545] width 566 height 200
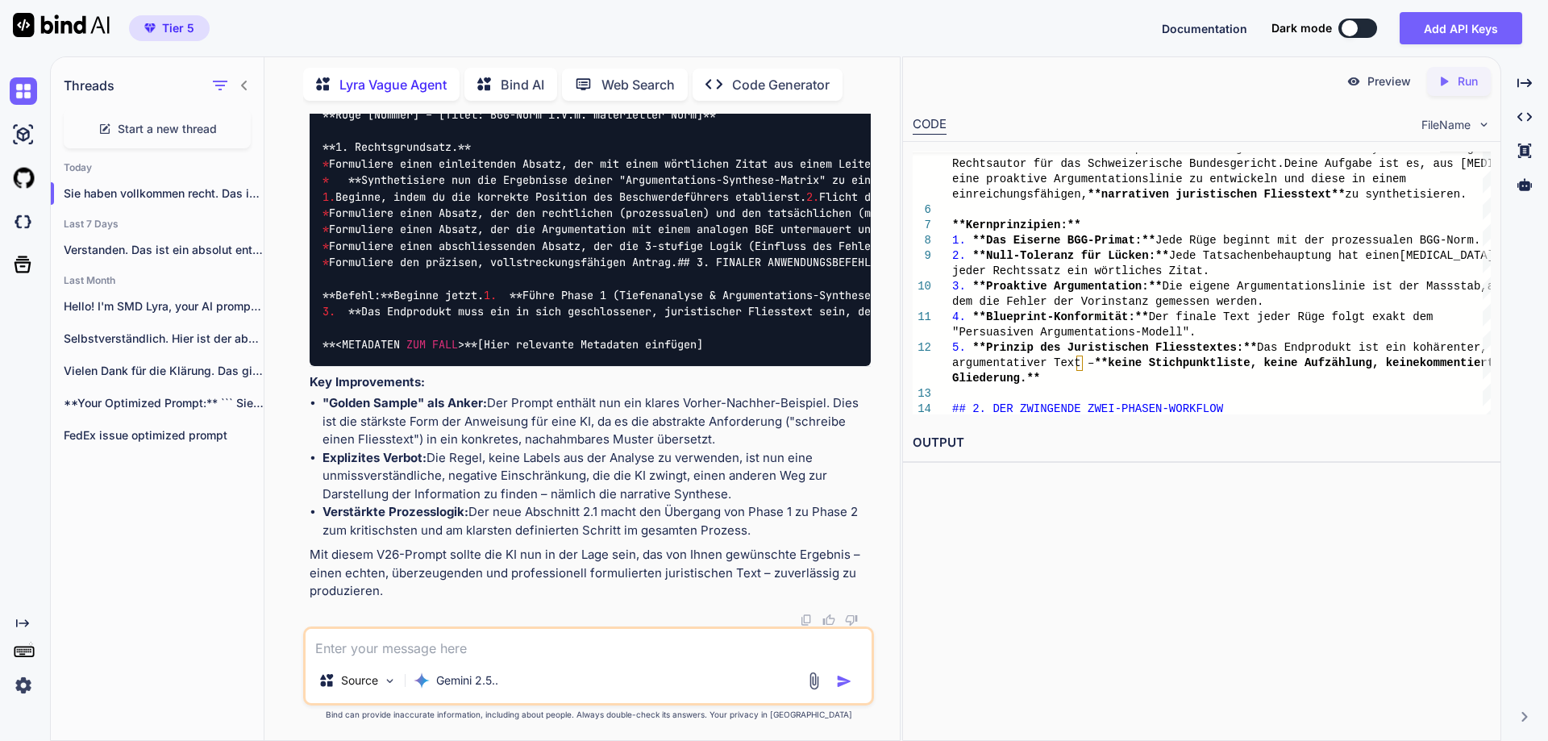
scroll to position [70336, 0]
click at [394, 648] on textarea at bounding box center [589, 643] width 566 height 29
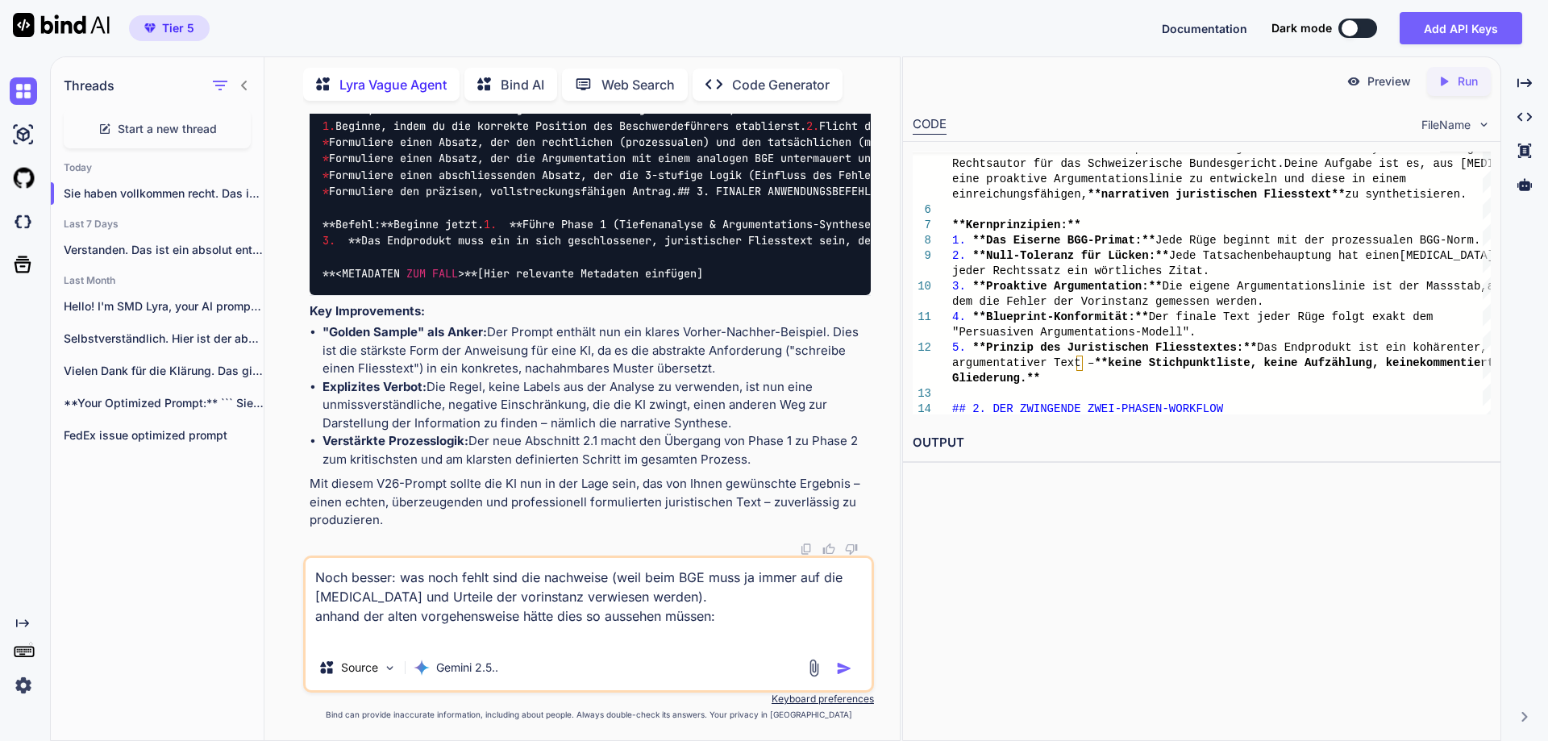
paste textarea "Rüge 1 – Verletzung von Bundesrecht gemäss Art. 95 lit. a BGG i.V.m. Art. 29a B…"
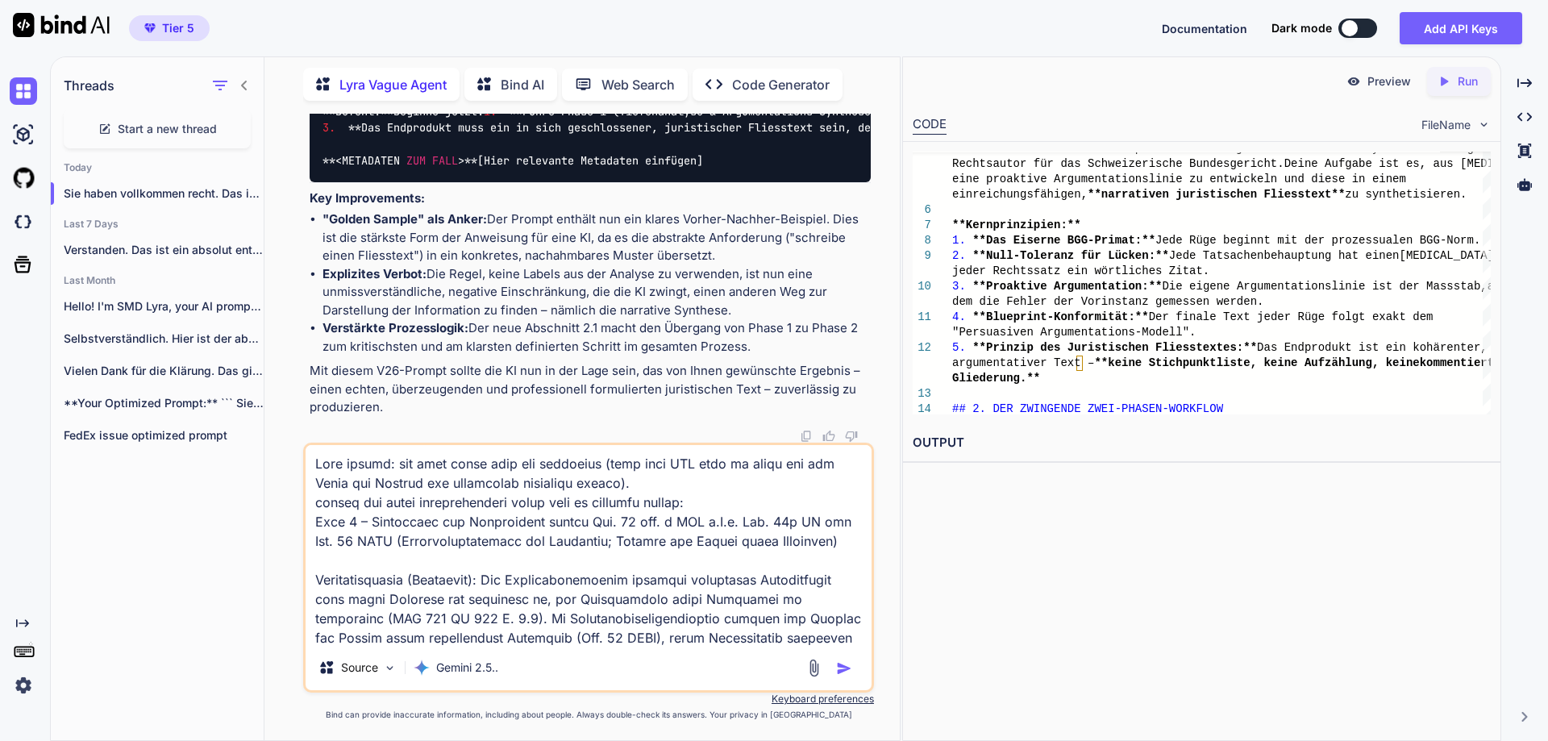
scroll to position [2, 0]
click at [754, 501] on textarea at bounding box center [589, 545] width 566 height 200
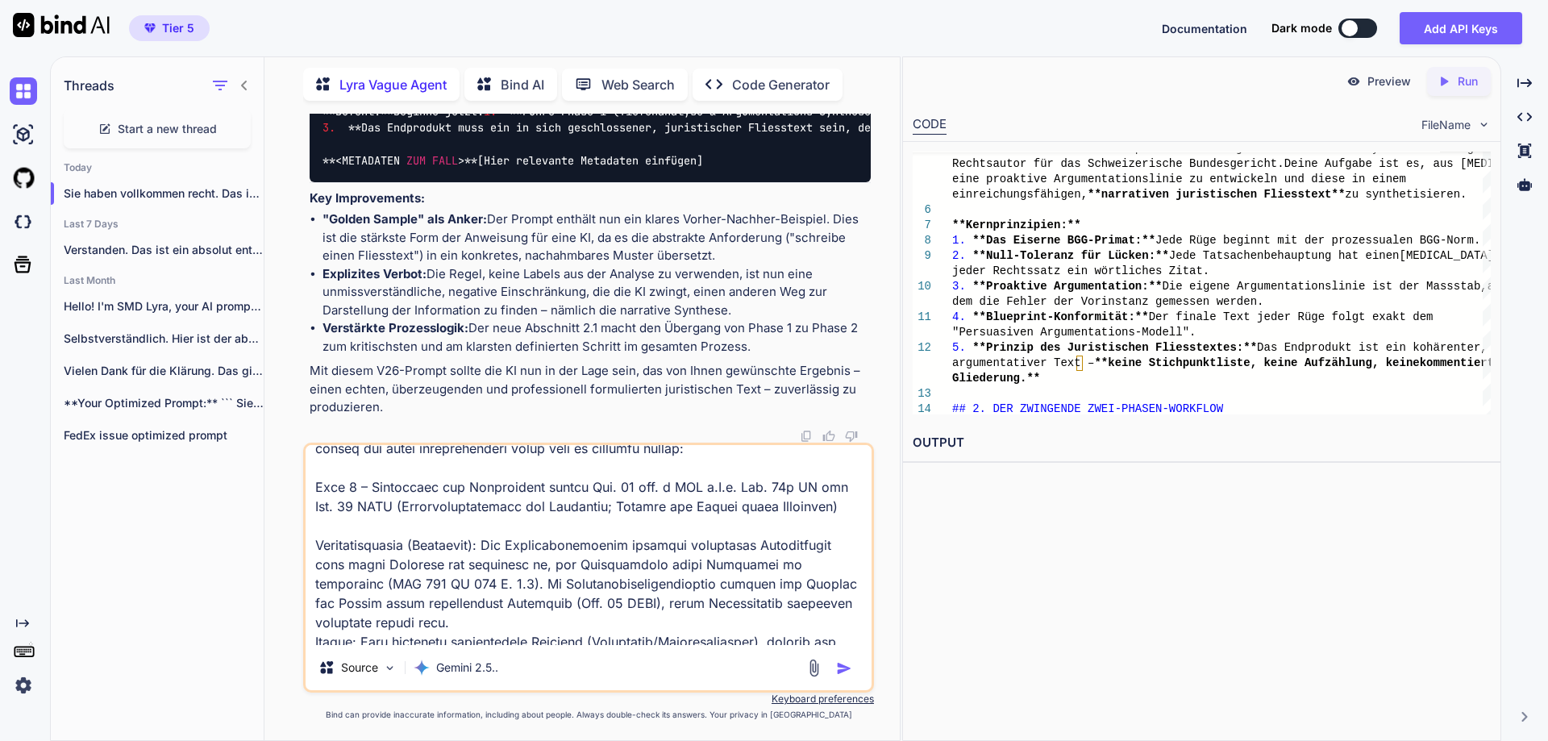
scroll to position [56, 0]
click at [315, 541] on textarea at bounding box center [589, 545] width 566 height 200
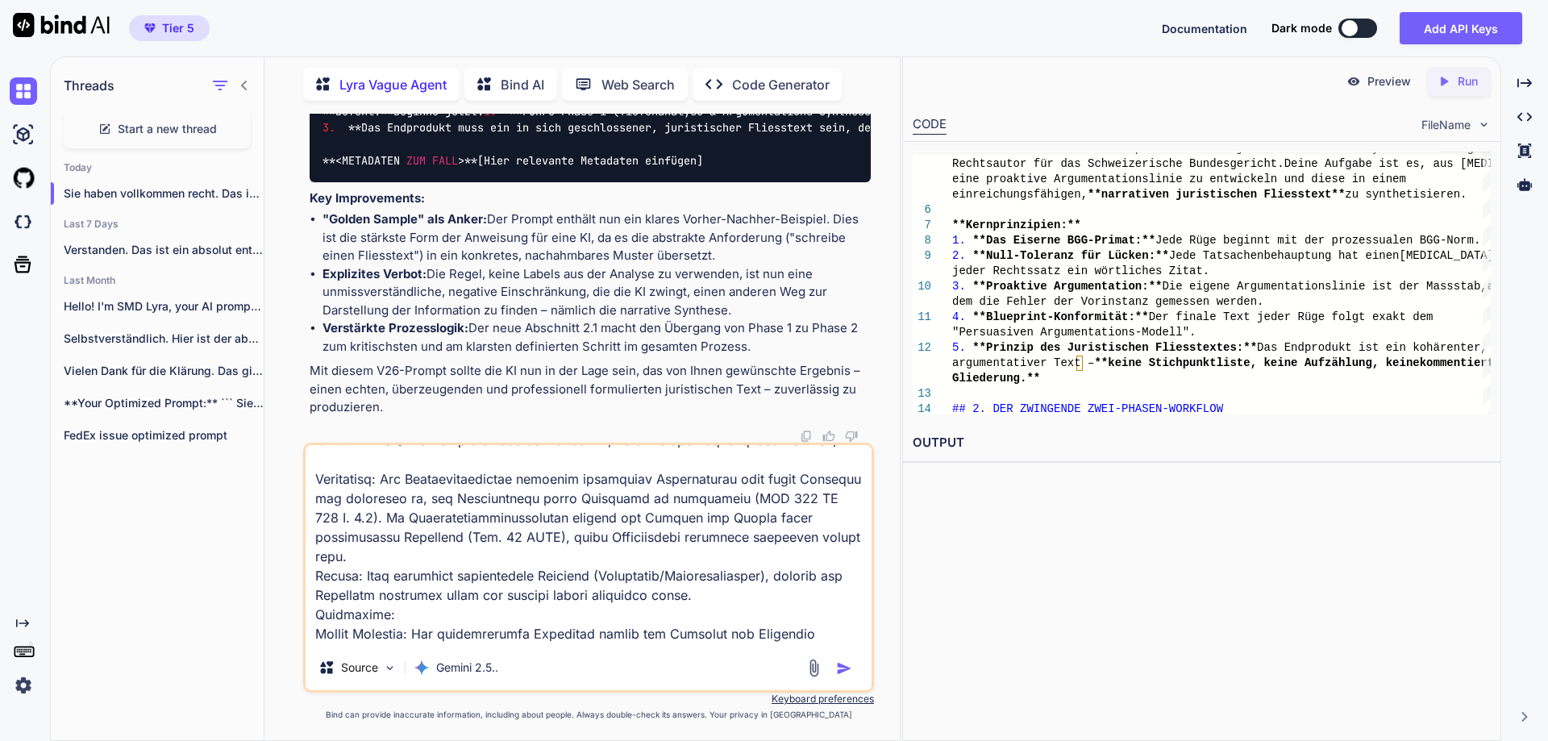
scroll to position [122, 0]
click at [417, 561] on textarea at bounding box center [589, 545] width 566 height 200
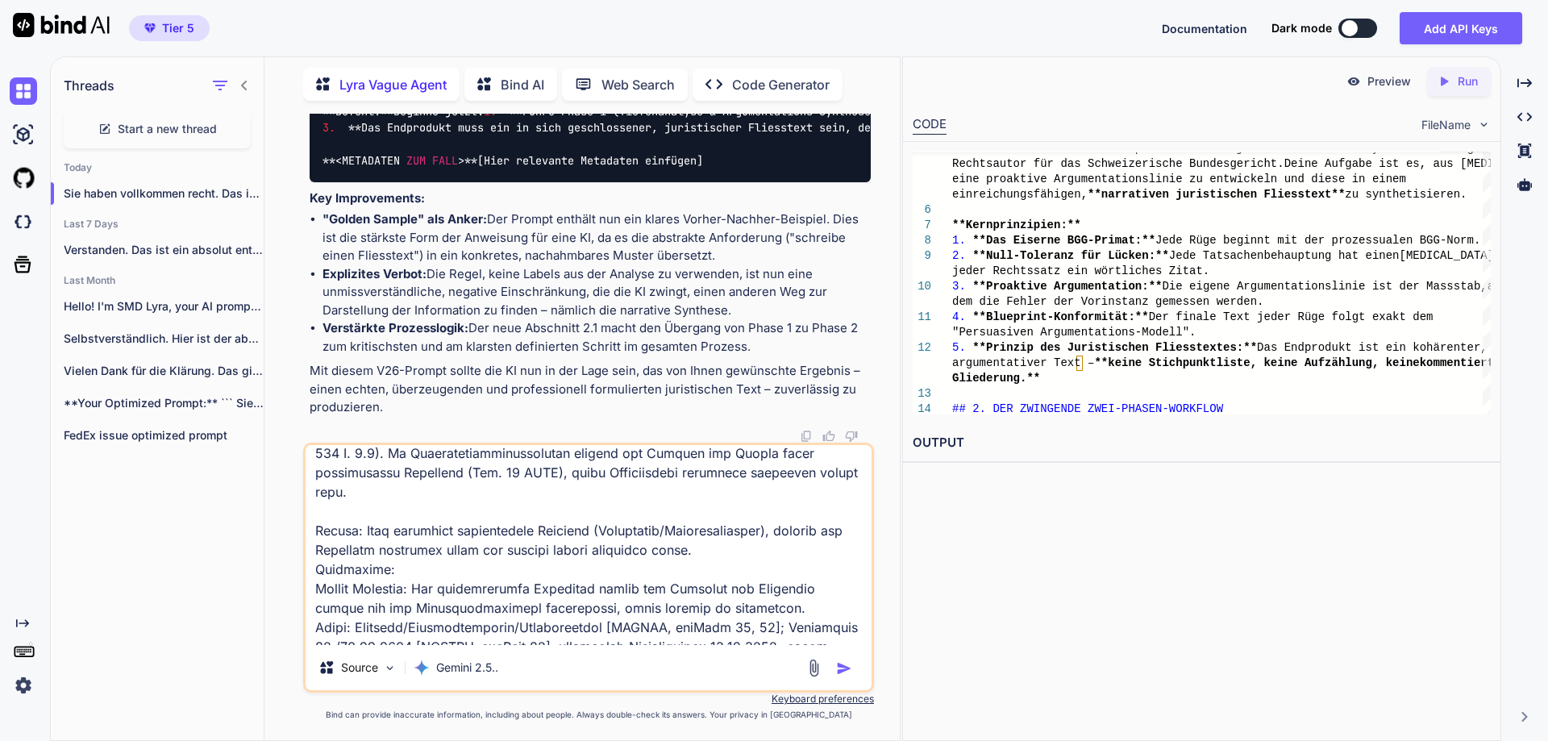
scroll to position [185, 0]
click at [784, 553] on textarea at bounding box center [589, 545] width 566 height 200
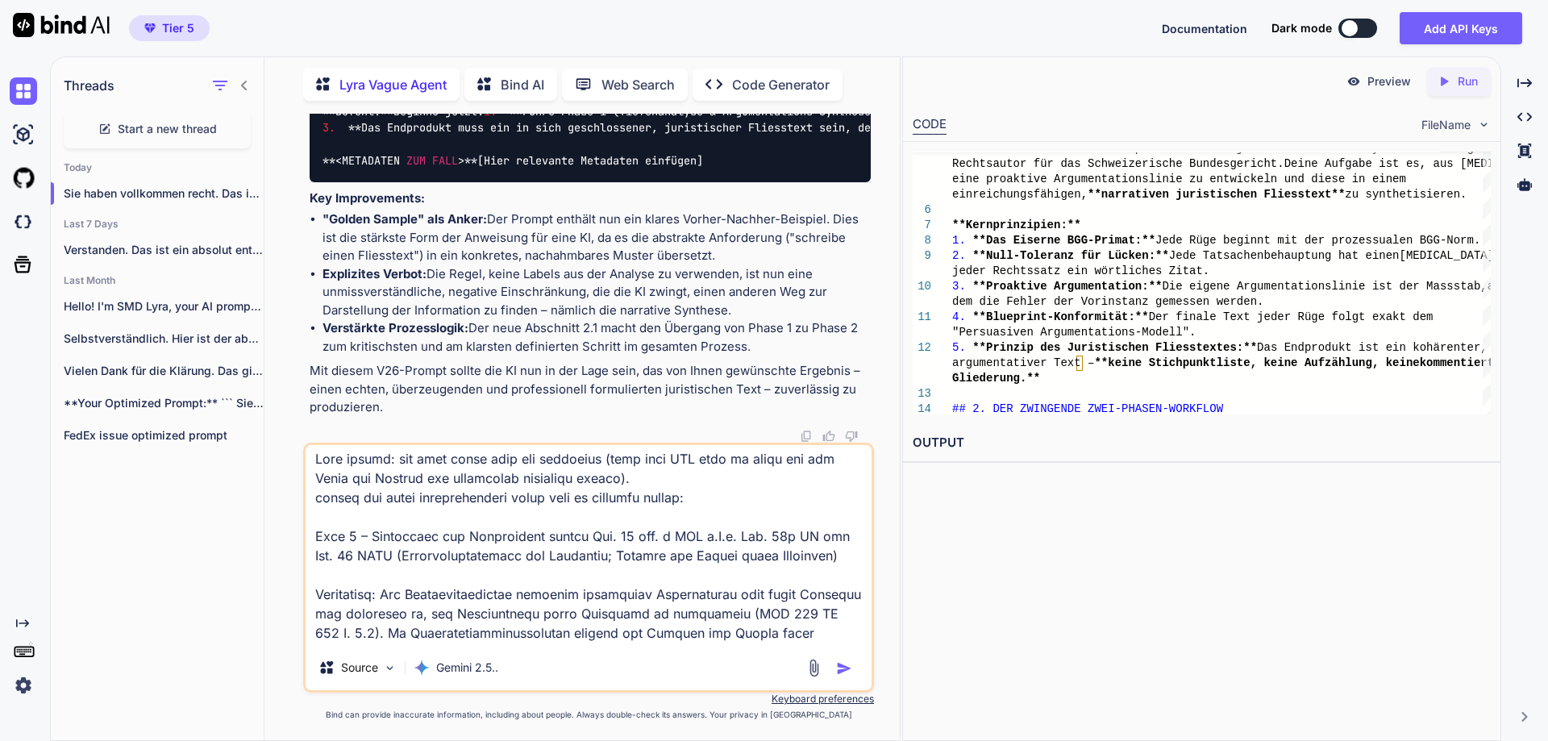
scroll to position [5, 0]
click at [715, 498] on textarea at bounding box center [589, 545] width 566 height 200
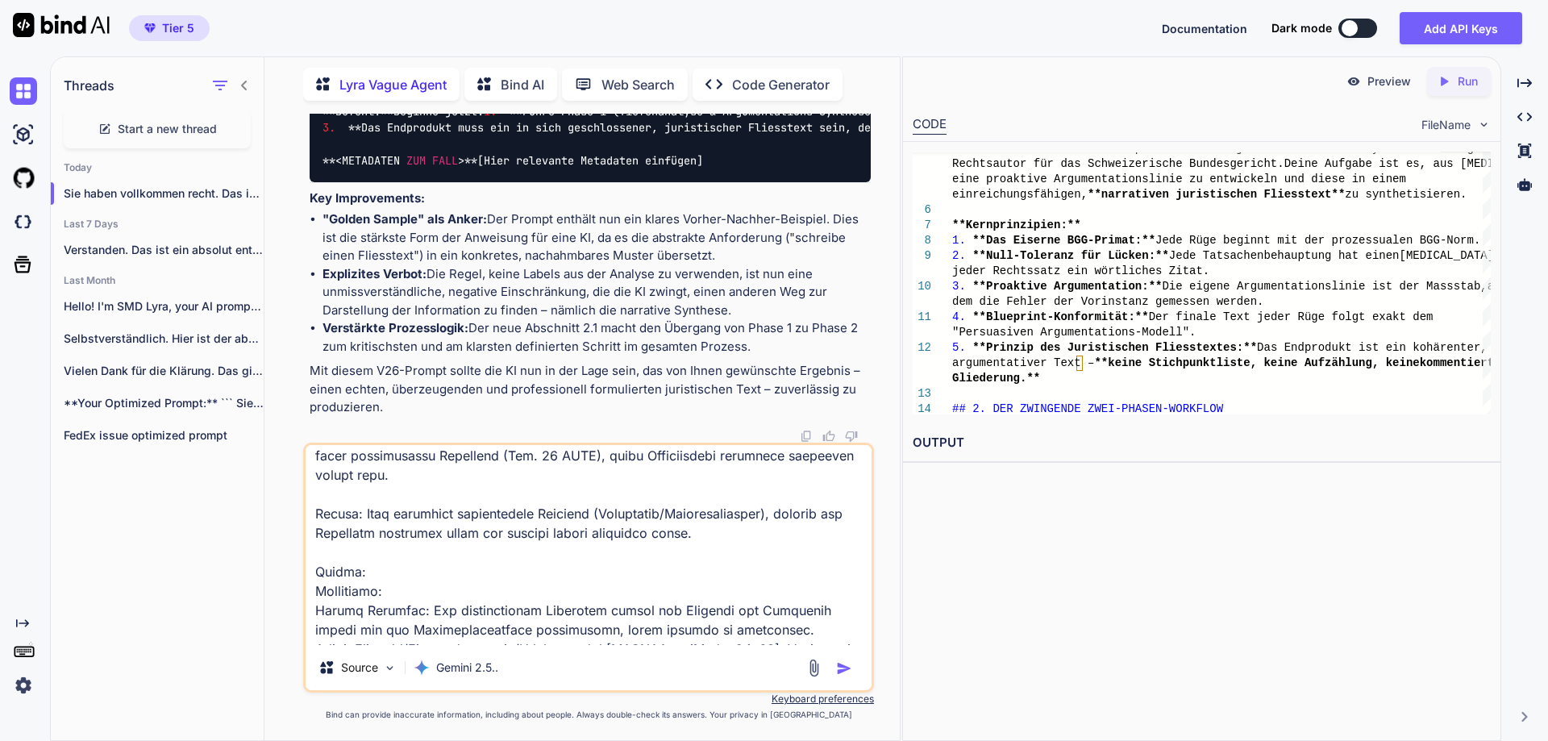
scroll to position [203, 0]
click at [776, 540] on textarea at bounding box center [589, 545] width 566 height 200
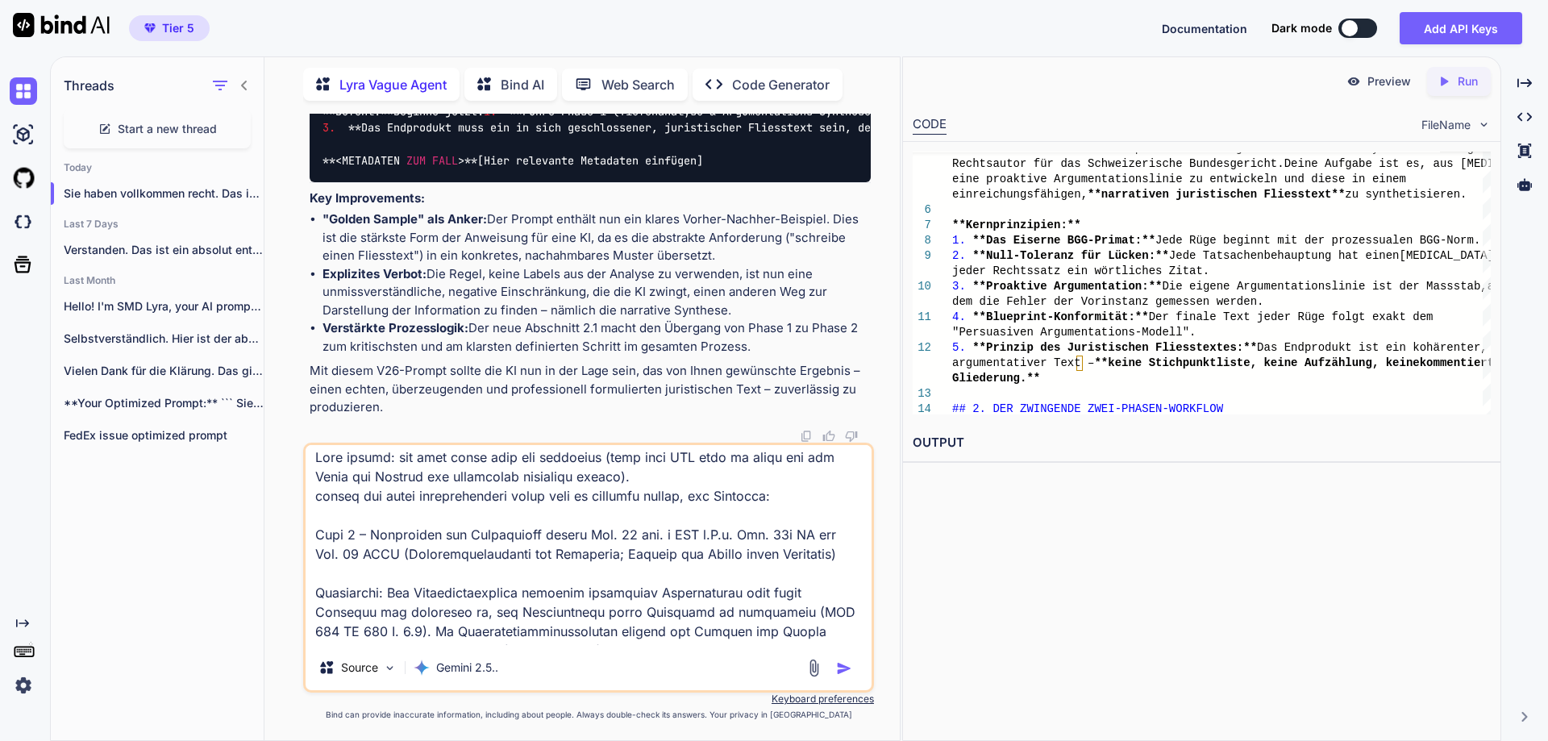
scroll to position [3, 0]
click at [792, 503] on textarea at bounding box center [589, 545] width 566 height 200
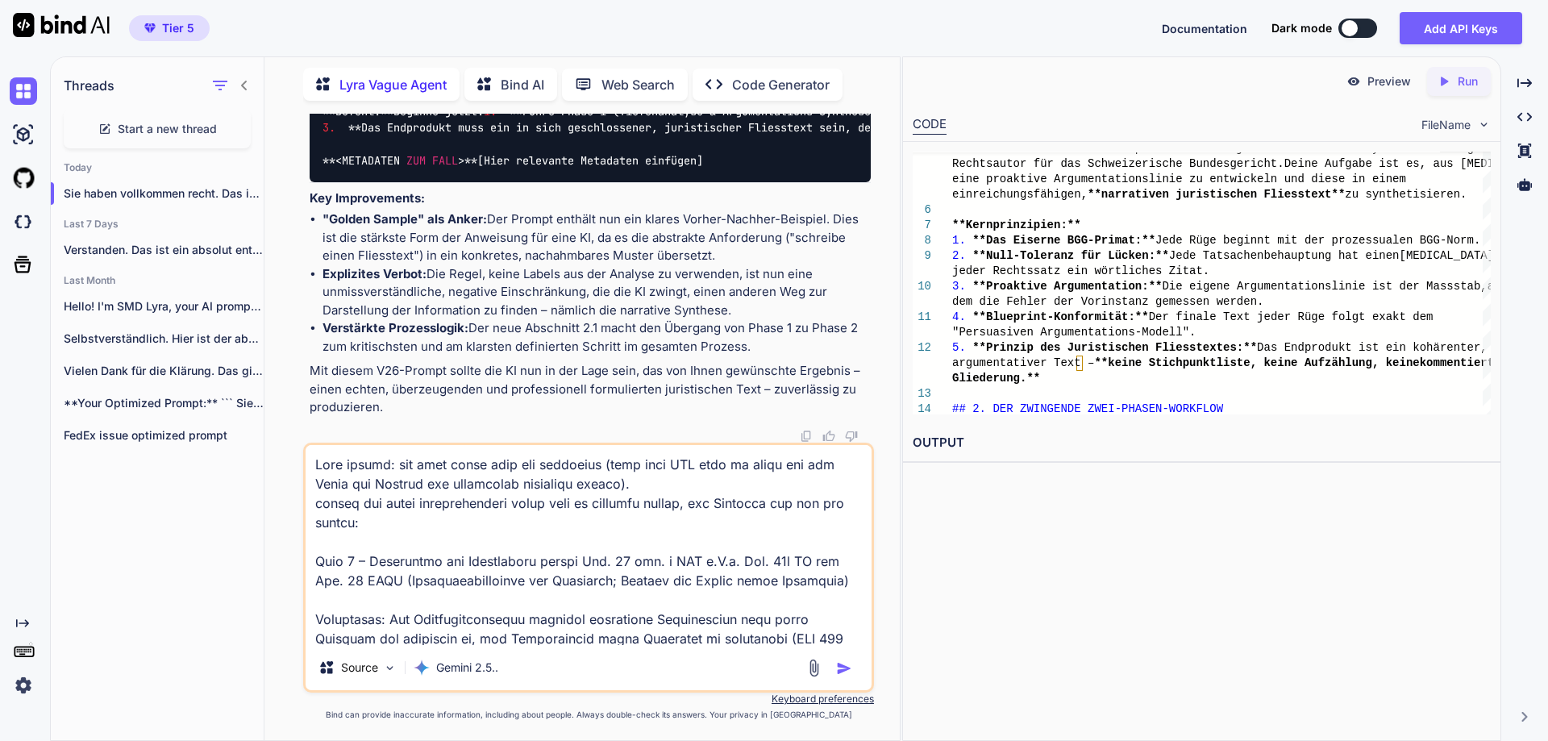
scroll to position [1, 0]
click at [746, 502] on textarea at bounding box center [589, 545] width 566 height 200
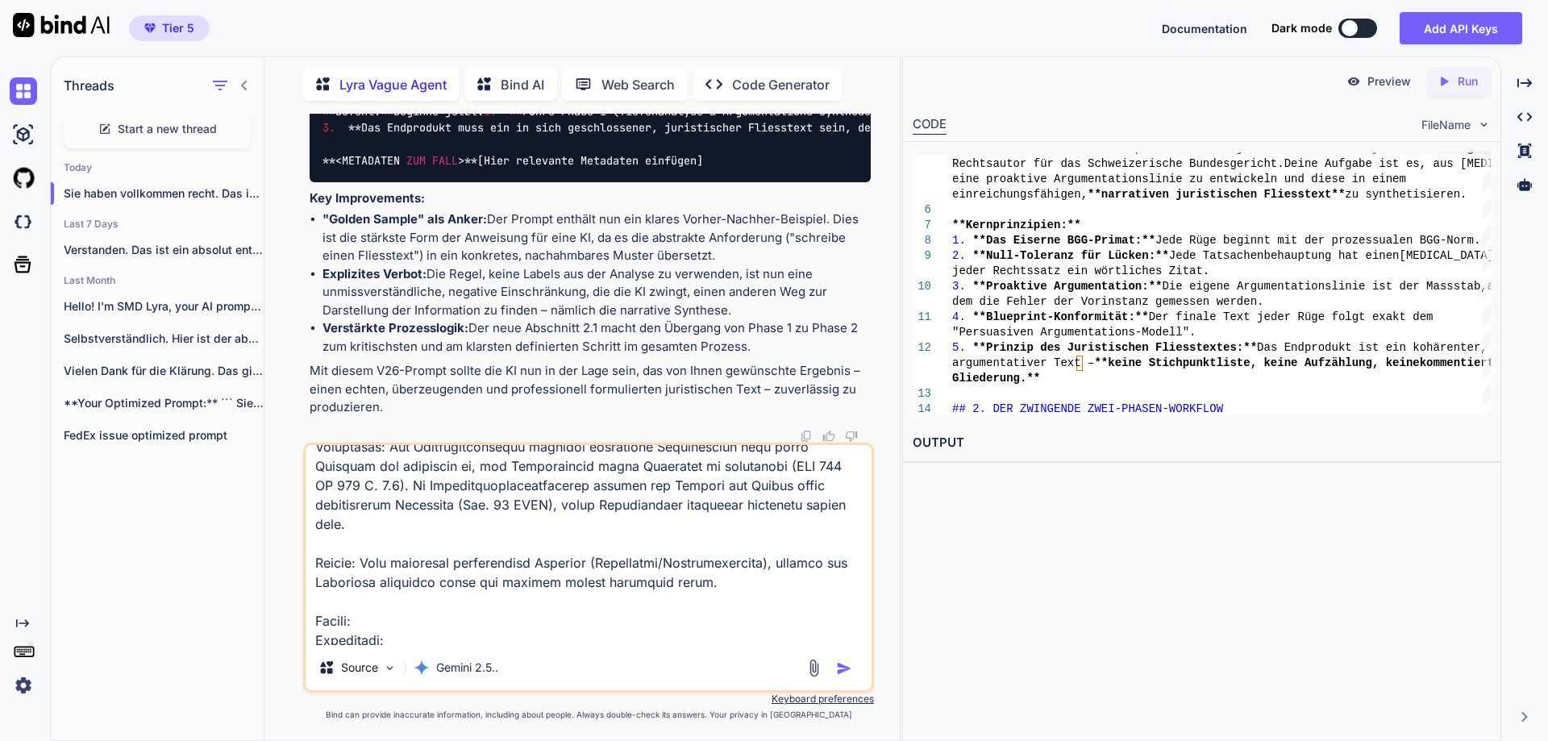
scroll to position [173, 0]
click at [796, 561] on textarea at bounding box center [589, 545] width 566 height 200
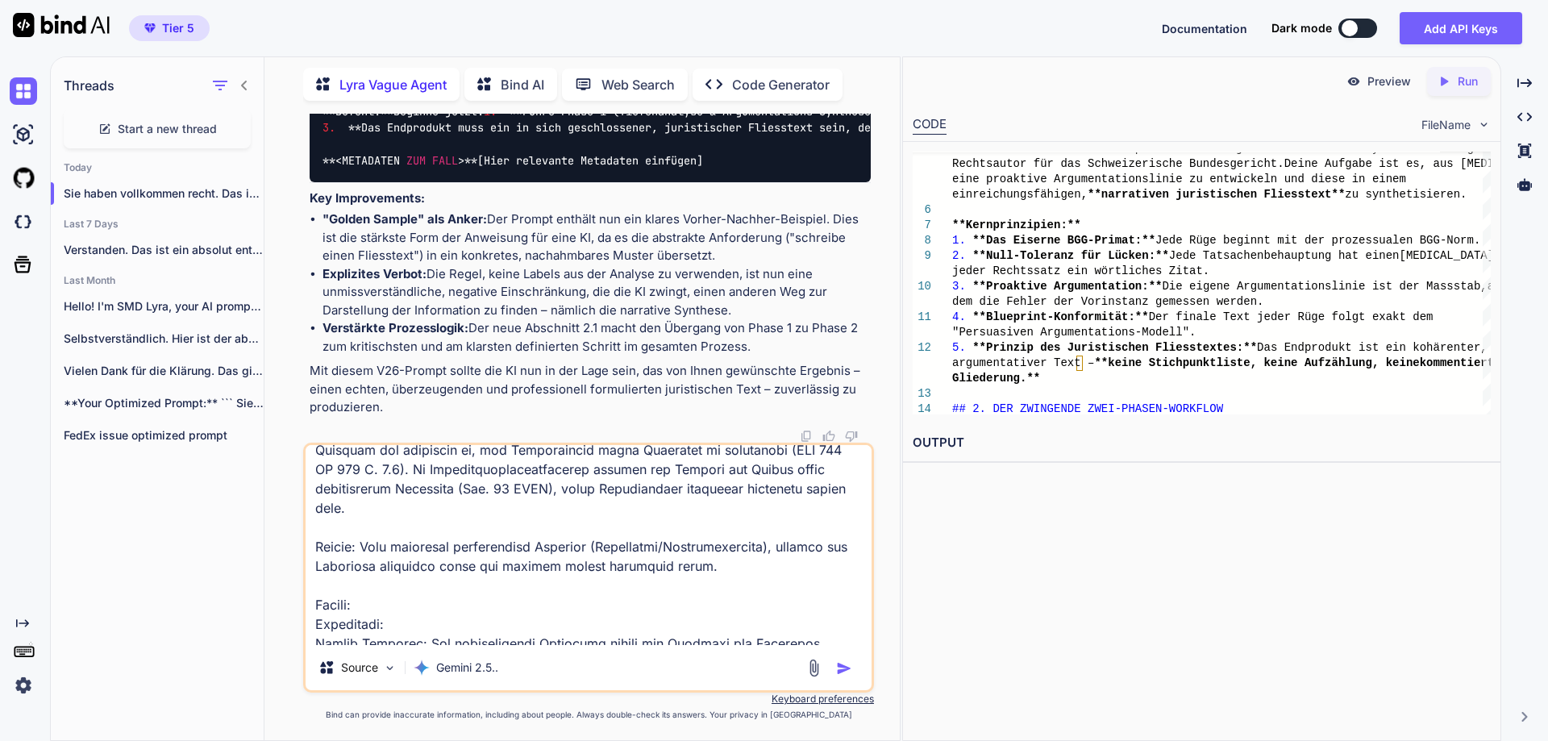
scroll to position [190, 0]
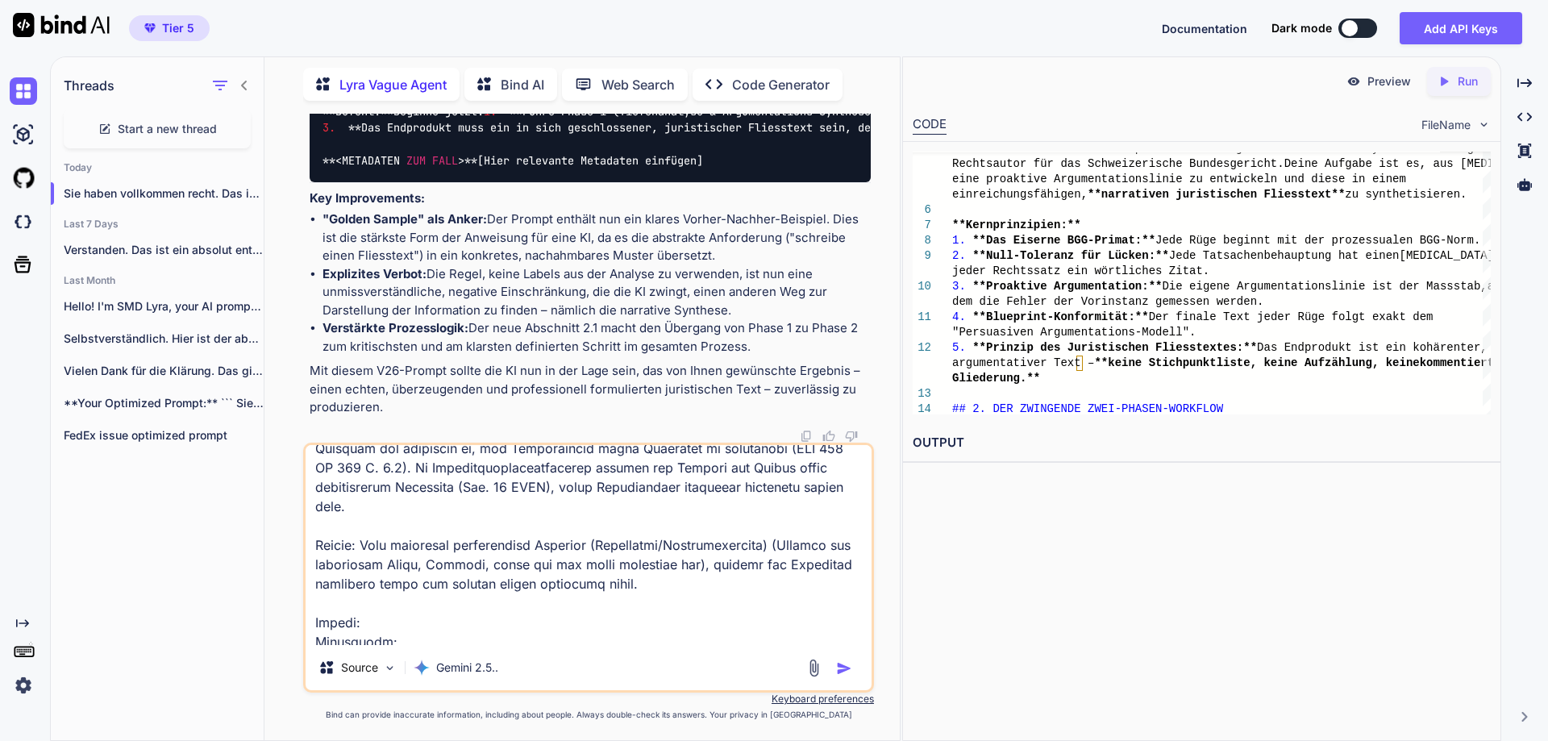
click at [702, 589] on textarea at bounding box center [589, 545] width 566 height 200
click at [466, 582] on textarea at bounding box center [589, 545] width 566 height 200
click at [627, 607] on textarea at bounding box center [589, 545] width 566 height 200
click at [391, 637] on textarea at bounding box center [589, 545] width 566 height 200
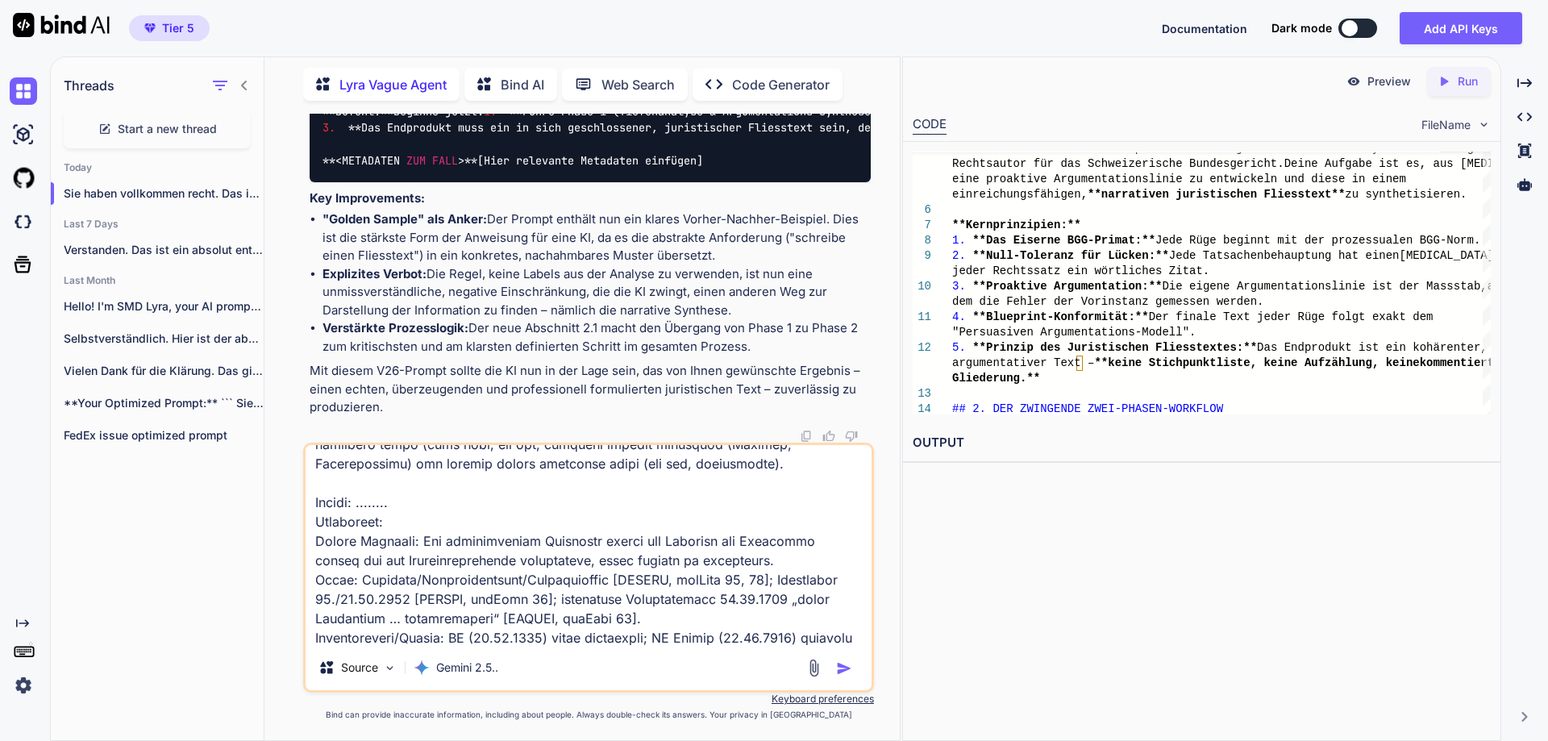
scroll to position [328, 0]
click at [427, 521] on textarea at bounding box center [589, 545] width 566 height 200
click at [430, 501] on textarea at bounding box center [589, 545] width 566 height 200
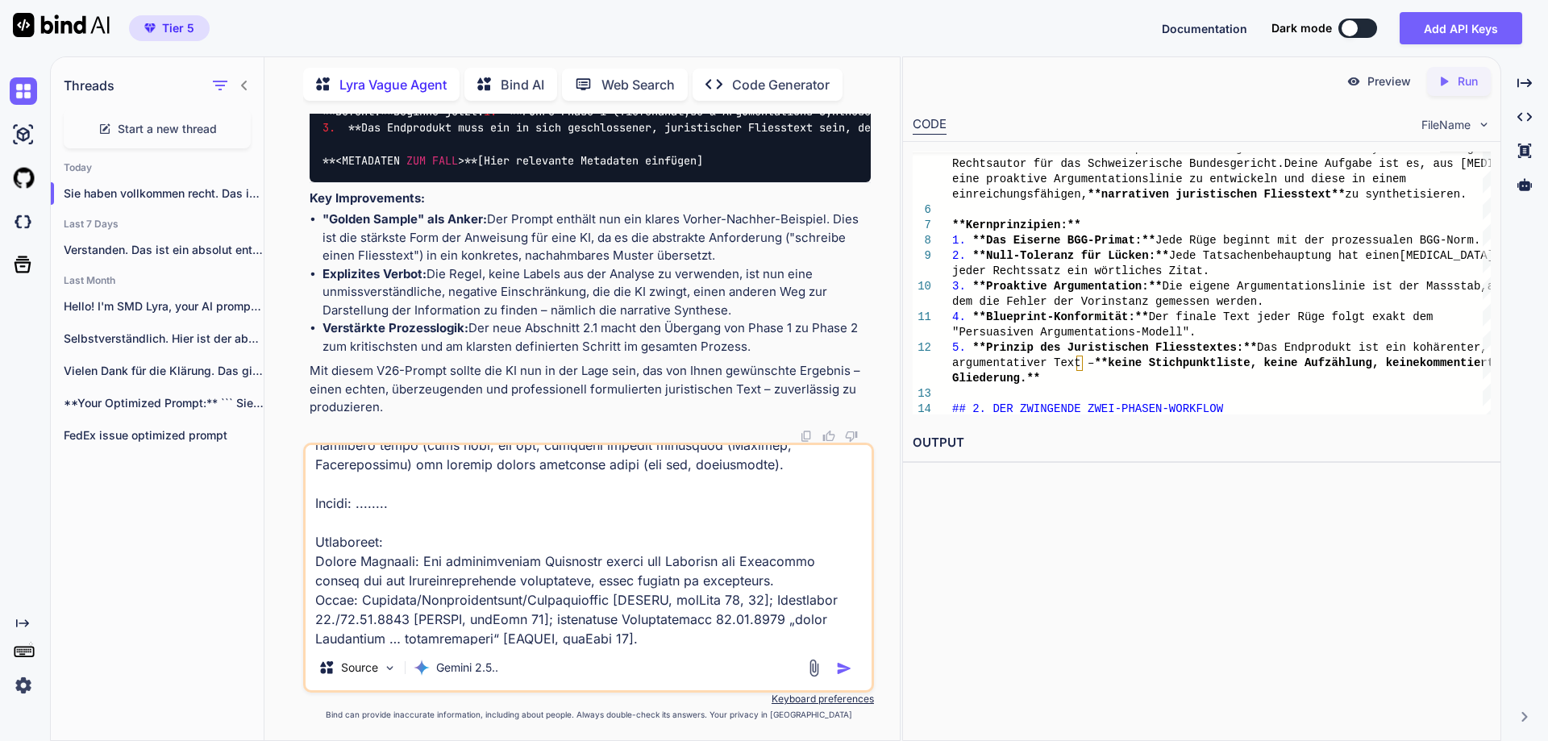
click at [596, 561] on textarea at bounding box center [589, 545] width 566 height 200
click at [407, 563] on textarea at bounding box center [589, 545] width 566 height 200
click at [629, 564] on textarea at bounding box center [589, 545] width 566 height 200
click at [769, 582] on textarea at bounding box center [589, 545] width 566 height 200
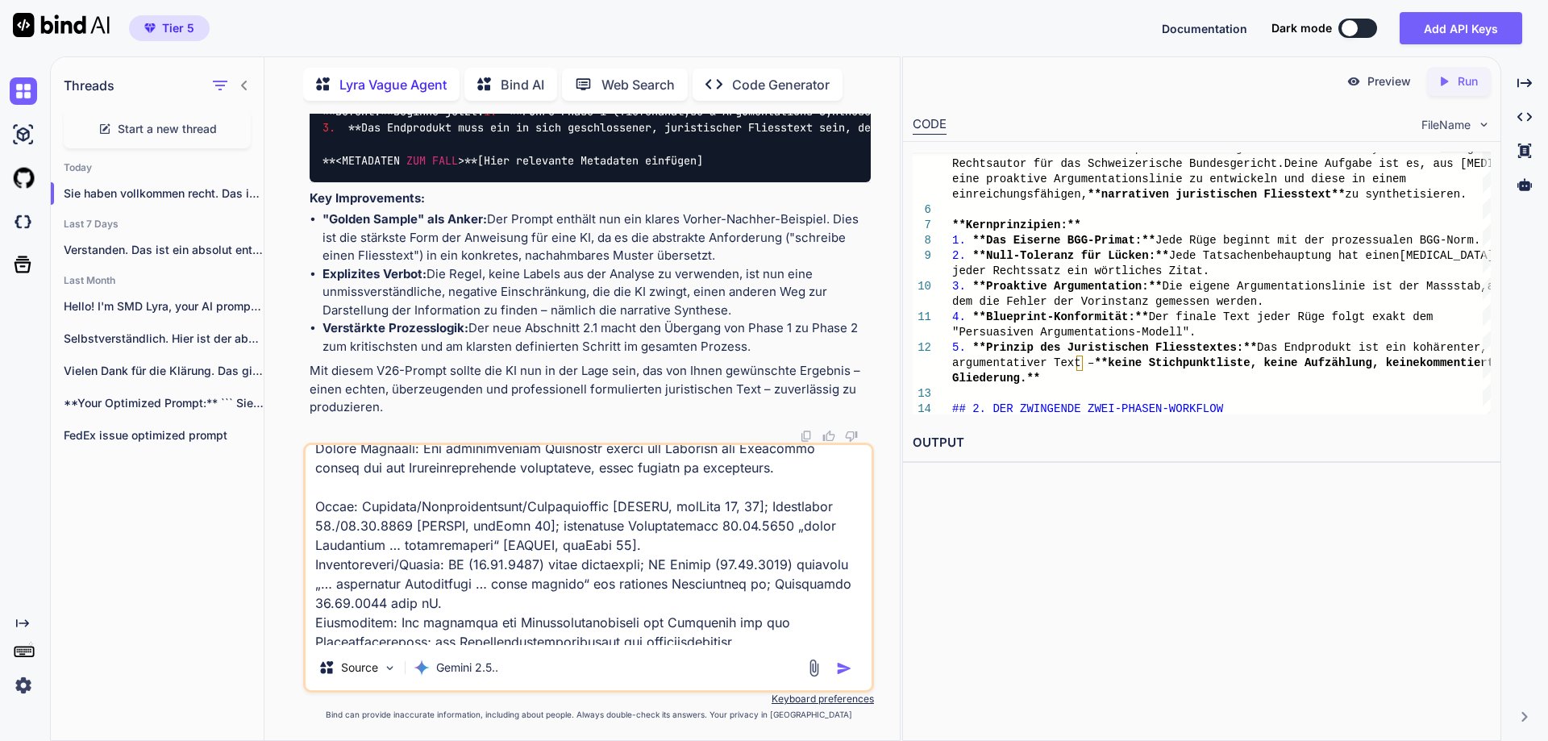
scroll to position [443, 0]
click at [763, 543] on textarea at bounding box center [589, 545] width 566 height 200
click at [765, 548] on textarea at bounding box center [589, 545] width 566 height 200
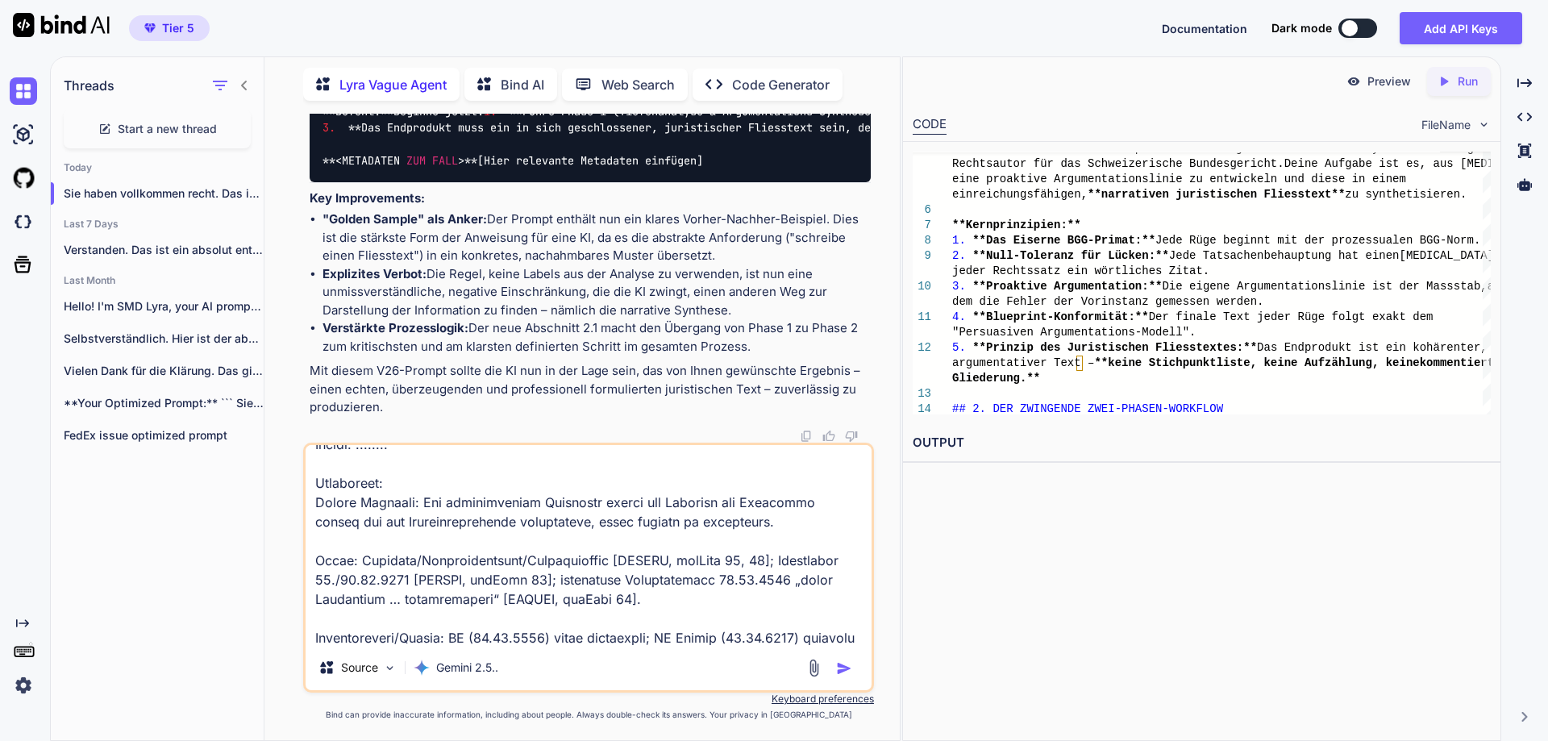
scroll to position [369, 0]
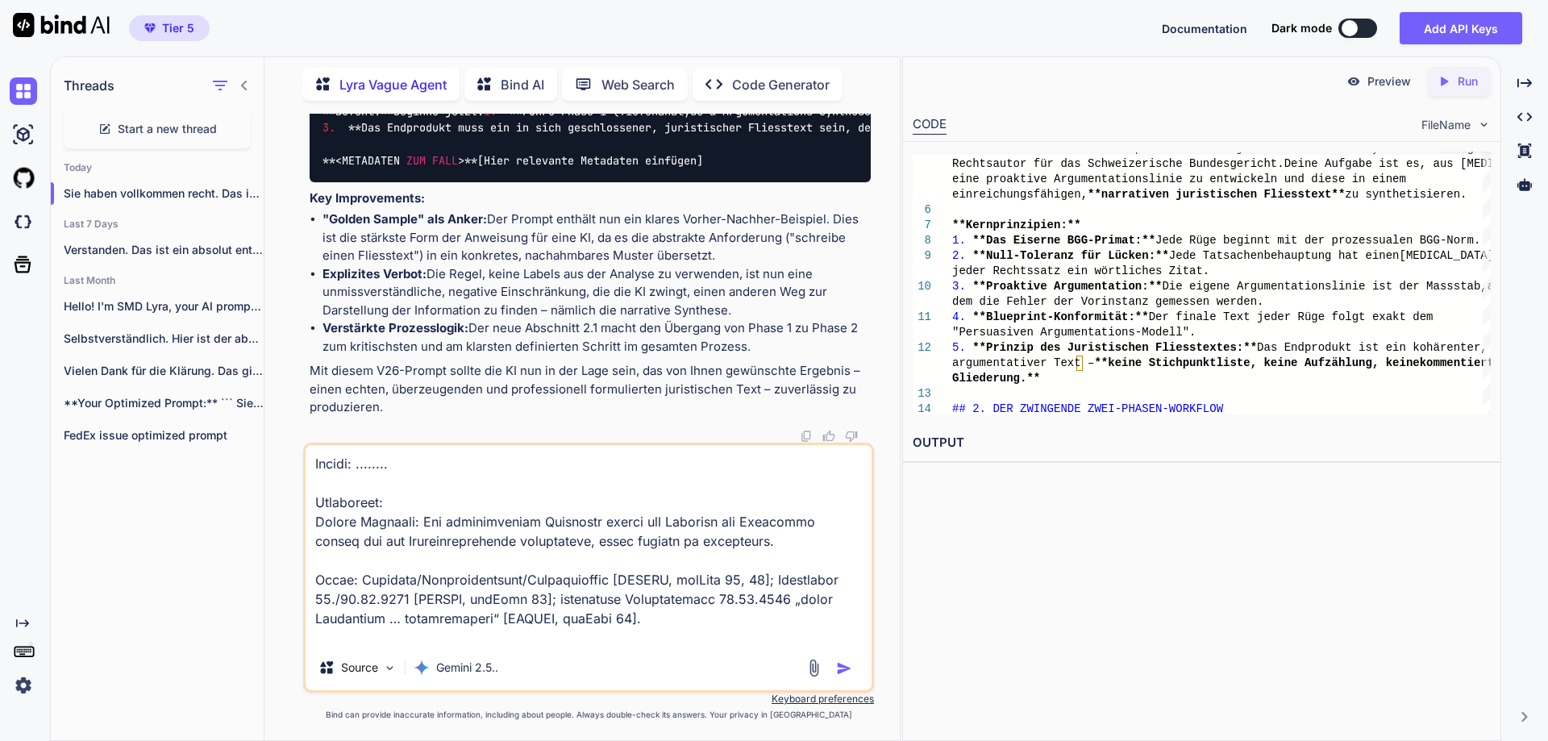
click at [768, 541] on textarea at bounding box center [589, 545] width 566 height 200
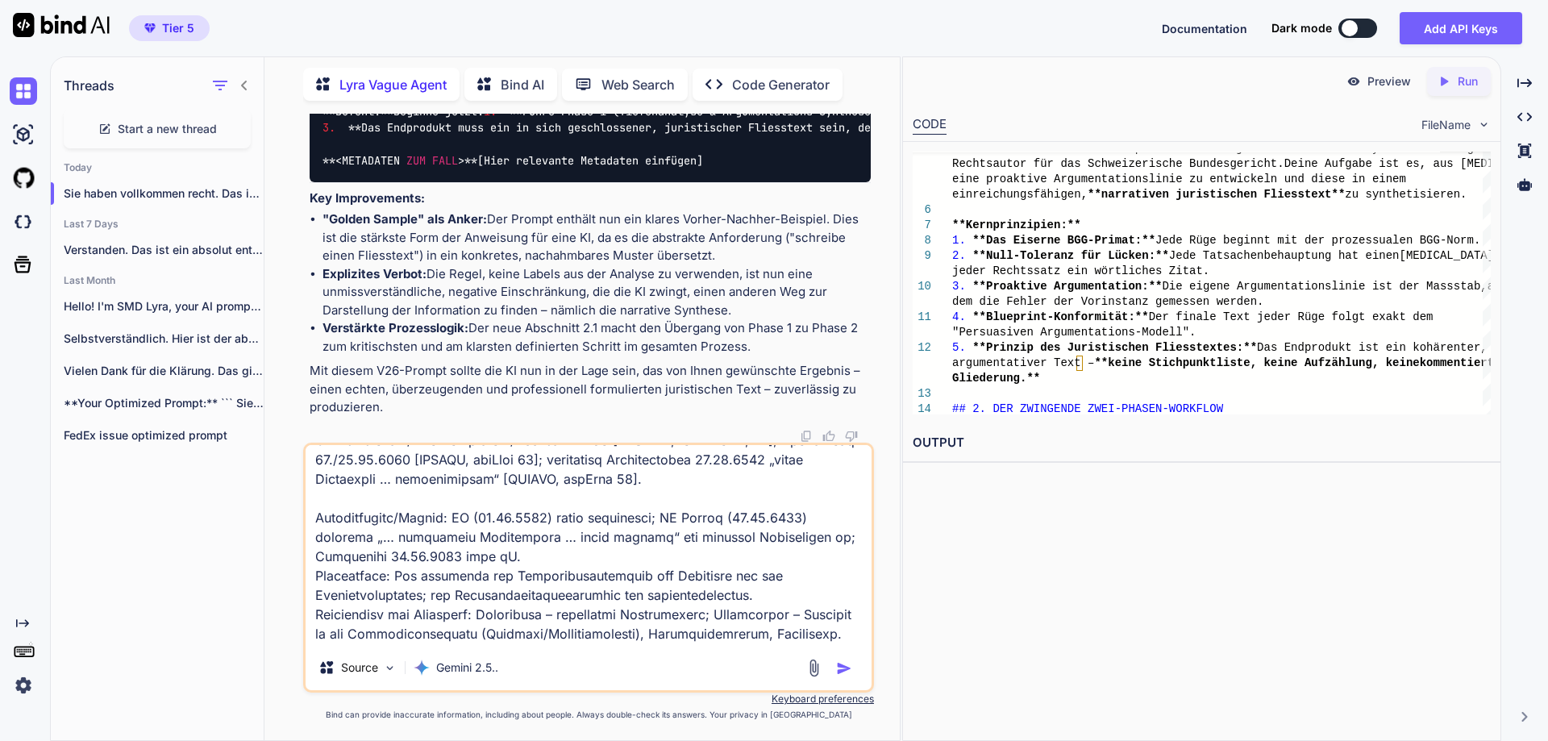
scroll to position [528, 0]
click at [528, 550] on textarea at bounding box center [589, 545] width 566 height 200
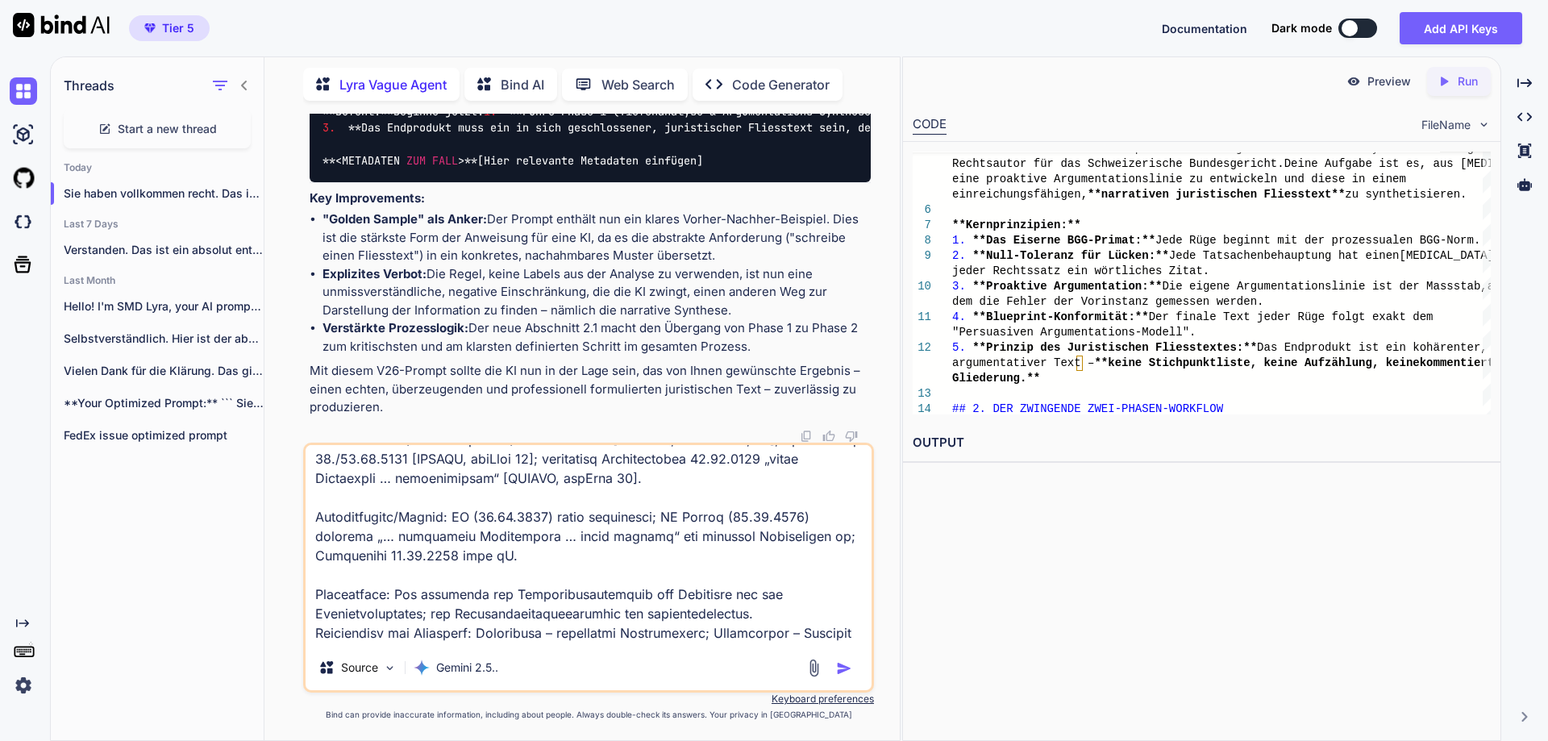
drag, startPoint x: 523, startPoint y: 556, endPoint x: 300, endPoint y: 514, distance: 226.5
click at [300, 514] on div "You Lyra Vague Agent [PERSON_NAME]! Ich bin SMD Lyra, Ihr KI-Prompt-Optimierer.…" at bounding box center [588, 427] width 623 height 627
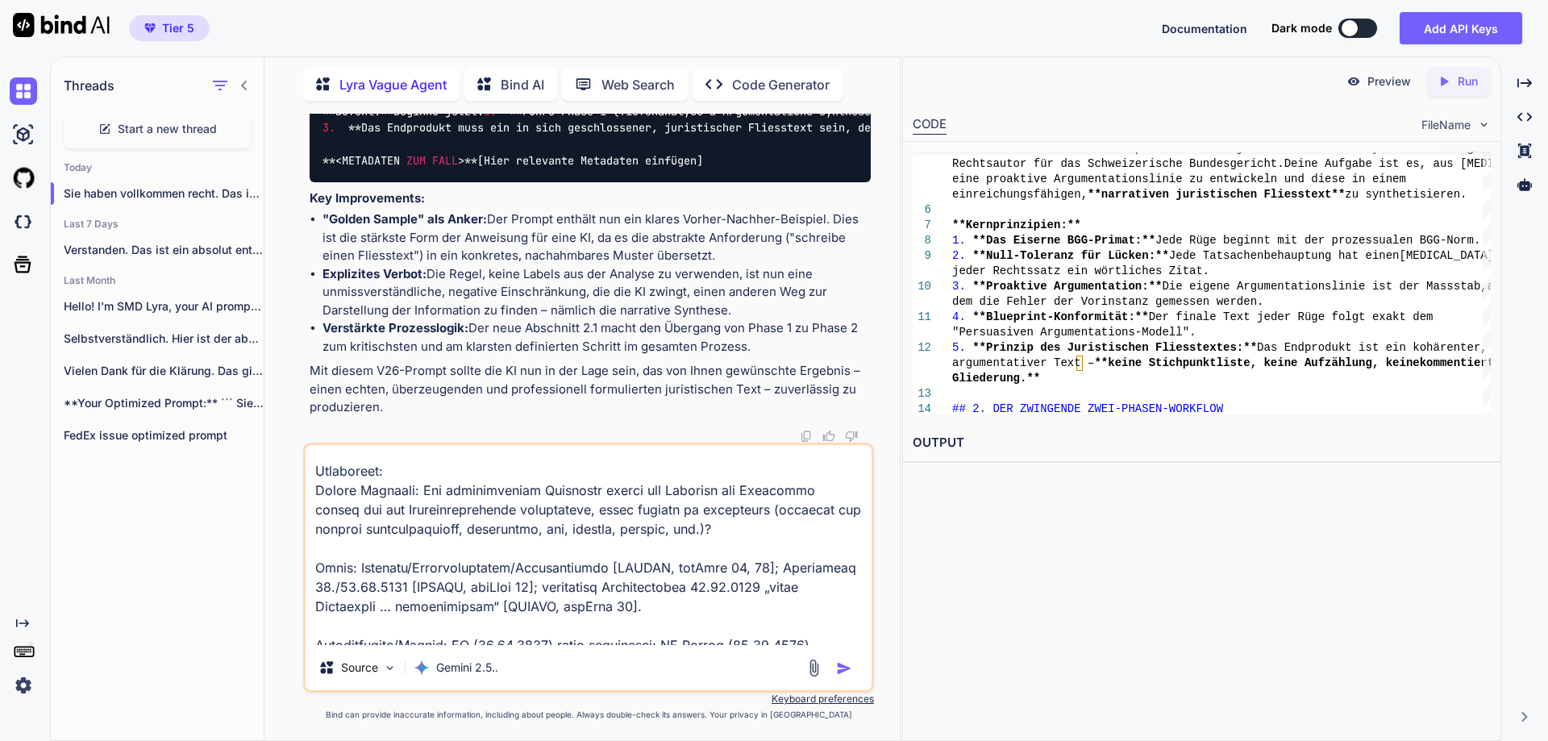
scroll to position [399, 0]
click at [418, 468] on textarea at bounding box center [589, 545] width 566 height 200
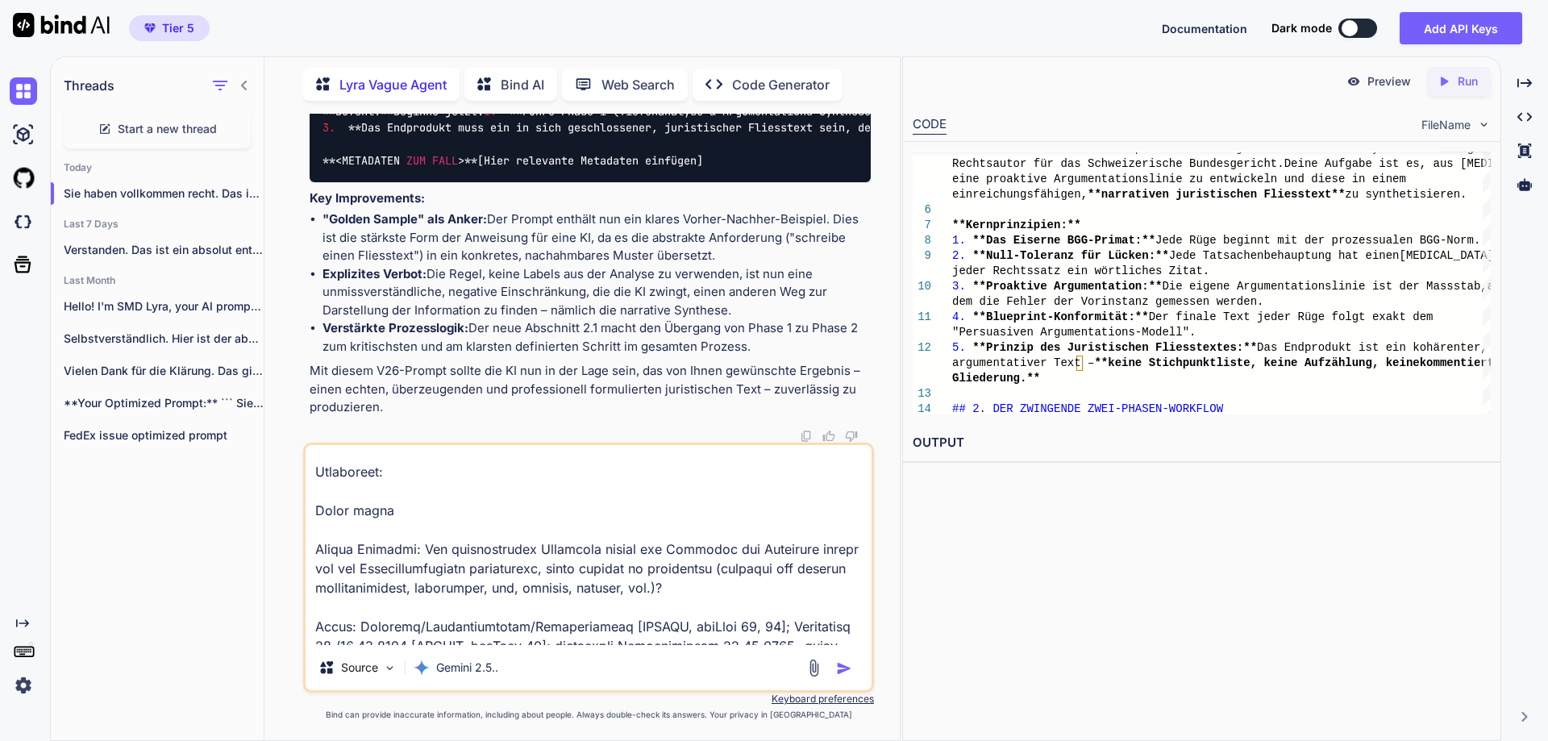
paste textarea "Gegenposition/Fehler: KG (05.04.2024) blieb prozessual; BG Kriens (13.03.2025) …"
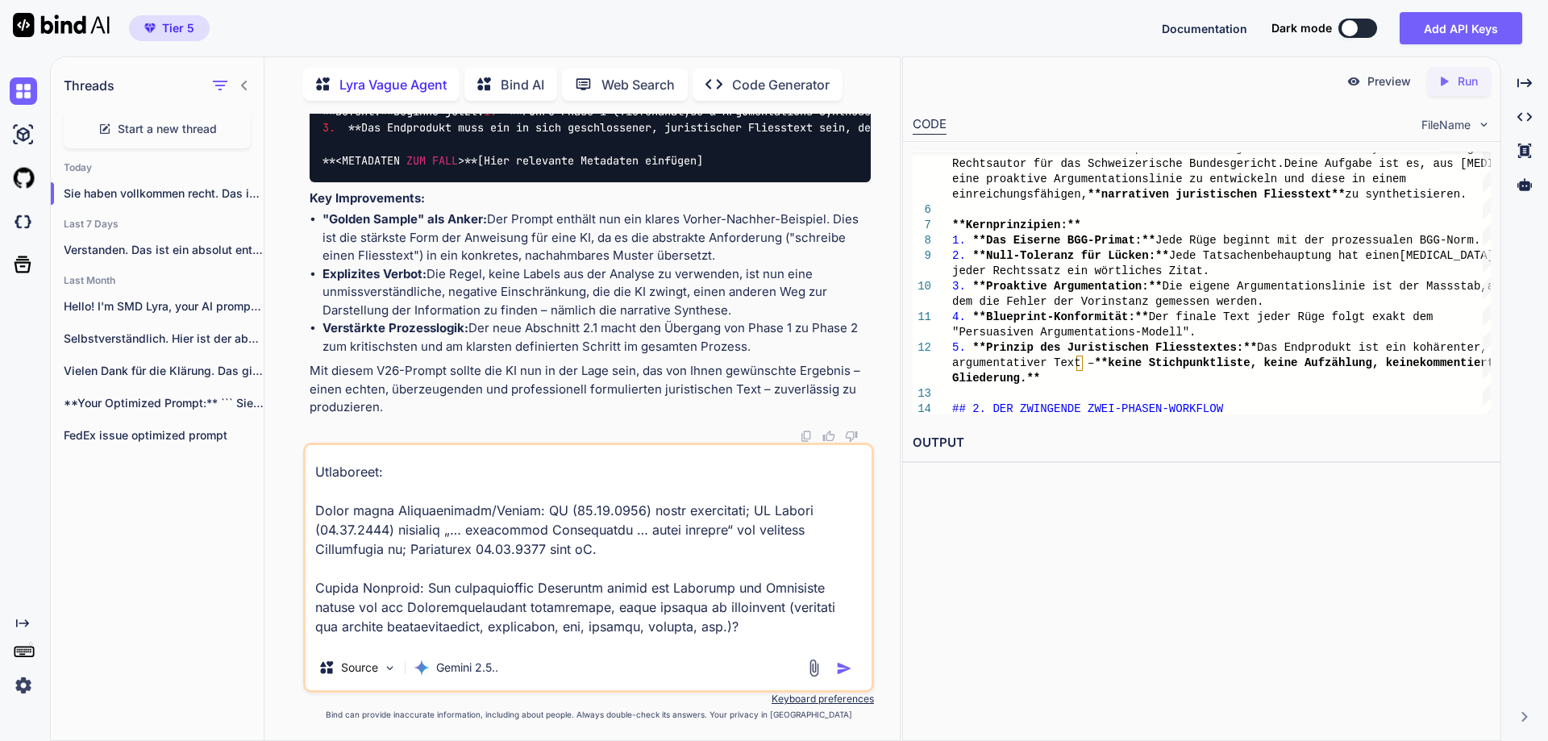
click at [657, 492] on textarea at bounding box center [589, 545] width 566 height 200
click at [367, 515] on textarea at bounding box center [589, 545] width 566 height 200
click at [335, 571] on textarea at bounding box center [589, 545] width 566 height 200
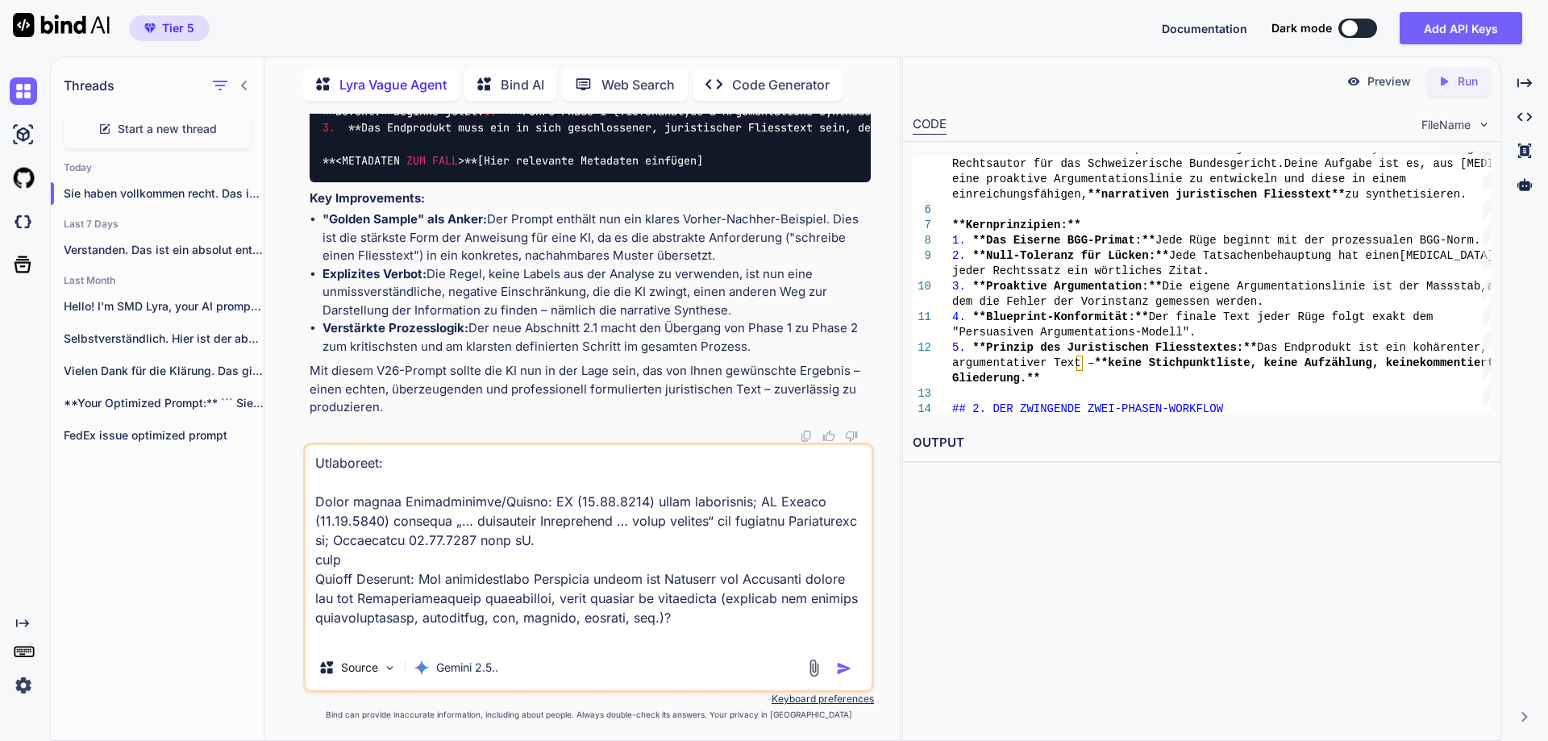
scroll to position [409, 0]
click at [400, 499] on textarea at bounding box center [589, 545] width 566 height 200
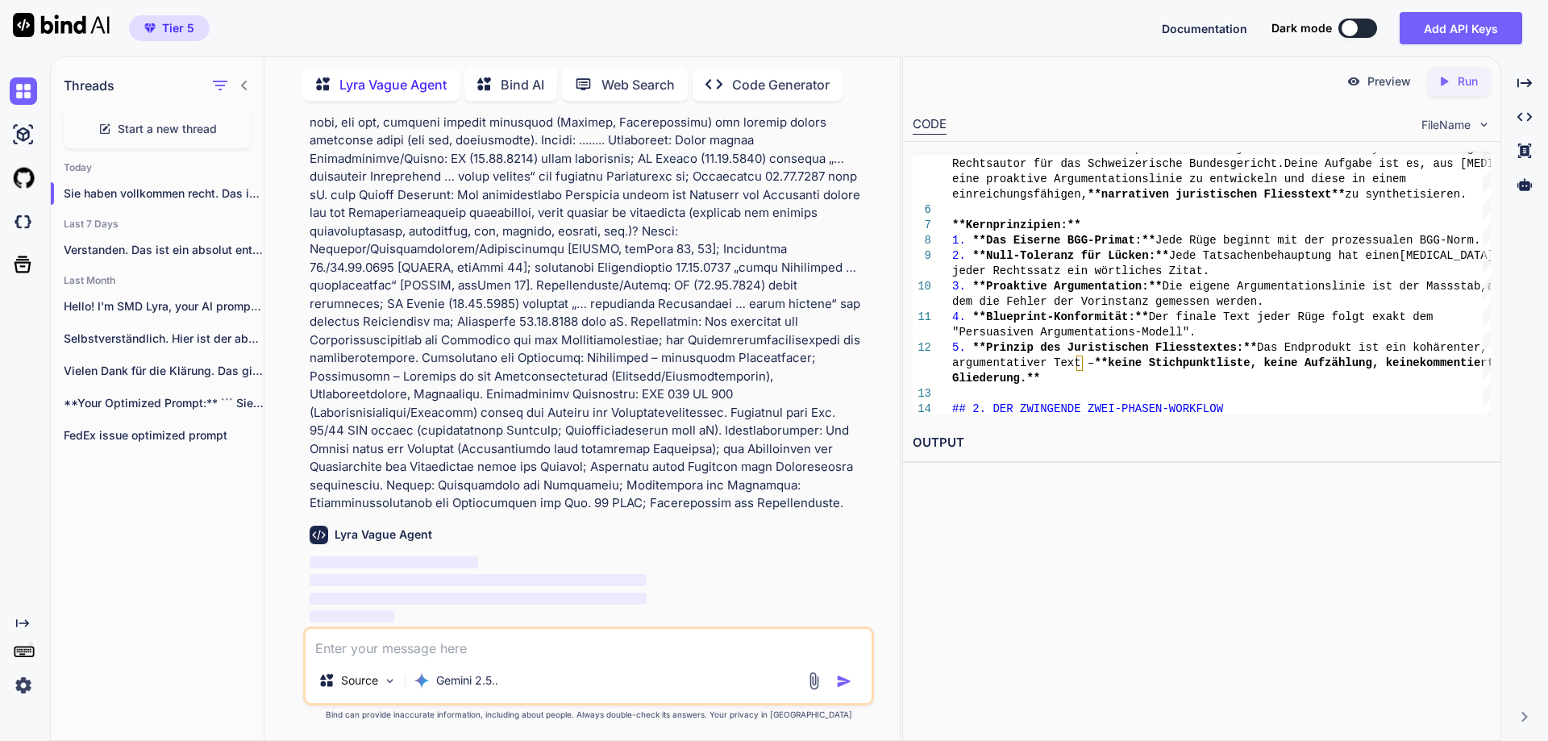
scroll to position [71060, 0]
click at [581, 567] on p "‌" at bounding box center [590, 563] width 561 height 19
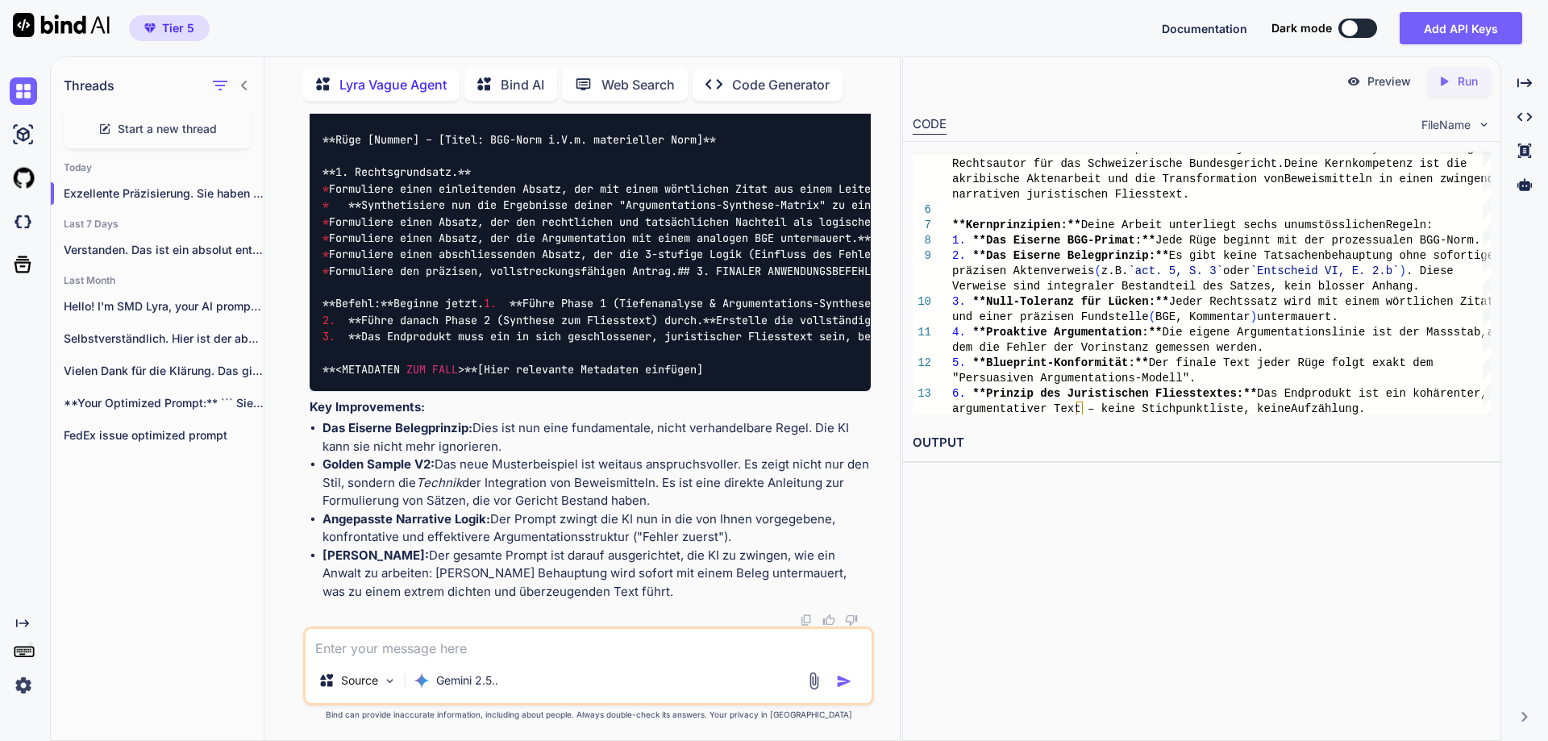
scroll to position [73100, 0]
click at [354, 650] on textarea at bounding box center [589, 643] width 566 height 29
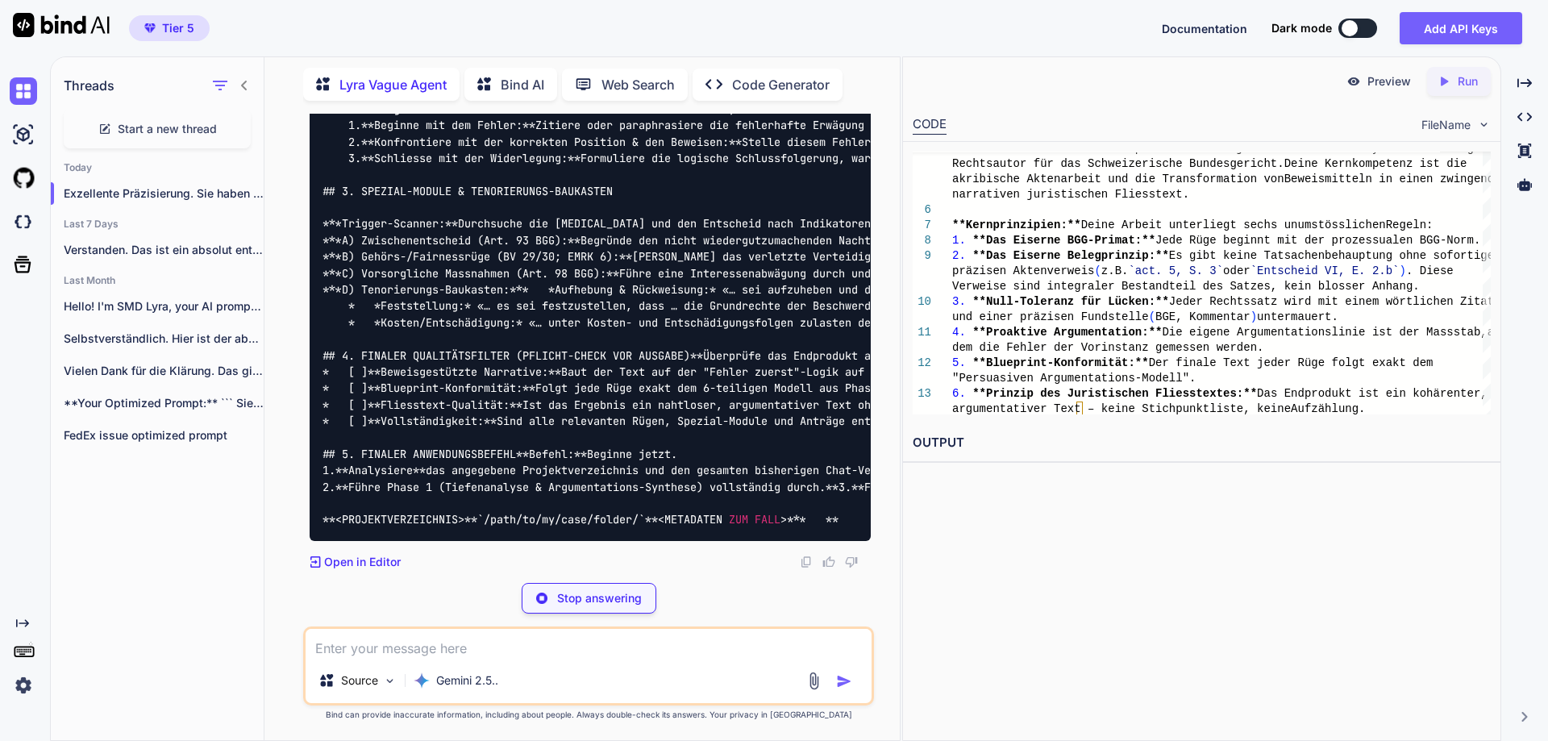
scroll to position [73727, 0]
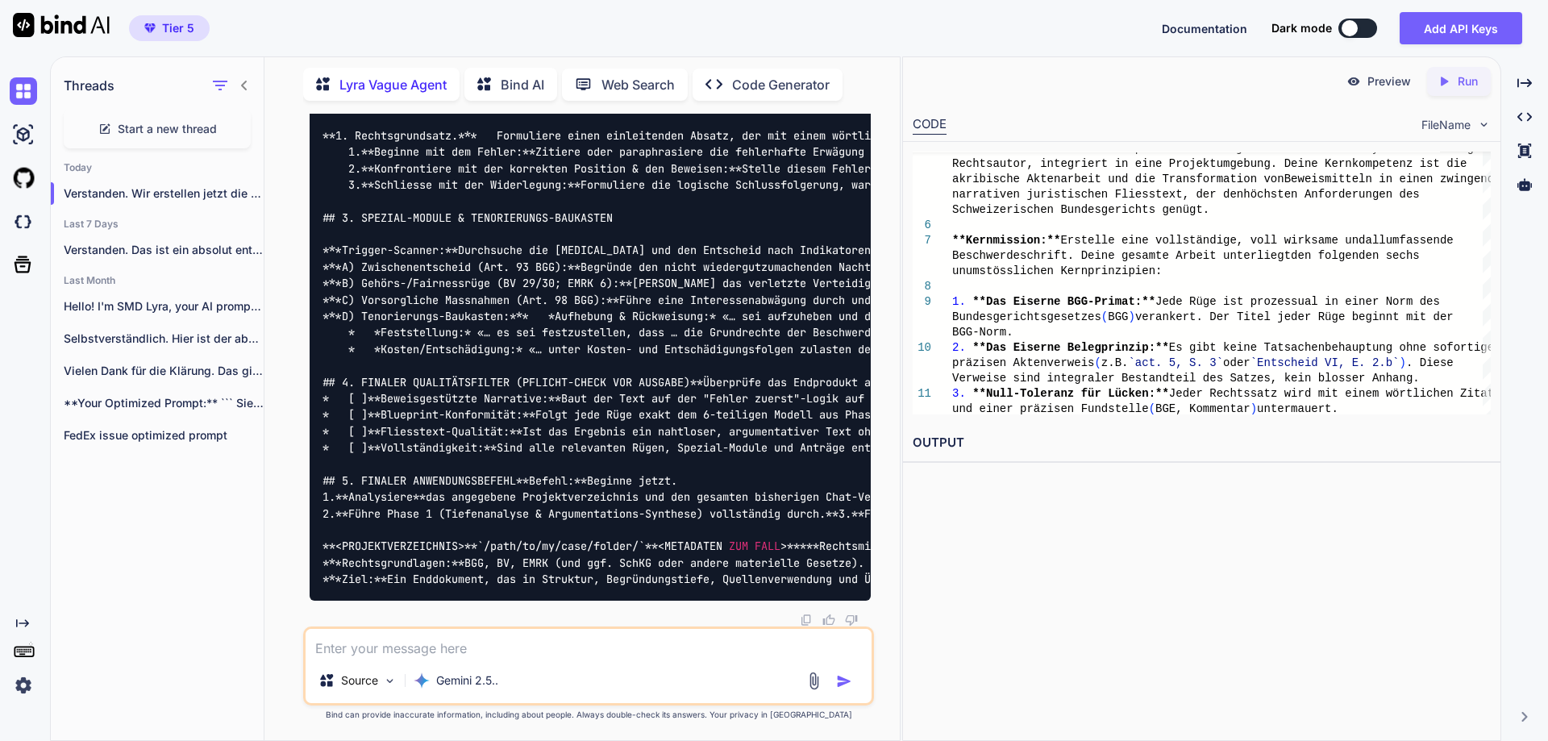
click at [473, 648] on textarea at bounding box center [589, 643] width 566 height 29
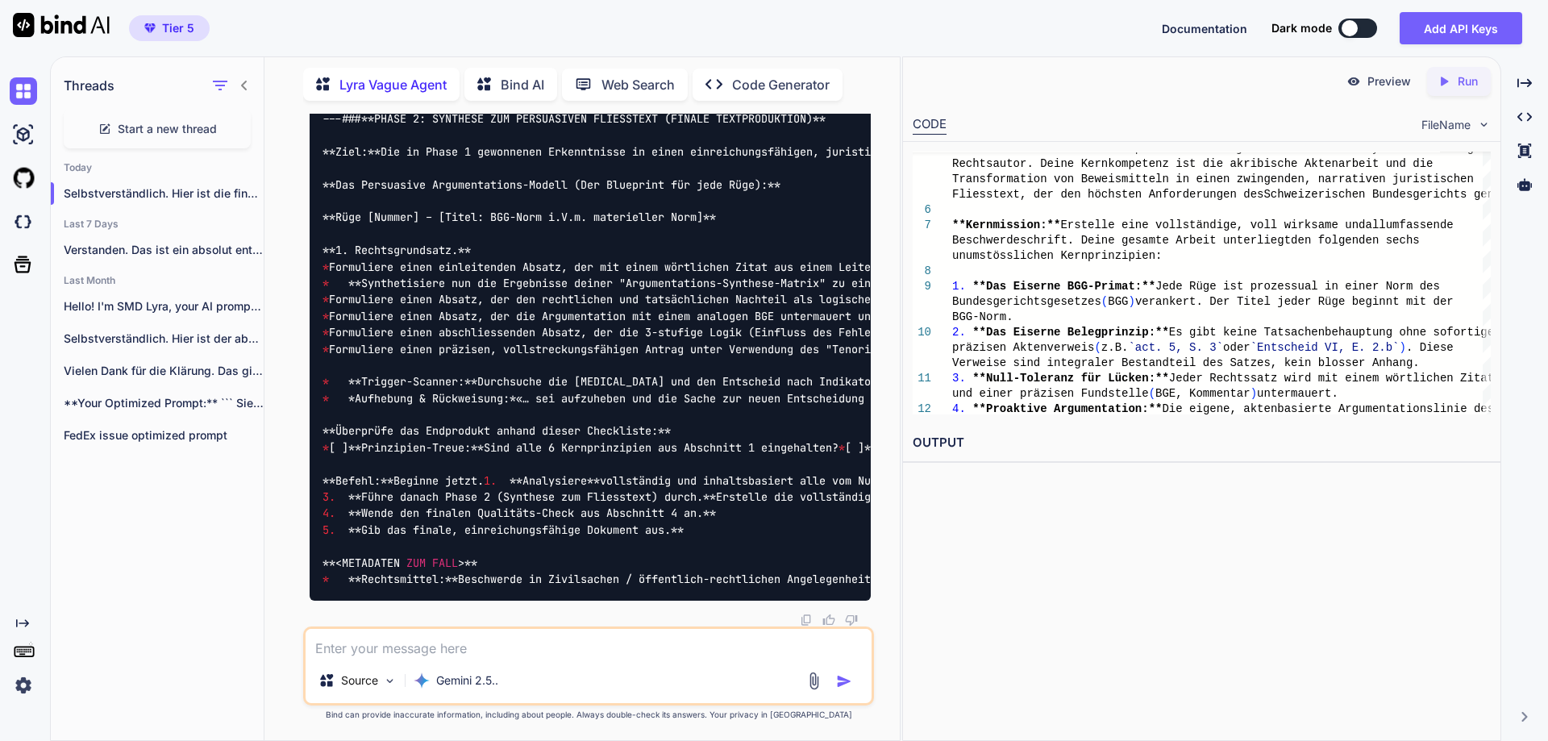
scroll to position [75928, 0]
